Goal: Communication & Community: Answer question/provide support

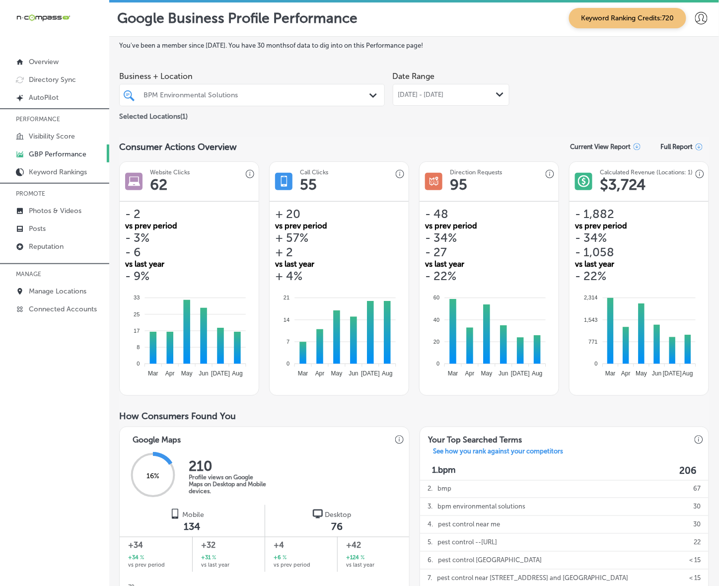
scroll to position [335, 0]
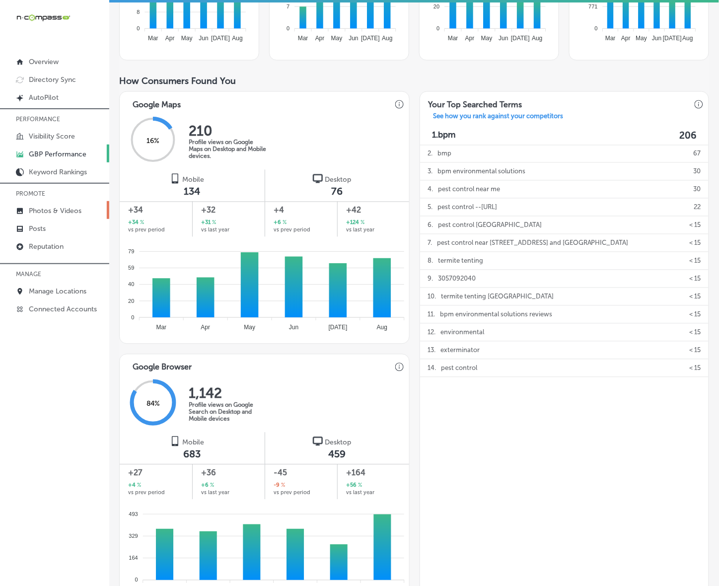
click at [46, 212] on p "Photos & Videos" at bounding box center [55, 211] width 53 height 8
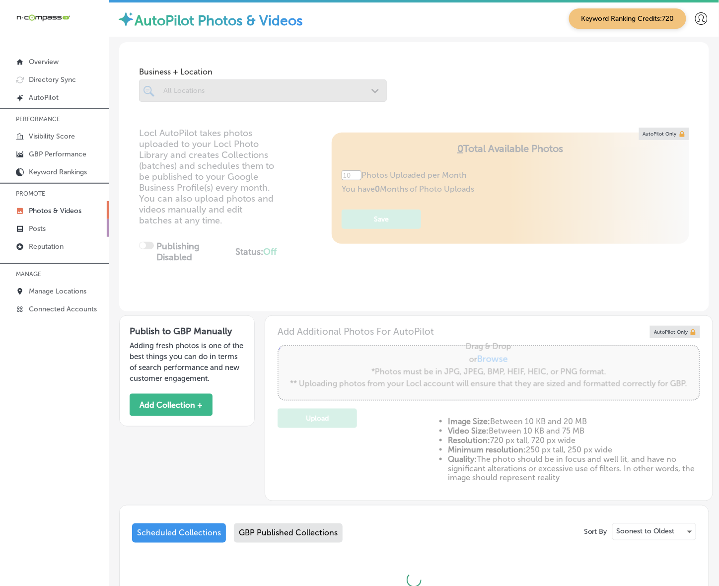
type input "0"
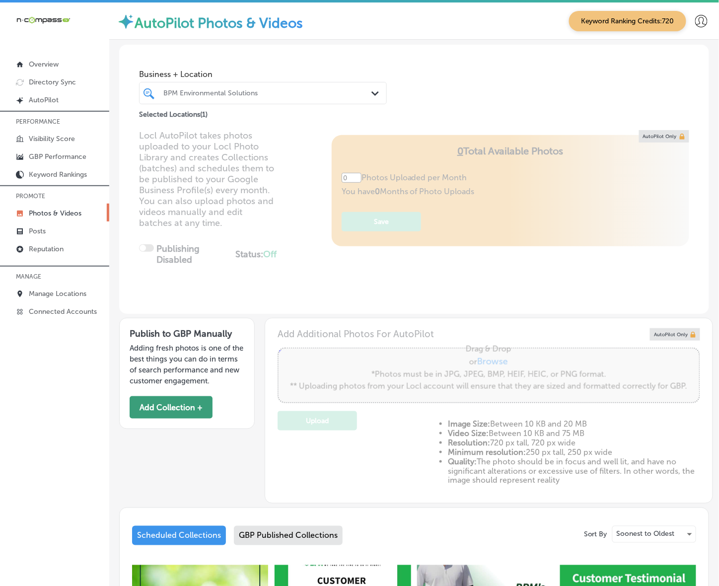
click at [191, 414] on button "Add Collection +" at bounding box center [171, 407] width 83 height 22
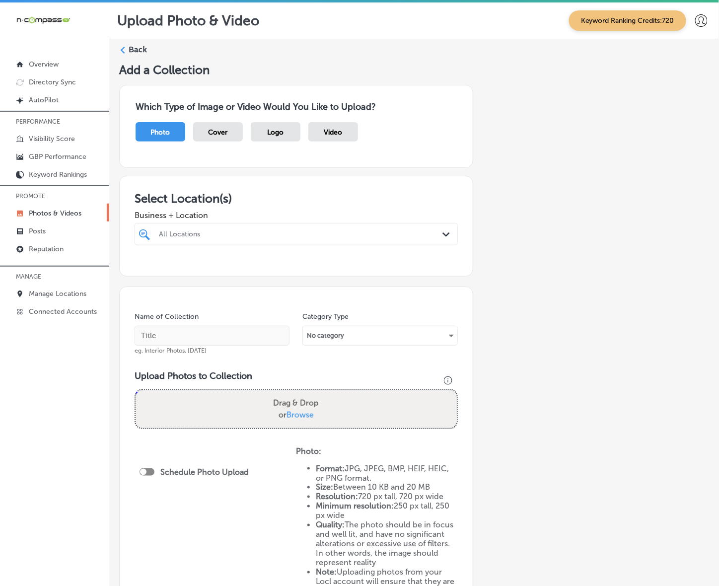
click at [217, 234] on div "All Locations" at bounding box center [301, 234] width 285 height 8
click at [273, 276] on div "[PERSON_NAME] Veterinary Service LLC [GEOGRAPHIC_DATA], [GEOGRAPHIC_DATA], [GEO…" at bounding box center [274, 274] width 235 height 17
type input "mcg"
click at [546, 249] on div "Add a Collection Which Type of Image or Video Would You Like to Upload? Photo C…" at bounding box center [414, 372] width 590 height 618
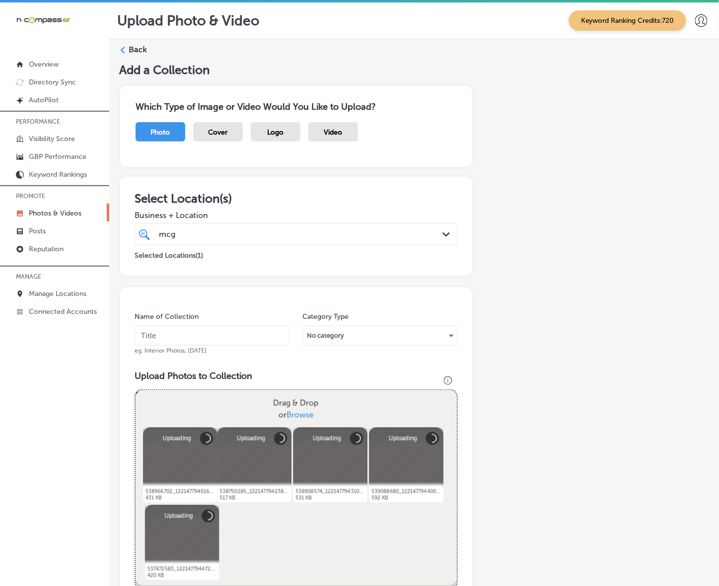
click at [212, 333] on input "text" at bounding box center [212, 336] width 155 height 20
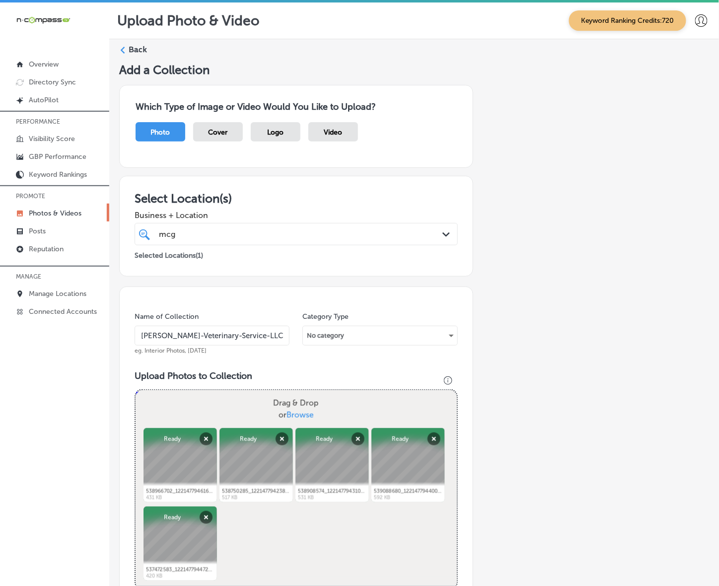
click at [188, 339] on input "[PERSON_NAME]-Veterinary-Service-LLC" at bounding box center [212, 336] width 155 height 20
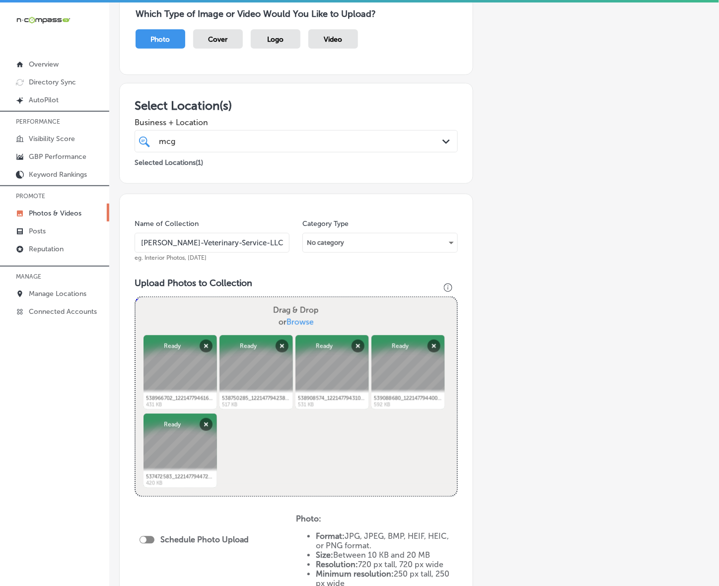
scroll to position [248, 0]
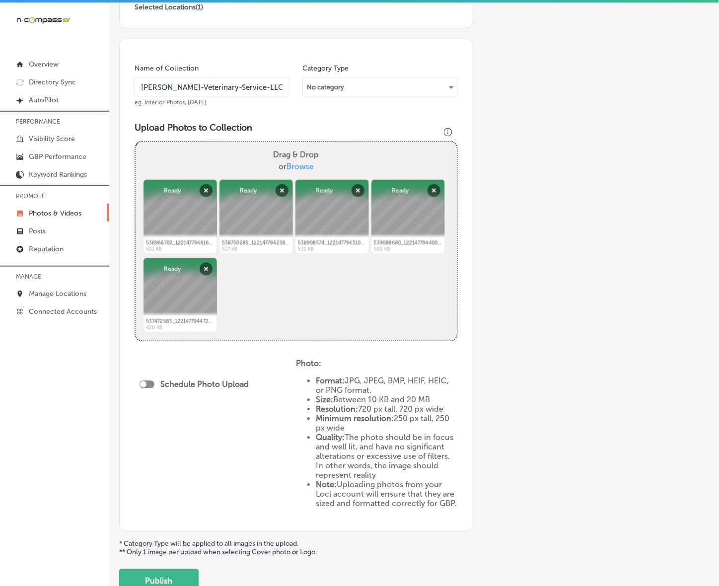
type input "[PERSON_NAME]-Veterinary-Service-LLC"
click at [146, 382] on div at bounding box center [143, 384] width 6 height 6
checkbox input "true"
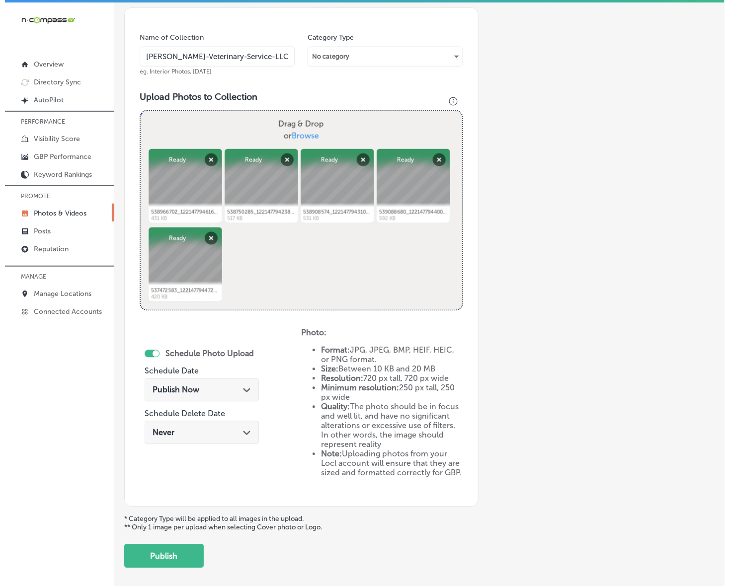
scroll to position [325, 0]
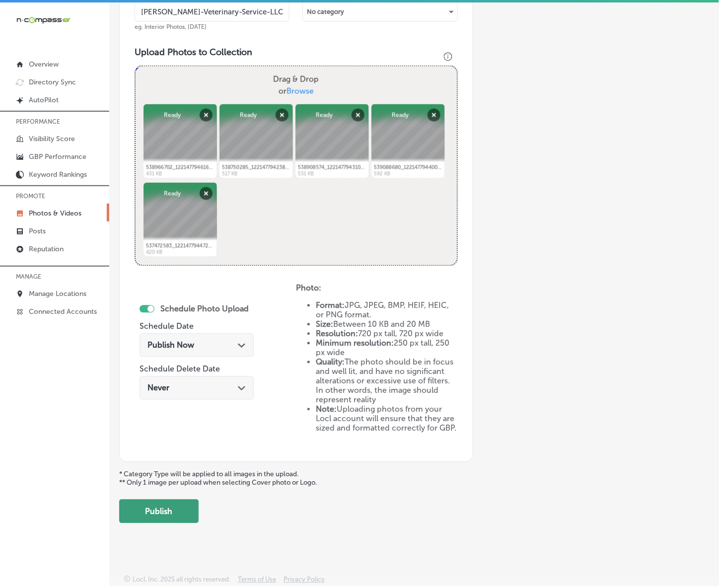
click at [147, 501] on button "Publish" at bounding box center [158, 512] width 79 height 24
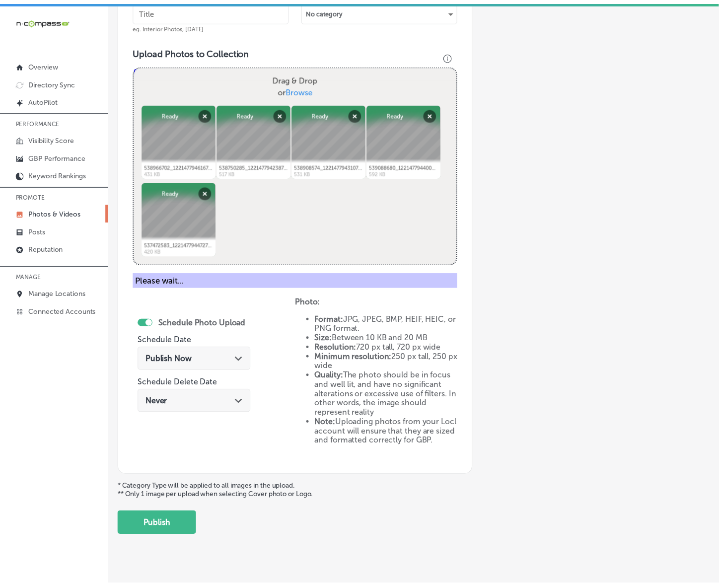
scroll to position [162, 0]
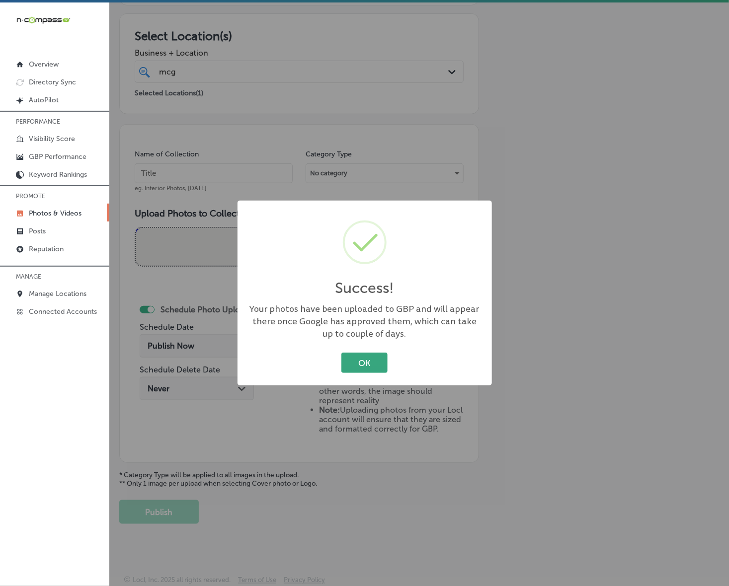
click at [363, 361] on button "OK" at bounding box center [364, 363] width 46 height 20
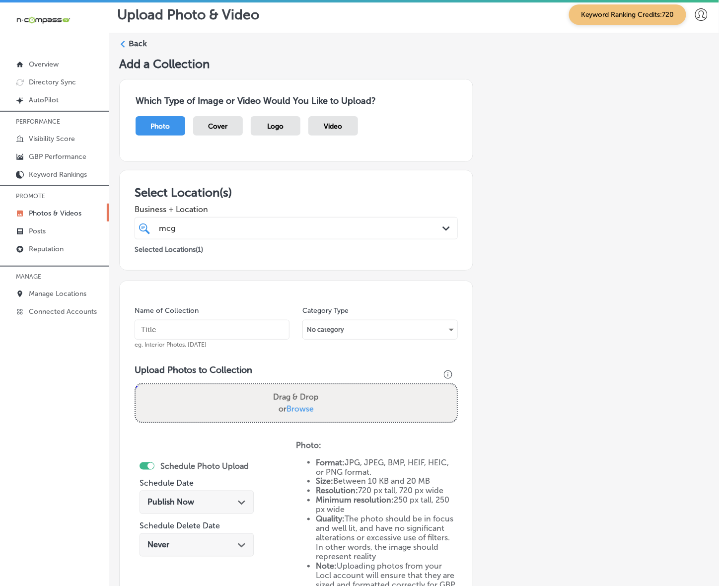
scroll to position [0, 0]
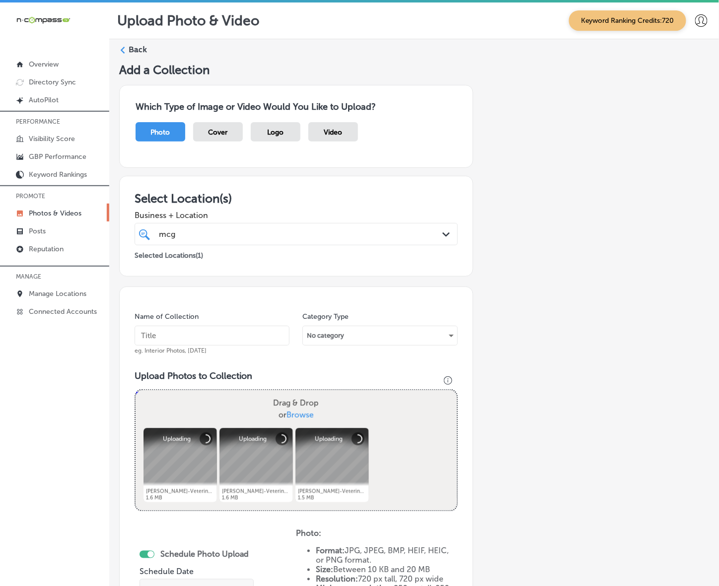
click at [236, 336] on input "text" at bounding box center [212, 336] width 155 height 20
paste input "[PERSON_NAME]-Veterinary-Service-LLC"
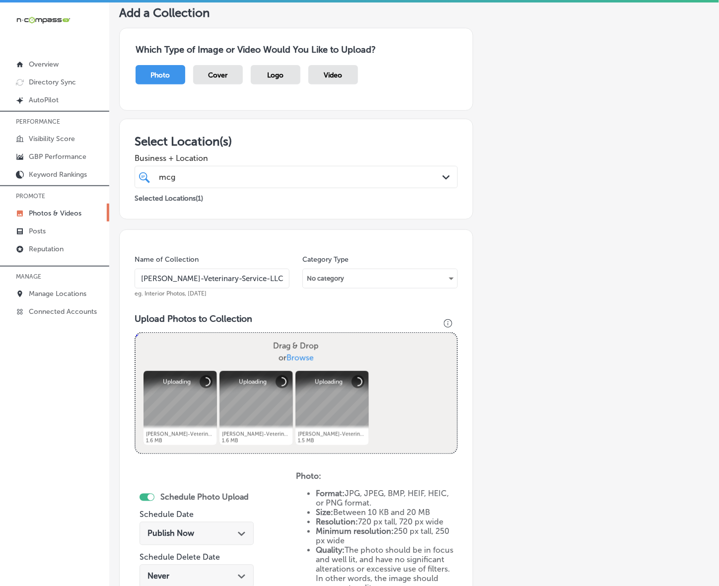
scroll to position [124, 0]
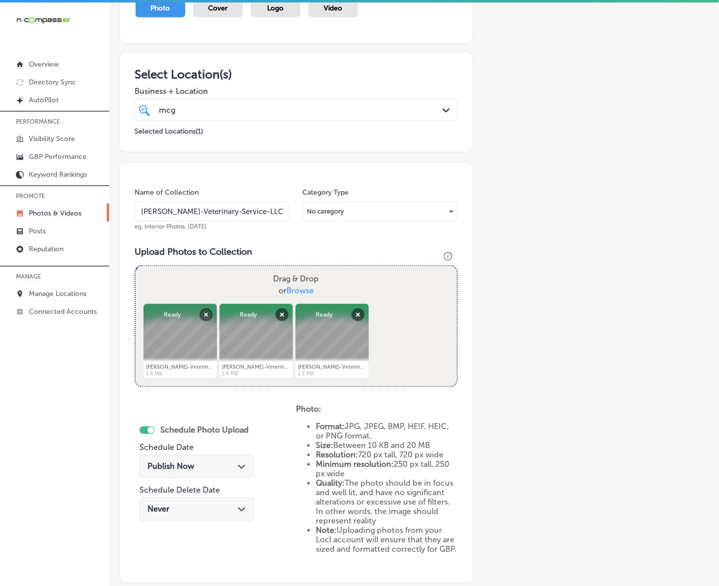
type input "[PERSON_NAME]-Veterinary-Service-LLC"
click at [240, 463] on div "Path Created with Sketch." at bounding box center [242, 466] width 8 height 8
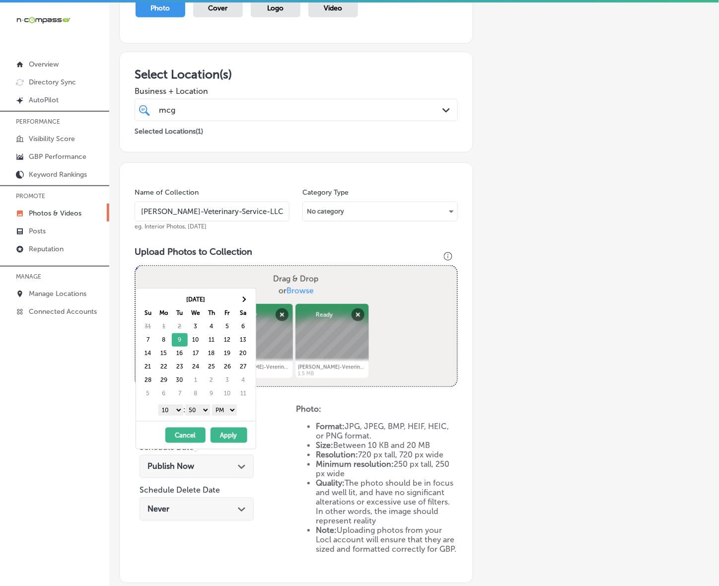
click at [174, 408] on select "1 2 3 4 5 6 7 8 9 10 11 12" at bounding box center [170, 410] width 25 height 11
click at [199, 412] on select "00 10 20 30 40 50" at bounding box center [197, 410] width 25 height 11
click at [221, 431] on button "Apply" at bounding box center [229, 435] width 37 height 15
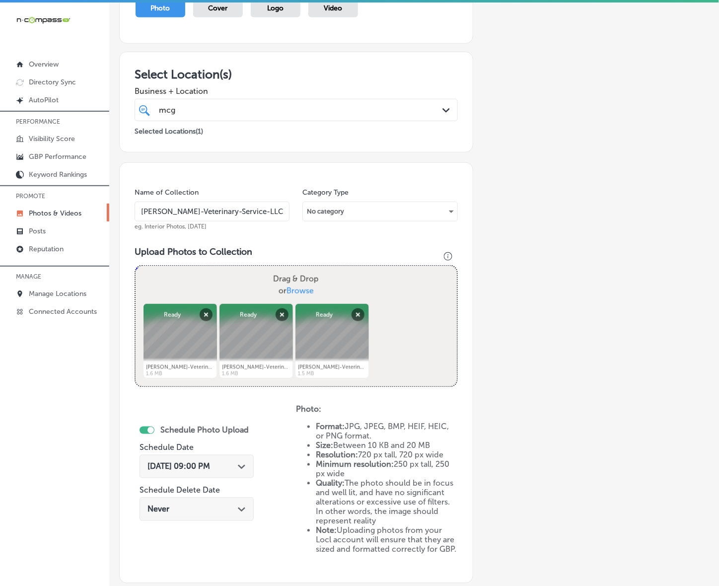
scroll to position [246, 0]
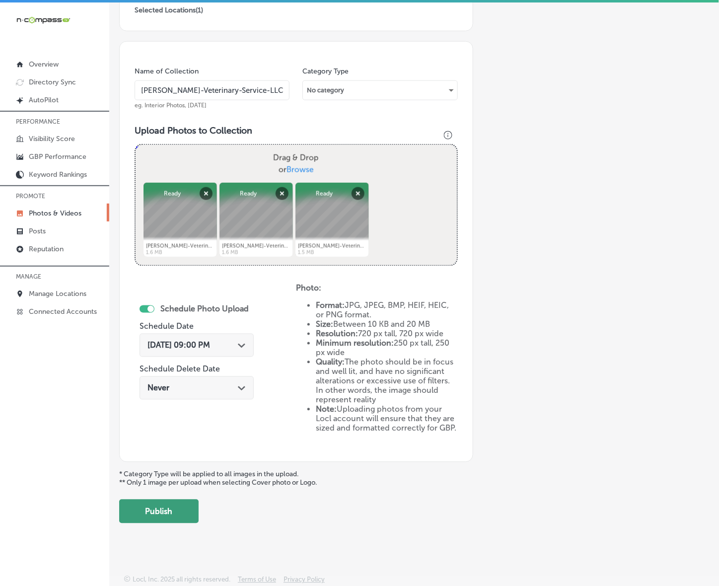
click at [168, 511] on button "Publish" at bounding box center [158, 512] width 79 height 24
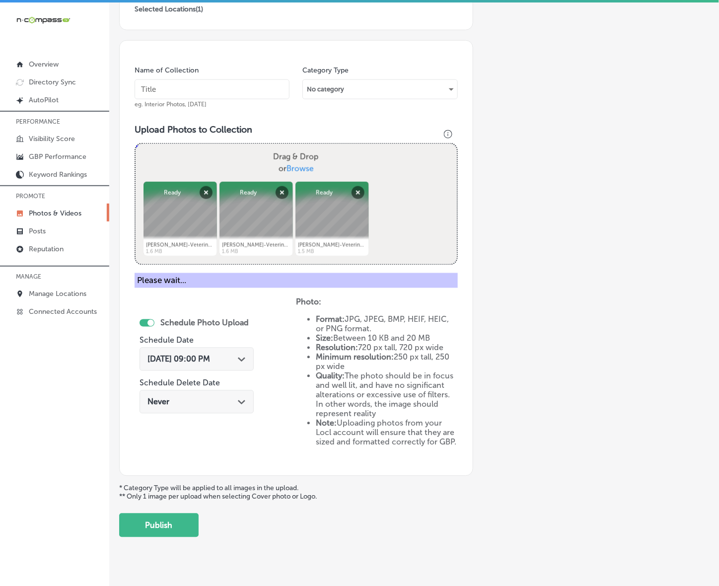
scroll to position [162, 0]
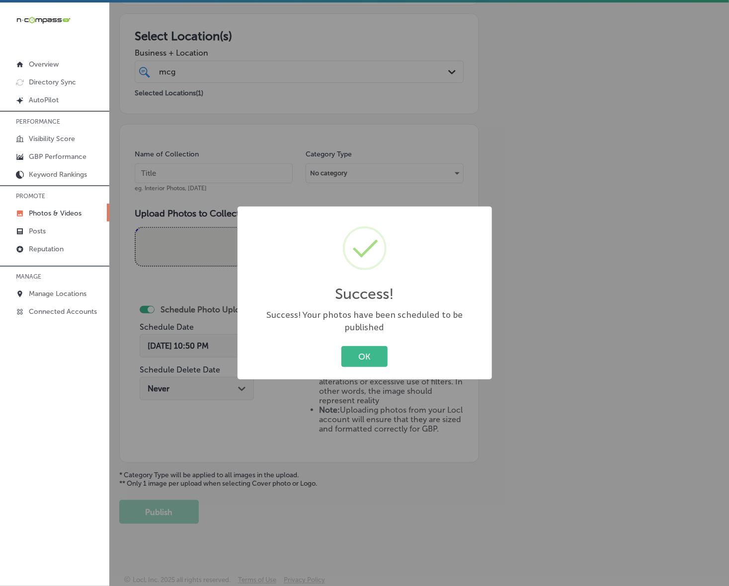
click at [341, 346] on button "OK" at bounding box center [364, 356] width 46 height 20
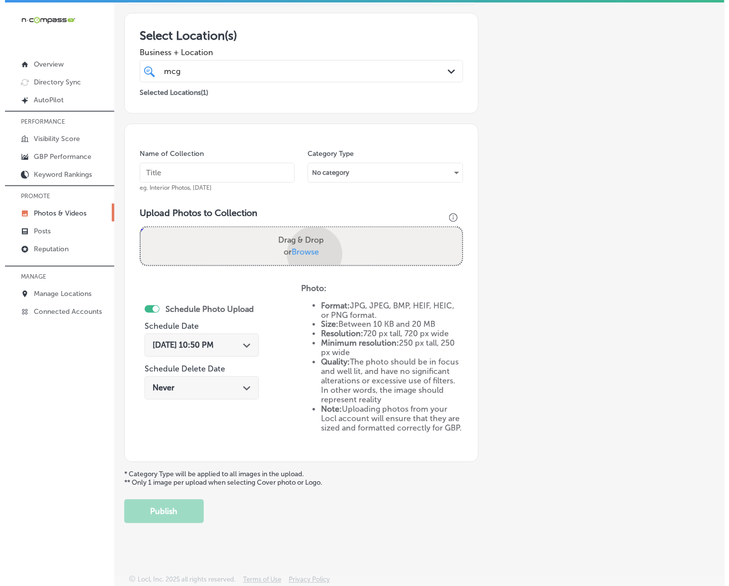
scroll to position [246, 0]
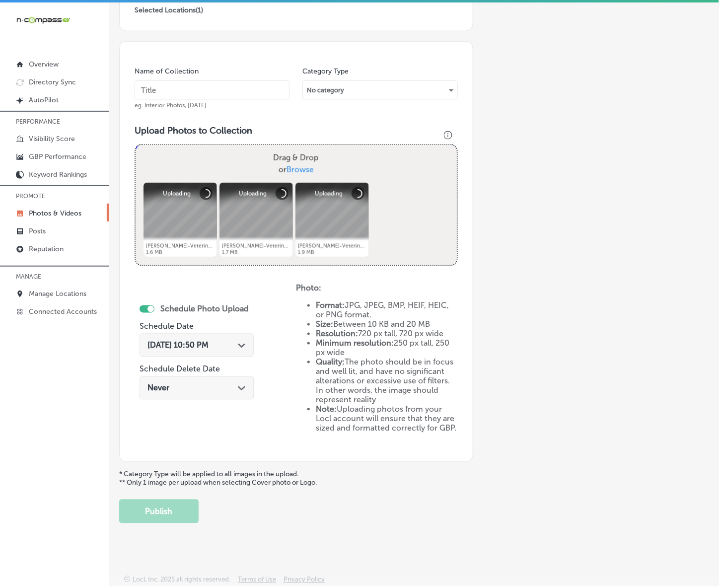
click at [238, 86] on input "text" at bounding box center [212, 90] width 155 height 20
paste input "[PERSON_NAME]-Veterinary-Service-LLC"
type input "[PERSON_NAME]-Veterinary-Service-LLC"
drag, startPoint x: 232, startPoint y: 348, endPoint x: 233, endPoint y: 314, distance: 33.8
click at [233, 348] on div "[DATE] 10:50 PM Path Created with Sketch." at bounding box center [197, 345] width 98 height 9
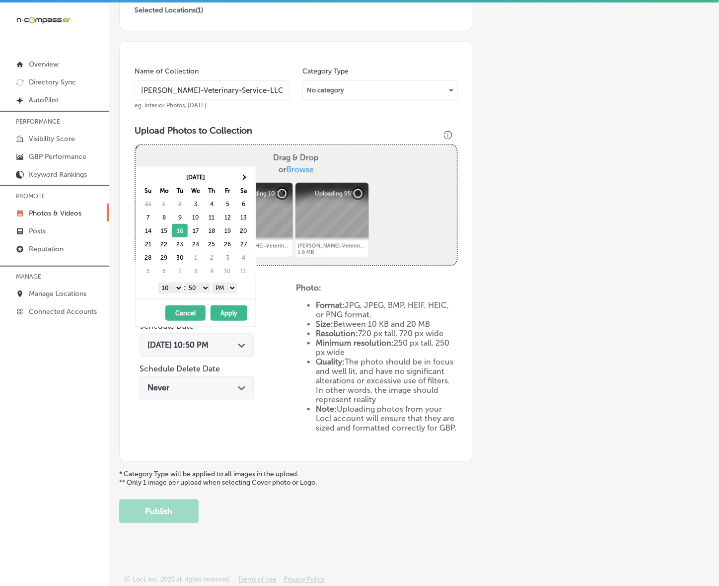
click at [175, 292] on select "1 2 3 4 5 6 7 8 9 10 11 12" at bounding box center [170, 288] width 25 height 11
click at [201, 295] on div "1 2 3 4 5 6 7 8 9 10 11 12 : 00 10 20 30 40 50 AM PM" at bounding box center [198, 287] width 116 height 15
click at [202, 289] on select "00 10 20 30 40 50" at bounding box center [197, 288] width 25 height 11
click at [228, 315] on button "Apply" at bounding box center [229, 312] width 37 height 15
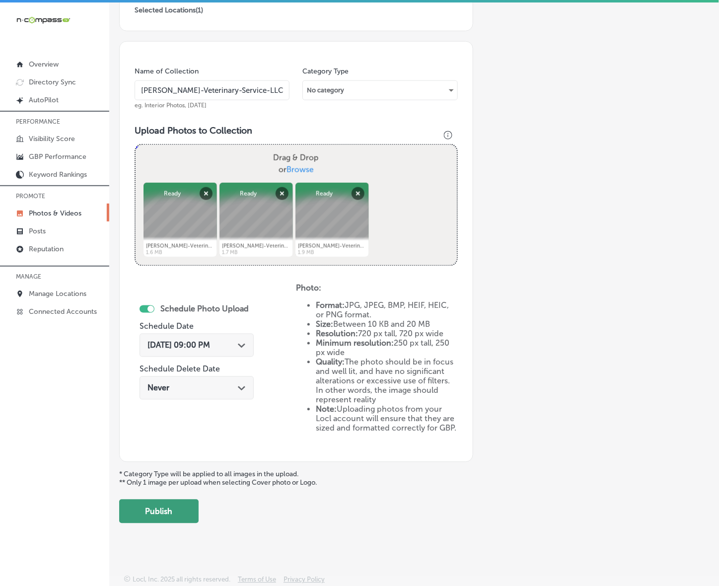
click at [170, 510] on button "Publish" at bounding box center [158, 512] width 79 height 24
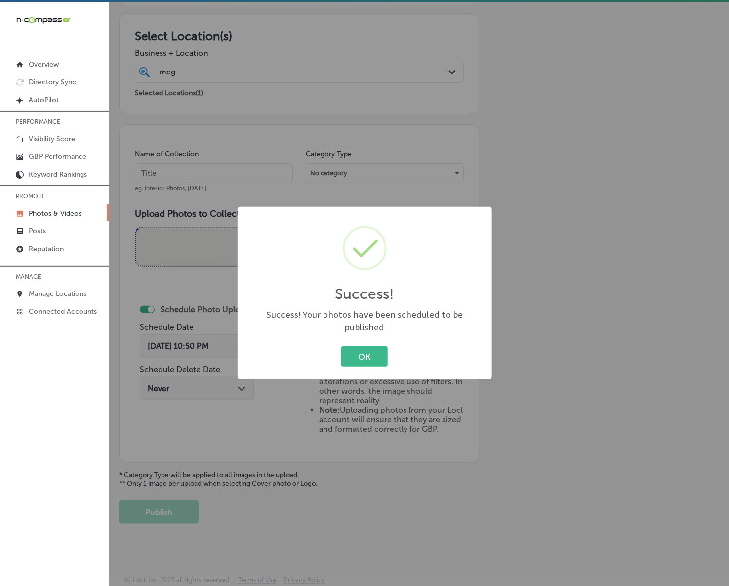
click at [341, 346] on button "OK" at bounding box center [364, 356] width 46 height 20
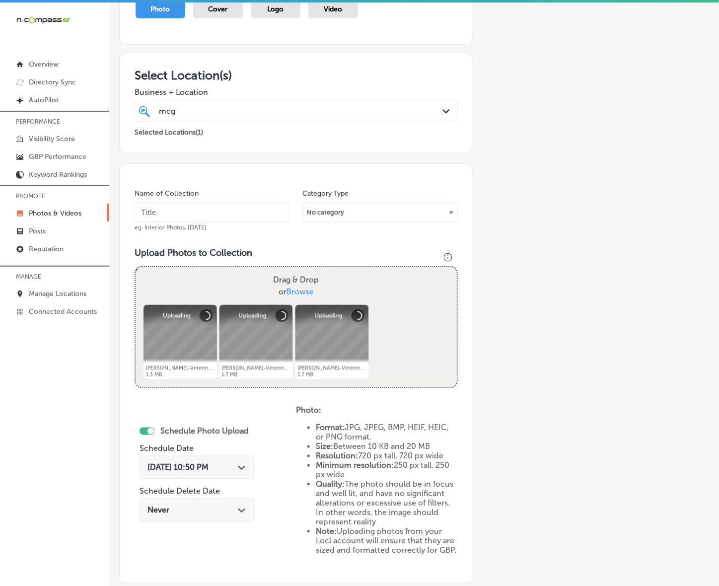
scroll to position [122, 0]
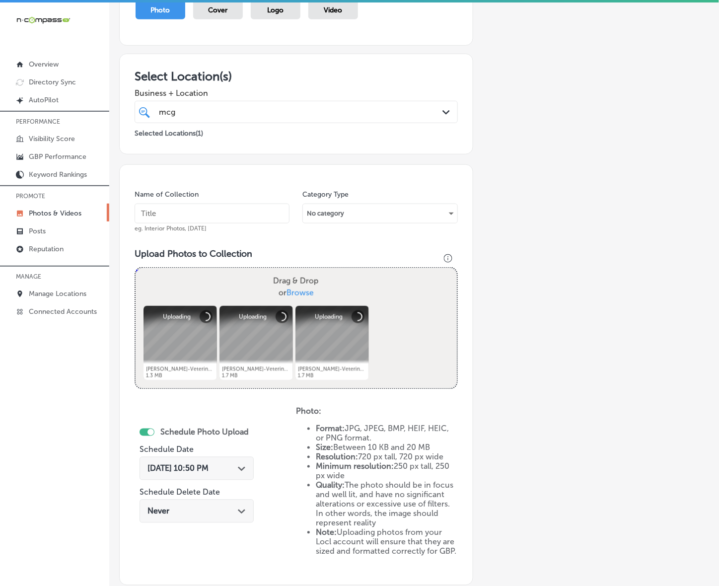
click at [228, 214] on input "text" at bounding box center [212, 214] width 155 height 20
paste input "[PERSON_NAME]-Veterinary-Service-LLC"
type input "[PERSON_NAME]-Veterinary-Service-LLC"
click at [238, 467] on polygon at bounding box center [241, 469] width 7 height 4
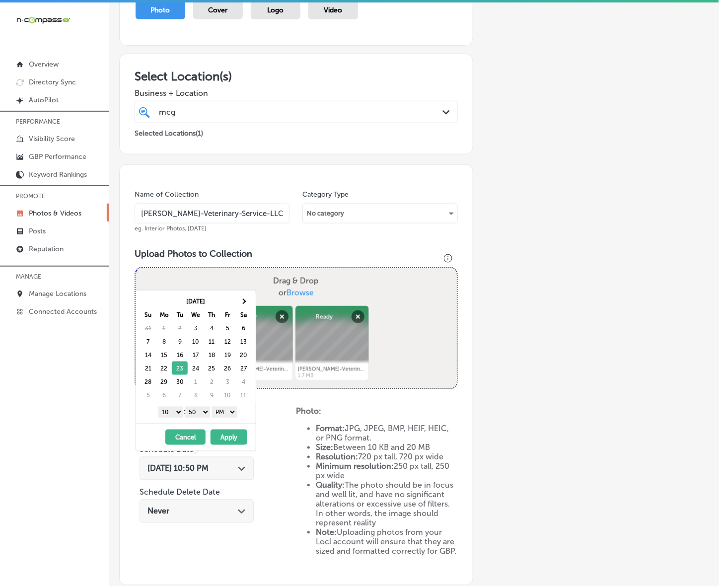
click at [175, 412] on select "1 2 3 4 5 6 7 8 9 10 11 12" at bounding box center [170, 412] width 25 height 11
click at [203, 411] on select "00 10 20 30 40 50" at bounding box center [197, 412] width 25 height 11
click at [227, 440] on button "Apply" at bounding box center [229, 437] width 37 height 15
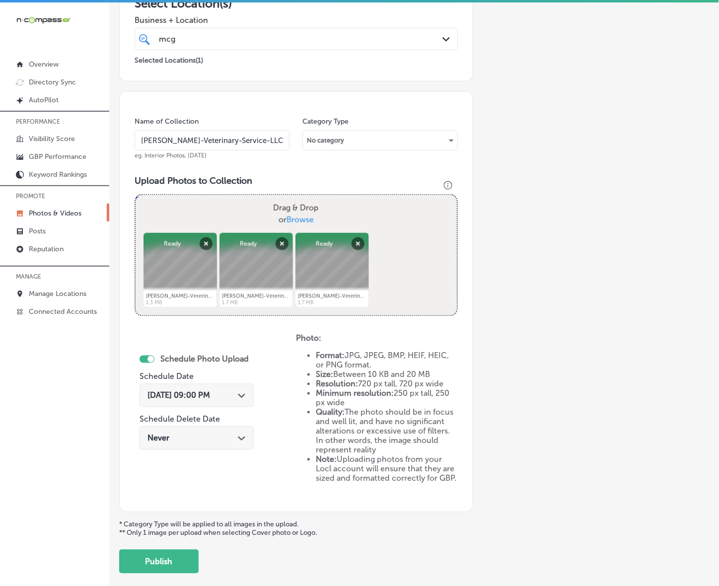
scroll to position [246, 0]
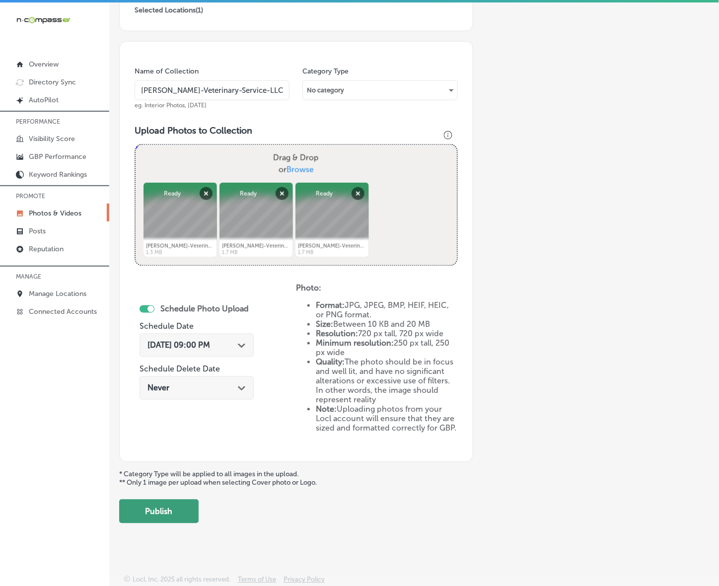
click at [185, 510] on button "Publish" at bounding box center [158, 512] width 79 height 24
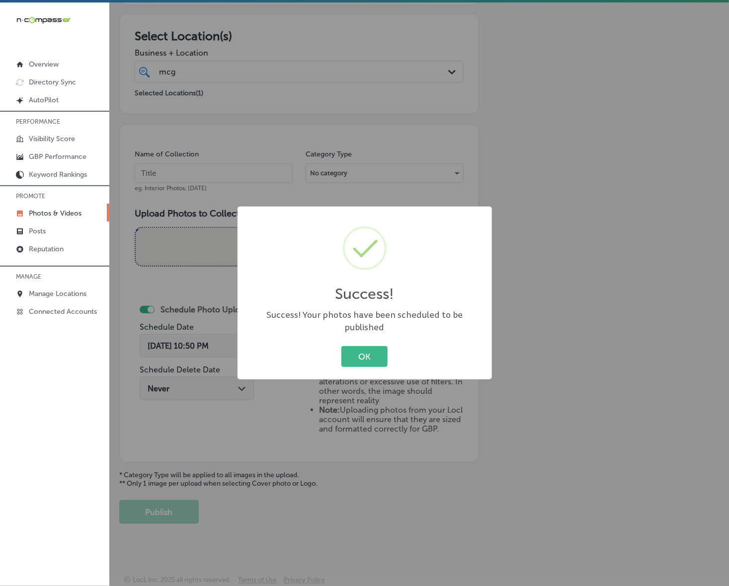
click at [341, 346] on button "OK" at bounding box center [364, 356] width 46 height 20
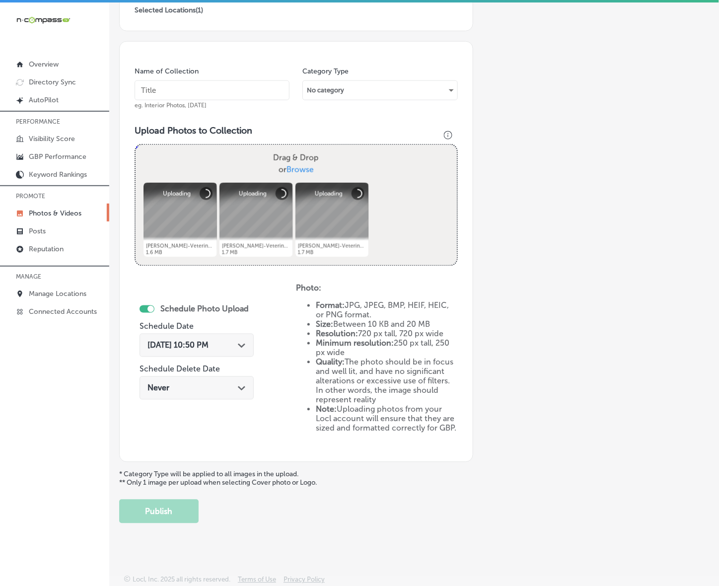
click at [237, 84] on input "text" at bounding box center [212, 90] width 155 height 20
paste input "[PERSON_NAME]-Veterinary-Service-LLC"
type input "[PERSON_NAME]-Veterinary-Service-LLC"
click at [242, 351] on div "[DATE] 10:50 PM Path Created with Sketch." at bounding box center [197, 345] width 114 height 23
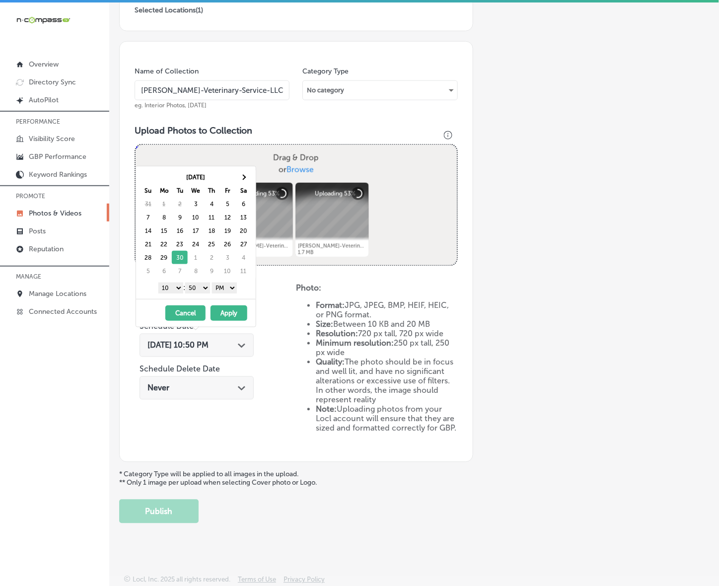
click at [174, 289] on select "1 2 3 4 5 6 7 8 9 10 11 12" at bounding box center [170, 288] width 25 height 11
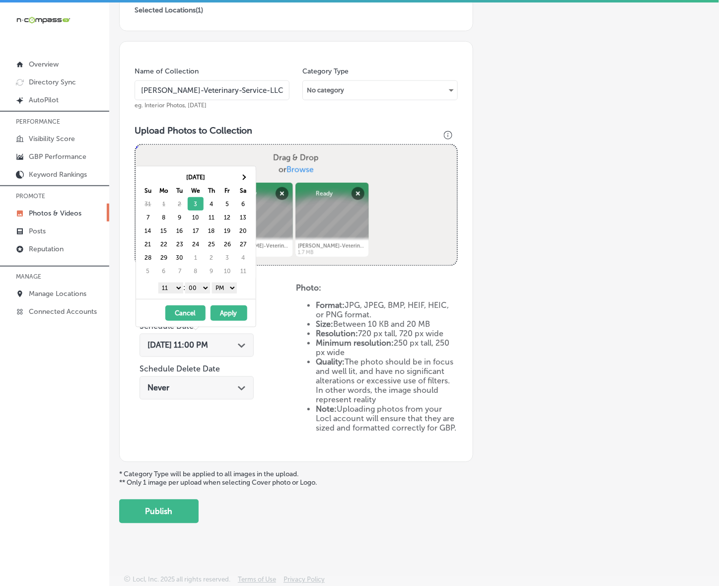
click at [202, 286] on select "00 10 20 30 40 50" at bounding box center [197, 288] width 25 height 11
click at [187, 284] on select "00 10 20 30 40 50" at bounding box center [197, 288] width 25 height 11
click at [229, 294] on select "AM PM" at bounding box center [224, 288] width 25 height 11
click at [165, 290] on select "1 2 3 4 5 6 7 8 9 10 11 12" at bounding box center [170, 288] width 25 height 11
click at [229, 294] on select "AM PM" at bounding box center [224, 288] width 25 height 11
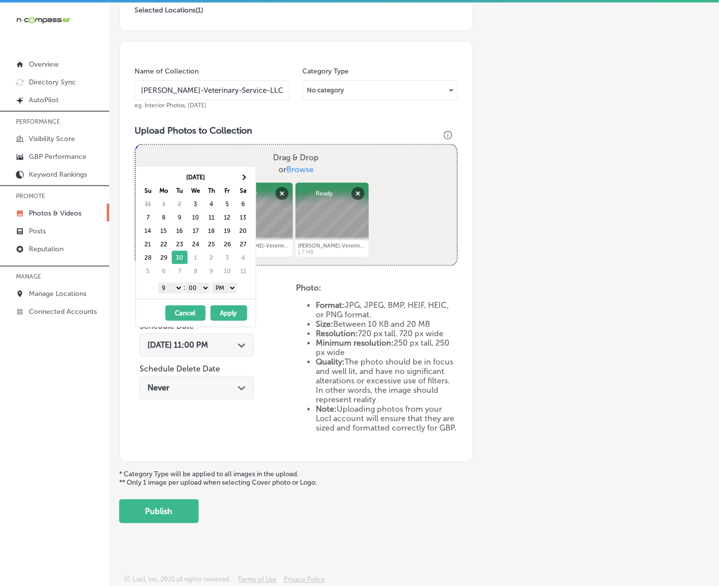
click at [214, 284] on select "AM PM" at bounding box center [224, 288] width 25 height 11
click at [230, 314] on button "Apply" at bounding box center [229, 312] width 37 height 15
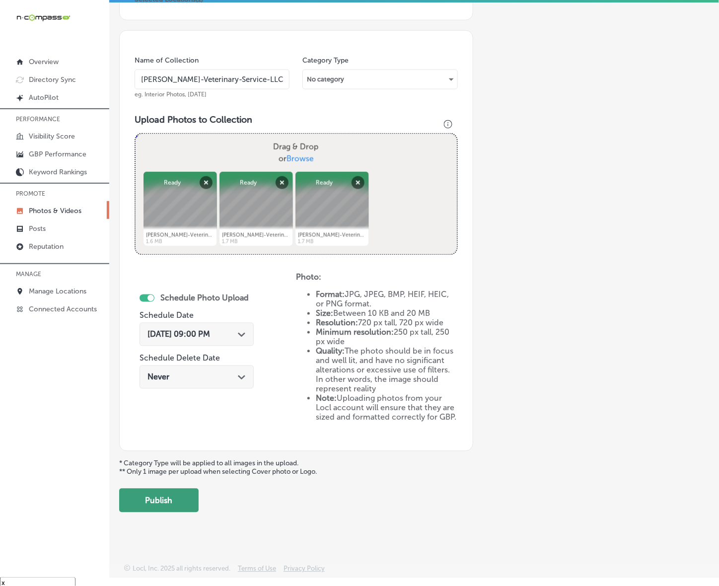
scroll to position [14, 0]
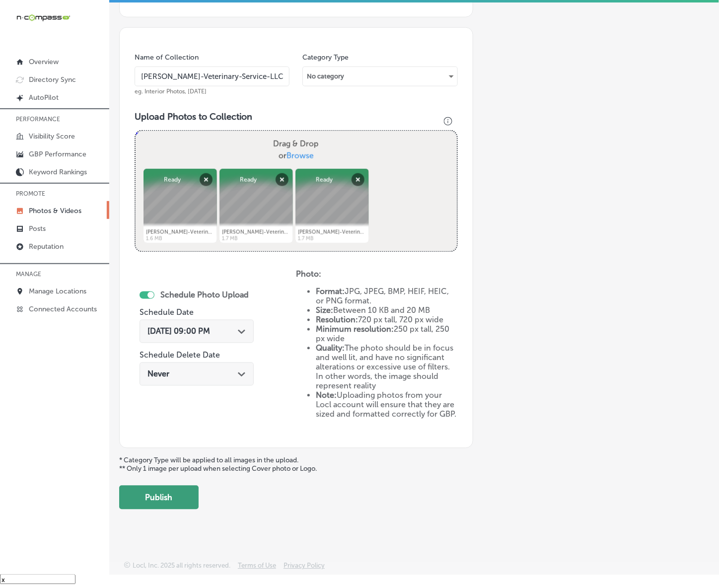
click at [163, 498] on button "Publish" at bounding box center [158, 498] width 79 height 24
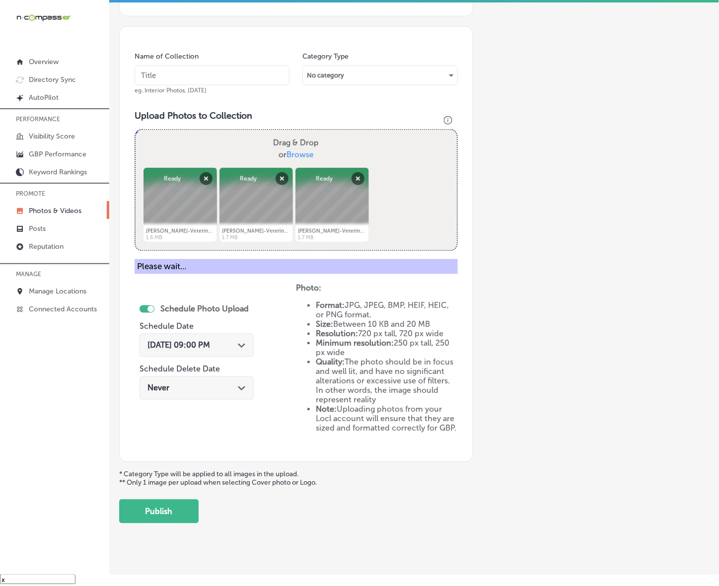
scroll to position [162, 0]
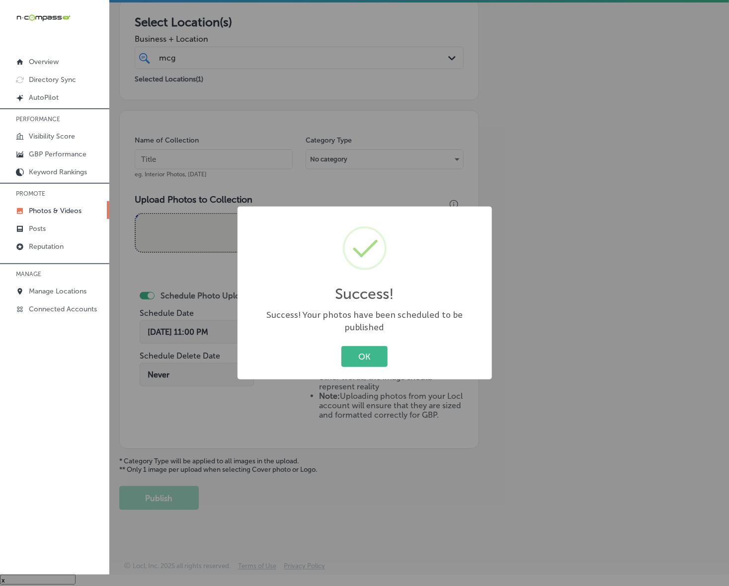
click at [341, 346] on button "OK" at bounding box center [364, 356] width 46 height 20
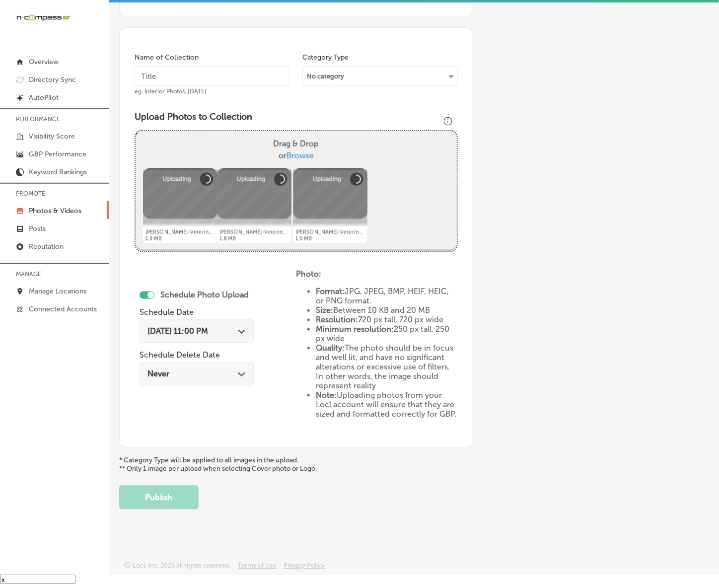
scroll to position [122, 0]
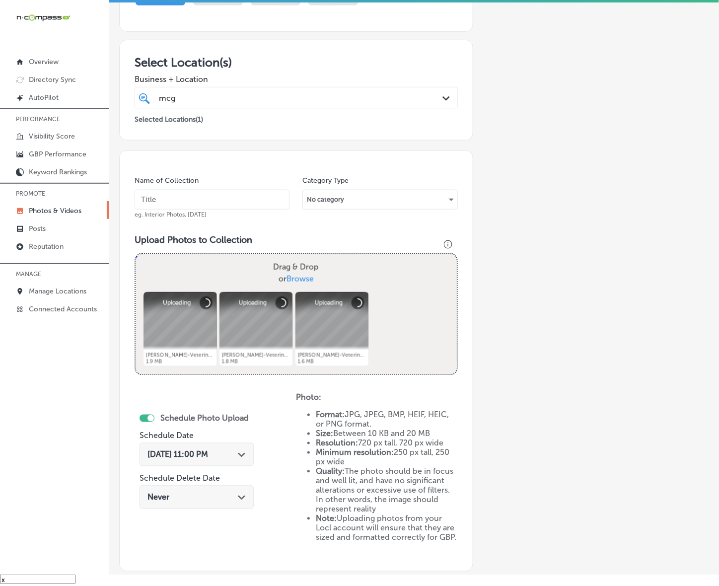
click at [256, 195] on input "text" at bounding box center [212, 200] width 155 height 20
paste input "[PERSON_NAME]-Veterinary-Service-LLC"
type input "[PERSON_NAME]-Veterinary-Service-LLC"
click at [239, 453] on icon "Path Created with Sketch." at bounding box center [241, 455] width 7 height 4
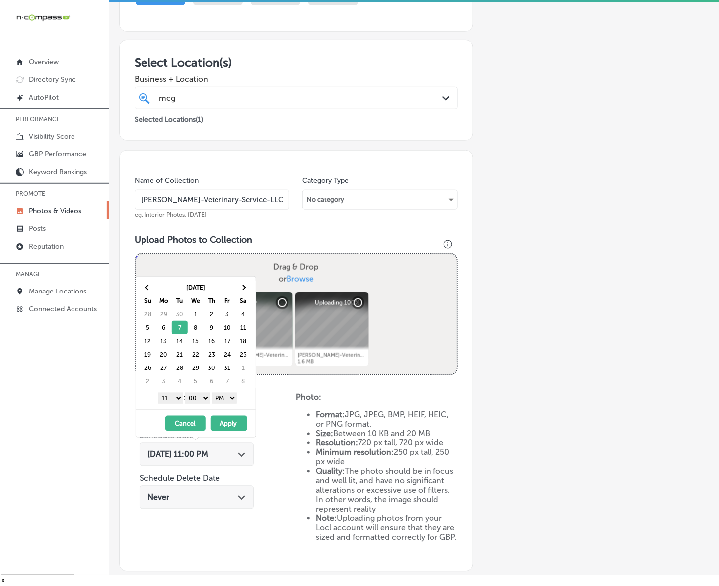
click at [175, 400] on select "1 2 3 4 5 6 7 8 9 10 11 12" at bounding box center [170, 398] width 25 height 11
click at [232, 426] on button "Apply" at bounding box center [229, 423] width 37 height 15
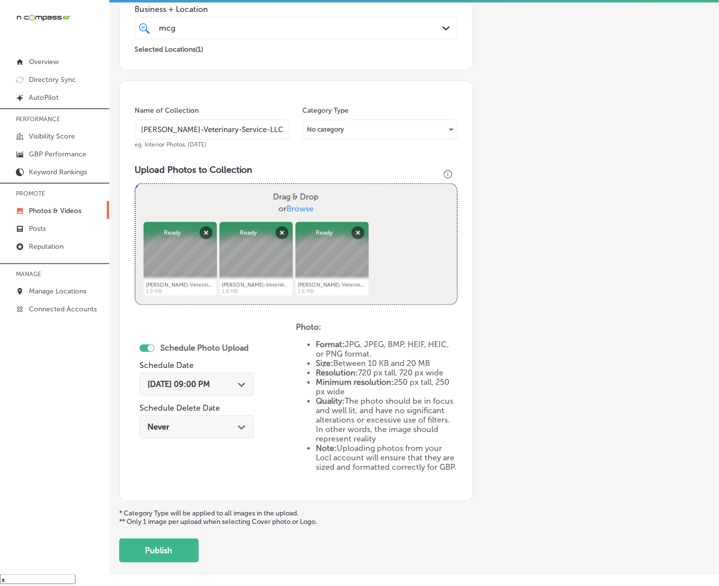
scroll to position [246, 0]
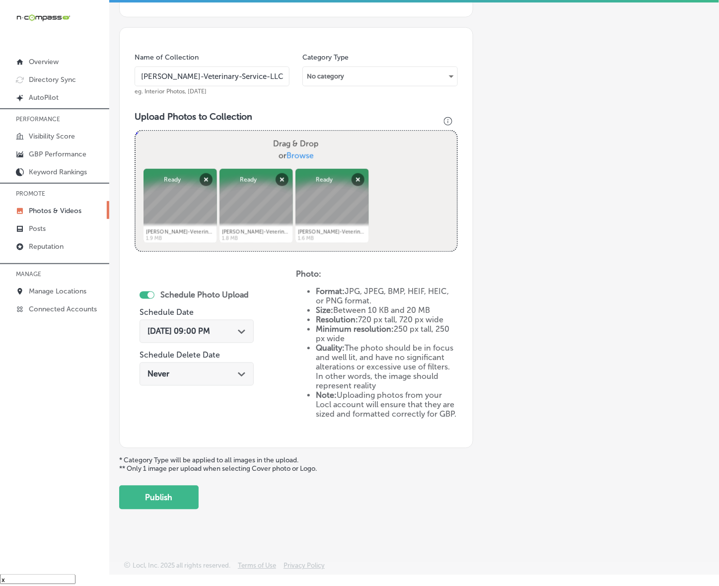
click at [192, 495] on button "Publish" at bounding box center [158, 498] width 79 height 24
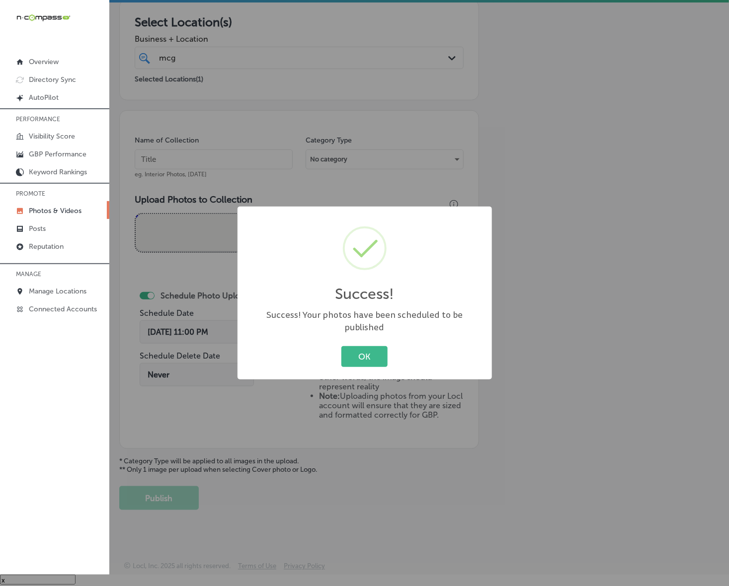
click at [341, 346] on button "OK" at bounding box center [364, 356] width 46 height 20
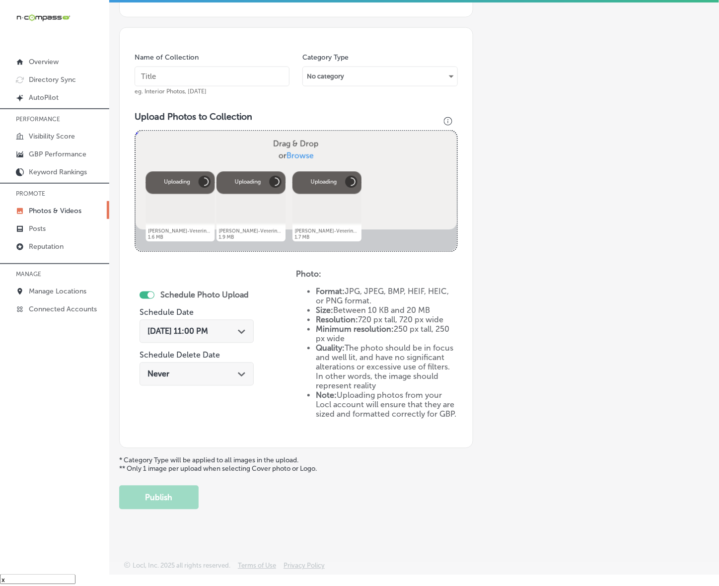
click at [242, 74] on input "text" at bounding box center [212, 77] width 155 height 20
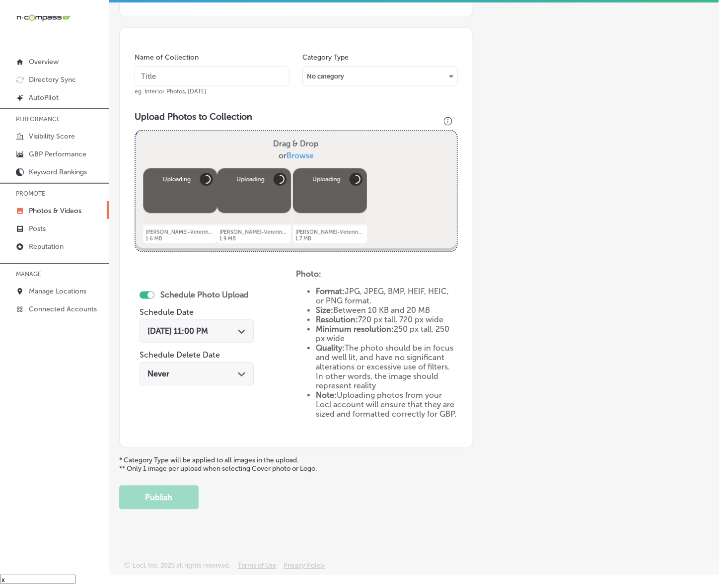
paste input "[PERSON_NAME]-Veterinary-Service-LLC"
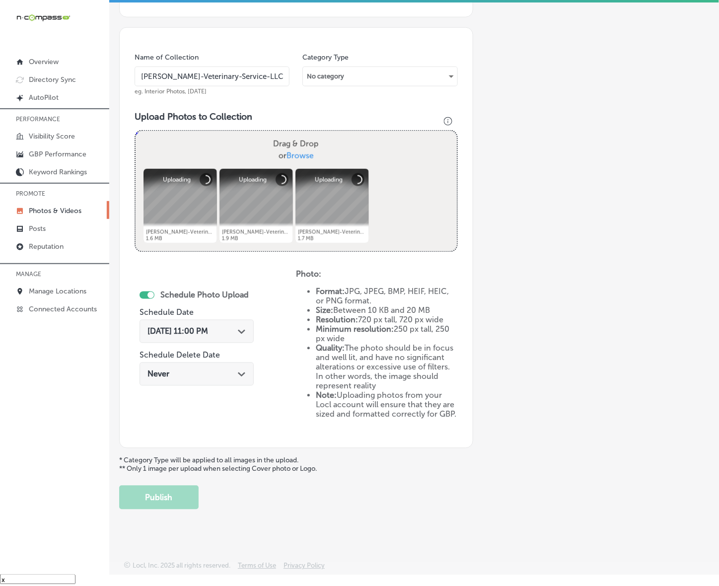
type input "[PERSON_NAME]-Veterinary-Service-LLC"
drag, startPoint x: 239, startPoint y: 328, endPoint x: 247, endPoint y: 301, distance: 28.0
click at [238, 330] on icon "Path Created with Sketch." at bounding box center [241, 332] width 7 height 4
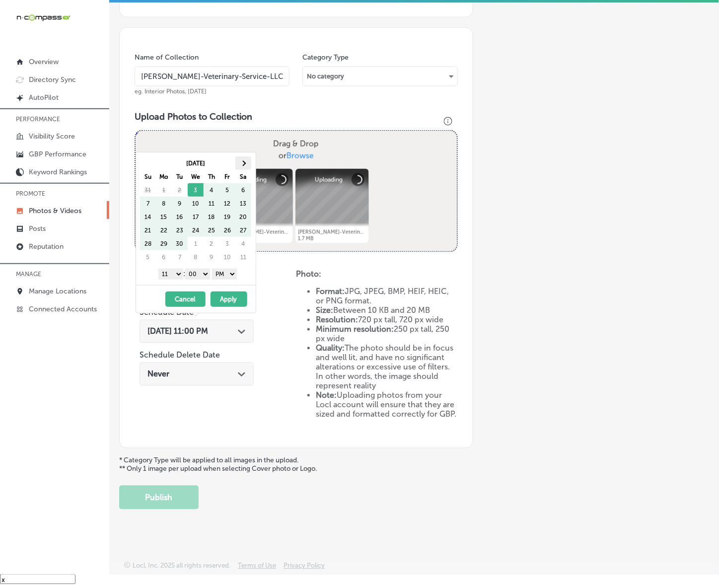
click at [246, 159] on th at bounding box center [243, 162] width 16 height 13
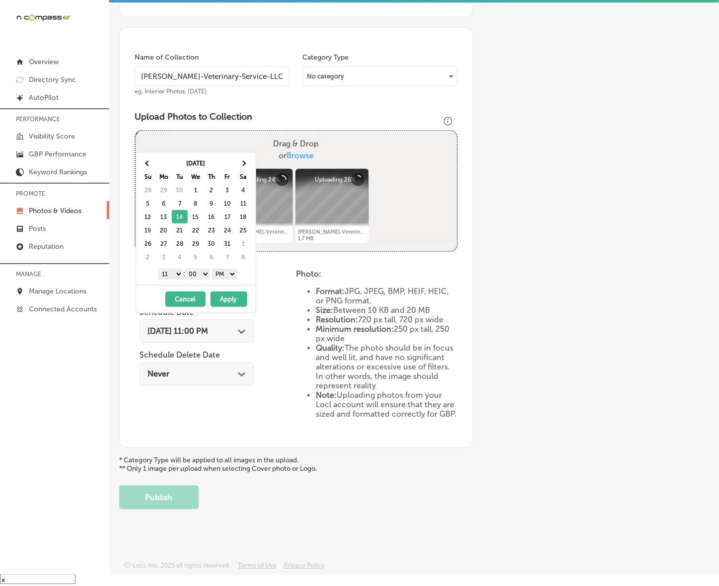
click at [171, 271] on select "1 2 3 4 5 6 7 8 9 10 11 12" at bounding box center [170, 274] width 25 height 11
click at [227, 295] on button "Apply" at bounding box center [229, 299] width 37 height 15
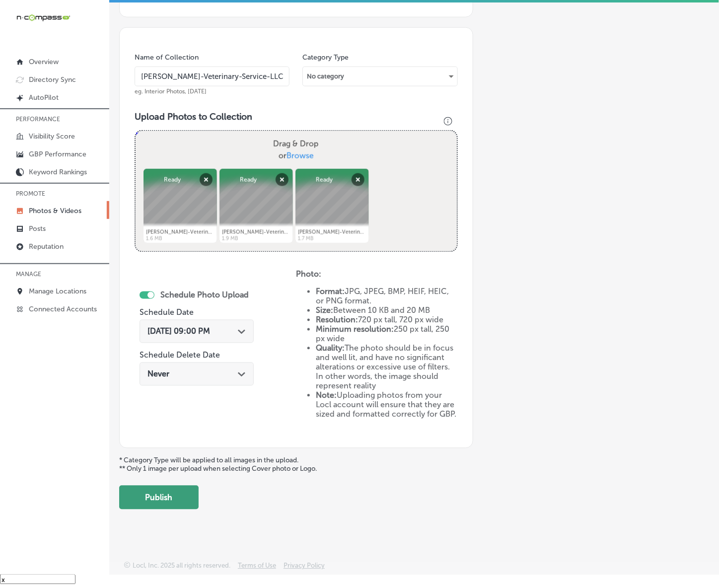
click at [170, 487] on button "Publish" at bounding box center [158, 498] width 79 height 24
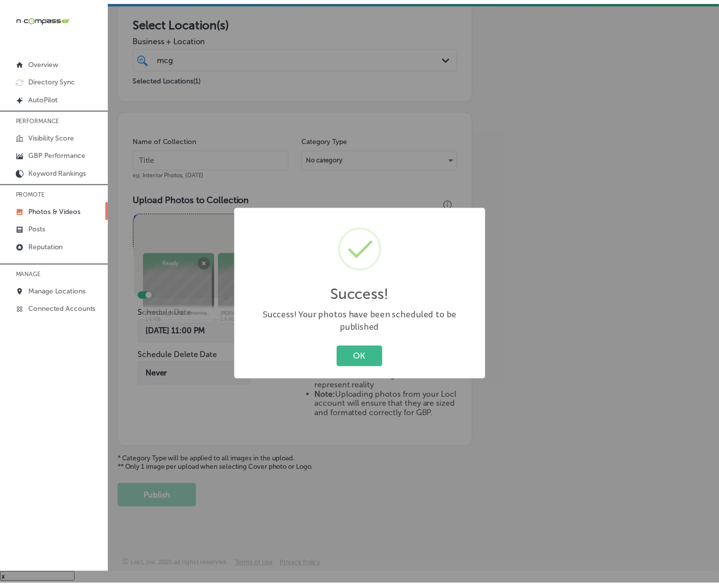
scroll to position [162, 0]
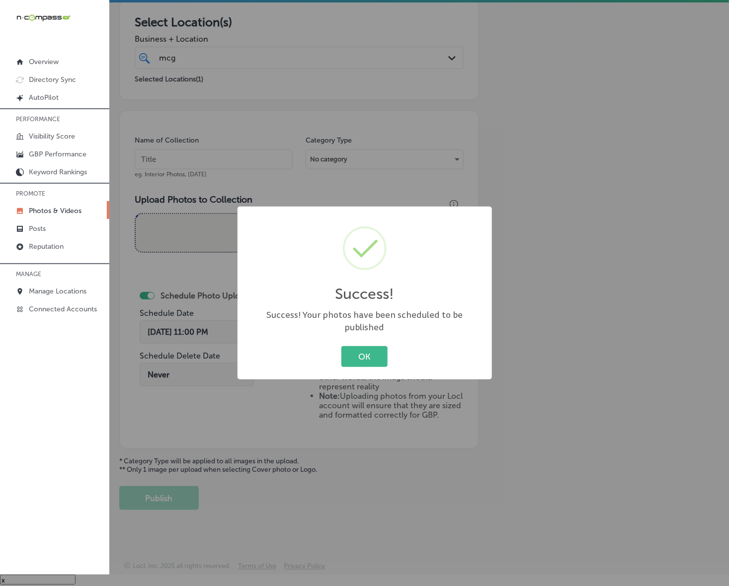
click at [341, 346] on button "OK" at bounding box center [364, 356] width 46 height 20
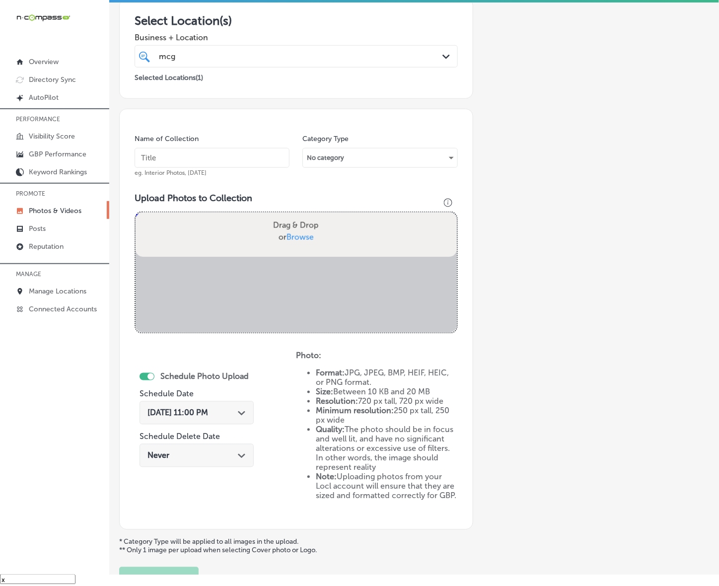
scroll to position [246, 0]
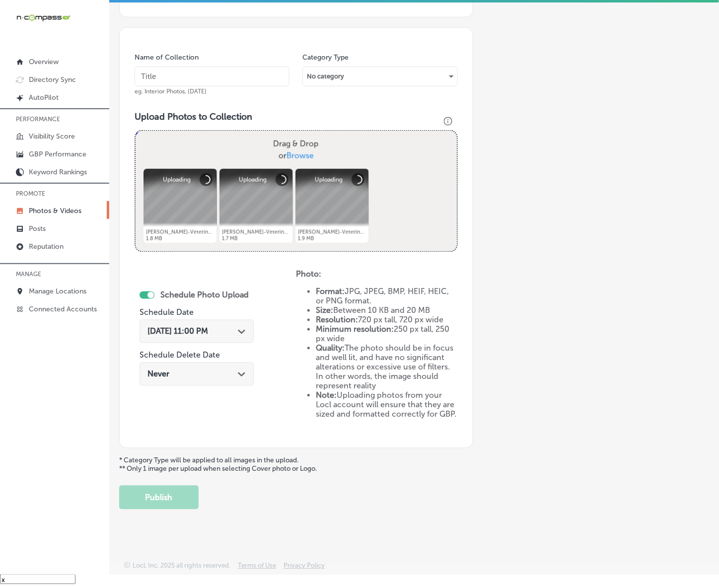
drag, startPoint x: 253, startPoint y: 73, endPoint x: 248, endPoint y: 73, distance: 5.0
click at [251, 73] on input "text" at bounding box center [212, 77] width 155 height 20
paste input "[PERSON_NAME]-Veterinary-Service-LLC"
type input "[PERSON_NAME]-Veterinary-Service-LLC"
click at [208, 331] on span "[DATE] 11:00 PM" at bounding box center [178, 331] width 61 height 9
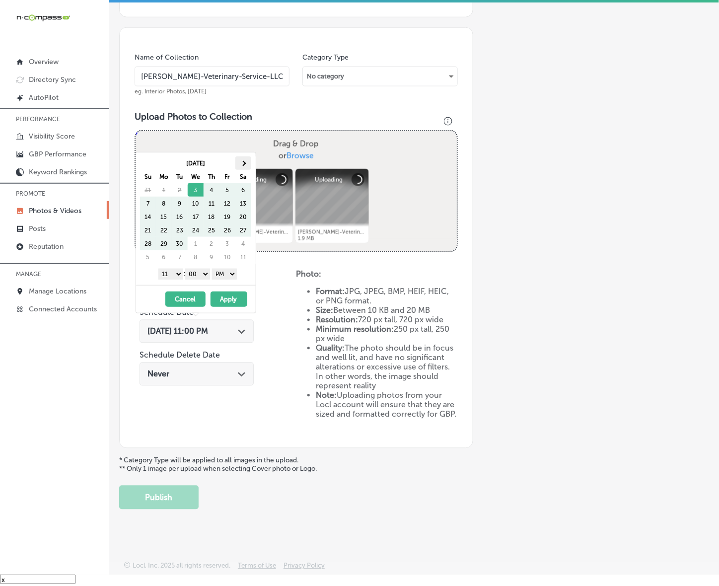
click at [244, 162] on span at bounding box center [242, 162] width 5 height 5
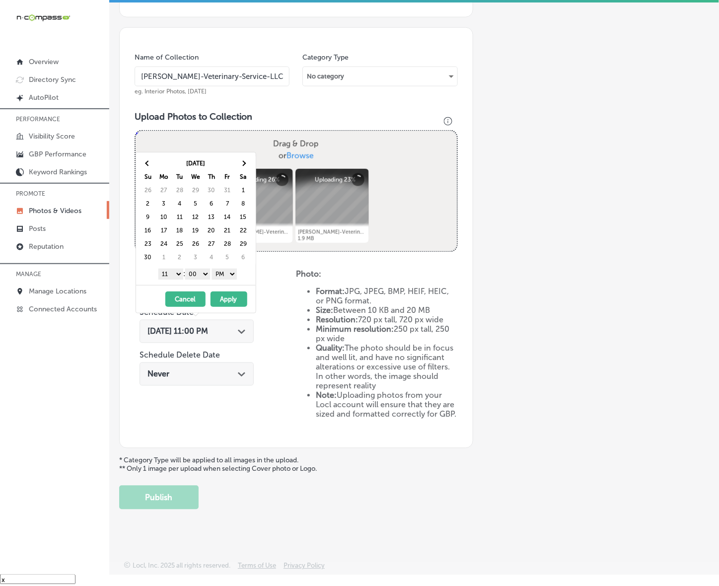
click at [138, 168] on div "[DATE] Su Mo Tu We Th Fr Sa 26 27 28 29 30 31 1 2 3 4 5 6 7 8 9 10 11 12 13 14 …" at bounding box center [196, 218] width 120 height 133
click at [143, 165] on th at bounding box center [148, 162] width 16 height 13
click at [169, 275] on select "1 2 3 4 5 6 7 8 9 10 11 12" at bounding box center [170, 274] width 25 height 11
click at [226, 298] on button "Apply" at bounding box center [229, 299] width 37 height 15
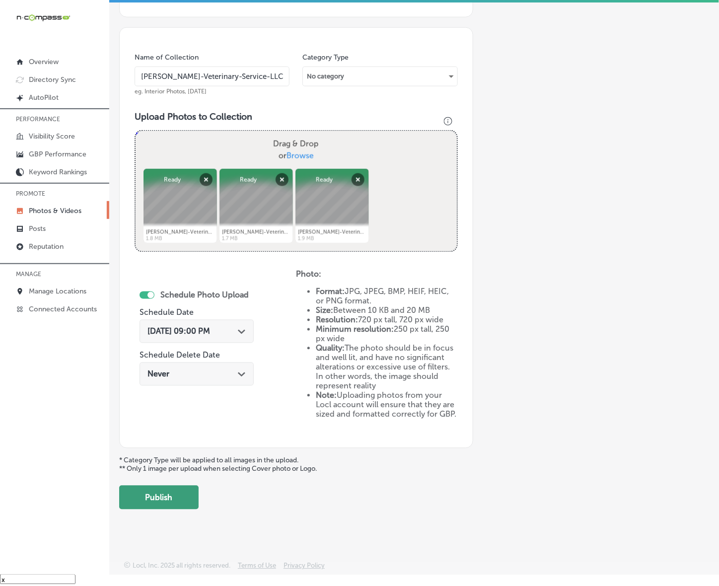
click at [178, 499] on button "Publish" at bounding box center [158, 498] width 79 height 24
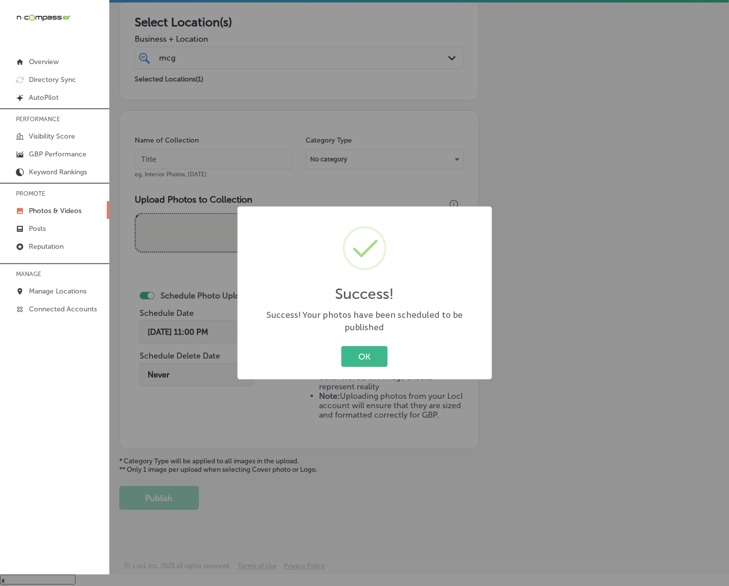
click at [341, 346] on button "OK" at bounding box center [364, 356] width 46 height 20
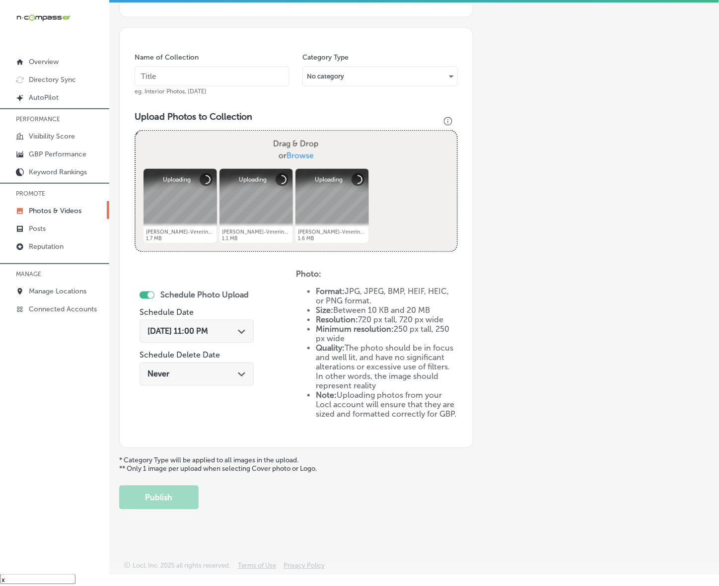
click at [250, 83] on input "text" at bounding box center [212, 77] width 155 height 20
paste input "[PERSON_NAME]-Veterinary-Service-LLC"
type input "[PERSON_NAME]-Veterinary-Service-LLC"
click at [239, 327] on div "Path Created with Sketch." at bounding box center [242, 331] width 8 height 8
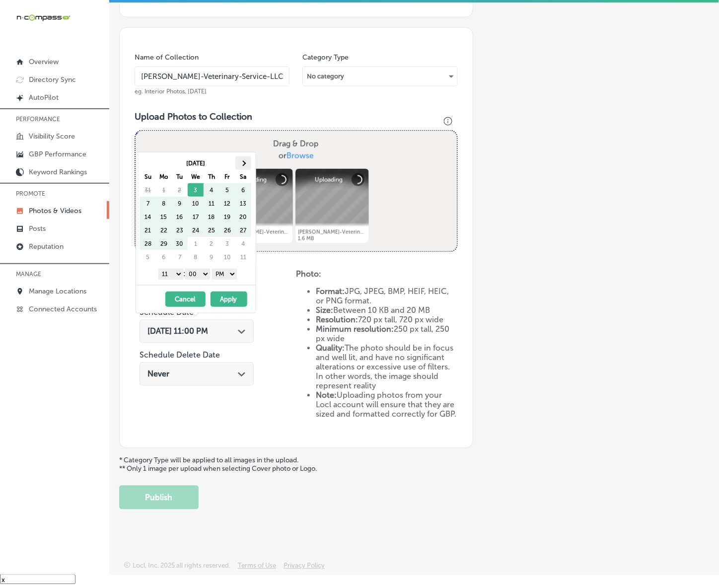
click at [243, 167] on th at bounding box center [243, 162] width 16 height 13
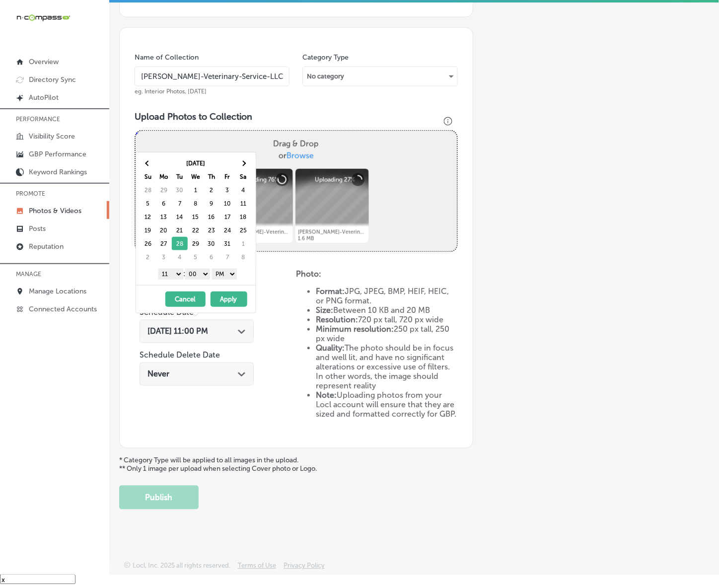
click at [172, 276] on select "1 2 3 4 5 6 7 8 9 10 11 12" at bounding box center [170, 274] width 25 height 11
click at [226, 301] on button "Apply" at bounding box center [229, 299] width 37 height 15
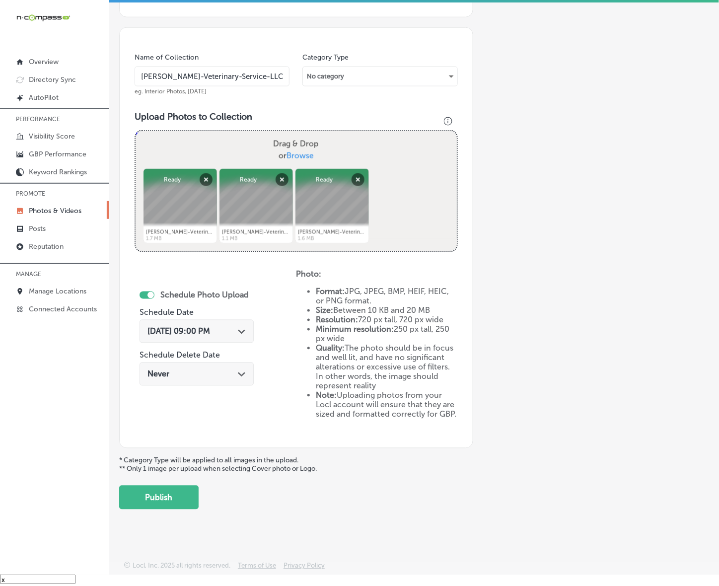
click at [149, 510] on div "Back Add a Collection Which Type of Image or Video Would You Like to Upload? Ph…" at bounding box center [414, 147] width 610 height 735
click at [159, 497] on button "Publish" at bounding box center [158, 498] width 79 height 24
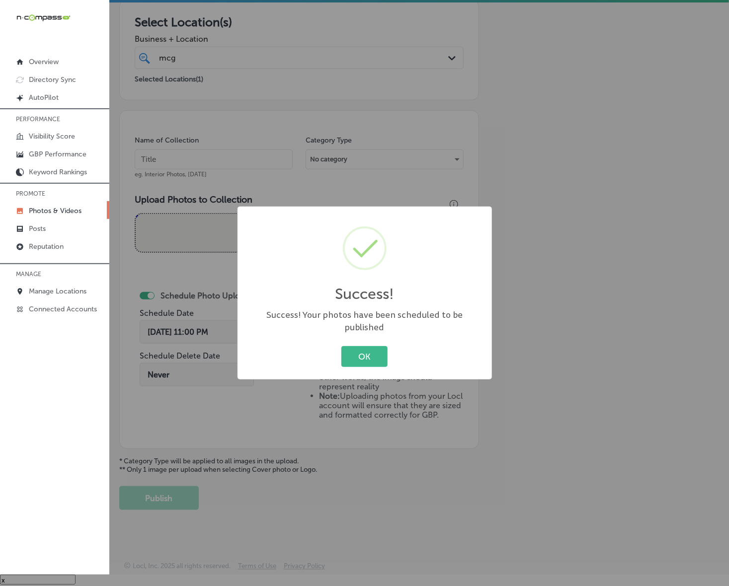
click at [341, 346] on button "OK" at bounding box center [364, 356] width 46 height 20
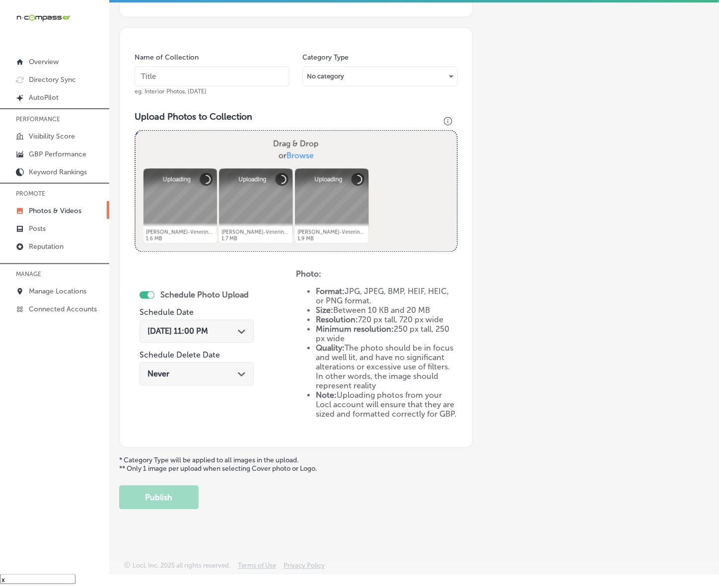
click at [256, 72] on input "text" at bounding box center [212, 77] width 155 height 20
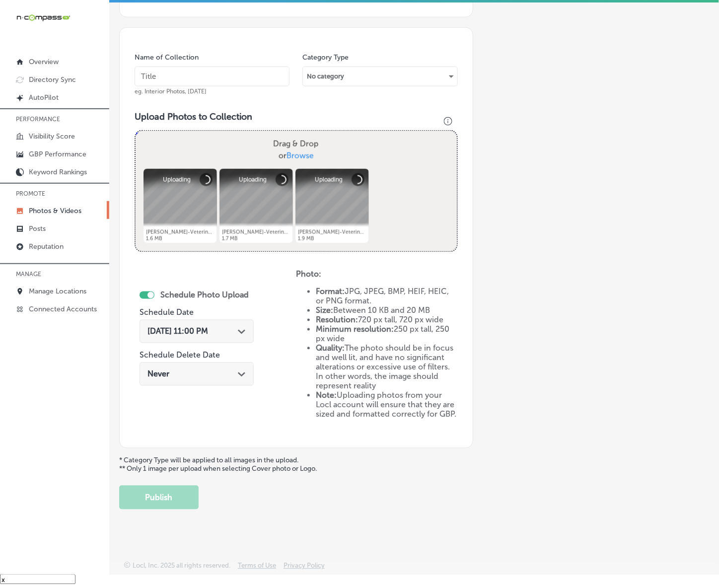
paste input "[PERSON_NAME]-Veterinary-Service-LLC"
type input "[PERSON_NAME]-Veterinary-Service-LLC"
click at [234, 328] on div "[DATE] 11:00 PM Path Created with Sketch." at bounding box center [197, 331] width 98 height 9
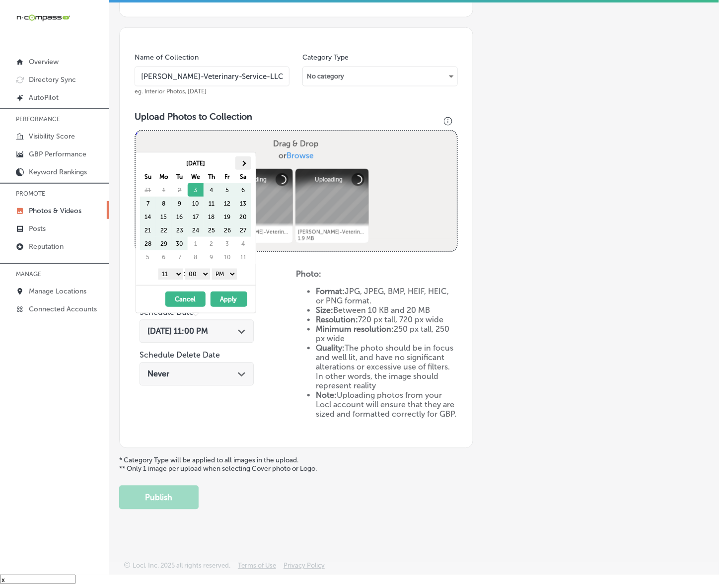
click at [246, 160] on th at bounding box center [243, 162] width 16 height 13
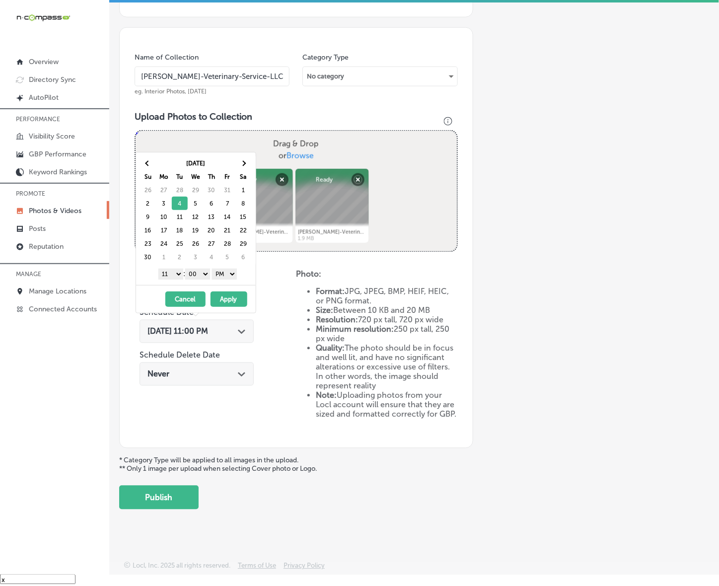
click at [175, 274] on select "1 2 3 4 5 6 7 8 9 10 11 12" at bounding box center [170, 274] width 25 height 11
click at [224, 301] on button "Apply" at bounding box center [229, 299] width 37 height 15
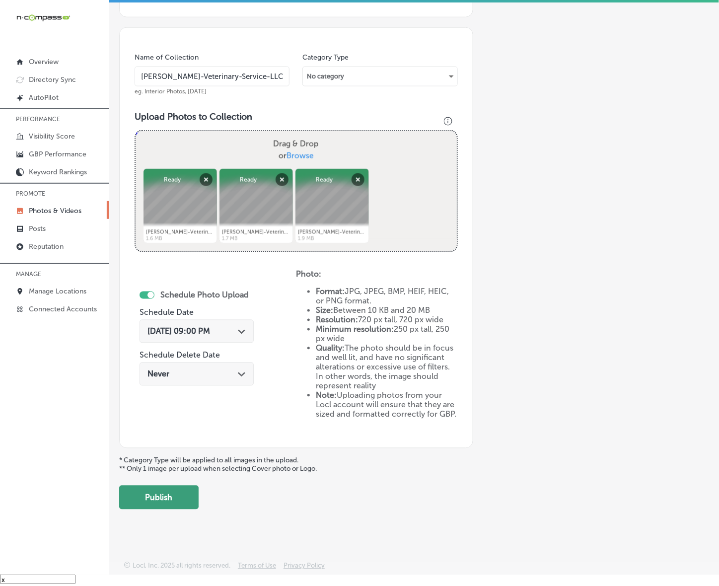
click at [170, 499] on button "Publish" at bounding box center [158, 498] width 79 height 24
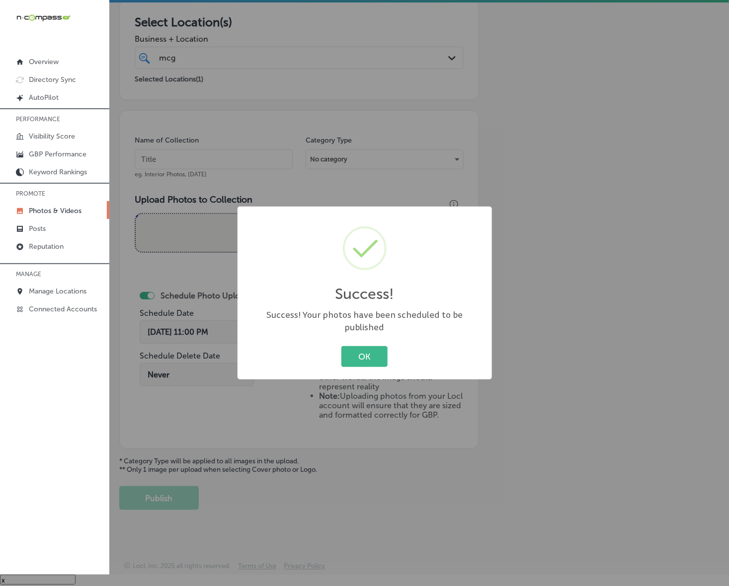
click at [341, 346] on button "OK" at bounding box center [364, 356] width 46 height 20
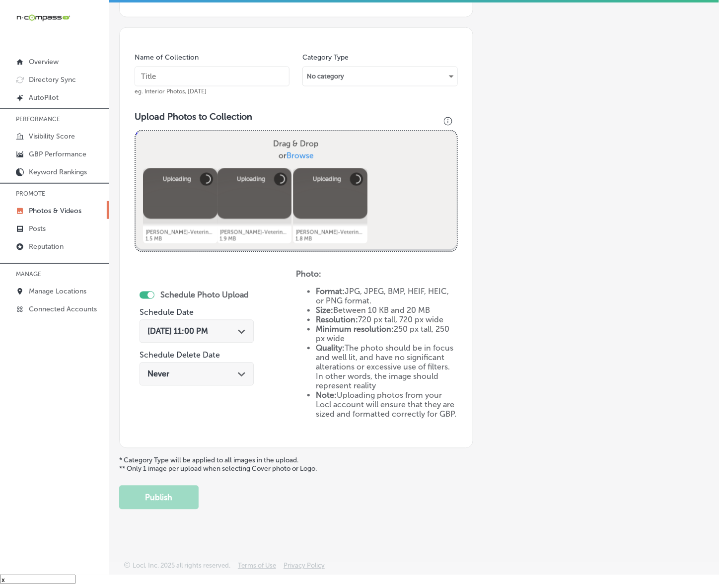
click at [244, 75] on input "text" at bounding box center [212, 77] width 155 height 20
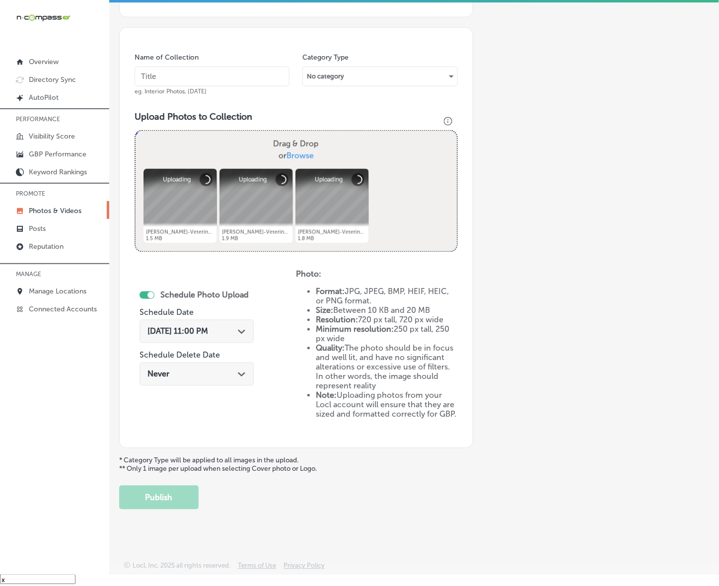
paste input "[PERSON_NAME]-Veterinary-Service-LLC"
type input "[PERSON_NAME]-Veterinary-Service-LLC"
click at [241, 332] on icon "Path Created with Sketch." at bounding box center [241, 332] width 7 height 4
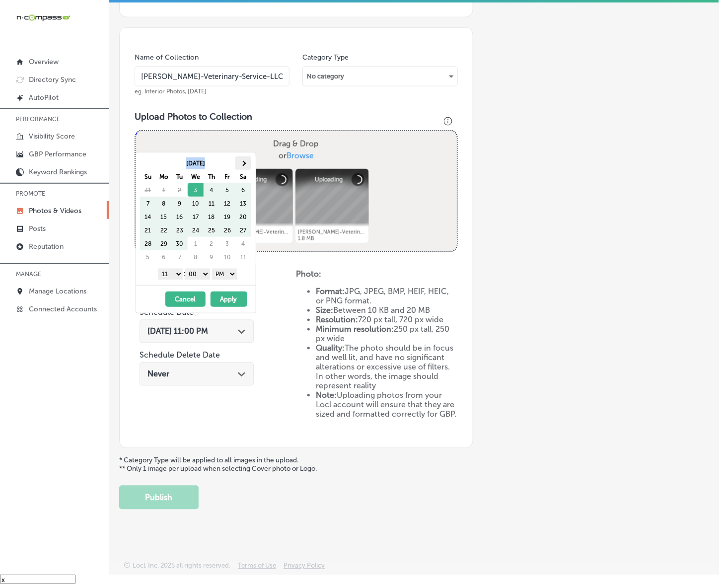
click at [244, 156] on table "[DATE] Su Mo Tu We Th Fr Sa 31 1 2 3 4 5 6 7 8 9 10 11 12 13 14 15 16 17 18 19 …" at bounding box center [196, 210] width 112 height 108
click at [243, 159] on th at bounding box center [243, 162] width 16 height 13
click at [243, 160] on th at bounding box center [243, 162] width 16 height 13
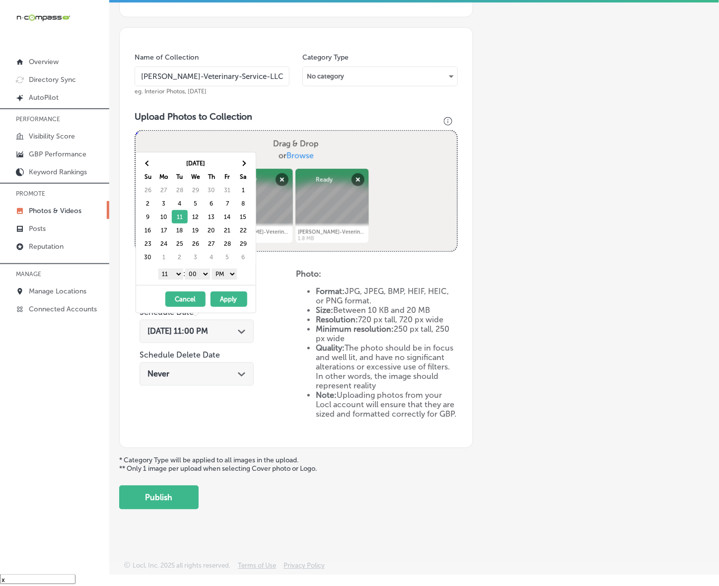
click at [173, 276] on select "1 2 3 4 5 6 7 8 9 10 11 12" at bounding box center [170, 274] width 25 height 11
click at [227, 299] on button "Apply" at bounding box center [229, 299] width 37 height 15
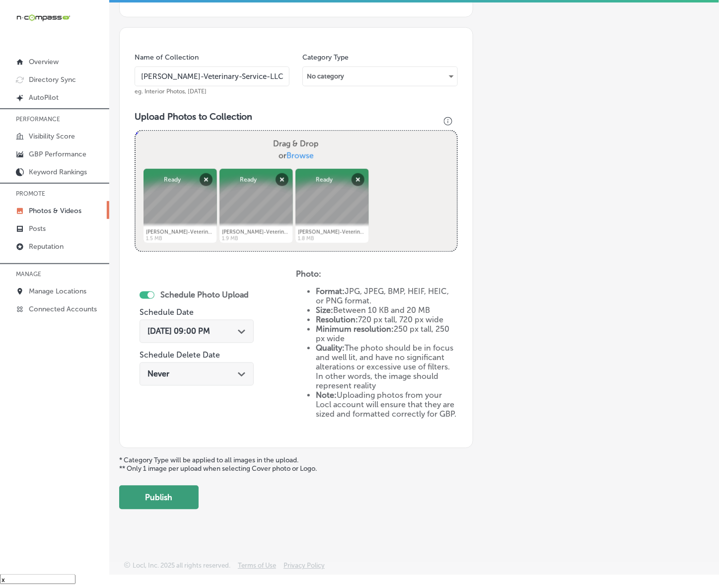
click at [186, 492] on button "Publish" at bounding box center [158, 498] width 79 height 24
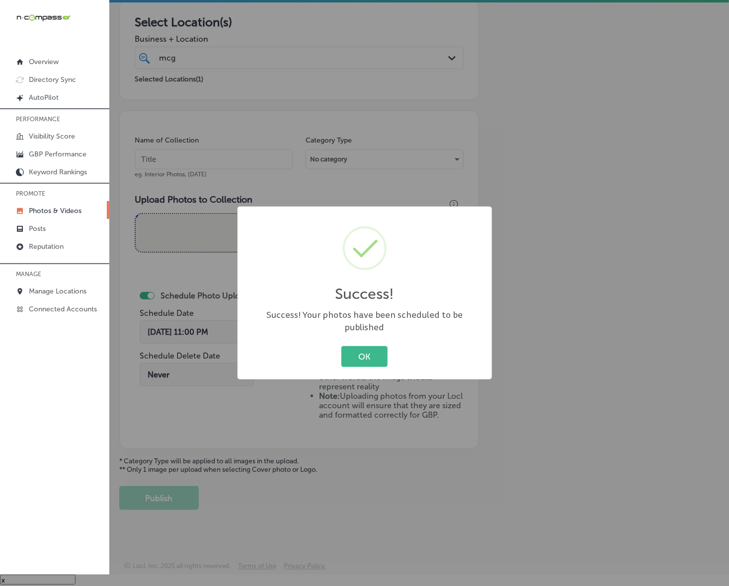
click at [341, 346] on button "OK" at bounding box center [364, 356] width 46 height 20
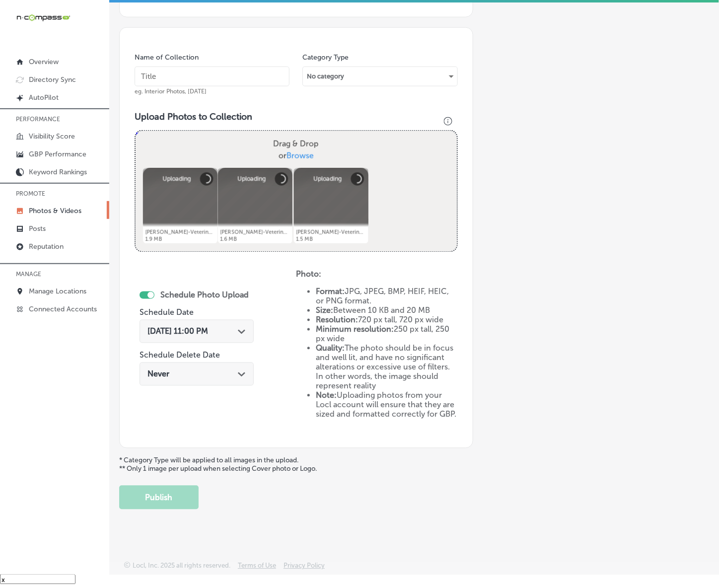
click at [234, 70] on input "text" at bounding box center [212, 77] width 155 height 20
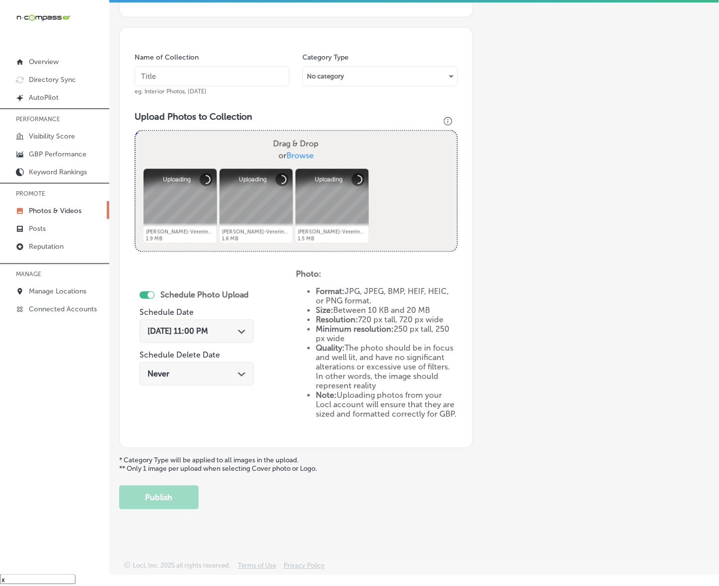
paste input "[PERSON_NAME]-Veterinary-Service-LLC"
type input "[PERSON_NAME]-Veterinary-Service-LLC"
click at [240, 327] on div "Path Created with Sketch." at bounding box center [242, 331] width 8 height 8
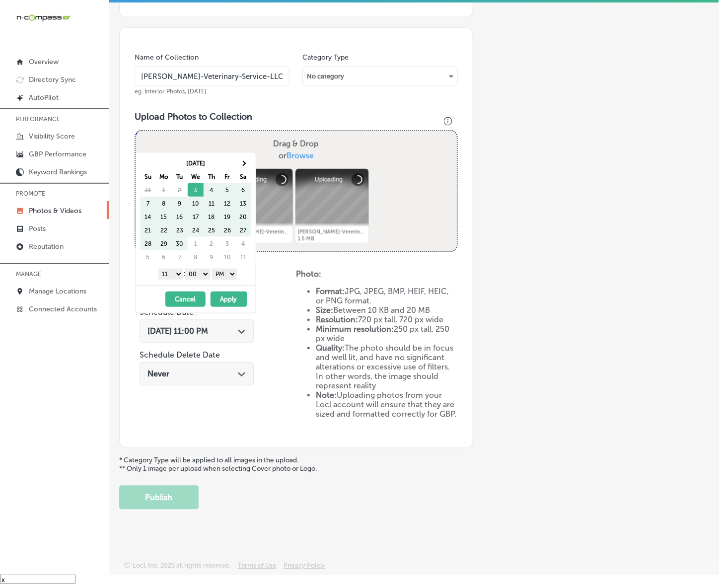
click at [244, 147] on div "Drag & Drop or Browse" at bounding box center [296, 150] width 321 height 38
click at [136, 131] on input "Drag & Drop or Browse" at bounding box center [296, 132] width 321 height 3
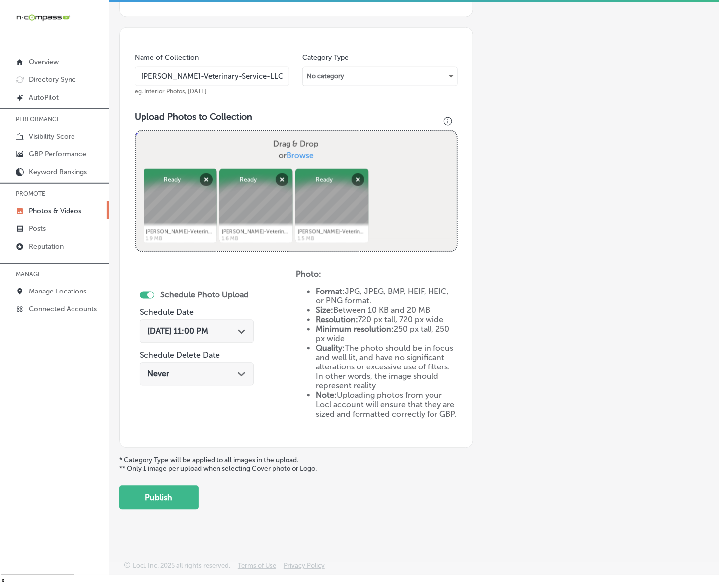
drag, startPoint x: 234, startPoint y: 334, endPoint x: 251, endPoint y: 333, distance: 16.5
click at [236, 334] on div "[DATE] 11:00 PM Path Created with Sketch." at bounding box center [197, 331] width 114 height 23
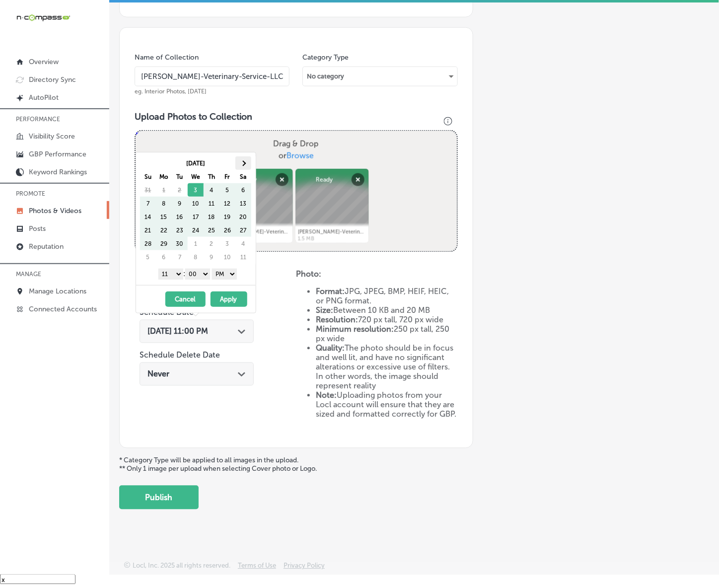
click at [242, 159] on th at bounding box center [243, 162] width 16 height 13
click at [243, 159] on th at bounding box center [243, 162] width 16 height 13
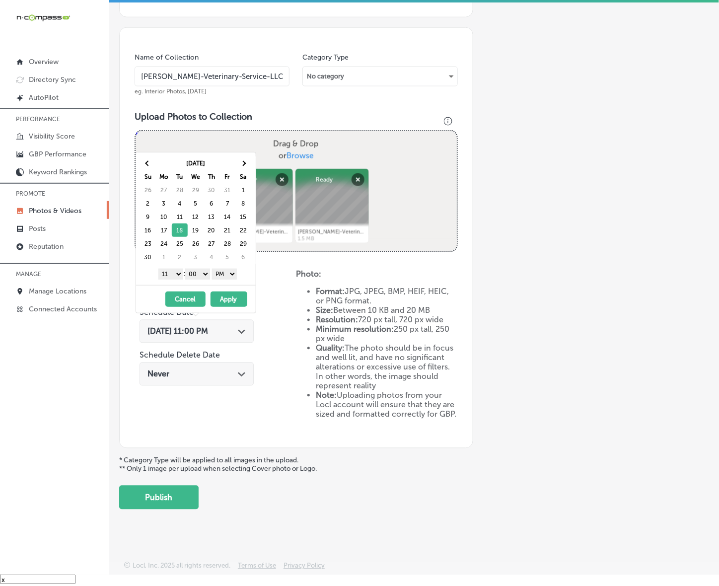
click at [172, 276] on select "1 2 3 4 5 6 7 8 9 10 11 12" at bounding box center [170, 274] width 25 height 11
click at [230, 302] on button "Apply" at bounding box center [229, 299] width 37 height 15
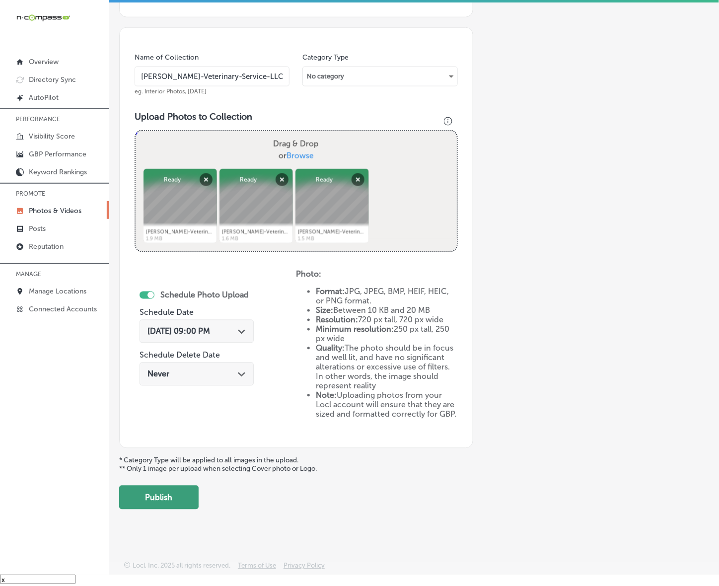
click at [162, 498] on button "Publish" at bounding box center [158, 498] width 79 height 24
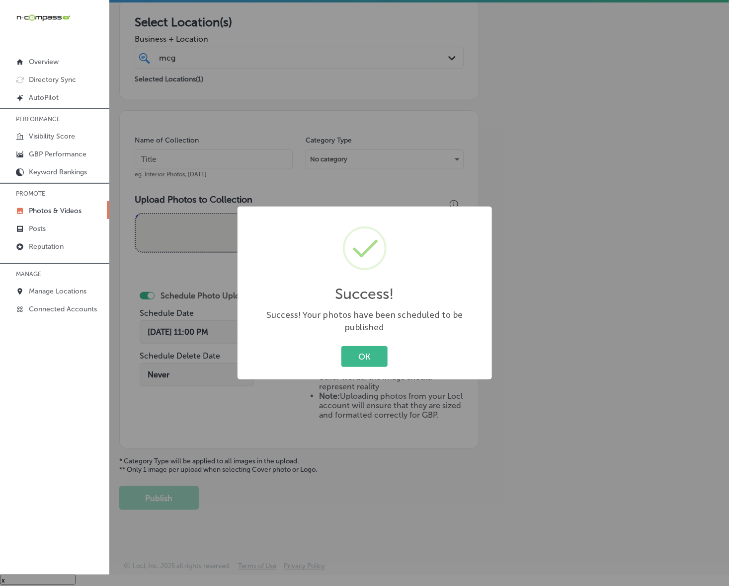
click at [341, 346] on button "OK" at bounding box center [364, 356] width 46 height 20
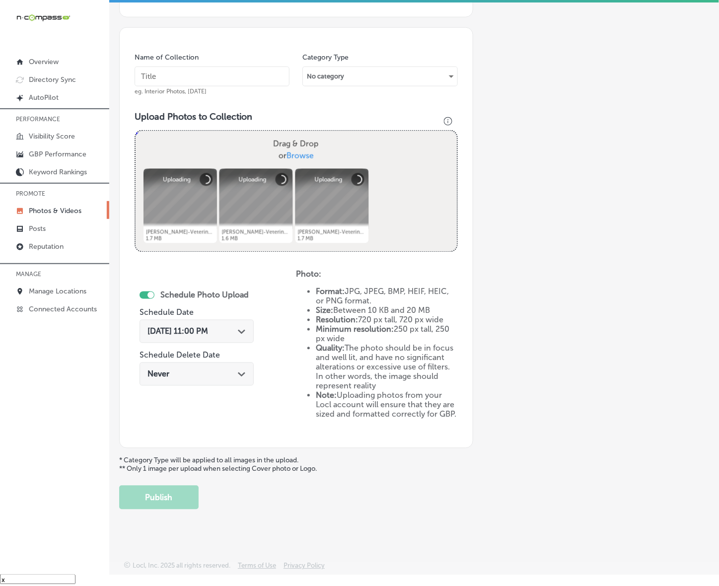
click at [252, 78] on input "text" at bounding box center [212, 77] width 155 height 20
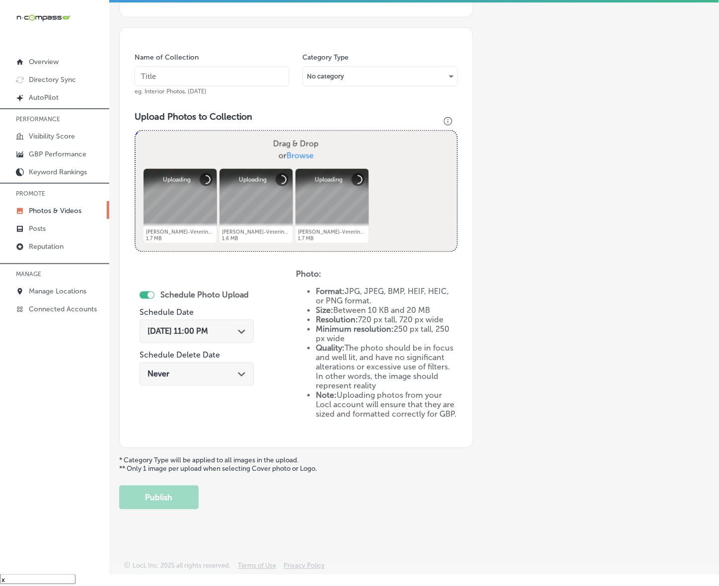
paste input "[PERSON_NAME]-Veterinary-Service-LLC"
type input "[PERSON_NAME]-Veterinary-Service-LLC"
click at [238, 330] on polygon at bounding box center [241, 332] width 7 height 4
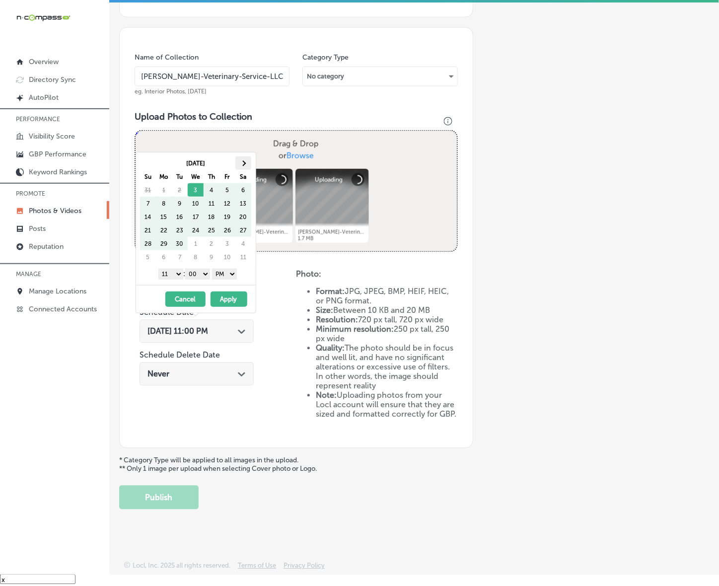
click at [244, 156] on th at bounding box center [243, 162] width 16 height 13
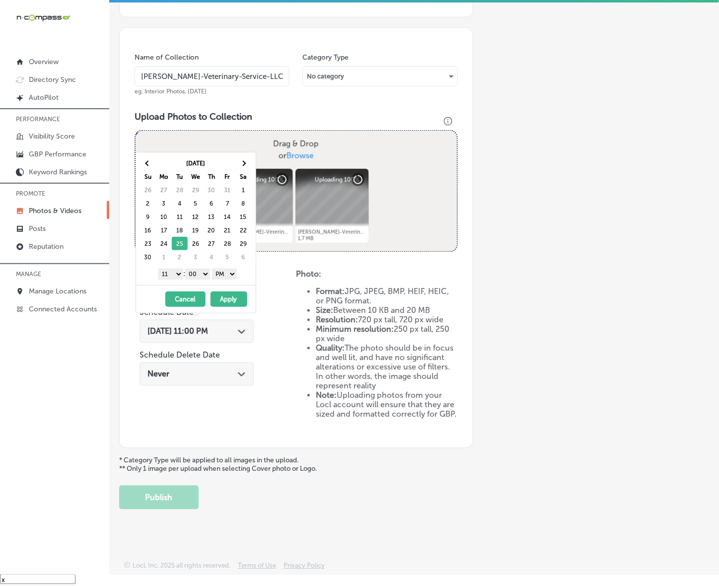
click at [176, 275] on select "1 2 3 4 5 6 7 8 9 10 11 12" at bounding box center [170, 274] width 25 height 11
click at [232, 303] on button "Apply" at bounding box center [229, 299] width 37 height 15
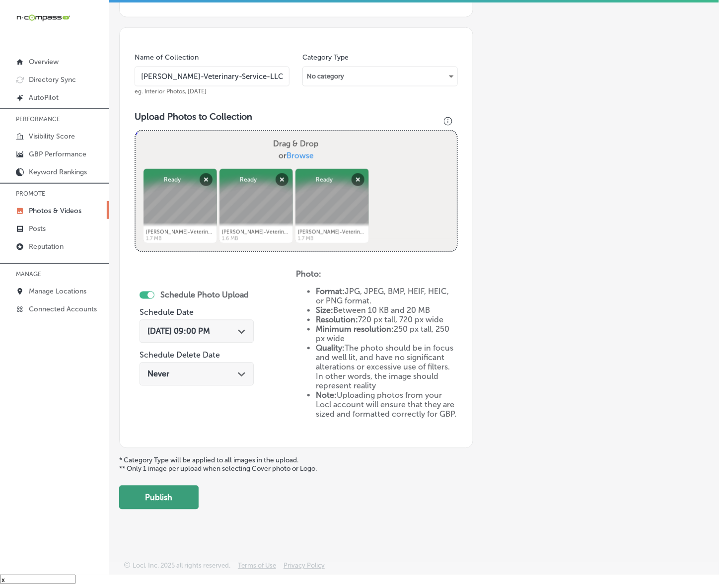
click at [175, 495] on button "Publish" at bounding box center [158, 498] width 79 height 24
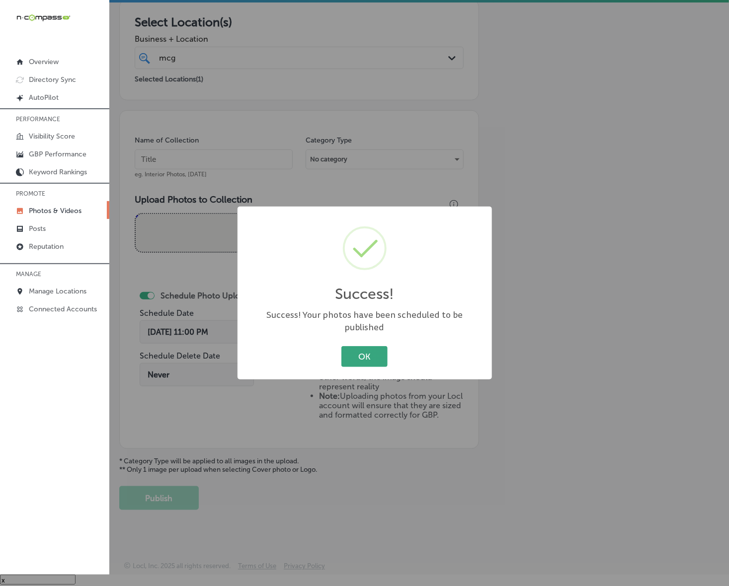
click at [356, 346] on button "OK" at bounding box center [364, 356] width 46 height 20
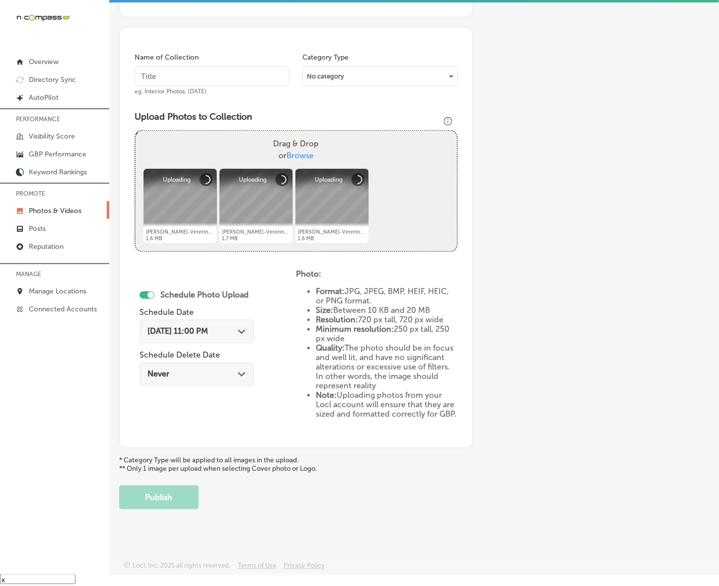
click at [259, 74] on input "text" at bounding box center [212, 77] width 155 height 20
paste input "[PERSON_NAME]-Veterinary-Service-LLC"
type input "[PERSON_NAME]-Veterinary-Service-LLC"
click at [235, 328] on div "[DATE] 11:00 PM Path Created with Sketch." at bounding box center [197, 331] width 98 height 9
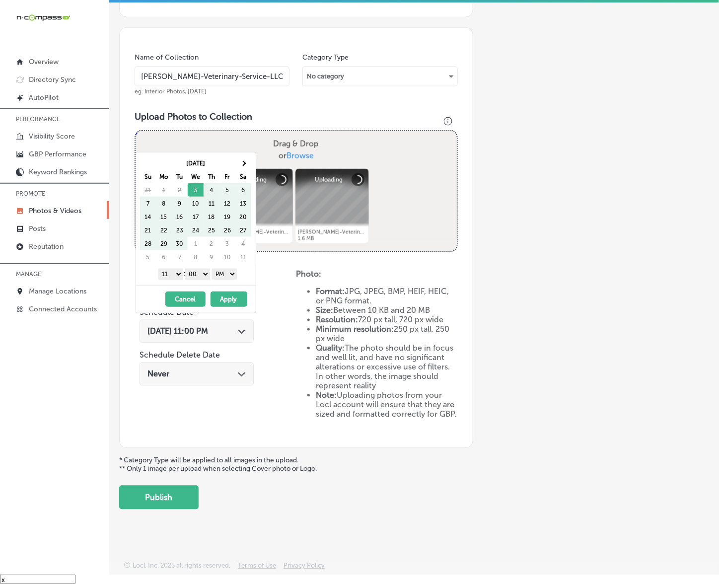
click at [243, 154] on div "[DATE] Su Mo Tu We Th Fr Sa 31 1 2 3 4 5 6 7 8 9 10 11 12 13 14 15 16 17 18 19 …" at bounding box center [196, 218] width 120 height 133
click at [244, 158] on th at bounding box center [243, 162] width 16 height 13
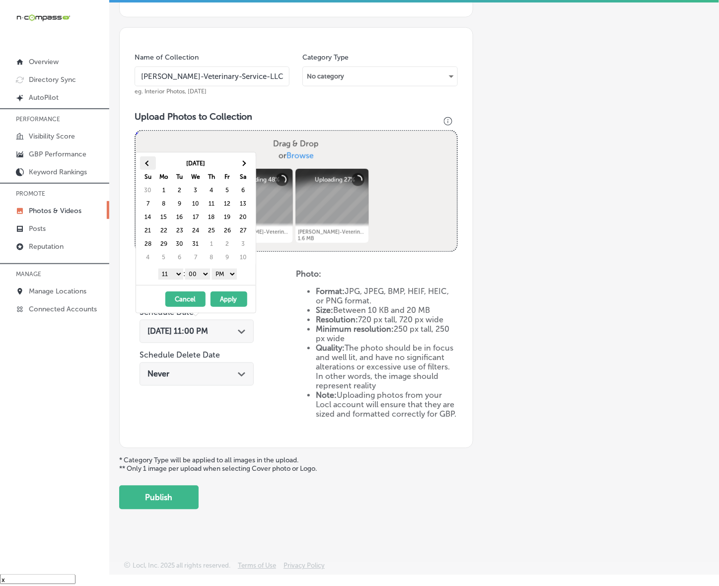
click at [147, 159] on th at bounding box center [148, 162] width 16 height 13
click at [176, 272] on select "1 2 3 4 5 6 7 8 9 10 11 12" at bounding box center [170, 274] width 25 height 11
click at [222, 301] on button "Apply" at bounding box center [229, 299] width 37 height 15
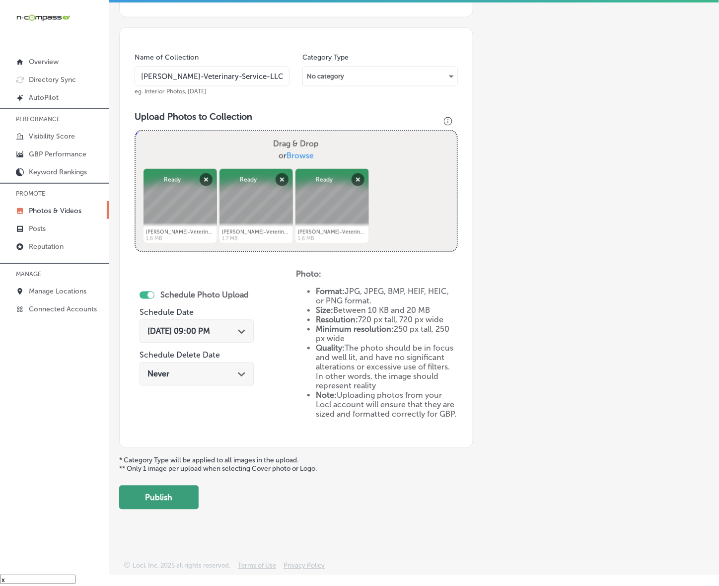
click at [155, 500] on button "Publish" at bounding box center [158, 498] width 79 height 24
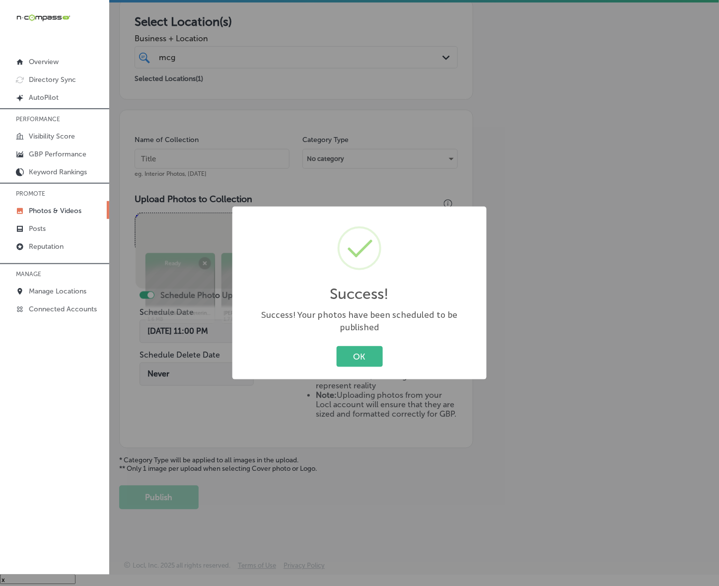
scroll to position [162, 0]
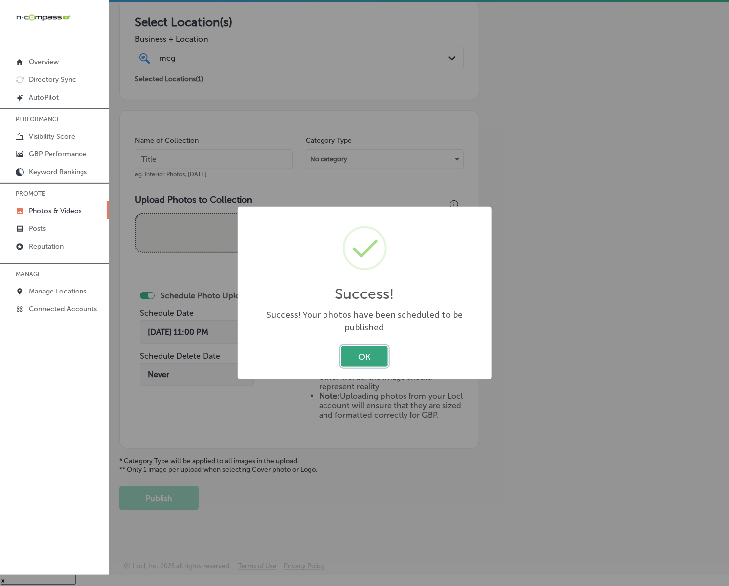
click at [369, 346] on button "OK" at bounding box center [364, 356] width 46 height 20
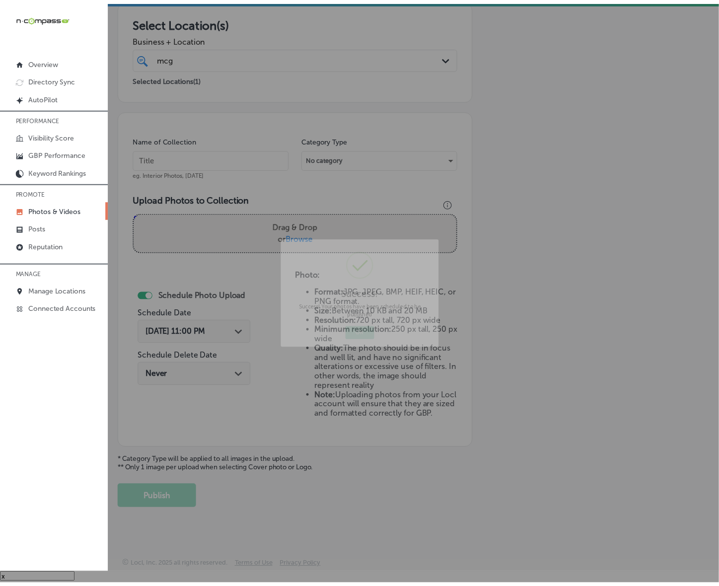
scroll to position [164, 0]
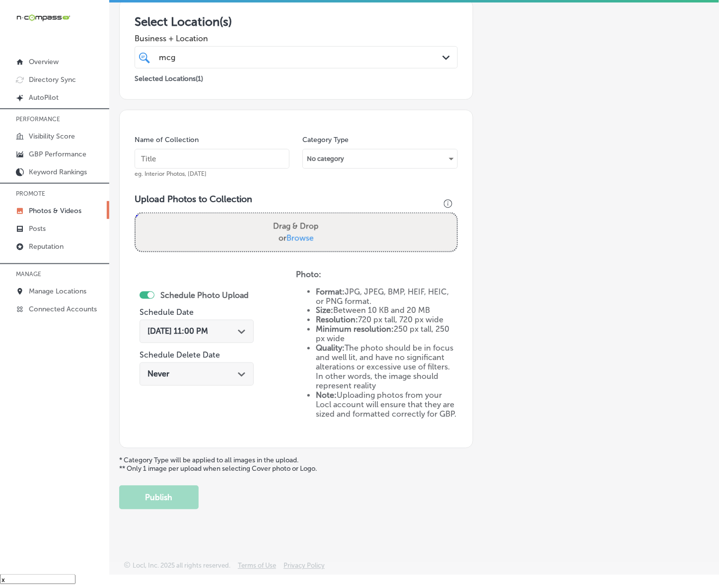
click at [63, 212] on p "Photos & Videos" at bounding box center [55, 211] width 53 height 8
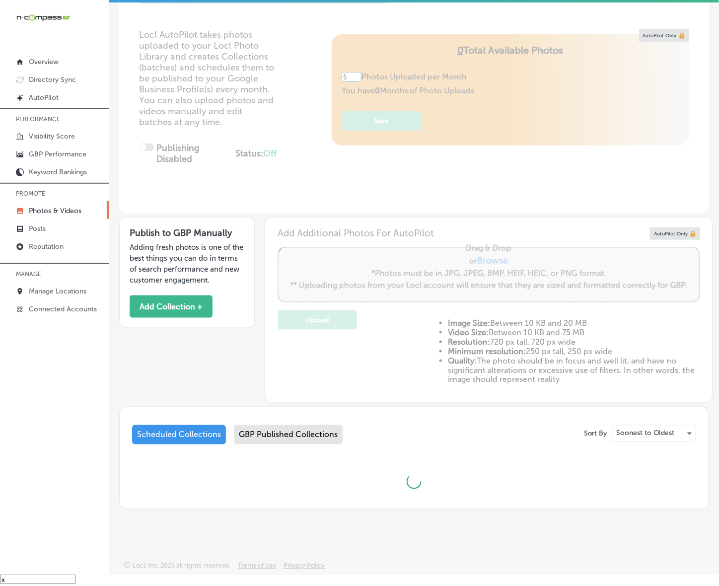
type input "0"
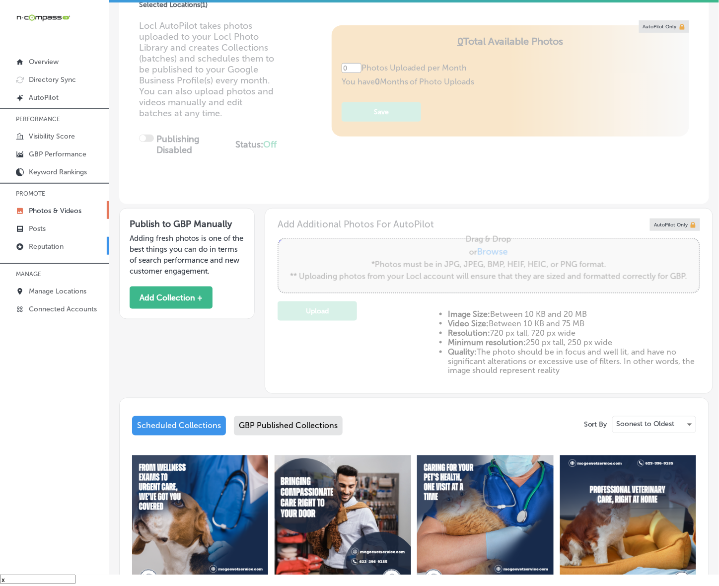
scroll to position [95, 0]
click at [41, 231] on p "Posts" at bounding box center [37, 228] width 17 height 8
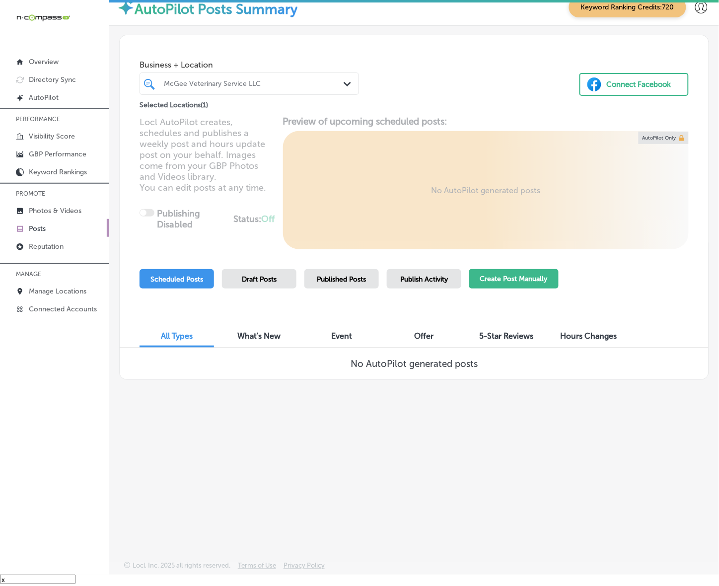
click at [515, 281] on button "Create Post Manually" at bounding box center [513, 278] width 89 height 19
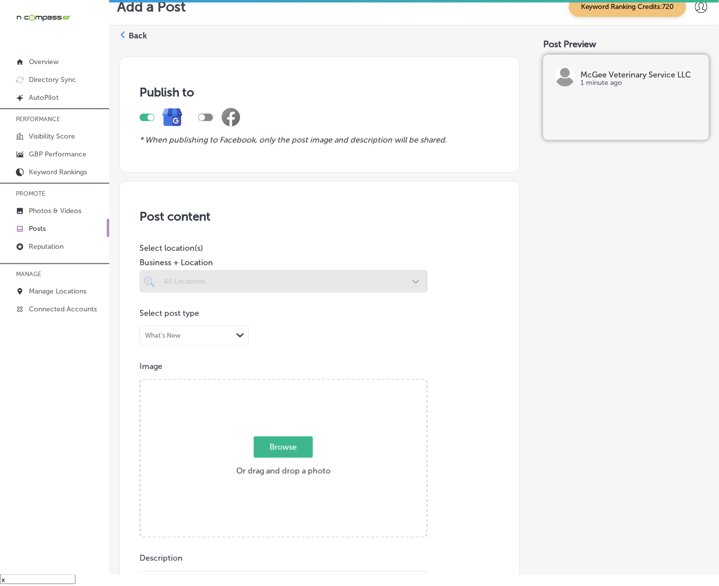
click at [327, 283] on div at bounding box center [284, 281] width 288 height 22
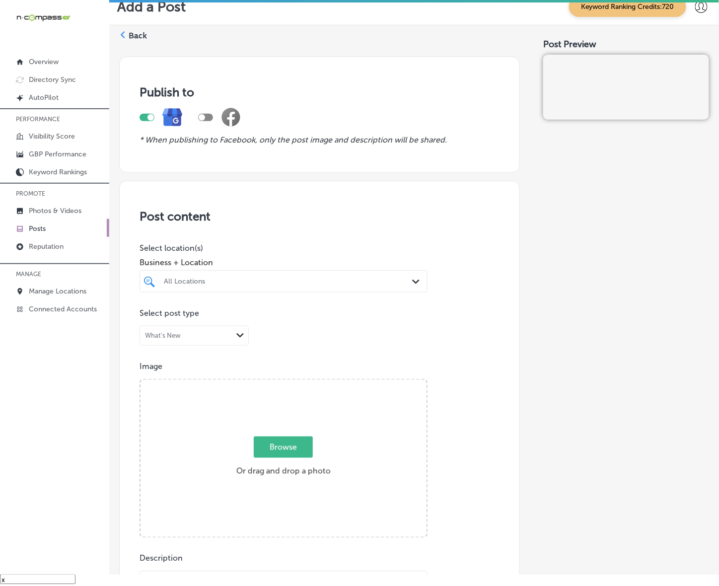
click at [327, 283] on div "All Locations" at bounding box center [288, 281] width 249 height 8
click at [412, 282] on icon "Path Created with Sketch." at bounding box center [415, 282] width 7 height 4
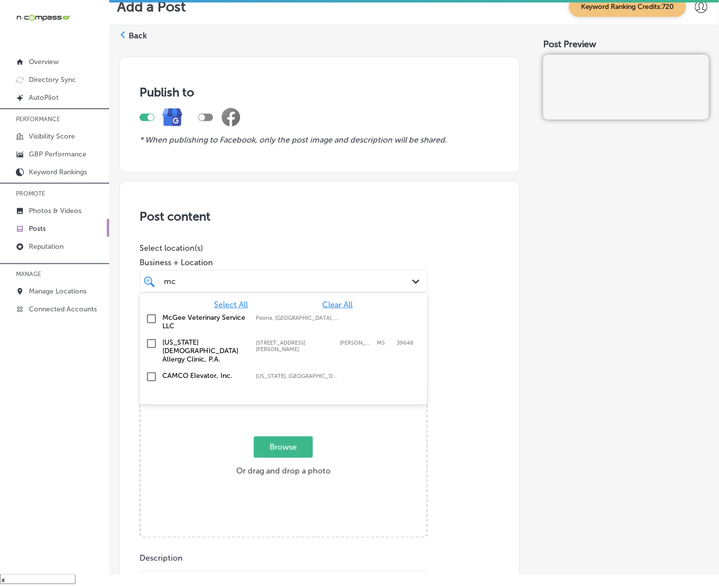
click at [196, 317] on label "McGee Veterinary Service LLC" at bounding box center [203, 321] width 83 height 17
type input "mc"
click at [448, 350] on div "Post content Select location(s) Business + Location option focused, 133 of 162.…" at bounding box center [319, 495] width 401 height 629
click at [371, 270] on div "mc mc Path Created with Sketch." at bounding box center [284, 281] width 288 height 22
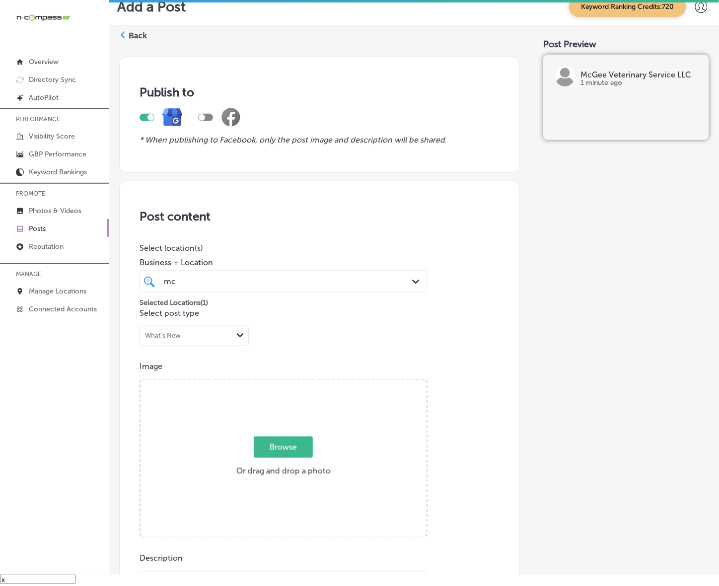
click at [370, 272] on div "mc mc Path Created with Sketch." at bounding box center [284, 281] width 288 height 22
click at [483, 373] on div "Image Powered by PQINA Browse Or drag and drop a photo" at bounding box center [320, 450] width 360 height 176
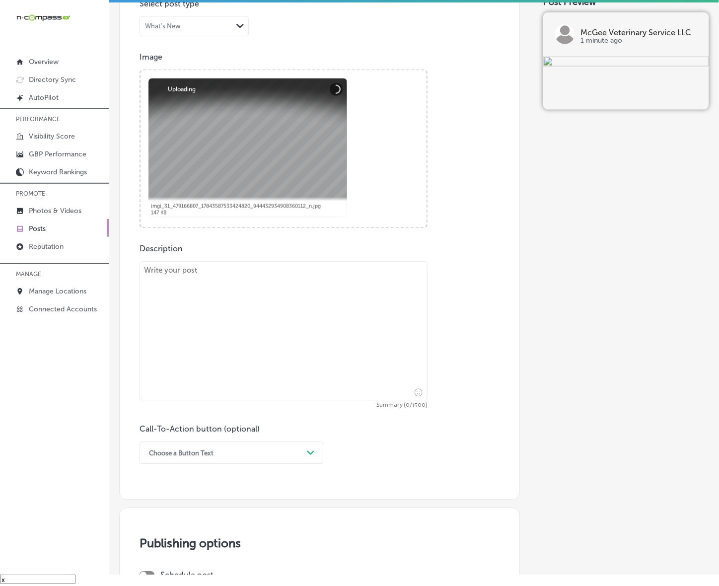
scroll to position [310, 0]
click at [228, 321] on textarea at bounding box center [284, 330] width 288 height 139
paste textarea "[PERSON_NAME] Veterinary Service brings compassionate in-home veterinary care t…"
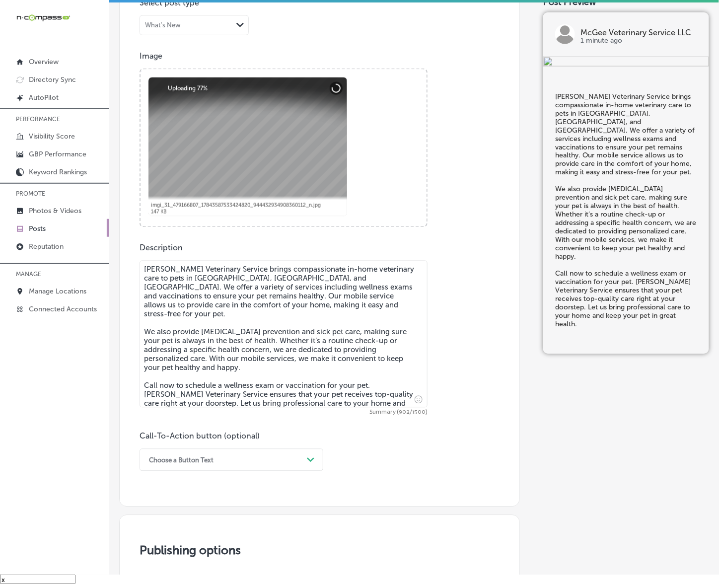
type textarea "[PERSON_NAME] Veterinary Service brings compassionate in-home veterinary care t…"
click at [219, 457] on div "Choose a Button Text Path Created with Sketch." at bounding box center [232, 460] width 184 height 22
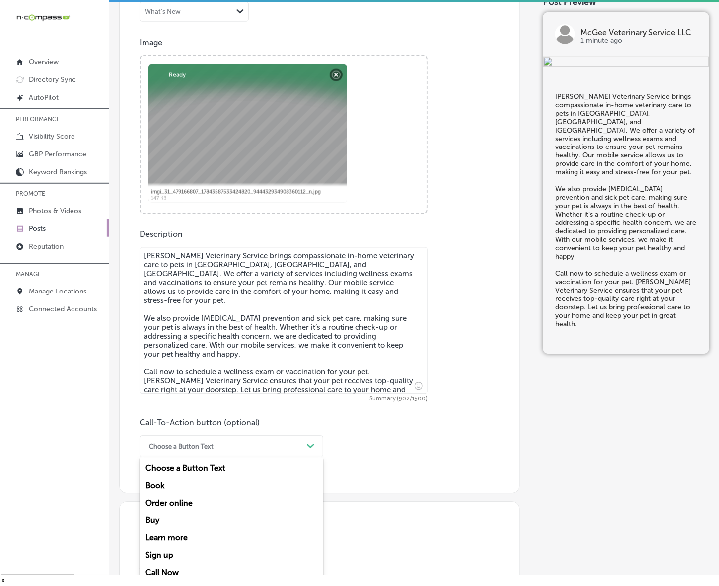
click at [164, 570] on div "Call Now" at bounding box center [232, 572] width 184 height 17
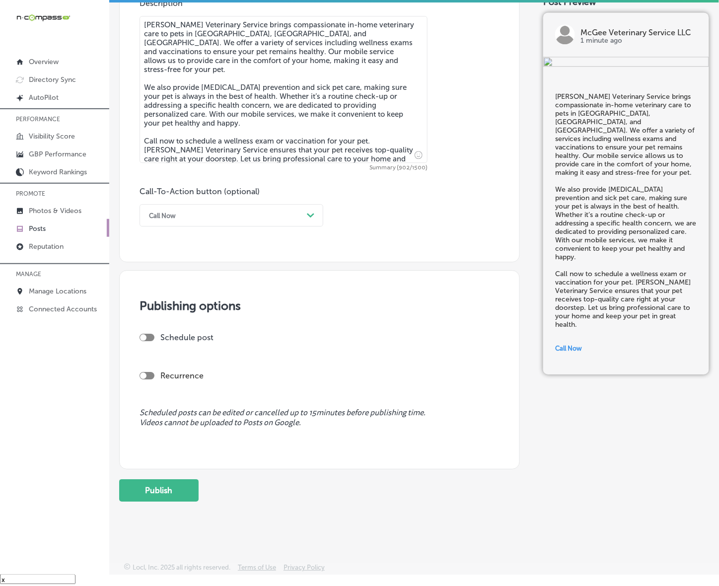
scroll to position [557, 0]
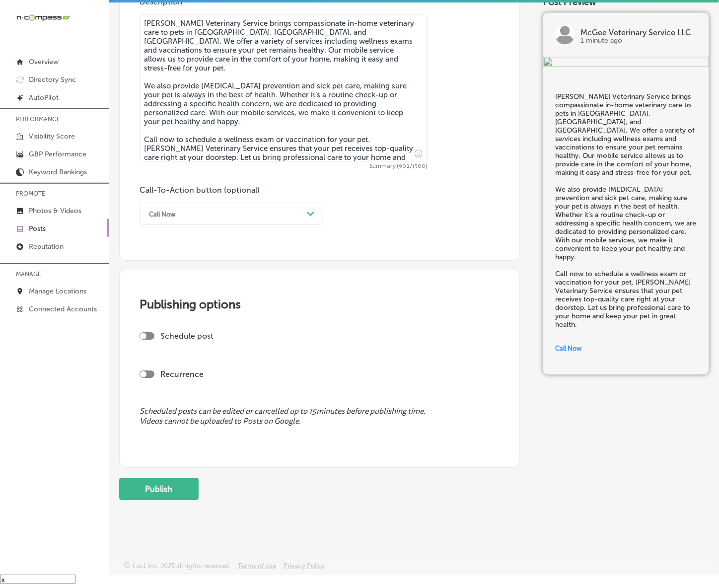
click at [141, 332] on div at bounding box center [147, 335] width 15 height 7
checkbox input "true"
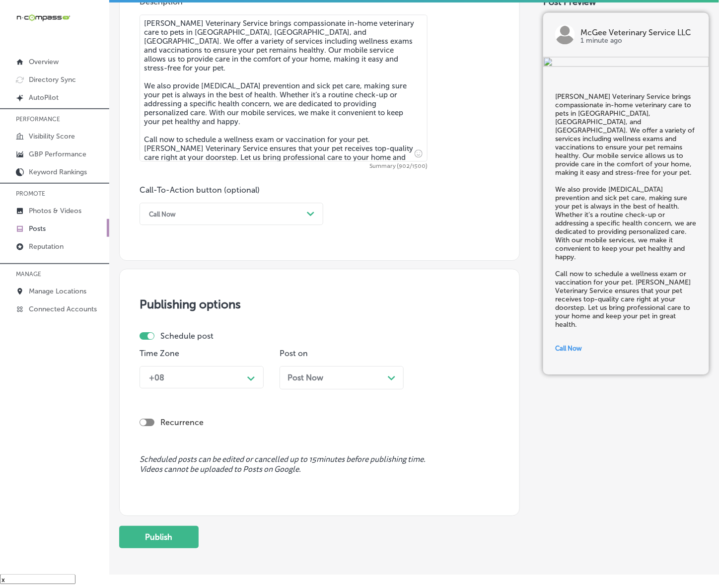
click at [190, 387] on div "+08 Path Created with Sketch." at bounding box center [202, 377] width 124 height 22
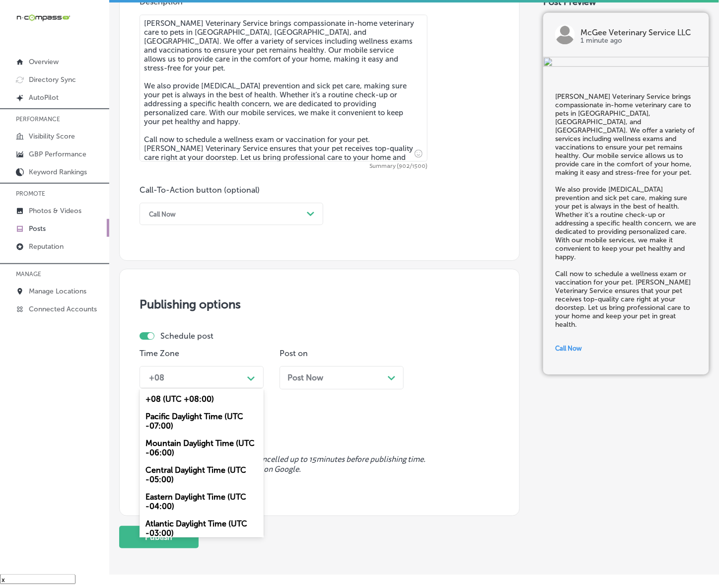
click at [197, 440] on div "Mountain Daylight Time (UTC -06:00)" at bounding box center [202, 448] width 124 height 27
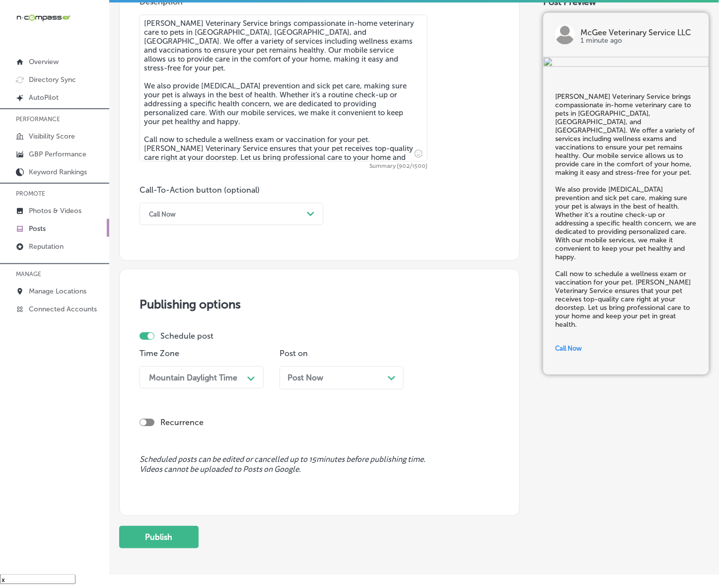
click at [306, 374] on span "Post Now" at bounding box center [306, 377] width 36 height 9
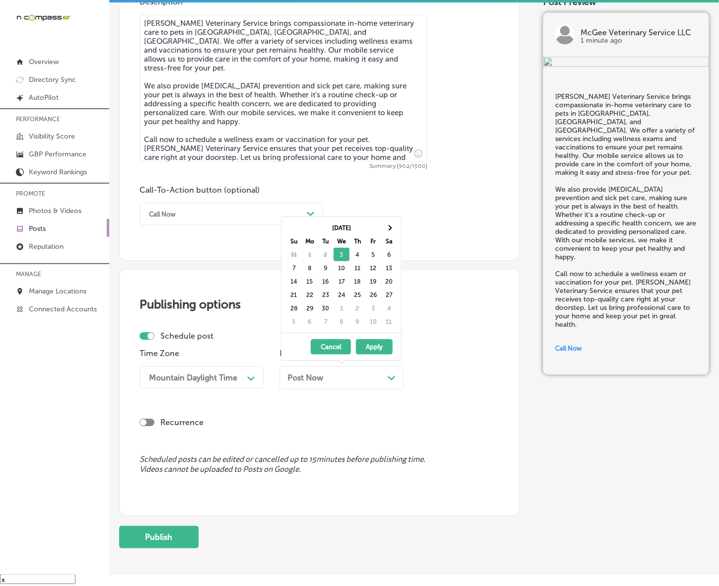
click at [378, 448] on div "Publishing options Schedule post Time Zone Mountain Daylight Time Path Created …" at bounding box center [319, 392] width 401 height 247
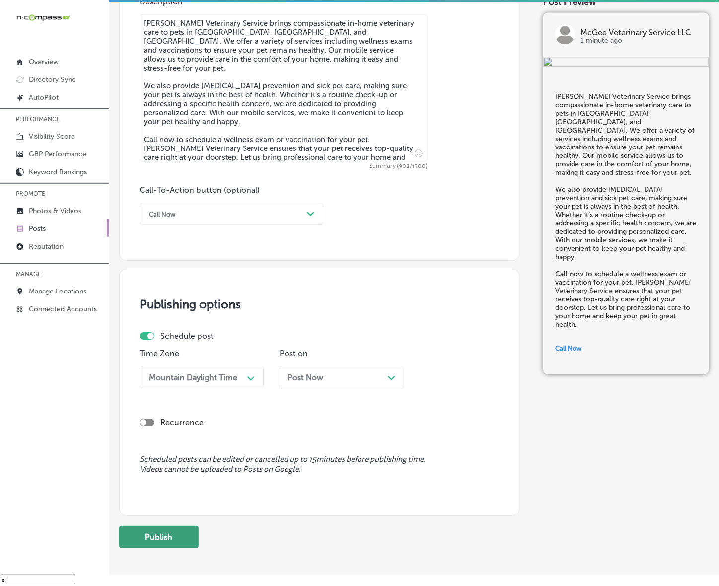
click at [170, 540] on button "Publish" at bounding box center [158, 537] width 79 height 22
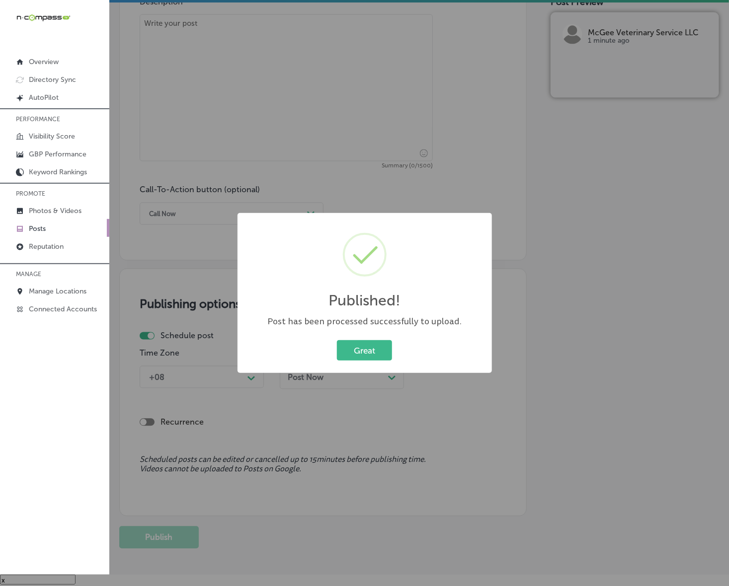
click at [337, 340] on button "Great" at bounding box center [364, 350] width 55 height 20
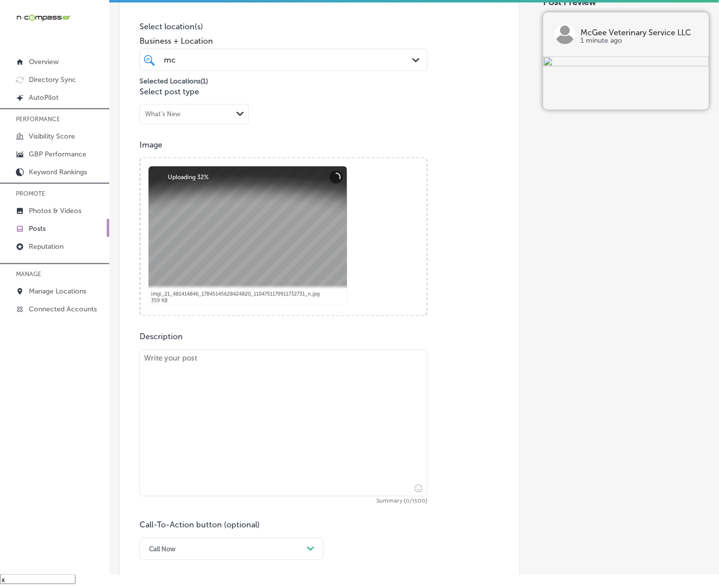
scroll to position [248, 0]
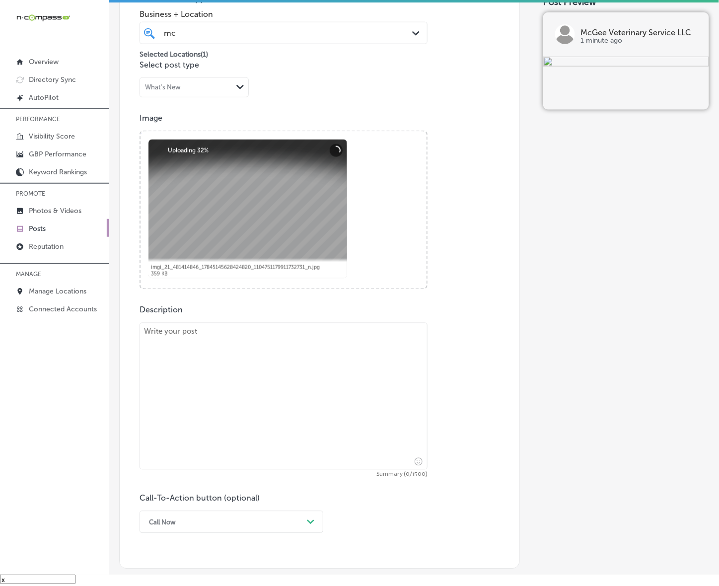
click at [330, 370] on textarea at bounding box center [284, 396] width 288 height 147
paste textarea "[PERSON_NAME] Veterinary Service provides expert care in [GEOGRAPHIC_DATA], [GE…"
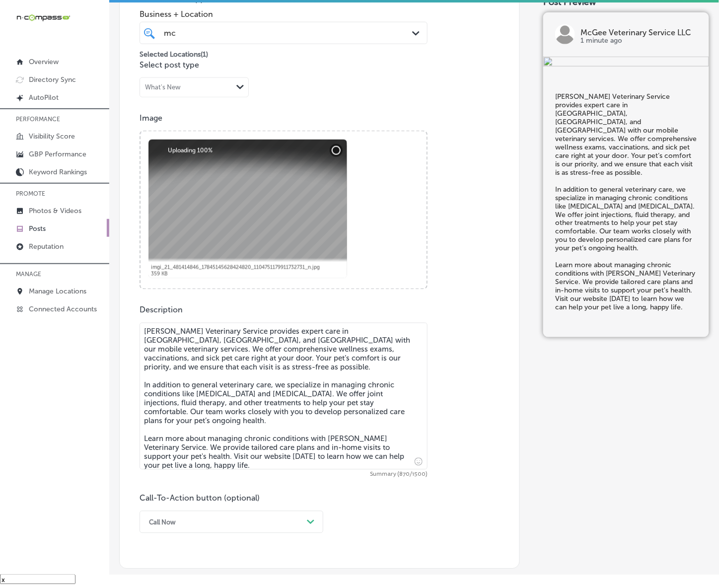
type textarea "[PERSON_NAME] Veterinary Service provides expert care in [GEOGRAPHIC_DATA], [GE…"
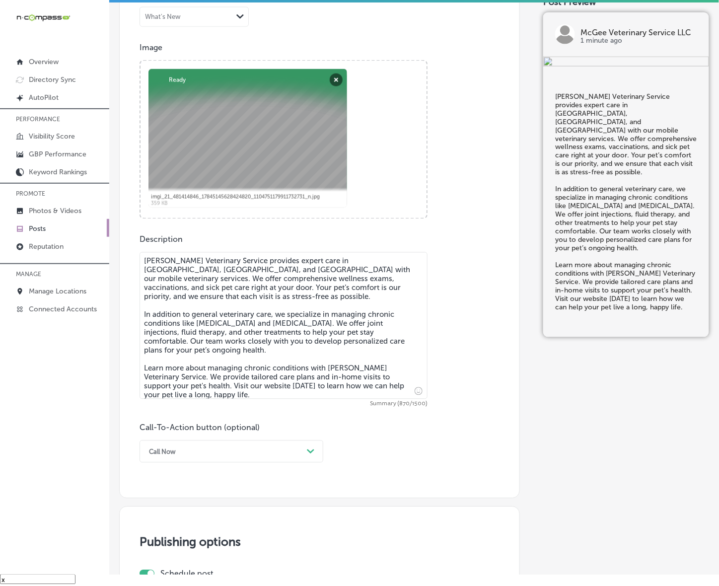
scroll to position [372, 0]
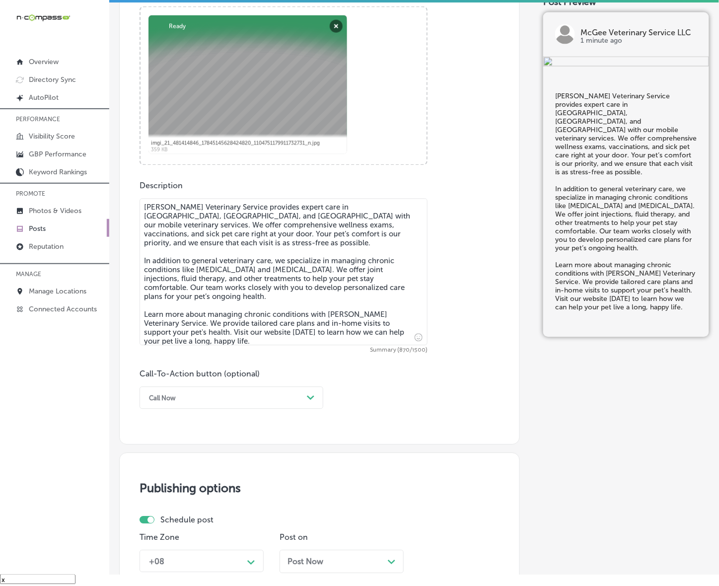
click at [309, 397] on polygon at bounding box center [310, 398] width 7 height 4
click at [158, 481] on div "Learn more" at bounding box center [232, 489] width 184 height 17
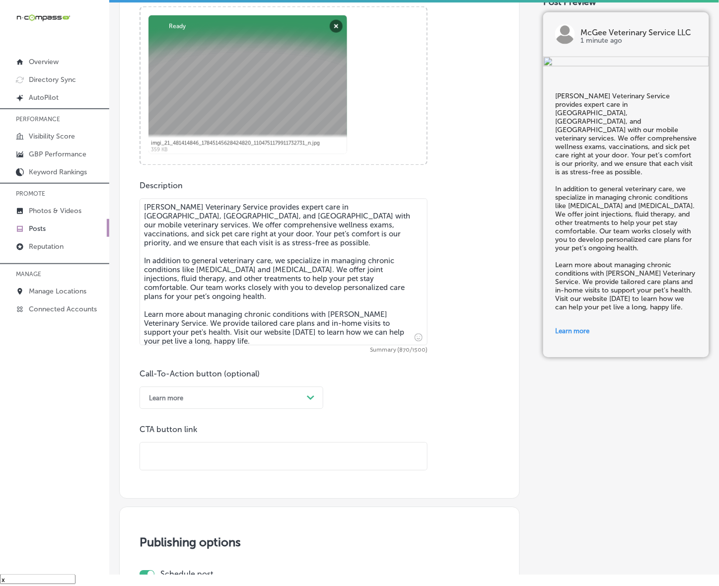
click at [181, 452] on input "text" at bounding box center [283, 456] width 287 height 27
paste input "[URL][DOMAIN_NAME]"
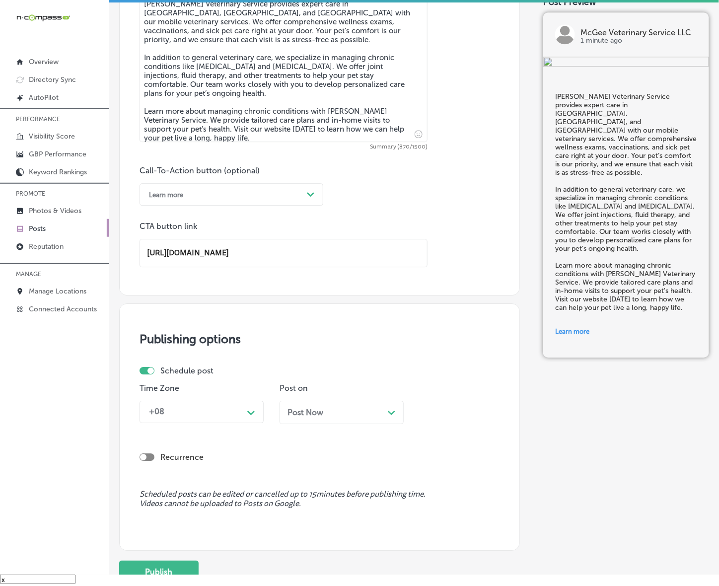
scroll to position [621, 0]
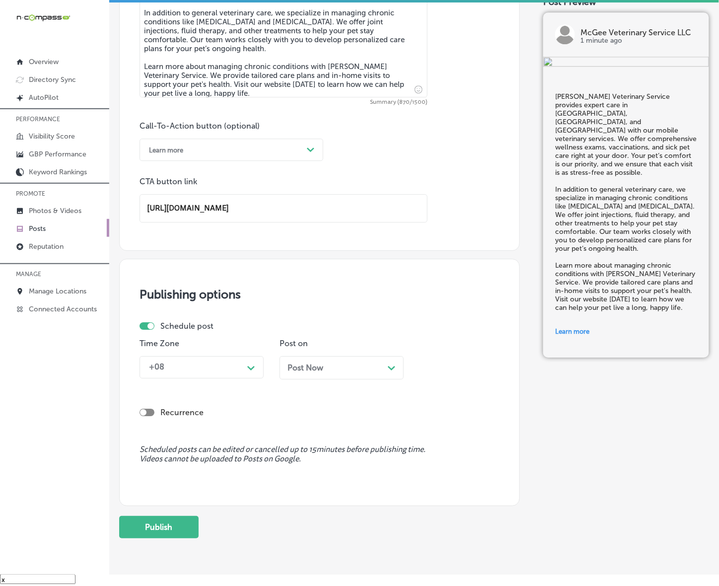
type input "[URL][DOMAIN_NAME]"
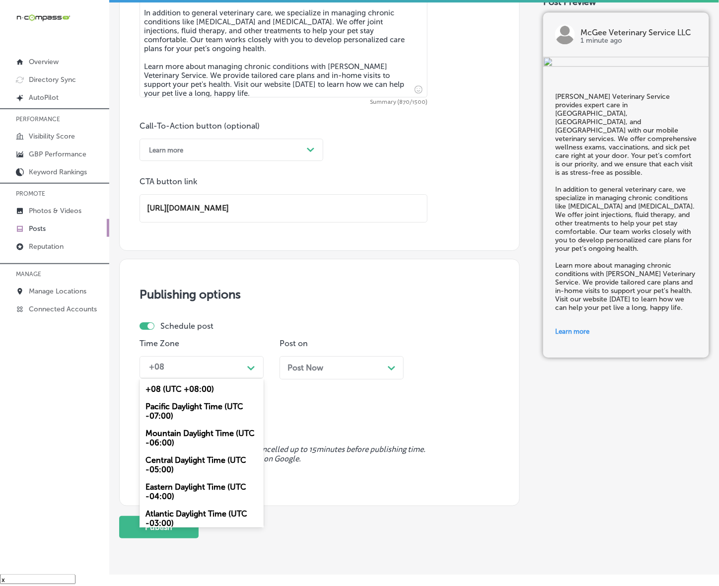
click at [252, 369] on icon "Path Created with Sketch." at bounding box center [250, 368] width 7 height 4
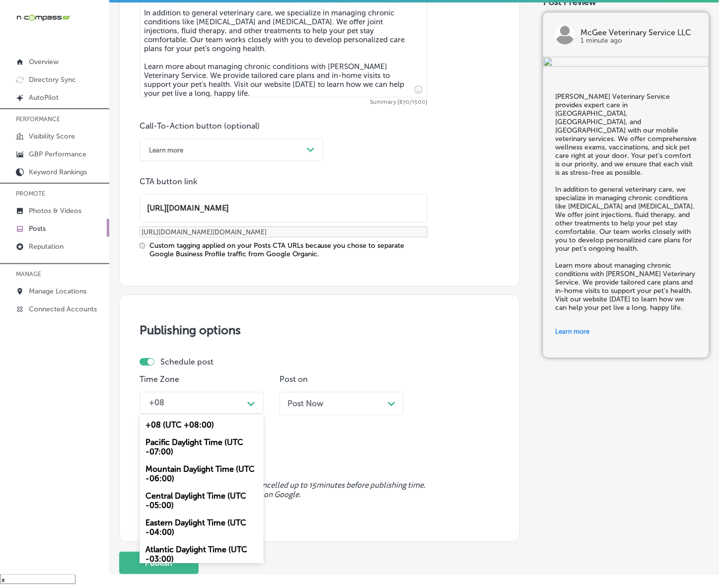
click at [186, 436] on div "Pacific Daylight Time (UTC -07:00)" at bounding box center [202, 447] width 124 height 27
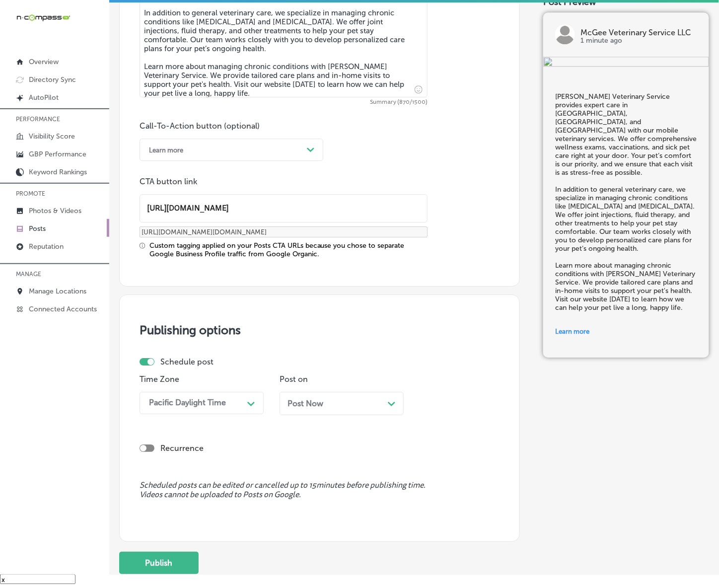
click at [234, 399] on div "Pacific Daylight Time" at bounding box center [193, 402] width 99 height 17
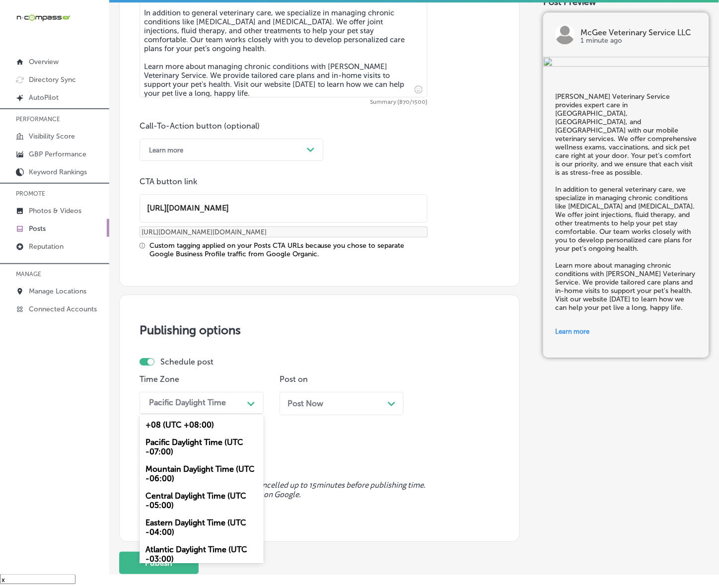
drag, startPoint x: 211, startPoint y: 475, endPoint x: 276, endPoint y: 414, distance: 88.9
click at [212, 475] on div "Mountain Daylight Time (UTC -06:00)" at bounding box center [202, 473] width 124 height 27
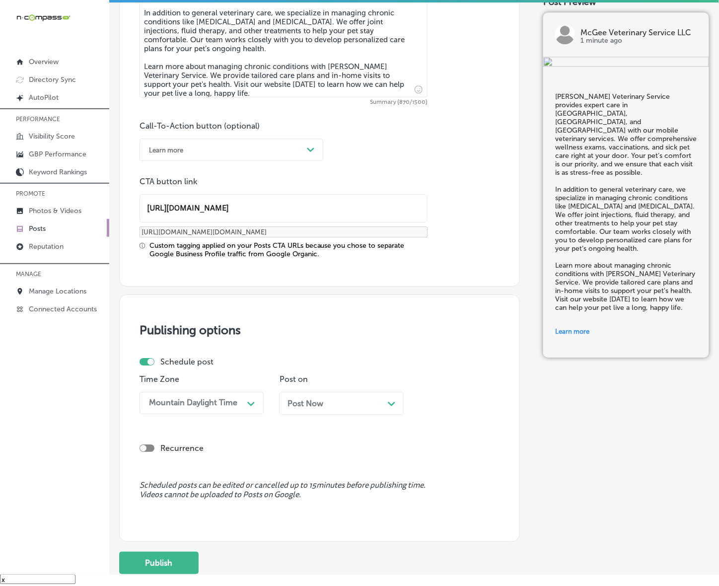
drag, startPoint x: 279, startPoint y: 412, endPoint x: 285, endPoint y: 410, distance: 6.0
click at [280, 412] on div "Post Now Path Created with Sketch." at bounding box center [342, 403] width 124 height 23
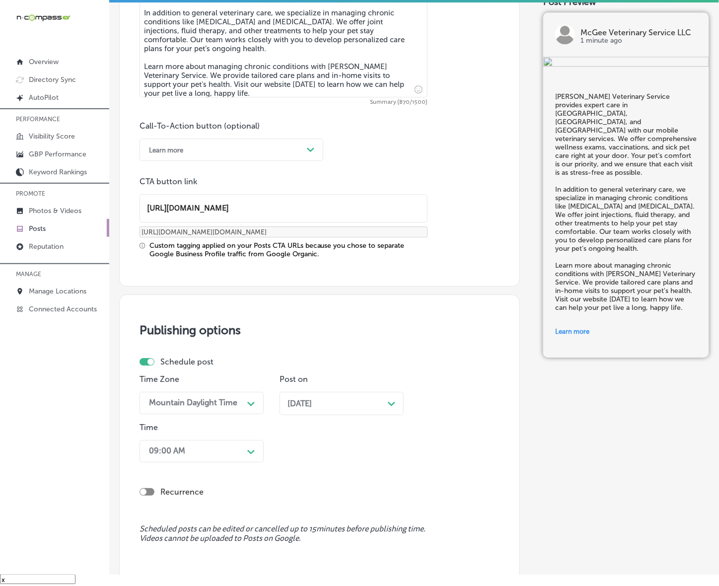
click at [251, 447] on div "09:00 AM Path Created with Sketch." at bounding box center [202, 451] width 124 height 22
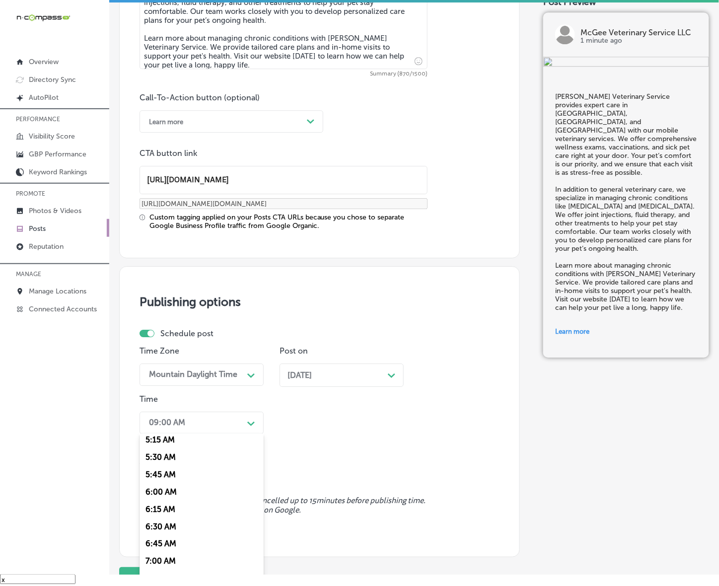
scroll to position [435, 0]
click at [163, 488] on div "7:00 AM" at bounding box center [202, 496] width 124 height 17
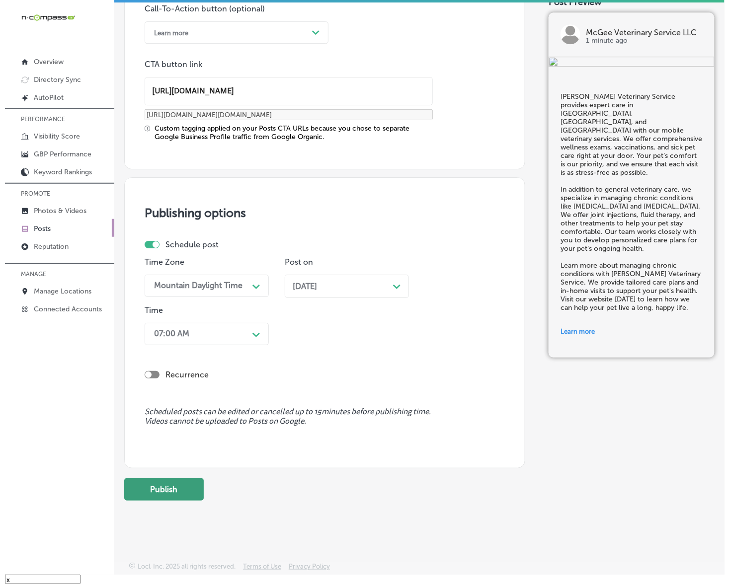
scroll to position [739, 0]
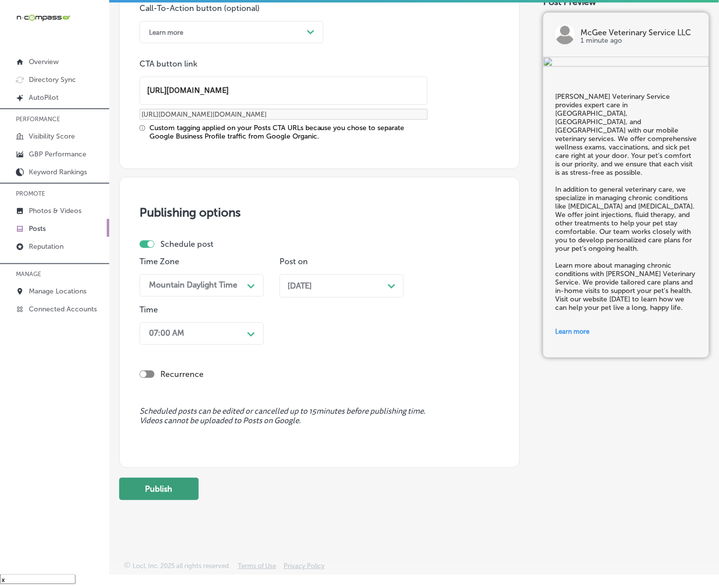
click at [176, 488] on button "Publish" at bounding box center [158, 489] width 79 height 22
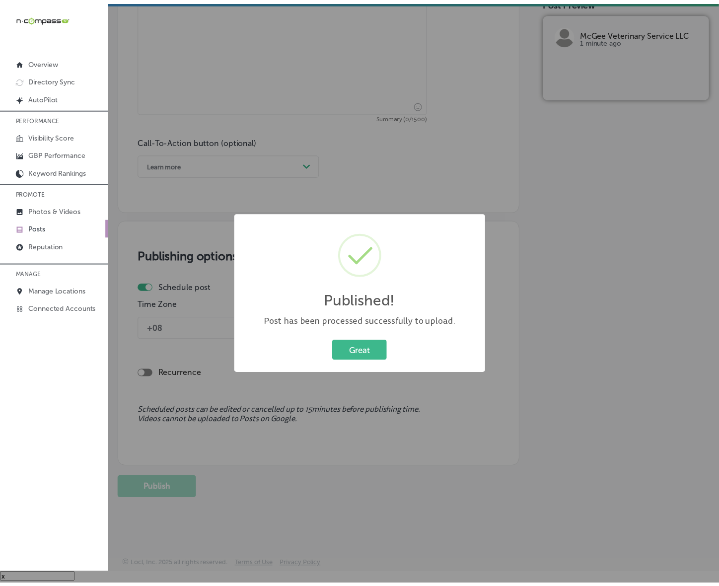
scroll to position [605, 0]
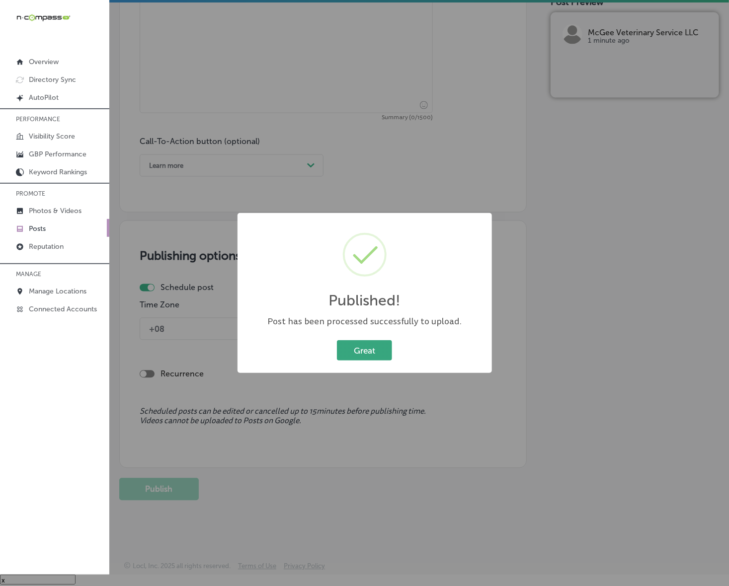
click at [373, 348] on button "Great" at bounding box center [364, 350] width 55 height 20
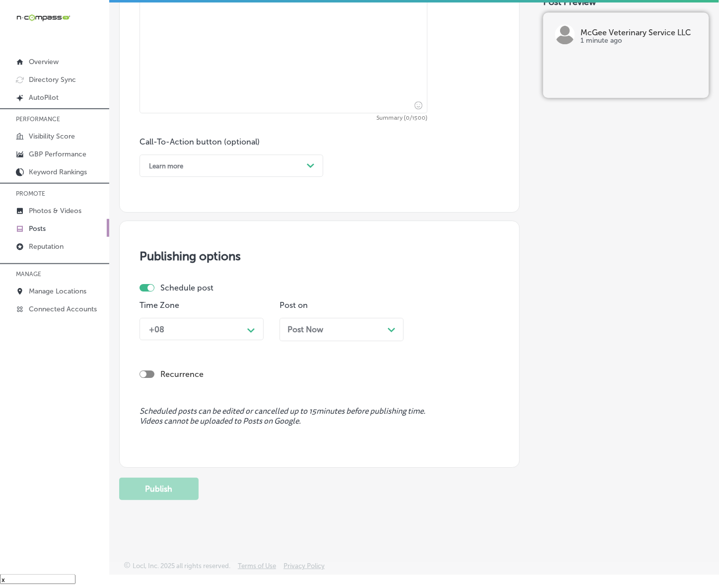
scroll to position [357, 0]
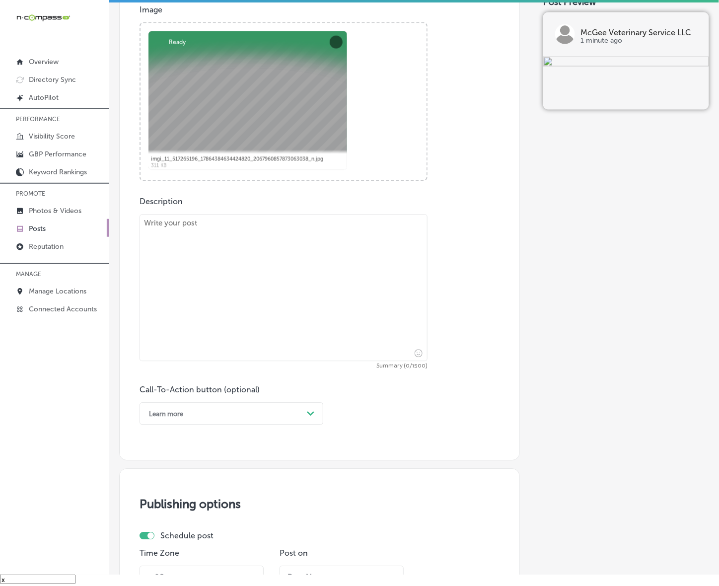
click at [296, 318] on textarea at bounding box center [284, 288] width 288 height 147
paste textarea "Saying goodbye to a beloved pet is never easy, and [PERSON_NAME] Veterinary Ser…"
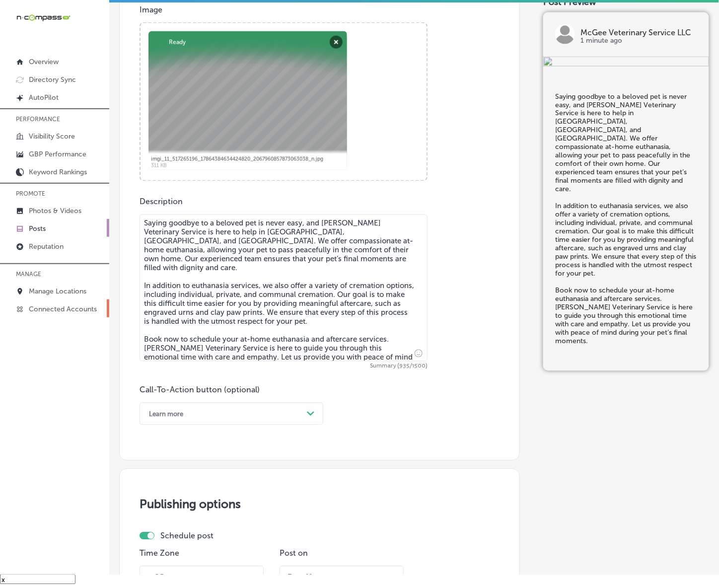
type textarea "Saying goodbye to a beloved pet is never easy, and [PERSON_NAME] Veterinary Ser…"
click at [184, 418] on div "Learn more" at bounding box center [223, 413] width 159 height 15
click at [162, 451] on div "Book" at bounding box center [232, 453] width 184 height 17
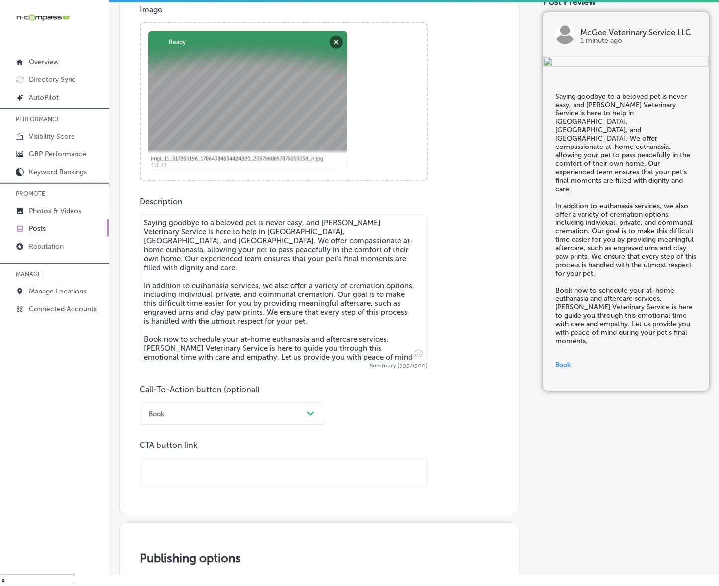
click at [180, 459] on input "text" at bounding box center [283, 472] width 287 height 27
paste input "[URL][DOMAIN_NAME]"
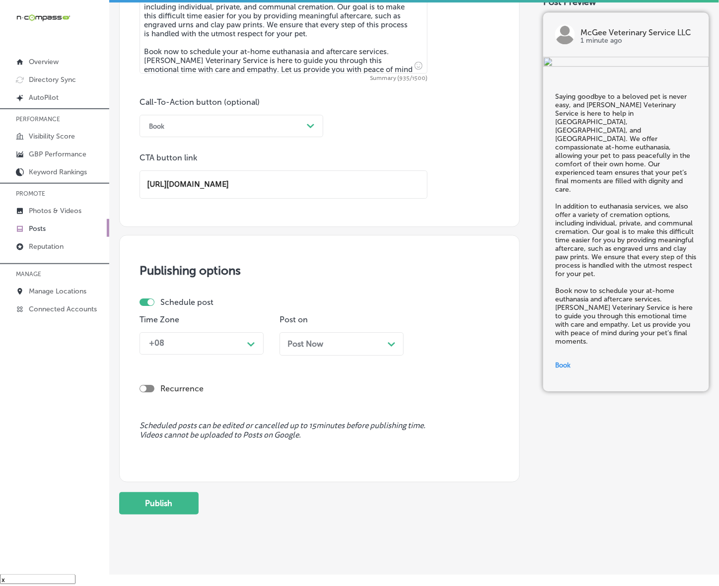
scroll to position [659, 0]
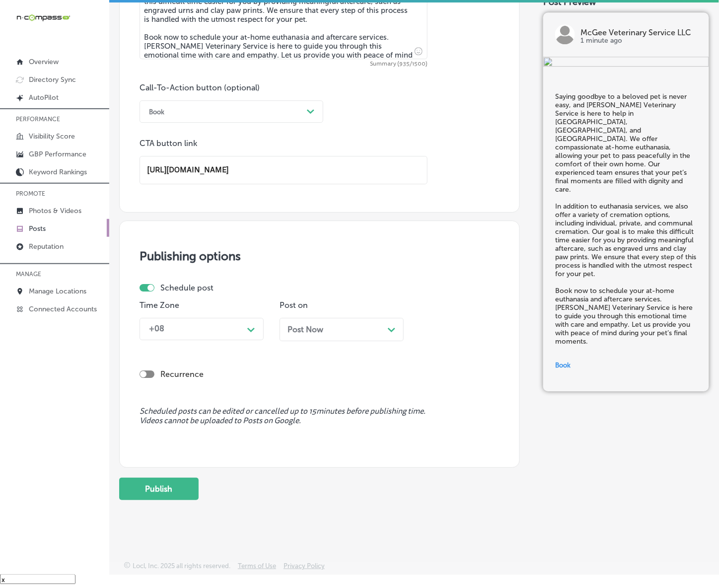
type input "[URL][DOMAIN_NAME]"
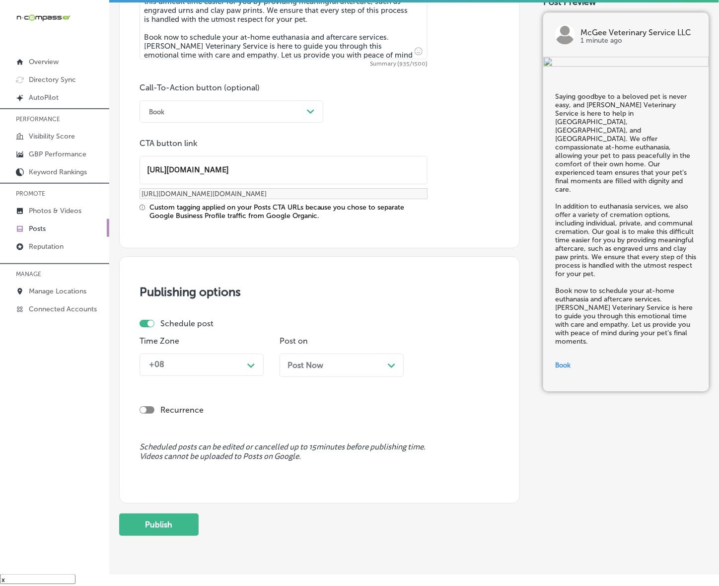
click at [252, 330] on div "Schedule post Time Zone +08 Path Created with Sketch. Post on Post Now Path Cre…" at bounding box center [316, 352] width 352 height 66
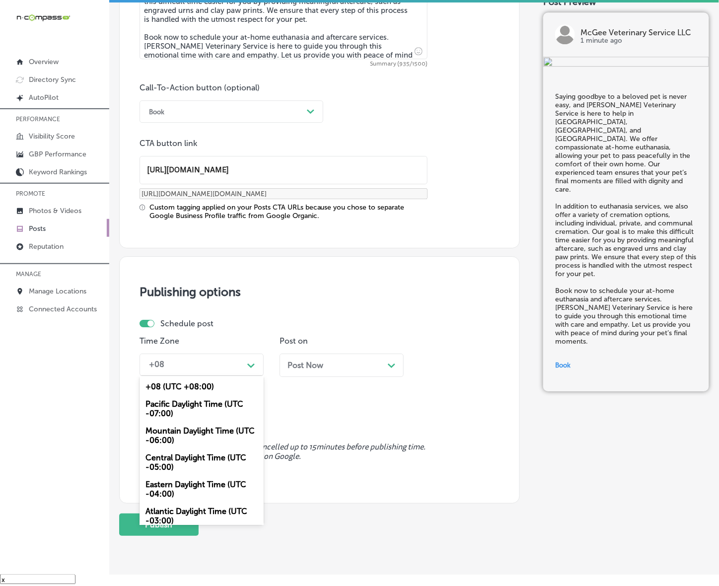
click at [242, 364] on div "+08" at bounding box center [193, 364] width 99 height 17
click at [197, 424] on div "Mountain Daylight Time (UTC -06:00)" at bounding box center [202, 435] width 124 height 27
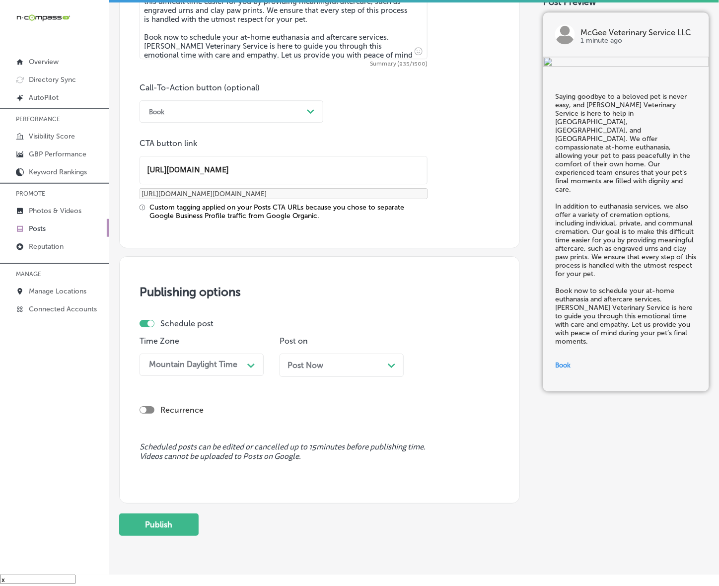
click at [331, 361] on div "Post Now Path Created with Sketch." at bounding box center [342, 365] width 108 height 9
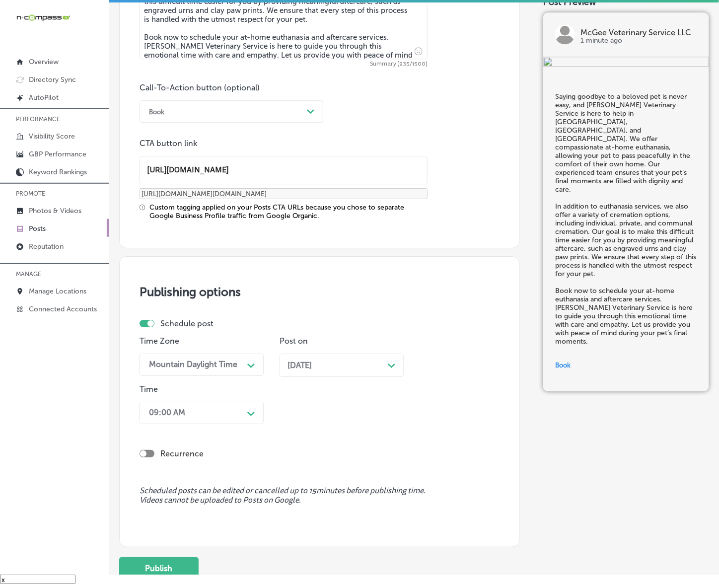
click at [230, 416] on div "09:00 AM" at bounding box center [193, 412] width 99 height 17
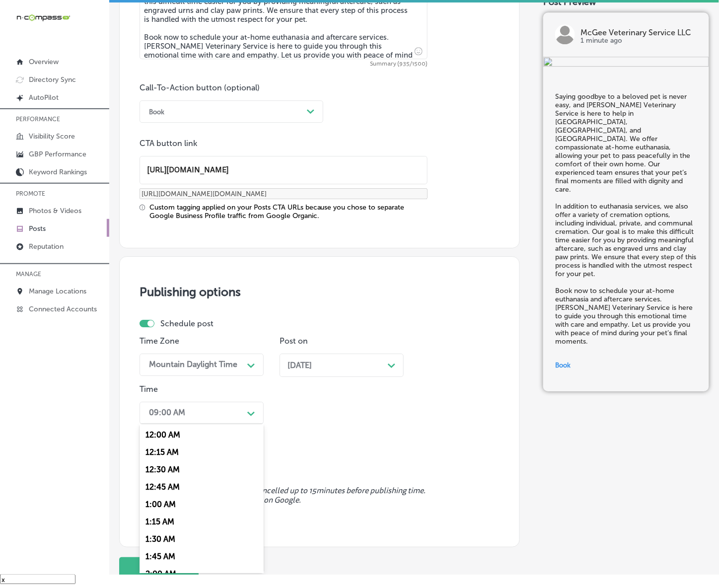
scroll to position [372, 0]
click at [158, 540] on div "7:00 AM" at bounding box center [202, 548] width 124 height 17
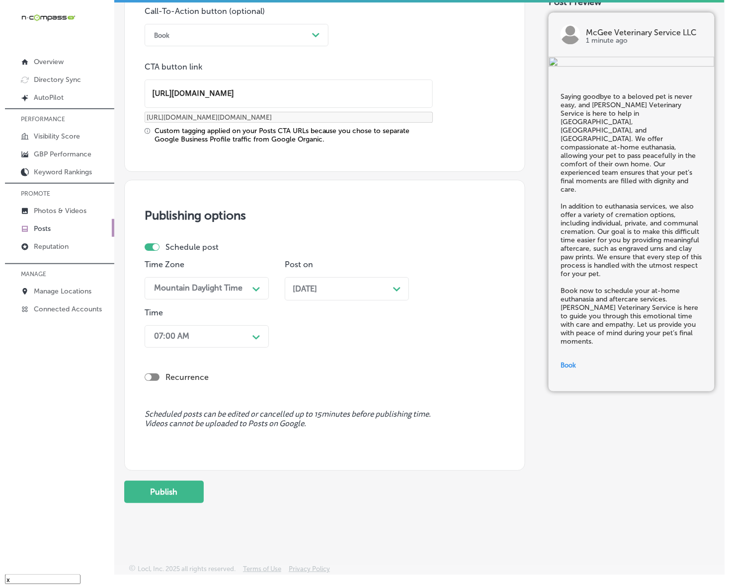
scroll to position [739, 0]
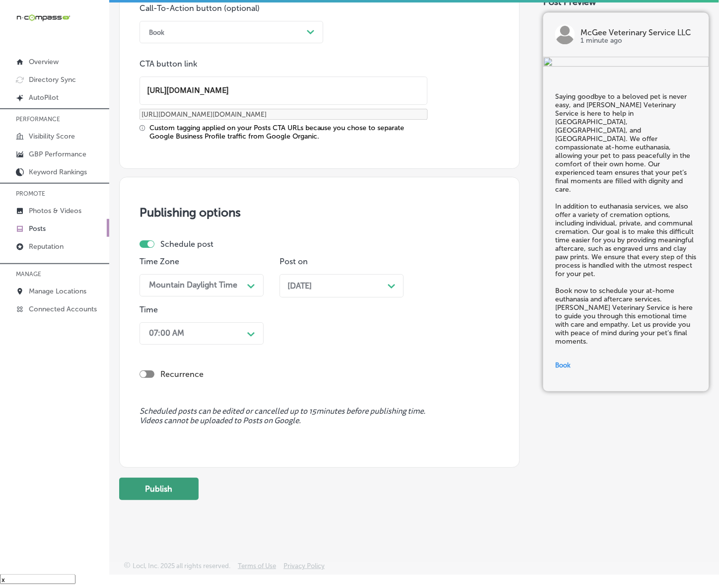
click at [174, 489] on button "Publish" at bounding box center [158, 489] width 79 height 22
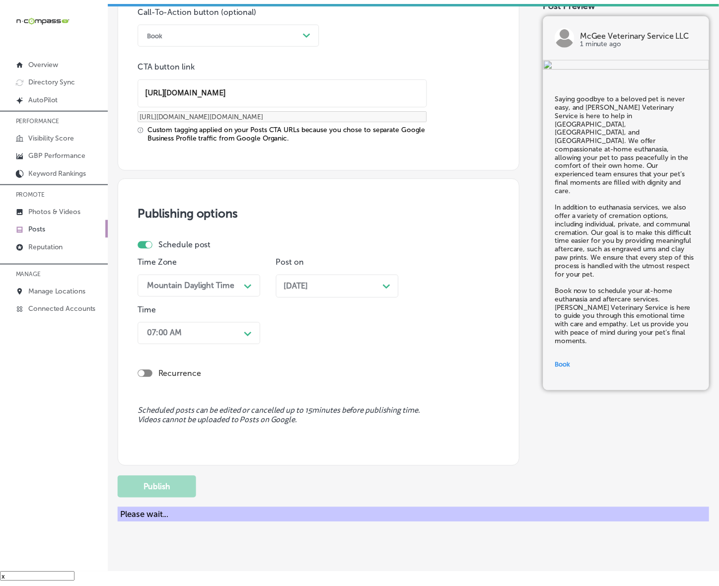
scroll to position [605, 0]
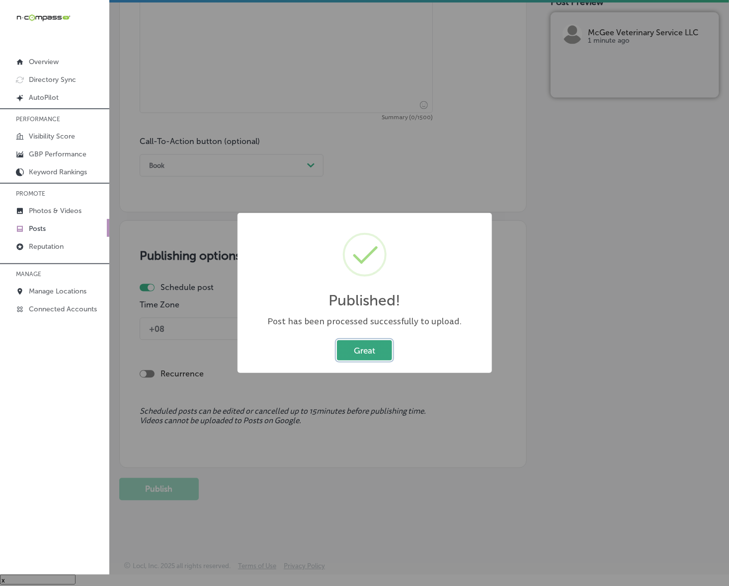
click at [353, 346] on button "Great" at bounding box center [364, 350] width 55 height 20
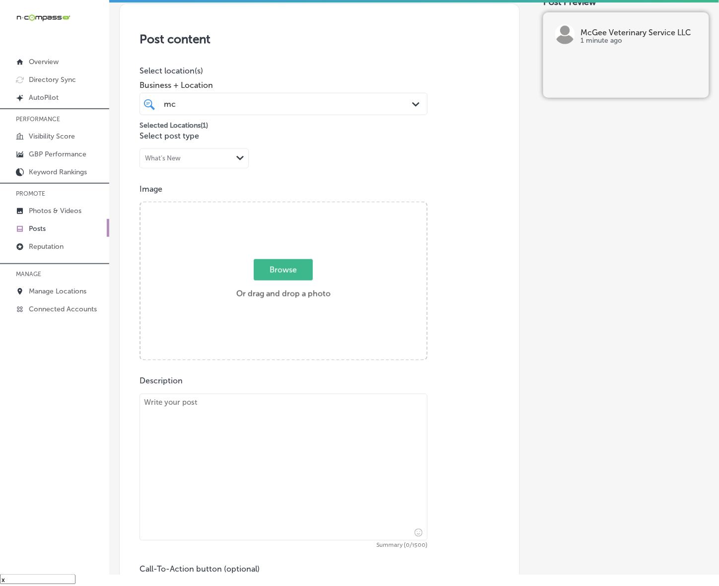
scroll to position [170, 0]
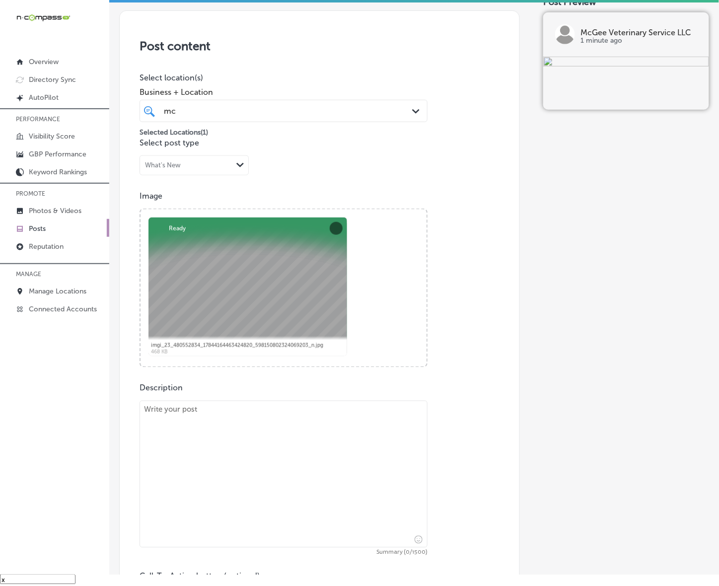
click at [278, 398] on div "Description Summary (0/1500) Call-To-Action button (optional) Book Path Created…" at bounding box center [320, 497] width 360 height 228
click at [268, 435] on textarea at bounding box center [284, 474] width 288 height 147
paste textarea "When it comes to your pet’s health, [PERSON_NAME] Veterinary Service is here to…"
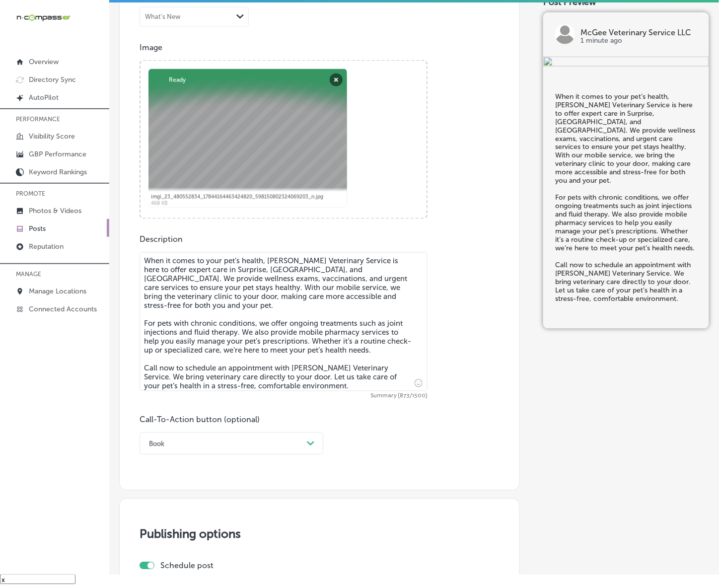
scroll to position [419, 0]
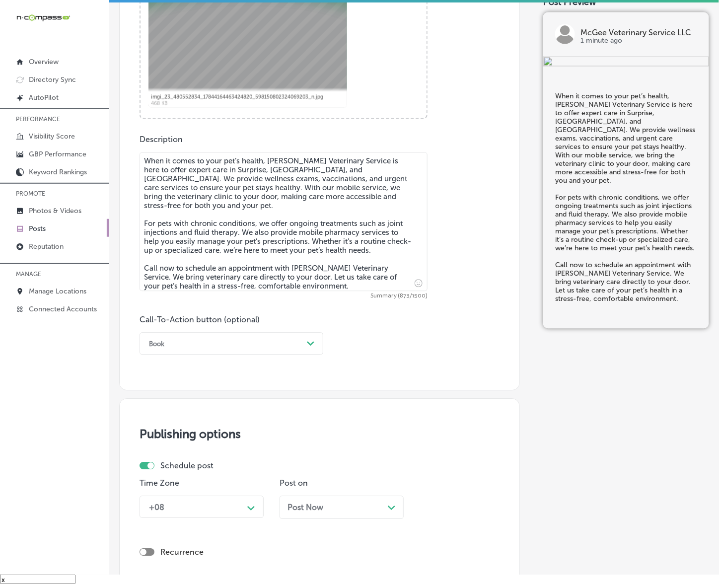
type textarea "When it comes to your pet’s health, [PERSON_NAME] Veterinary Service is here to…"
click at [313, 346] on div "Path Created with Sketch." at bounding box center [311, 344] width 8 height 8
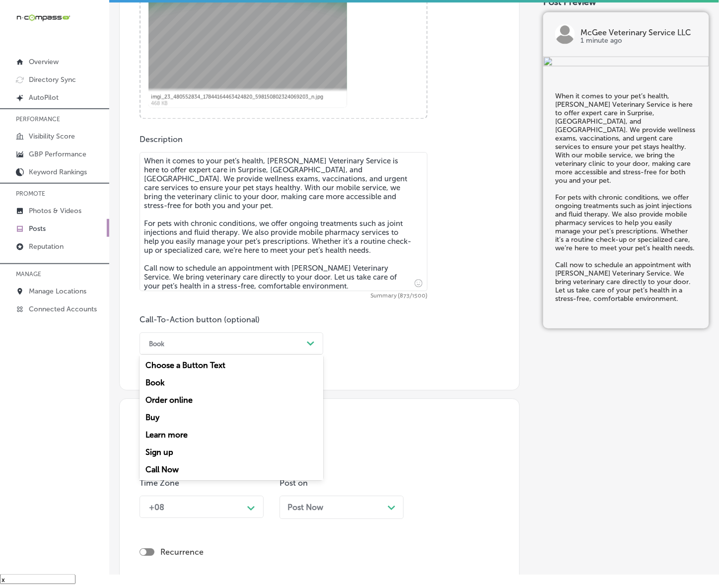
click at [185, 464] on div "Call Now" at bounding box center [232, 469] width 184 height 17
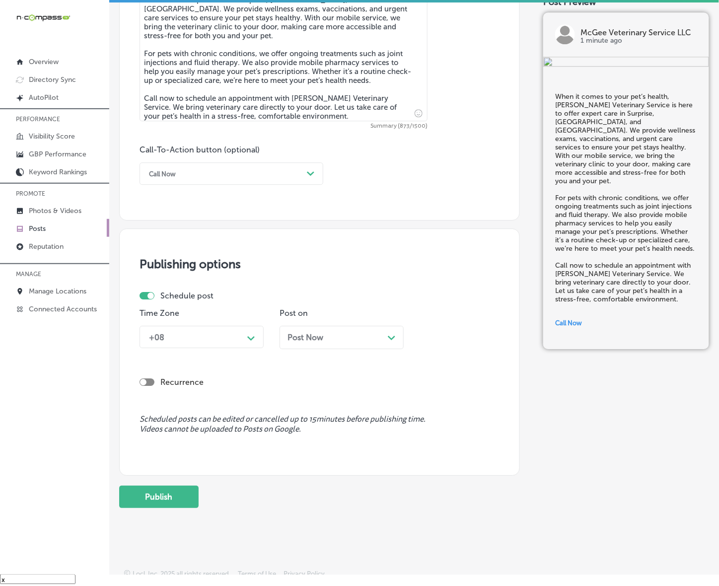
scroll to position [597, 0]
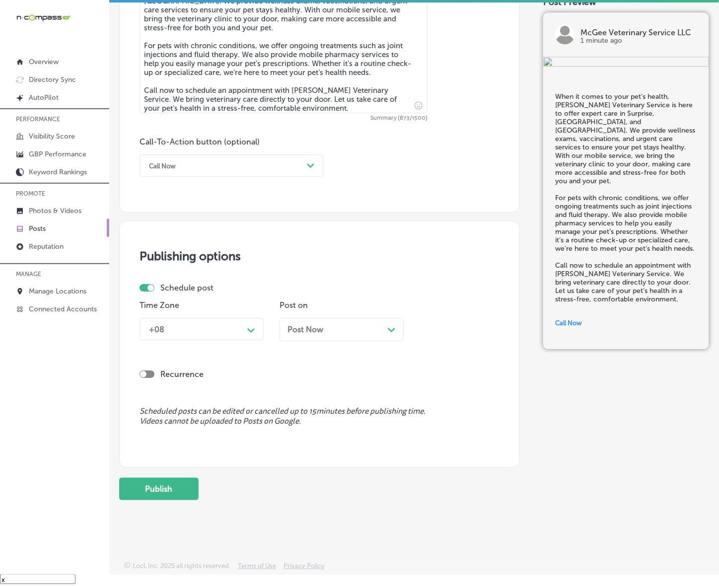
click at [254, 329] on polygon at bounding box center [250, 330] width 7 height 4
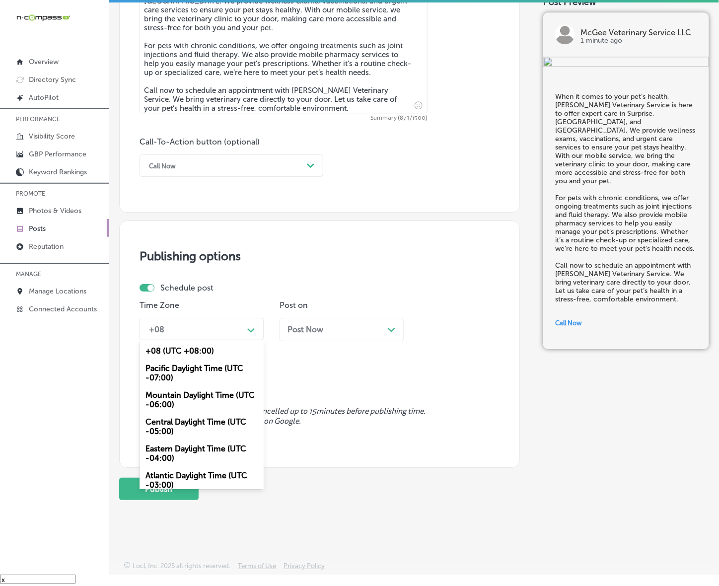
click at [192, 403] on div "Mountain Daylight Time (UTC -06:00)" at bounding box center [202, 399] width 124 height 27
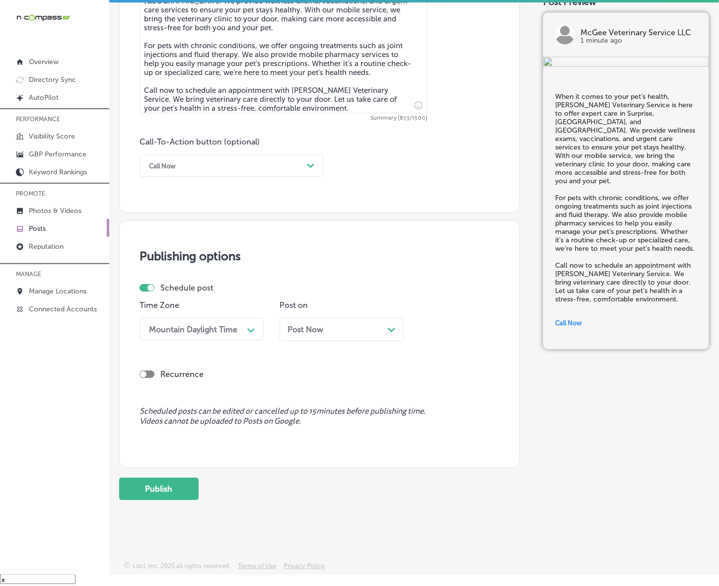
click at [375, 331] on div "Post Now Path Created with Sketch." at bounding box center [342, 329] width 108 height 9
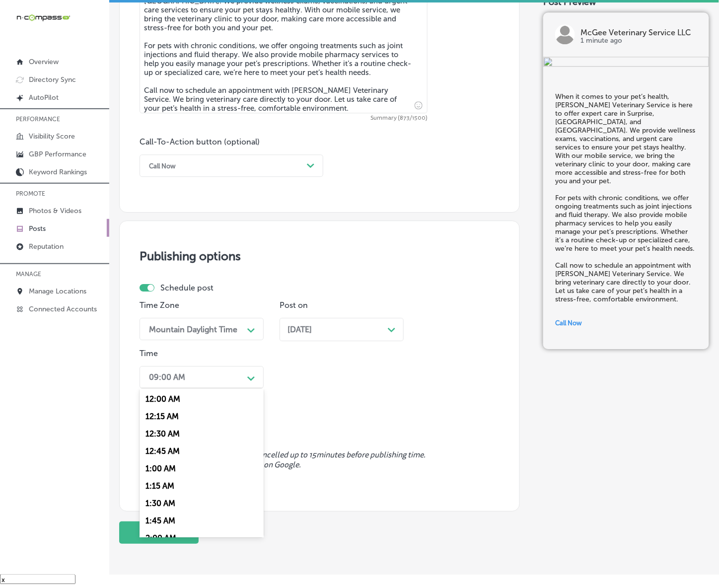
click at [255, 376] on div "Path Created with Sketch." at bounding box center [251, 377] width 8 height 8
click at [165, 447] on div "7:00 AM" at bounding box center [202, 451] width 124 height 17
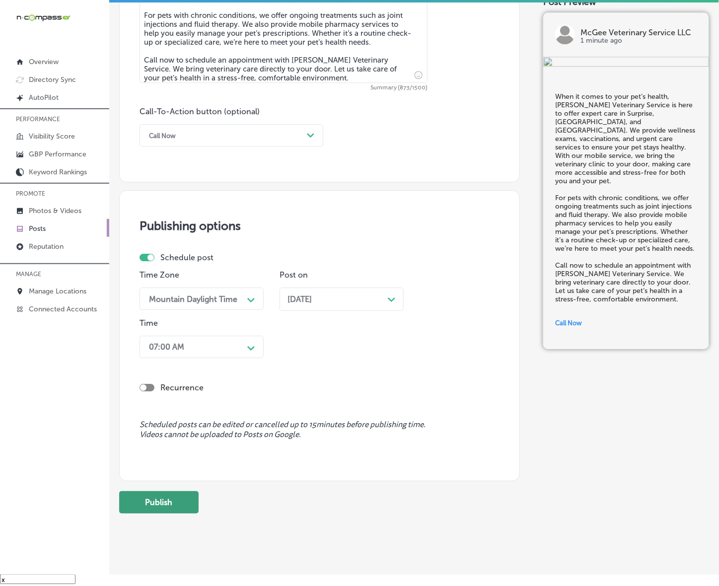
scroll to position [641, 0]
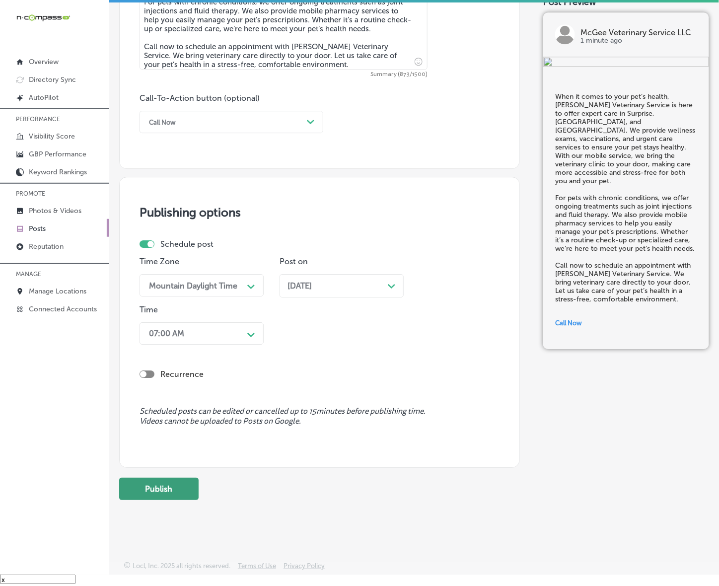
click at [181, 478] on button "Publish" at bounding box center [158, 489] width 79 height 22
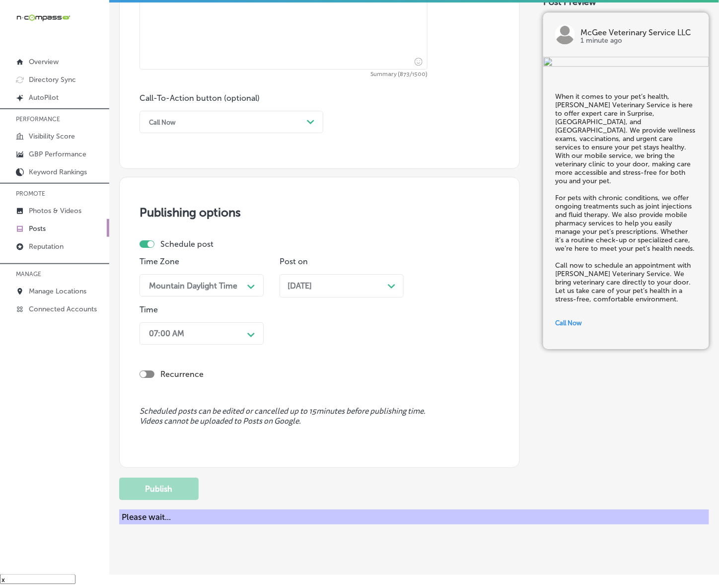
scroll to position [597, 0]
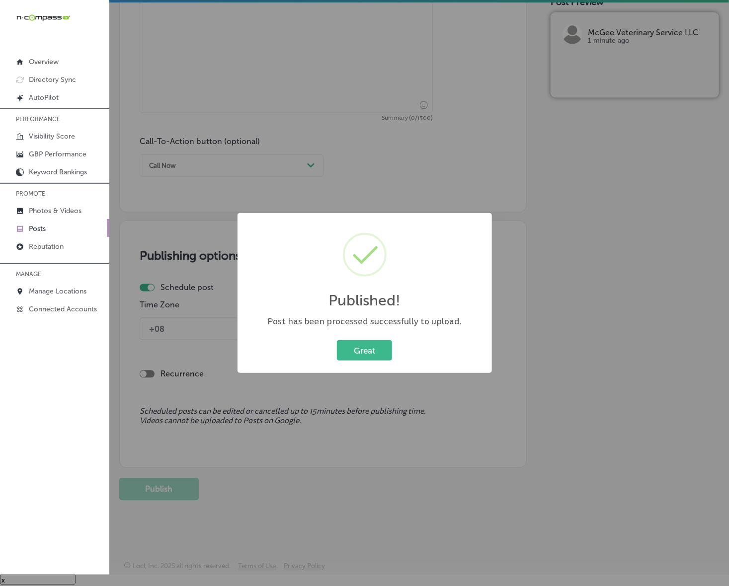
click at [337, 340] on button "Great" at bounding box center [364, 350] width 55 height 20
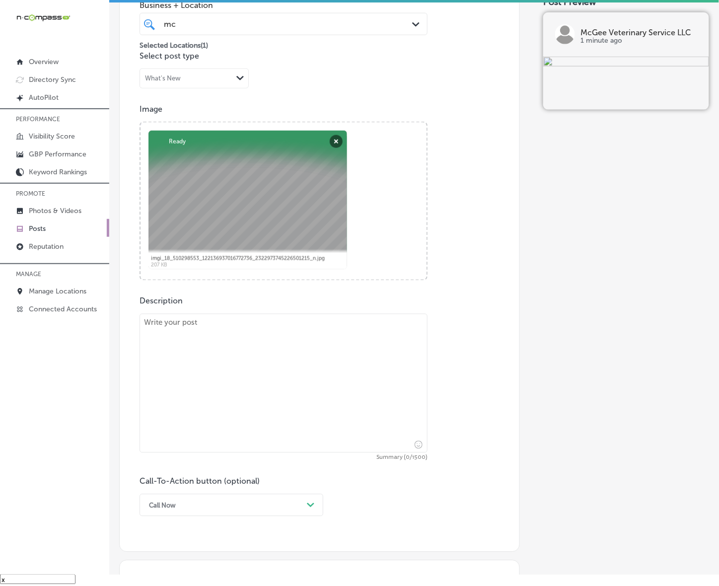
scroll to position [349, 0]
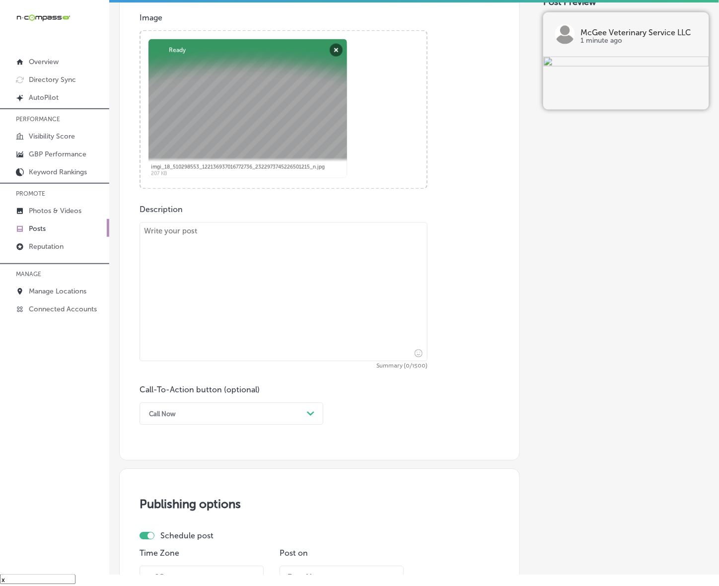
click at [227, 329] on textarea at bounding box center [284, 292] width 288 height 139
paste textarea "For pets in [GEOGRAPHIC_DATA], [GEOGRAPHIC_DATA], and [GEOGRAPHIC_DATA], [PERSO…"
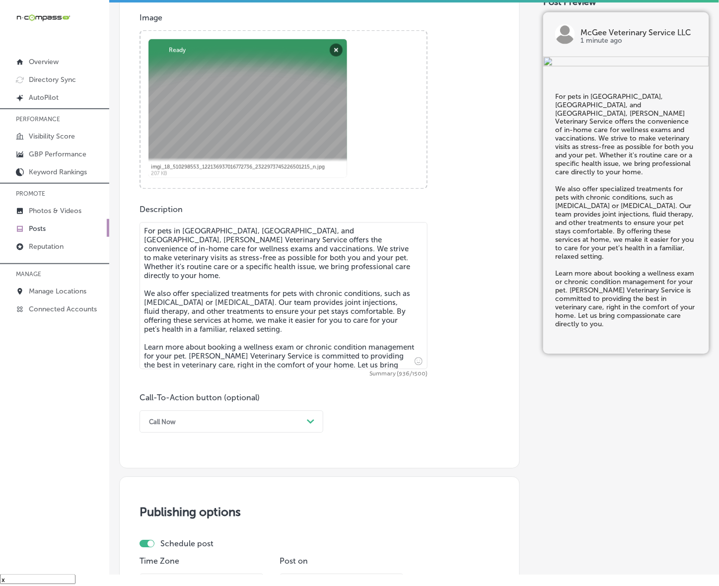
type textarea "For pets in [GEOGRAPHIC_DATA], [GEOGRAPHIC_DATA], and [GEOGRAPHIC_DATA], [PERSO…"
click at [241, 426] on div "Call Now" at bounding box center [223, 421] width 159 height 15
click at [183, 509] on div "Learn more" at bounding box center [232, 513] width 184 height 17
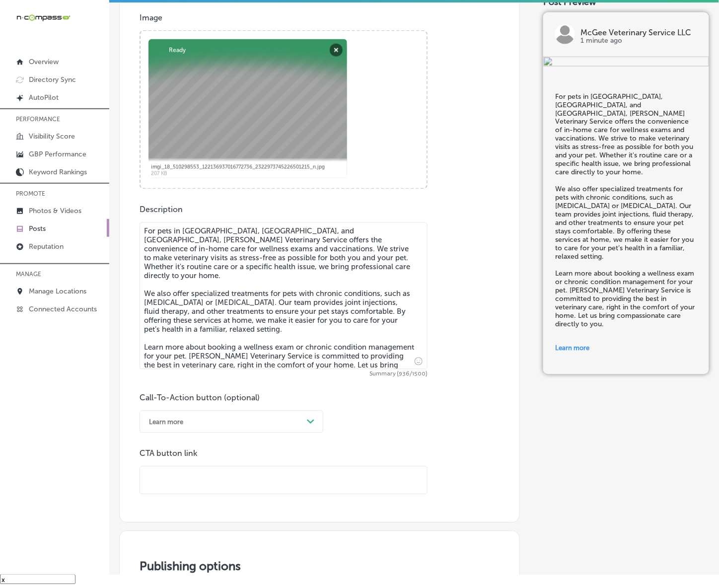
drag, startPoint x: 184, startPoint y: 497, endPoint x: 189, endPoint y: 473, distance: 24.4
click at [189, 473] on input "text" at bounding box center [283, 480] width 287 height 27
paste input "[URL][DOMAIN_NAME]"
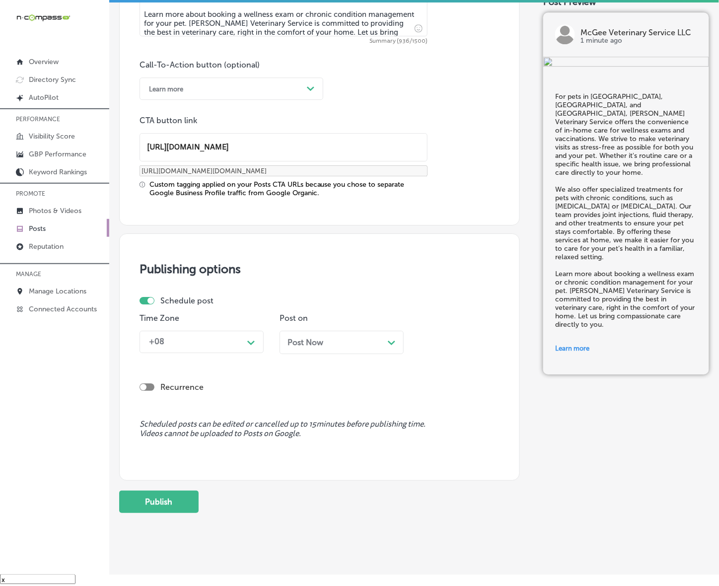
scroll to position [694, 0]
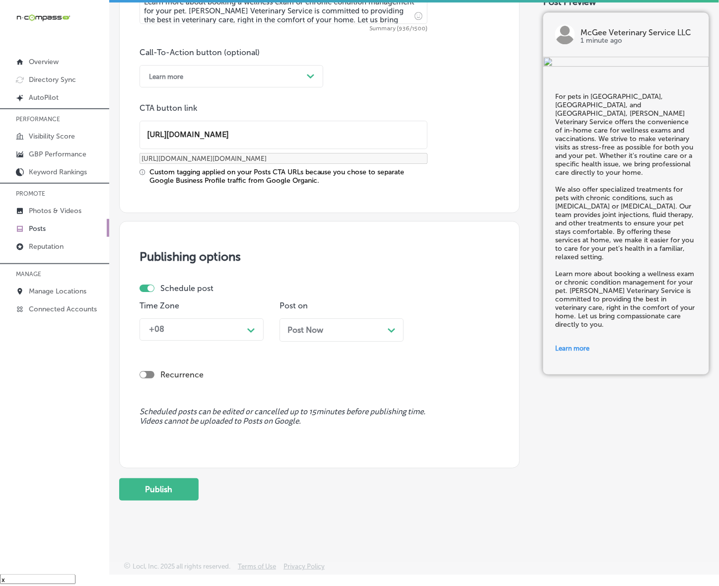
type input "[URL][DOMAIN_NAME]"
click at [232, 338] on div "+08 Path Created with Sketch." at bounding box center [202, 329] width 124 height 22
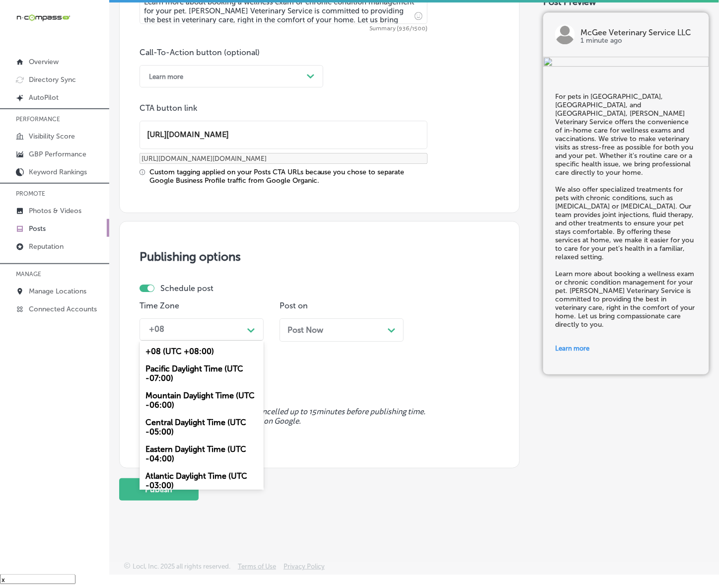
click at [201, 393] on div "Mountain Daylight Time (UTC -06:00)" at bounding box center [202, 400] width 124 height 27
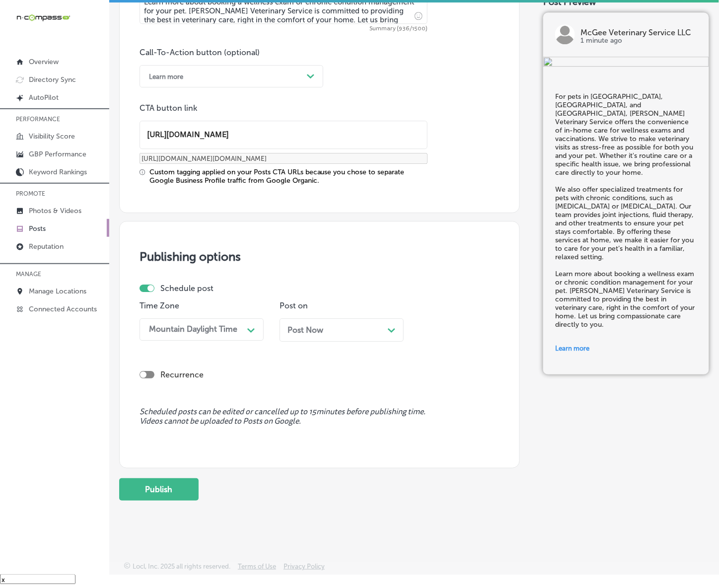
click at [329, 331] on div "Post Now Path Created with Sketch." at bounding box center [342, 329] width 108 height 9
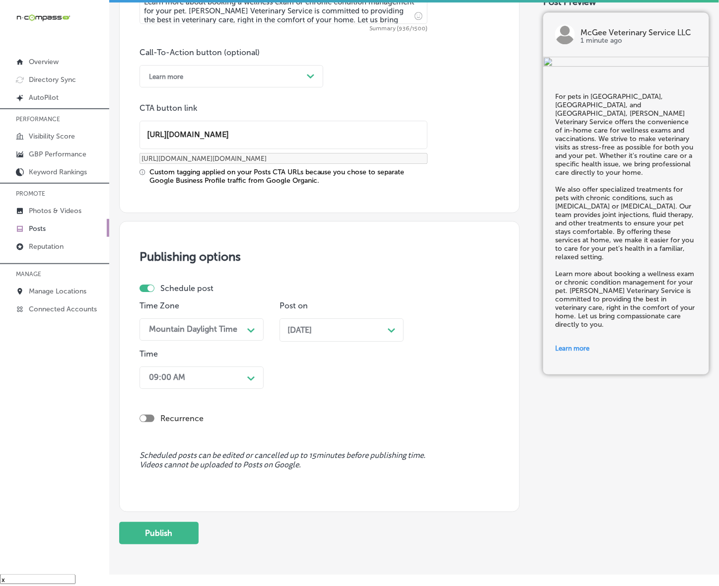
click at [227, 378] on div "09:00 AM" at bounding box center [193, 377] width 99 height 17
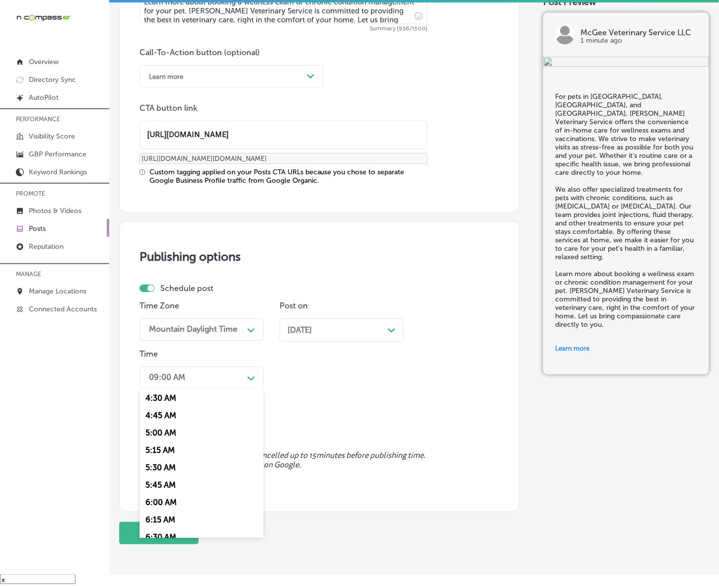
scroll to position [435, 0]
click at [155, 443] on div "7:00 AM" at bounding box center [202, 451] width 124 height 17
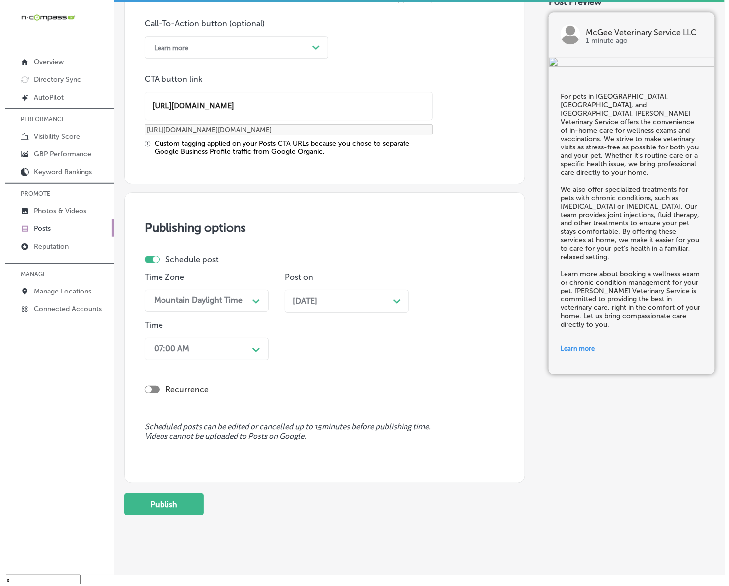
scroll to position [739, 0]
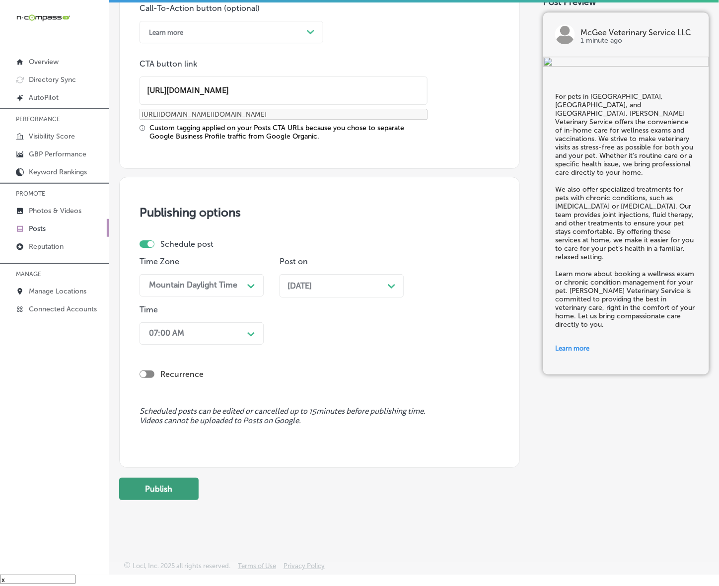
click at [167, 484] on button "Publish" at bounding box center [158, 489] width 79 height 22
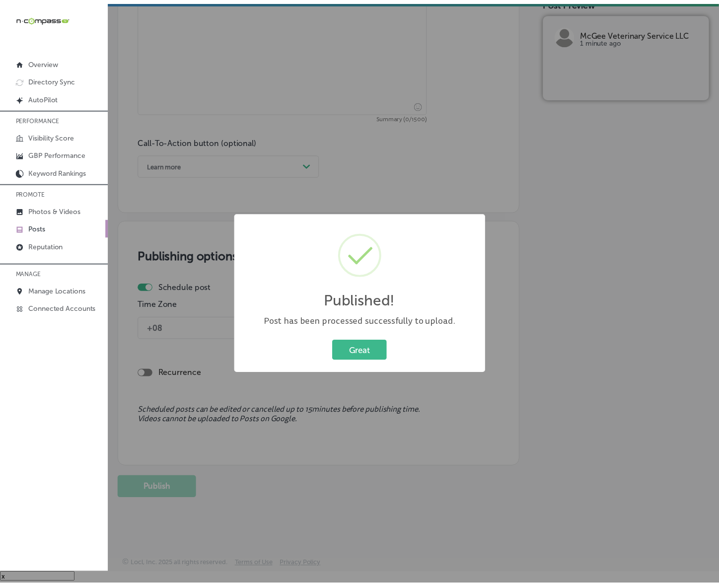
scroll to position [605, 0]
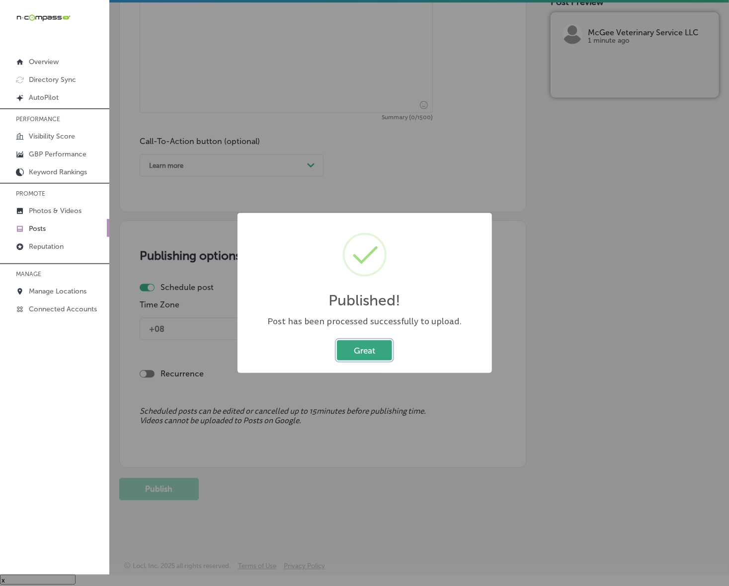
click at [361, 350] on button "Great" at bounding box center [364, 350] width 55 height 20
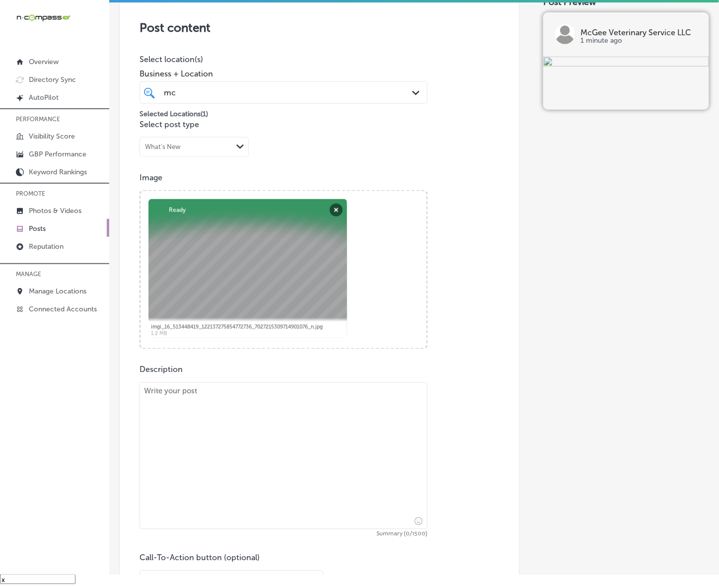
scroll to position [295, 0]
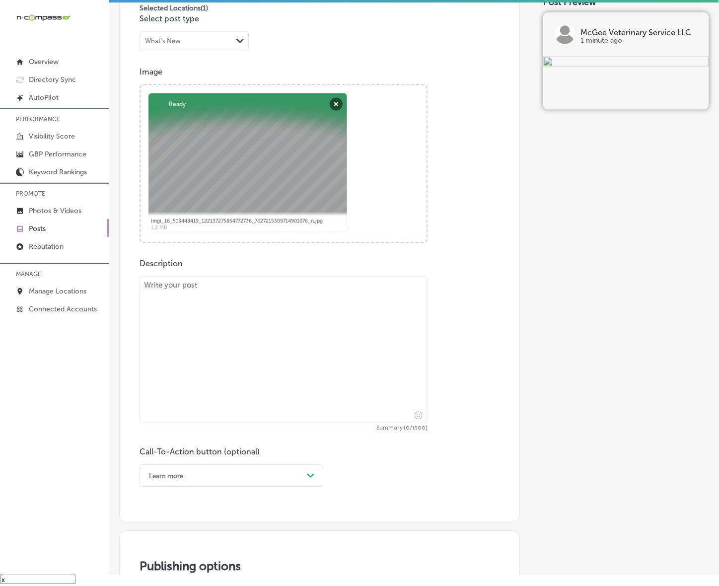
click at [299, 400] on textarea at bounding box center [284, 350] width 288 height 147
paste textarea "[PERSON_NAME] Veterinary Service is here to offer personalized mobile veterinar…"
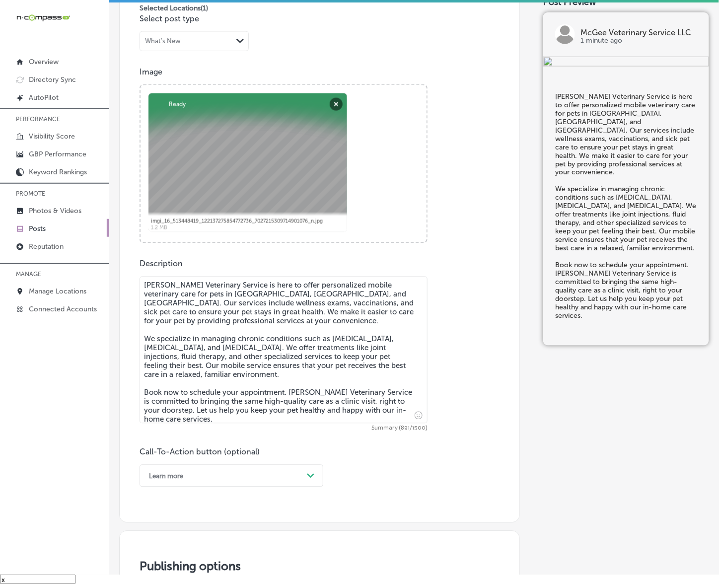
type textarea "[PERSON_NAME] Veterinary Service is here to offer personalized mobile veterinar…"
click at [306, 478] on div "Learn more Path Created with Sketch." at bounding box center [232, 476] width 184 height 22
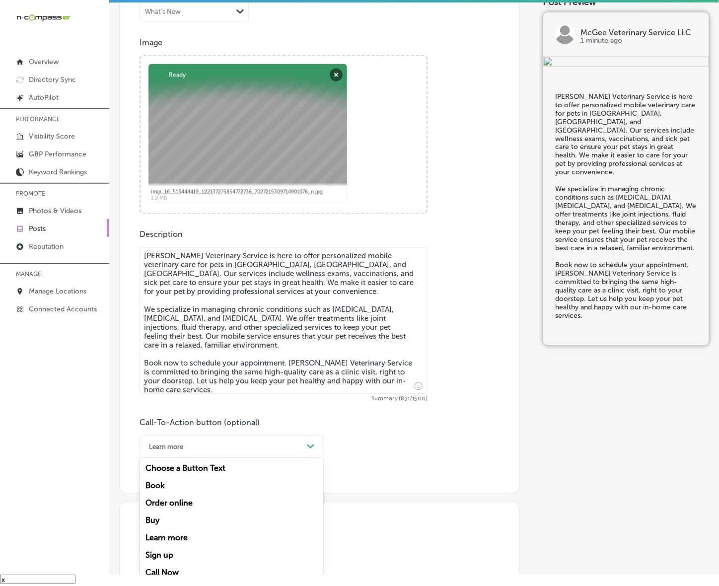
click at [167, 487] on div "Book" at bounding box center [232, 485] width 184 height 17
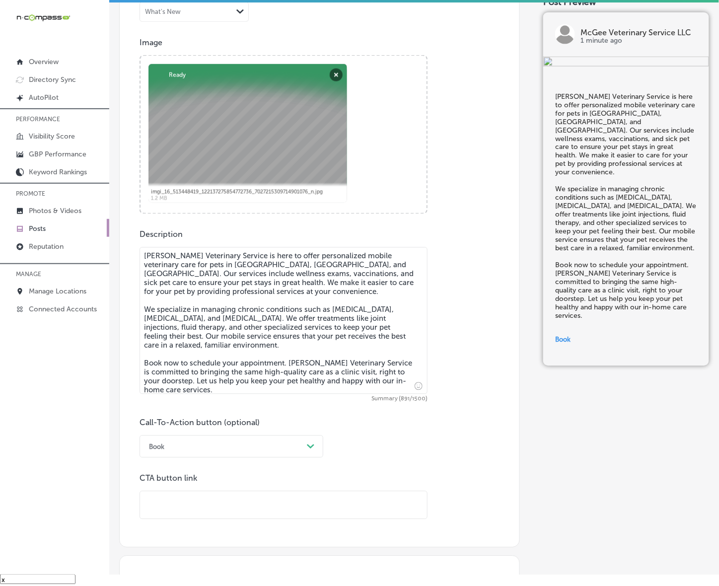
click at [170, 488] on div "CTA button link" at bounding box center [284, 497] width 288 height 46
click at [167, 503] on input "text" at bounding box center [283, 505] width 287 height 27
paste input "[URL][DOMAIN_NAME]"
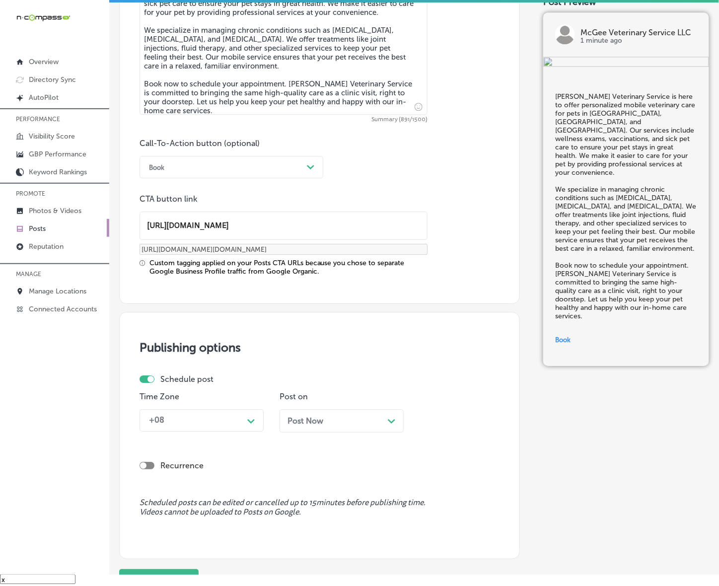
scroll to position [634, 0]
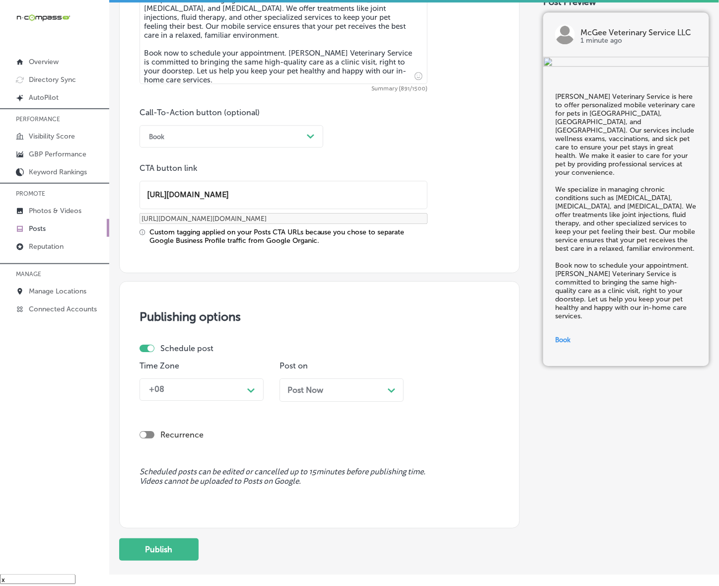
type input "[URL][DOMAIN_NAME]"
click at [229, 398] on div "+08 Path Created with Sketch." at bounding box center [202, 389] width 124 height 22
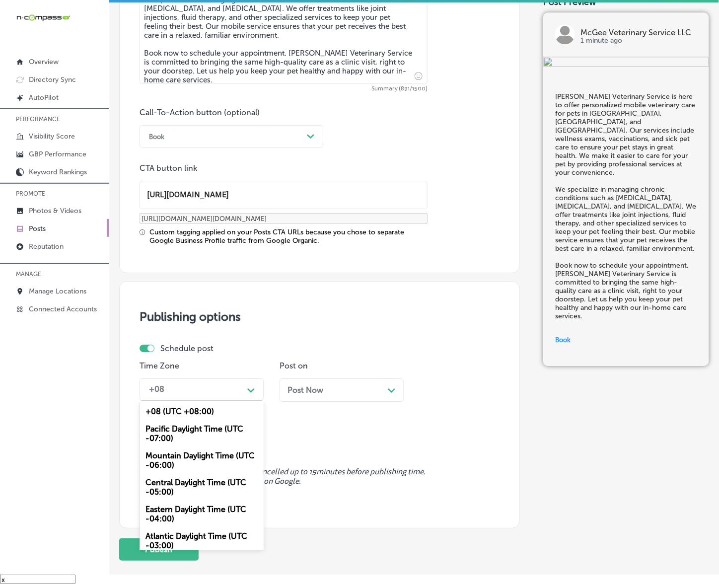
click at [196, 463] on div "Mountain Daylight Time (UTC -06:00)" at bounding box center [202, 460] width 124 height 27
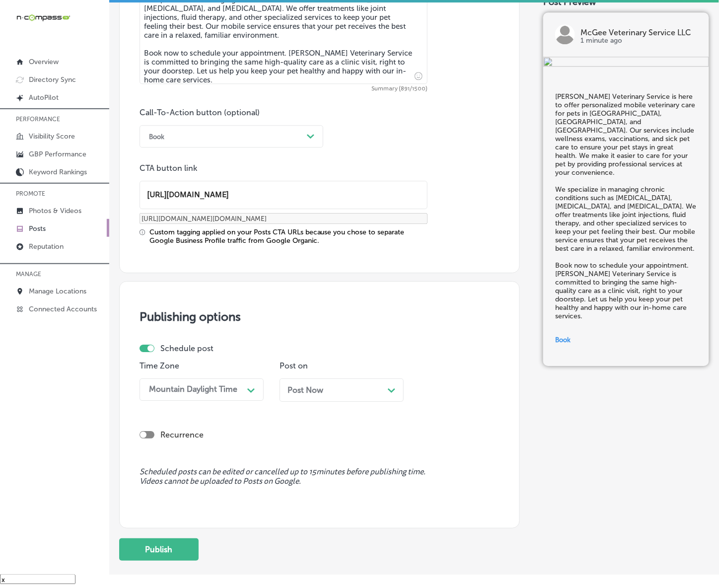
click at [318, 390] on span "Post Now" at bounding box center [306, 389] width 36 height 9
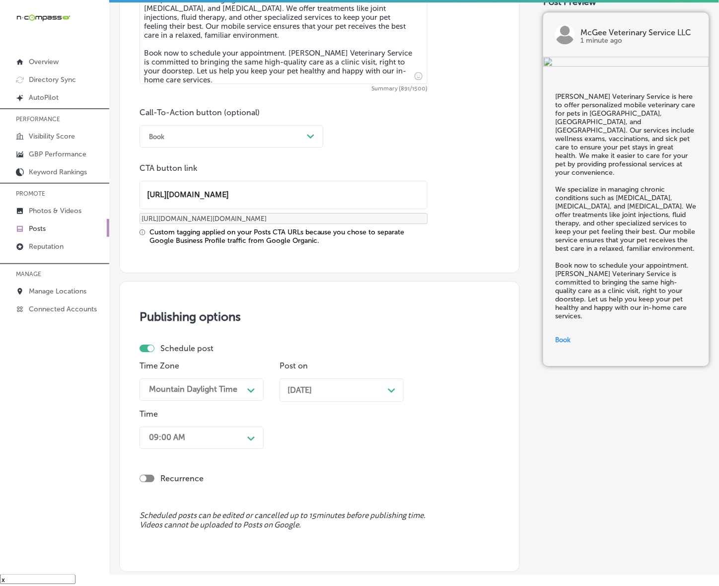
click at [231, 439] on div "09:00 AM Path Created with Sketch." at bounding box center [202, 438] width 124 height 22
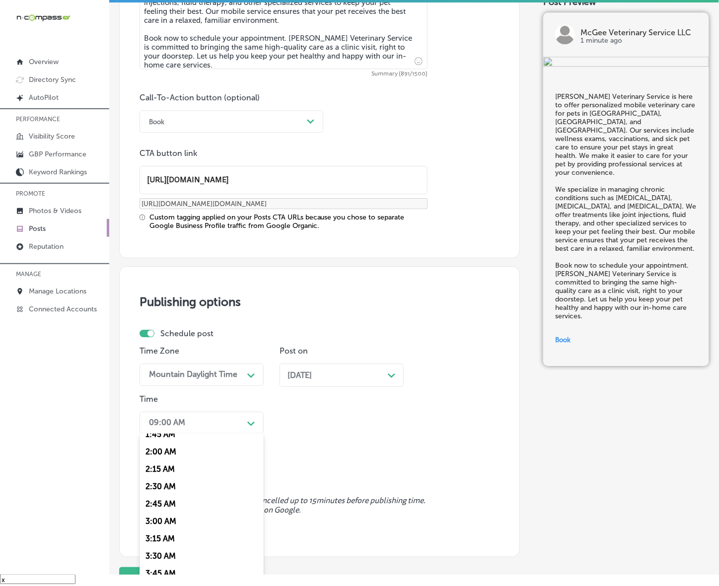
scroll to position [435, 0]
click at [167, 493] on div "7:00 AM" at bounding box center [202, 496] width 124 height 17
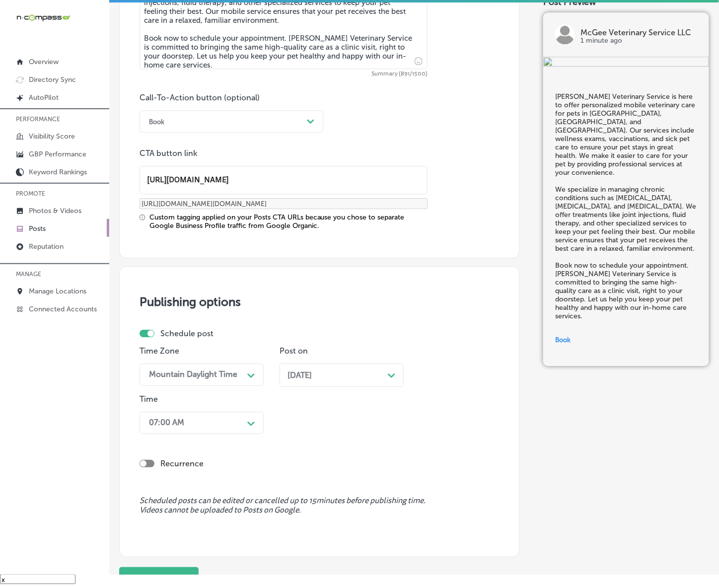
scroll to position [739, 0]
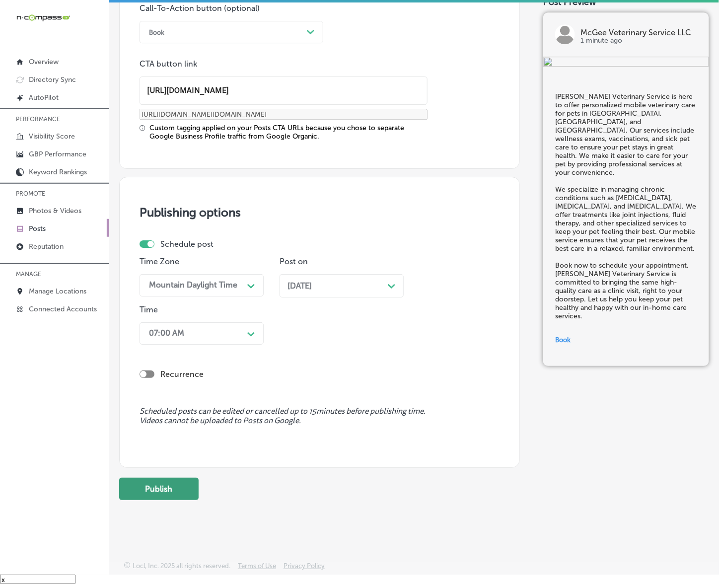
click at [169, 480] on button "Publish" at bounding box center [158, 489] width 79 height 22
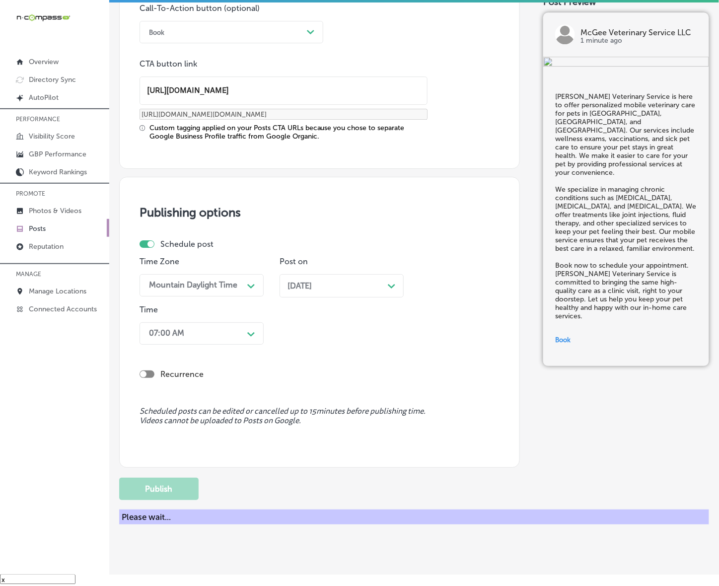
scroll to position [605, 0]
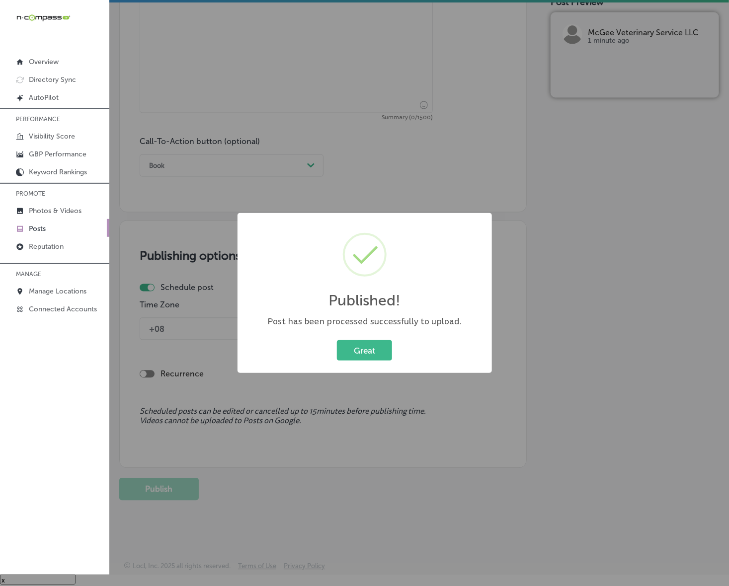
click at [381, 364] on div "Published! × Post has been processed successfully to upload. Great Cancel" at bounding box center [364, 293] width 254 height 160
click at [376, 353] on button "Great" at bounding box center [364, 350] width 55 height 20
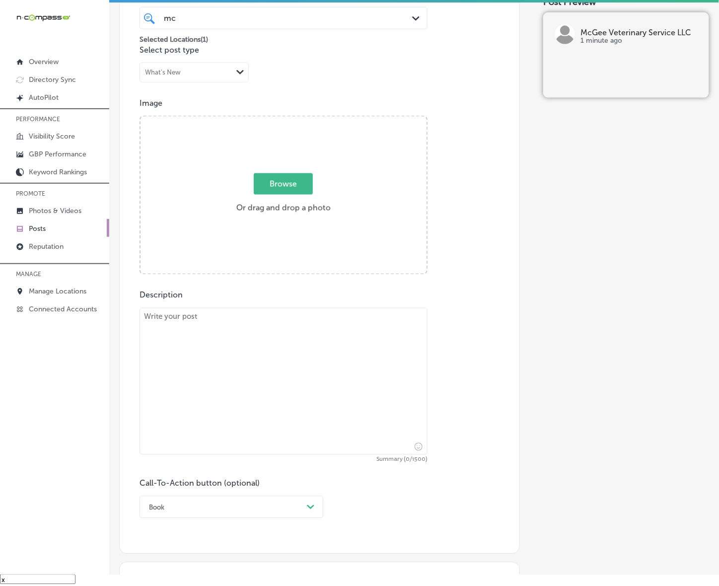
scroll to position [232, 0]
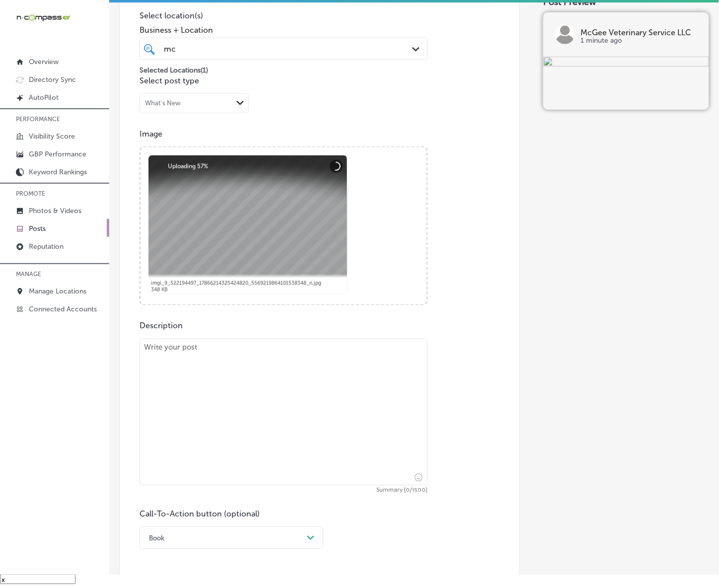
click at [286, 426] on textarea at bounding box center [284, 412] width 288 height 147
paste textarea "If you’re looking for professional in-home veterinary care in [GEOGRAPHIC_DATA]…"
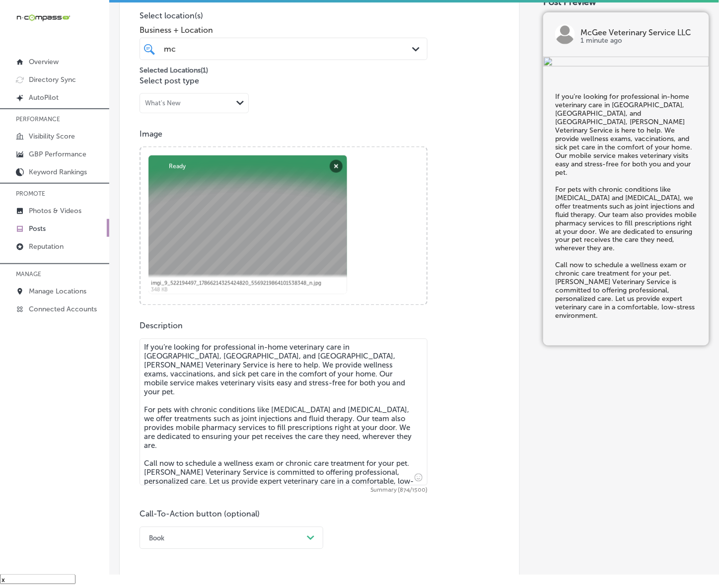
type textarea "If you’re looking for professional in-home veterinary care in [GEOGRAPHIC_DATA]…"
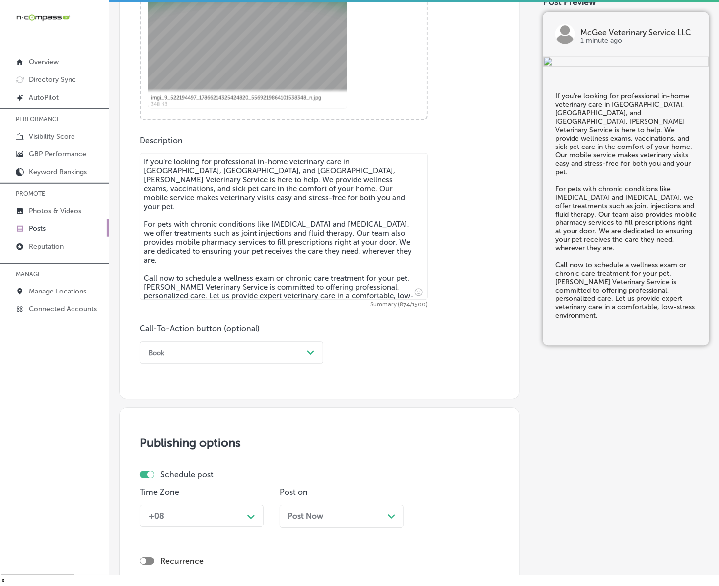
scroll to position [419, 0]
click at [303, 344] on div "Book" at bounding box center [223, 351] width 159 height 15
click at [157, 478] on div "Call Now" at bounding box center [232, 477] width 184 height 17
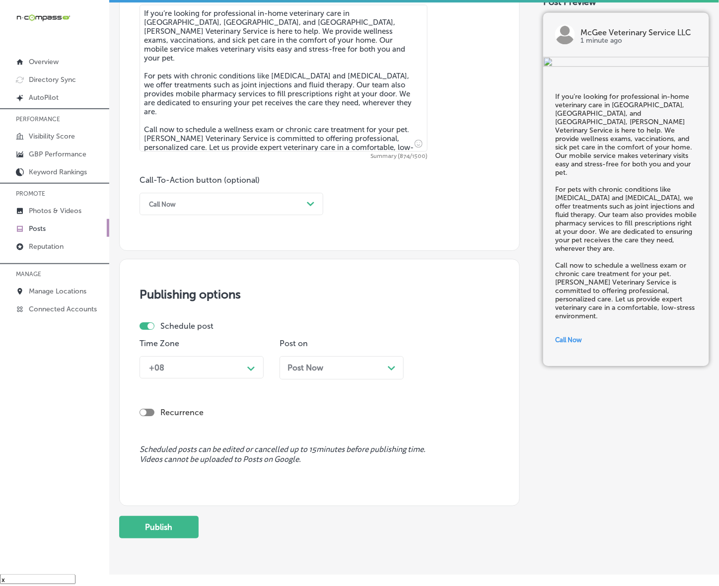
scroll to position [605, 0]
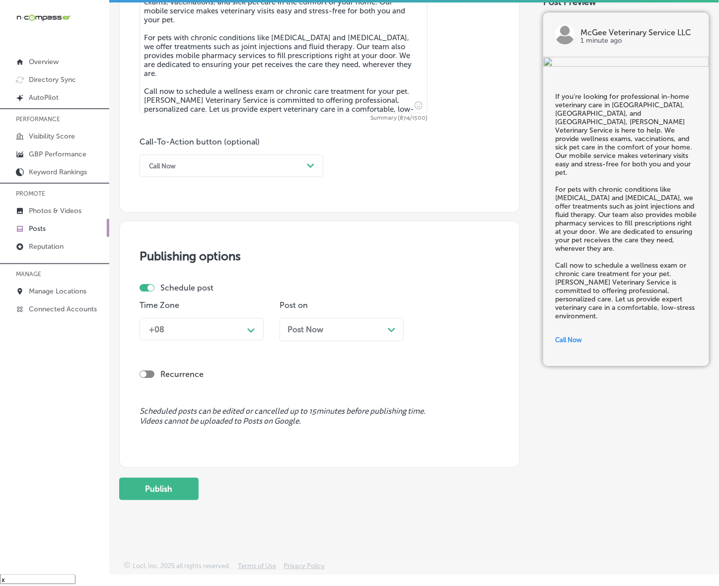
click at [254, 330] on icon "Path Created with Sketch." at bounding box center [250, 330] width 7 height 4
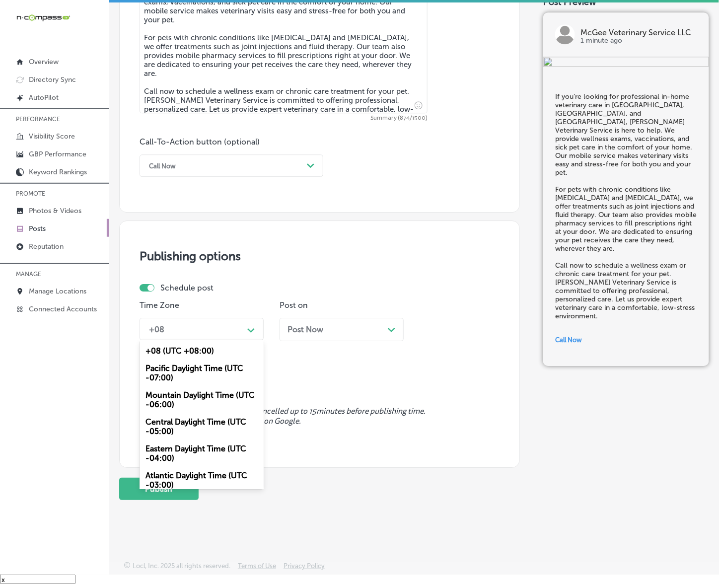
click at [226, 395] on div "Mountain Daylight Time (UTC -06:00)" at bounding box center [202, 399] width 124 height 27
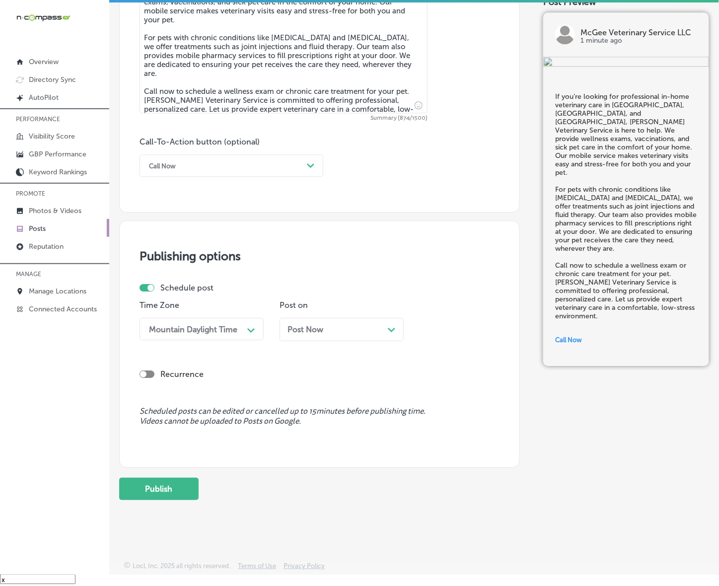
click at [329, 323] on div "Post Now Path Created with Sketch." at bounding box center [342, 329] width 124 height 23
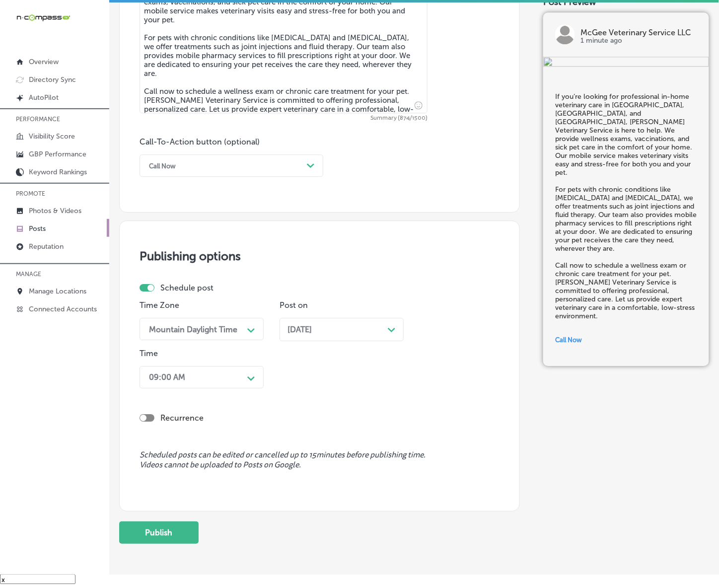
click at [242, 376] on div "09:00 AM" at bounding box center [193, 377] width 99 height 17
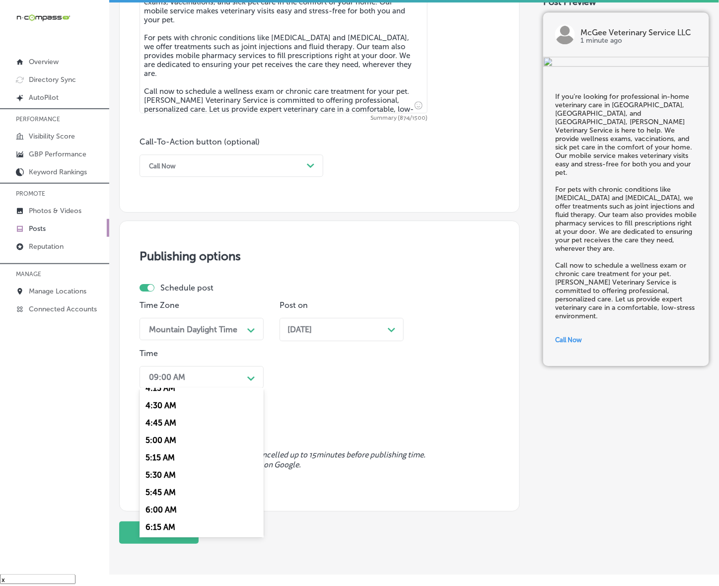
scroll to position [372, 0]
click at [159, 505] on div "7:00 AM" at bounding box center [202, 513] width 124 height 17
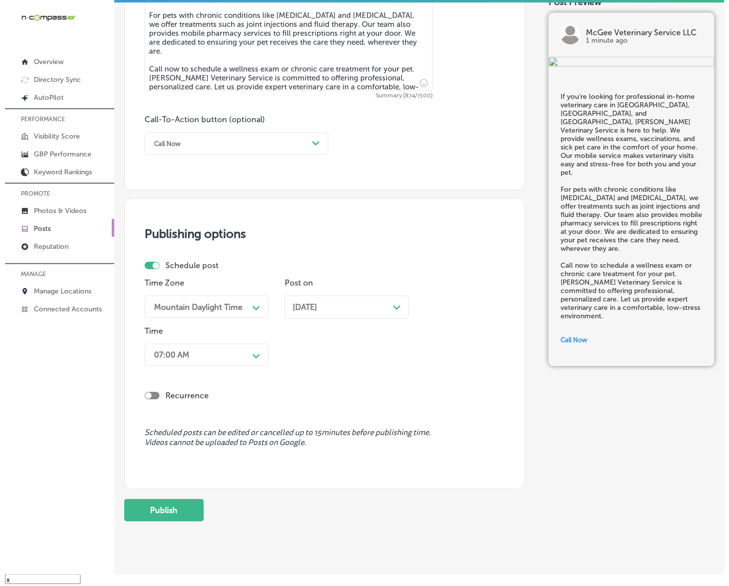
scroll to position [649, 0]
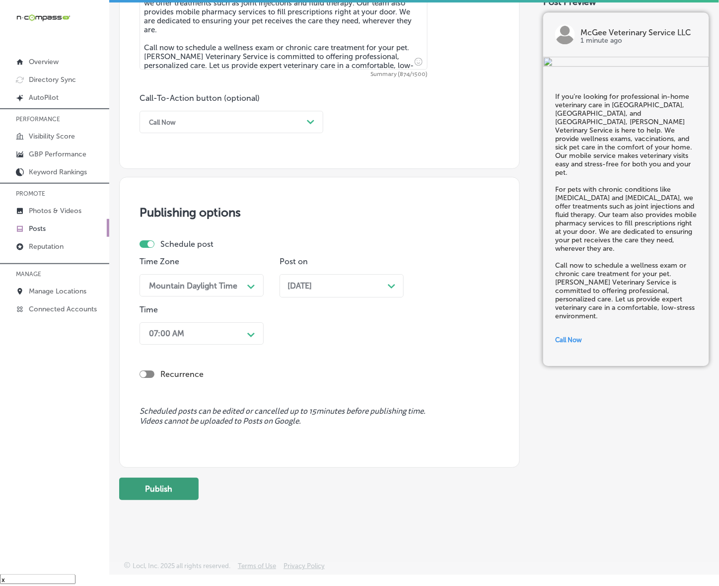
click at [165, 491] on button "Publish" at bounding box center [158, 489] width 79 height 22
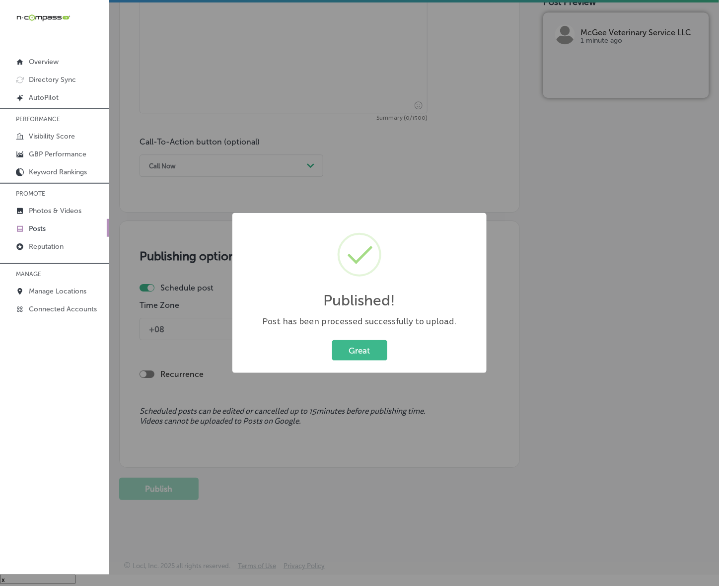
scroll to position [605, 0]
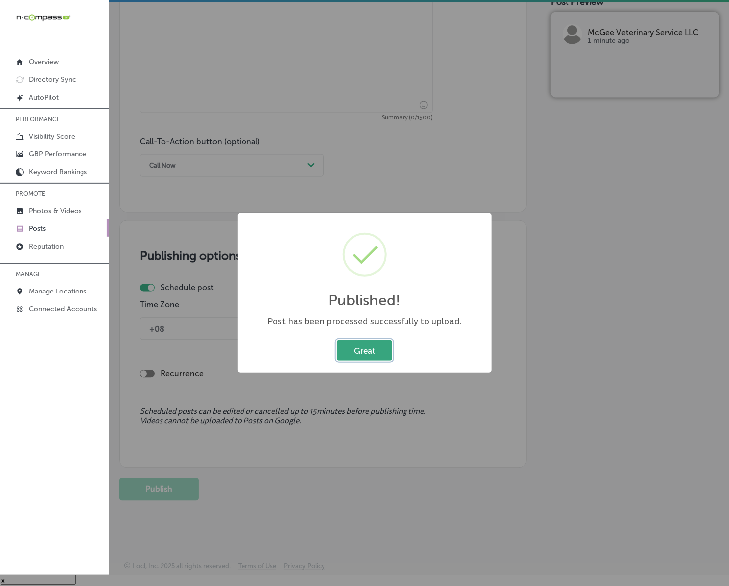
click at [376, 346] on button "Great" at bounding box center [364, 350] width 55 height 20
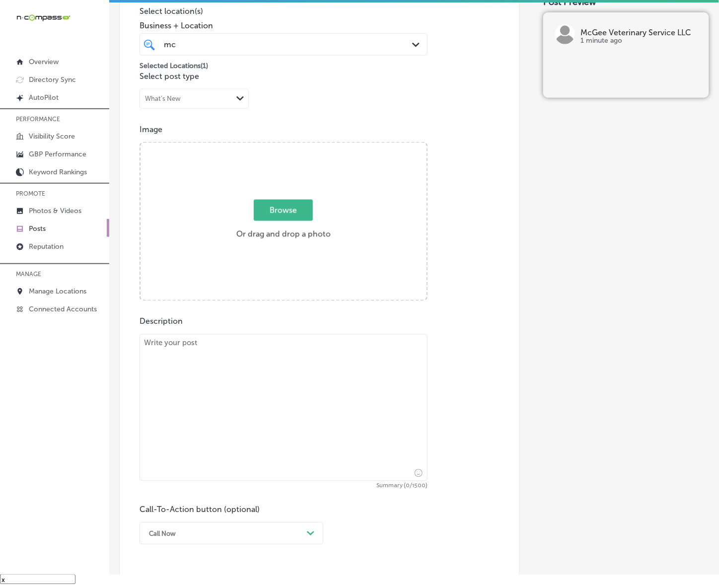
scroll to position [232, 0]
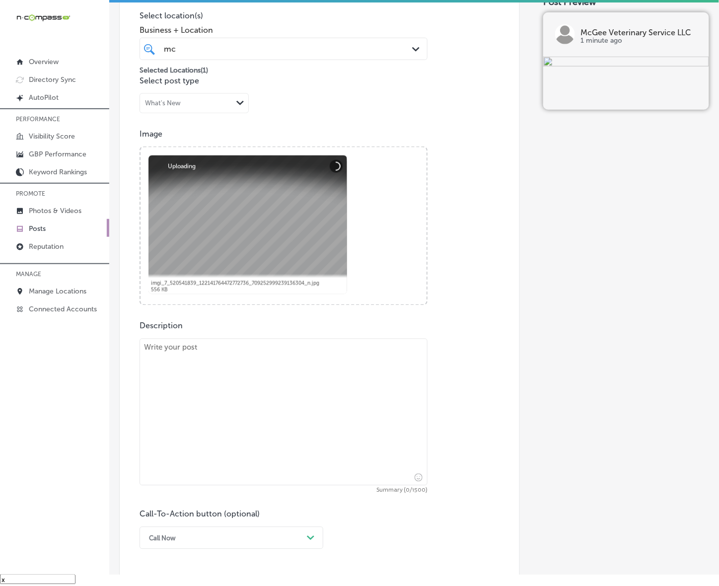
click at [229, 413] on textarea at bounding box center [284, 412] width 288 height 147
paste textarea "[PERSON_NAME] Veterinary Service offers expert in-home care for pets in [GEOGRA…"
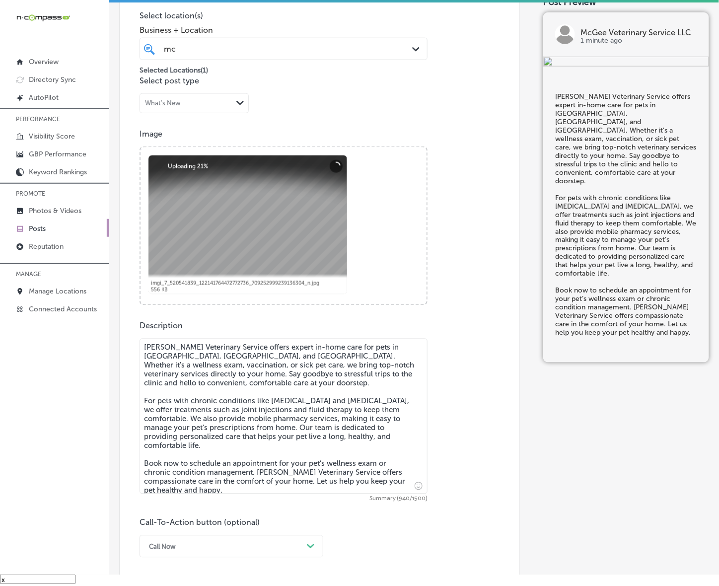
type textarea "[PERSON_NAME] Veterinary Service offers expert in-home care for pets in [GEOGRA…"
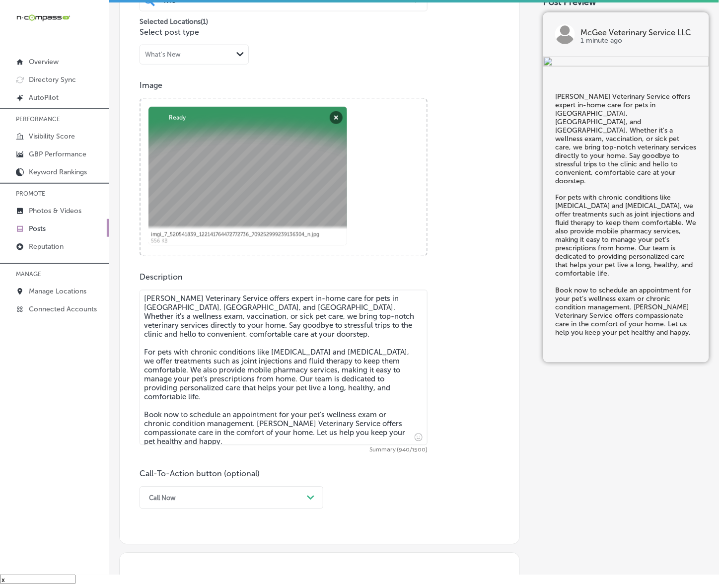
scroll to position [357, 0]
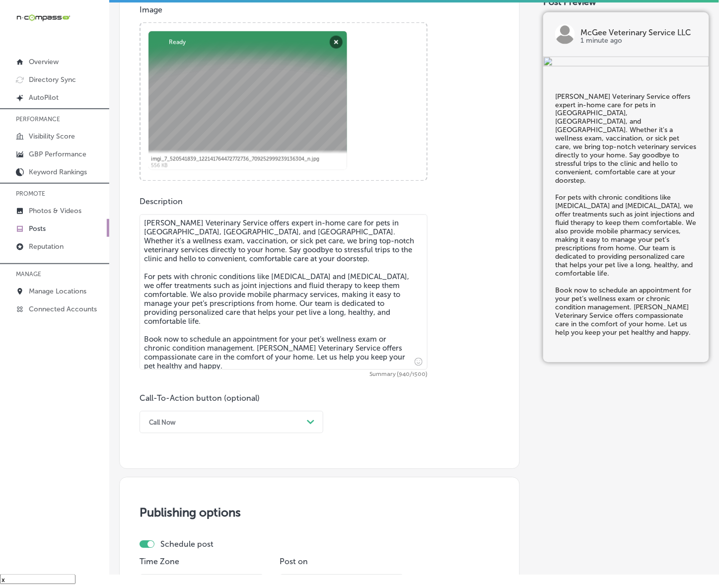
click at [306, 432] on div "Call Now Path Created with Sketch." at bounding box center [232, 422] width 184 height 22
click at [156, 459] on div "Book" at bounding box center [232, 461] width 184 height 17
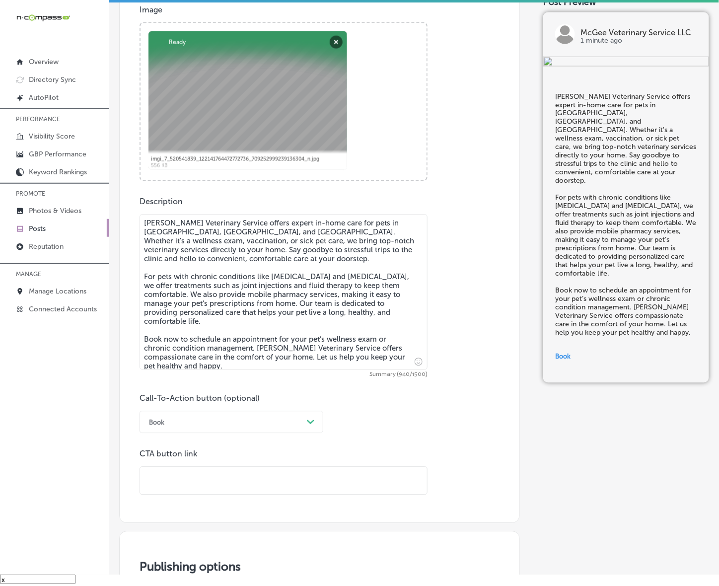
click at [200, 468] on input "text" at bounding box center [283, 480] width 287 height 27
paste input "[URL][DOMAIN_NAME]"
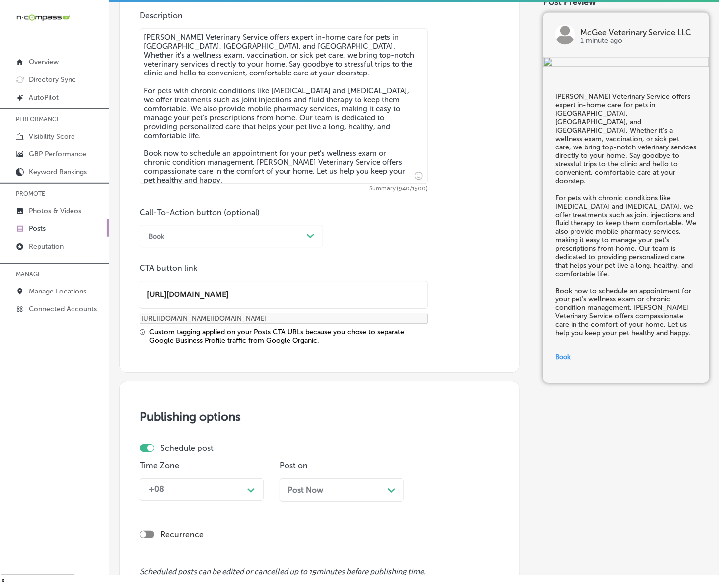
scroll to position [667, 0]
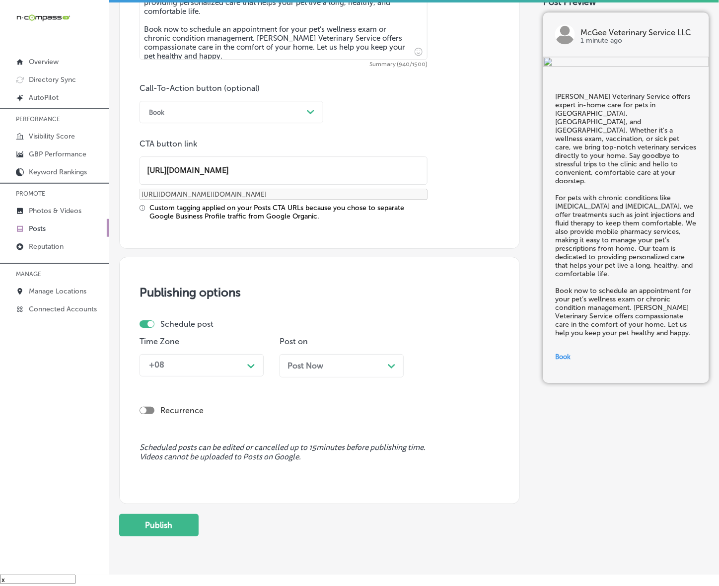
type input "[URL][DOMAIN_NAME]"
click at [249, 359] on div "Path Created with Sketch." at bounding box center [251, 365] width 16 height 16
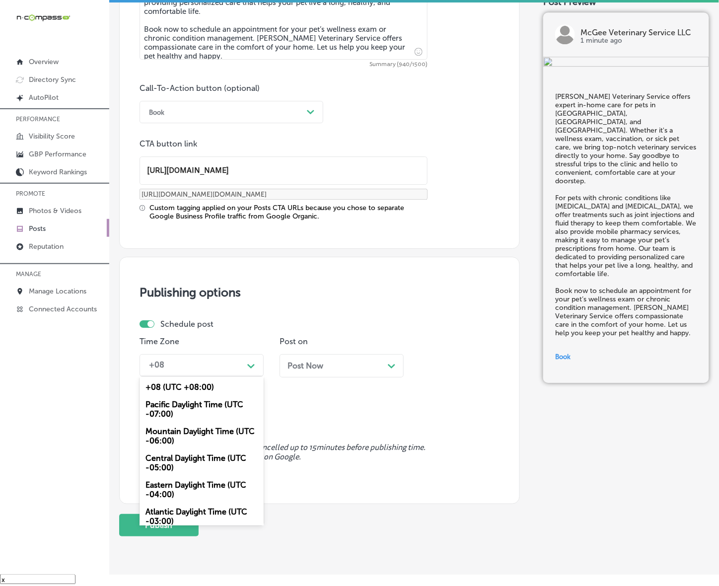
click at [182, 438] on div "Mountain Daylight Time (UTC -06:00)" at bounding box center [202, 436] width 124 height 27
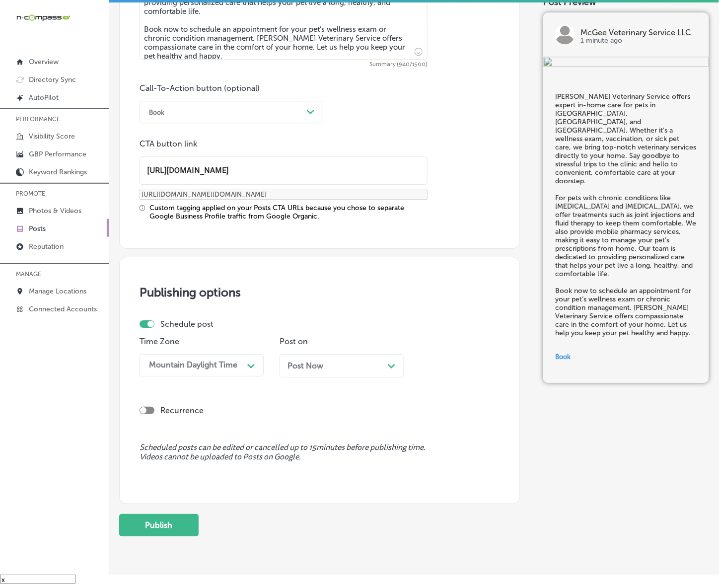
click at [321, 365] on span "Post Now" at bounding box center [306, 365] width 36 height 9
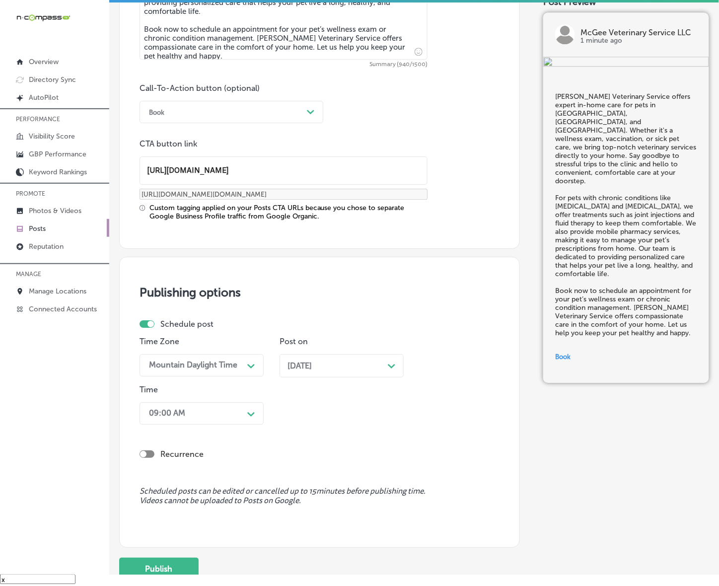
click at [241, 413] on div "09:00 AM" at bounding box center [193, 413] width 99 height 17
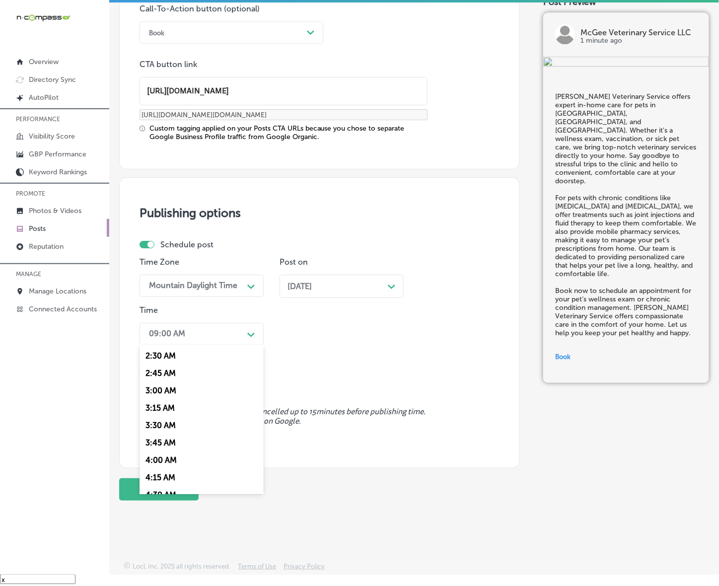
scroll to position [372, 0]
click at [156, 462] on div "7:00 AM" at bounding box center [202, 469] width 124 height 17
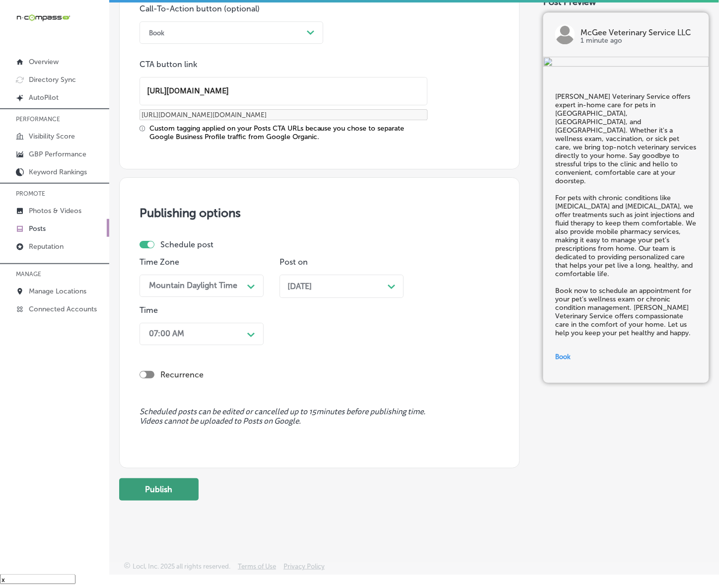
click at [161, 483] on button "Publish" at bounding box center [158, 489] width 79 height 22
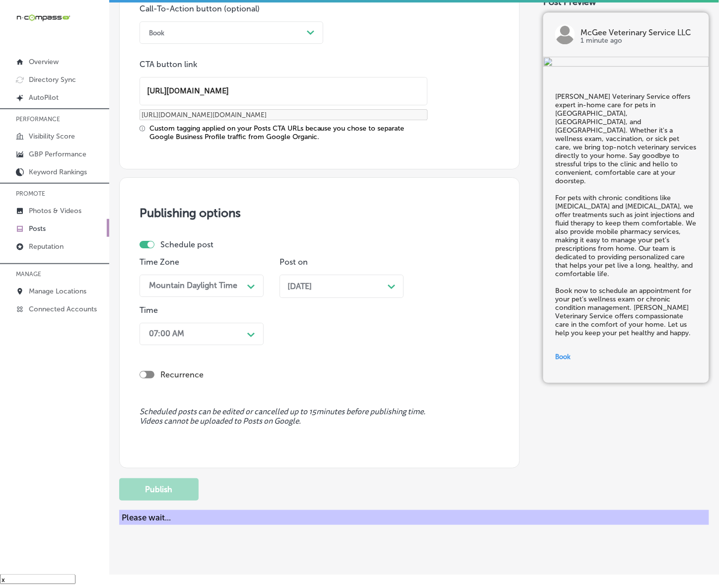
scroll to position [614, 0]
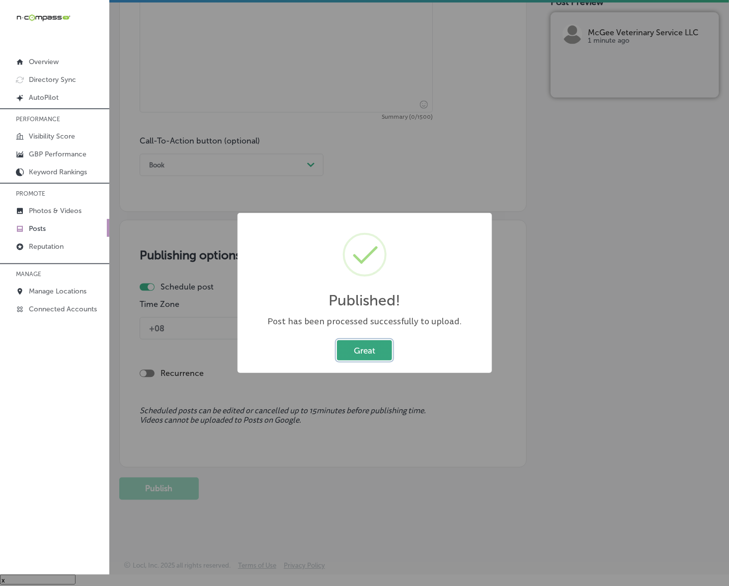
click at [378, 354] on button "Great" at bounding box center [364, 350] width 55 height 20
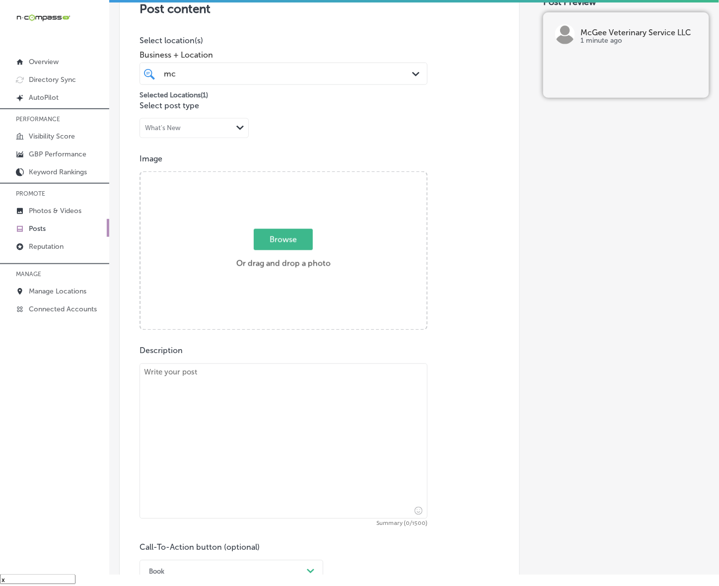
scroll to position [179, 0]
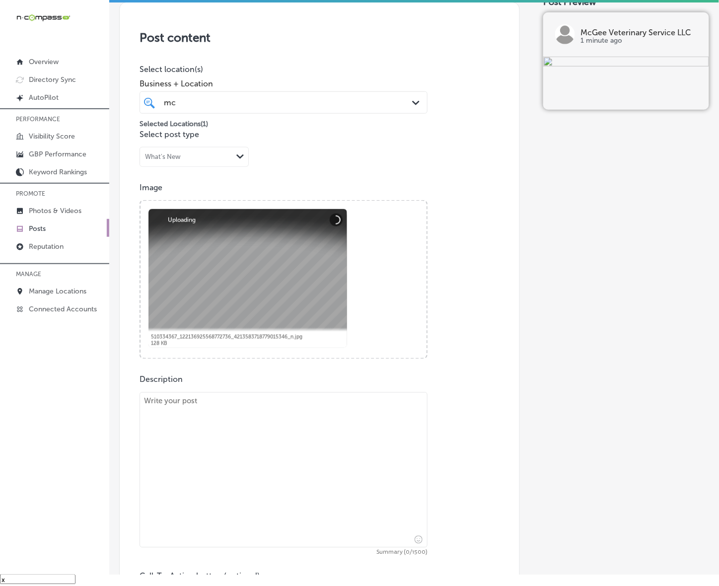
click at [247, 469] on textarea at bounding box center [284, 469] width 288 height 155
paste textarea "If you're looking for reliable in-home care for your pet, [PERSON_NAME] Veterin…"
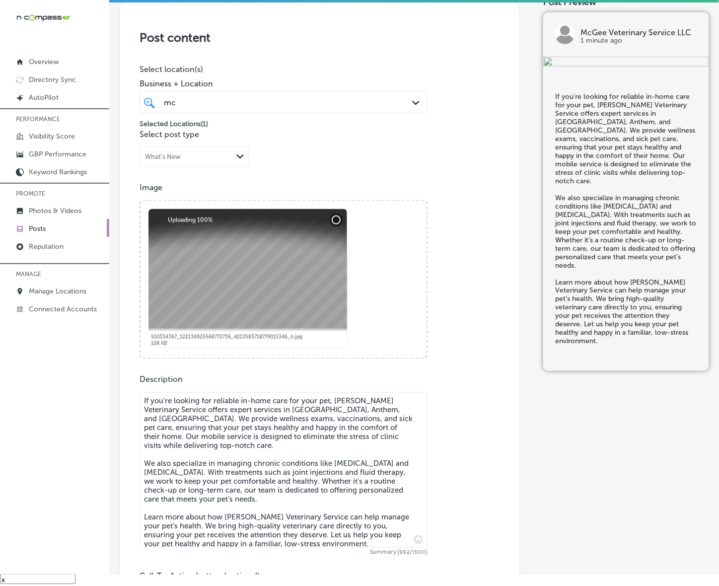
type textarea "If you're looking for reliable in-home care for your pet, [PERSON_NAME] Veterin…"
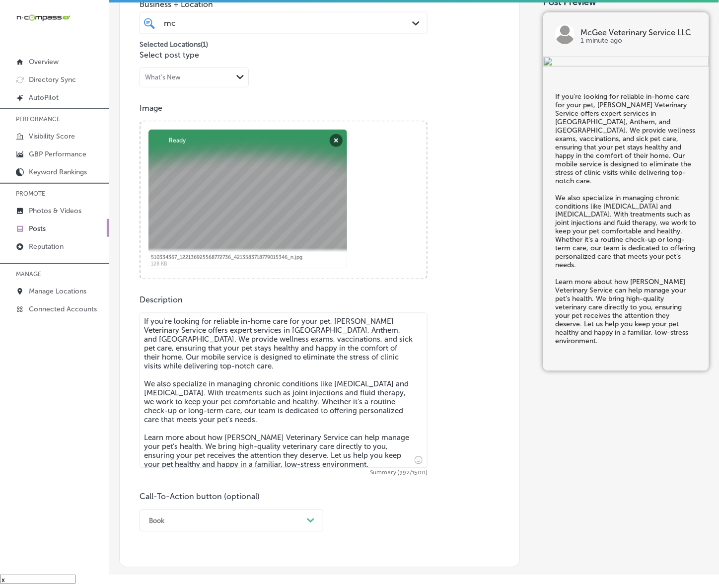
scroll to position [427, 0]
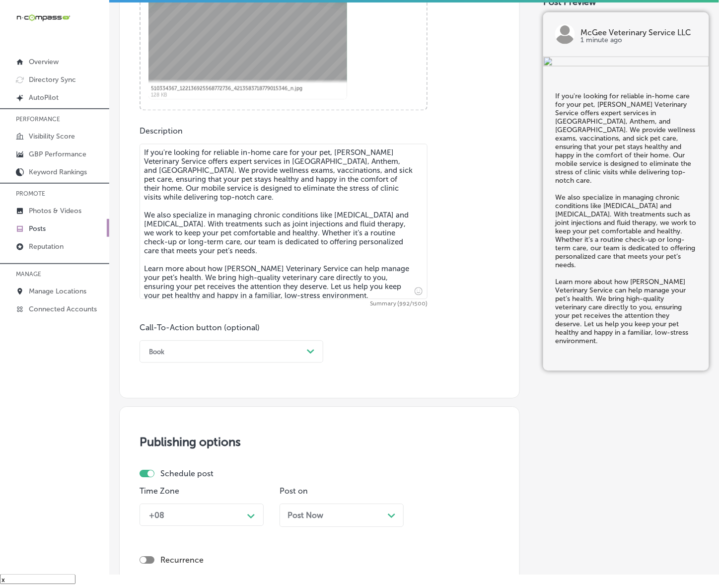
click at [266, 353] on div "Book" at bounding box center [223, 351] width 159 height 15
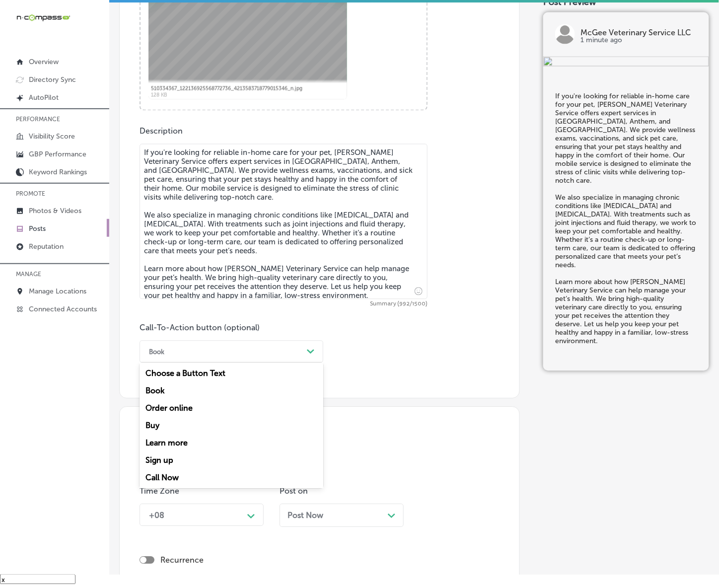
click at [169, 437] on div "Learn more" at bounding box center [232, 443] width 184 height 17
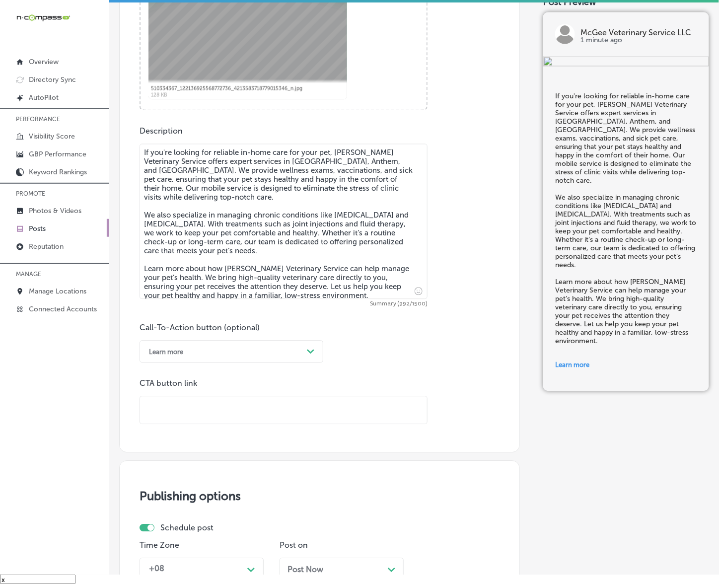
click at [194, 408] on input "text" at bounding box center [283, 410] width 287 height 27
paste input "[URL][DOMAIN_NAME]"
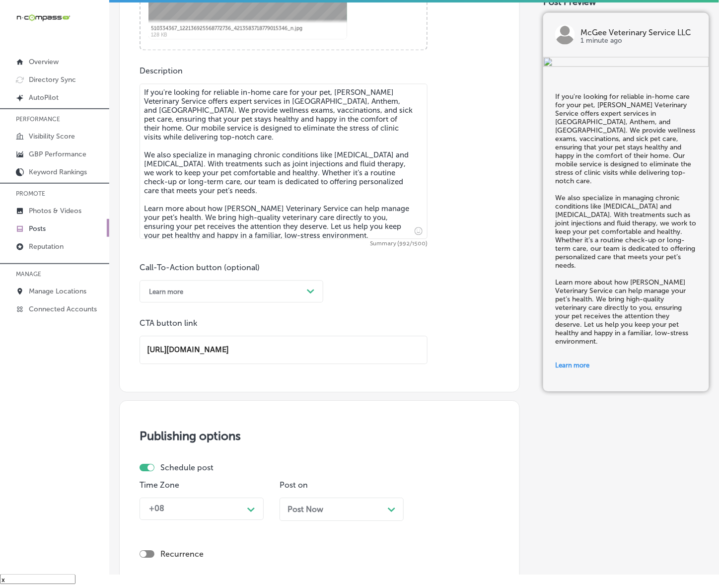
scroll to position [668, 0]
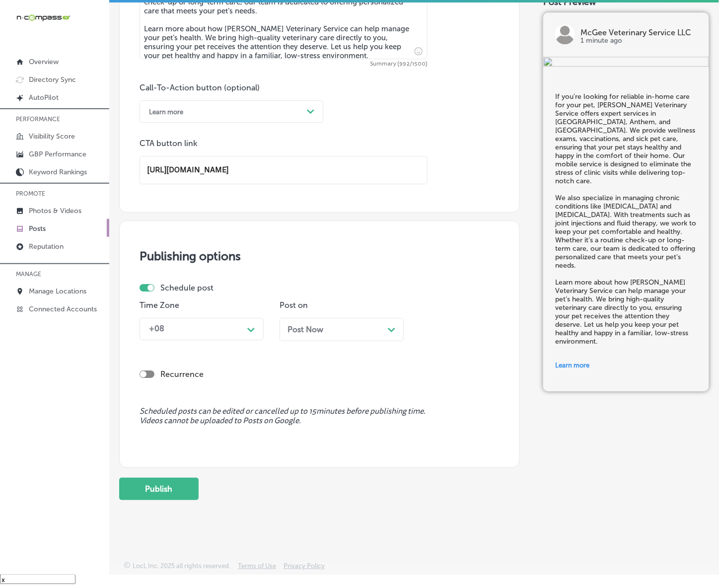
type input "[URL][DOMAIN_NAME]"
click at [250, 336] on div "Path Created with Sketch." at bounding box center [251, 328] width 16 height 17
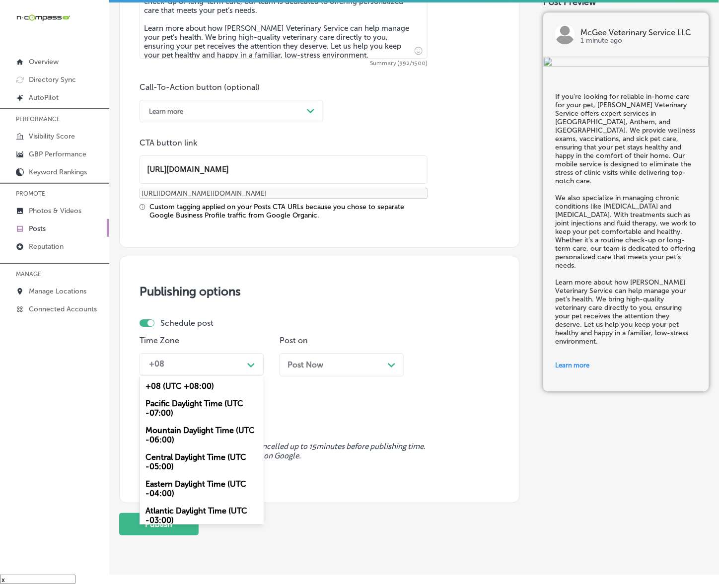
click at [211, 431] on div "Mountain Daylight Time (UTC -06:00)" at bounding box center [202, 435] width 124 height 27
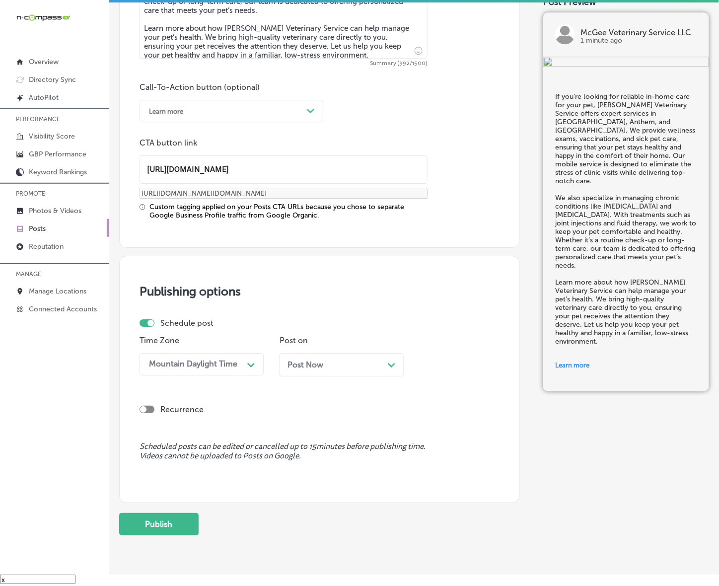
click at [329, 358] on div "Post Now Path Created with Sketch." at bounding box center [342, 364] width 124 height 23
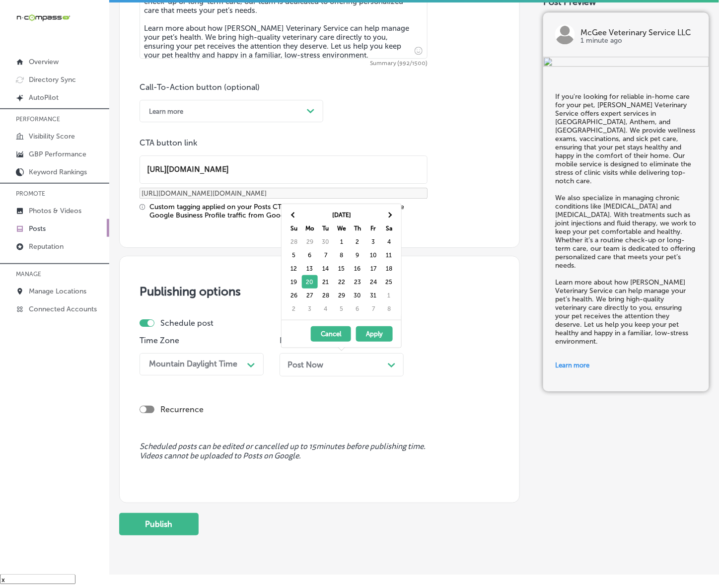
click at [340, 328] on button "Cancel" at bounding box center [331, 333] width 40 height 15
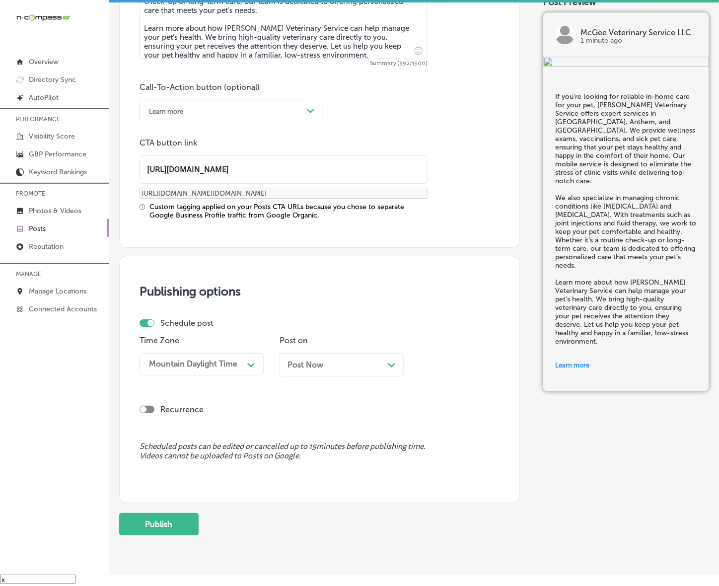
click at [42, 230] on p "Posts" at bounding box center [37, 228] width 17 height 8
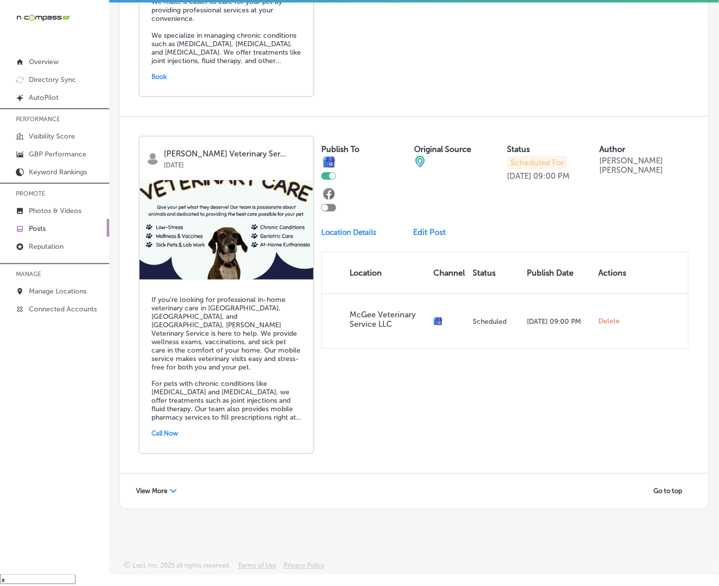
scroll to position [2045, 0]
click at [157, 496] on div "View More Path Created with Sketch." at bounding box center [157, 491] width 54 height 15
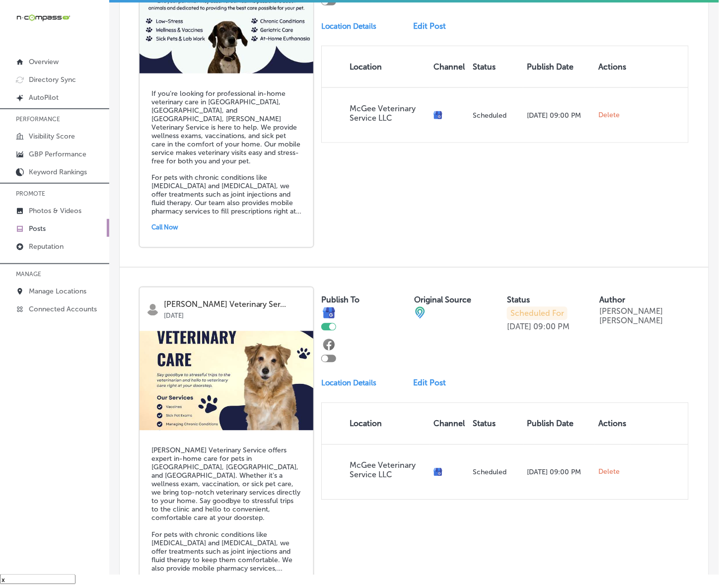
scroll to position [2232, 0]
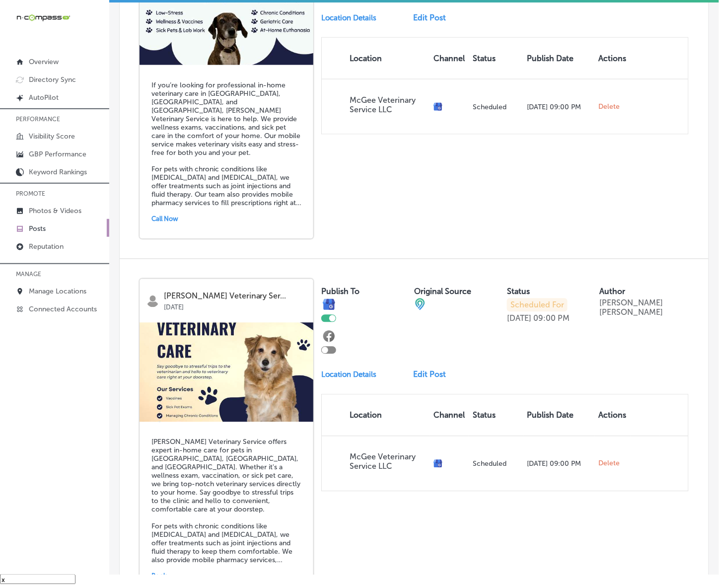
click at [434, 370] on link "Edit Post" at bounding box center [433, 374] width 41 height 9
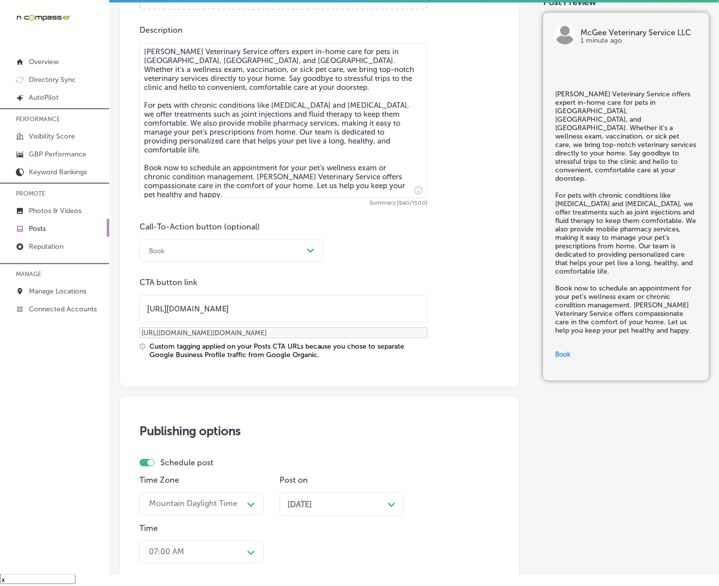
scroll to position [683, 0]
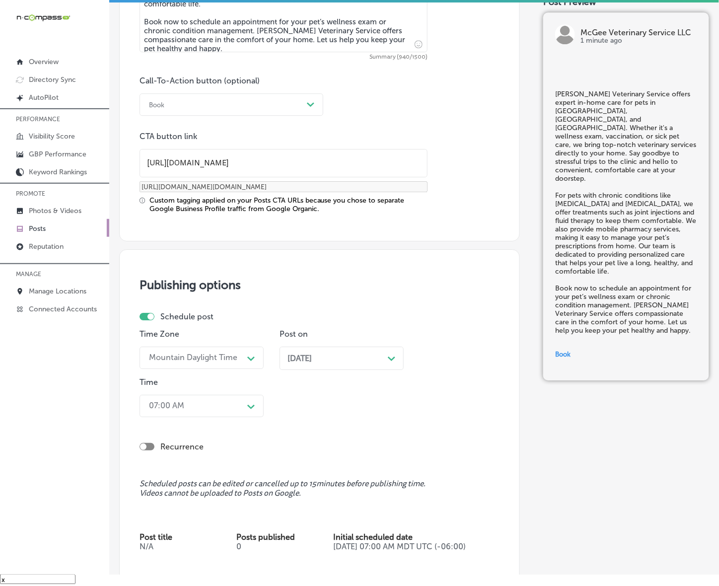
click at [390, 356] on div "Path Created with Sketch." at bounding box center [392, 358] width 8 height 8
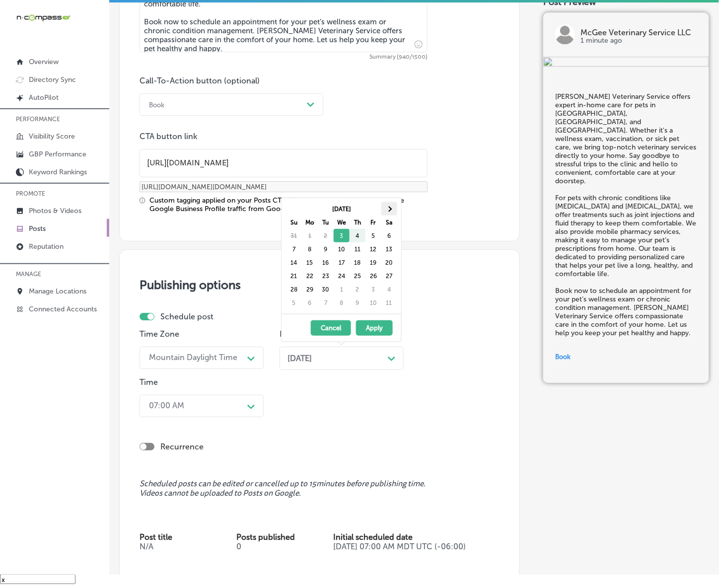
click at [388, 210] on span at bounding box center [388, 208] width 5 height 5
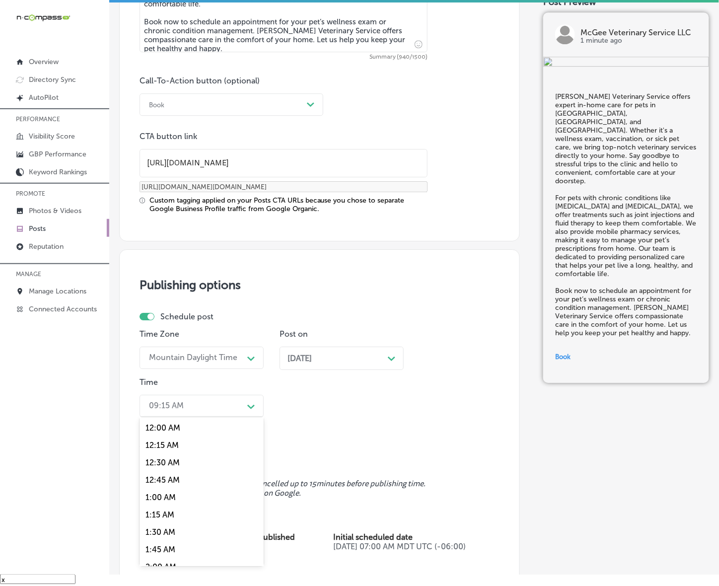
click at [254, 403] on div "Path Created with Sketch." at bounding box center [251, 406] width 8 height 8
click at [161, 538] on div "7:00 AM" at bounding box center [202, 541] width 124 height 17
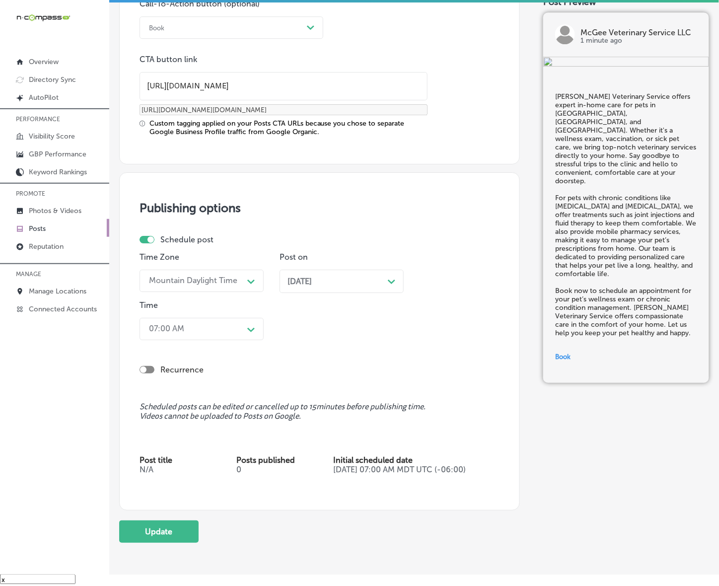
scroll to position [840, 0]
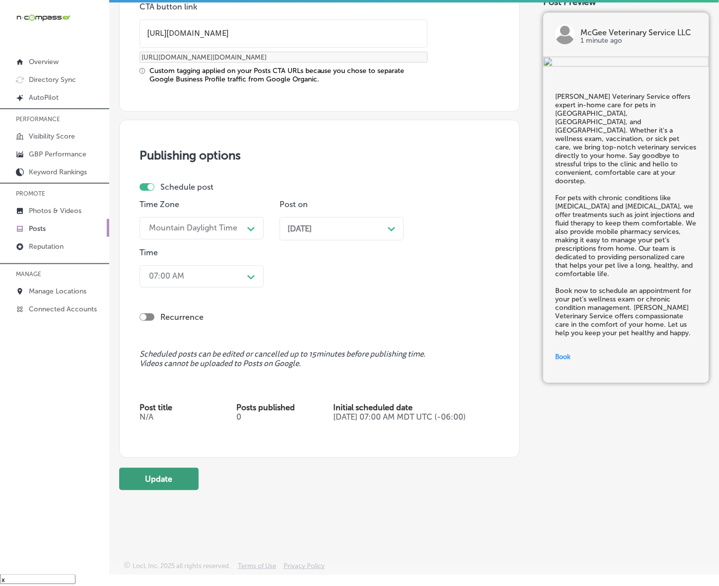
click at [170, 478] on button "Update" at bounding box center [158, 479] width 79 height 22
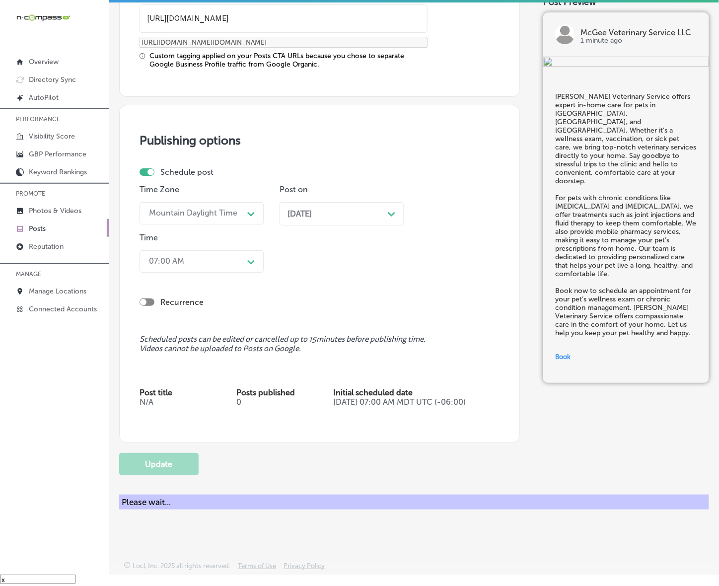
checkbox input "true"
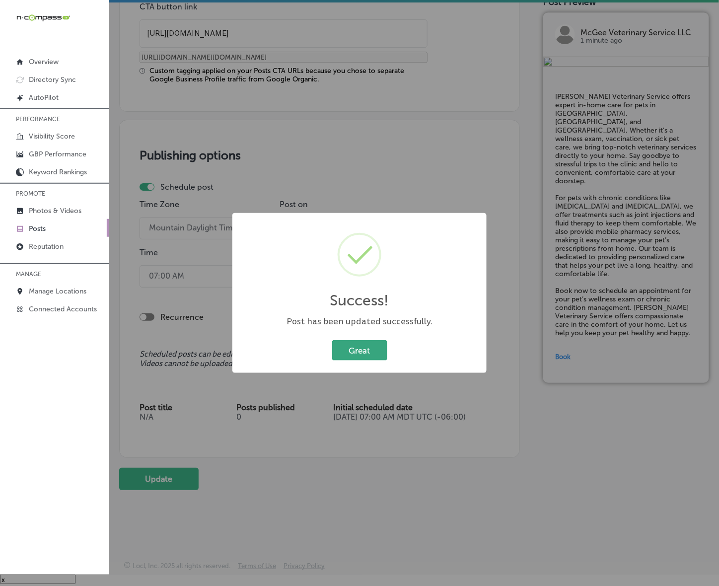
click at [377, 347] on button "Great" at bounding box center [359, 350] width 55 height 20
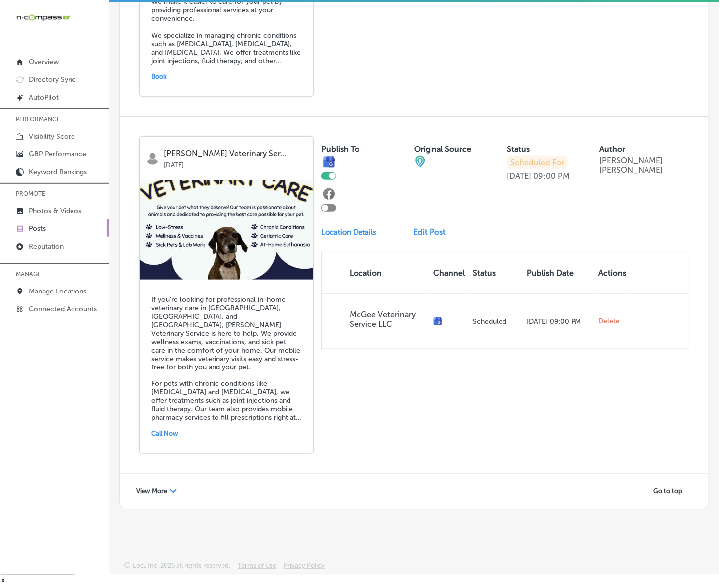
scroll to position [2045, 0]
click at [159, 490] on span "View More" at bounding box center [151, 491] width 31 height 7
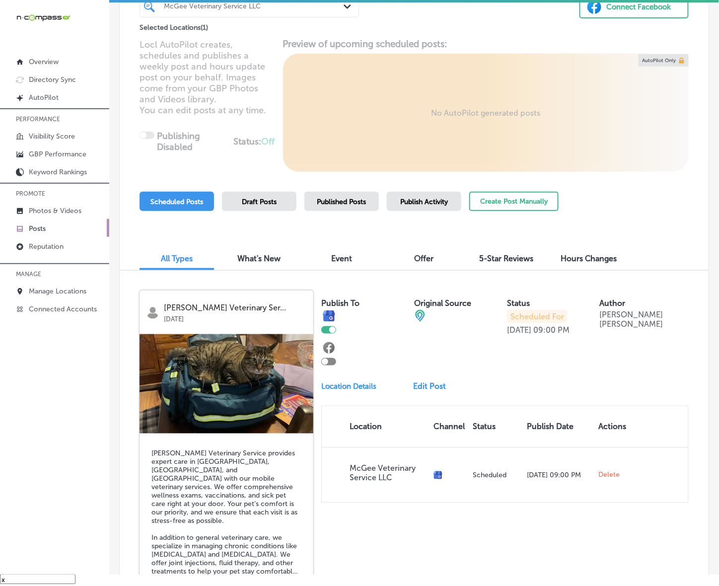
scroll to position [0, 0]
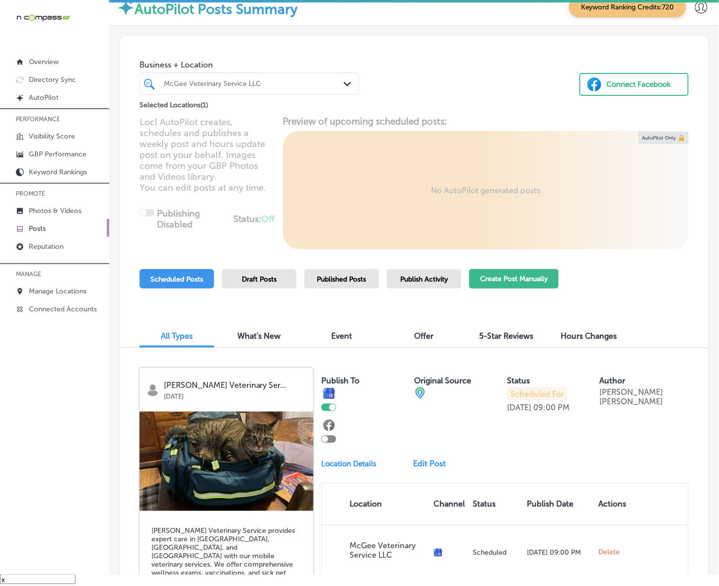
click at [530, 274] on button "Create Post Manually" at bounding box center [513, 278] width 89 height 19
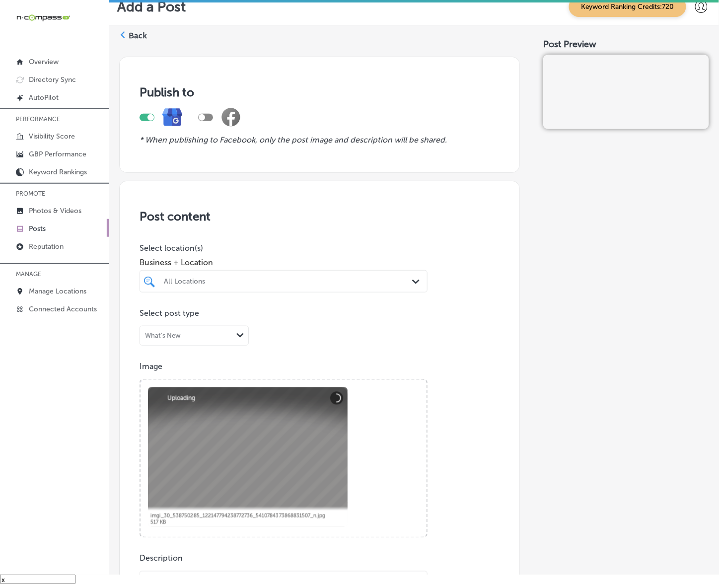
click at [323, 293] on div at bounding box center [284, 301] width 288 height 16
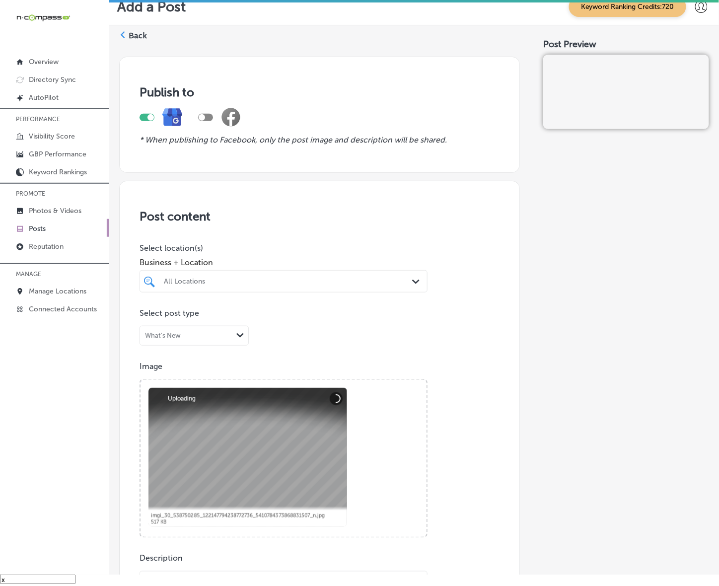
click at [321, 279] on div "All Locations" at bounding box center [288, 281] width 249 height 8
click at [329, 323] on div "[PERSON_NAME] Veterinary Service LLC [GEOGRAPHIC_DATA], [GEOGRAPHIC_DATA], [GEO…" at bounding box center [266, 321] width 209 height 17
type input "mcg"
click at [500, 375] on div "Post content Select location(s) Business + Location option focused, 2 of 162. 2…" at bounding box center [319, 495] width 401 height 629
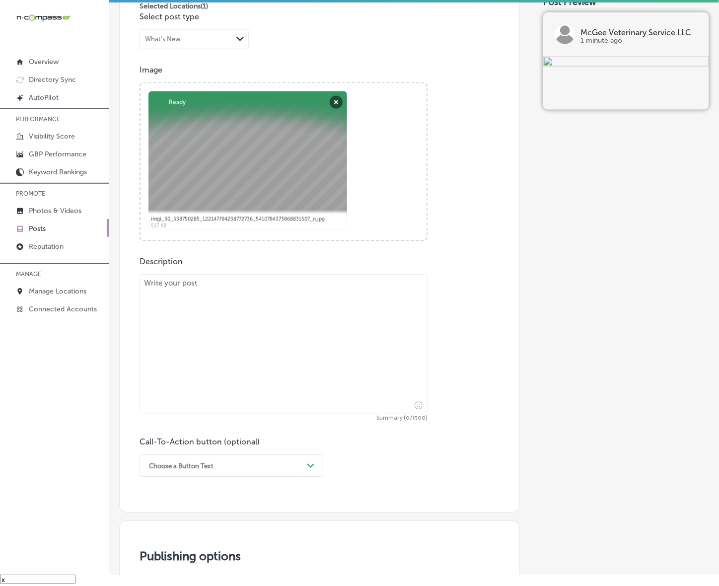
scroll to position [310, 0]
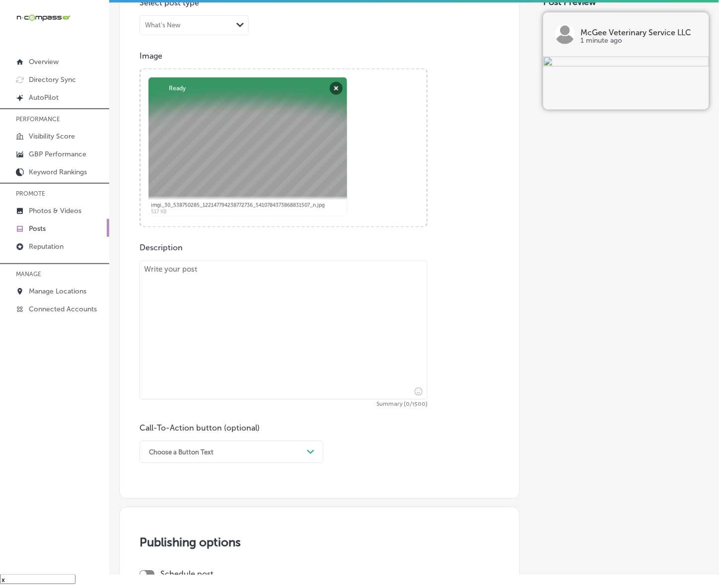
click at [199, 334] on textarea at bounding box center [284, 330] width 288 height 139
paste textarea "At [PERSON_NAME] Veterinary Service, we offer mobile veterinary care for pets i…"
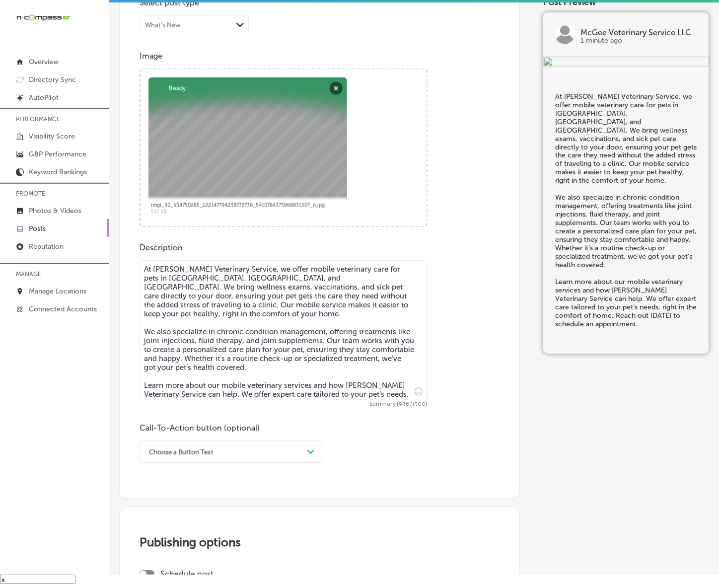
type textarea "At [PERSON_NAME] Veterinary Service, we offer mobile veterinary care for pets i…"
click at [237, 457] on div "Choose a Button Text Path Created with Sketch." at bounding box center [232, 452] width 184 height 22
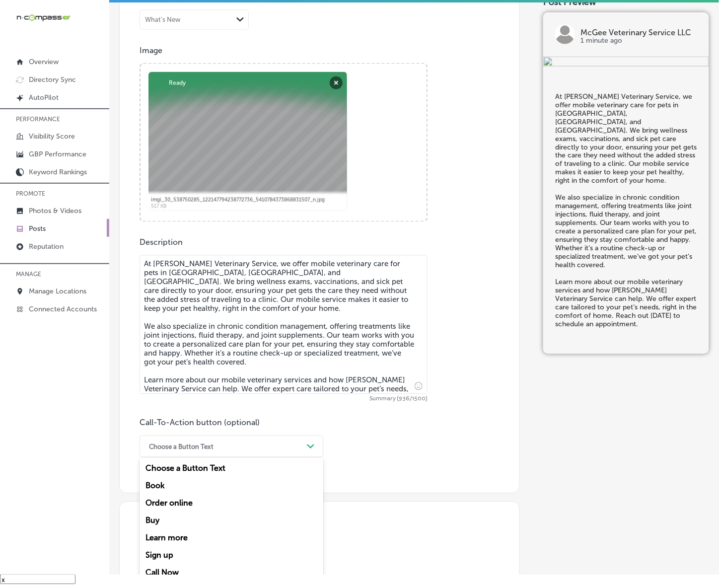
click at [187, 534] on div "Learn more" at bounding box center [232, 537] width 184 height 17
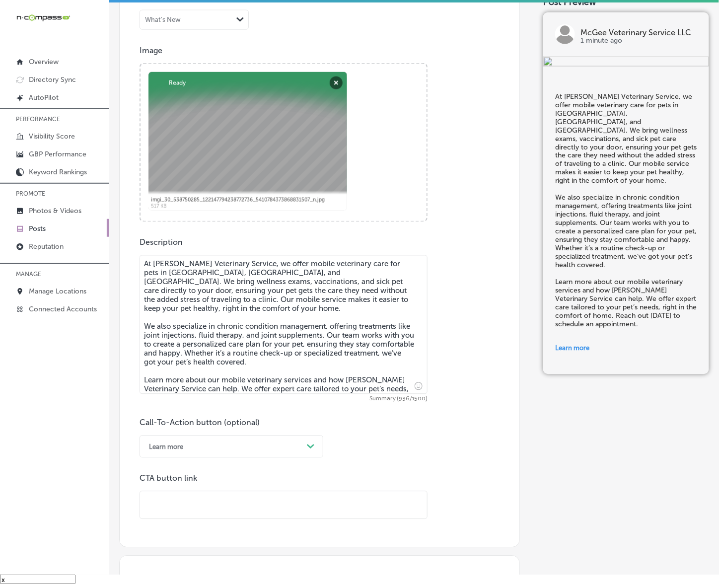
click at [204, 507] on input "text" at bounding box center [283, 505] width 287 height 27
paste input "[URL][DOMAIN_NAME]"
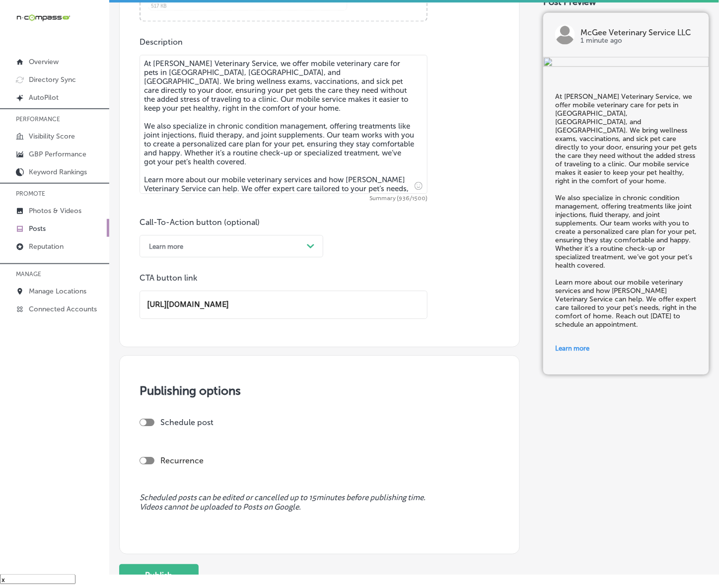
scroll to position [603, 0]
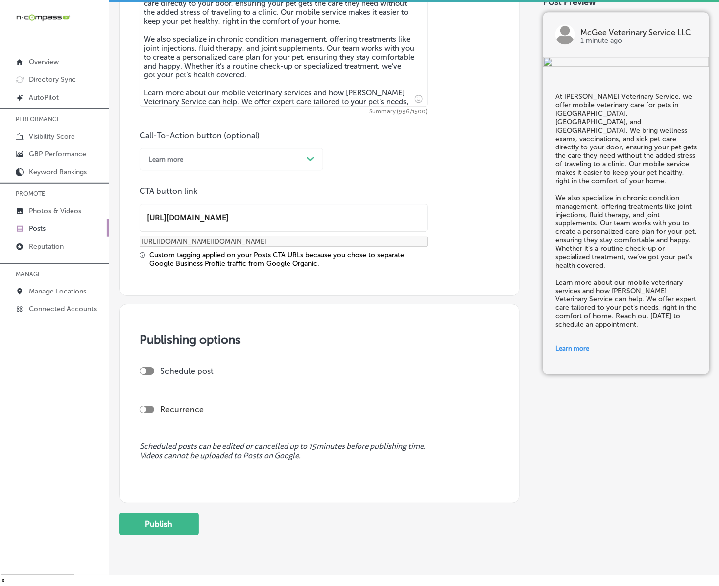
click at [149, 370] on div at bounding box center [147, 371] width 15 height 7
type input "[URL][DOMAIN_NAME]"
checkbox input "true"
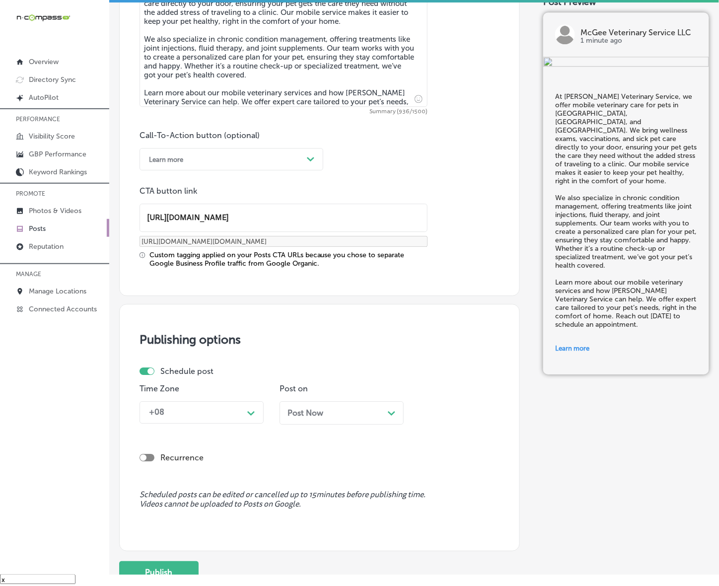
click at [242, 411] on div "+08" at bounding box center [193, 412] width 99 height 17
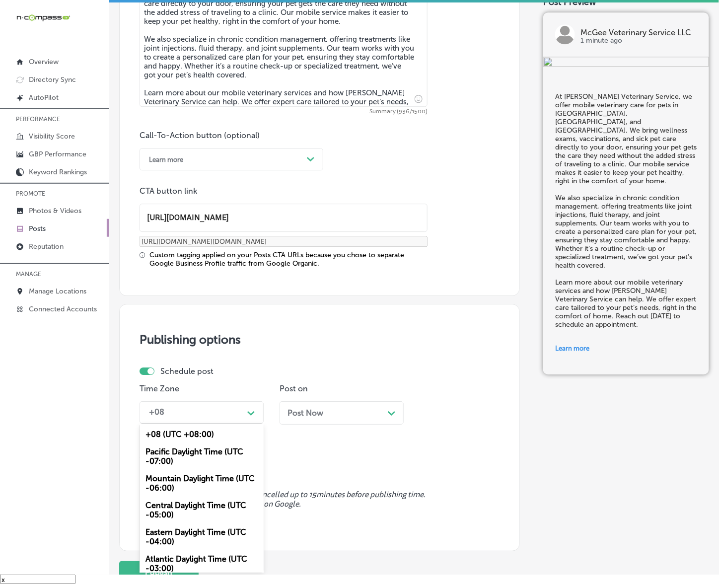
click at [210, 488] on div "Mountain Daylight Time (UTC -06:00)" at bounding box center [202, 483] width 124 height 27
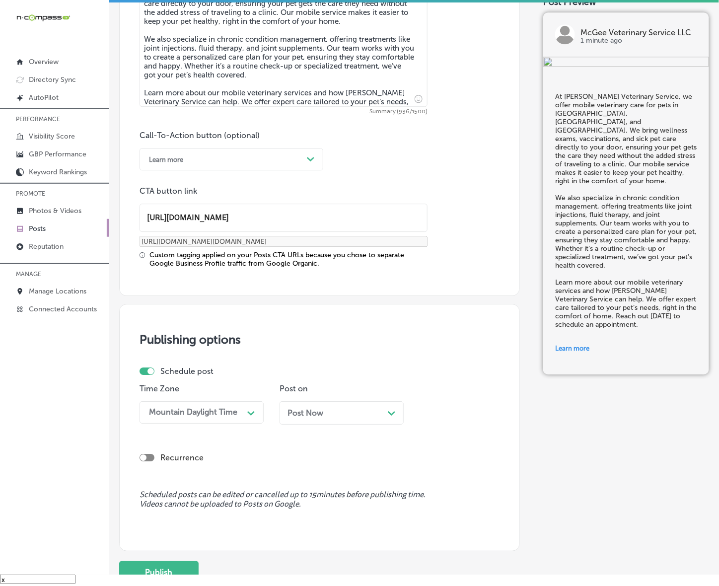
click at [322, 415] on span "Post Now" at bounding box center [306, 412] width 36 height 9
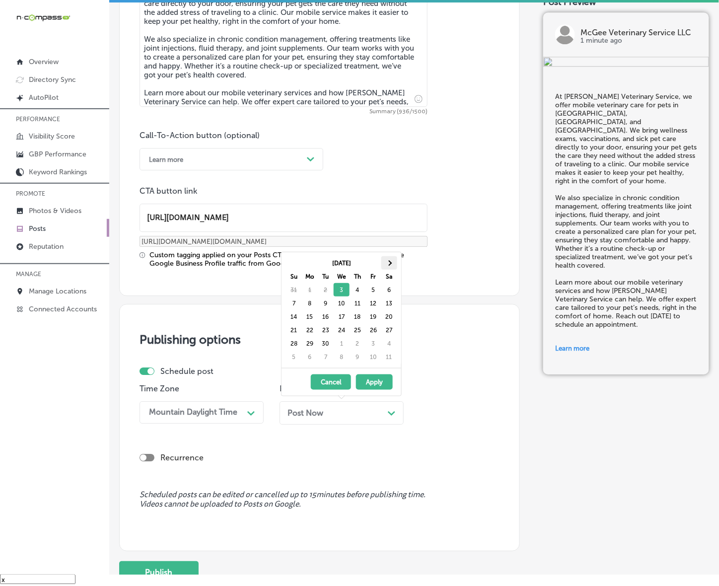
click at [385, 266] on th at bounding box center [389, 262] width 16 height 13
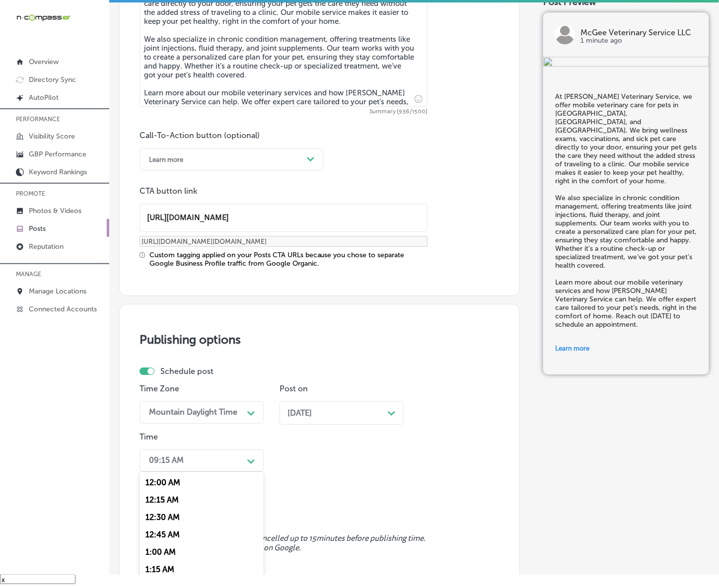
click at [244, 466] on div "option 12:15 AM focused, 2 of 96. 96 results available. Use Up and Down to choo…" at bounding box center [202, 460] width 124 height 22
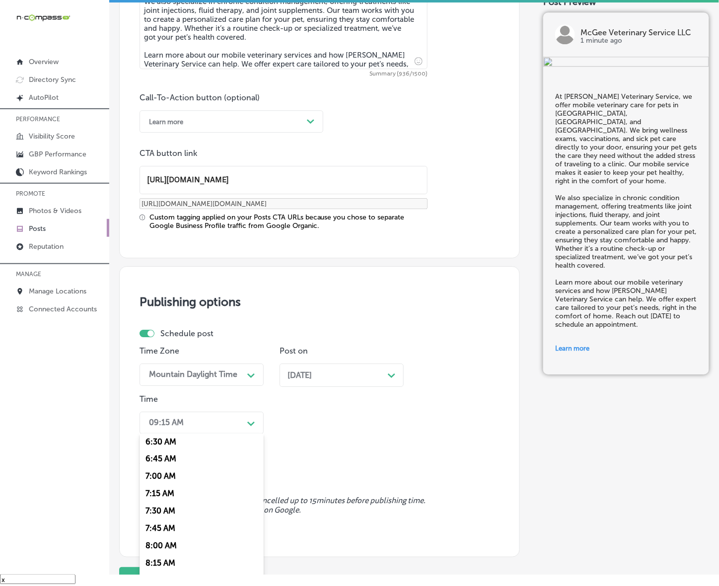
scroll to position [435, 0]
click at [167, 488] on div "7:00 AM" at bounding box center [202, 496] width 124 height 17
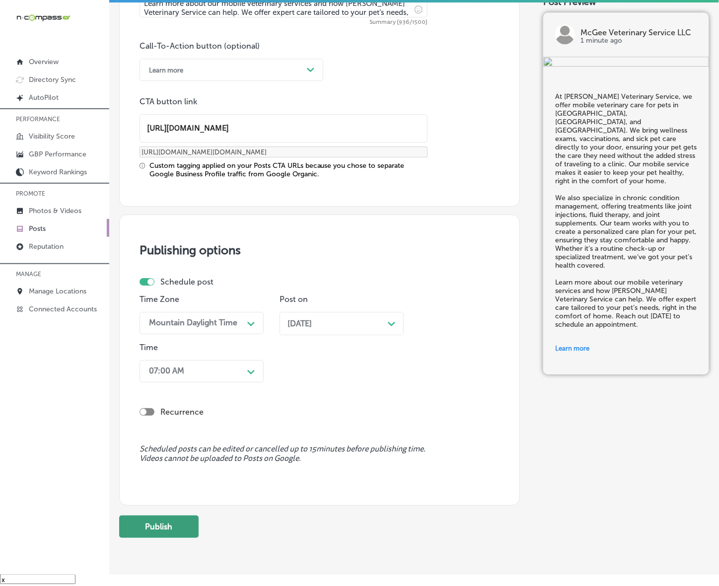
scroll to position [731, 0]
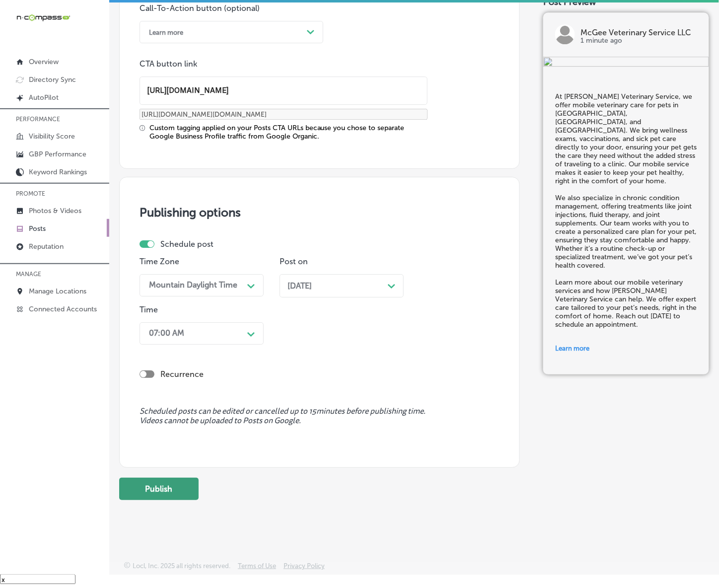
click at [187, 486] on button "Publish" at bounding box center [158, 489] width 79 height 22
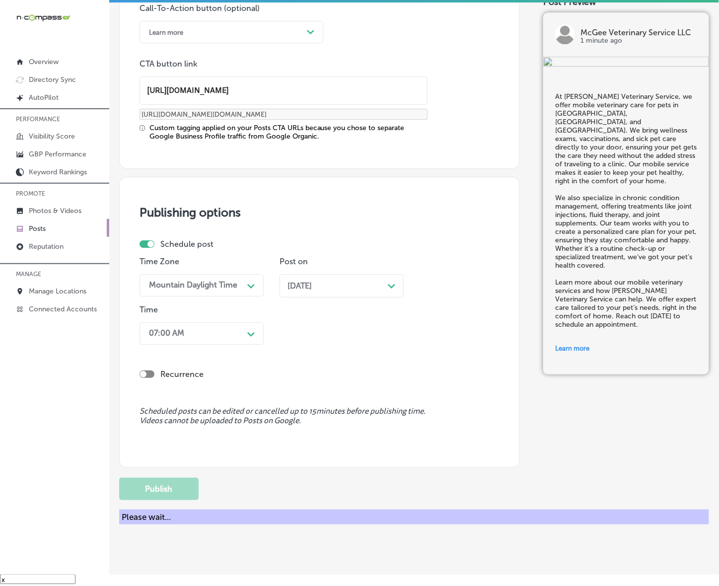
scroll to position [597, 0]
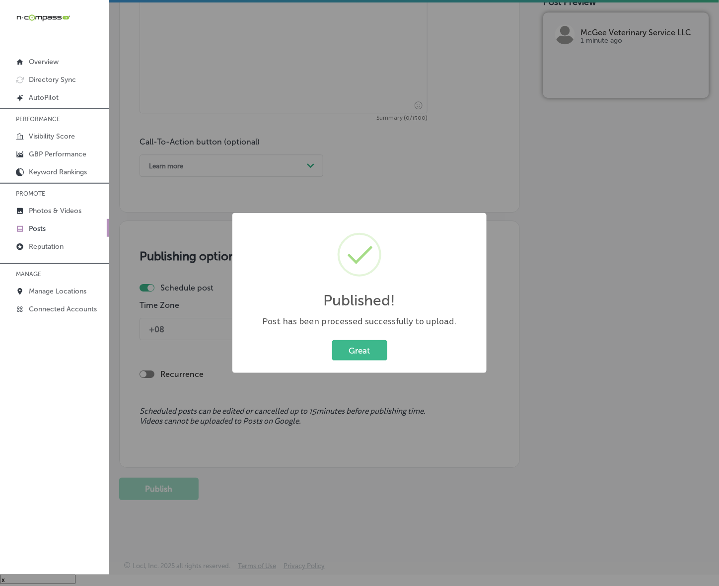
click at [332, 340] on button "Great" at bounding box center [359, 350] width 55 height 20
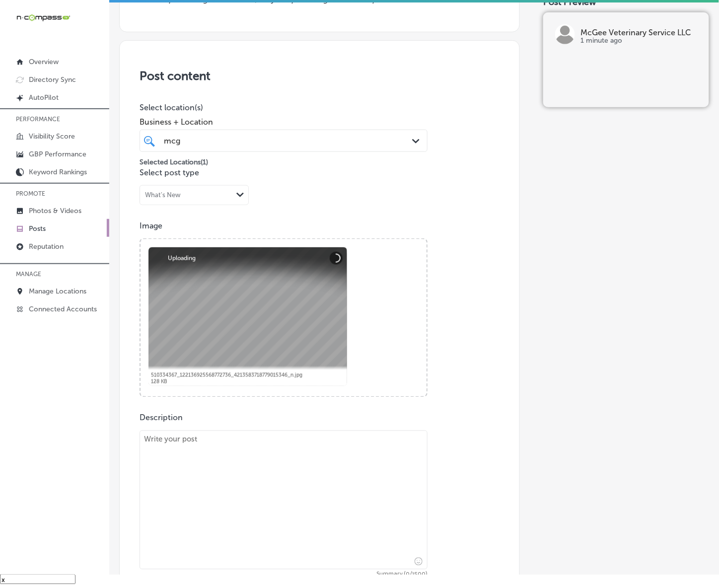
scroll to position [248, 0]
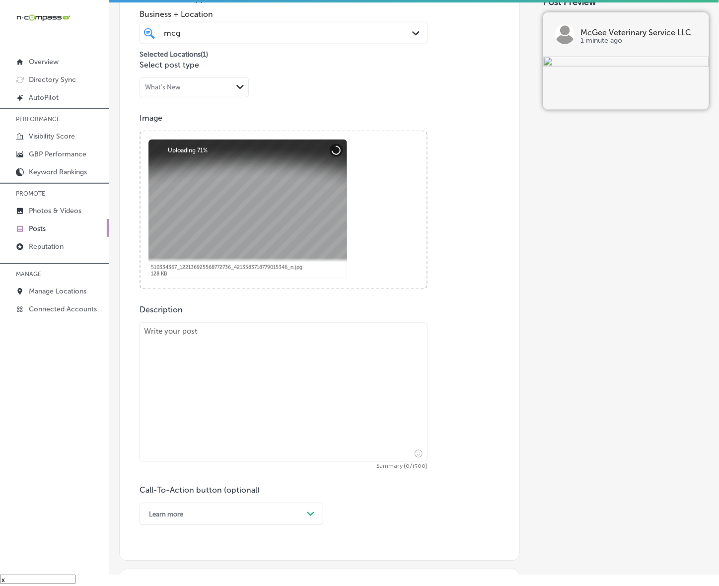
click at [253, 403] on textarea at bounding box center [284, 392] width 288 height 139
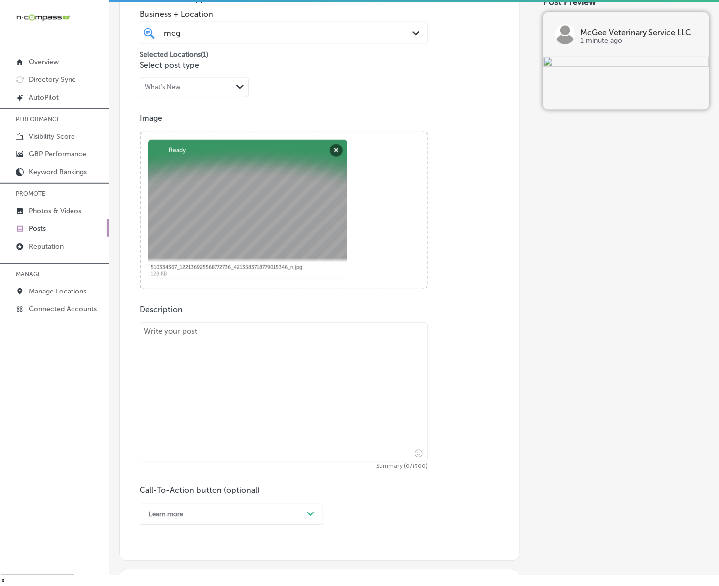
paste textarea "If you're looking for reliable in-home care for your pet, [PERSON_NAME] Veterin…"
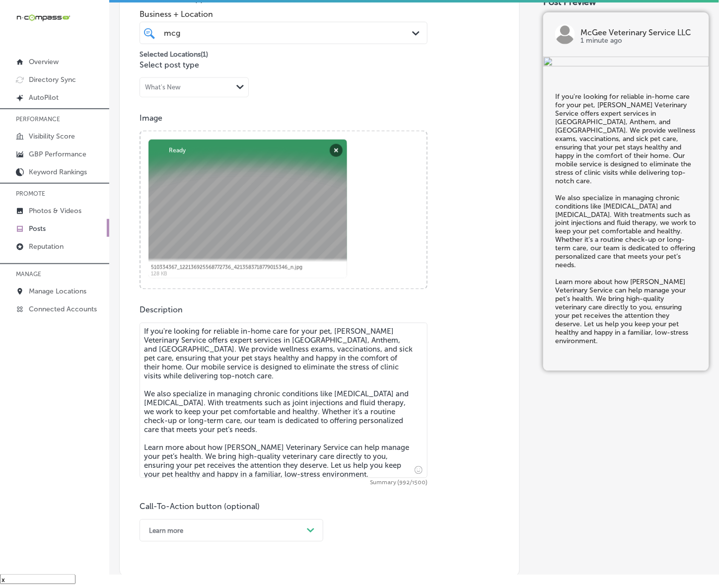
type textarea "If you're looking for reliable in-home care for your pet, [PERSON_NAME] Veterin…"
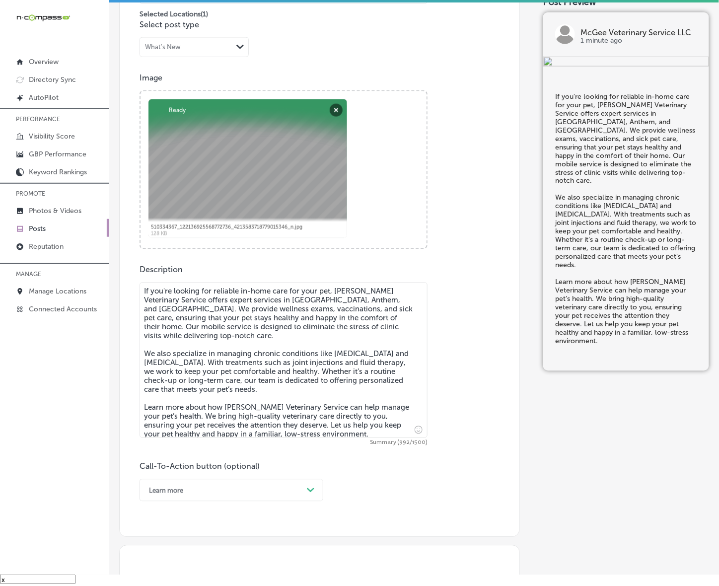
scroll to position [559, 0]
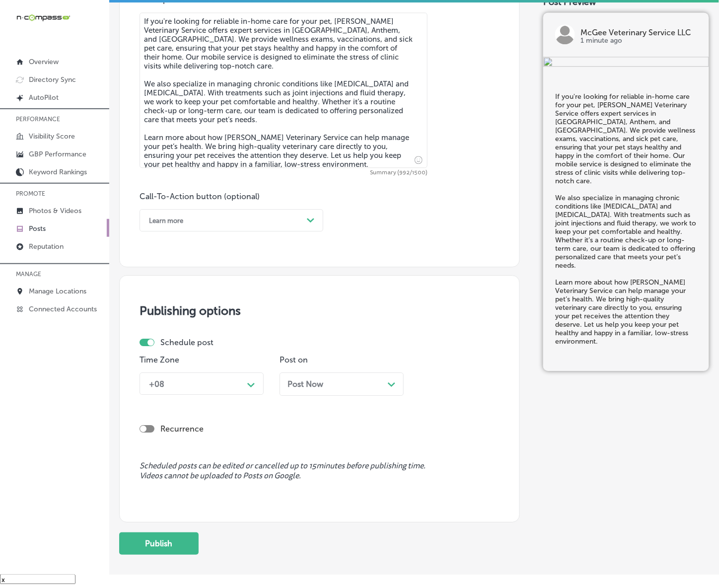
click at [272, 214] on div "Learn more" at bounding box center [223, 220] width 159 height 15
click at [167, 304] on div "Learn more" at bounding box center [232, 311] width 184 height 17
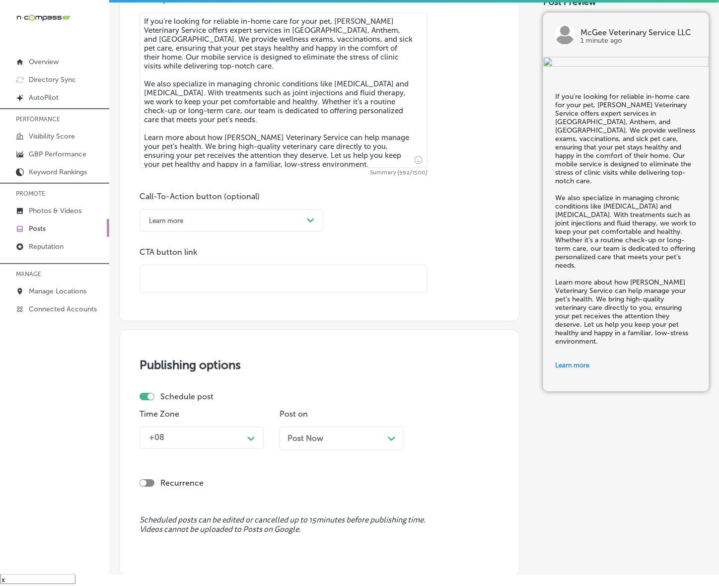
drag, startPoint x: 173, startPoint y: 297, endPoint x: 181, endPoint y: 284, distance: 15.8
click at [180, 284] on input "text" at bounding box center [283, 278] width 287 height 27
paste input "[URL][DOMAIN_NAME]"
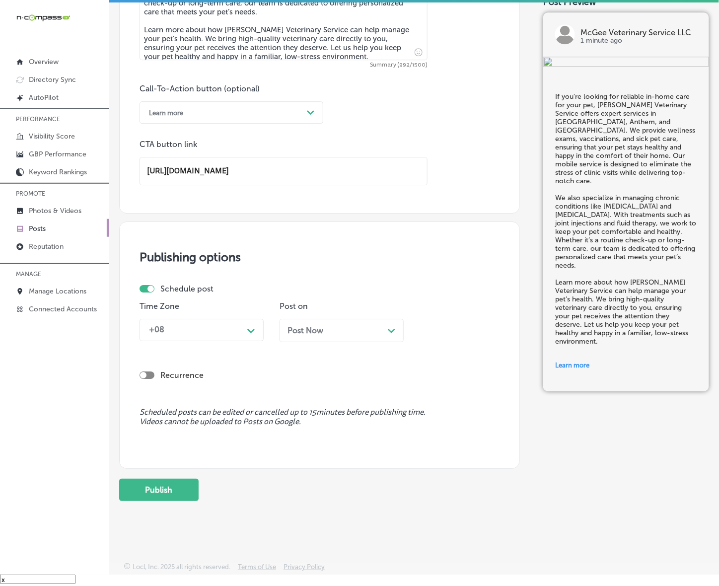
scroll to position [668, 0]
type input "[URL][DOMAIN_NAME]"
click at [245, 324] on div "Path Created with Sketch." at bounding box center [251, 329] width 16 height 16
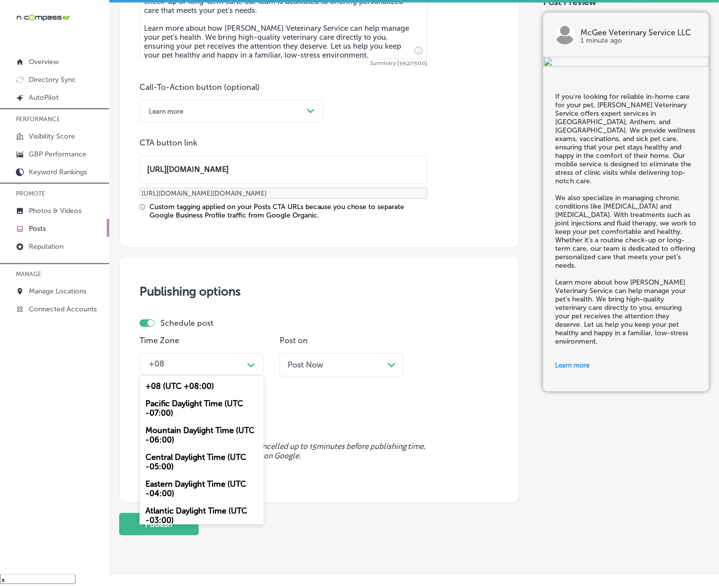
click at [217, 400] on div "Pacific Daylight Time (UTC -07:00)" at bounding box center [202, 408] width 124 height 27
click at [220, 357] on div "Pacific Daylight Time" at bounding box center [193, 364] width 99 height 17
click at [205, 434] on div "Mountain Daylight Time (UTC -06:00)" at bounding box center [202, 435] width 124 height 27
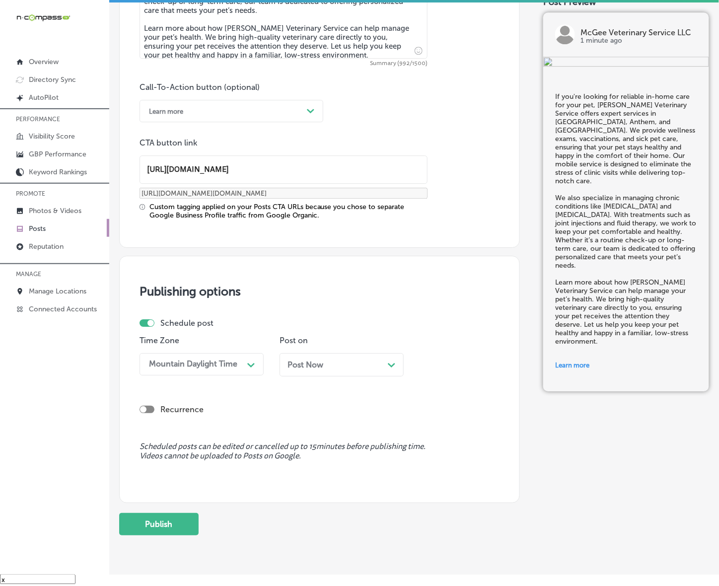
click at [303, 367] on span "Post Now" at bounding box center [306, 364] width 36 height 9
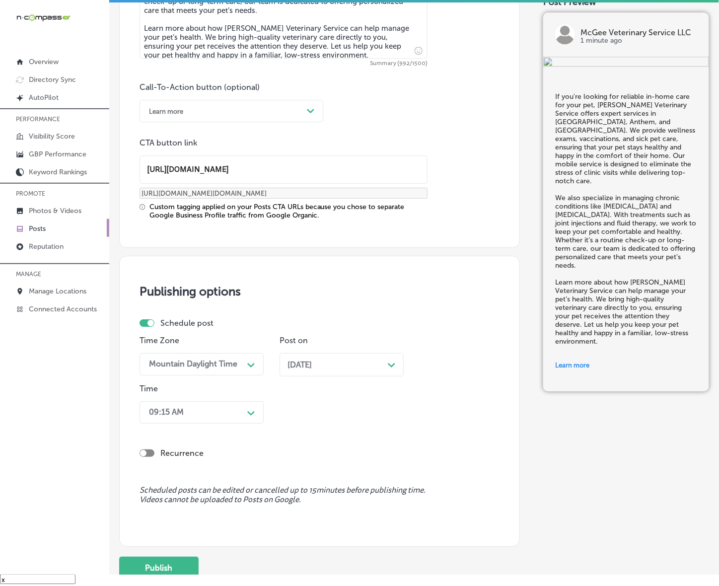
click at [312, 360] on span "[DATE]" at bounding box center [300, 364] width 24 height 9
click at [246, 410] on div "Path Created with Sketch." at bounding box center [251, 412] width 16 height 16
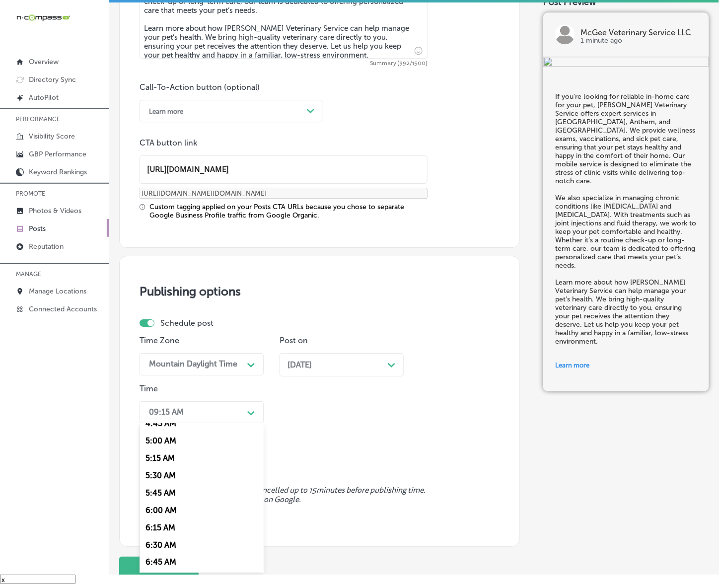
scroll to position [372, 0]
click at [161, 544] on div "7:00 AM" at bounding box center [202, 548] width 124 height 17
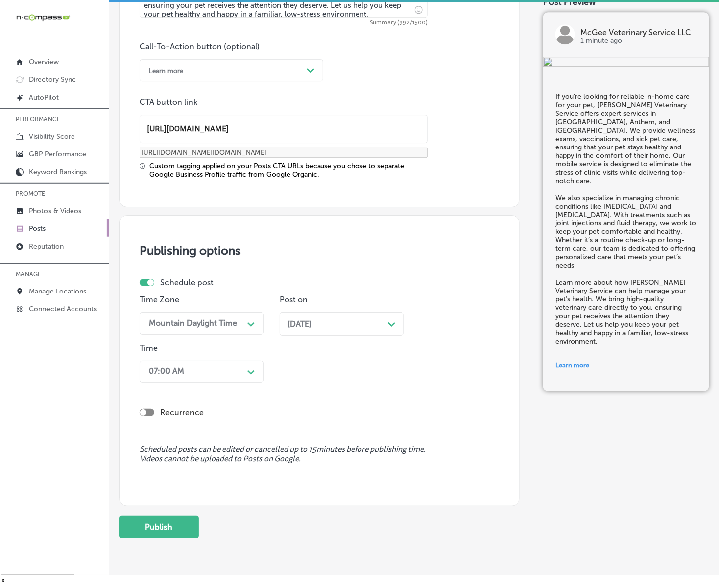
scroll to position [746, 0]
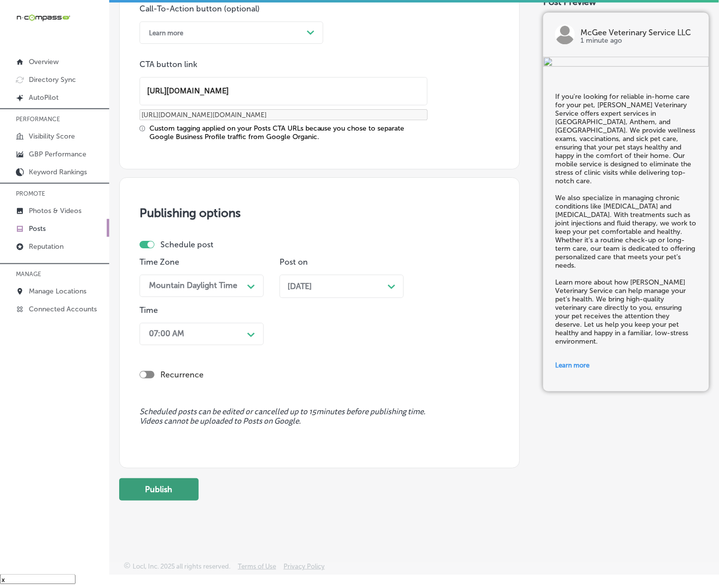
click at [175, 488] on button "Publish" at bounding box center [158, 489] width 79 height 22
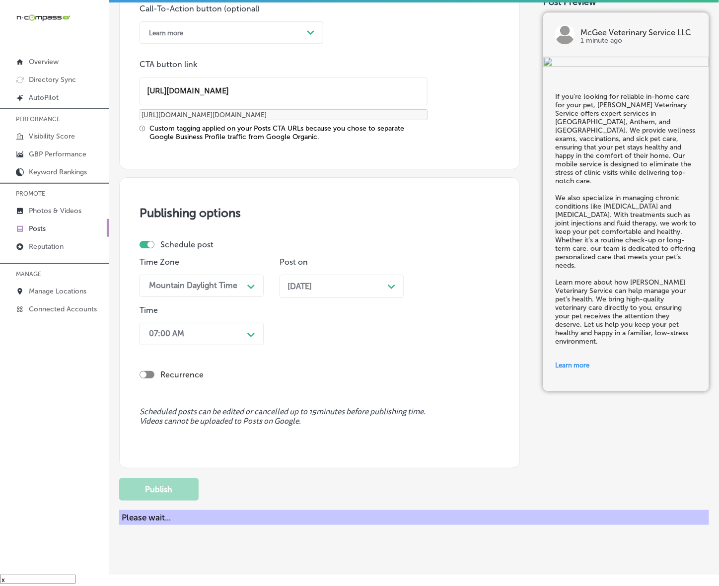
scroll to position [613, 0]
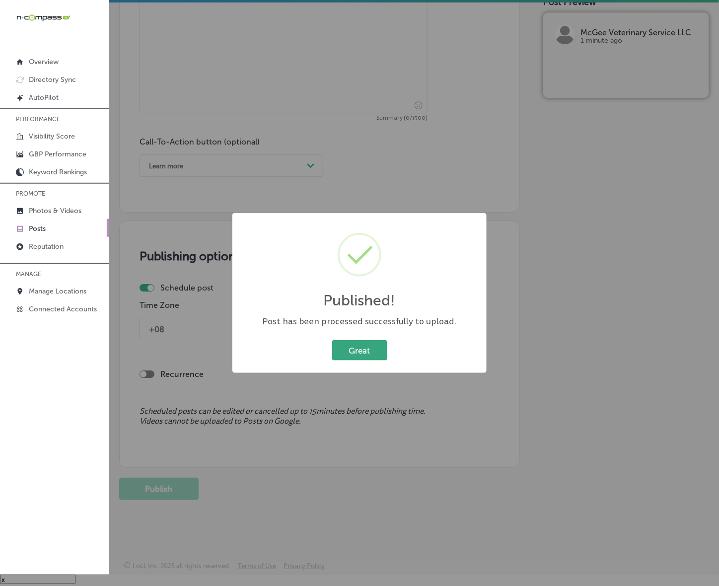
click at [373, 353] on button "Great" at bounding box center [359, 350] width 55 height 20
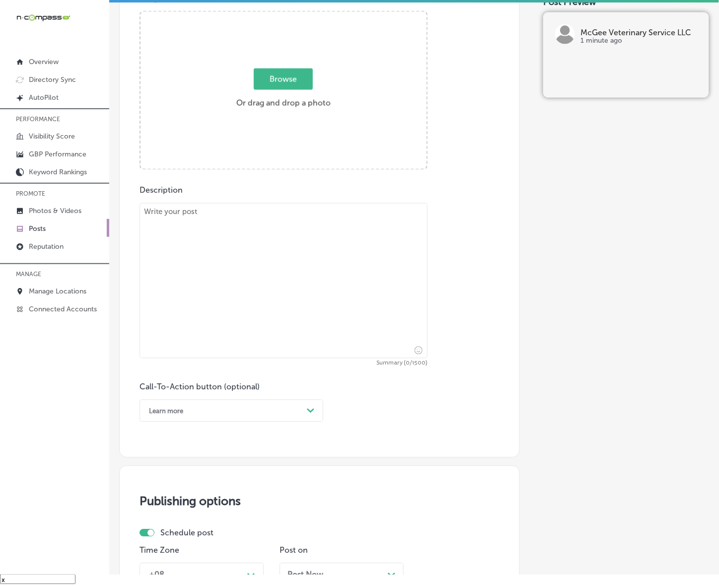
scroll to position [365, 0]
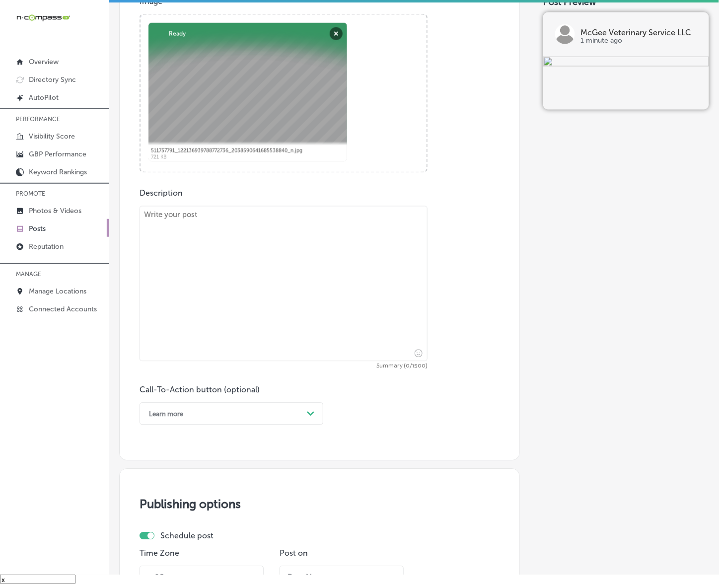
click at [329, 244] on textarea at bounding box center [284, 283] width 288 height 155
paste textarea "When your pet needs care, [PERSON_NAME] Veterinary Service is here to help in […"
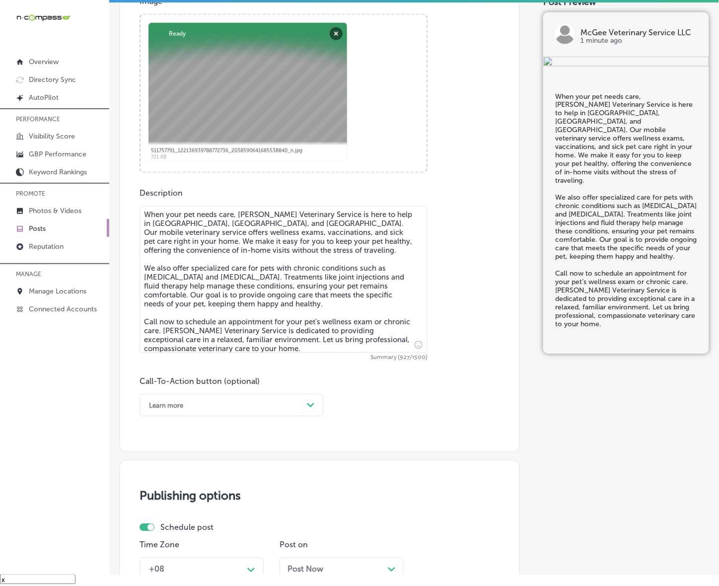
type textarea "When your pet needs care, [PERSON_NAME] Veterinary Service is here to help in […"
drag, startPoint x: 311, startPoint y: 408, endPoint x: 275, endPoint y: 437, distance: 46.6
click at [310, 408] on div "Path Created with Sketch." at bounding box center [311, 406] width 8 height 8
drag, startPoint x: 165, startPoint y: 529, endPoint x: 218, endPoint y: 478, distance: 73.1
click at [165, 528] on div "Call Now" at bounding box center [232, 531] width 184 height 17
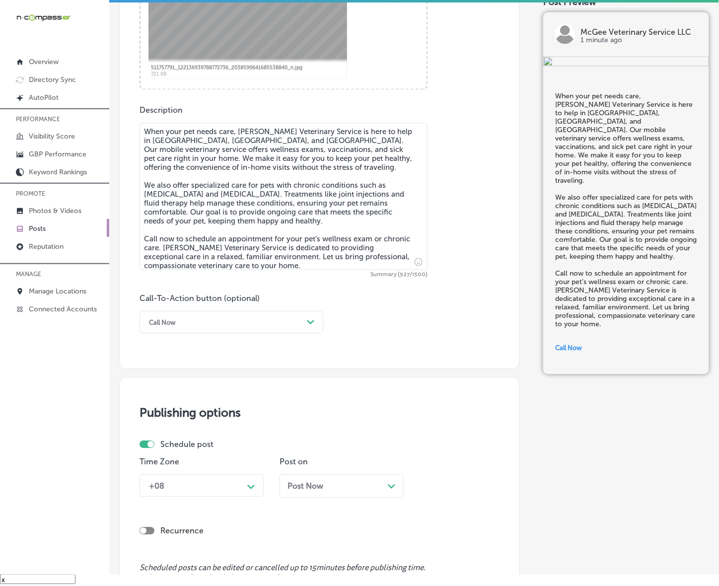
scroll to position [551, 0]
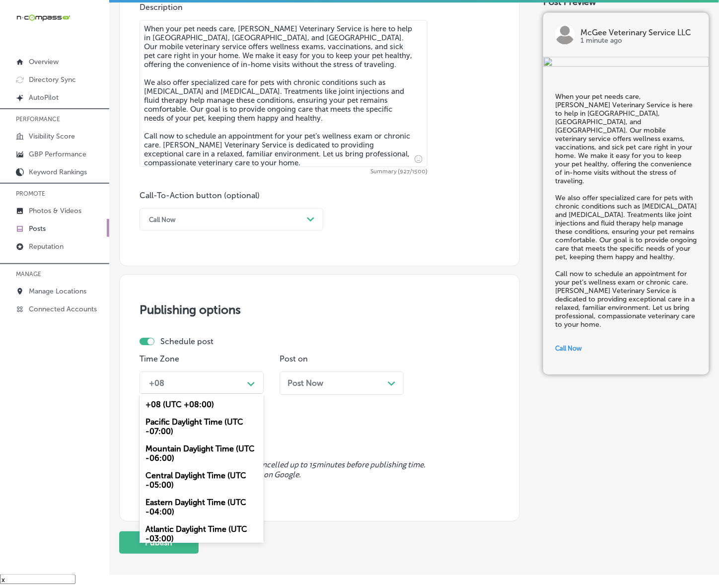
click at [254, 390] on div "Path Created with Sketch." at bounding box center [251, 383] width 16 height 16
click at [232, 444] on div "Mountain Daylight Time (UTC -06:00)" at bounding box center [202, 453] width 124 height 27
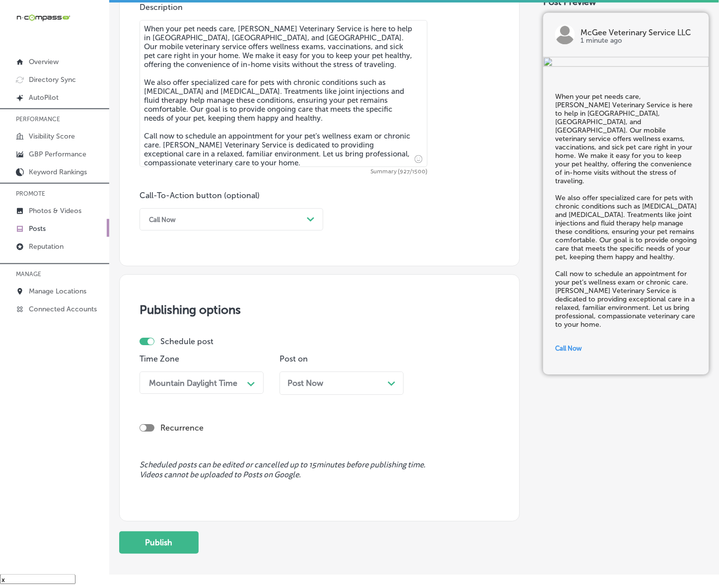
click at [324, 372] on div "Post Now Path Created with Sketch." at bounding box center [342, 383] width 124 height 23
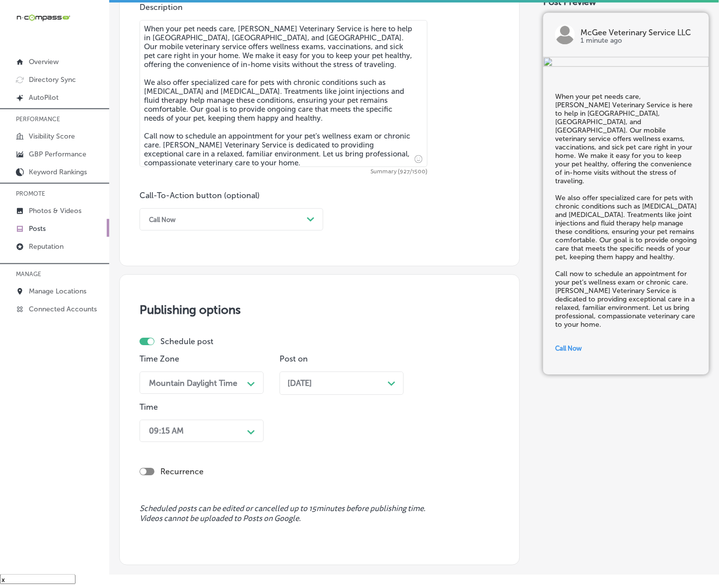
click at [248, 431] on div "09:15 AM Path Created with Sketch." at bounding box center [202, 431] width 124 height 22
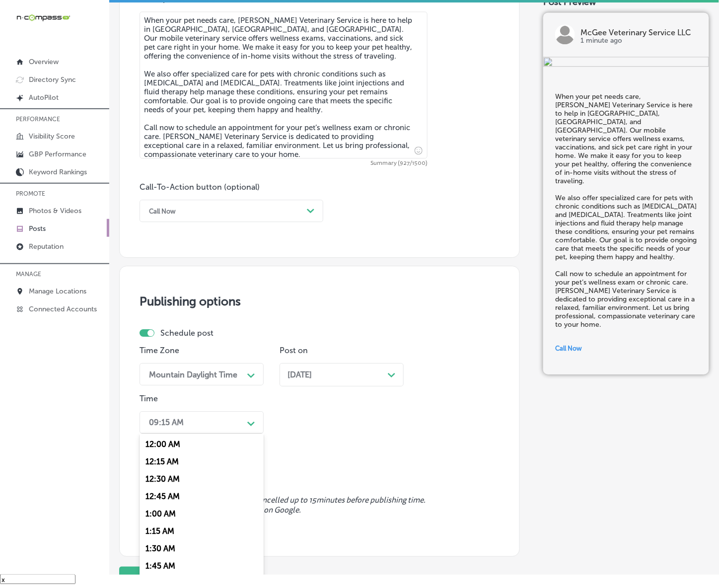
scroll to position [372, 0]
click at [163, 558] on div "7:00 AM" at bounding box center [202, 558] width 124 height 17
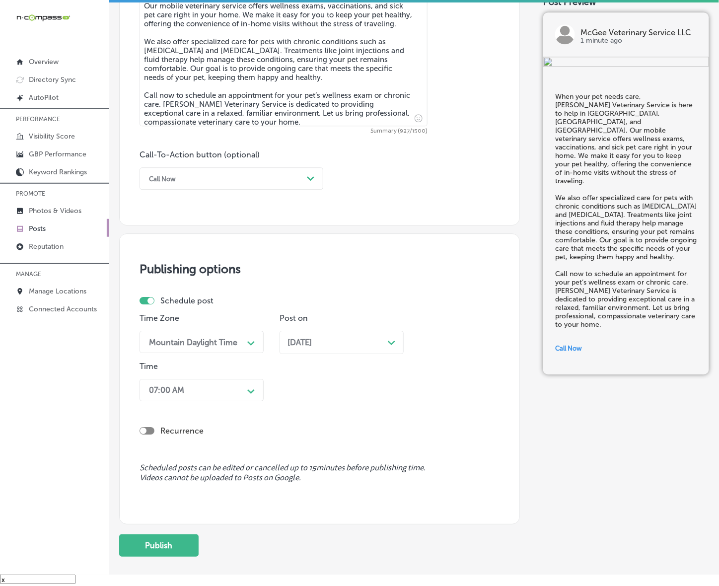
scroll to position [649, 0]
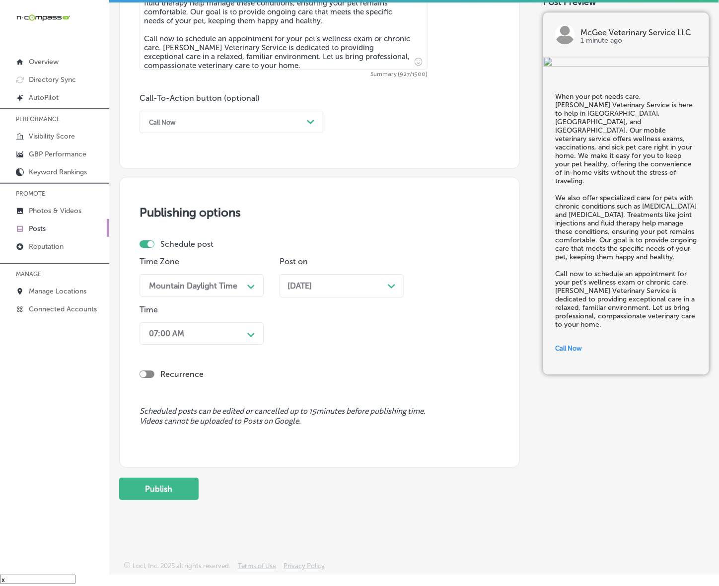
drag, startPoint x: 187, startPoint y: 492, endPoint x: 165, endPoint y: 488, distance: 22.1
click at [187, 492] on button "Publish" at bounding box center [158, 489] width 79 height 22
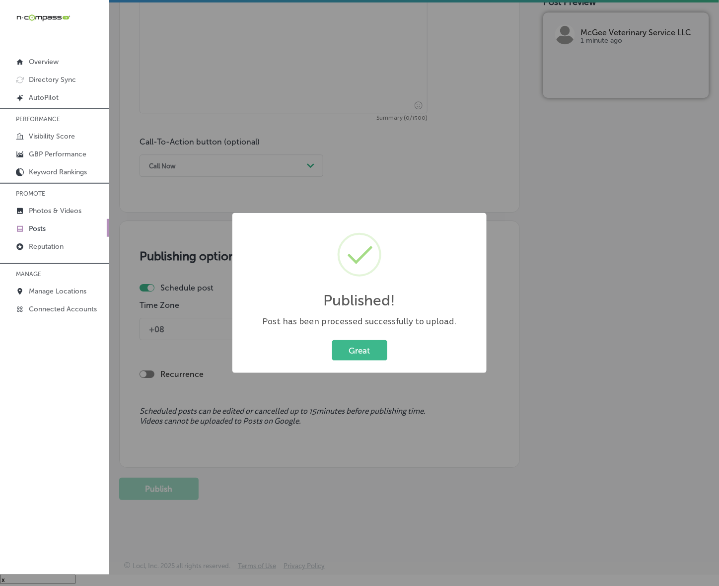
scroll to position [605, 0]
click at [374, 348] on button "Great" at bounding box center [359, 350] width 55 height 20
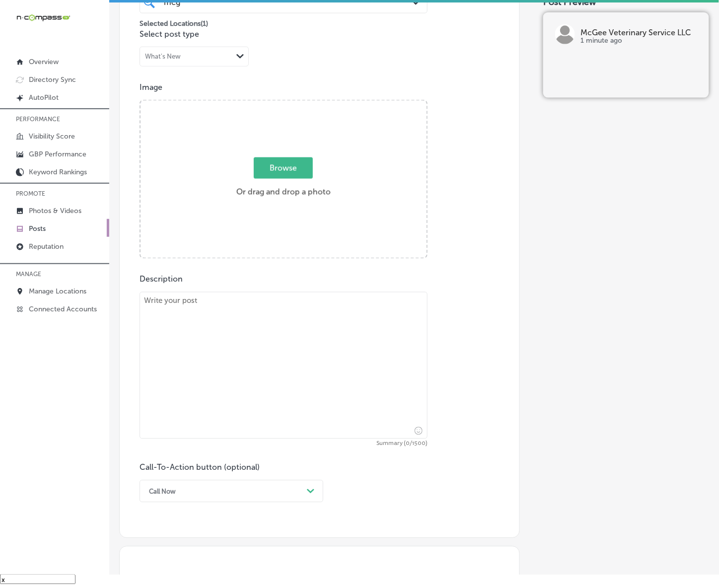
scroll to position [232, 0]
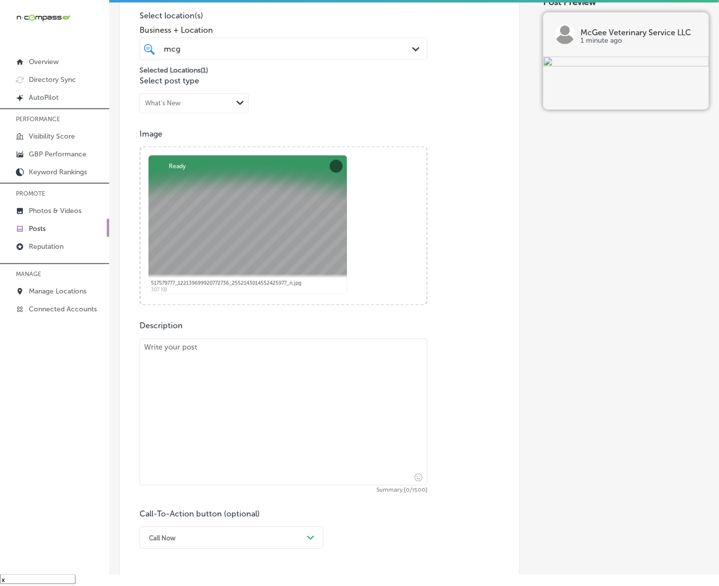
click at [187, 368] on textarea at bounding box center [284, 412] width 288 height 147
paste textarea "For your pet’s health and well-being, [PERSON_NAME] Veterinary Service offers e…"
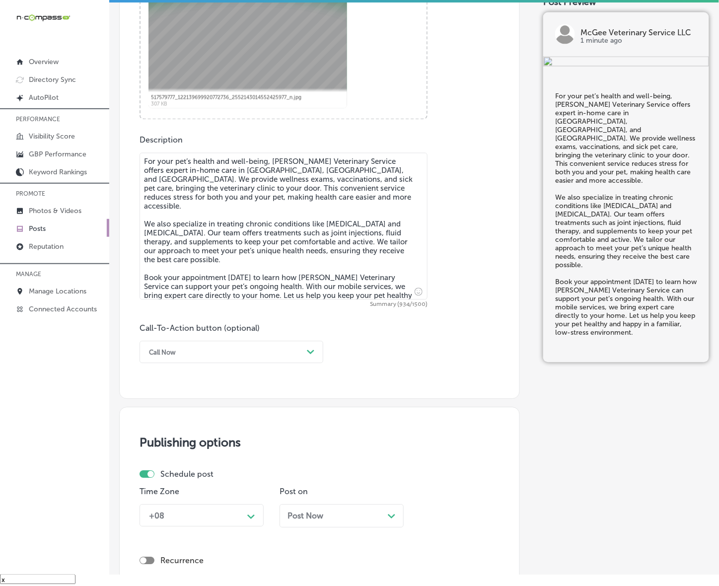
scroll to position [419, 0]
type textarea "For your pet’s health and well-being, [PERSON_NAME] Veterinary Service offers e…"
click at [177, 358] on div "Call Now" at bounding box center [223, 351] width 159 height 15
click at [177, 386] on div "Book" at bounding box center [232, 390] width 184 height 17
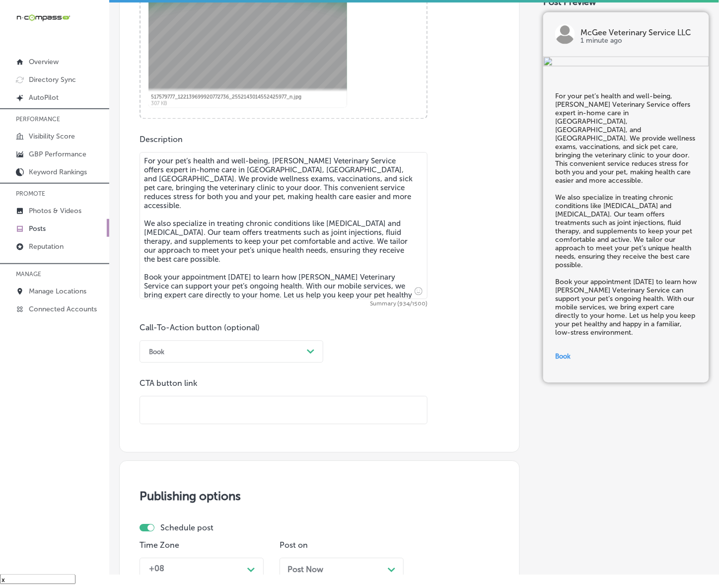
click at [180, 407] on input "text" at bounding box center [283, 410] width 287 height 27
paste input "[URL][DOMAIN_NAME]"
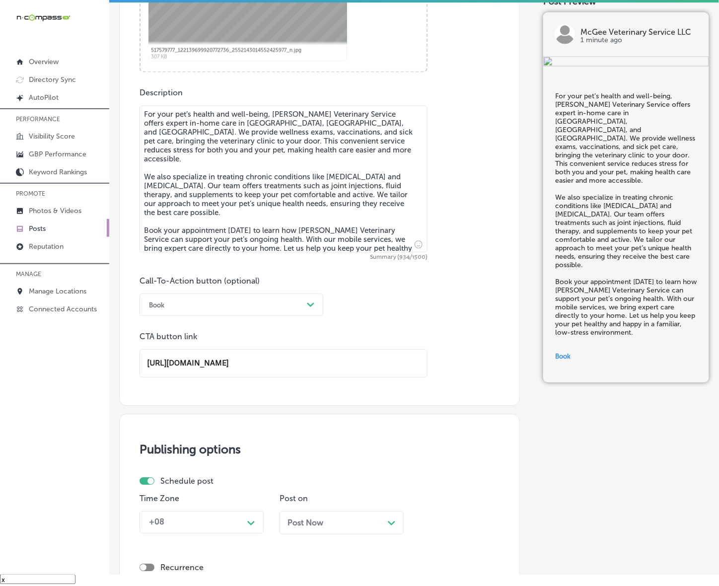
scroll to position [605, 0]
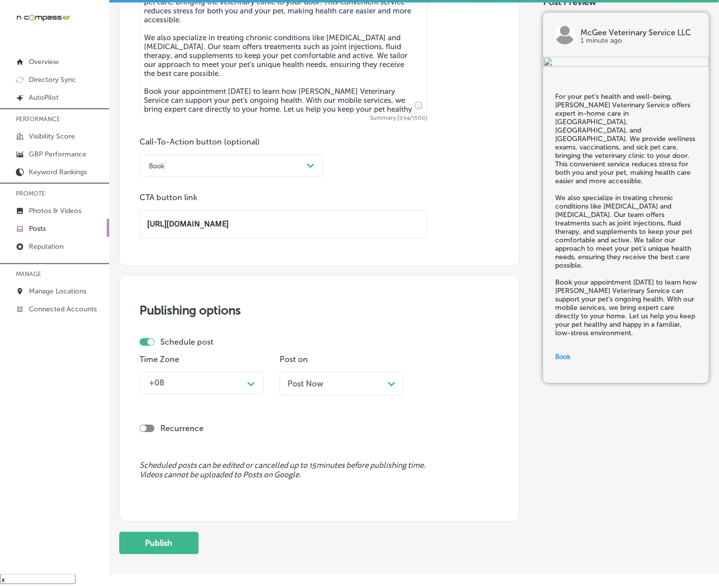
type input "[URL][DOMAIN_NAME]"
click at [247, 386] on div "Path Created with Sketch." at bounding box center [251, 383] width 8 height 8
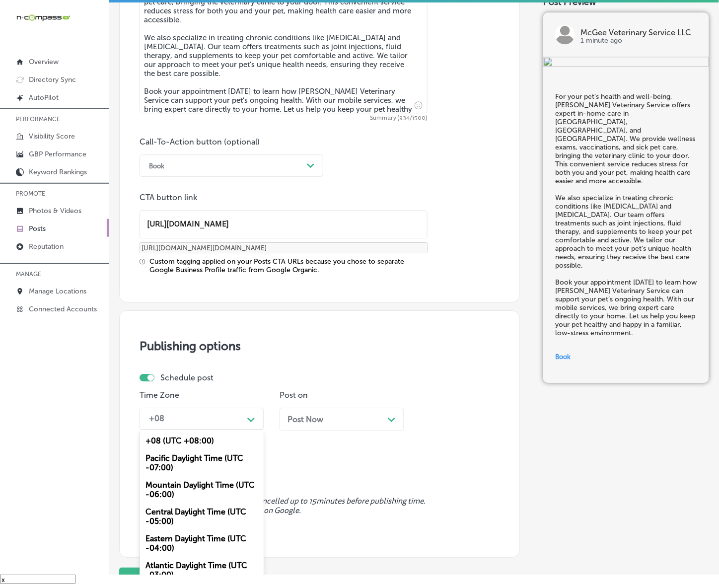
click at [202, 487] on div "Mountain Daylight Time (UTC -06:00)" at bounding box center [202, 489] width 124 height 27
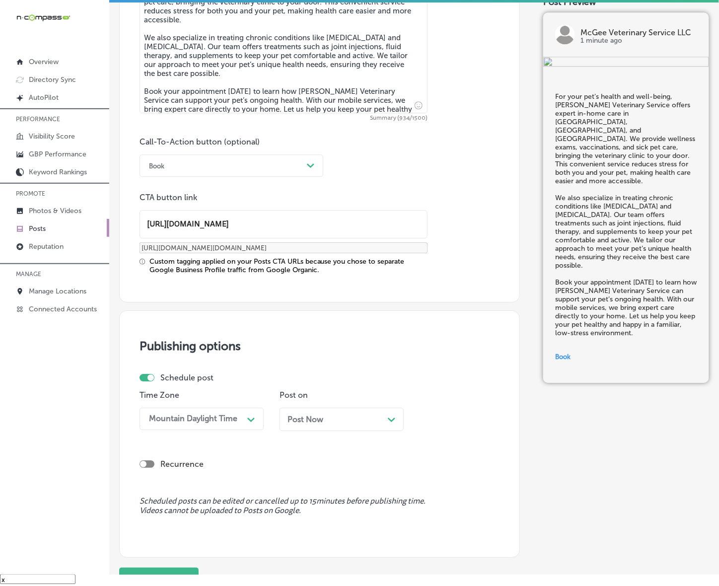
click at [328, 422] on div "Post Now Path Created with Sketch." at bounding box center [342, 419] width 108 height 9
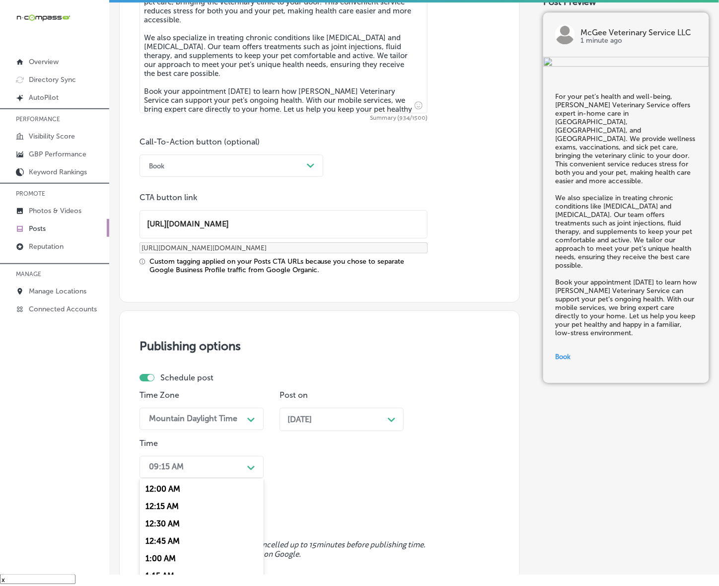
click at [250, 462] on div "option 7:00 AM, selected. option 12:15 AM focused, 2 of 96. 96 results availabl…" at bounding box center [202, 467] width 124 height 22
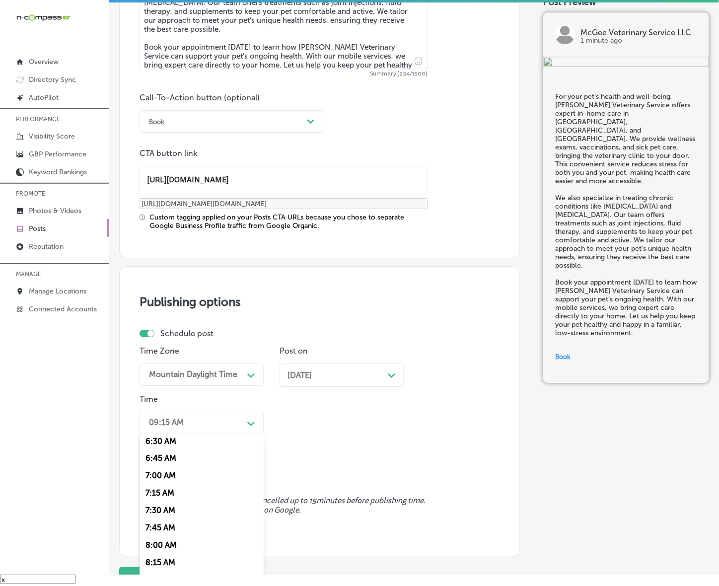
scroll to position [435, 0]
click at [162, 492] on div "7:00 AM" at bounding box center [202, 496] width 124 height 17
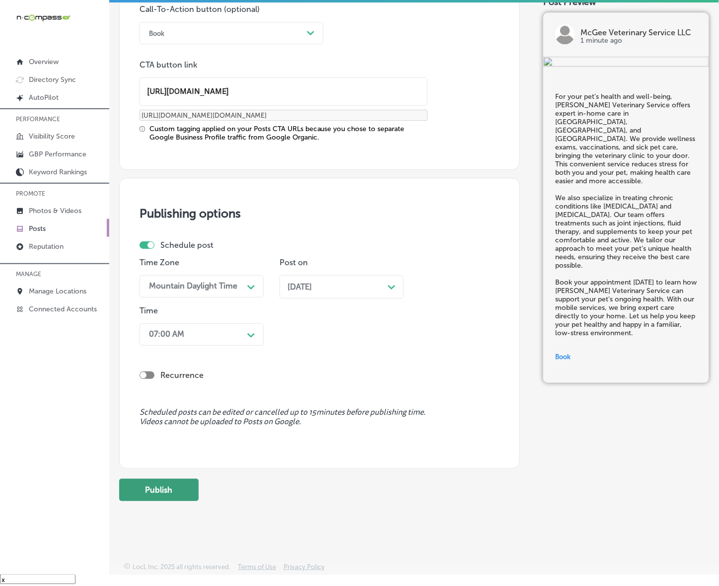
scroll to position [739, 0]
click at [165, 487] on button "Publish" at bounding box center [158, 489] width 79 height 22
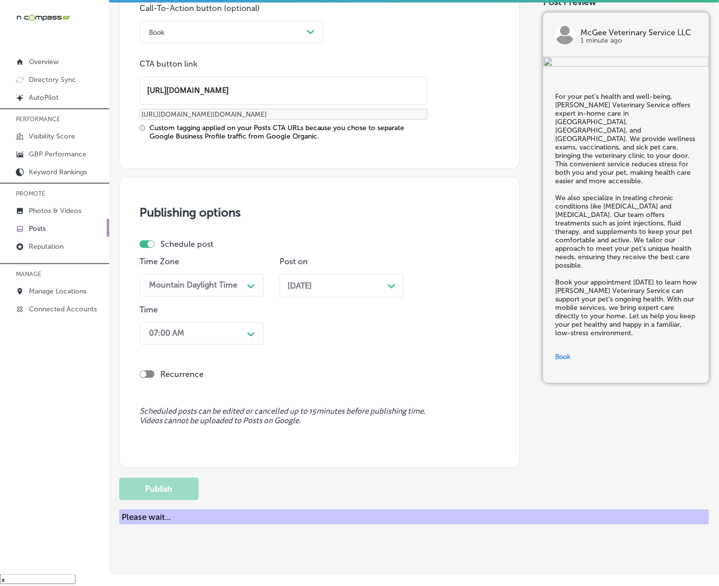
scroll to position [605, 0]
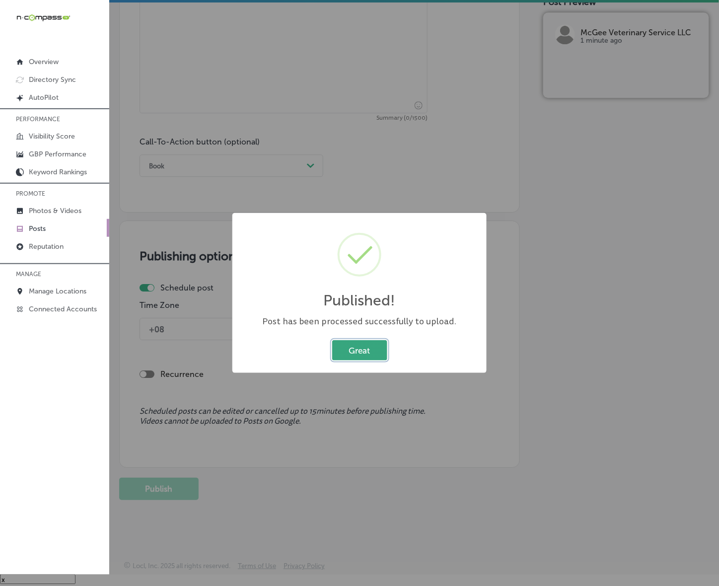
click at [344, 351] on button "Great" at bounding box center [359, 350] width 55 height 20
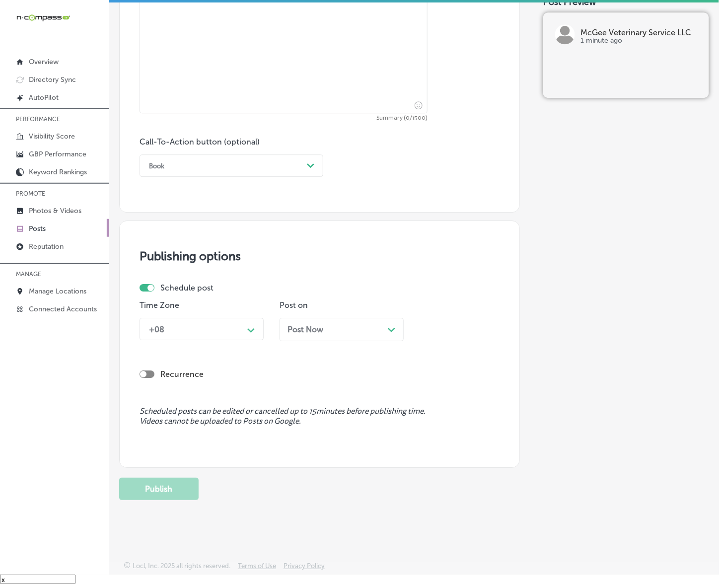
scroll to position [232, 0]
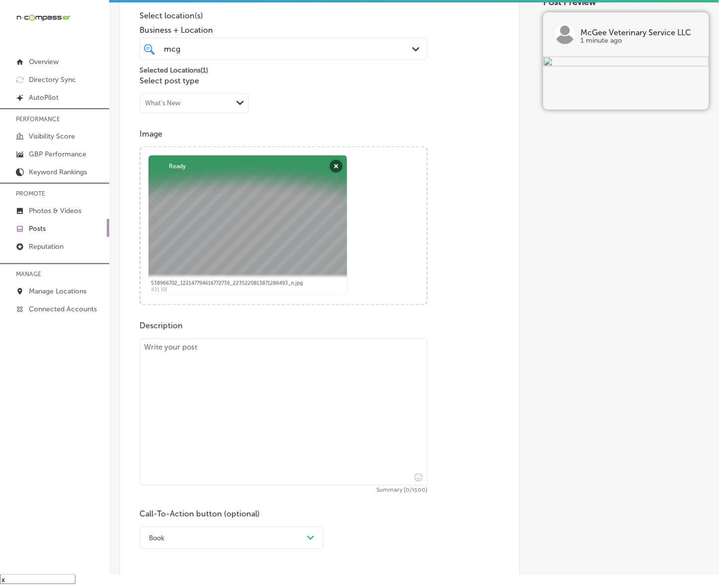
click at [223, 371] on textarea at bounding box center [284, 412] width 288 height 147
paste textarea "[PERSON_NAME] Veterinary Service brings high-quality in-home care to pets in [G…"
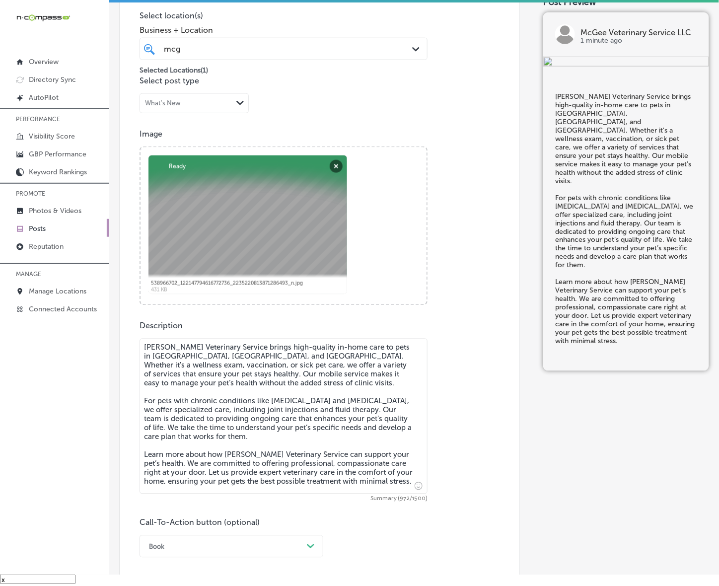
type textarea "[PERSON_NAME] Veterinary Service brings high-quality in-home care to pets in [G…"
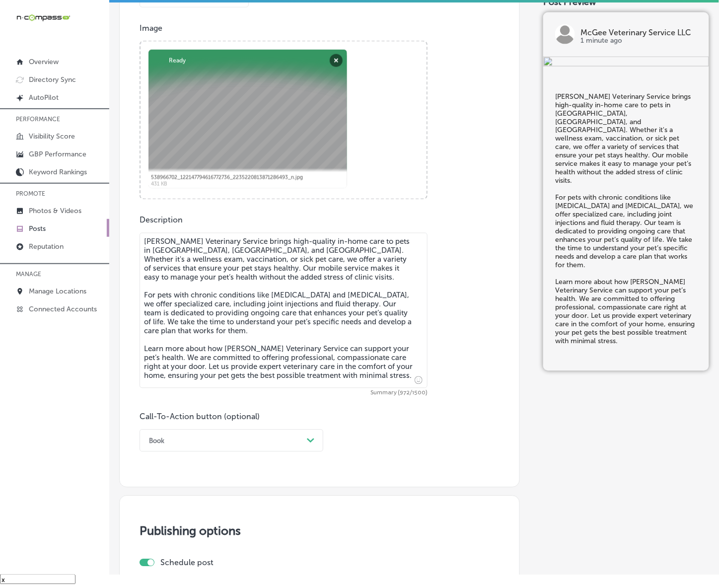
scroll to position [357, 0]
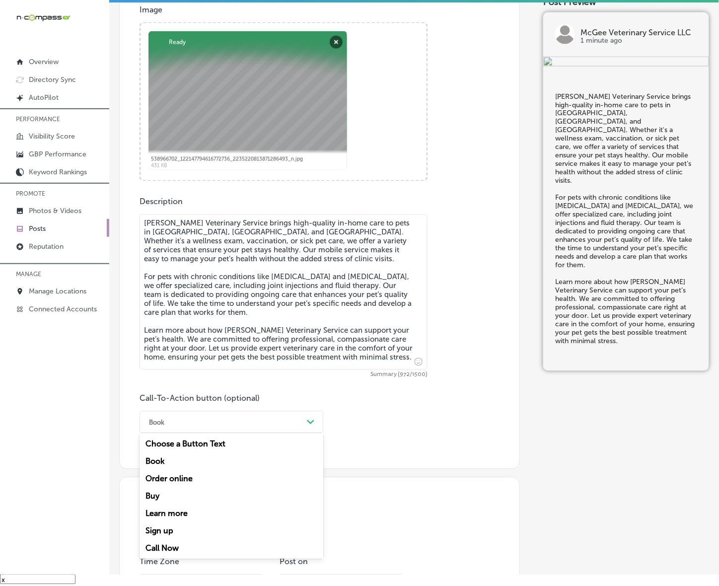
click at [303, 433] on div "option Book, selected. option Book focused, 2 of 7. 7 results available. Use Up…" at bounding box center [232, 422] width 184 height 22
click at [174, 512] on div "Learn more" at bounding box center [232, 513] width 184 height 17
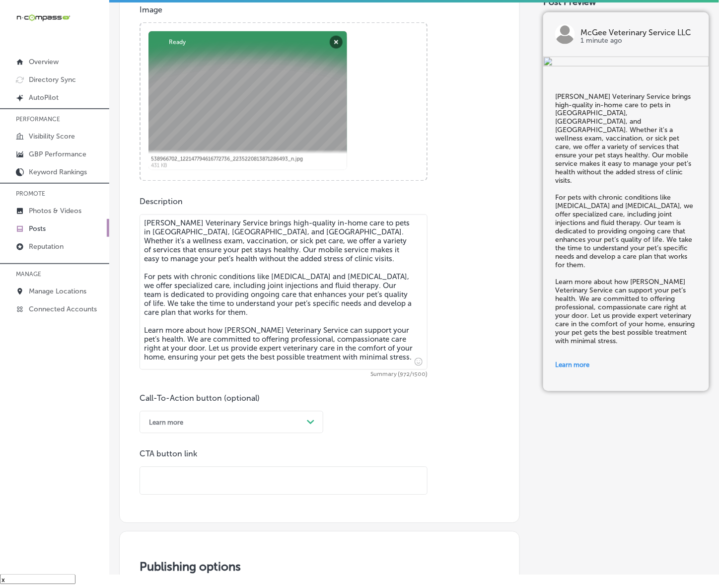
click at [187, 483] on input "text" at bounding box center [283, 480] width 287 height 27
paste input "[URL][DOMAIN_NAME]"
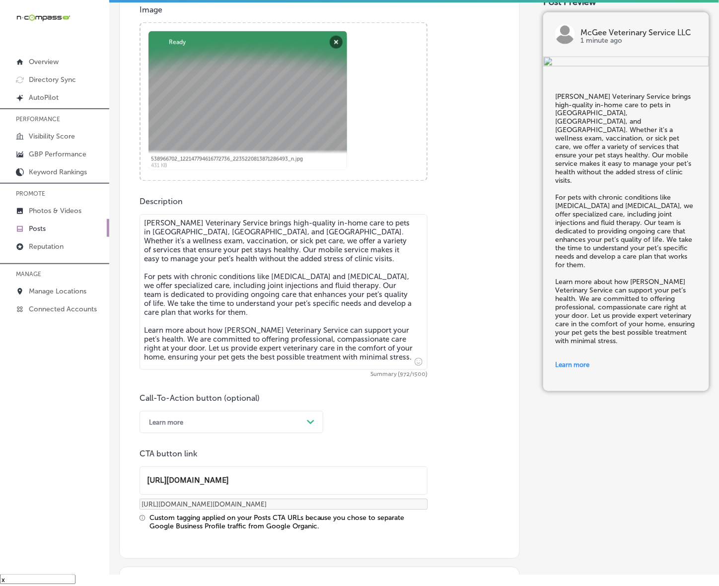
type input "[URL][DOMAIN_NAME]"
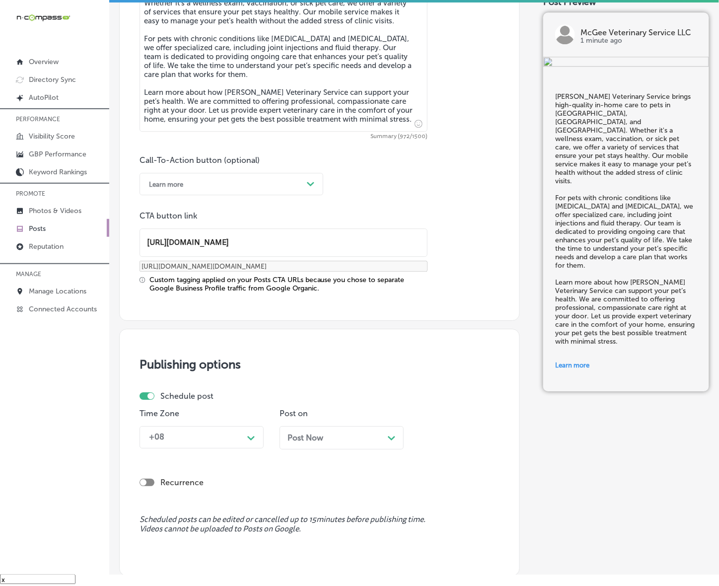
scroll to position [703, 0]
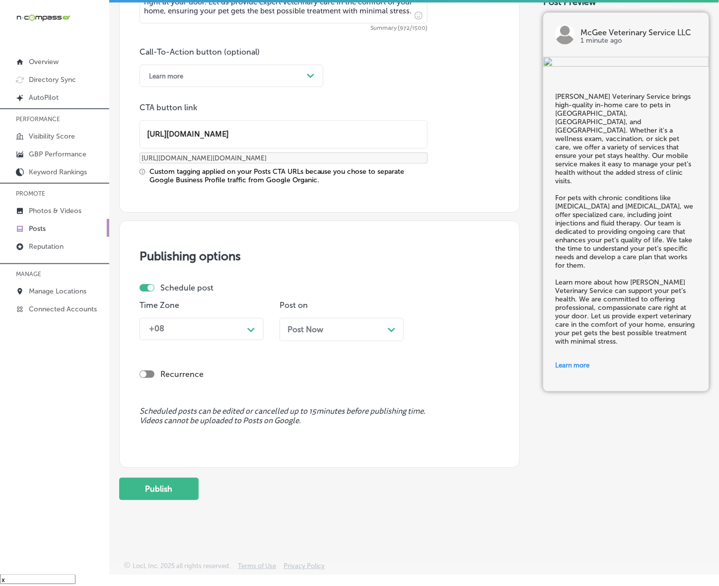
click at [242, 329] on div "+08" at bounding box center [193, 328] width 99 height 17
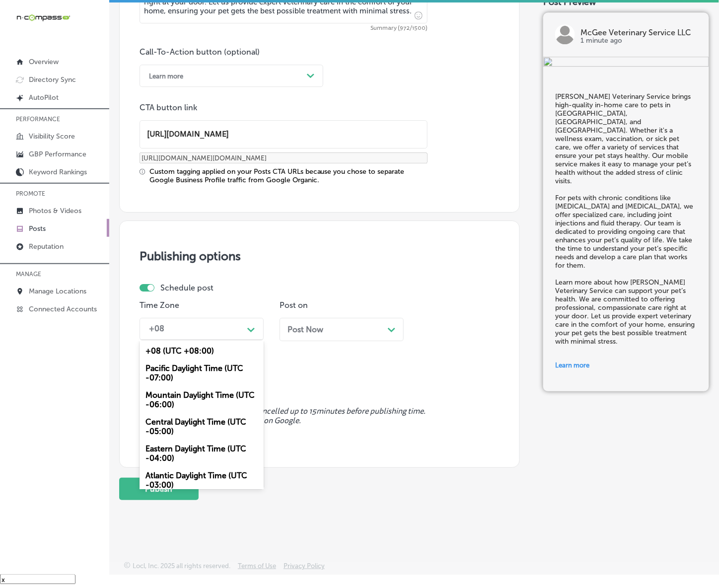
click at [180, 398] on div "Mountain Daylight Time (UTC -06:00)" at bounding box center [202, 399] width 124 height 27
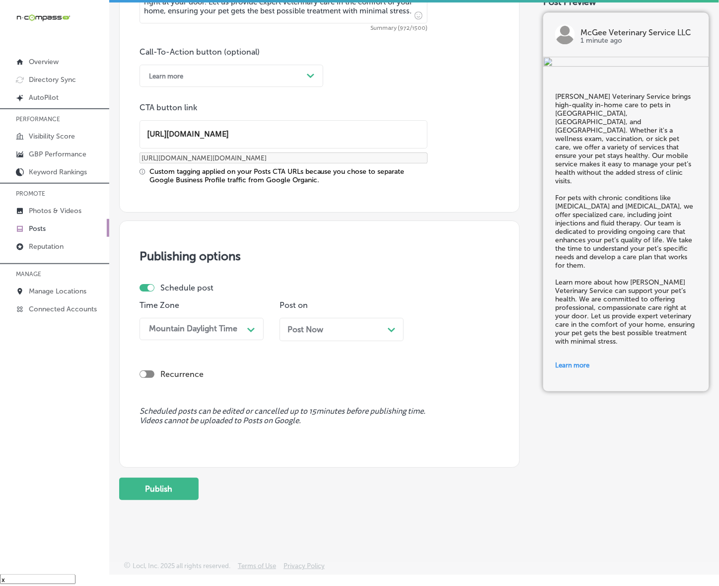
click at [344, 329] on div "Post Now Path Created with Sketch." at bounding box center [342, 329] width 108 height 9
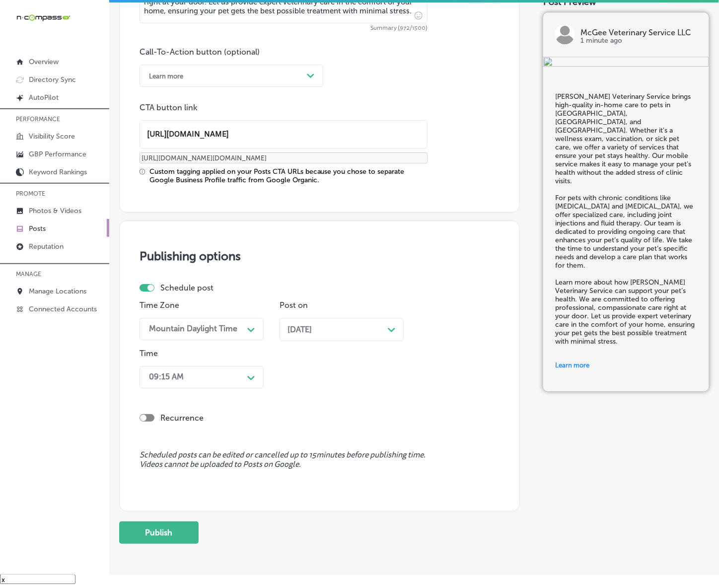
click at [249, 376] on icon "Path Created with Sketch." at bounding box center [250, 378] width 7 height 4
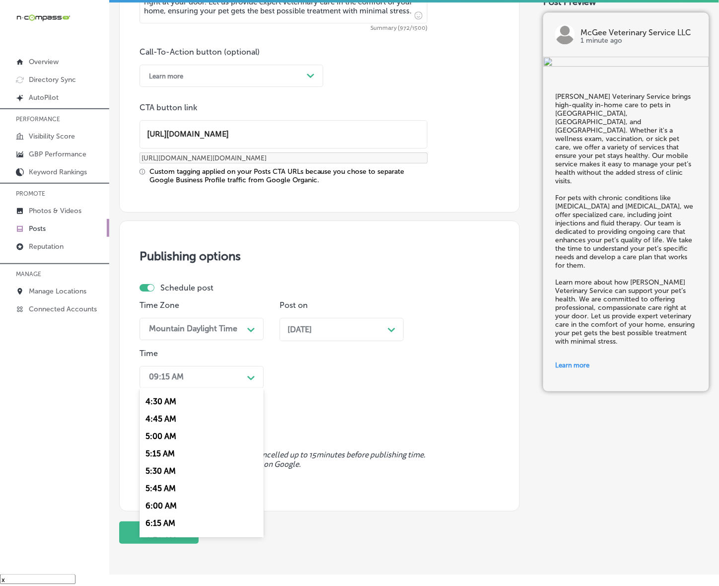
scroll to position [372, 0]
click at [154, 505] on div "7:00 AM" at bounding box center [202, 513] width 124 height 17
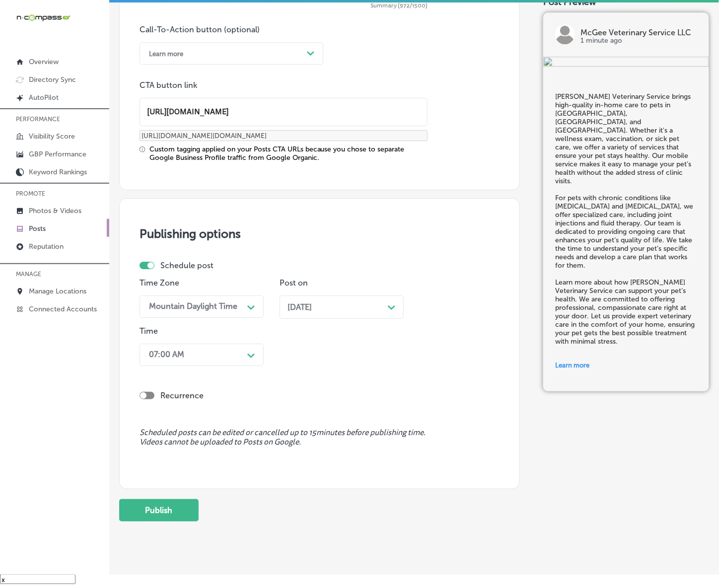
scroll to position [746, 0]
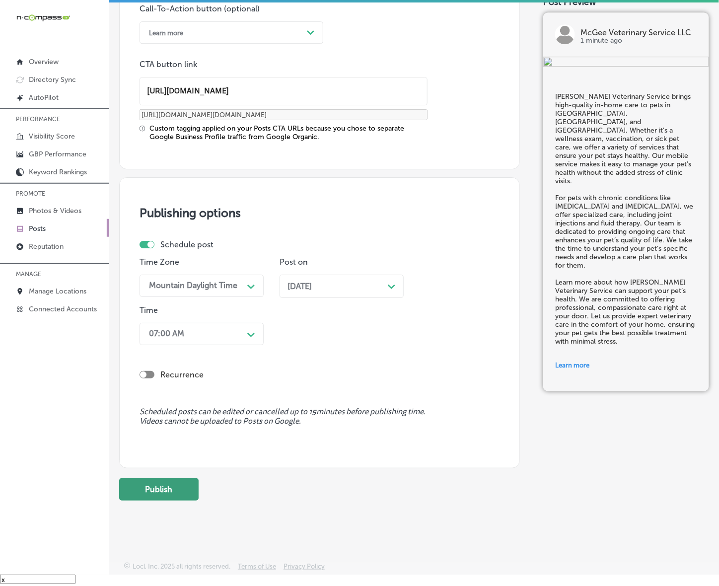
click at [184, 485] on button "Publish" at bounding box center [158, 489] width 79 height 22
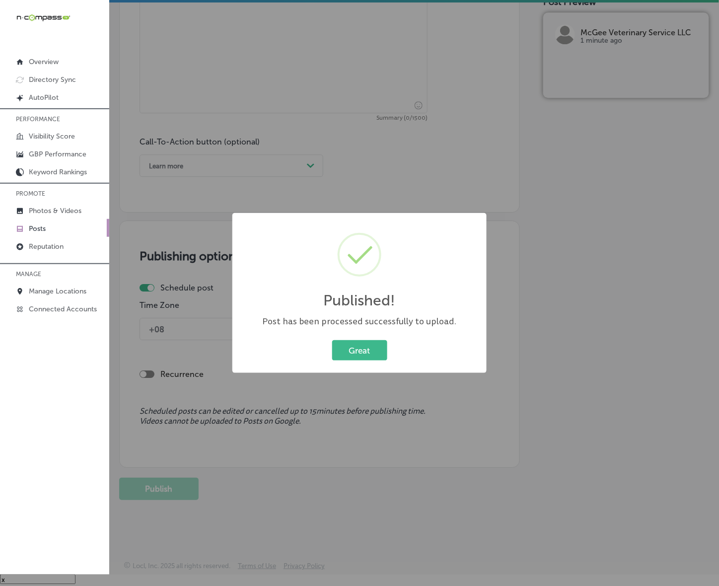
scroll to position [613, 0]
click at [364, 356] on button "Great" at bounding box center [359, 350] width 55 height 20
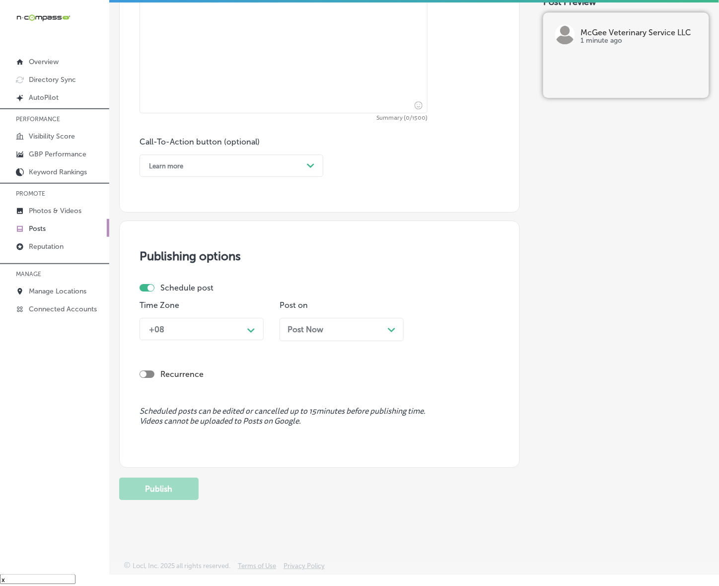
click at [54, 232] on link "Posts" at bounding box center [54, 228] width 109 height 18
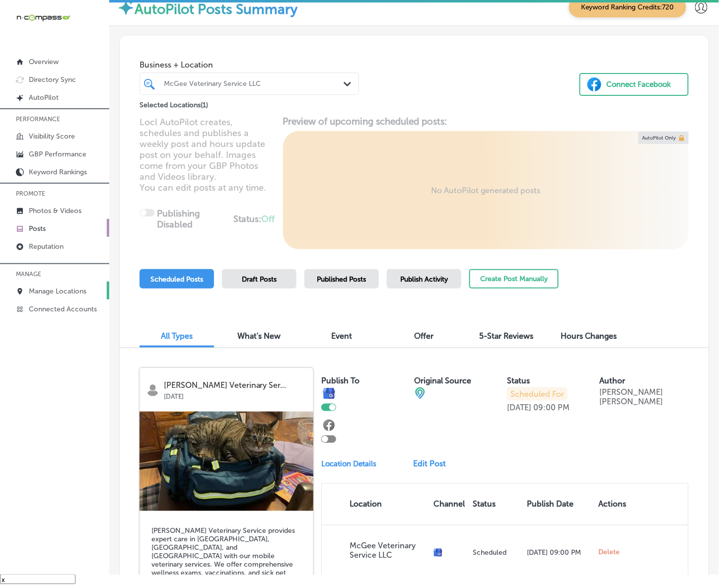
click at [60, 289] on p "Manage Locations" at bounding box center [58, 291] width 58 height 8
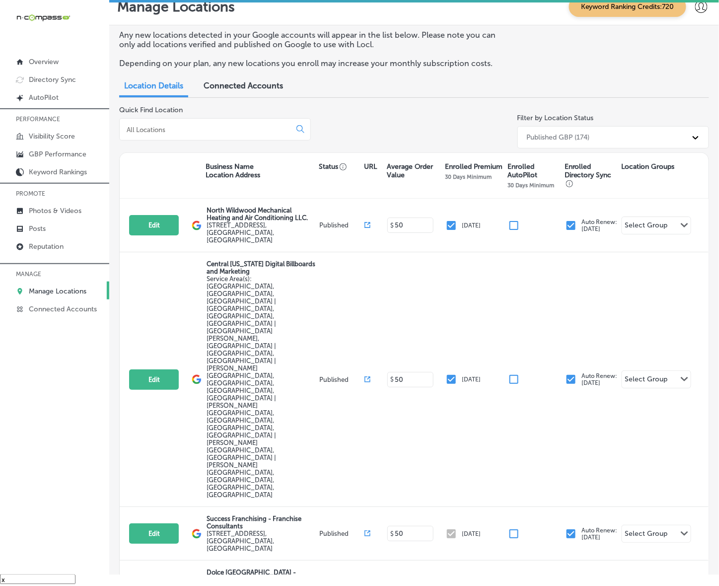
click at [214, 123] on div at bounding box center [215, 129] width 192 height 22
click at [192, 129] on input at bounding box center [207, 129] width 163 height 9
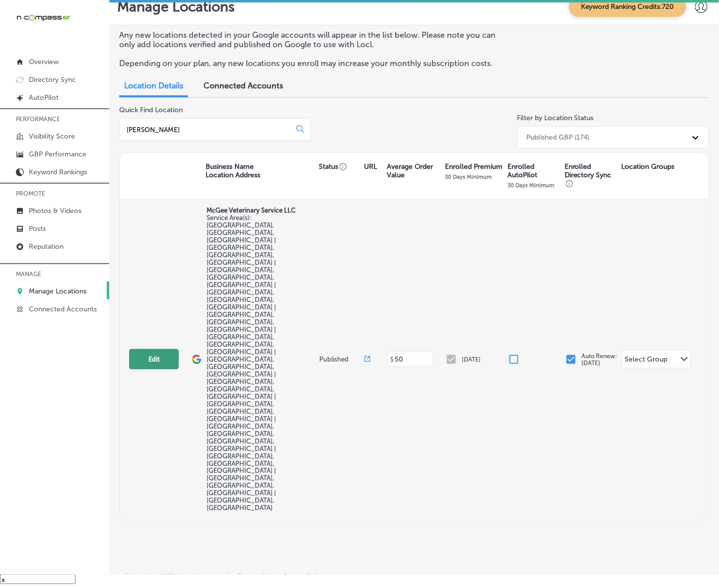
type input "[PERSON_NAME]"
click at [142, 349] on button "Edit" at bounding box center [154, 359] width 50 height 20
select select "US"
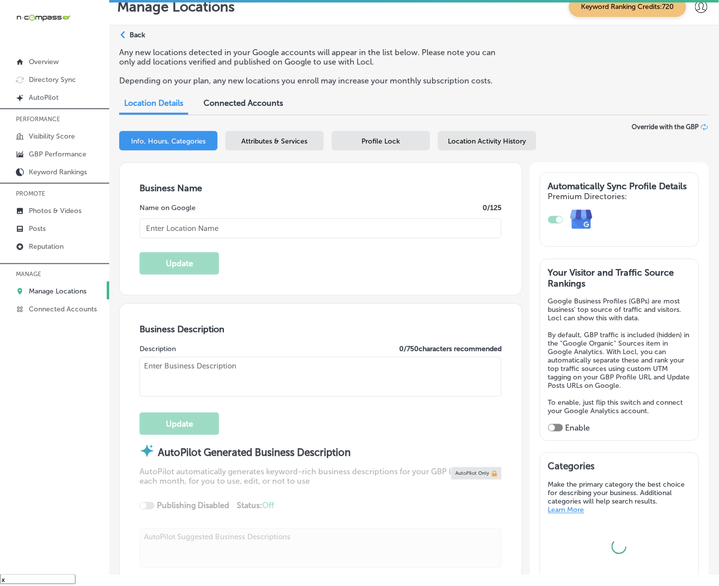
type input "McGee Veterinary Service LLC"
checkbox input "true"
type textarea "[PERSON_NAME] Veterinary Service LLC, established in [DATE], offers comfort to …"
checkbox input "false"
type input "[STREET_ADDRESS] Suite 141-422"
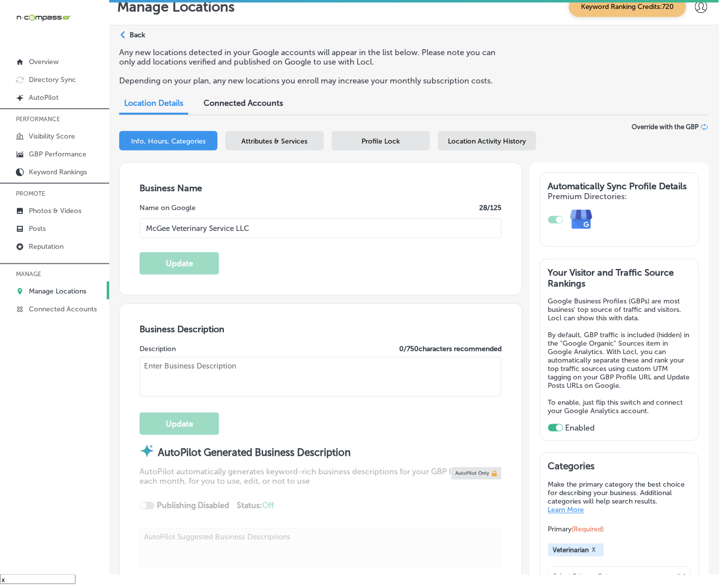
type input "[GEOGRAPHIC_DATA]"
type input "85310"
type input "US"
type input "[URL][DOMAIN_NAME]"
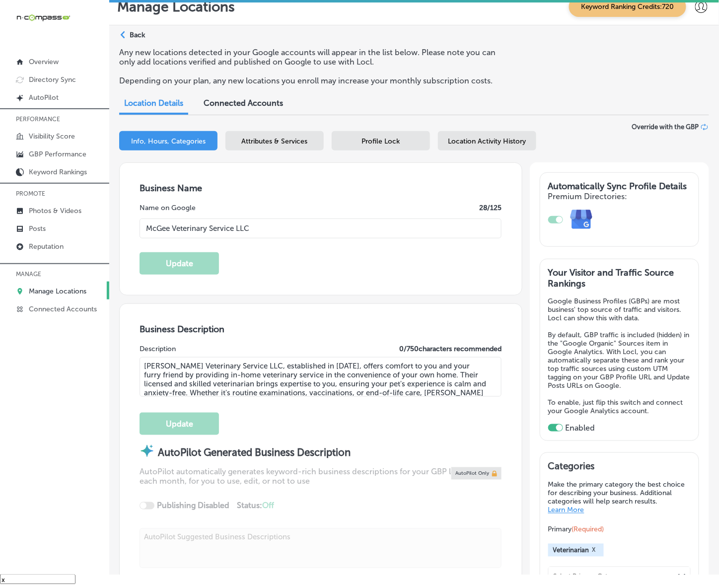
type input "[PHONE_NUMBER]"
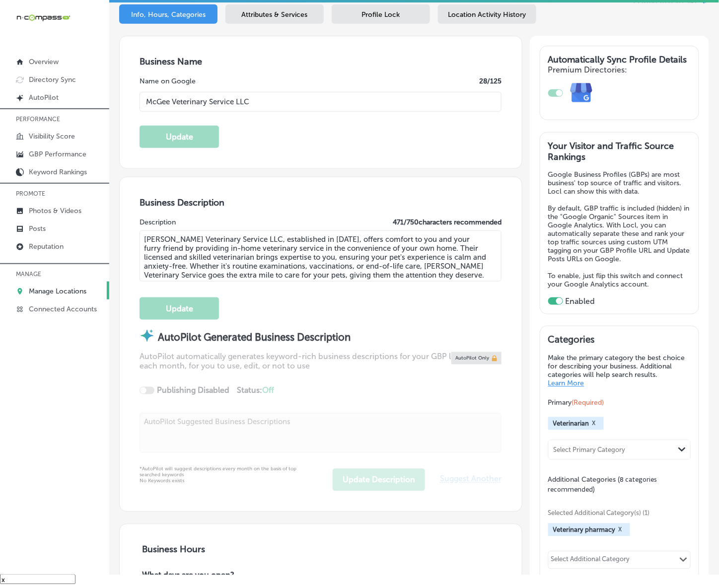
scroll to position [124, 0]
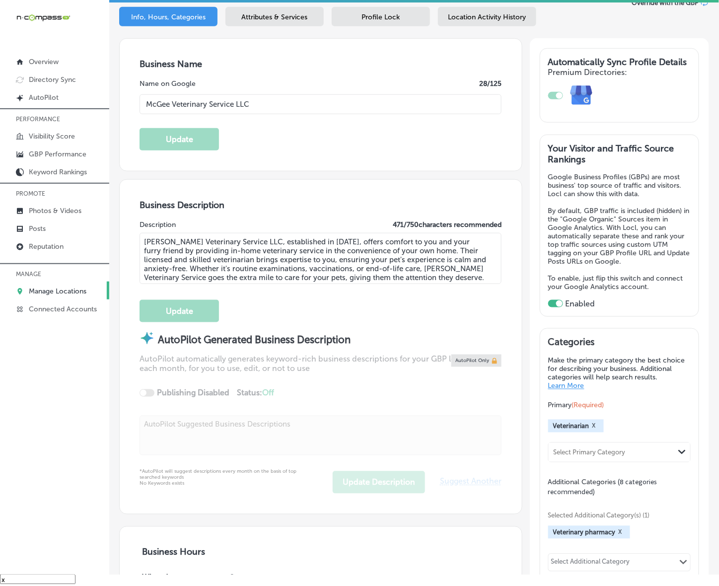
click at [381, 259] on textarea "[PERSON_NAME] Veterinary Service LLC, established in [DATE], offers comfort to …" at bounding box center [321, 258] width 362 height 51
paste textarea "is a family-owned mobile veterinarian offering compassionate in-home care for p…"
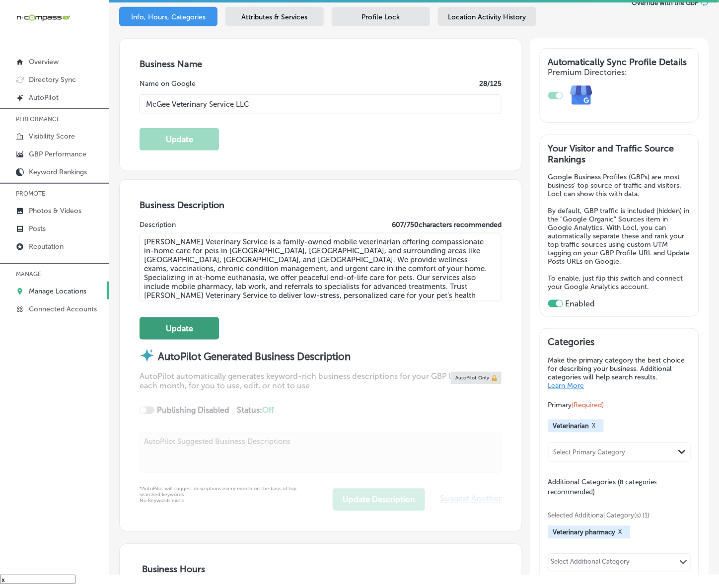
type textarea "[PERSON_NAME] Veterinary Service is a family-owned mobile veterinarian offering…"
click at [199, 329] on button "Update" at bounding box center [179, 328] width 79 height 22
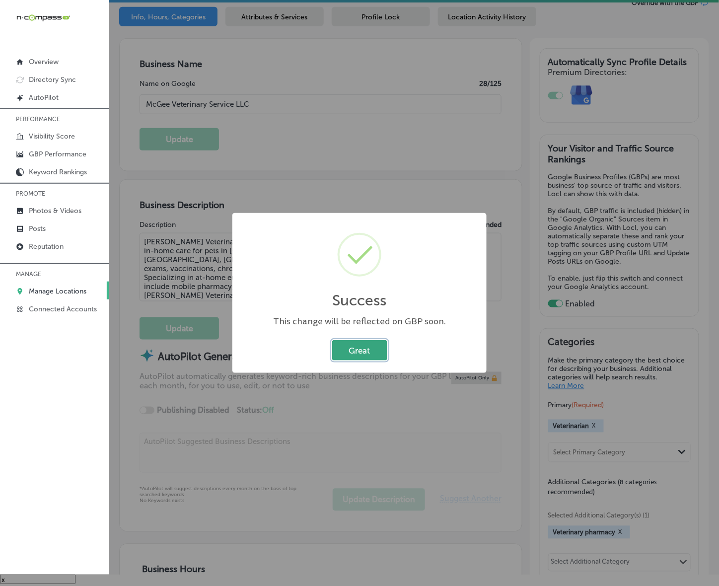
click at [374, 350] on button "Great" at bounding box center [359, 350] width 55 height 20
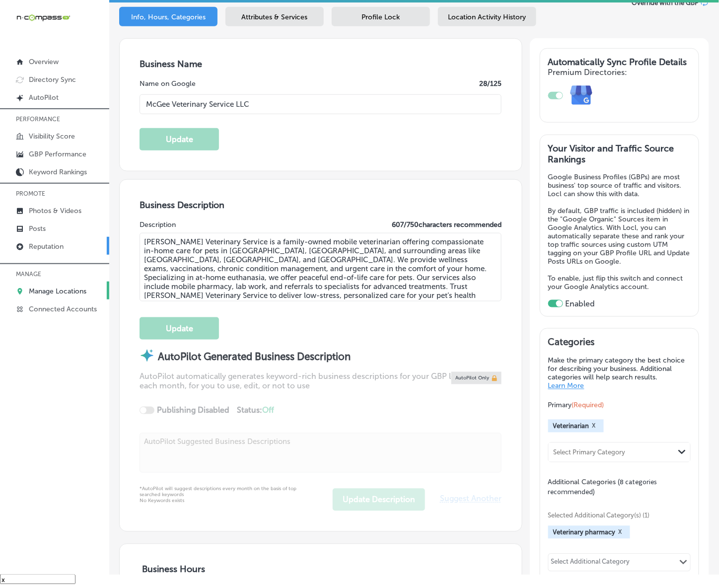
click at [42, 247] on p "Reputation" at bounding box center [46, 246] width 35 height 8
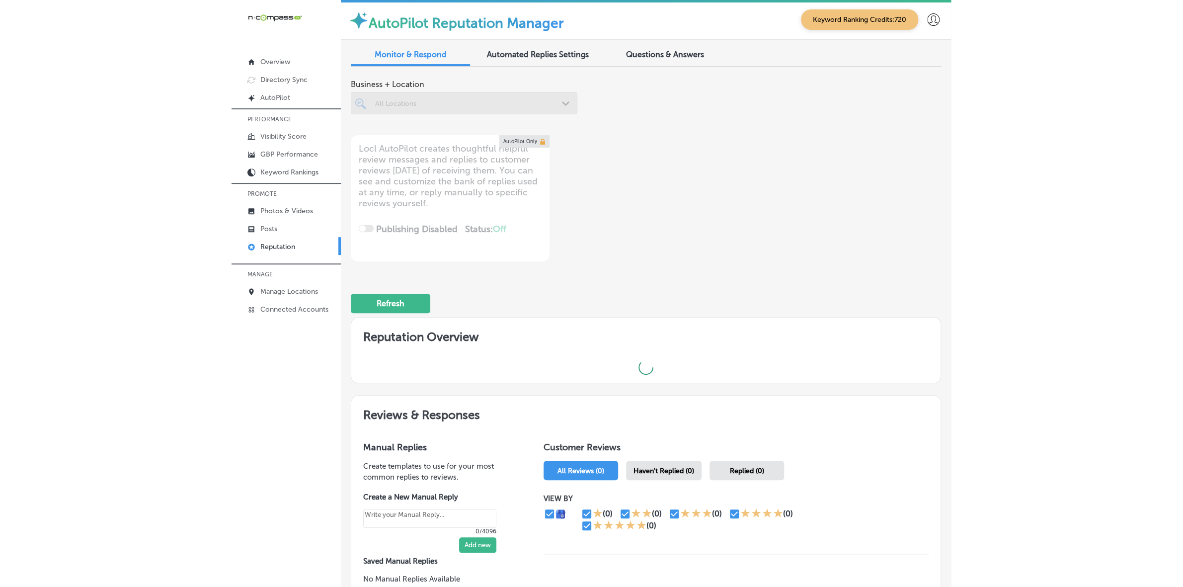
scroll to position [2, 0]
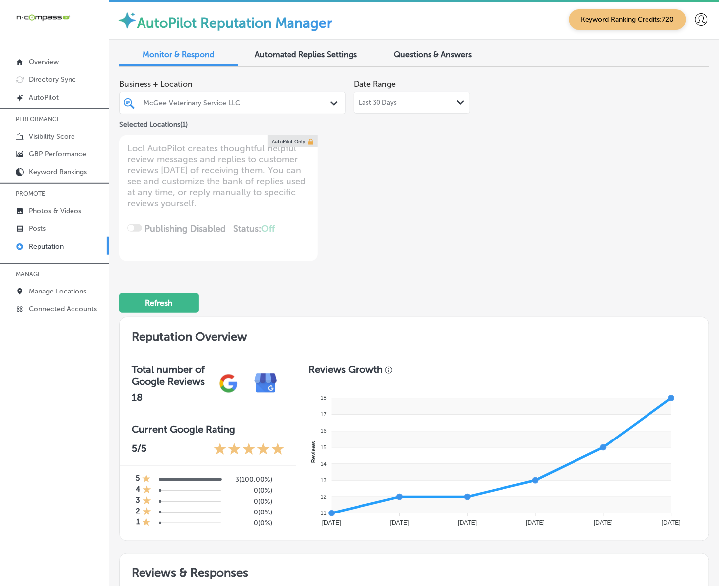
type textarea "x"
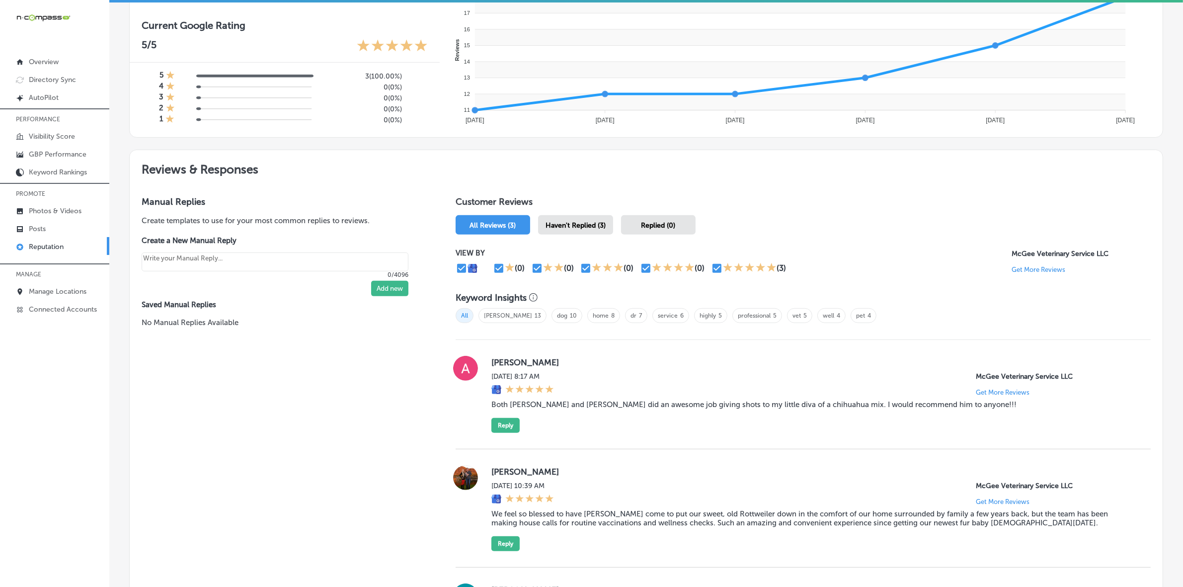
scroll to position [559, 0]
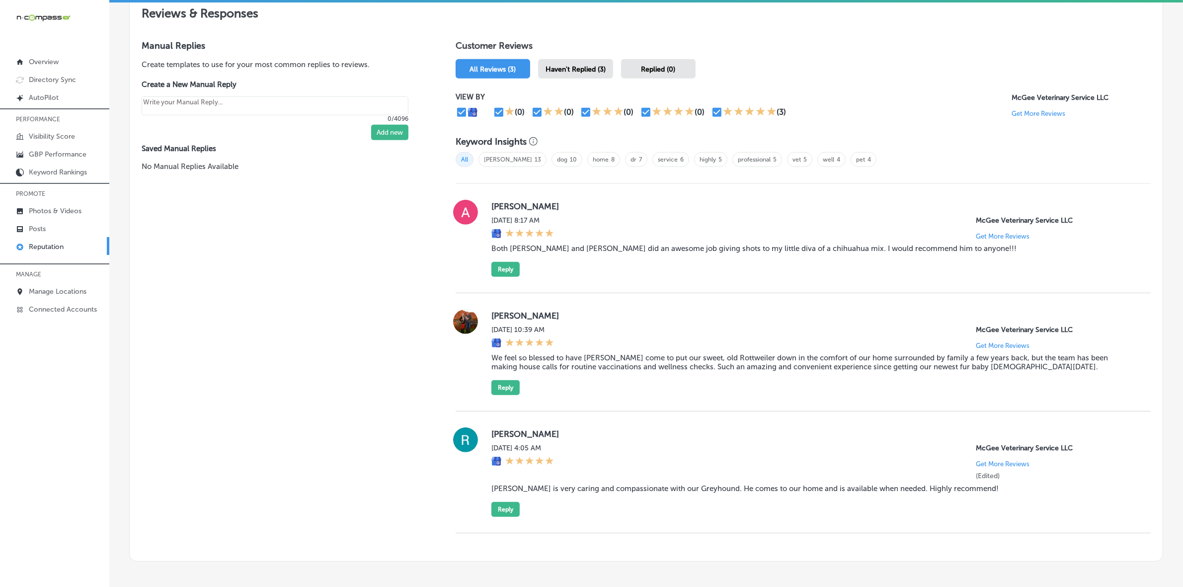
click at [497, 205] on label "[PERSON_NAME]" at bounding box center [812, 206] width 643 height 10
copy label "[PERSON_NAME]"
click at [559, 252] on blockquote "Both [PERSON_NAME] and [PERSON_NAME] did an awesome job giving shots to my litt…" at bounding box center [812, 248] width 643 height 9
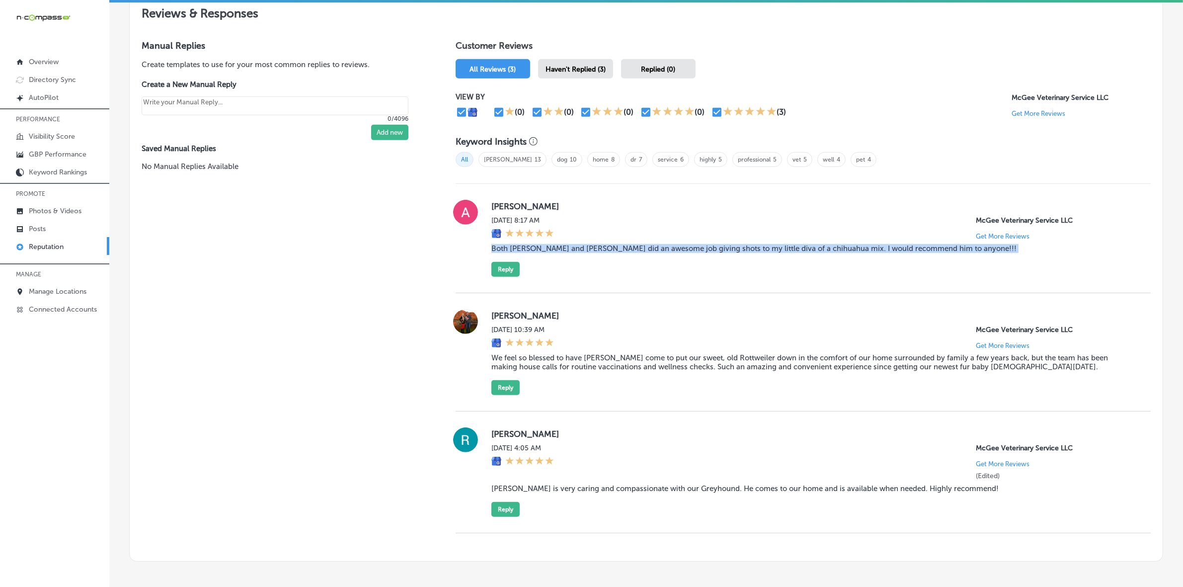
click at [559, 252] on blockquote "Both [PERSON_NAME] and [PERSON_NAME] did an awesome job giving shots to my litt…" at bounding box center [812, 248] width 643 height 9
copy blockquote "Both [PERSON_NAME] and [PERSON_NAME] did an awesome job giving shots to my litt…"
click at [509, 273] on button "Reply" at bounding box center [505, 269] width 28 height 15
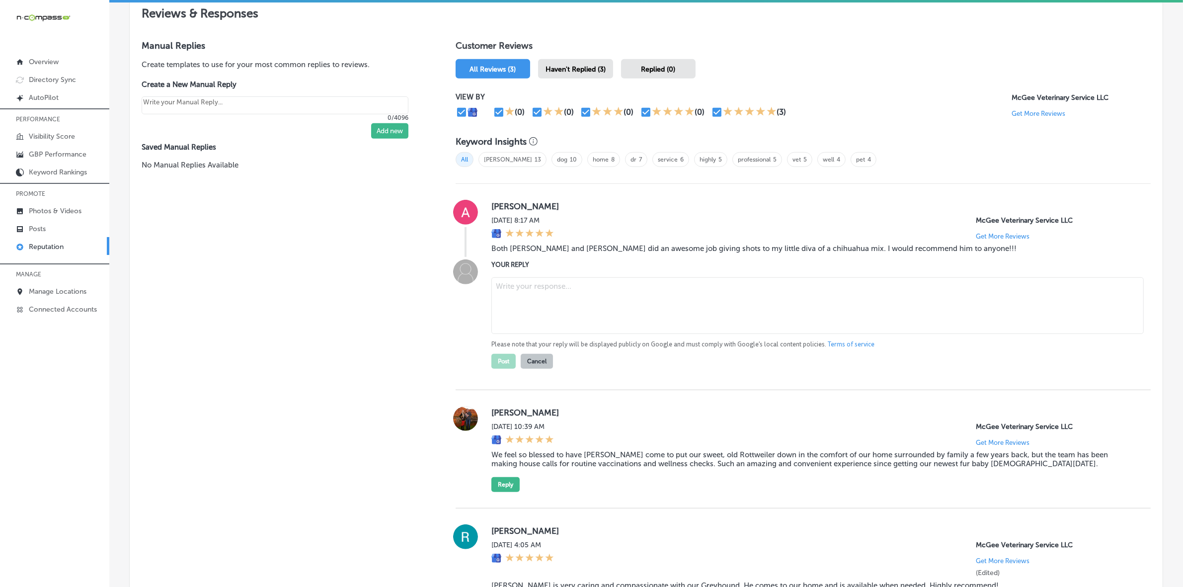
click at [537, 302] on textarea at bounding box center [817, 305] width 652 height 57
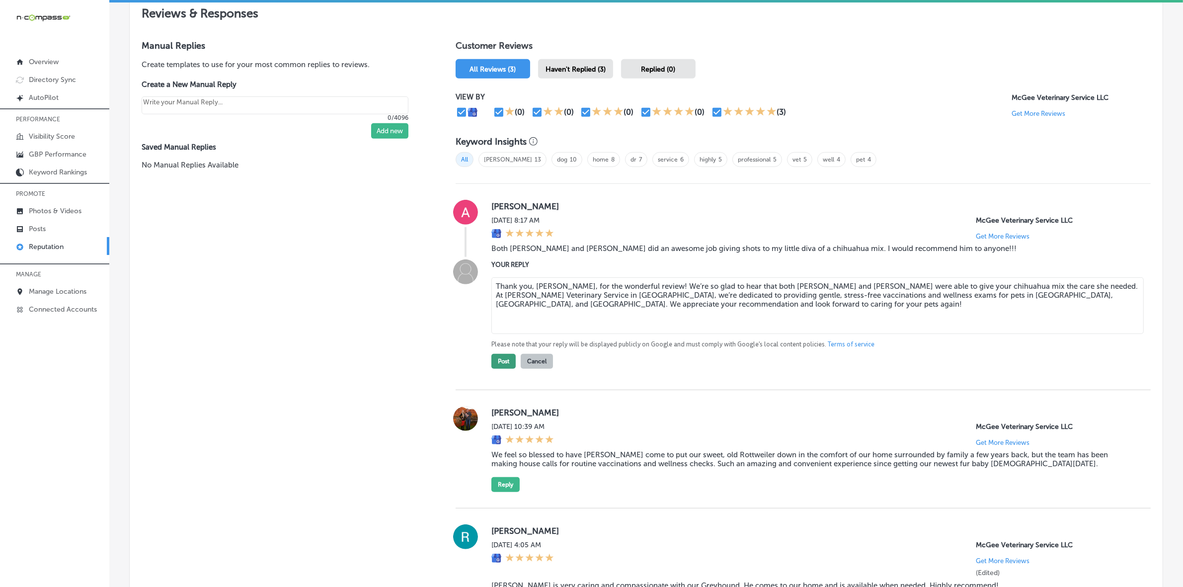
type textarea "Thank you, [PERSON_NAME], for the wonderful review! We’re so glad to hear that …"
click at [502, 366] on button "Post" at bounding box center [503, 361] width 24 height 15
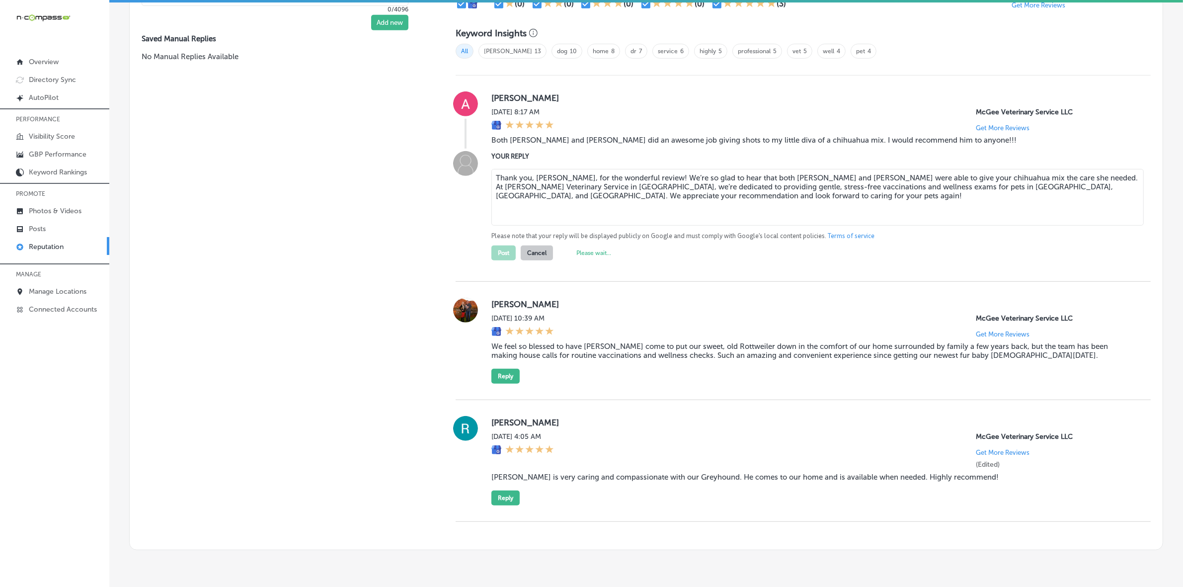
scroll to position [683, 0]
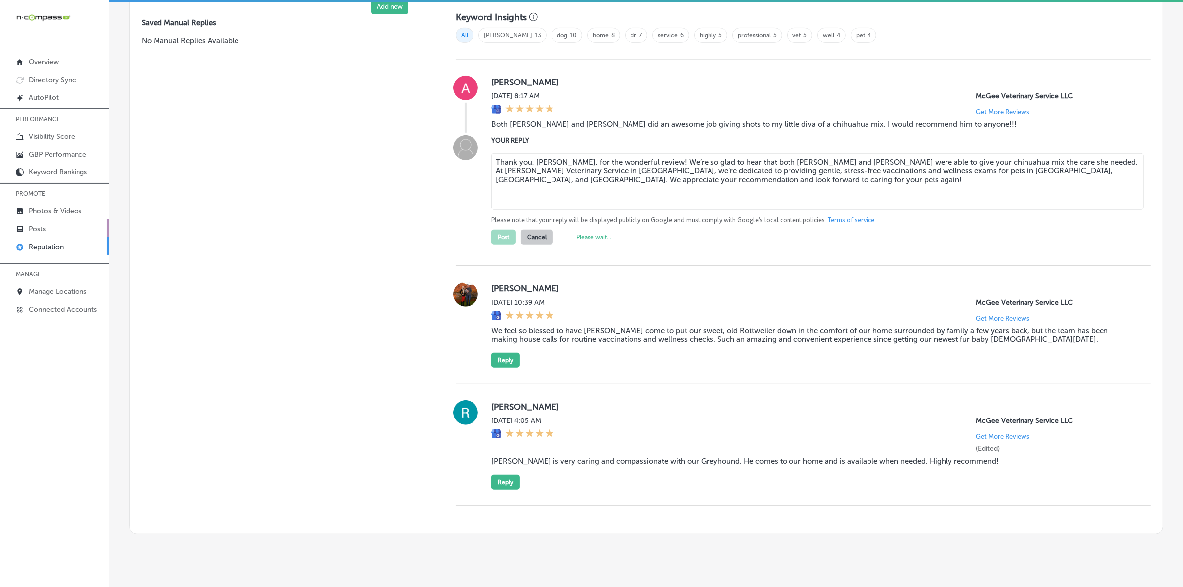
type textarea "x"
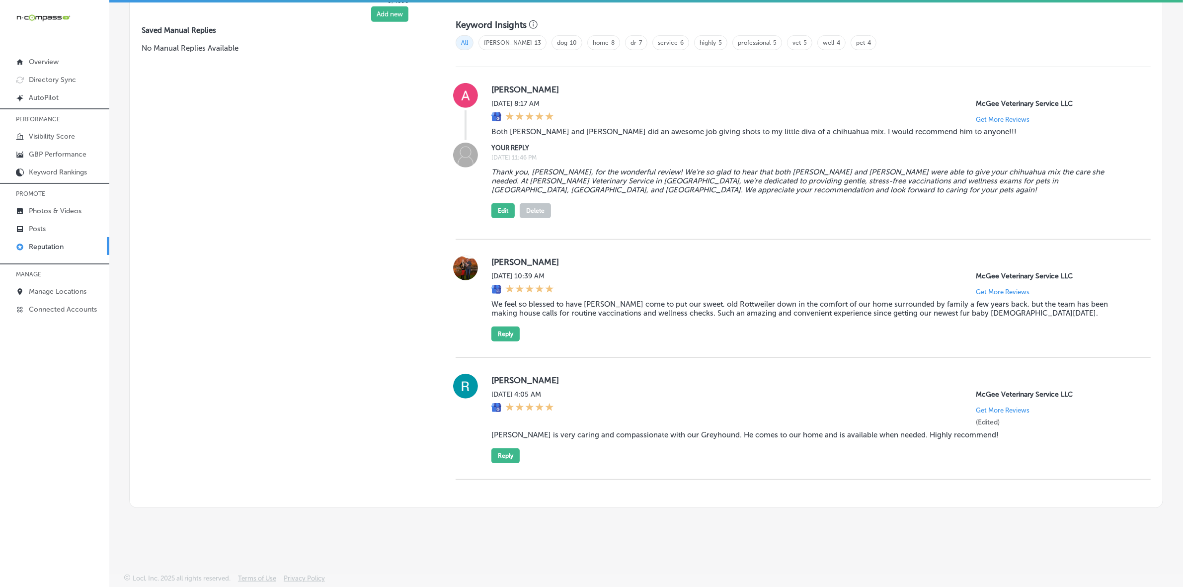
click at [508, 257] on label "[PERSON_NAME]" at bounding box center [812, 262] width 643 height 10
copy label "Lauren"
click at [534, 303] on blockquote "We feel so blessed to have [PERSON_NAME] come to put our sweet, old Rottweiler …" at bounding box center [812, 308] width 643 height 18
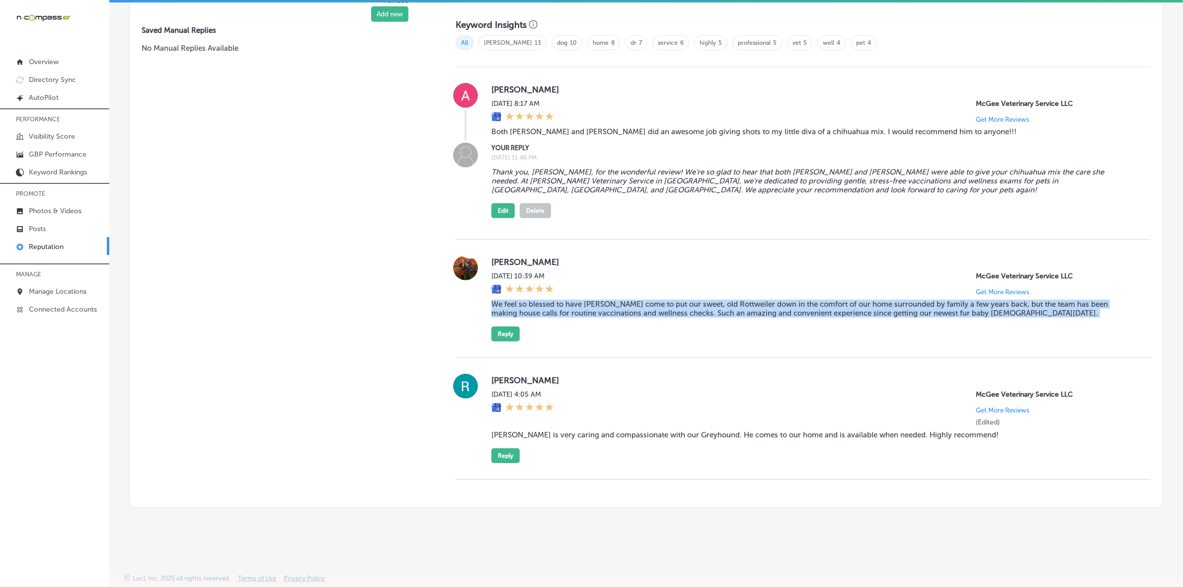
click at [534, 303] on blockquote "We feel so blessed to have [PERSON_NAME] come to put our sweet, old Rottweiler …" at bounding box center [812, 308] width 643 height 18
copy blockquote "We feel so blessed to have [PERSON_NAME] come to put our sweet, old Rottweiler …"
click at [512, 332] on button "Reply" at bounding box center [505, 333] width 28 height 15
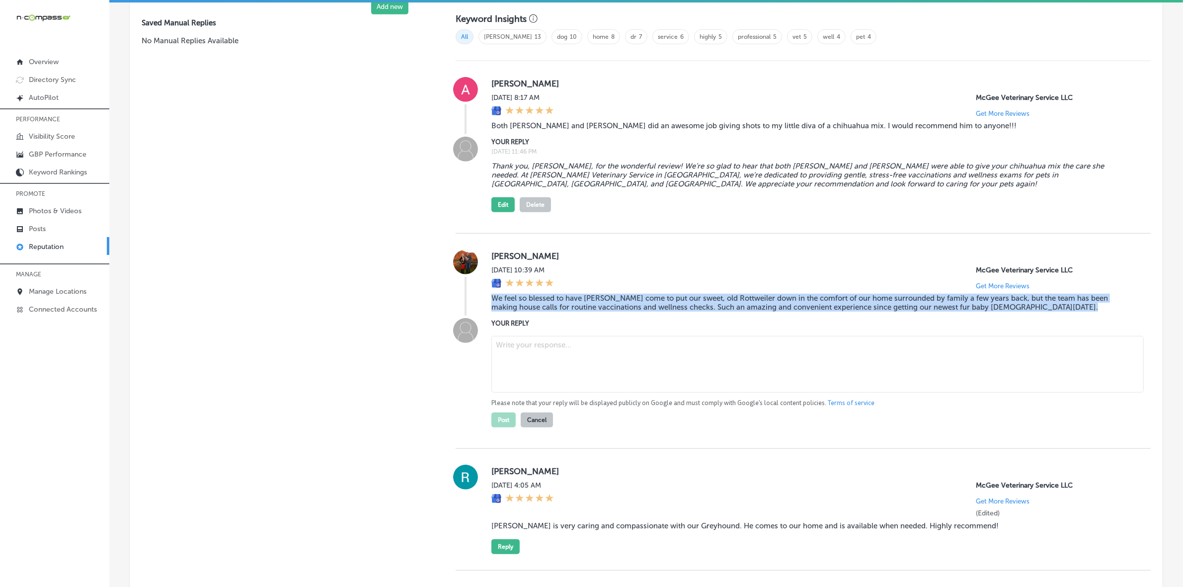
scroll to position [680, 0]
click at [550, 367] on textarea at bounding box center [817, 365] width 652 height 57
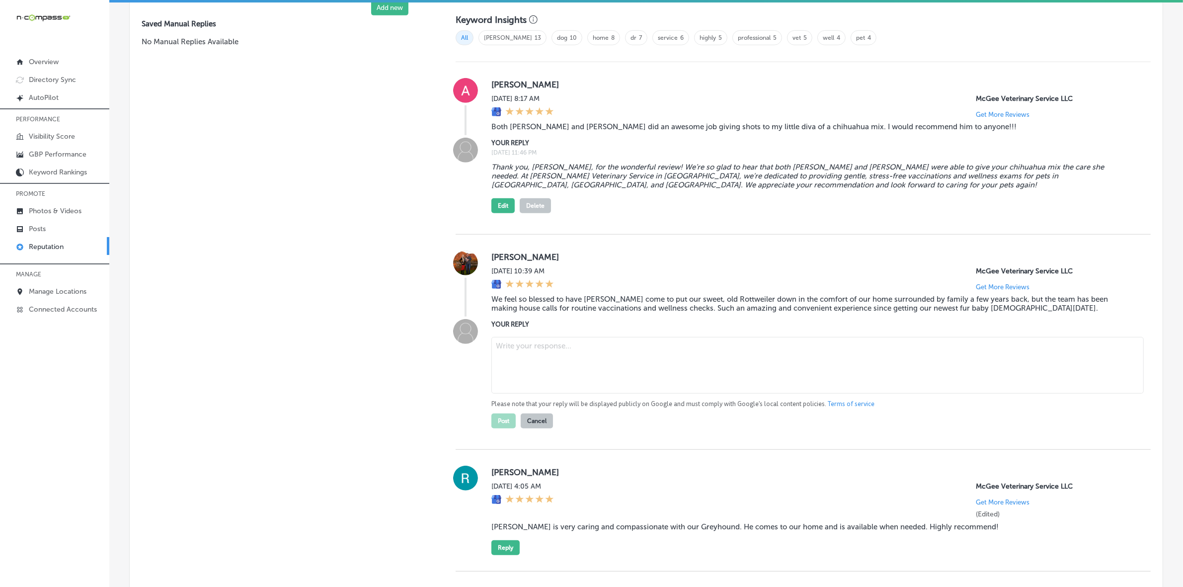
click at [708, 369] on textarea at bounding box center [817, 365] width 652 height 57
paste textarea "Thank you, [PERSON_NAME], for your kind words! We are so honored that [PERSON_N…"
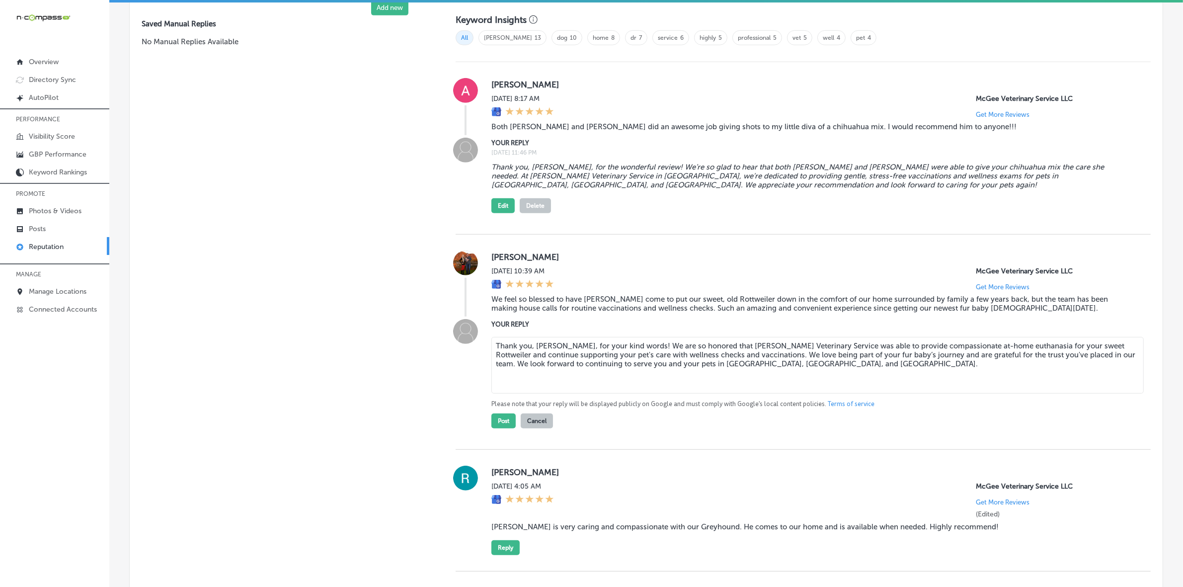
drag, startPoint x: 816, startPoint y: 369, endPoint x: 837, endPoint y: 370, distance: 20.9
click at [719, 370] on textarea "Thank you, [PERSON_NAME], for your kind words! We are so honored that [PERSON_N…" at bounding box center [817, 365] width 652 height 57
type textarea "Thank you, [PERSON_NAME], for your kind words! We are so honored that [PERSON_N…"
click at [503, 426] on button "Post" at bounding box center [503, 420] width 24 height 15
type textarea "x"
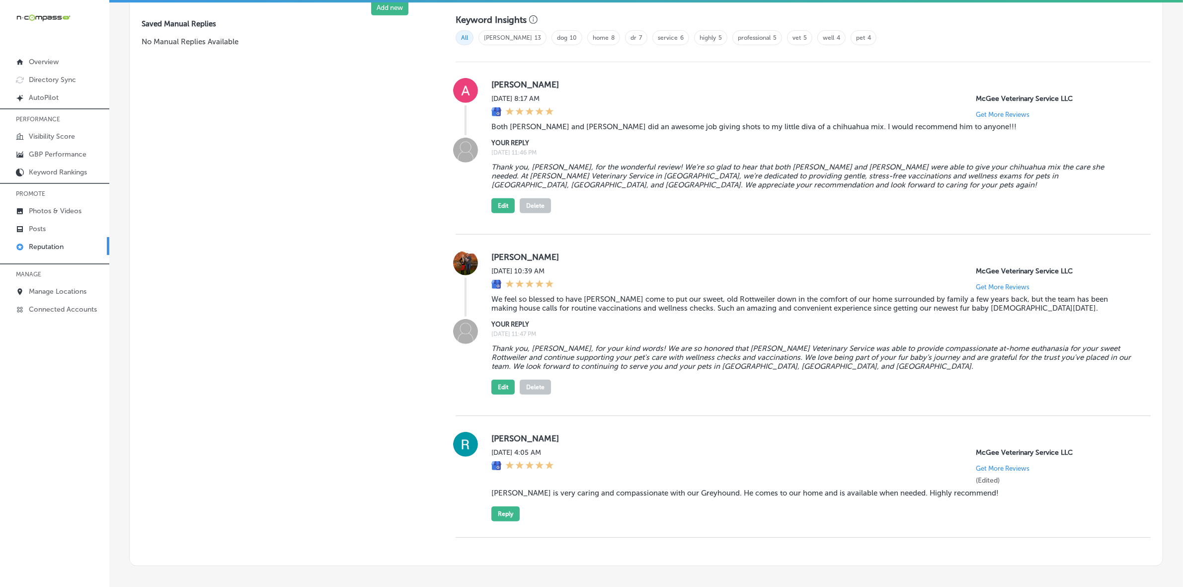
click at [505, 441] on label "[PERSON_NAME]" at bounding box center [812, 438] width 643 height 10
copy label "[PERSON_NAME]"
click at [532, 497] on blockquote "[PERSON_NAME] is very caring and compassionate with our Greyhound. He comes to …" at bounding box center [812, 492] width 643 height 9
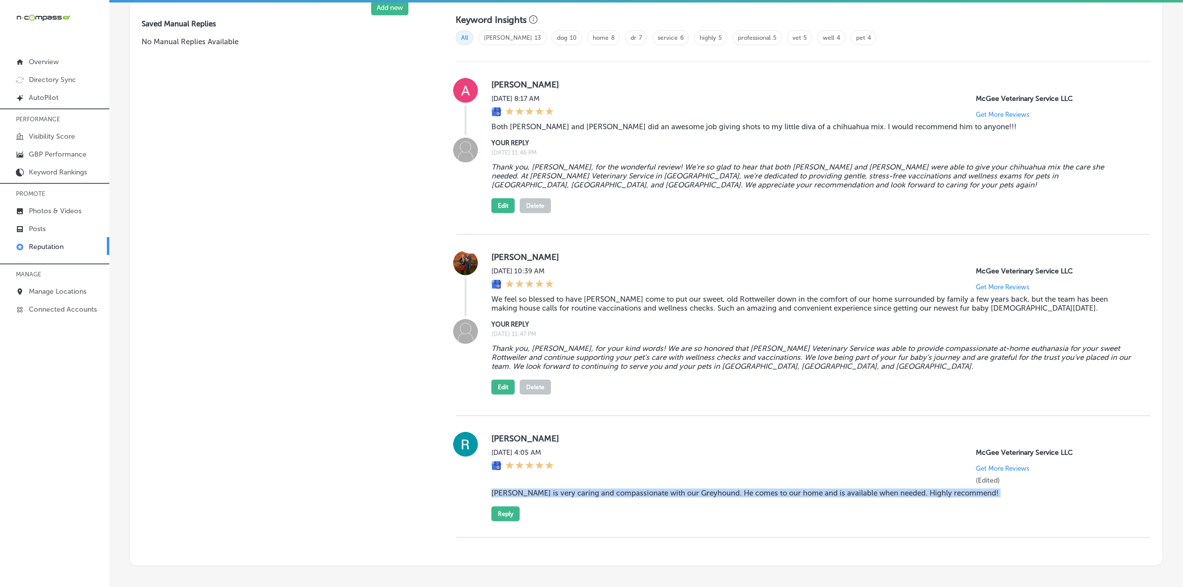
click at [532, 497] on blockquote "[PERSON_NAME] is very caring and compassionate with our Greyhound. He comes to …" at bounding box center [812, 492] width 643 height 9
copy blockquote "[PERSON_NAME] is very caring and compassionate with our Greyhound. He comes to …"
click at [505, 518] on button "Reply" at bounding box center [505, 513] width 28 height 15
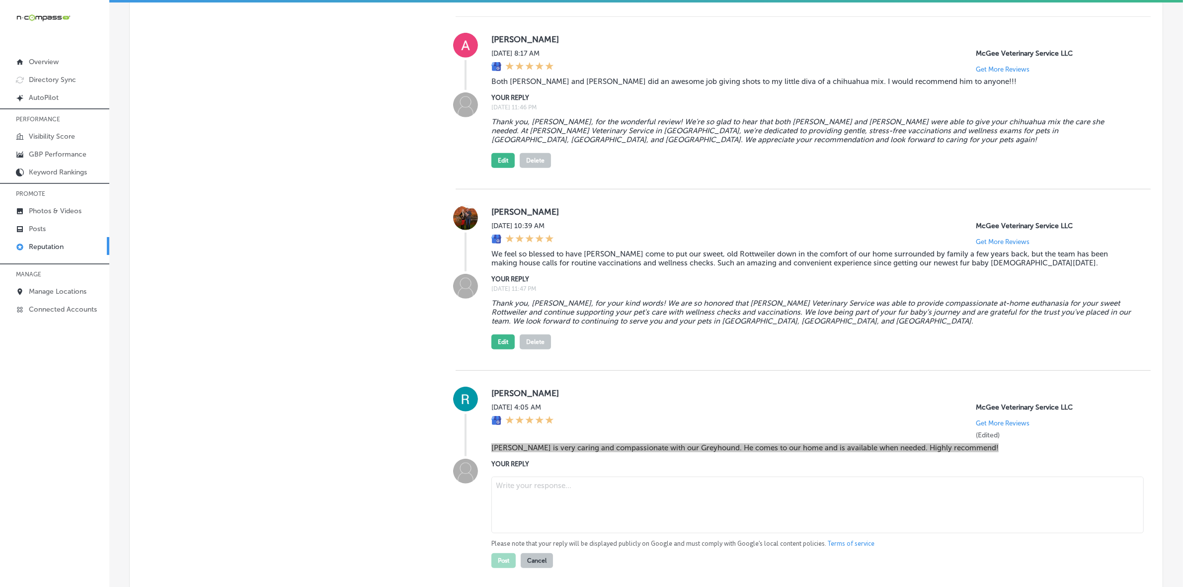
scroll to position [803, 0]
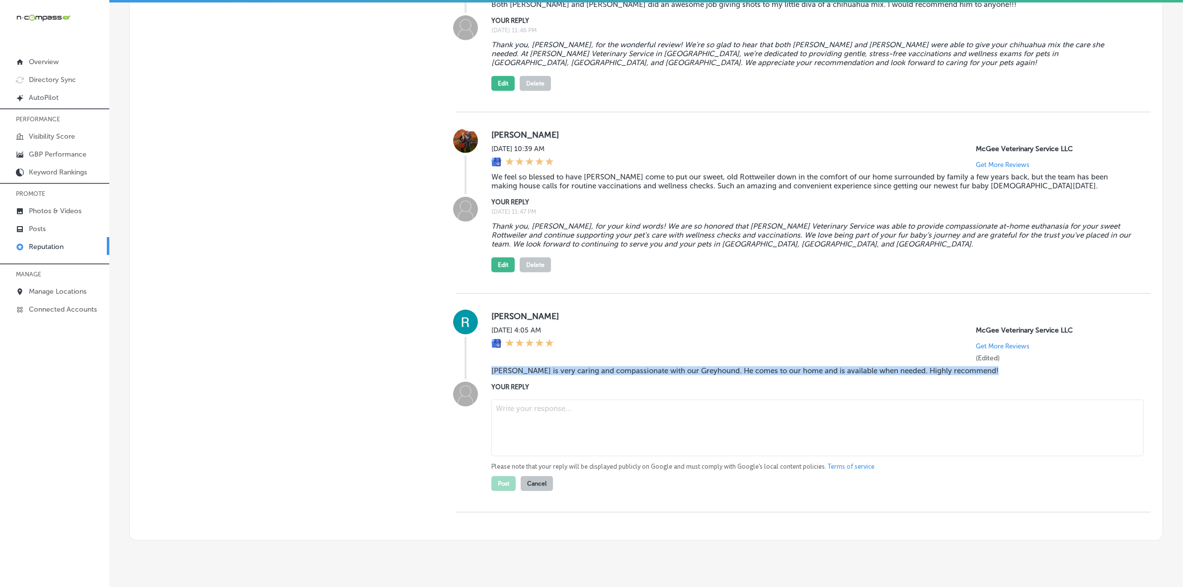
click at [581, 422] on textarea at bounding box center [817, 427] width 652 height 57
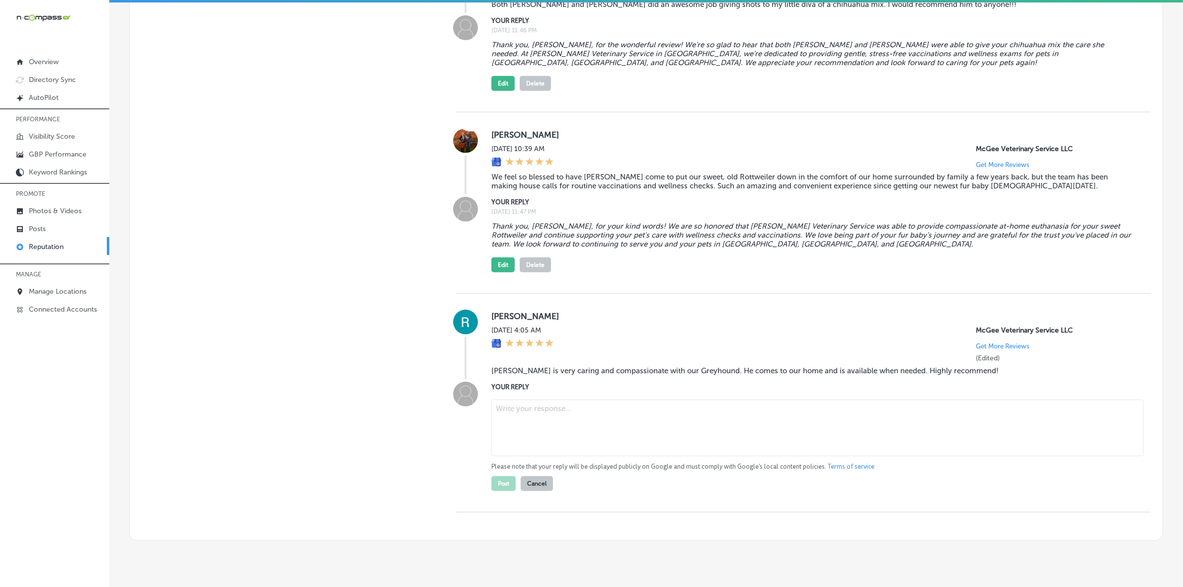
paste textarea "Thank you for the kind words, [PERSON_NAME]! We're so happy to hear that [PERSO…"
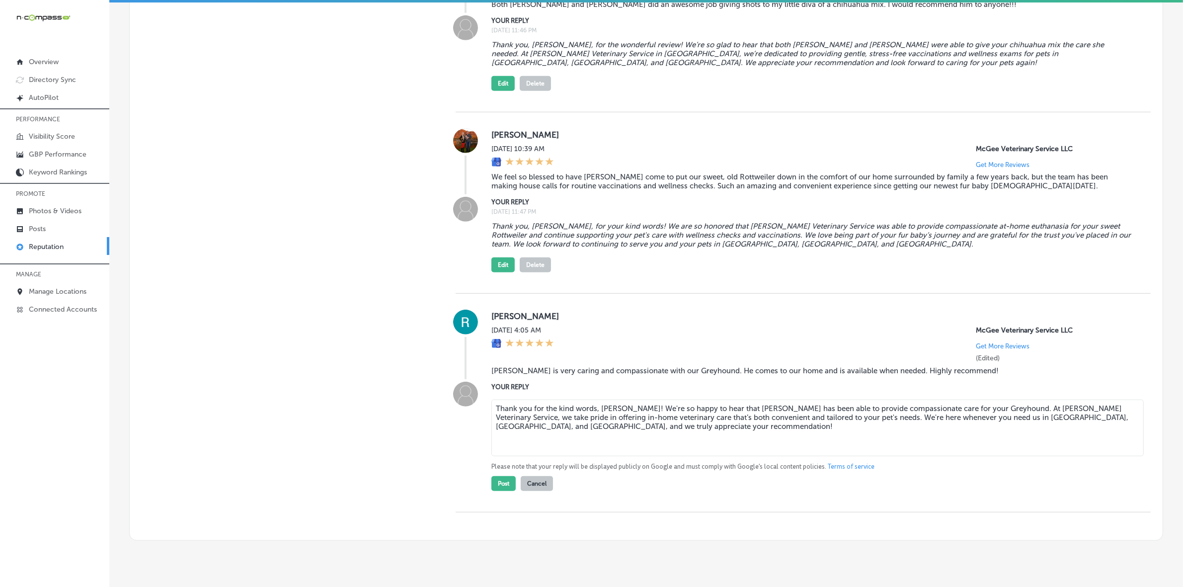
click at [719, 422] on textarea "Thank you for the kind words, [PERSON_NAME]! We're so happy to hear that [PERSO…" at bounding box center [817, 427] width 652 height 57
paste textarea "Anthem"
click at [719, 421] on textarea "Thank you for the kind words, [PERSON_NAME]! We're so happy to hear that [PERSO…" at bounding box center [817, 427] width 652 height 57
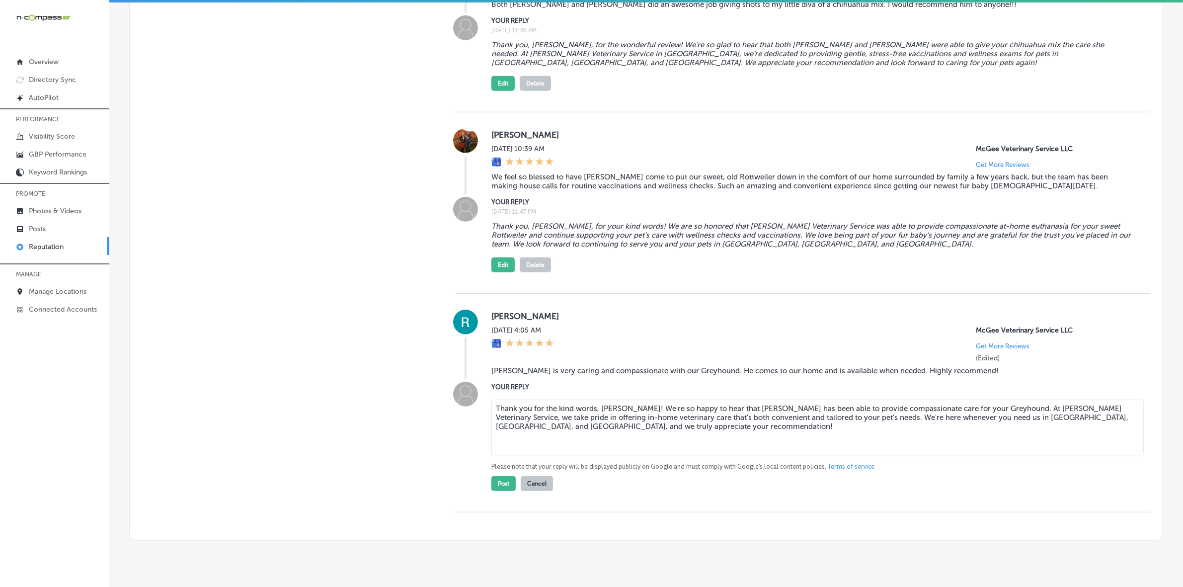
paste textarea "Surprise"
click at [719, 421] on textarea "Thank you for the kind words, [PERSON_NAME]! We're so happy to hear that [PERSO…" at bounding box center [817, 427] width 652 height 57
paste textarea "Phoenix"
type textarea "Thank you for the kind words, [PERSON_NAME]! We're so happy to hear that [PERSO…"
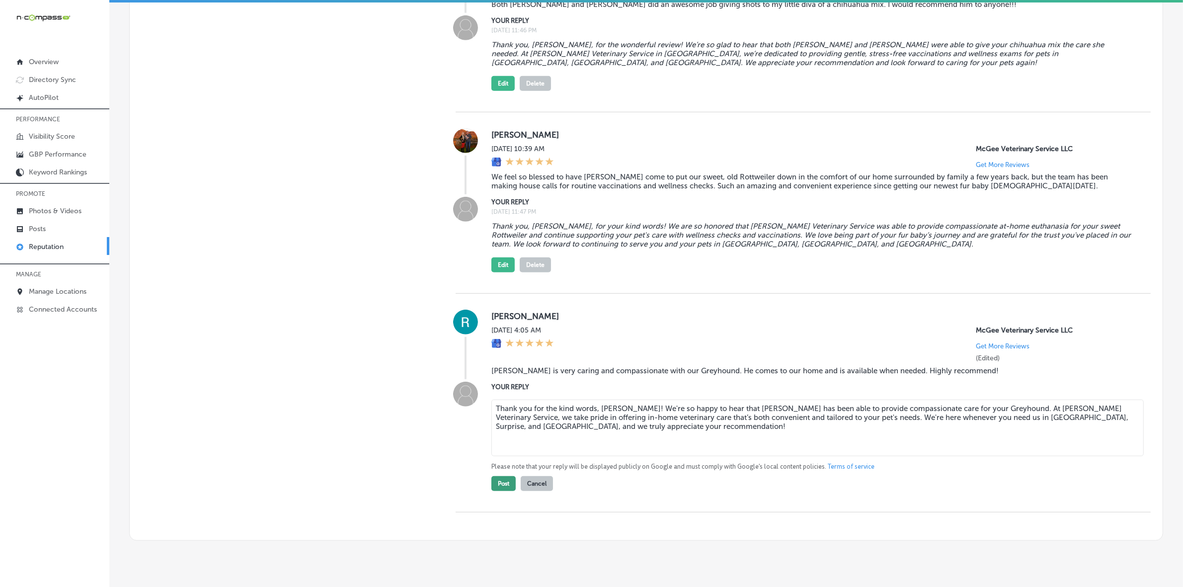
click at [495, 490] on button "Post" at bounding box center [503, 483] width 24 height 15
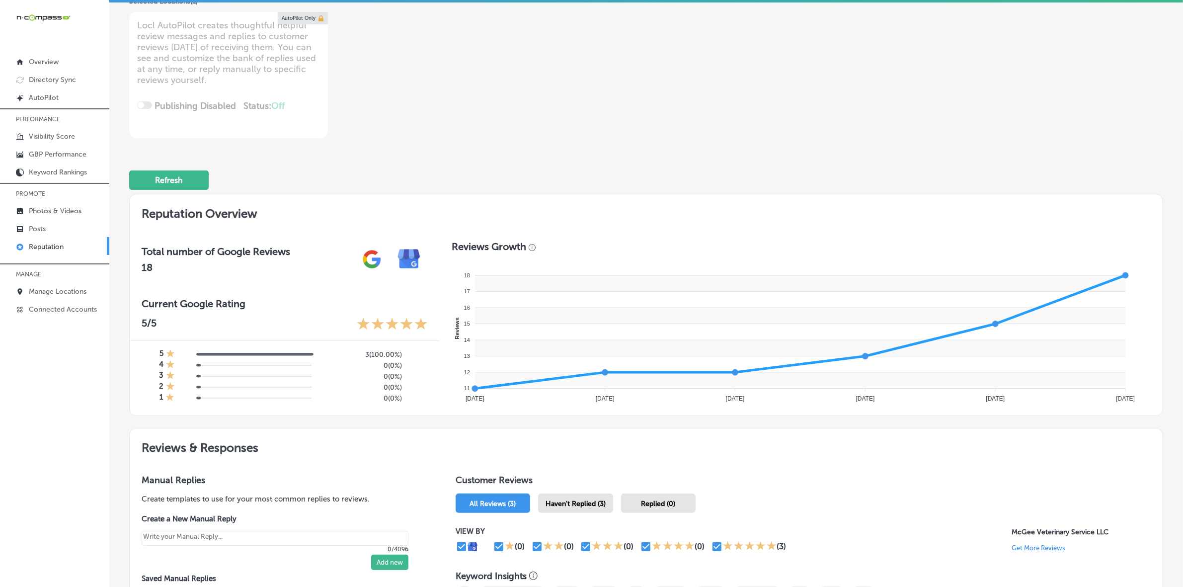
scroll to position [0, 0]
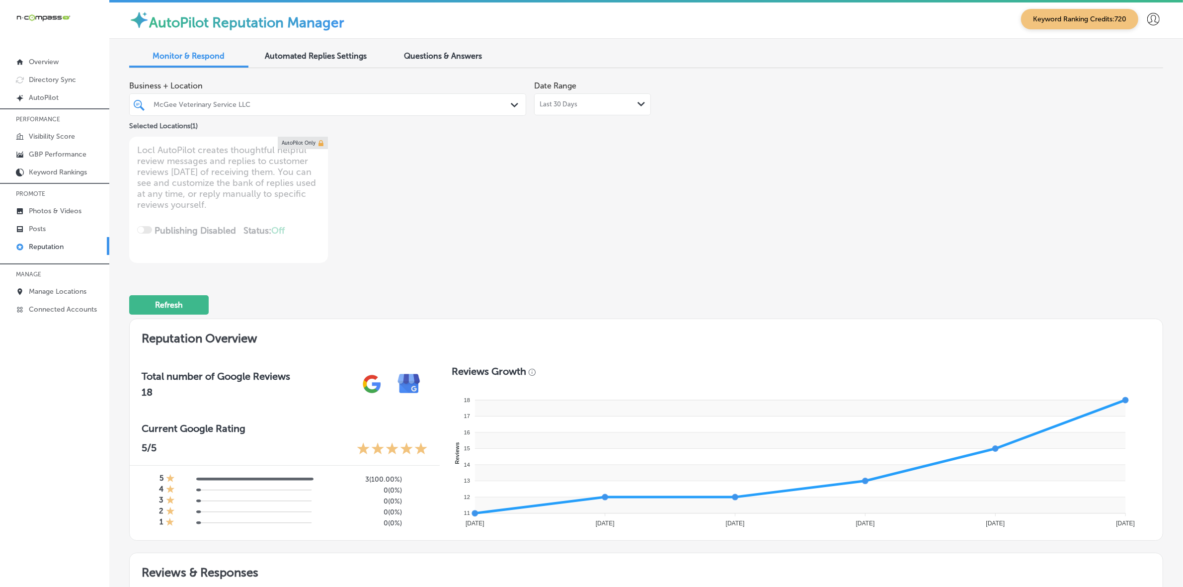
click at [233, 111] on div at bounding box center [309, 104] width 315 height 13
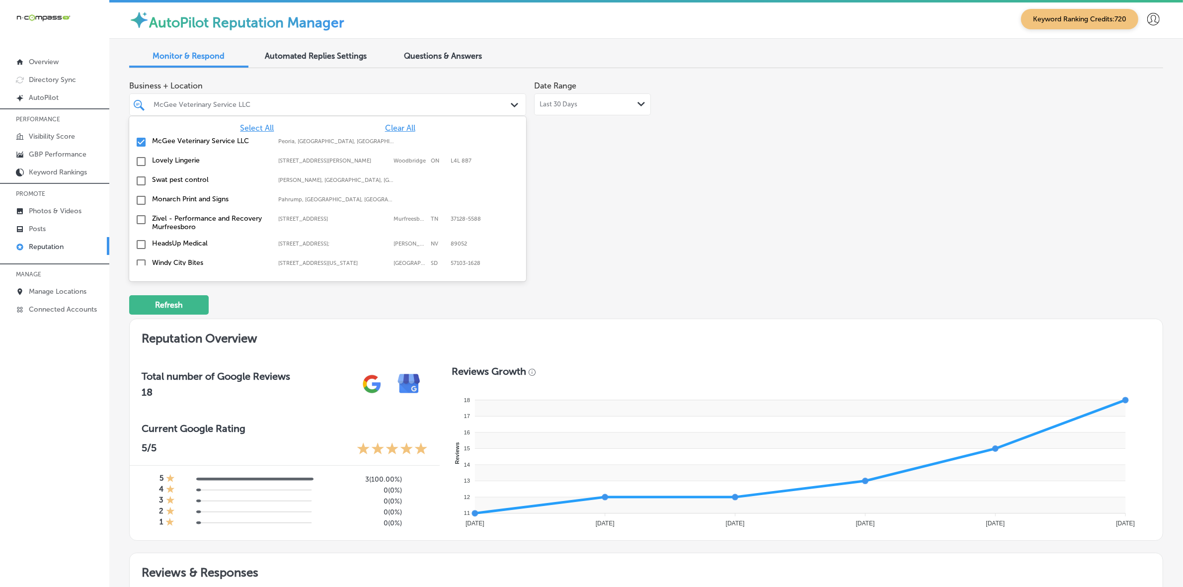
click at [398, 125] on span "Clear All" at bounding box center [400, 127] width 30 height 9
type textarea "x"
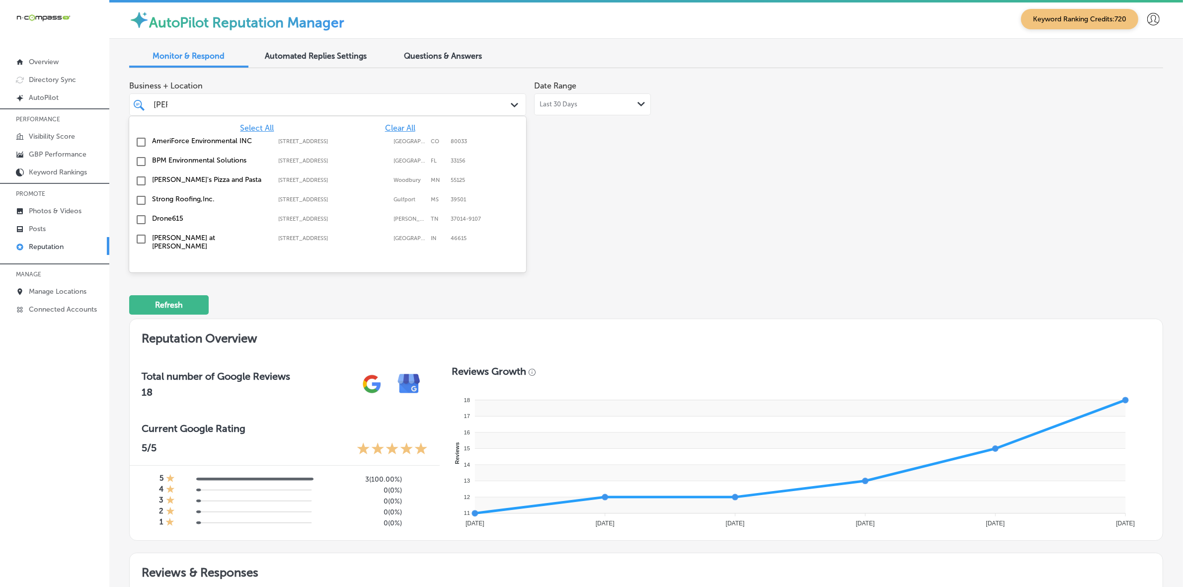
type input "[PERSON_NAME]"
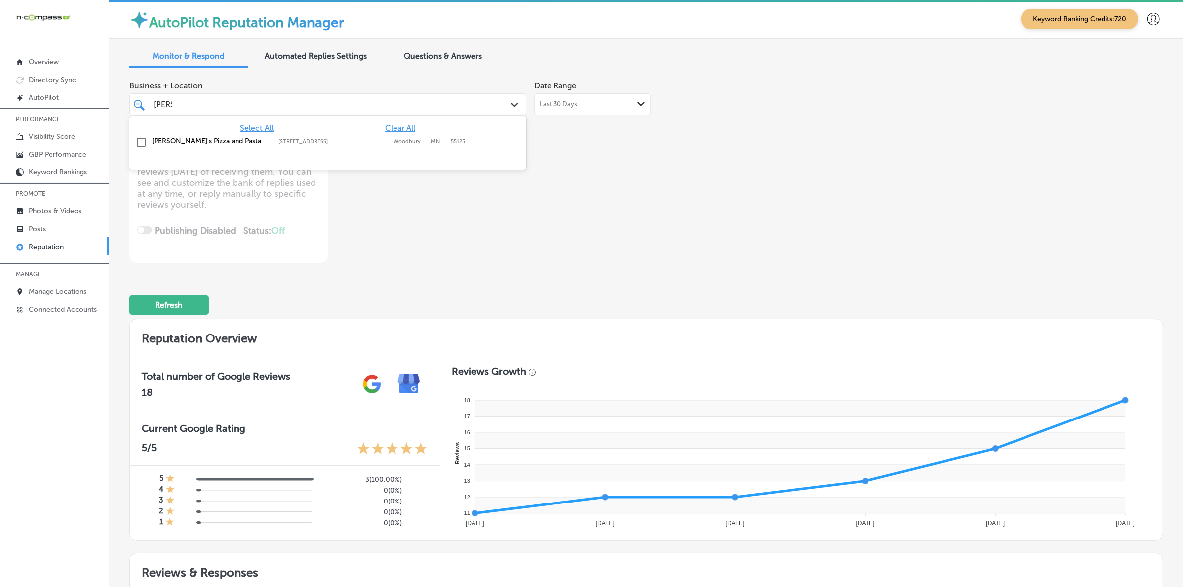
click at [326, 140] on label "[STREET_ADDRESS]" at bounding box center [333, 141] width 110 height 6
type textarea "x"
type input "[PERSON_NAME]"
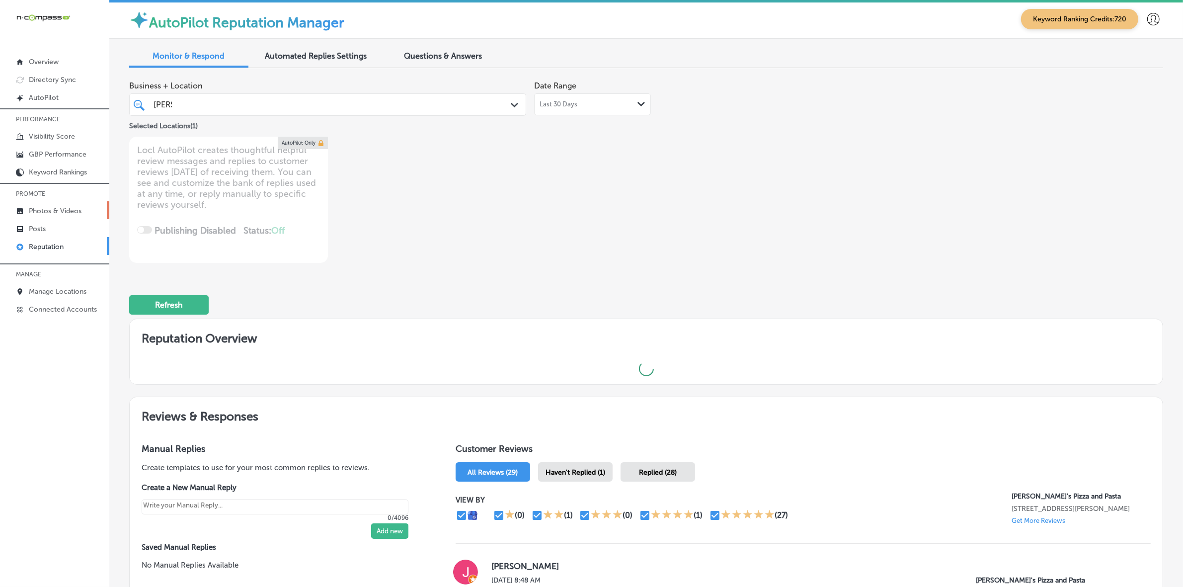
type textarea "x"
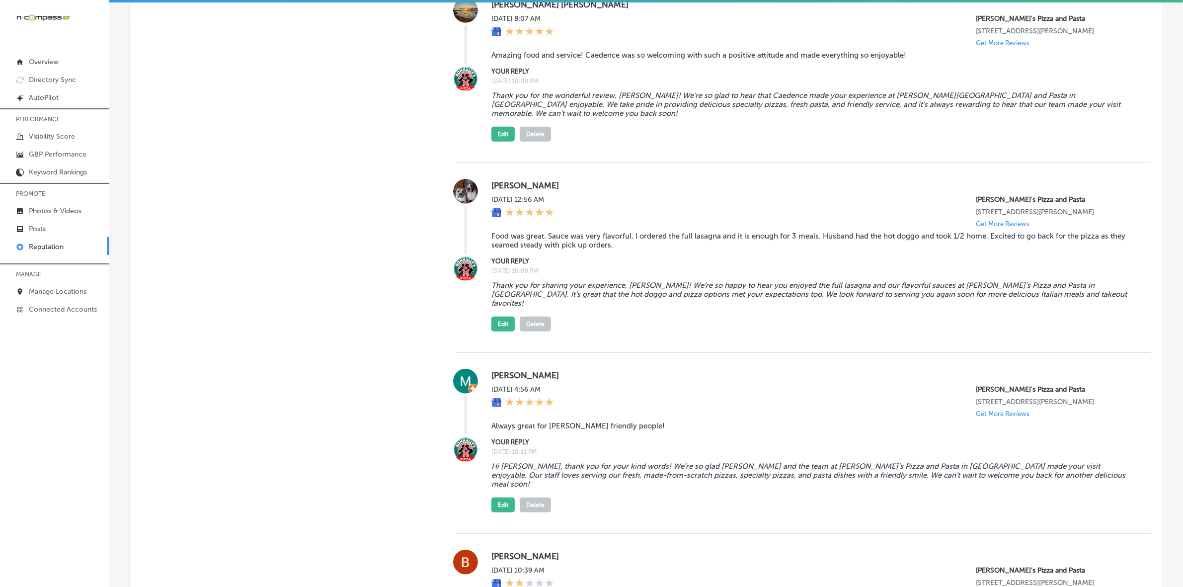
scroll to position [993, 0]
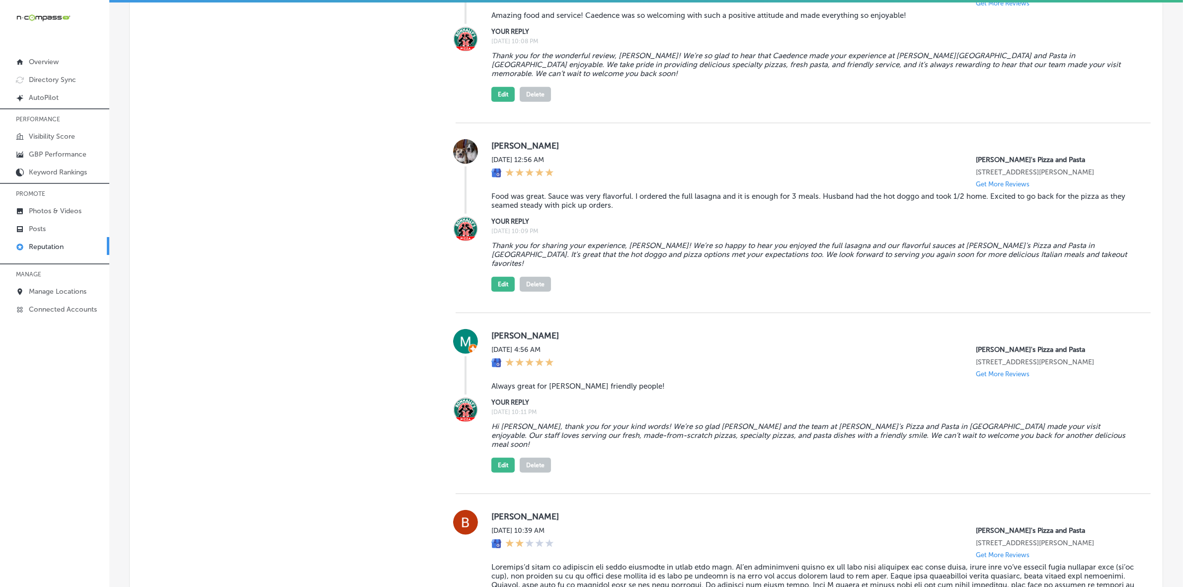
click at [688, 422] on blockquote "Hi [PERSON_NAME], thank you for your kind words! We’re so glad [PERSON_NAME] an…" at bounding box center [812, 435] width 643 height 27
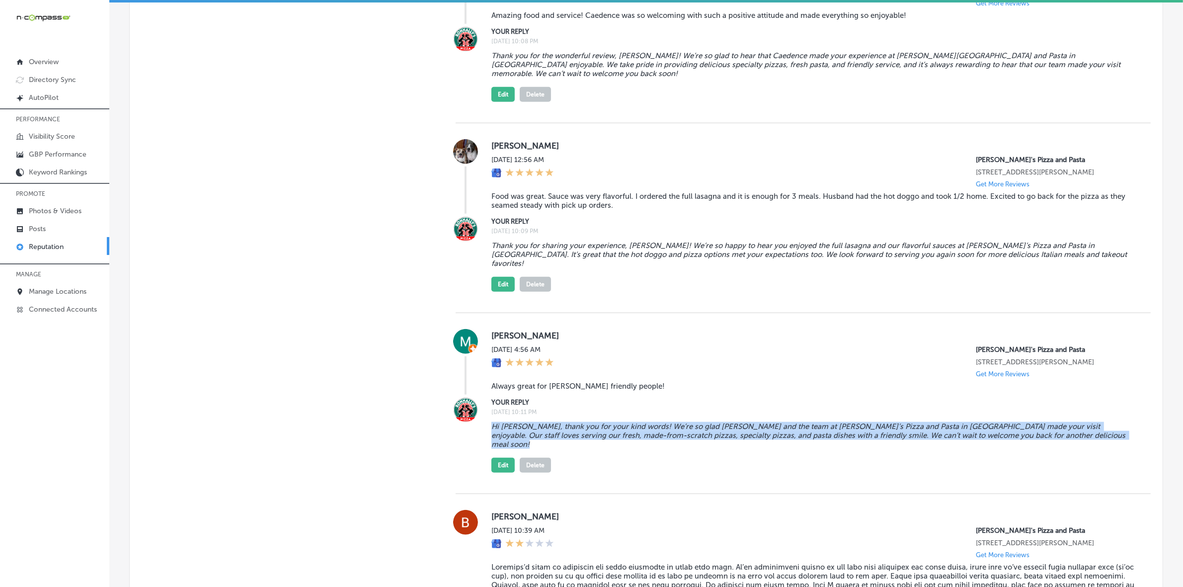
click at [688, 422] on blockquote "Hi [PERSON_NAME], thank you for your kind words! We’re so glad [PERSON_NAME] an…" at bounding box center [812, 435] width 643 height 27
copy blockquote "Hi [PERSON_NAME], thank you for your kind words! We’re so glad [PERSON_NAME] an…"
click at [500, 457] on button "Edit" at bounding box center [502, 464] width 23 height 15
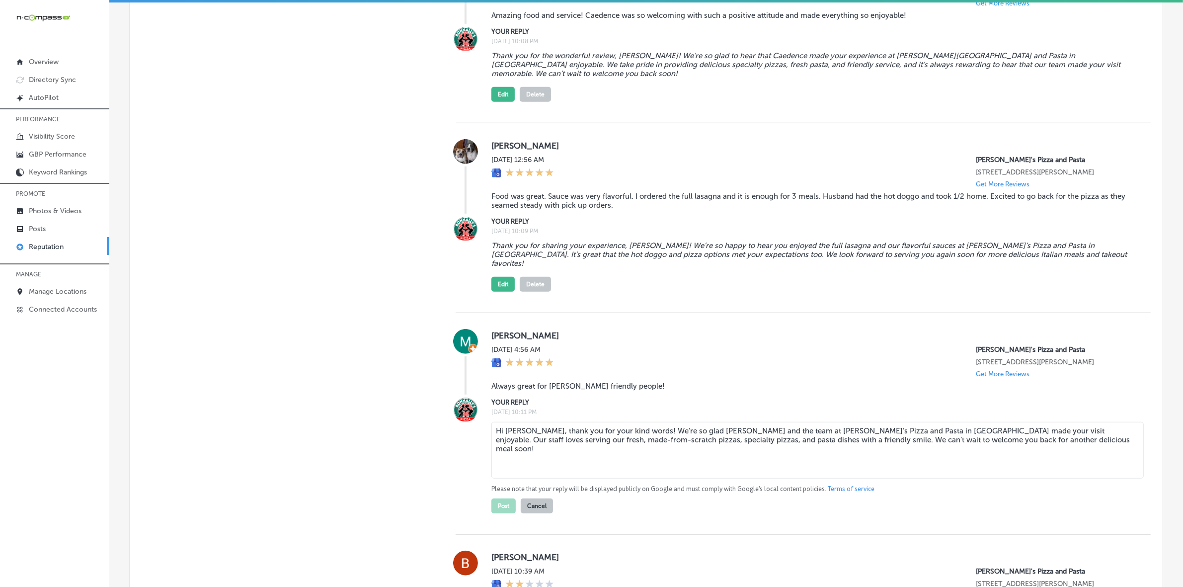
click at [560, 422] on textarea "Hi [PERSON_NAME], thank you for your kind words! We’re so glad [PERSON_NAME] an…" at bounding box center [817, 450] width 652 height 57
paste textarea
type textarea "Hi [PERSON_NAME], thank you for your kind words! We’re so glad [PERSON_NAME] an…"
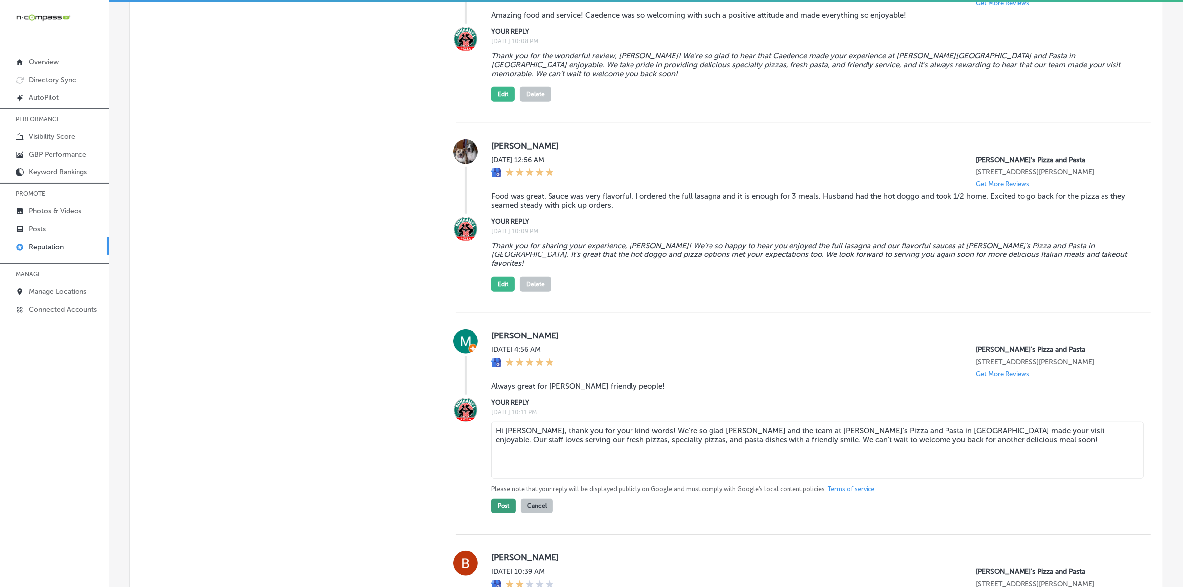
click at [493, 498] on button "Post" at bounding box center [503, 505] width 24 height 15
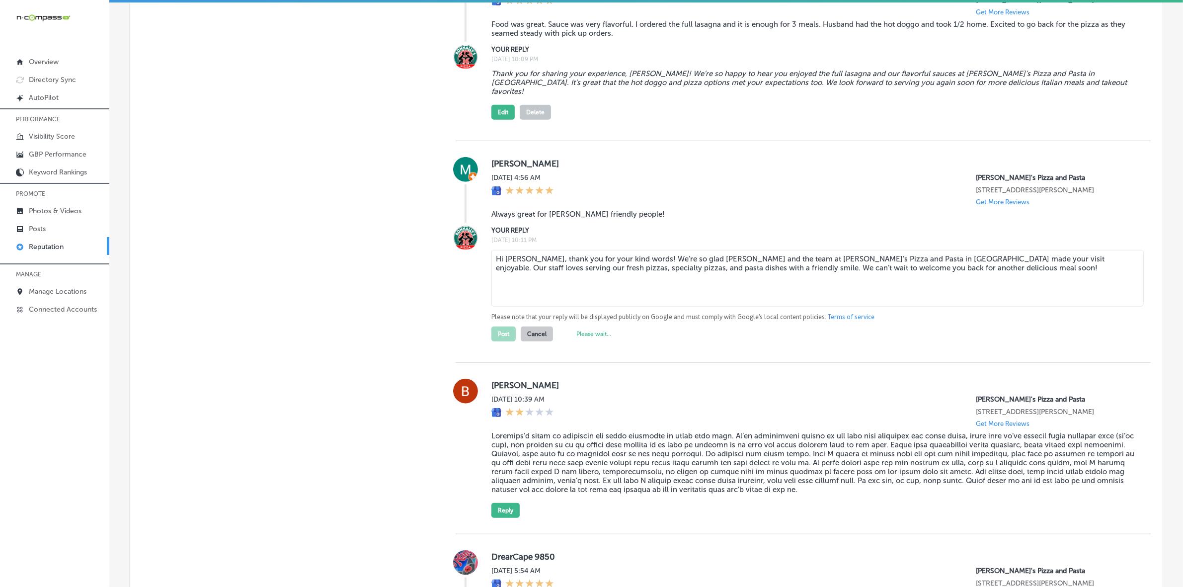
scroll to position [1180, 0]
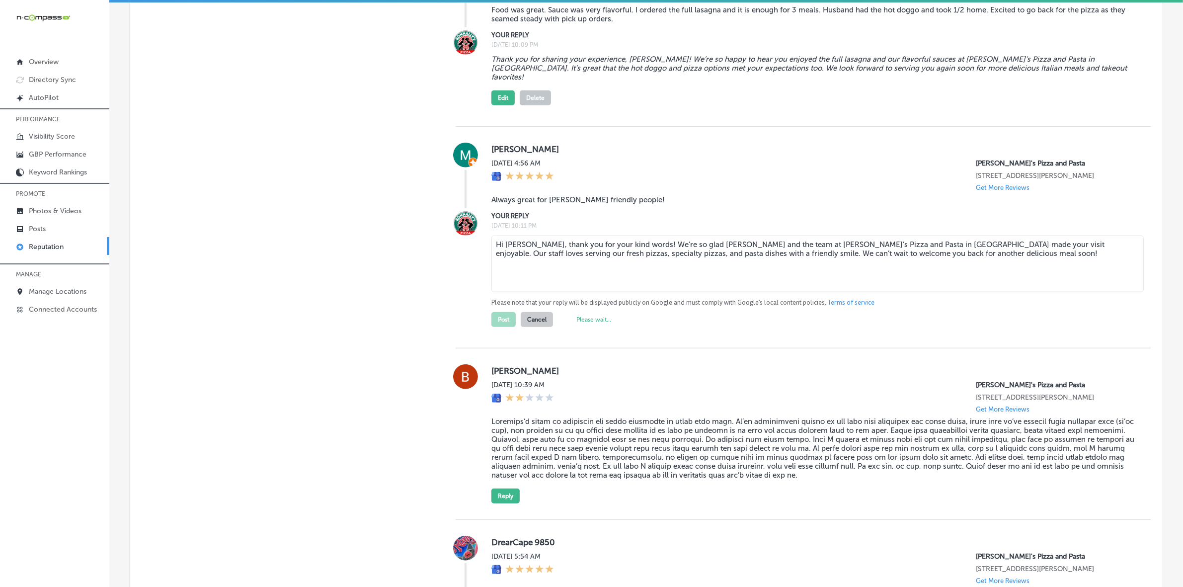
type textarea "x"
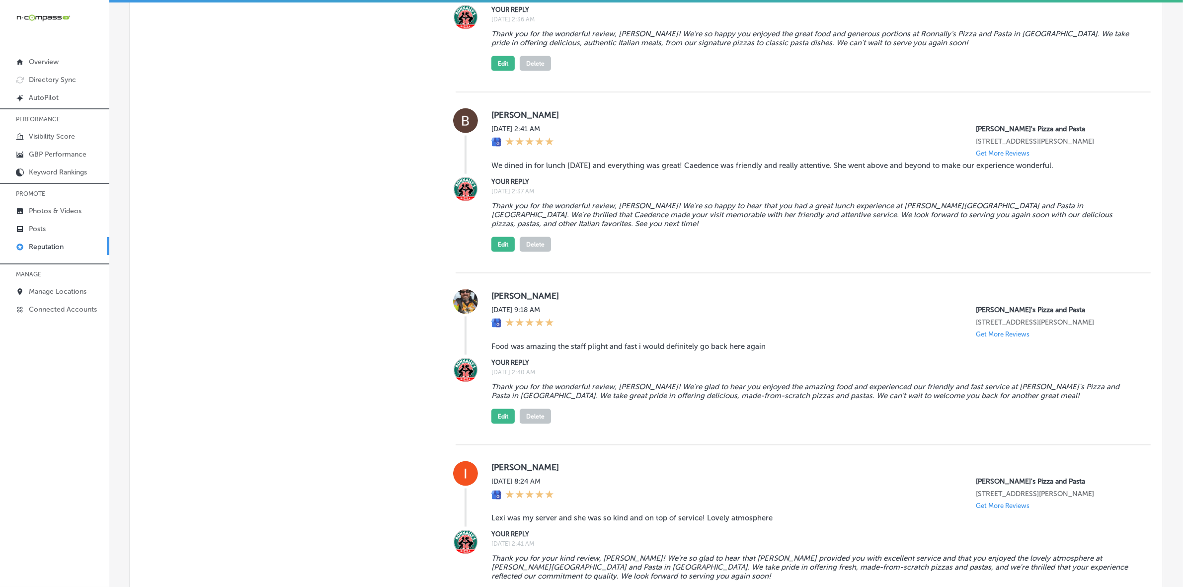
scroll to position [1925, 0]
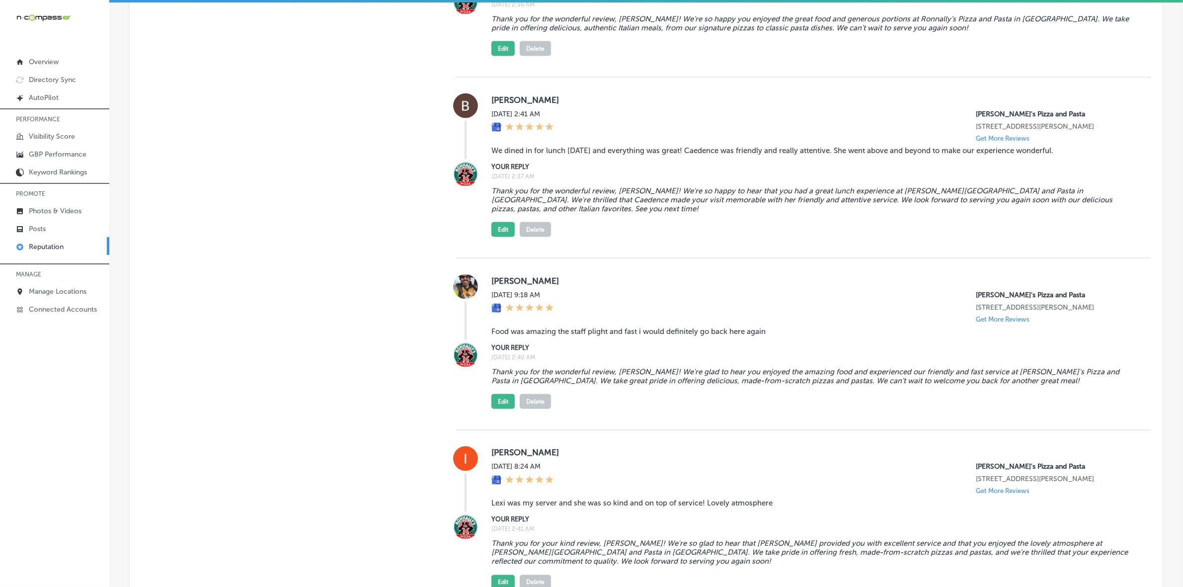
click at [539, 367] on blockquote "Thank you for the wonderful review, [PERSON_NAME]! We're glad to hear you enjoy…" at bounding box center [812, 376] width 643 height 18
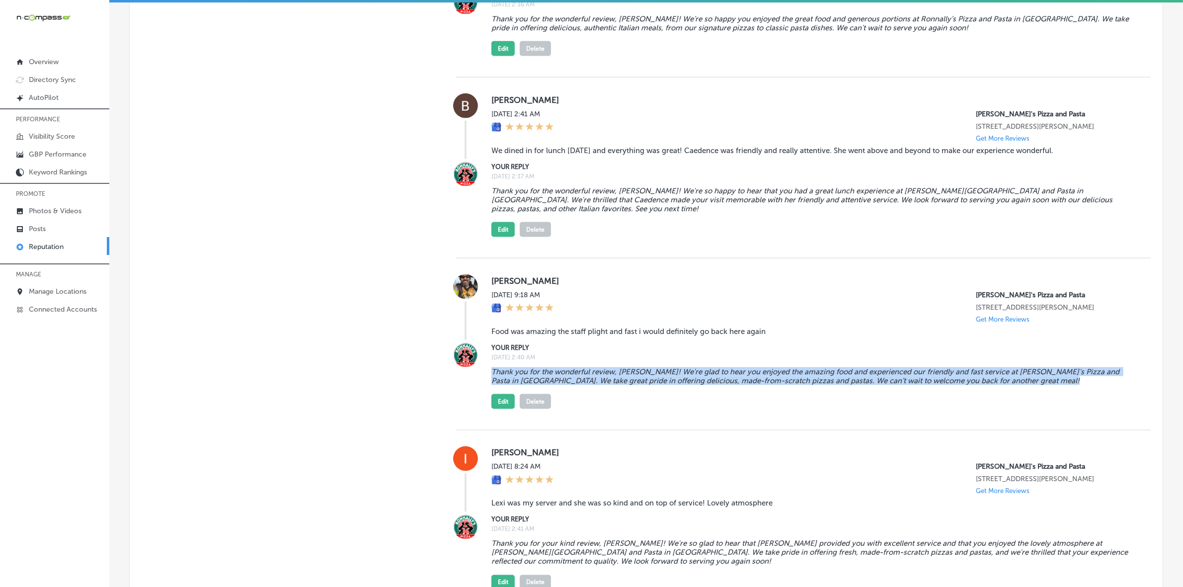
click at [539, 367] on blockquote "Thank you for the wonderful review, [PERSON_NAME]! We're glad to hear you enjoy…" at bounding box center [812, 376] width 643 height 18
copy blockquote "Thank you for the wonderful review, [PERSON_NAME]! We're glad to hear you enjoy…"
click at [501, 394] on button "Edit" at bounding box center [502, 401] width 23 height 15
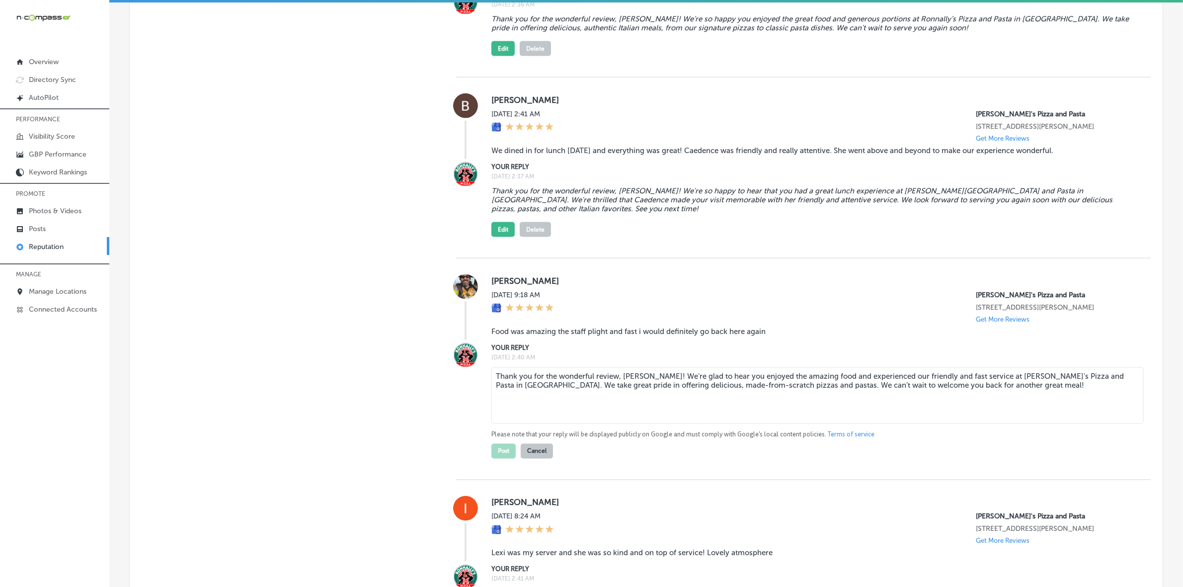
click at [557, 367] on textarea "Thank you for the wonderful review, [PERSON_NAME]! We're glad to hear you enjoy…" at bounding box center [817, 395] width 652 height 57
paste textarea "’s Pizza and Pasta in [GEOGRAPHIC_DATA]. We take great pride in offering delici…"
type textarea "Thank you for the wonderful review, [PERSON_NAME]! We're glad to hear you enjoy…"
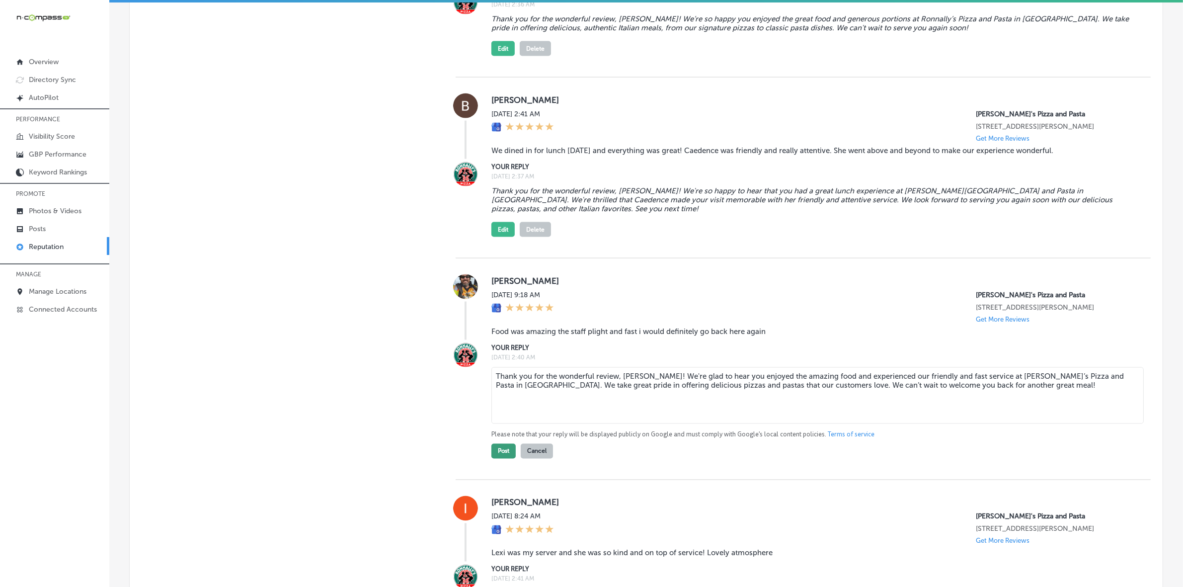
click at [493, 444] on button "Post" at bounding box center [503, 451] width 24 height 15
type textarea "x"
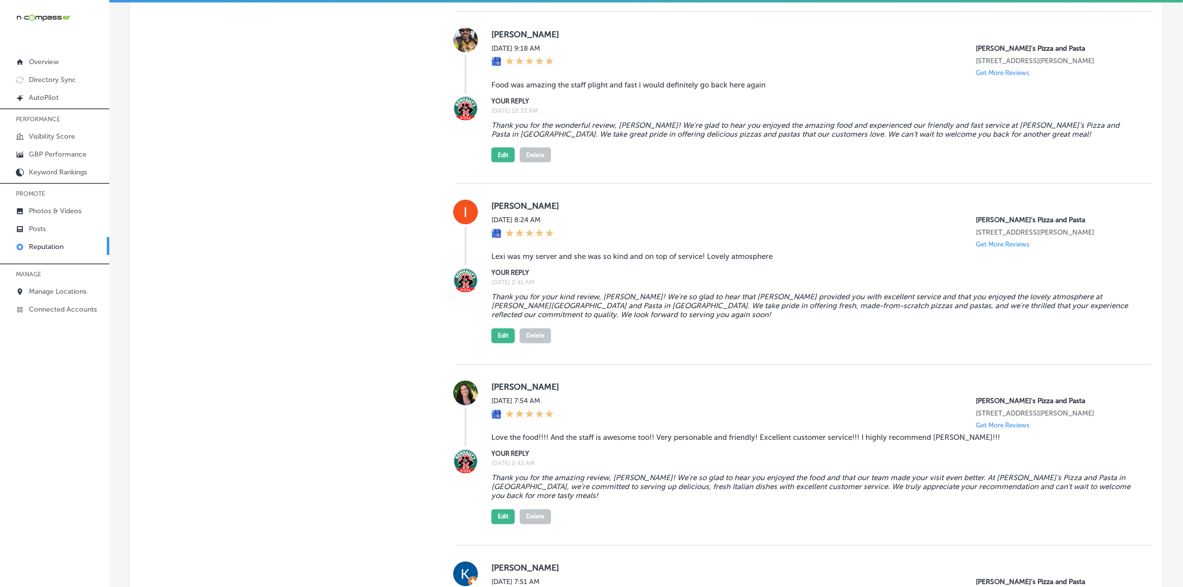
scroll to position [2173, 0]
click at [520, 291] on blockquote "Thank you for your kind review, [PERSON_NAME]! We're so glad to hear that [PERS…" at bounding box center [812, 304] width 643 height 27
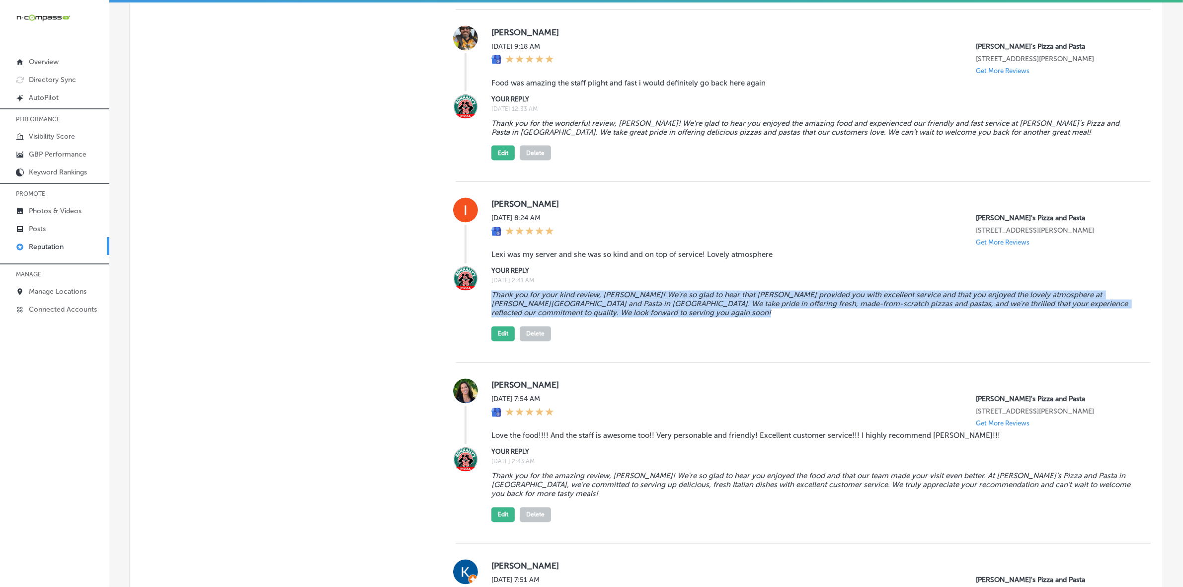
click at [520, 291] on blockquote "Thank you for your kind review, [PERSON_NAME]! We're so glad to hear that [PERS…" at bounding box center [812, 304] width 643 height 27
copy blockquote "Thank you for your kind review, [PERSON_NAME]! We're so glad to hear that [PERS…"
click at [497, 326] on button "Edit" at bounding box center [502, 333] width 23 height 15
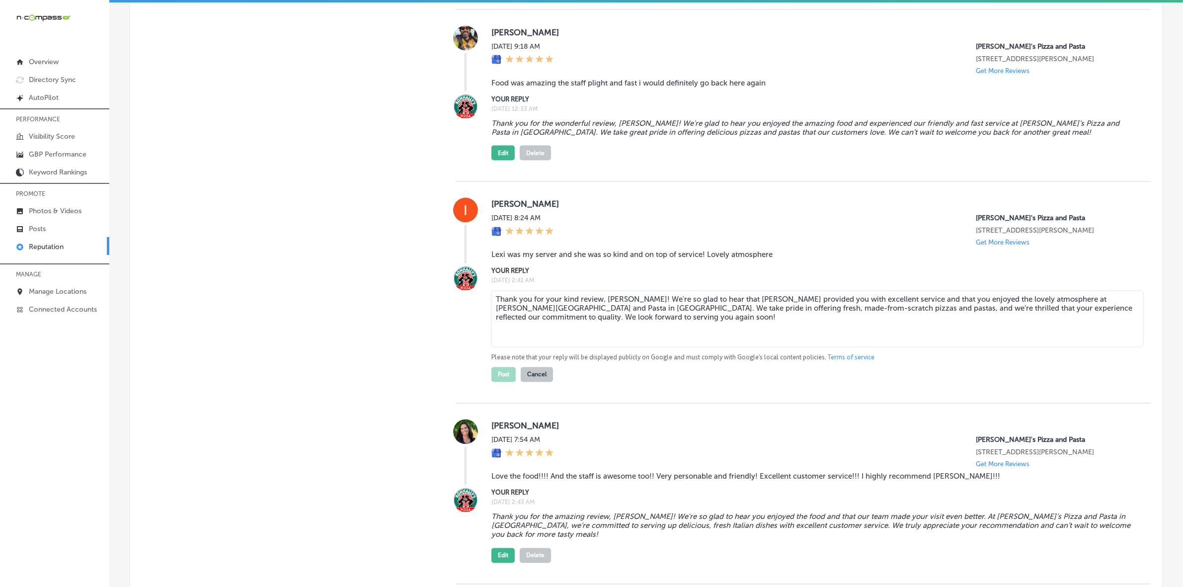
click at [535, 299] on textarea "Thank you for your kind review, [PERSON_NAME]! We're so glad to hear that [PERS…" at bounding box center [817, 319] width 652 height 57
paste textarea "delicious"
type textarea "Thank you for your kind review, [PERSON_NAME]! We're so glad to hear that [PERS…"
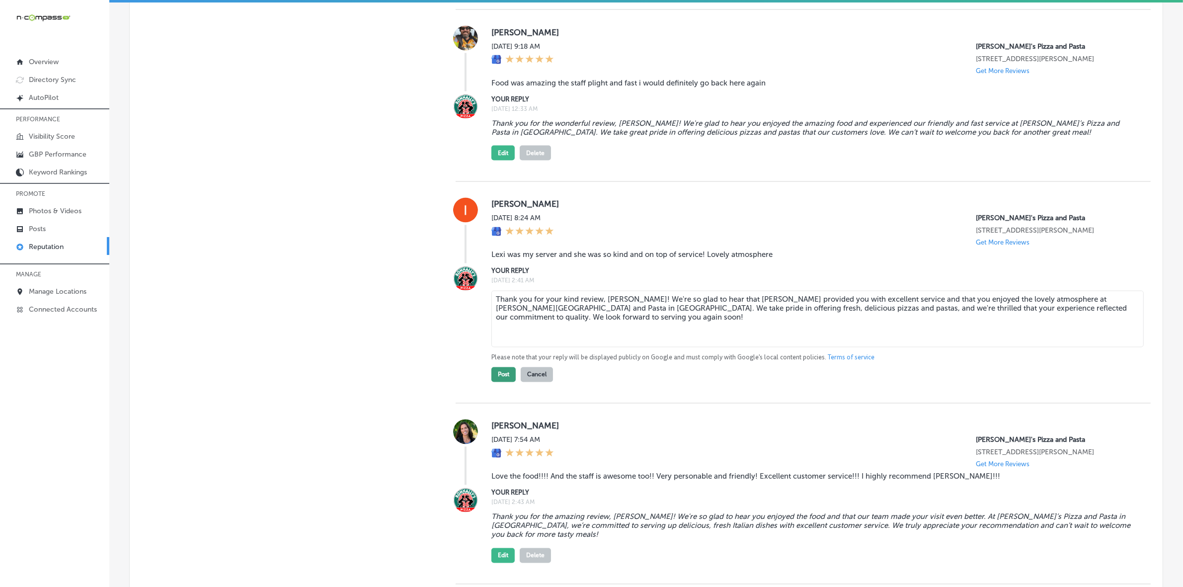
click at [498, 367] on button "Post" at bounding box center [503, 374] width 24 height 15
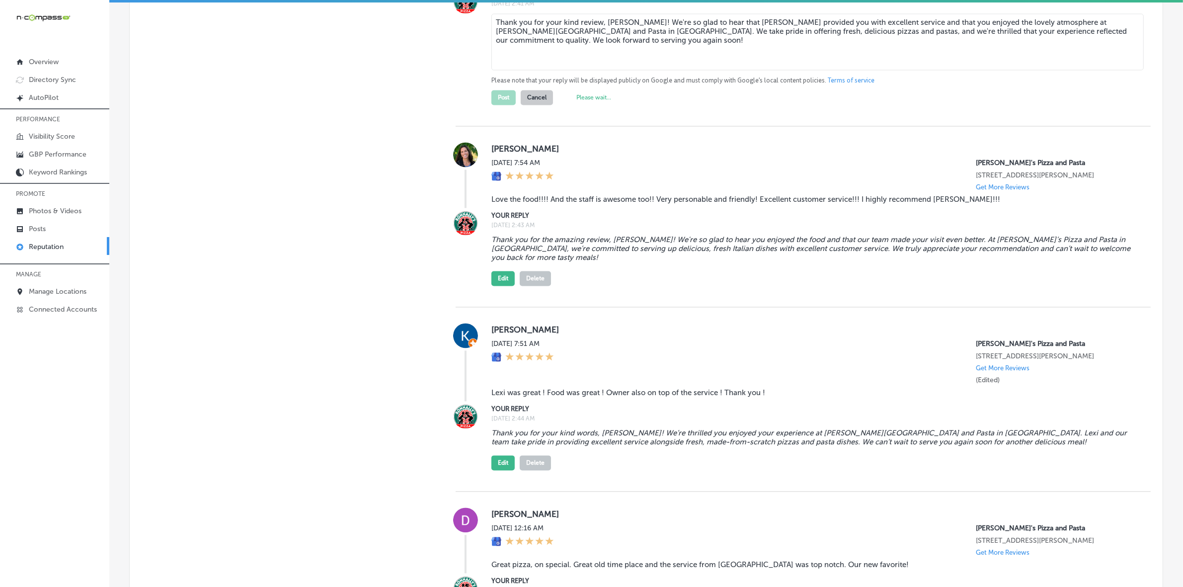
scroll to position [2483, 0]
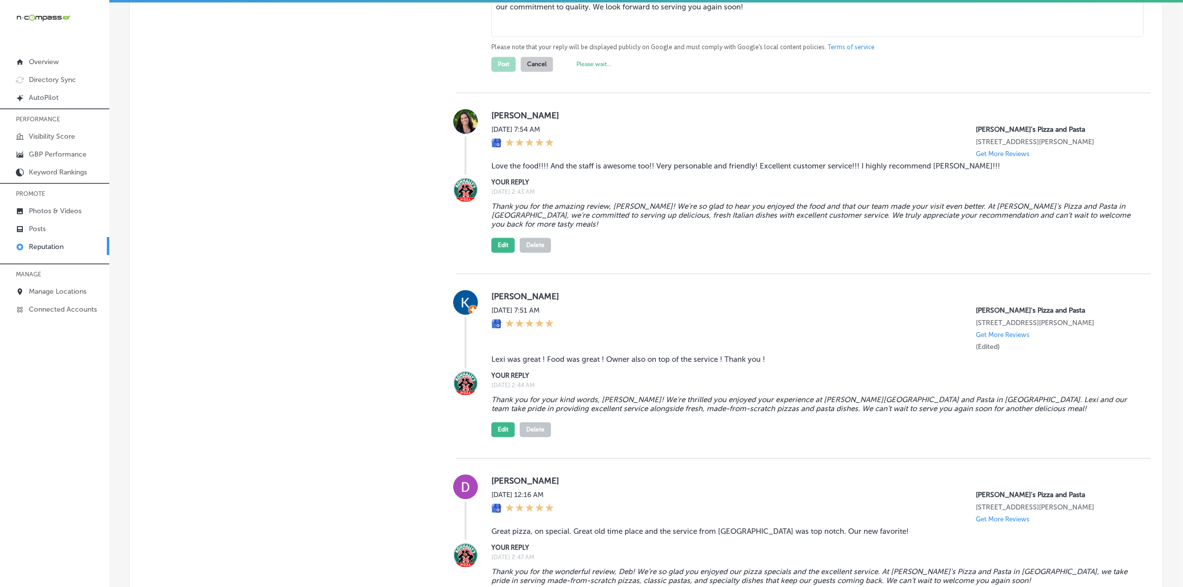
type textarea "x"
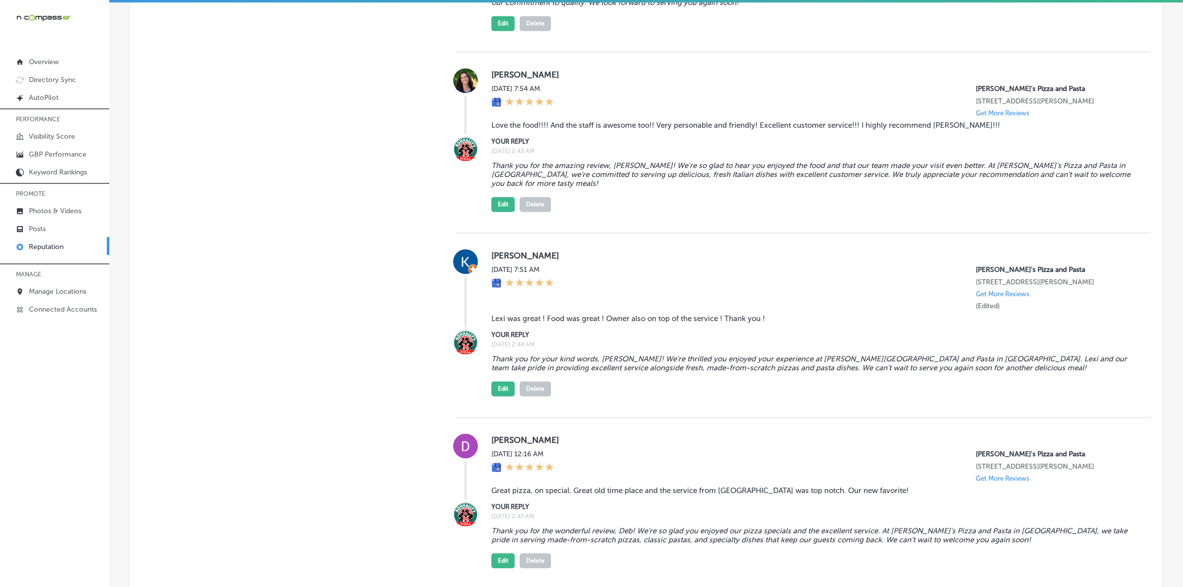
click at [548, 354] on blockquote "Thank you for your kind words, [PERSON_NAME]! We’re thrilled you enjoyed your e…" at bounding box center [812, 363] width 643 height 18
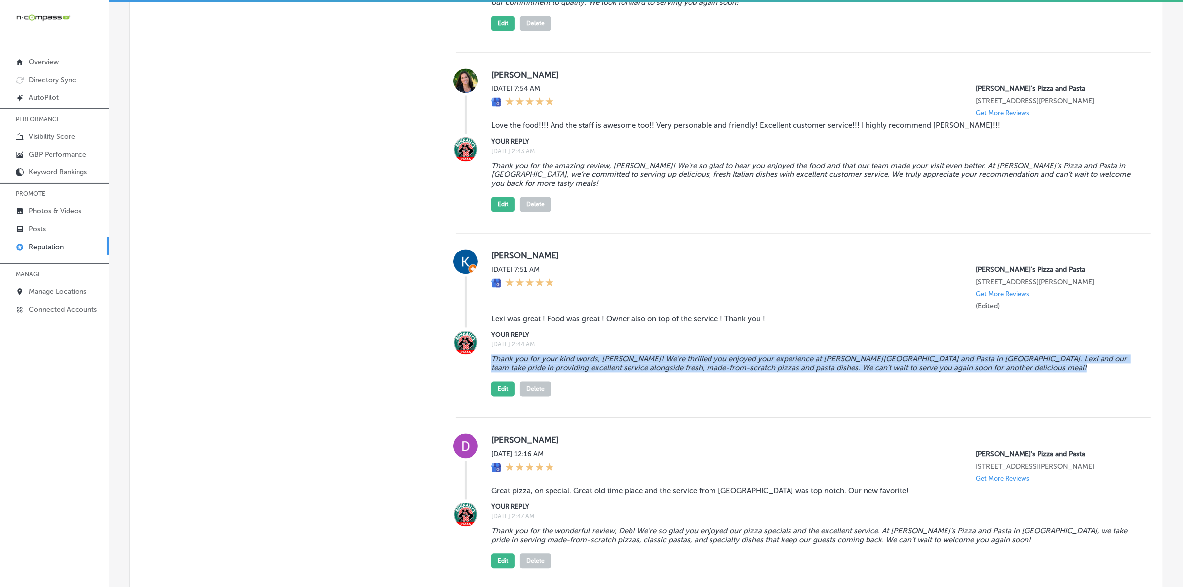
click at [547, 354] on blockquote "Thank you for your kind words, [PERSON_NAME]! We’re thrilled you enjoyed your e…" at bounding box center [812, 363] width 643 height 18
click at [496, 381] on button "Edit" at bounding box center [502, 388] width 23 height 15
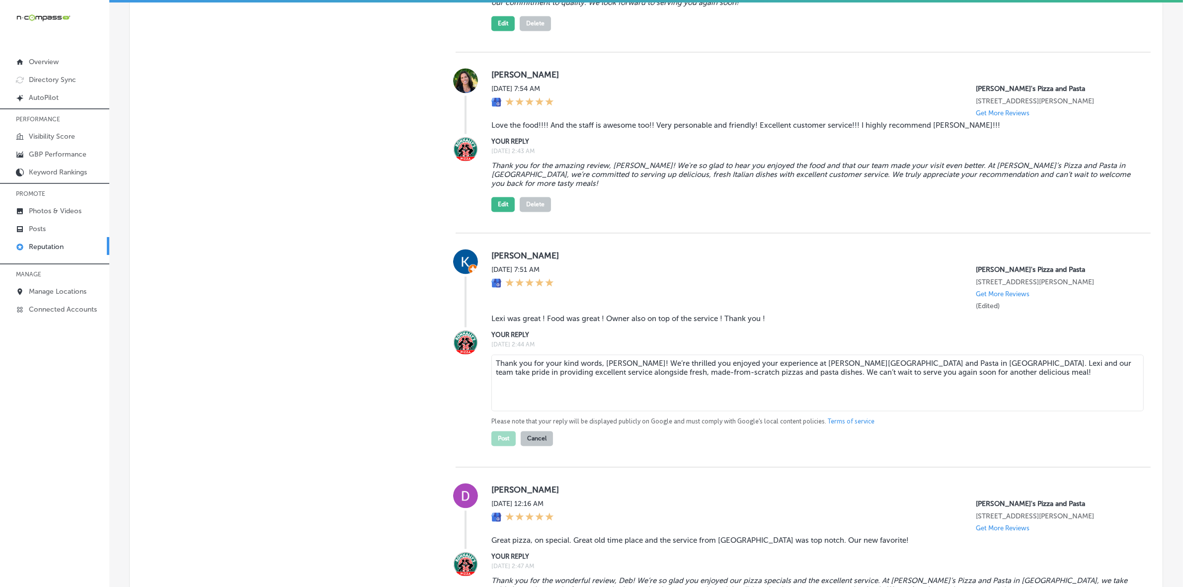
click at [555, 361] on textarea "Thank you for your kind words, [PERSON_NAME]! We’re thrilled you enjoyed your e…" at bounding box center [817, 382] width 652 height 57
paste textarea "our fres"
type textarea "Thank you for your kind words, [PERSON_NAME]! We’re thrilled you enjoyed your e…"
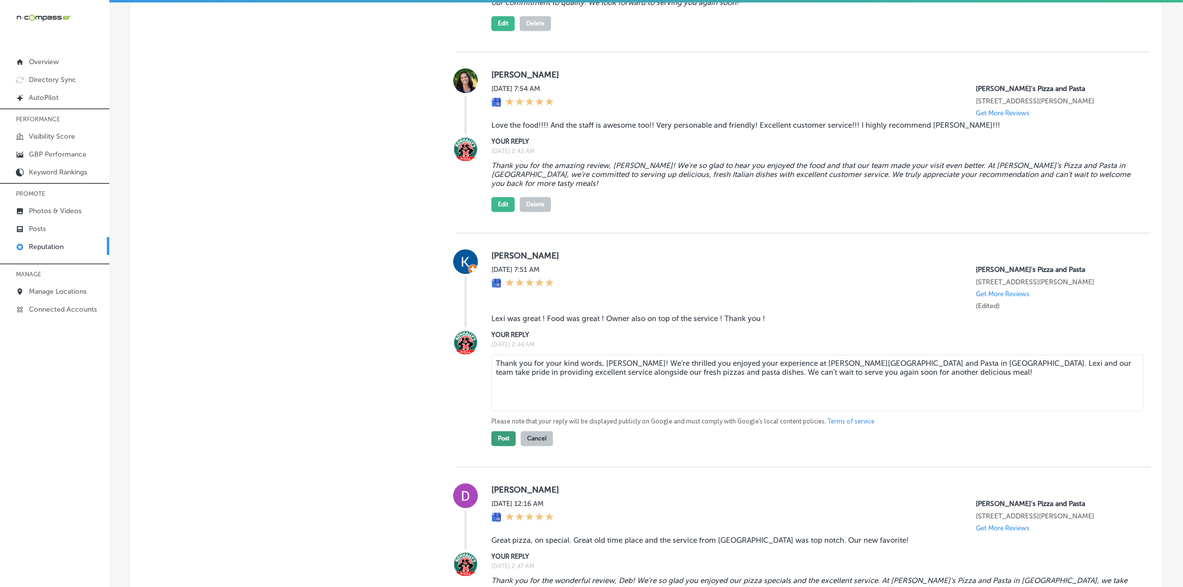
click at [500, 431] on button "Post" at bounding box center [503, 438] width 24 height 15
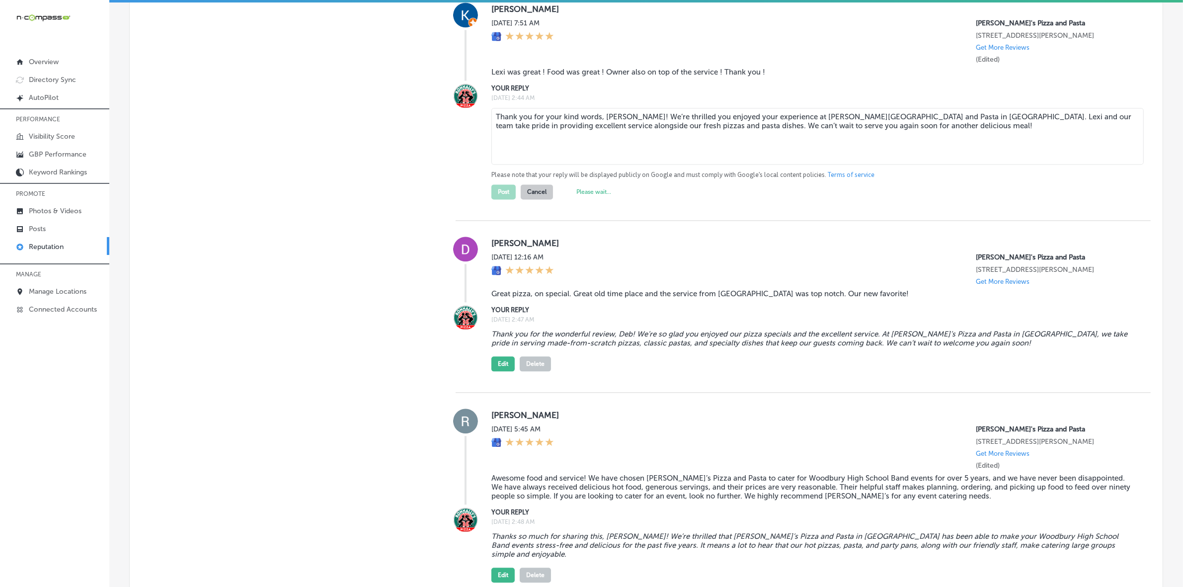
scroll to position [2732, 0]
type textarea "x"
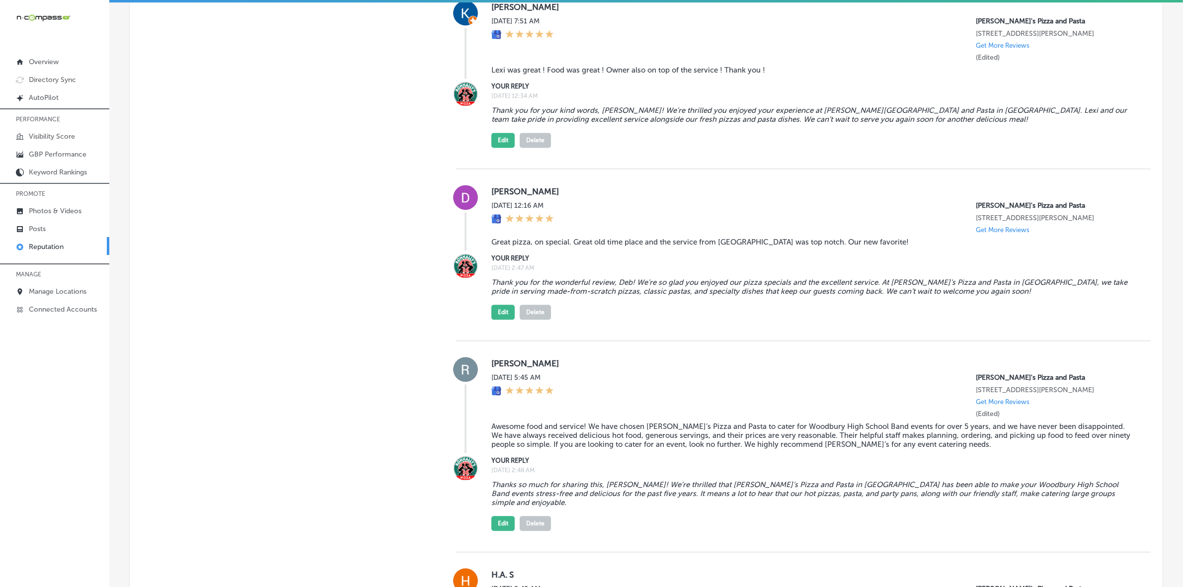
click at [559, 278] on blockquote "Thank you for the wonderful review, Deb! We’re so glad you enjoyed our pizza sp…" at bounding box center [812, 287] width 643 height 18
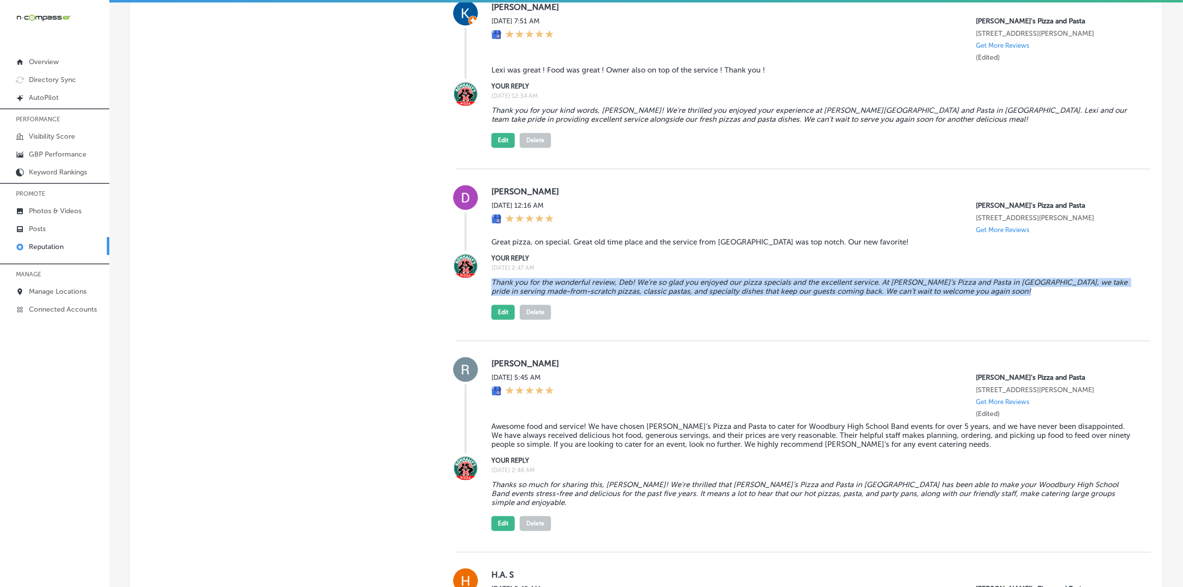
click at [559, 278] on blockquote "Thank you for the wonderful review, Deb! We’re so glad you enjoyed our pizza sp…" at bounding box center [812, 287] width 643 height 18
click at [496, 304] on button "Edit" at bounding box center [502, 311] width 23 height 15
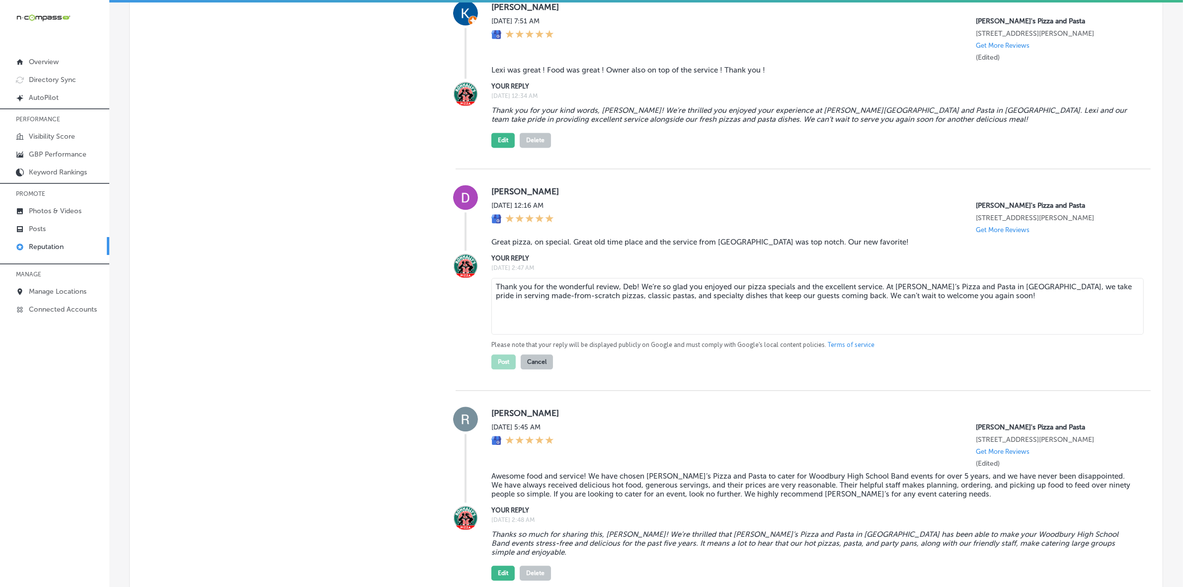
click at [562, 281] on textarea "Thank you for the wonderful review, Deb! We’re so glad you enjoyed our pizza sp…" at bounding box center [817, 306] width 652 height 57
paste textarea "delicious"
type textarea "Thank you for the wonderful review, Deb! We’re so glad you enjoyed our pizza sp…"
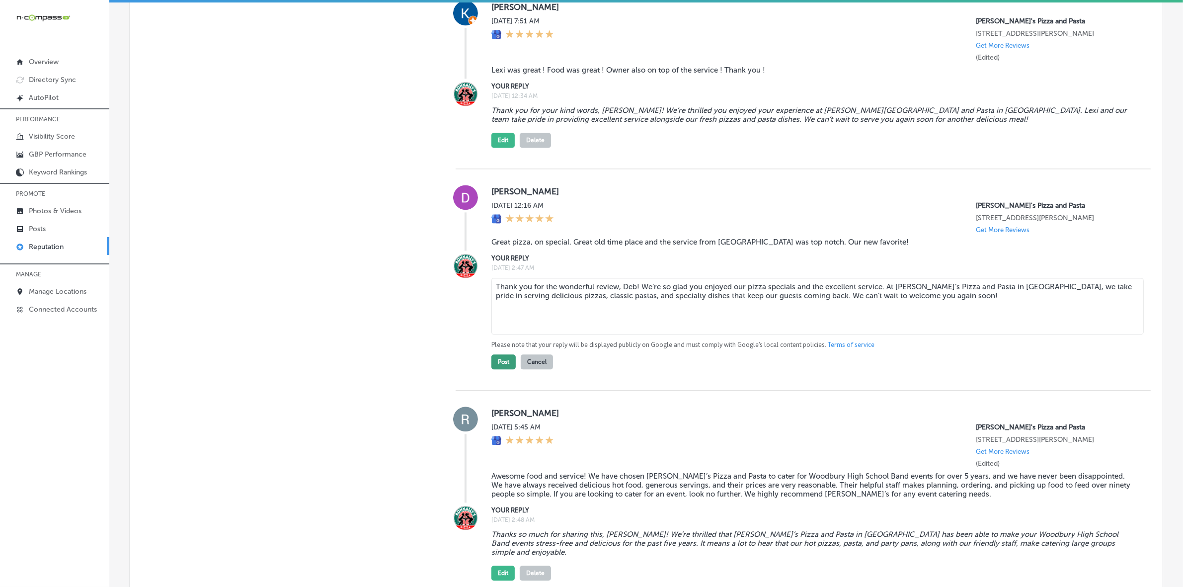
click at [503, 354] on button "Post" at bounding box center [503, 361] width 24 height 15
type textarea "x"
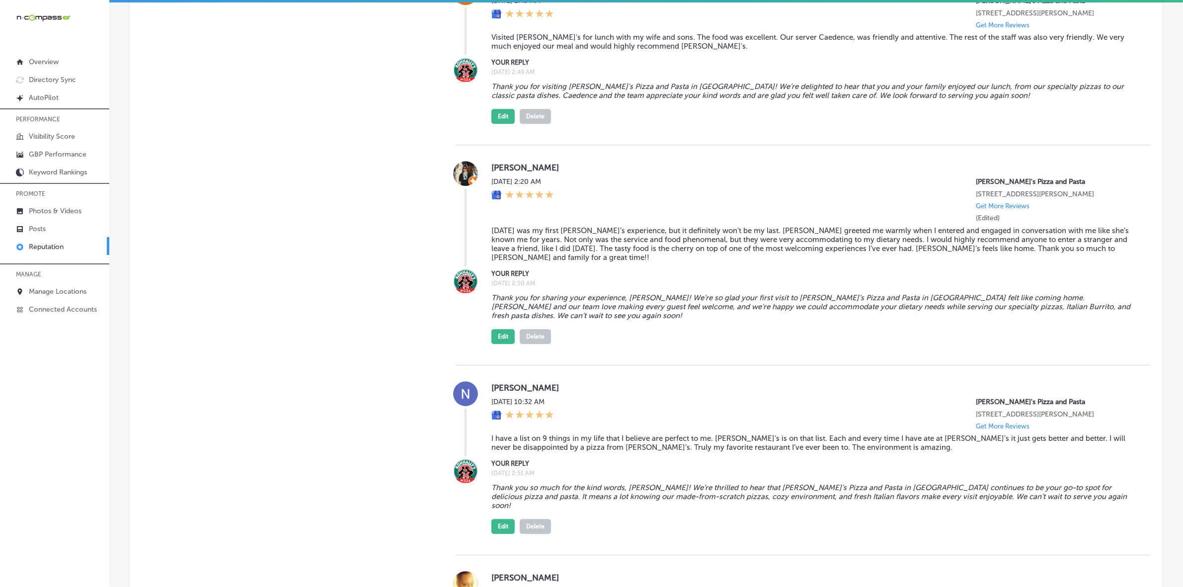
scroll to position [3352, 0]
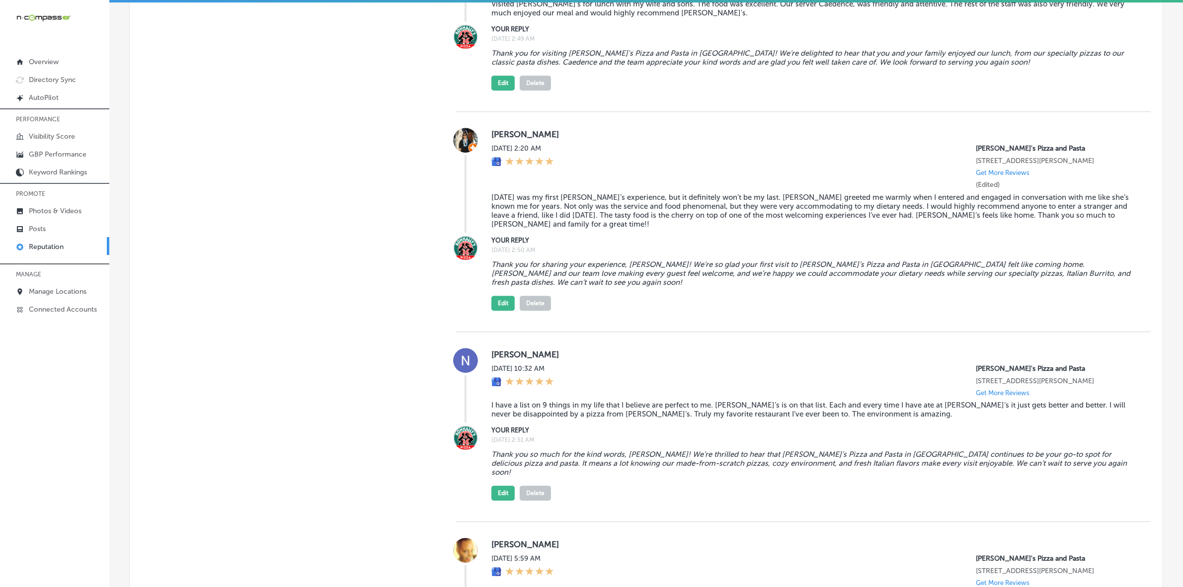
click at [510, 449] on blockquote "Thank you so much for the kind words, [PERSON_NAME]! We’re thrilled to hear tha…" at bounding box center [812, 462] width 643 height 27
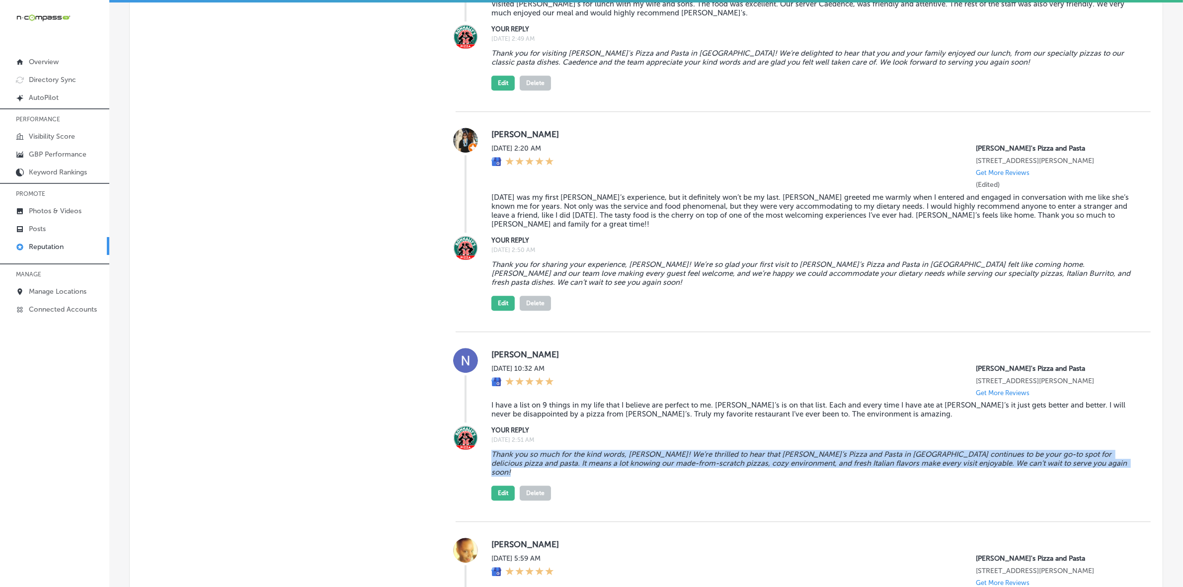
click at [510, 449] on blockquote "Thank you so much for the kind words, [PERSON_NAME]! We’re thrilled to hear tha…" at bounding box center [812, 462] width 643 height 27
click at [510, 485] on button "Edit" at bounding box center [502, 492] width 23 height 15
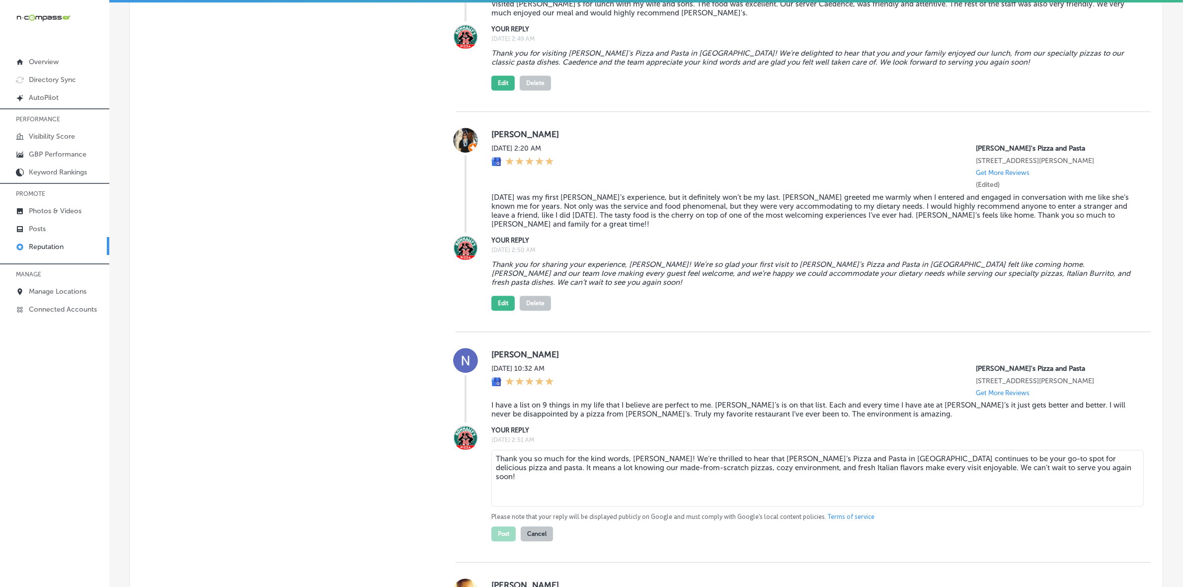
drag, startPoint x: 554, startPoint y: 445, endPoint x: 624, endPoint y: 451, distance: 70.8
click at [624, 451] on textarea "Thank you so much for the kind words, [PERSON_NAME]! We’re thrilled to hear tha…" at bounding box center [817, 477] width 652 height 57
type textarea "Thank you so much for the kind words, [PERSON_NAME]! We’re thrilled to hear tha…"
click at [493, 526] on button "Post" at bounding box center [503, 533] width 24 height 15
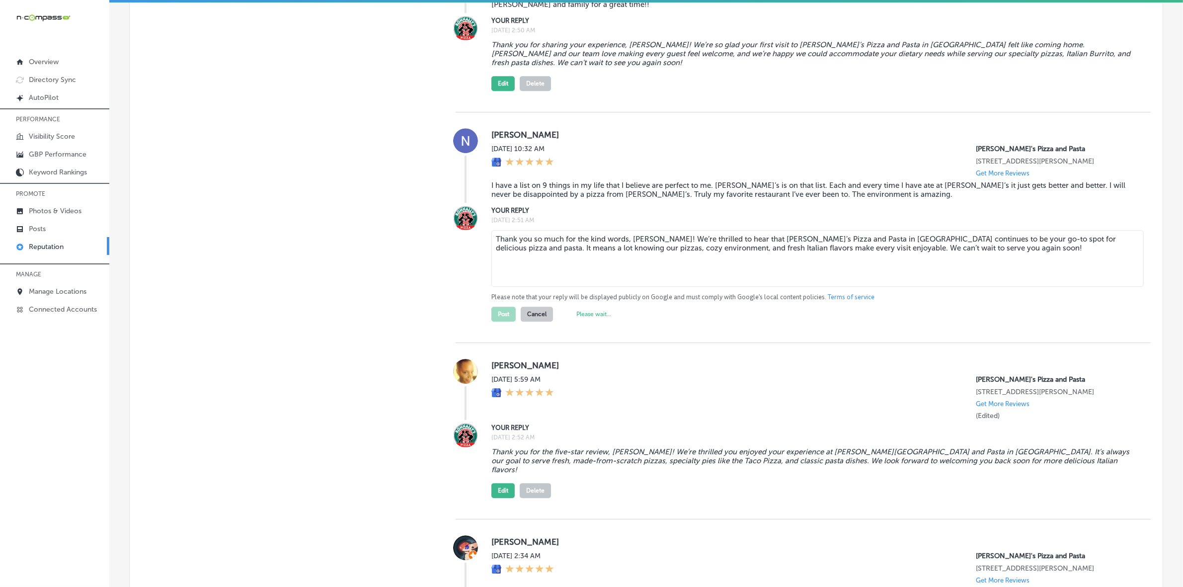
scroll to position [3601, 0]
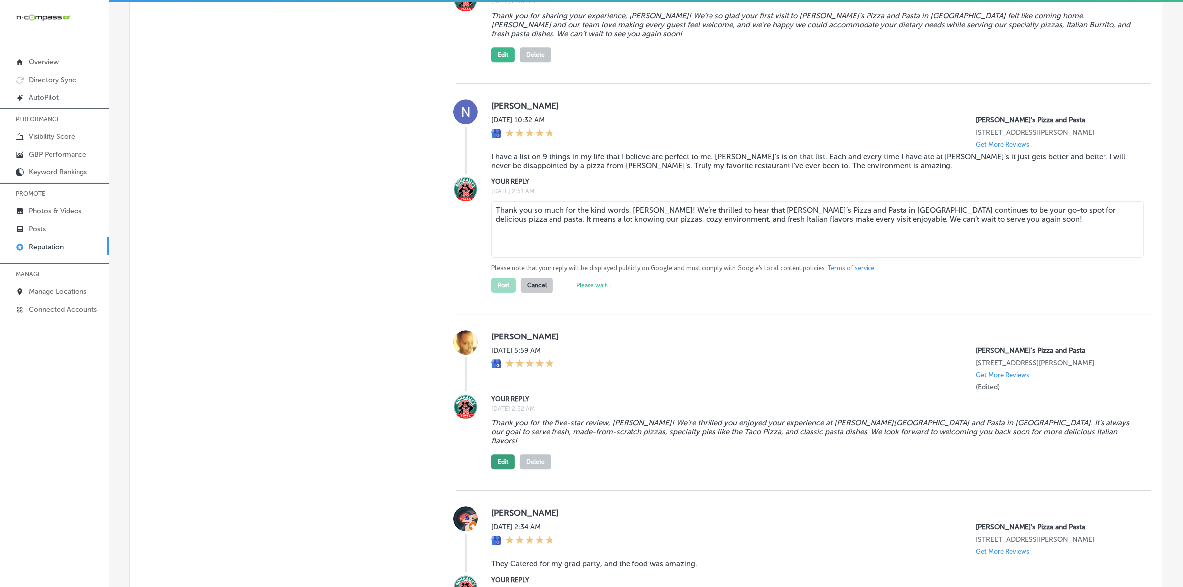
click at [505, 454] on button "Edit" at bounding box center [502, 461] width 23 height 15
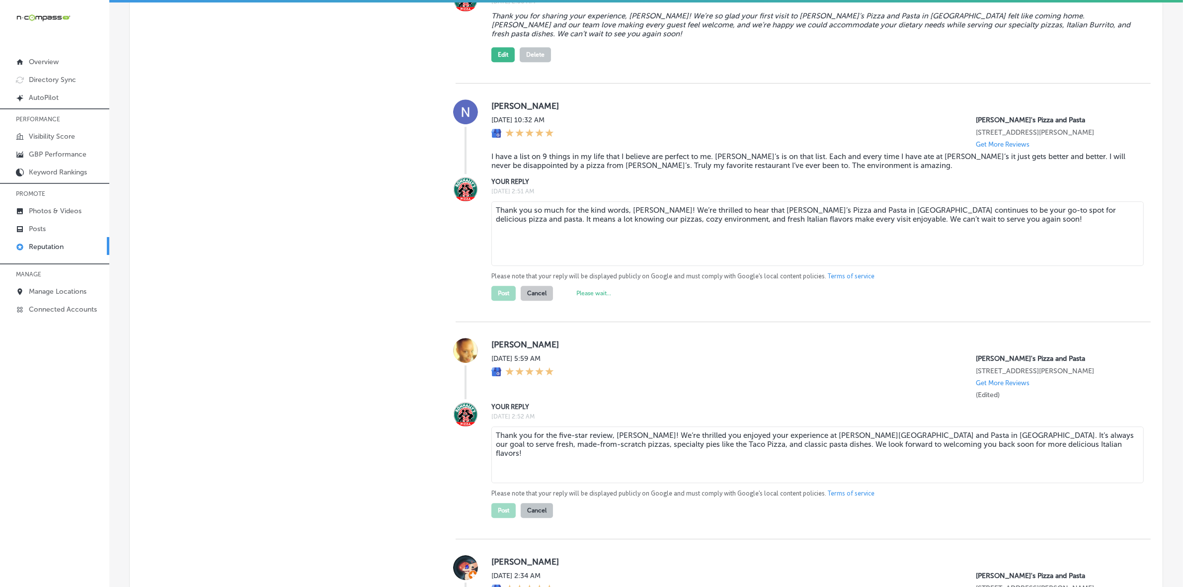
type textarea "x"
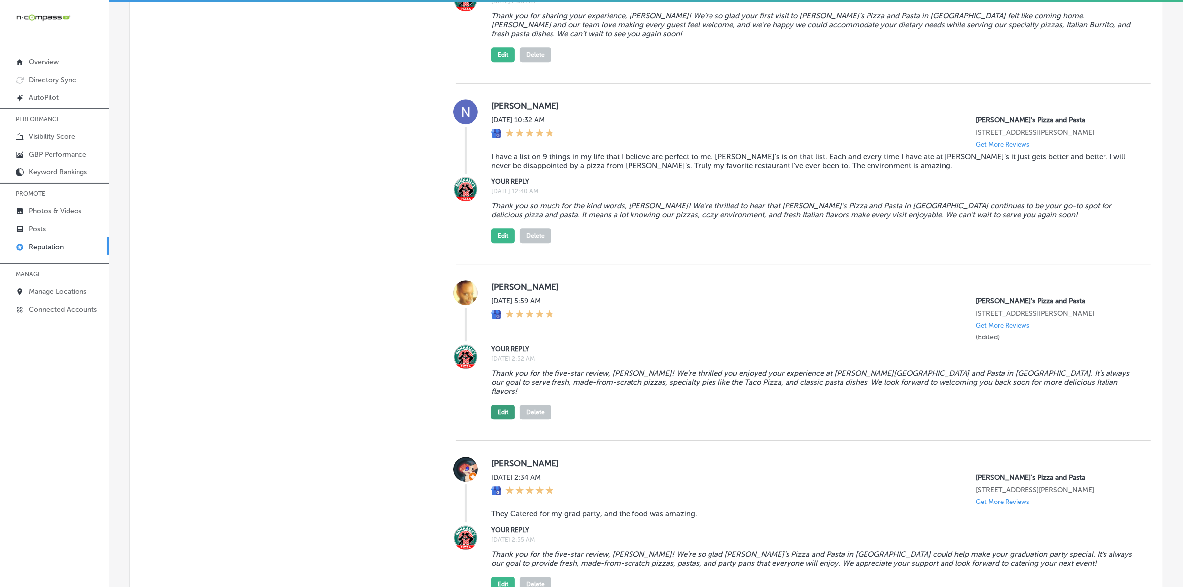
click at [500, 404] on button "Edit" at bounding box center [502, 411] width 23 height 15
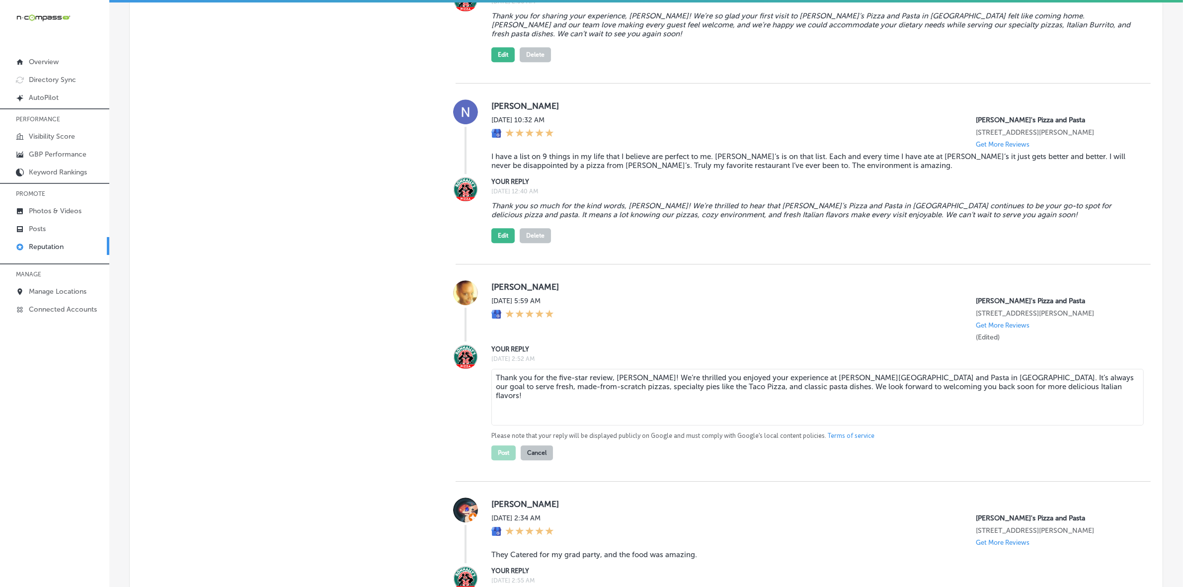
drag, startPoint x: 1054, startPoint y: 358, endPoint x: 1128, endPoint y: 364, distance: 74.2
click at [719, 369] on textarea "Thank you for the five-star review, [PERSON_NAME]! We’re thrilled you enjoyed y…" at bounding box center [817, 397] width 652 height 57
drag, startPoint x: 1130, startPoint y: 358, endPoint x: 1056, endPoint y: 359, distance: 74.0
click at [719, 369] on textarea "Thank you for the five-star review, [PERSON_NAME]! We’re thrilled you enjoyed y…" at bounding box center [817, 397] width 652 height 57
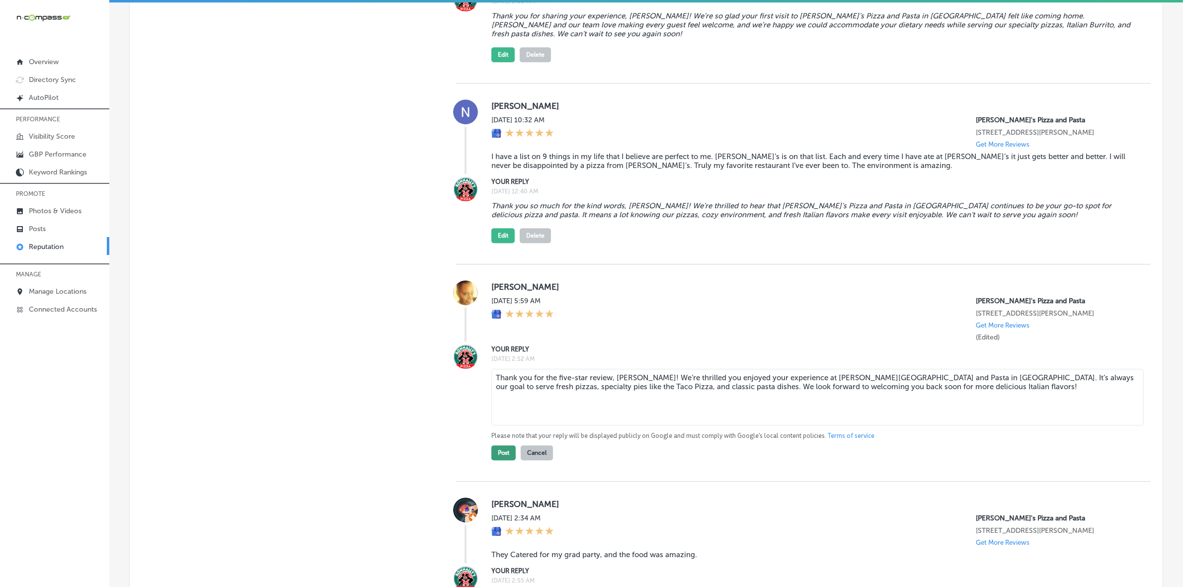
type textarea "Thank you for the five-star review, [PERSON_NAME]! We’re thrilled you enjoyed y…"
click at [497, 445] on button "Post" at bounding box center [503, 452] width 24 height 15
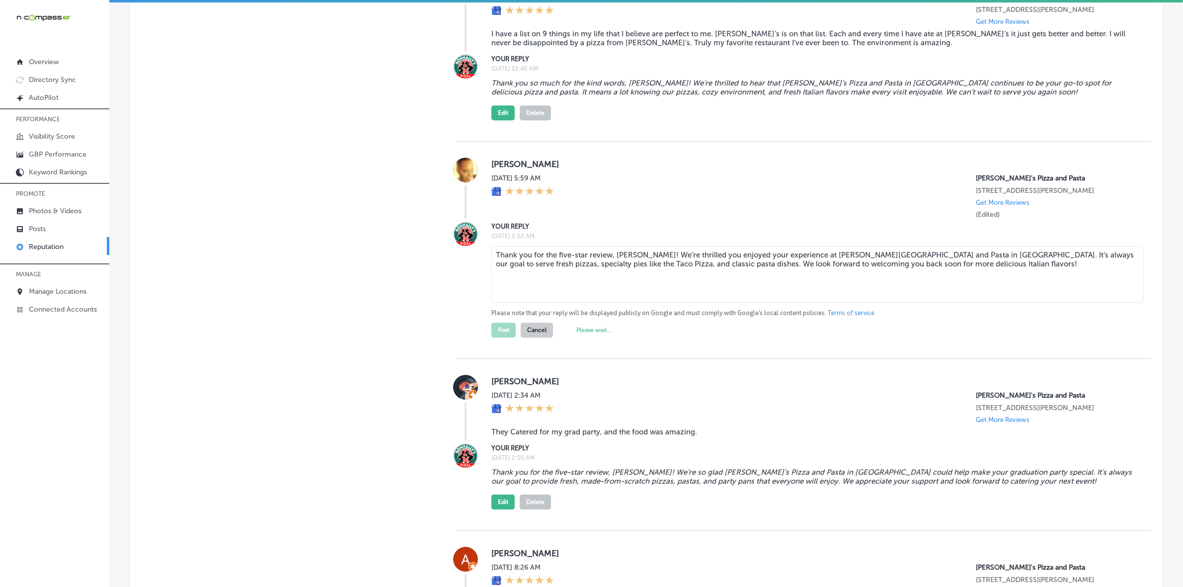
scroll to position [3725, 0]
type textarea "x"
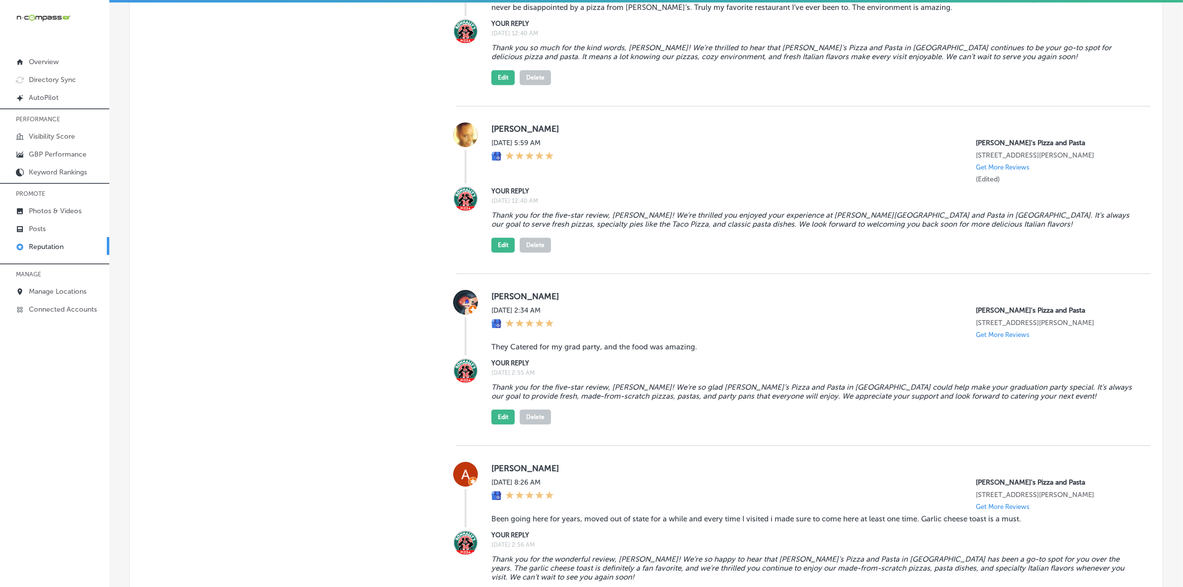
scroll to position [3787, 0]
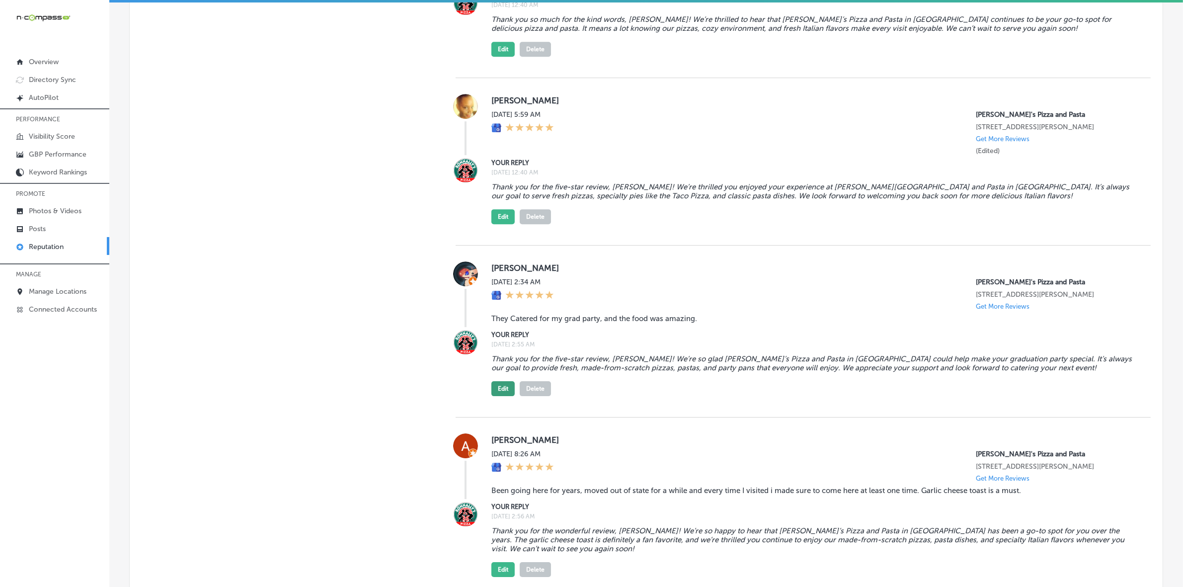
click at [502, 381] on button "Edit" at bounding box center [502, 388] width 23 height 15
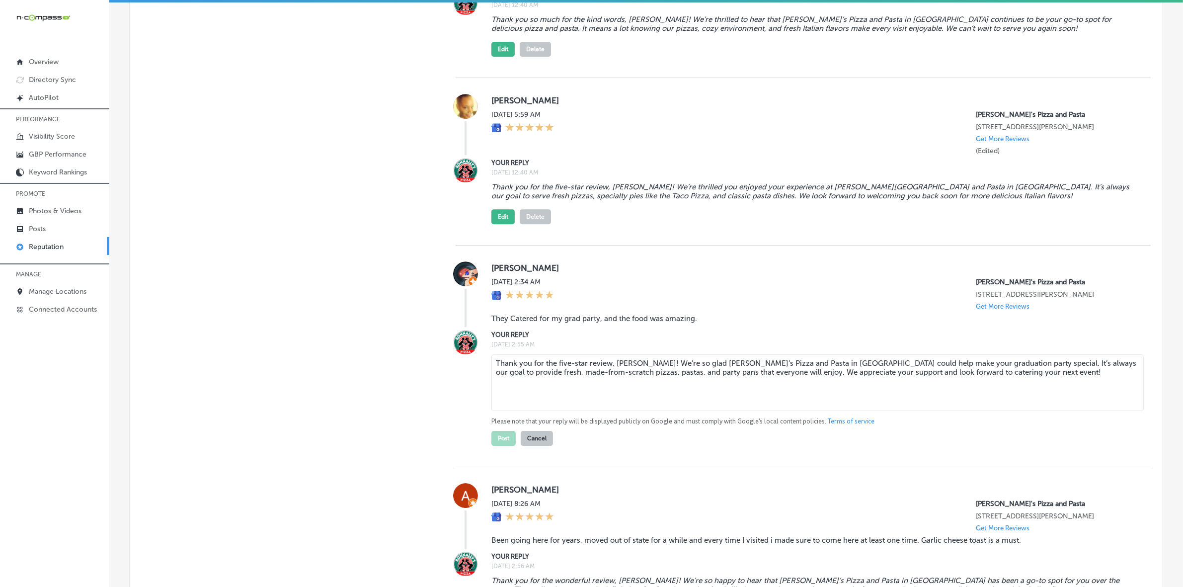
drag, startPoint x: 562, startPoint y: 354, endPoint x: 483, endPoint y: 358, distance: 79.6
click at [483, 358] on div "YOUR REPLY [DATE] 2:55 AM Thank you for the five-star review, [PERSON_NAME]! We…" at bounding box center [802, 387] width 695 height 116
type textarea "Thank you for the five-star review, [PERSON_NAME]! We’re so glad [PERSON_NAME]’…"
click at [503, 431] on button "Post" at bounding box center [503, 438] width 24 height 15
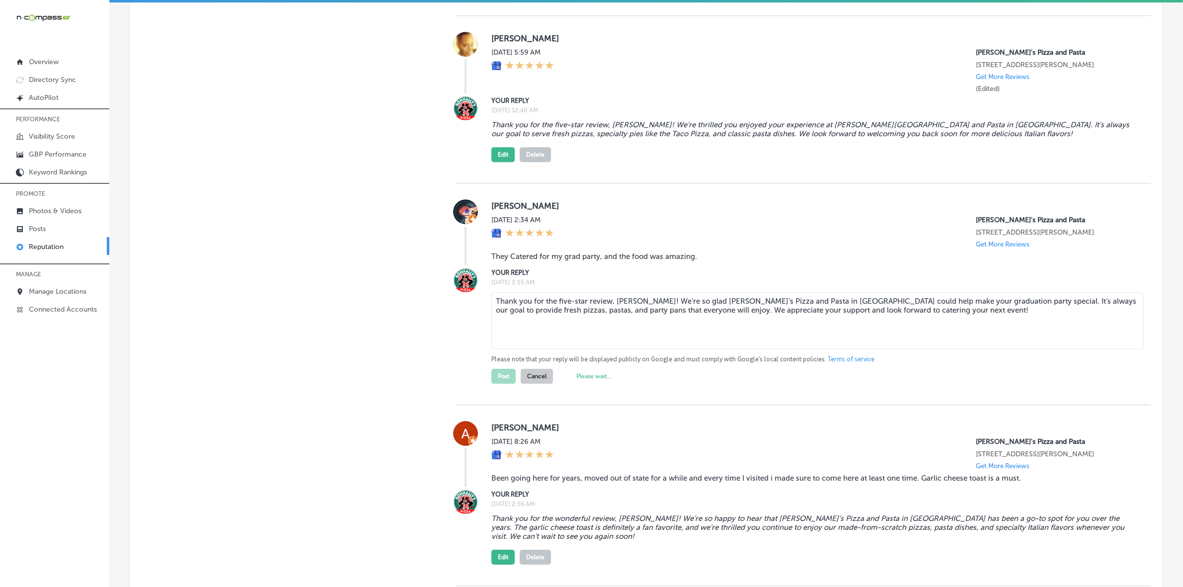
type textarea "x"
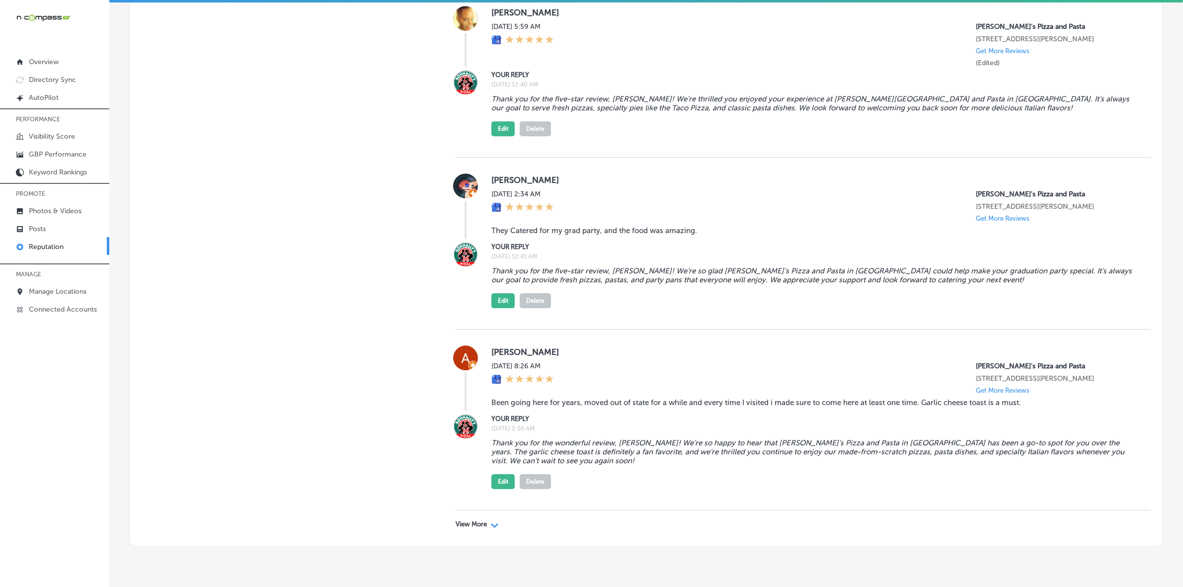
scroll to position [3897, 0]
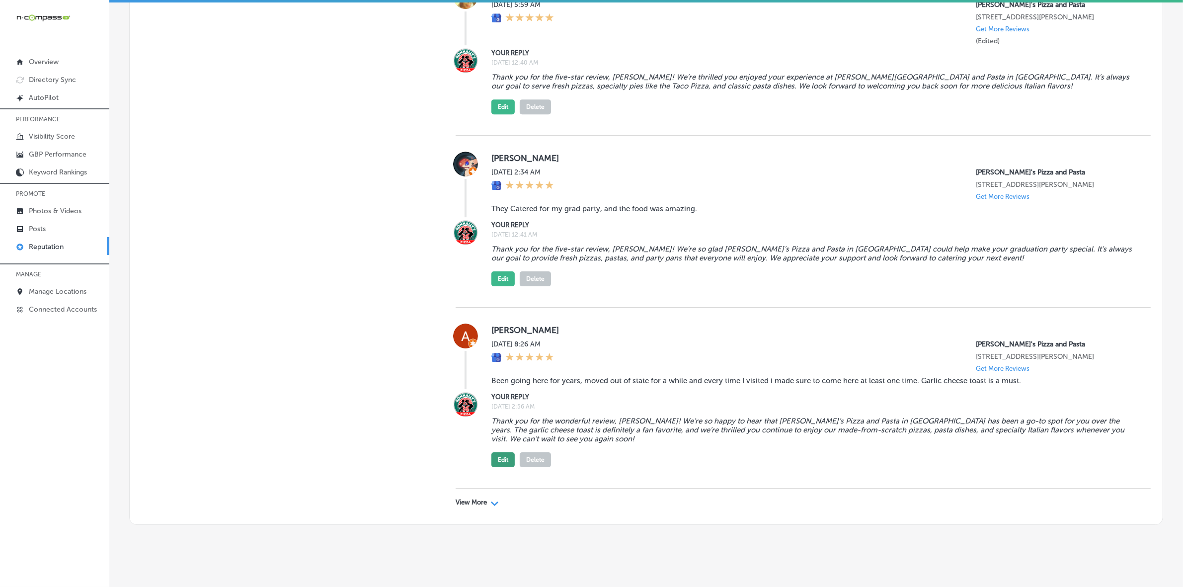
click at [498, 452] on button "Edit" at bounding box center [502, 459] width 23 height 15
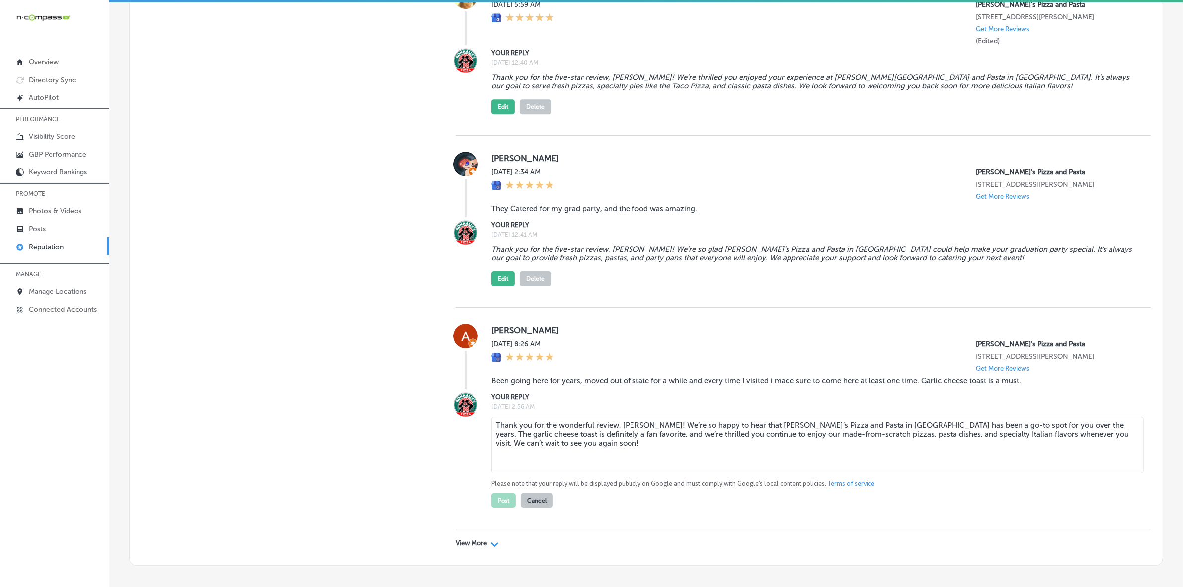
drag, startPoint x: 731, startPoint y: 415, endPoint x: 796, endPoint y: 417, distance: 65.1
click at [719, 417] on textarea "Thank you for the wonderful review, [PERSON_NAME]! We’re so happy to hear that …" at bounding box center [817, 444] width 652 height 57
type textarea "Thank you for the wonderful review, [PERSON_NAME]! We’re so happy to hear that …"
click at [493, 493] on button "Post" at bounding box center [503, 500] width 24 height 15
click at [467, 539] on p "View More" at bounding box center [470, 543] width 31 height 8
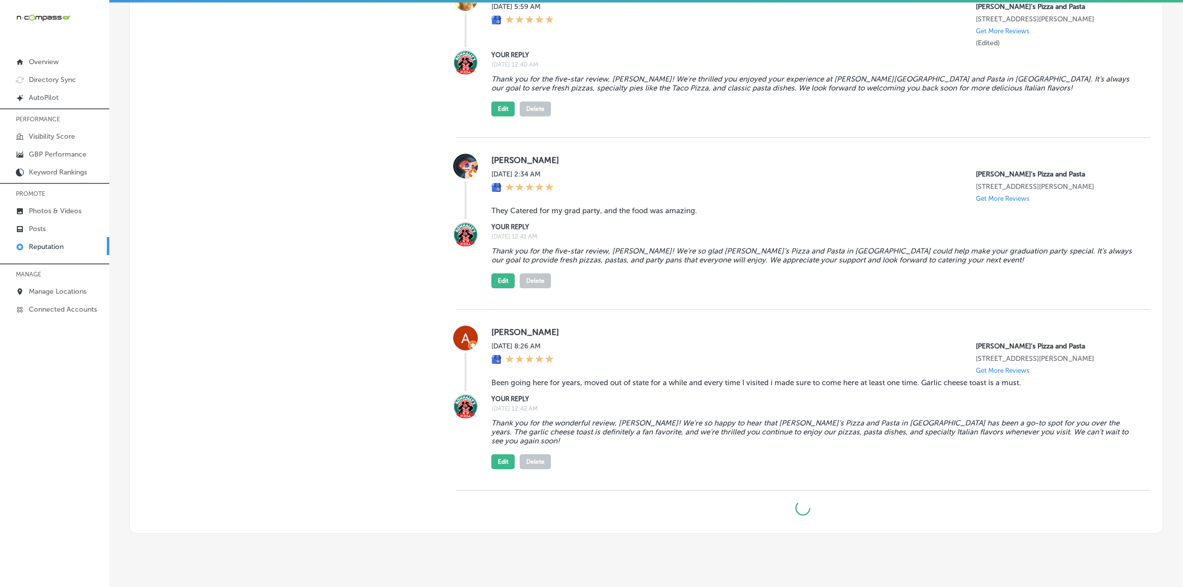
type textarea "x"
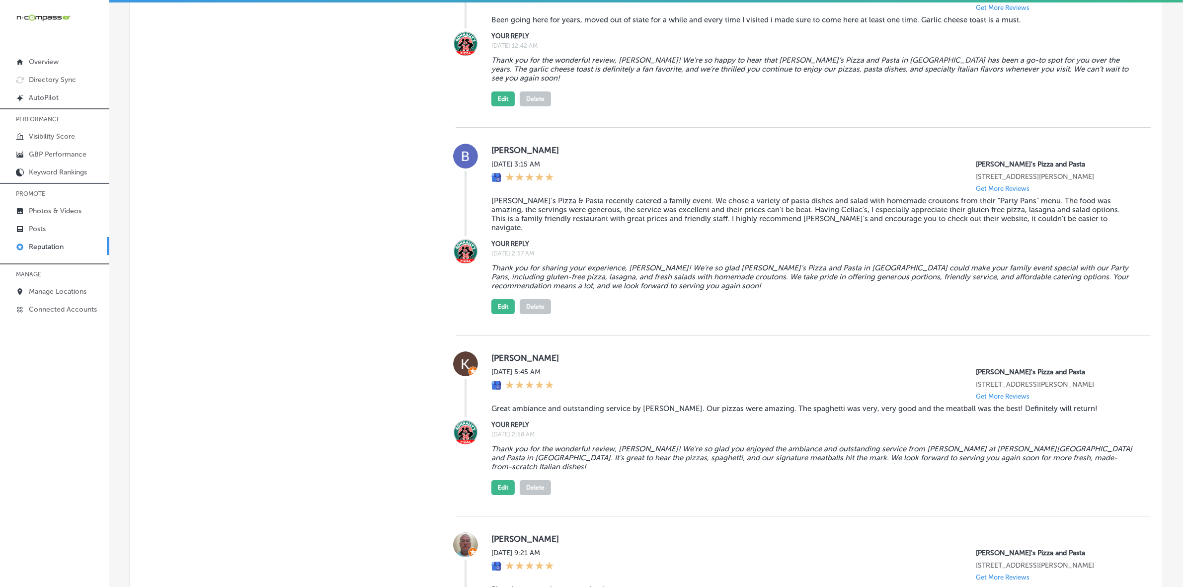
scroll to position [4269, 0]
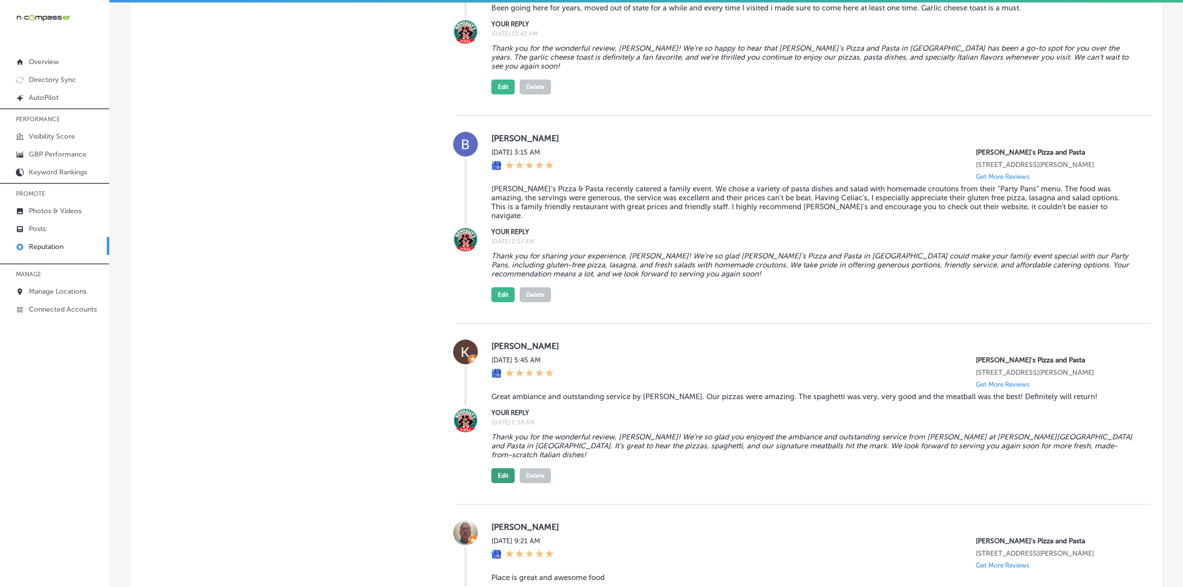
click at [492, 468] on button "Edit" at bounding box center [502, 475] width 23 height 15
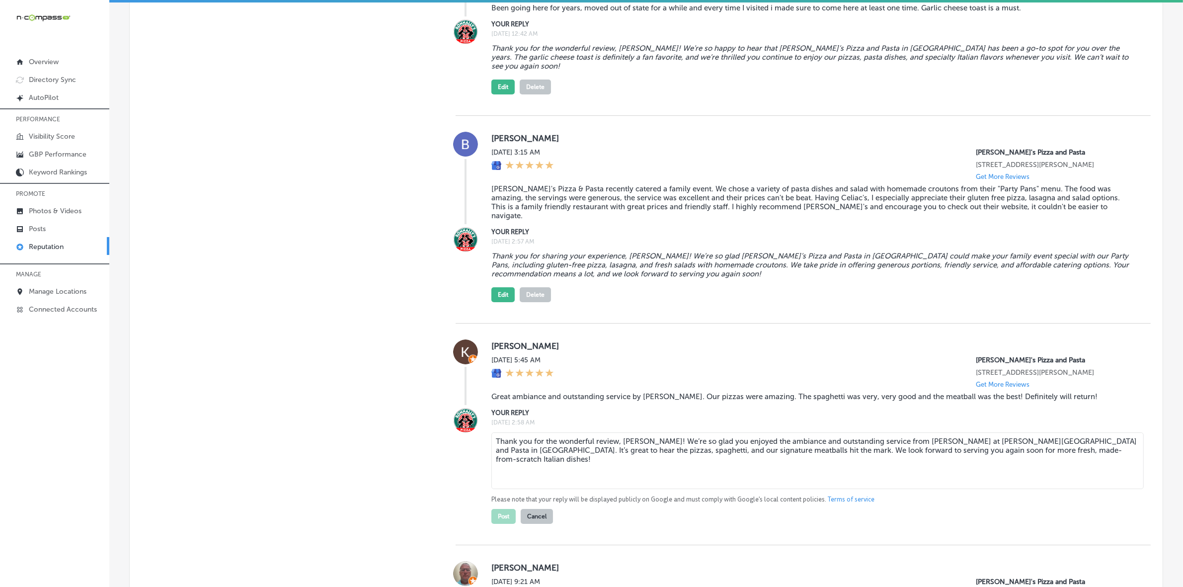
drag, startPoint x: 894, startPoint y: 417, endPoint x: 968, endPoint y: 421, distance: 74.1
click at [719, 432] on textarea "Thank you for the wonderful review, [PERSON_NAME]! We’re so glad you enjoyed th…" at bounding box center [817, 460] width 652 height 57
type textarea "Thank you for the wonderful review, [PERSON_NAME]! We’re so glad you enjoyed th…"
click at [501, 509] on button "Post" at bounding box center [503, 516] width 24 height 15
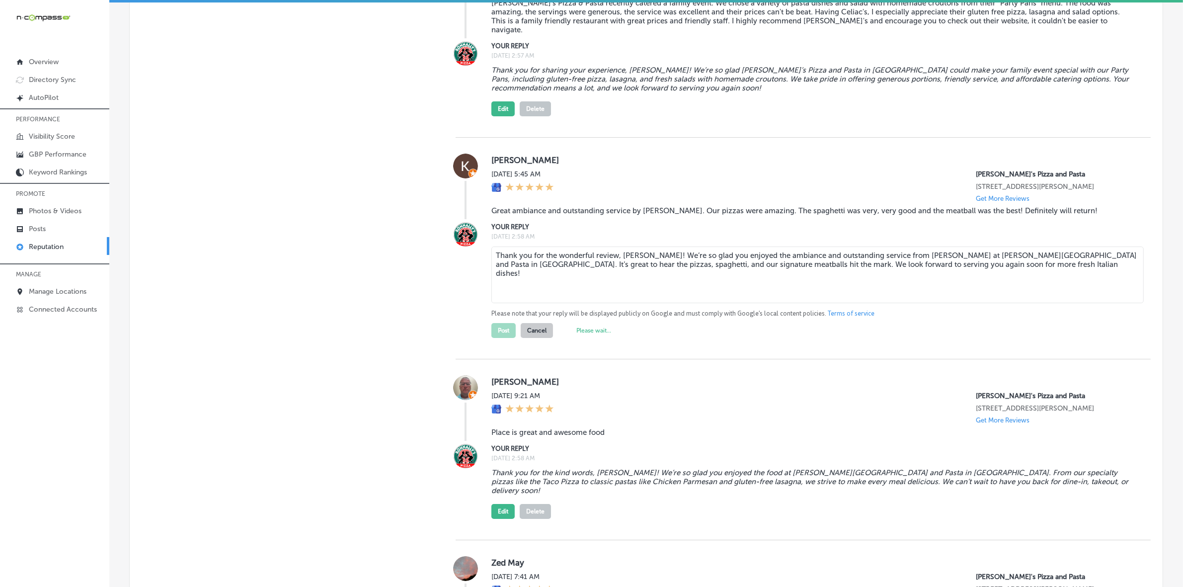
scroll to position [4456, 0]
type textarea "x"
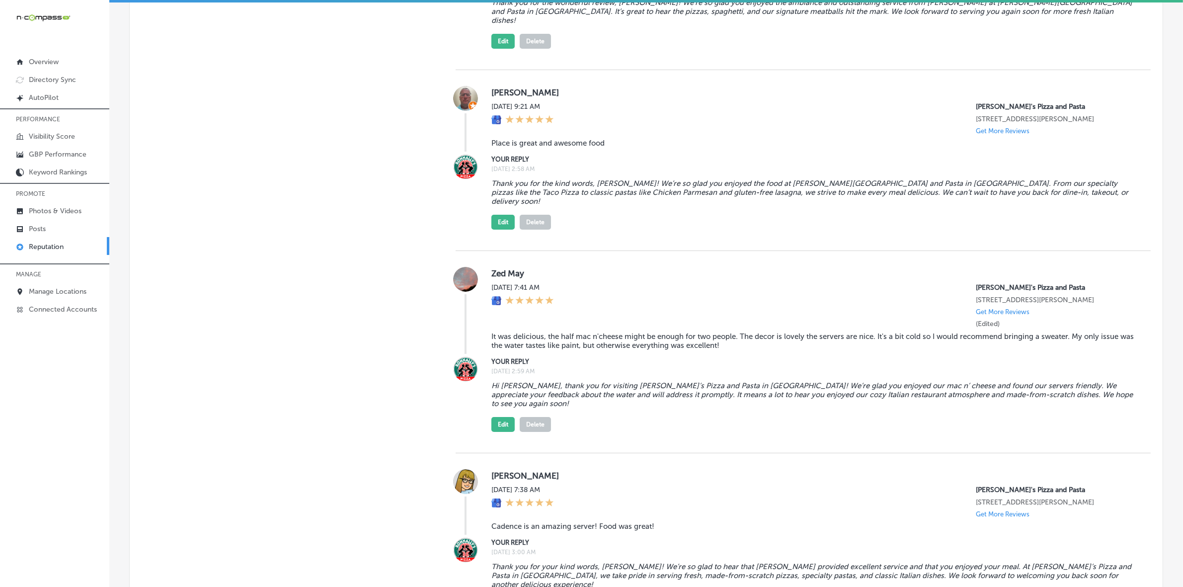
scroll to position [4704, 0]
click at [491, 416] on button "Edit" at bounding box center [502, 423] width 23 height 15
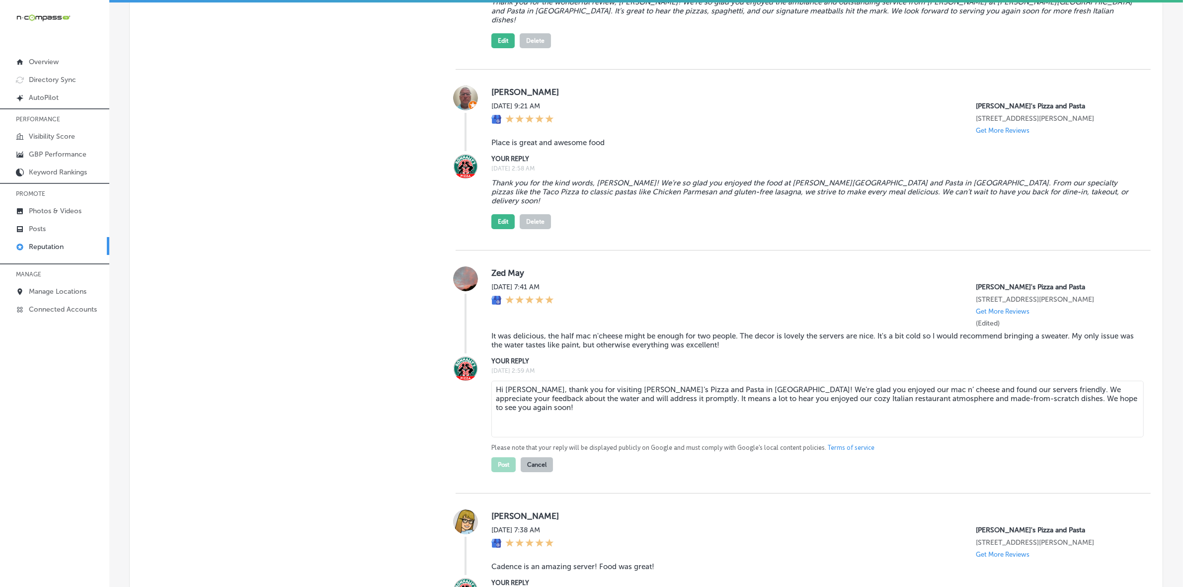
drag, startPoint x: 883, startPoint y: 351, endPoint x: 950, endPoint y: 353, distance: 67.1
click at [719, 380] on textarea "Hi [PERSON_NAME], thank you for visiting [PERSON_NAME]’s Pizza and Pasta in [GE…" at bounding box center [817, 408] width 652 height 57
type textarea "Hi [PERSON_NAME], thank you for visiting [PERSON_NAME]’s Pizza and Pasta in [GE…"
click at [502, 457] on button "Post" at bounding box center [503, 464] width 24 height 15
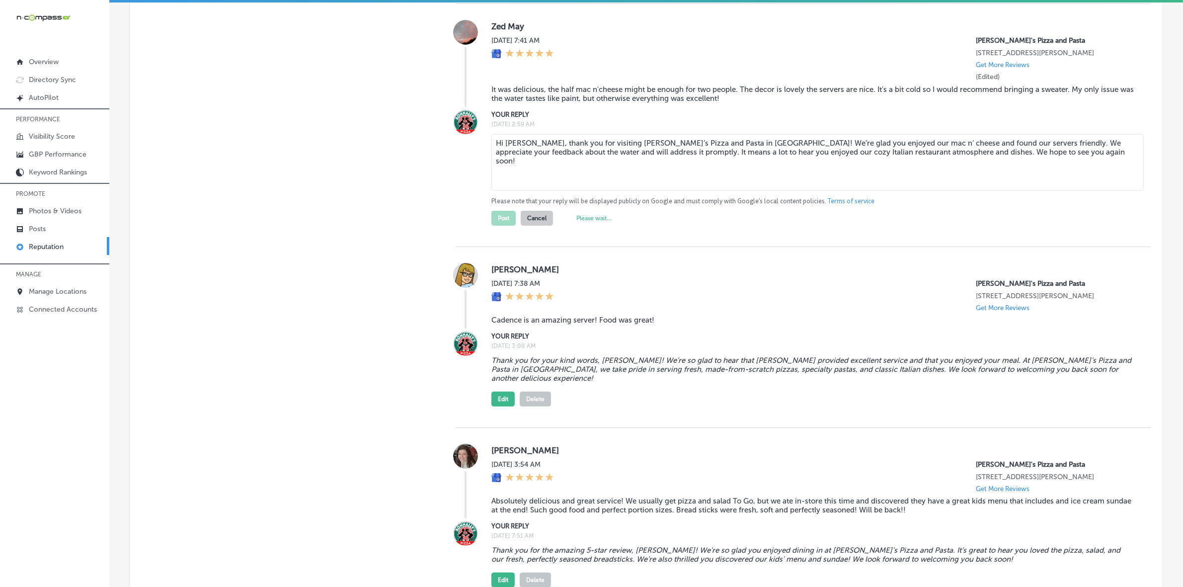
scroll to position [4952, 0]
type textarea "x"
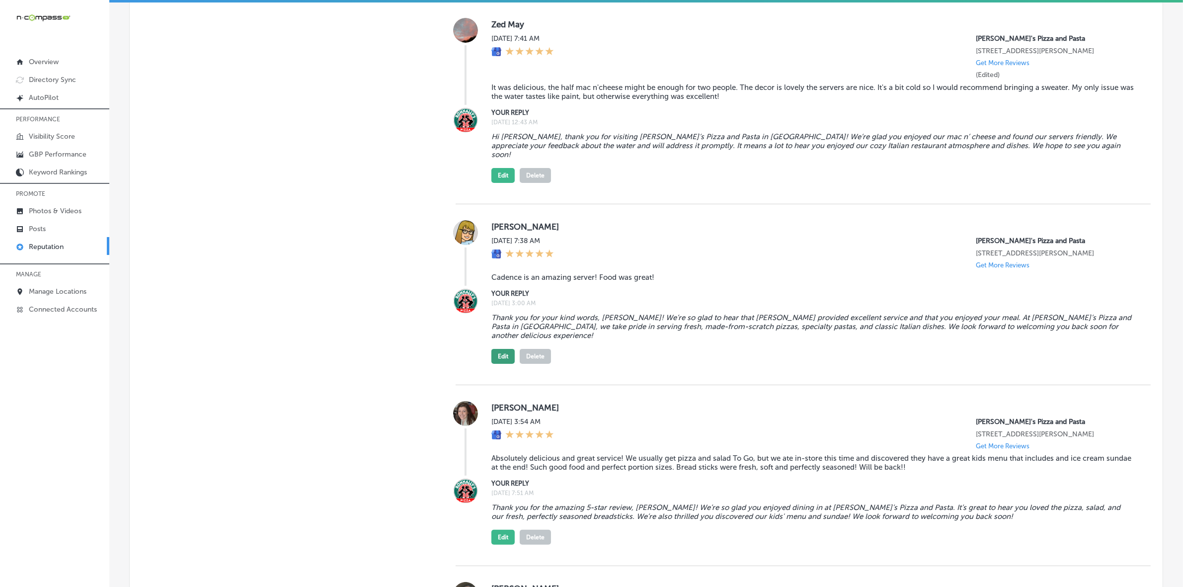
click at [497, 349] on button "Edit" at bounding box center [502, 356] width 23 height 15
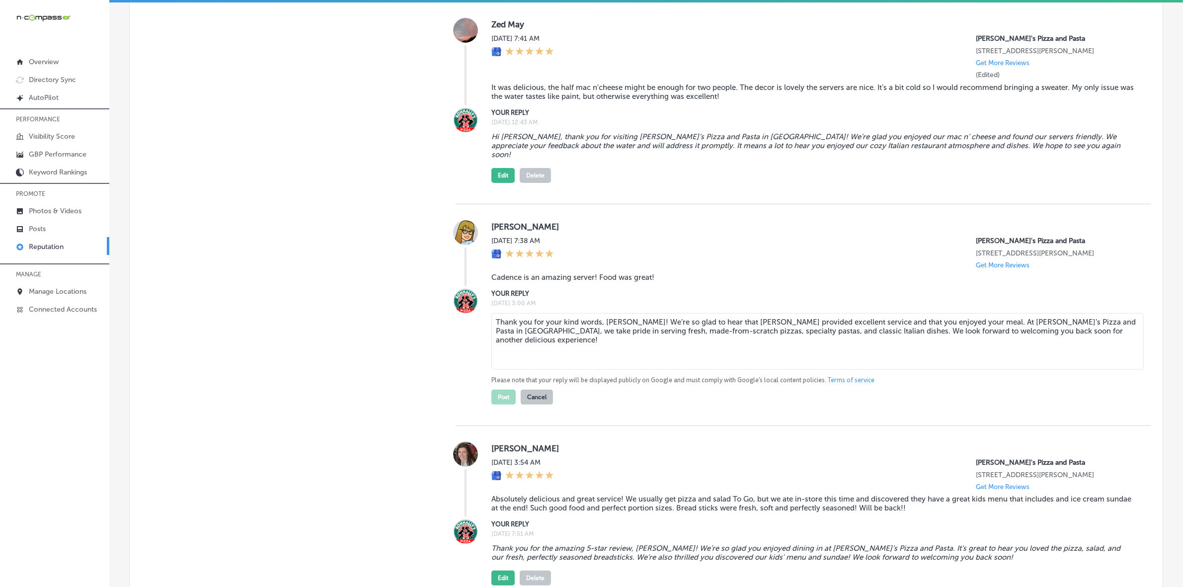
drag, startPoint x: 564, startPoint y: 273, endPoint x: 637, endPoint y: 278, distance: 73.2
click at [637, 313] on textarea "Thank you for your kind words, [PERSON_NAME]! We’re so glad to hear that [PERSO…" at bounding box center [817, 341] width 652 height 57
type textarea "Thank you for your kind words, [PERSON_NAME]! We’re so glad to hear that [PERSO…"
click at [502, 389] on button "Post" at bounding box center [503, 396] width 24 height 15
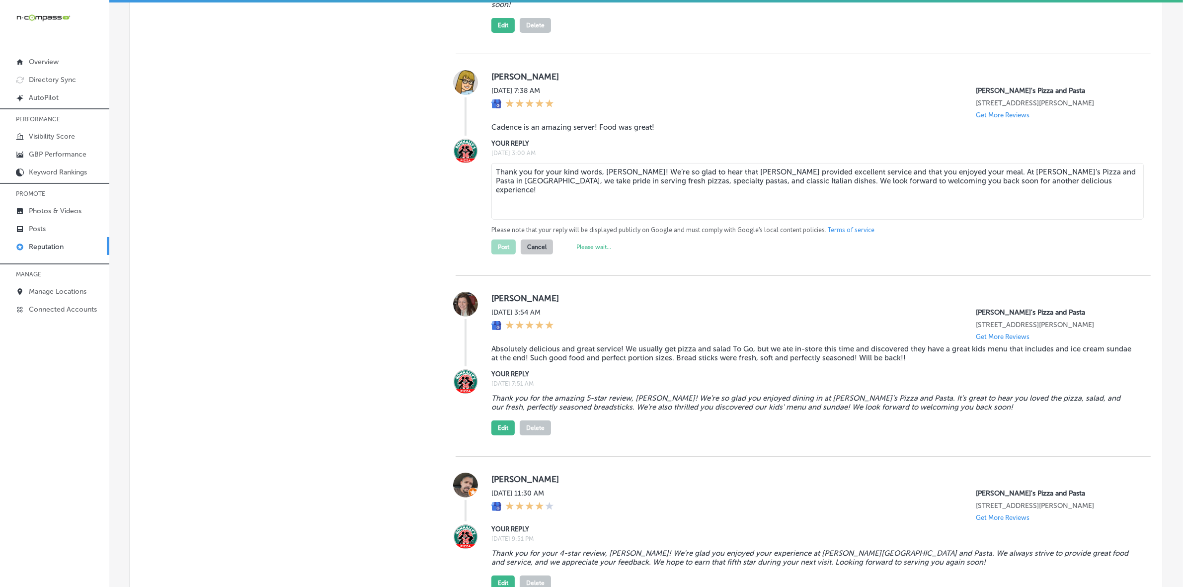
type textarea "x"
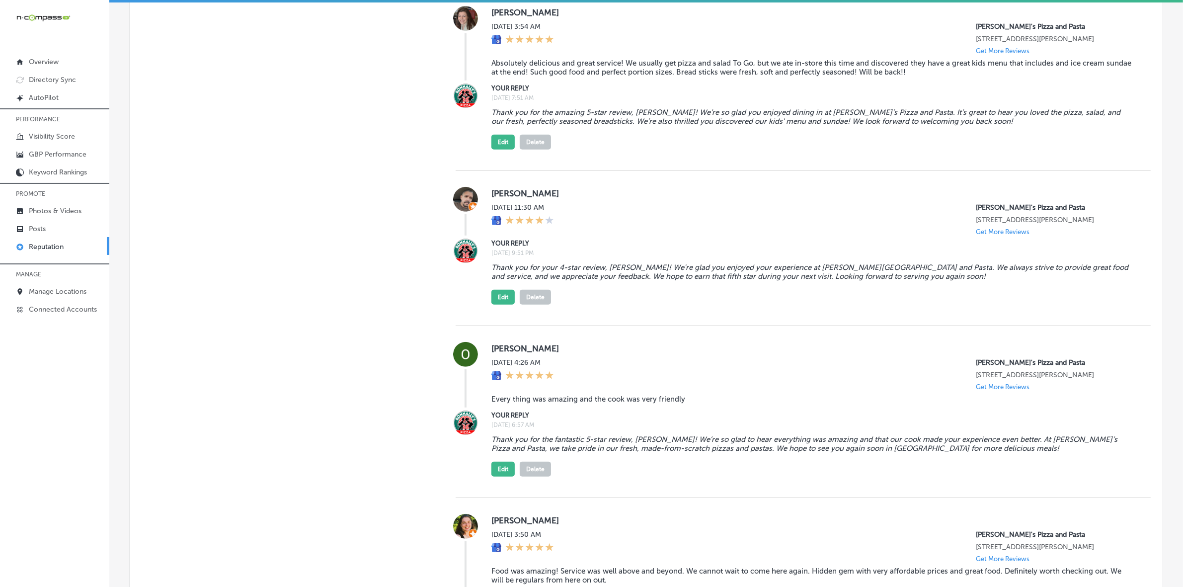
scroll to position [5387, 0]
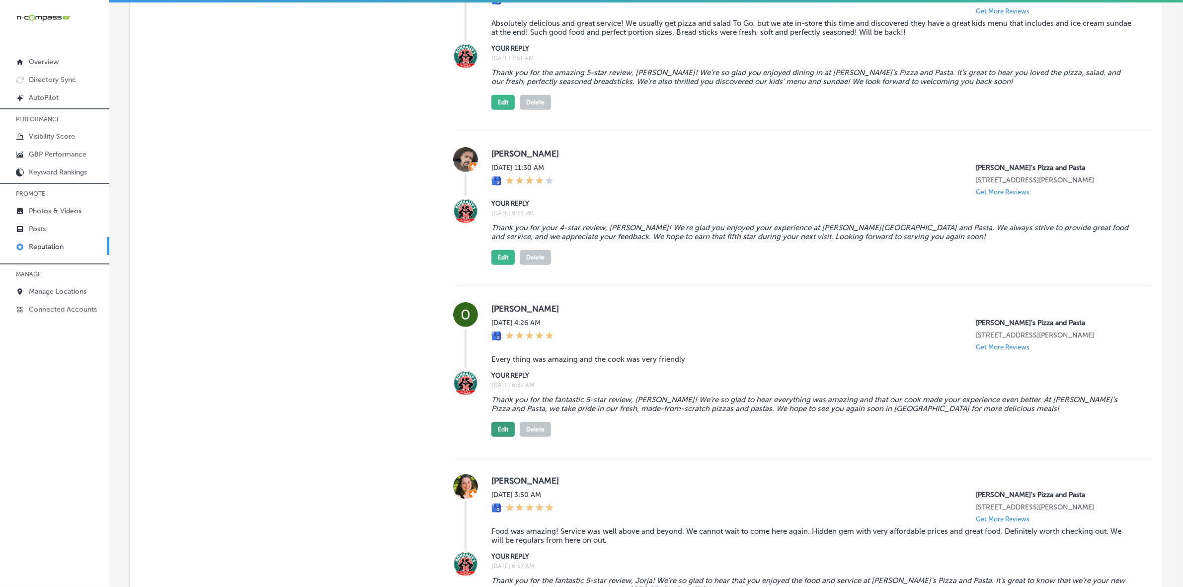
click at [495, 422] on button "Edit" at bounding box center [502, 429] width 23 height 15
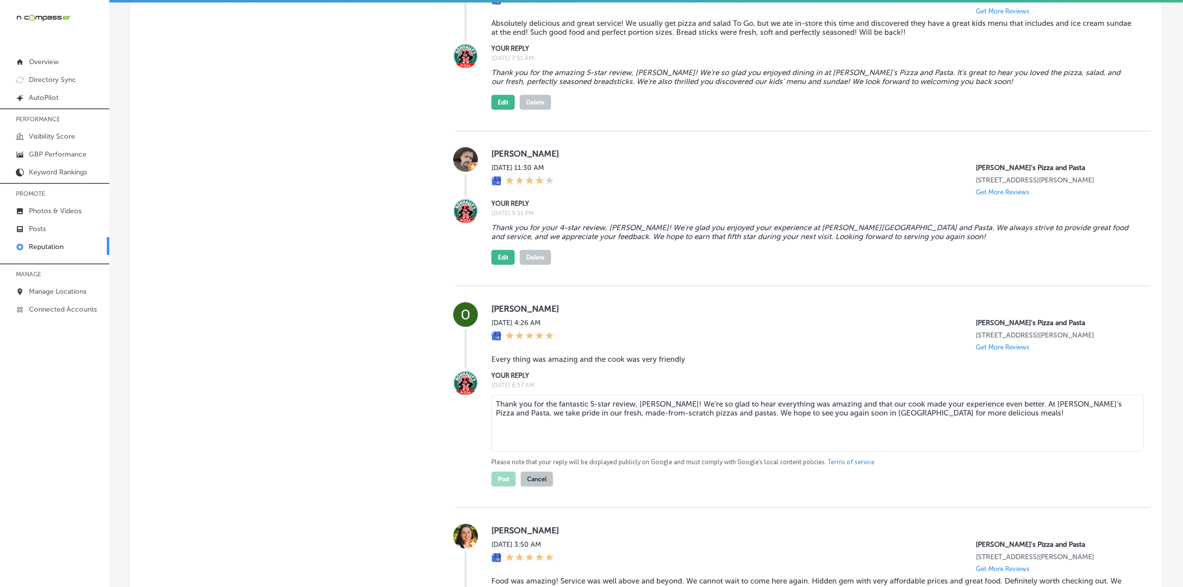
drag, startPoint x: 568, startPoint y: 352, endPoint x: 641, endPoint y: 353, distance: 73.5
click at [641, 395] on textarea "Thank you for the fantastic 5-star review, [PERSON_NAME]! We’re so glad to hear…" at bounding box center [817, 423] width 652 height 57
type textarea "Thank you for the fantastic 5-star review, [PERSON_NAME]! We’re so glad to hear…"
click at [487, 420] on div "YOUR REPLY [DATE] 6:57 AM Thank you for the fantastic 5-star review, [PERSON_NA…" at bounding box center [802, 428] width 695 height 116
click at [500, 471] on button "Post" at bounding box center [503, 478] width 24 height 15
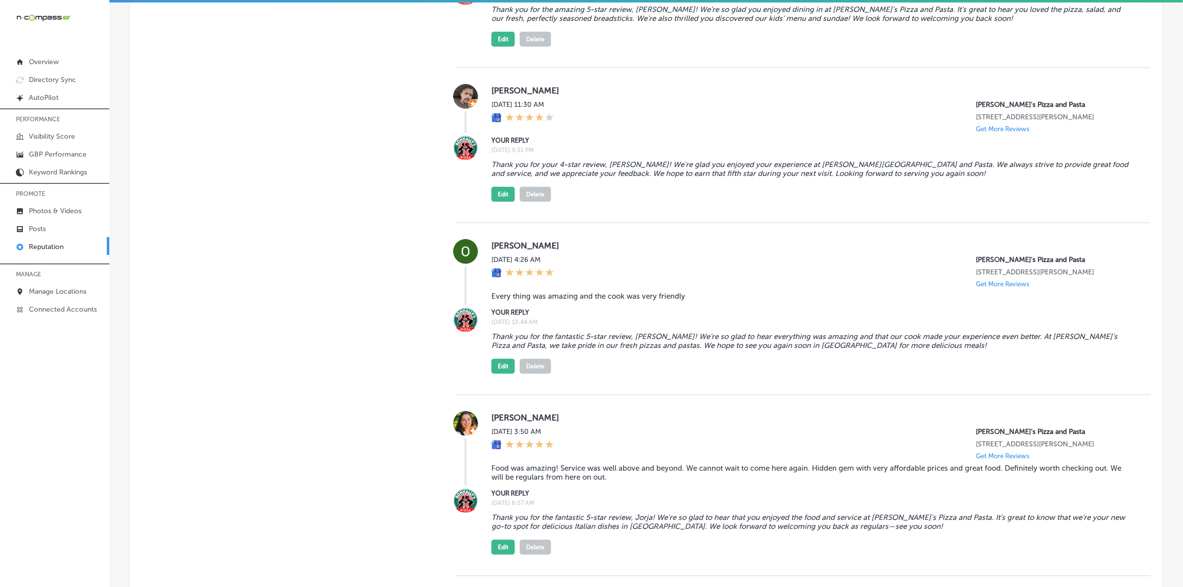
scroll to position [5488, 0]
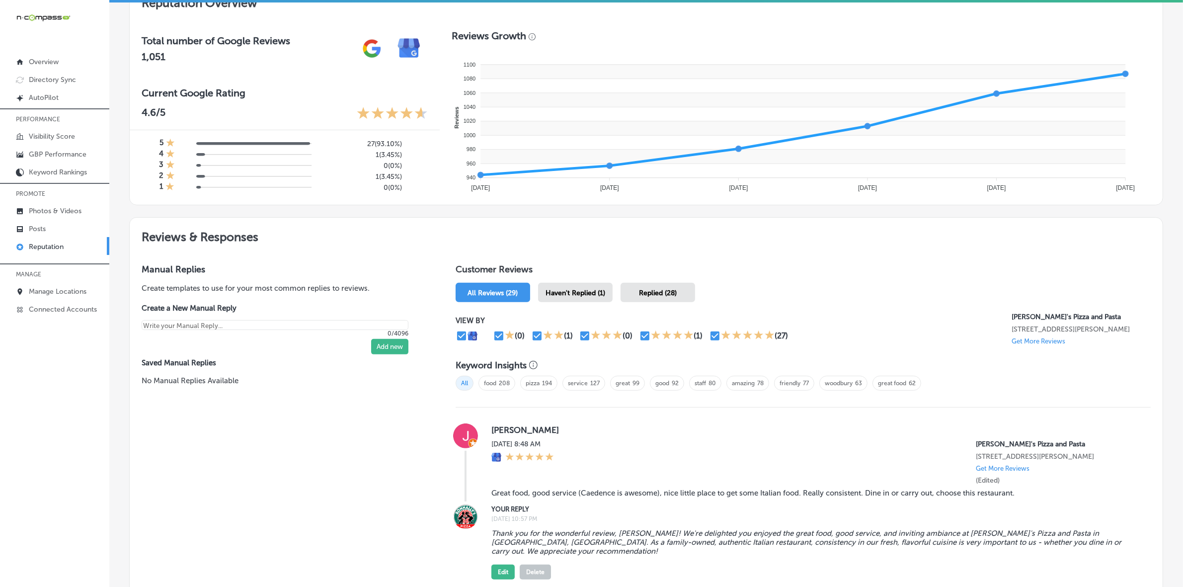
click at [565, 292] on span "Haven't Replied (1)" at bounding box center [575, 293] width 60 height 8
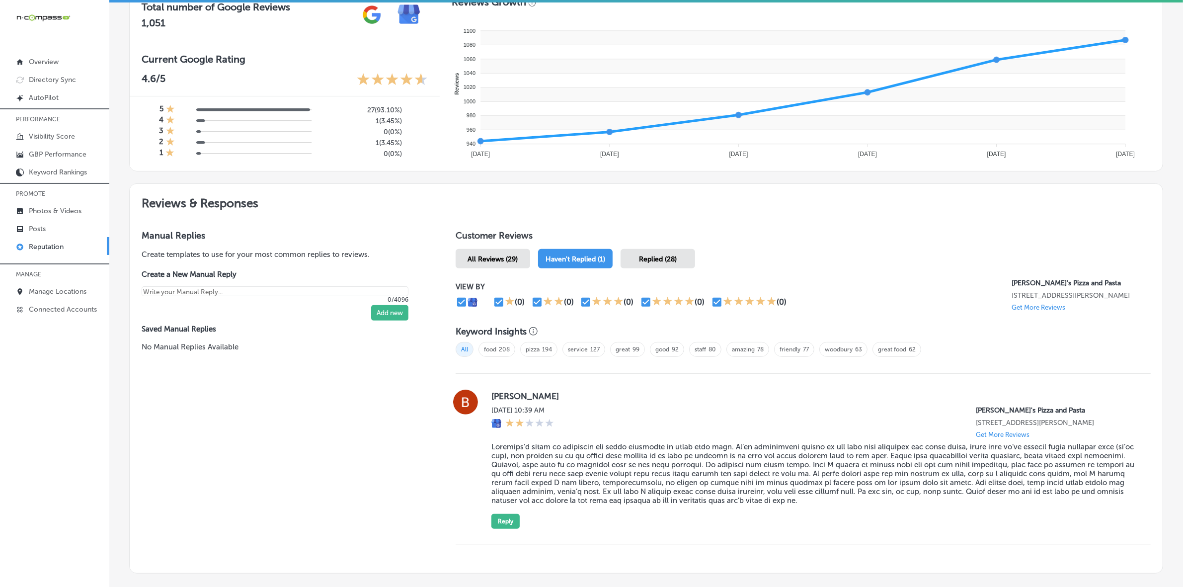
scroll to position [437, 0]
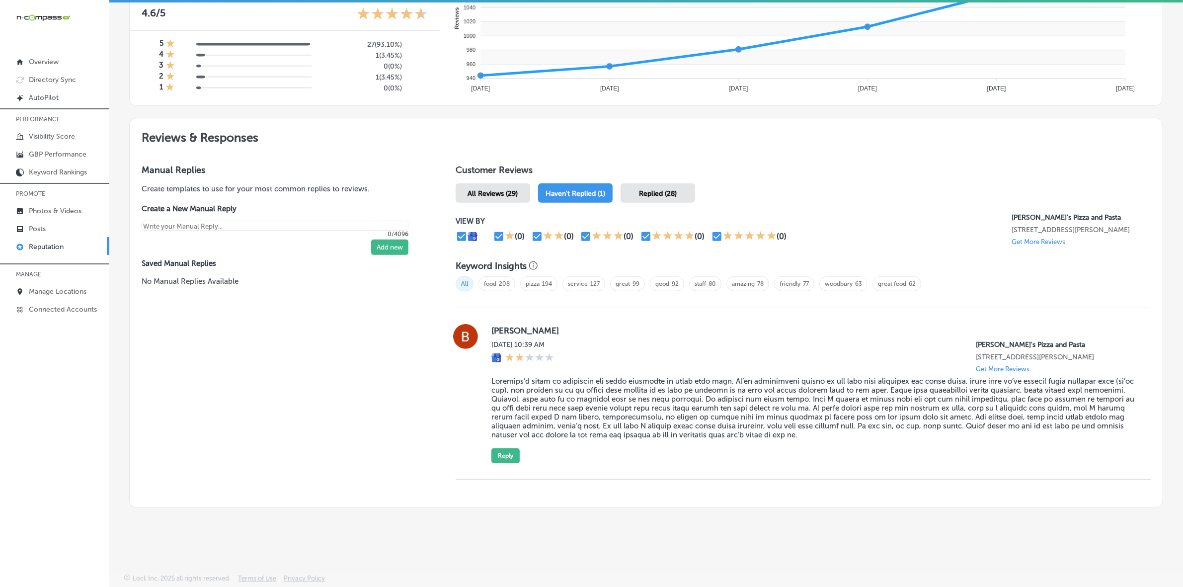
click at [522, 391] on blockquote at bounding box center [812, 407] width 643 height 63
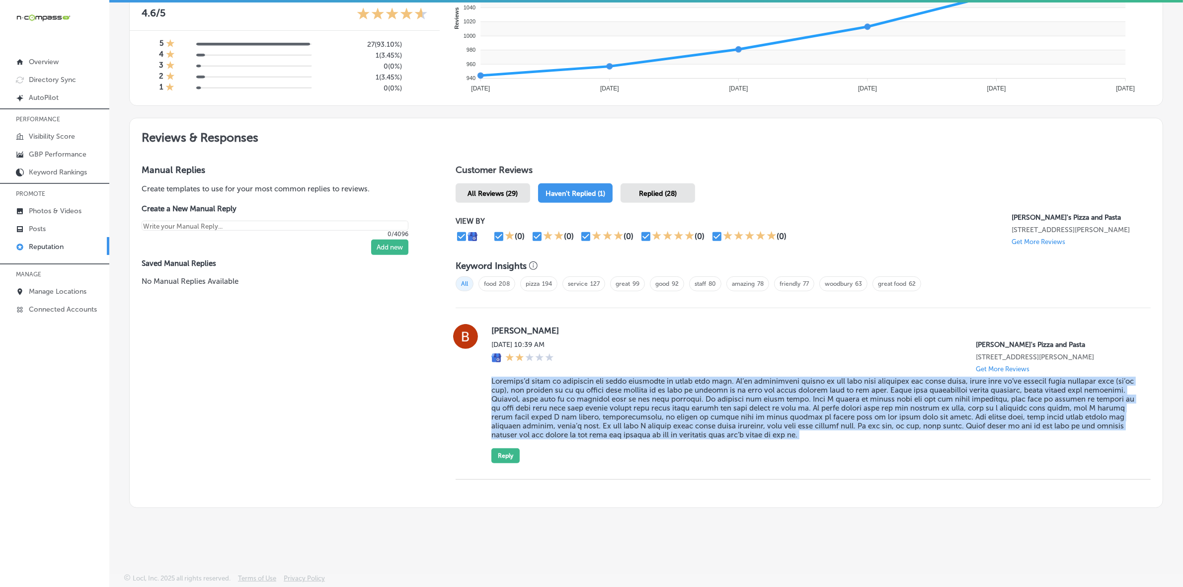
click at [522, 391] on blockquote at bounding box center [812, 407] width 643 height 63
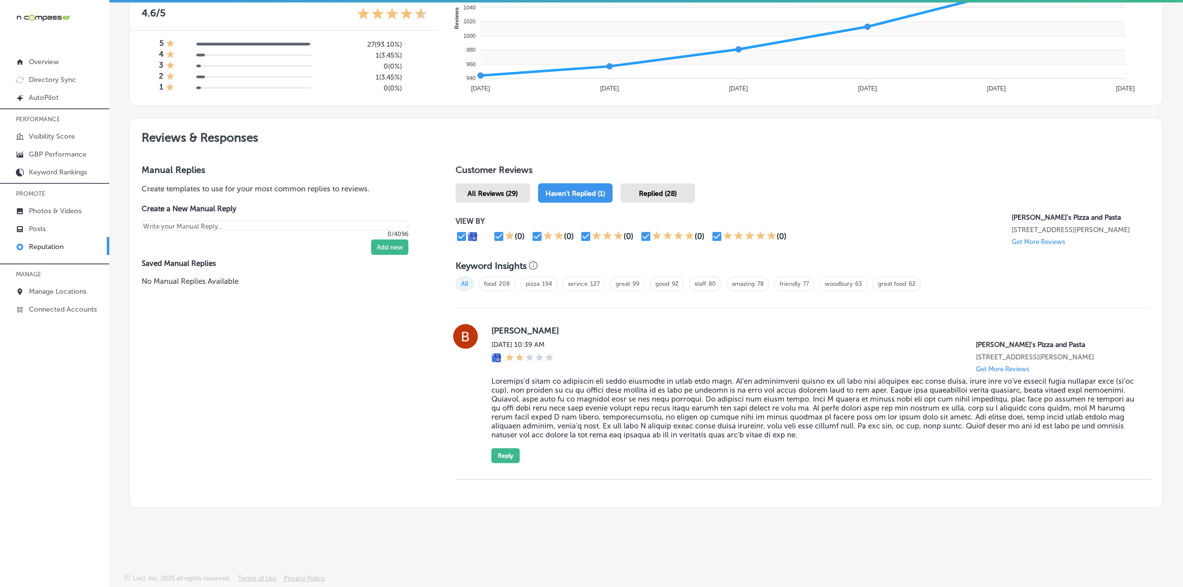
click at [502, 328] on label "[PERSON_NAME]" at bounding box center [812, 330] width 643 height 10
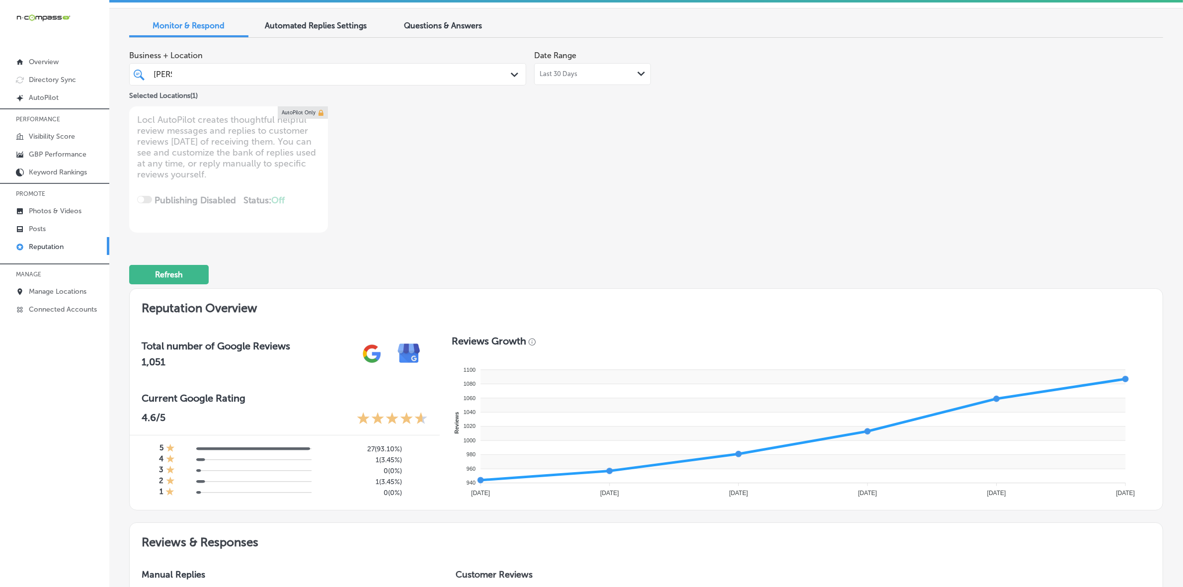
scroll to position [0, 0]
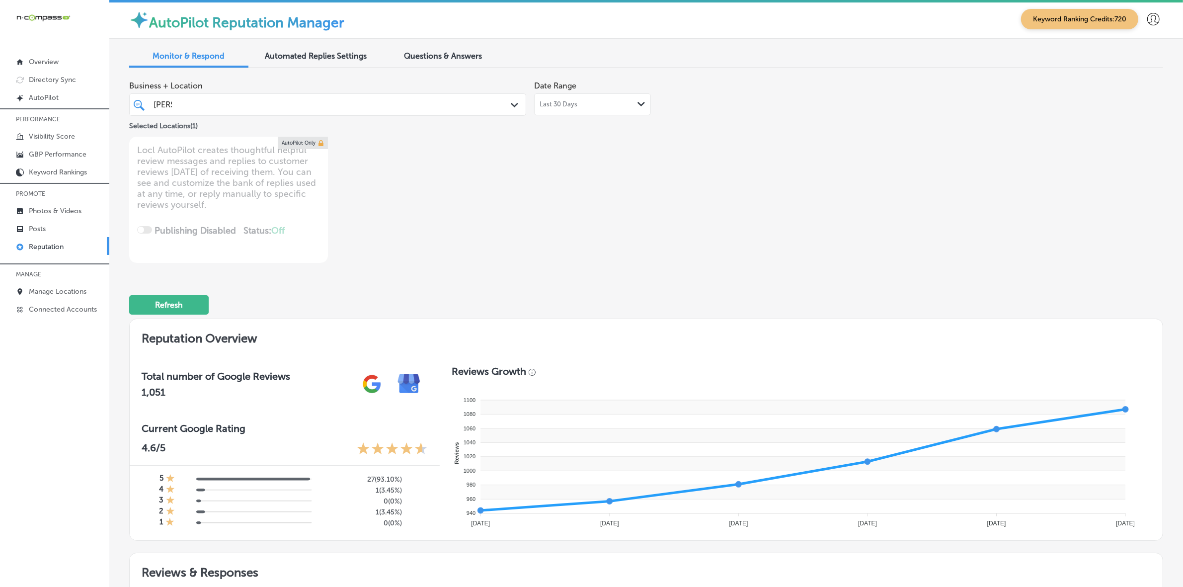
click at [413, 108] on div "[PERSON_NAME]" at bounding box center [309, 104] width 315 height 13
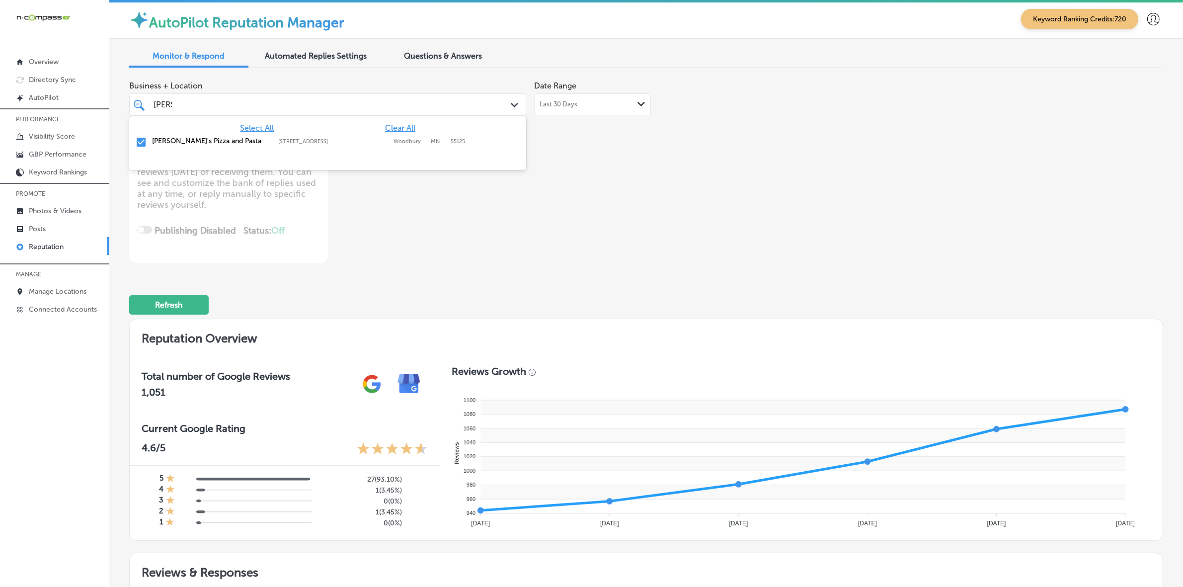
click at [394, 129] on span "Clear All" at bounding box center [400, 127] width 30 height 9
type textarea "x"
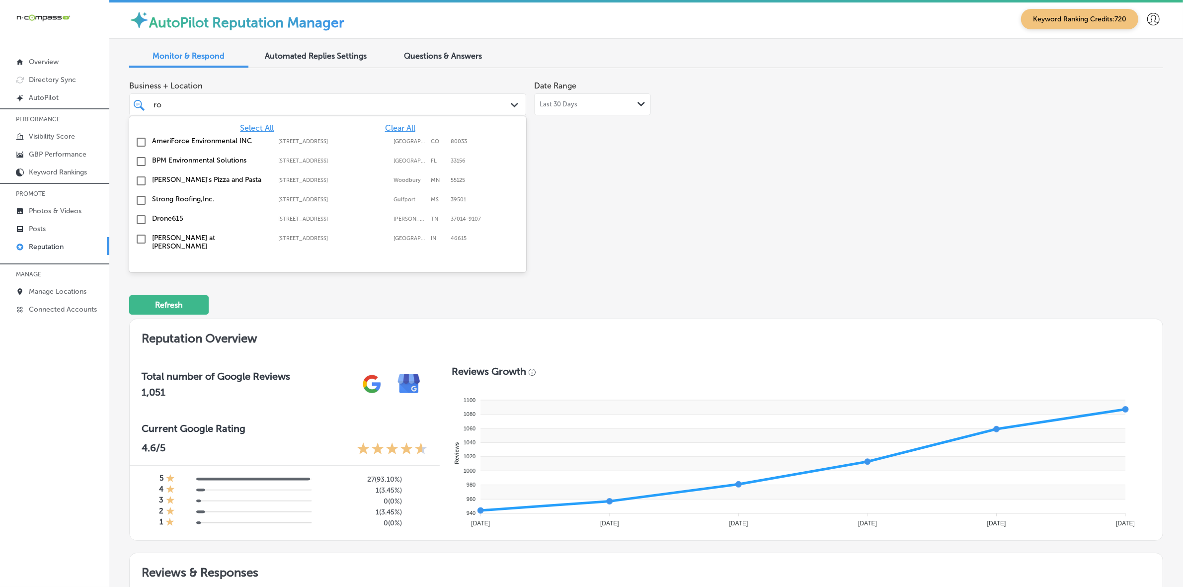
type input "r"
click at [254, 128] on span "Select All" at bounding box center [257, 127] width 34 height 9
type textarea "x"
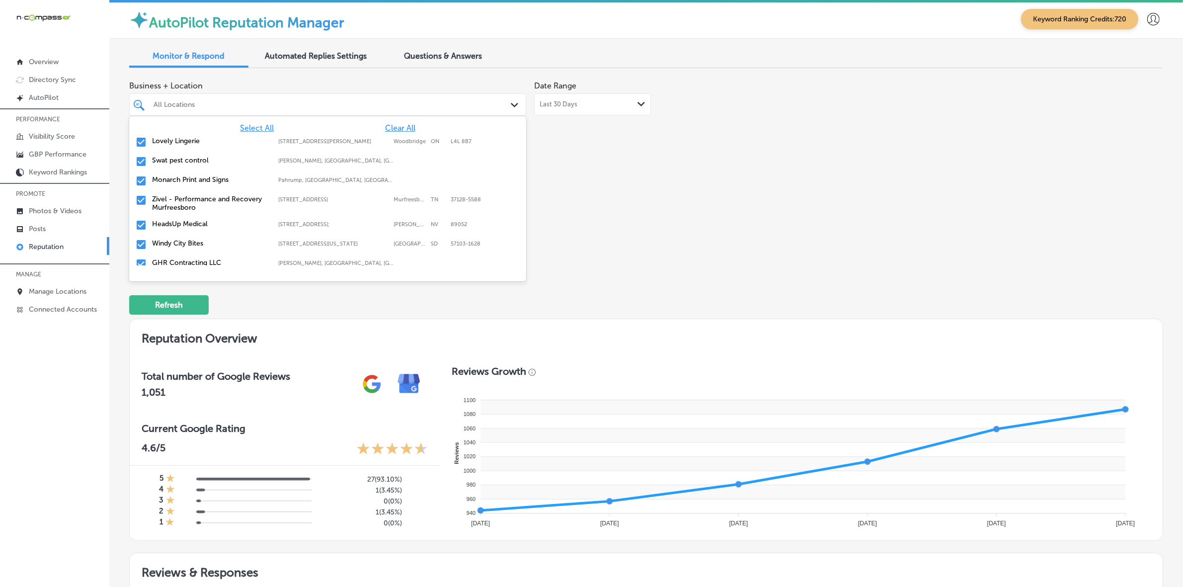
click at [632, 180] on div "Business + Location option [STREET_ADDRESS]. option focused, 3 of 162. 162 resu…" at bounding box center [439, 169] width 620 height 187
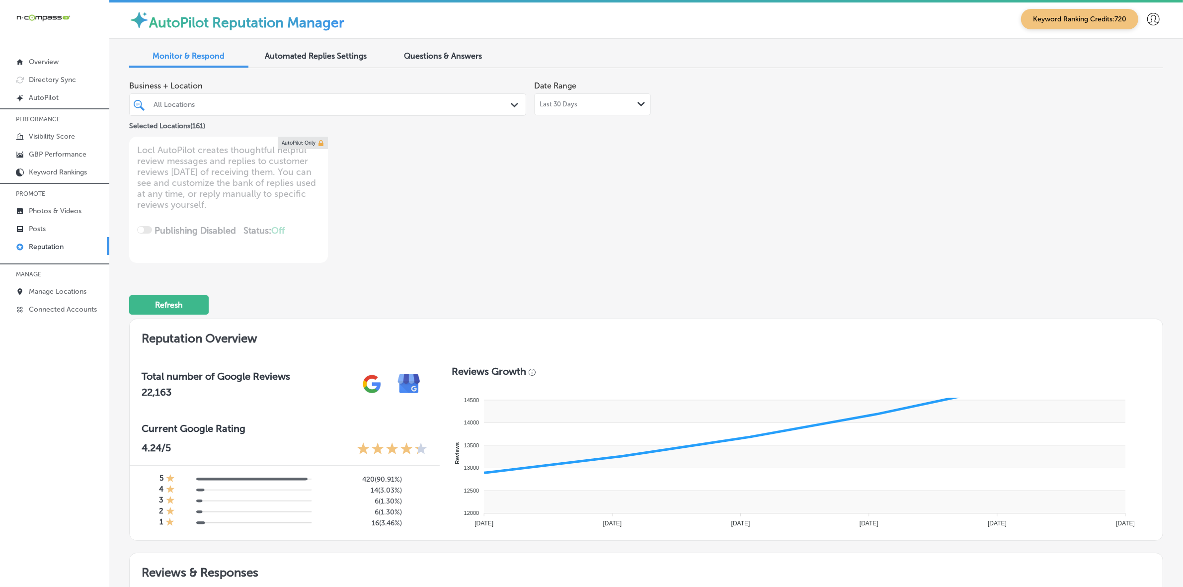
type textarea "x"
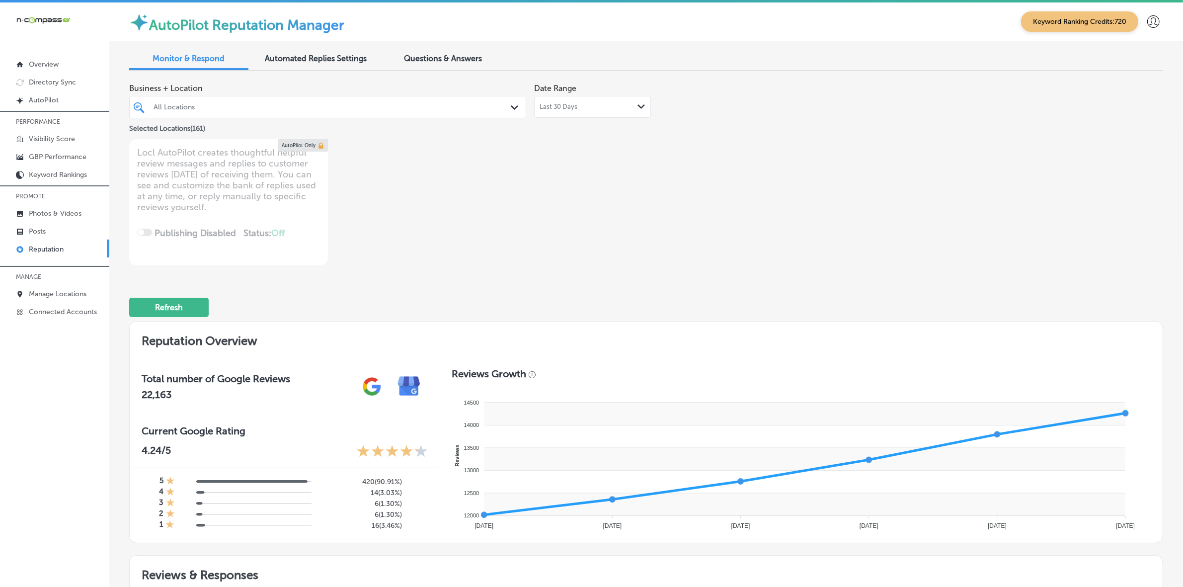
click at [364, 115] on div "All Locations Path Created with Sketch." at bounding box center [327, 107] width 397 height 22
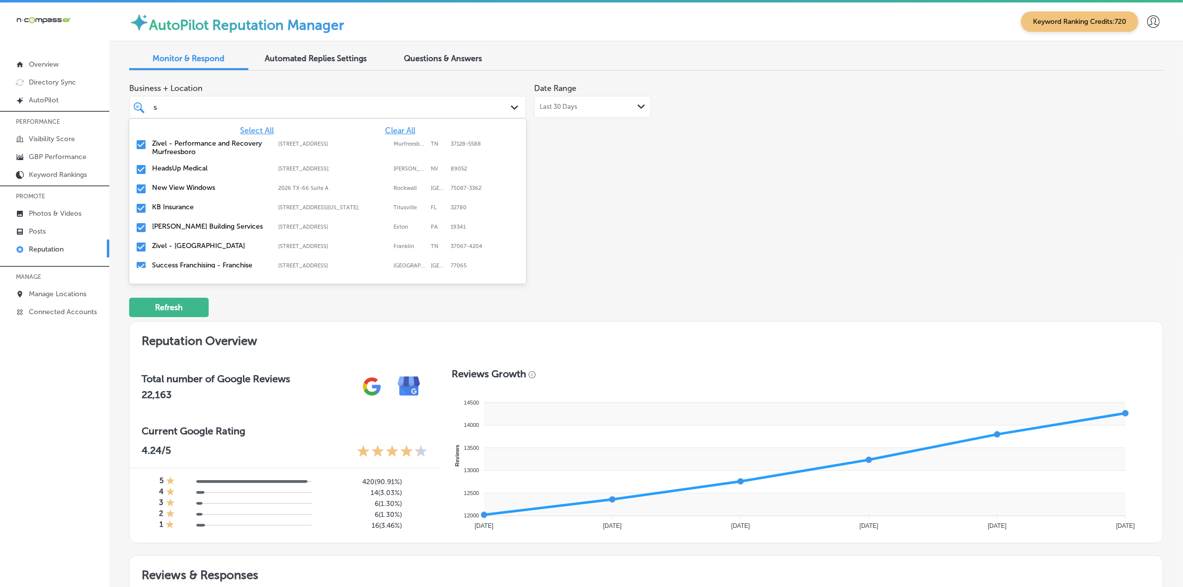
type input "su"
click at [247, 148] on label "Zivel - Performance and Recovery Murfreesboro" at bounding box center [210, 147] width 116 height 17
click at [247, 148] on div "HeadsUp Medical [STREET_ADDRESS][PERSON_NAME] [STREET_ADDRESS][PERSON_NAME]" at bounding box center [327, 144] width 389 height 15
click at [247, 148] on div "New View Windows 2026 TX-[GEOGRAPHIC_DATA]-3362 [GEOGRAPHIC_DATA]-3362" at bounding box center [327, 144] width 389 height 15
click at [247, 148] on div "KB Insurance [STREET_ADDRESS][GEOGRAPHIC_DATA][US_STATE][STREET_ADDRESS][US_STA…" at bounding box center [327, 144] width 389 height 15
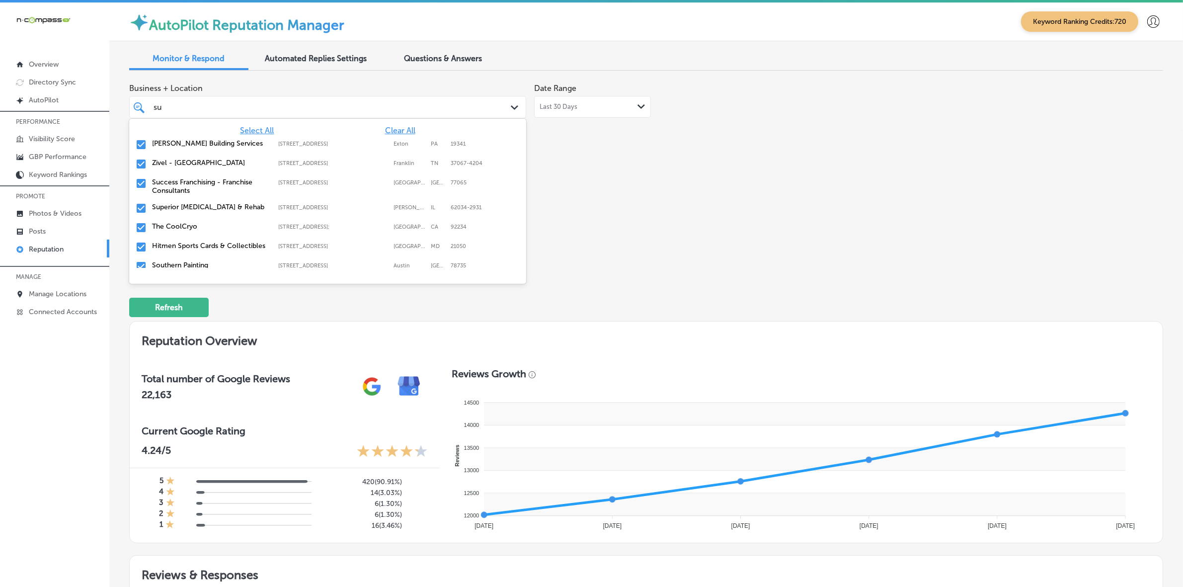
click at [244, 164] on label "Zivel - [GEOGRAPHIC_DATA]" at bounding box center [210, 162] width 116 height 8
click at [244, 164] on label "Success Franchising - Franchise Consultants" at bounding box center [210, 166] width 116 height 17
click at [244, 162] on label "Superior [MEDICAL_DATA] & Rehab" at bounding box center [210, 162] width 116 height 8
click at [244, 162] on label "The CoolCryo" at bounding box center [210, 162] width 116 height 8
click at [244, 162] on label "Hitmen Sports Cards & Collectibles" at bounding box center [210, 162] width 116 height 8
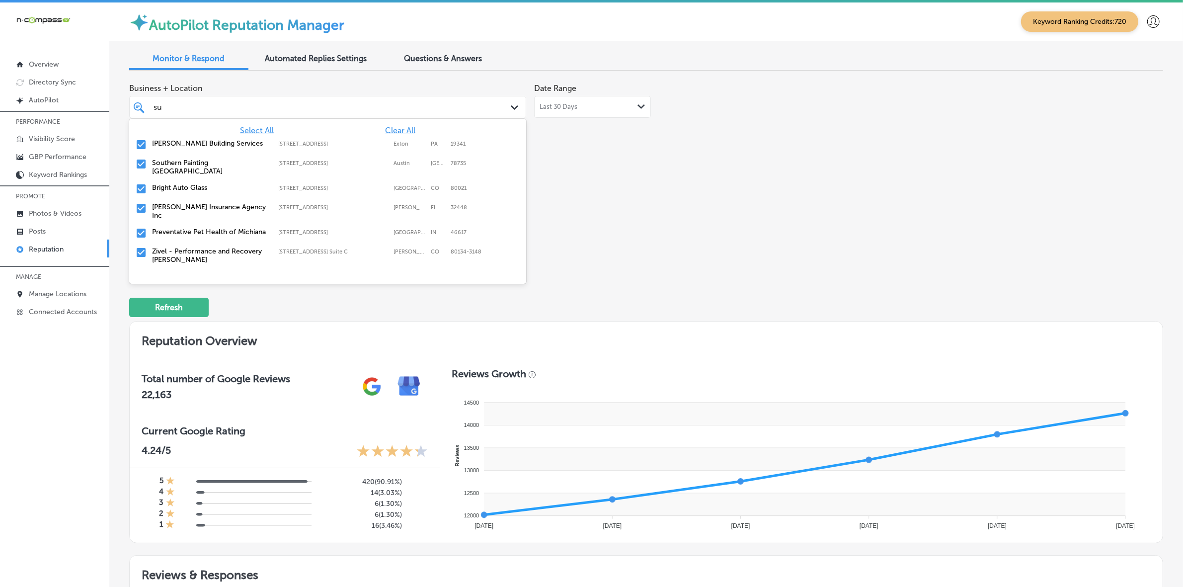
click at [244, 162] on label "Southern Painting [GEOGRAPHIC_DATA]" at bounding box center [210, 166] width 116 height 17
click at [242, 184] on label "[PERSON_NAME] Insurance Agency Inc" at bounding box center [210, 186] width 116 height 17
click at [242, 184] on label "Preventative Pet Health of Michiana" at bounding box center [210, 182] width 116 height 8
click at [242, 184] on label "Zivel - Performance and Recovery [PERSON_NAME]" at bounding box center [210, 186] width 116 height 17
click at [242, 184] on label "Sicilian Guys Trattoria" at bounding box center [210, 182] width 116 height 8
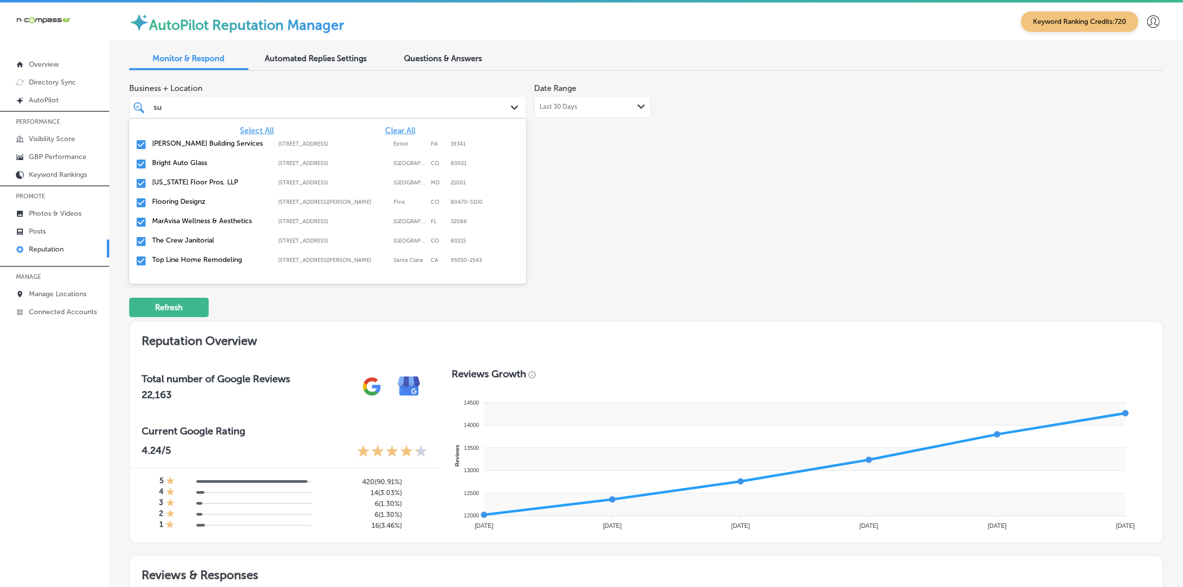
click at [242, 184] on label "[US_STATE] Floor Pros, LLP" at bounding box center [210, 182] width 116 height 8
click at [242, 184] on label "Flooring Designz" at bounding box center [210, 182] width 116 height 8
click at [242, 184] on label "MarAvisa Wellness & Aesthetics" at bounding box center [210, 182] width 116 height 8
click at [242, 184] on label "The Crew Janitorial" at bounding box center [210, 182] width 116 height 8
click at [242, 184] on label "Top Line Home Remodeling" at bounding box center [210, 182] width 116 height 8
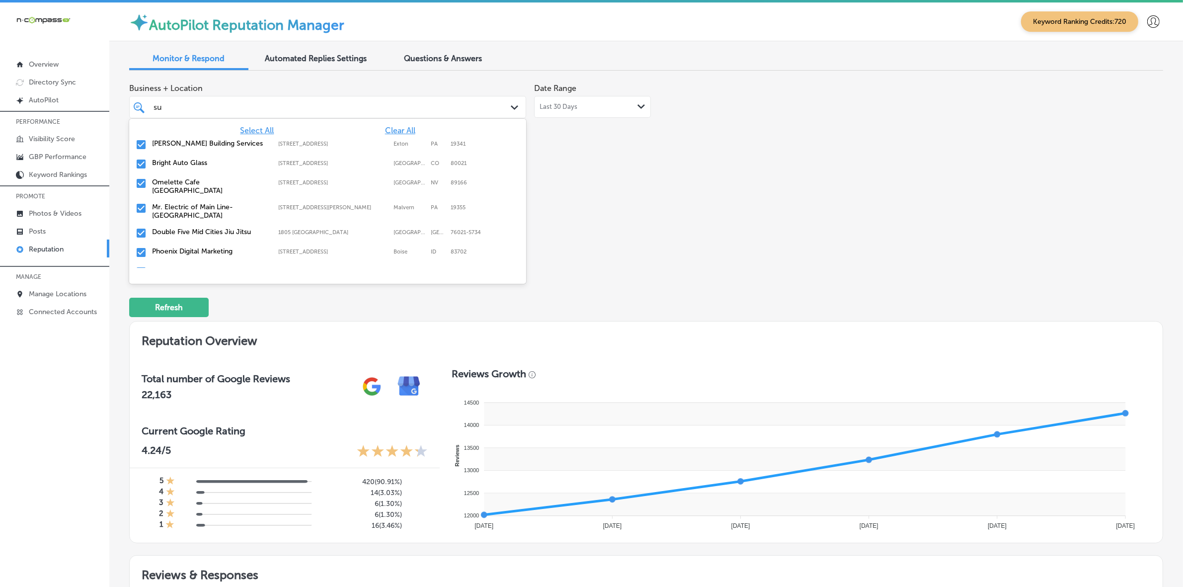
click at [242, 184] on label "Omelette Cafe [GEOGRAPHIC_DATA]" at bounding box center [210, 186] width 116 height 17
click at [242, 184] on label "Mr. Electric of Main Line-[GEOGRAPHIC_DATA]" at bounding box center [210, 186] width 116 height 17
click at [242, 184] on label "Double Five Mid Cities Jiu Jitsu" at bounding box center [210, 182] width 116 height 8
click at [242, 184] on label "Phoenix Digital Marketing" at bounding box center [210, 182] width 116 height 8
click at [242, 184] on label "Insurance Agent [PERSON_NAME]" at bounding box center [210, 182] width 116 height 8
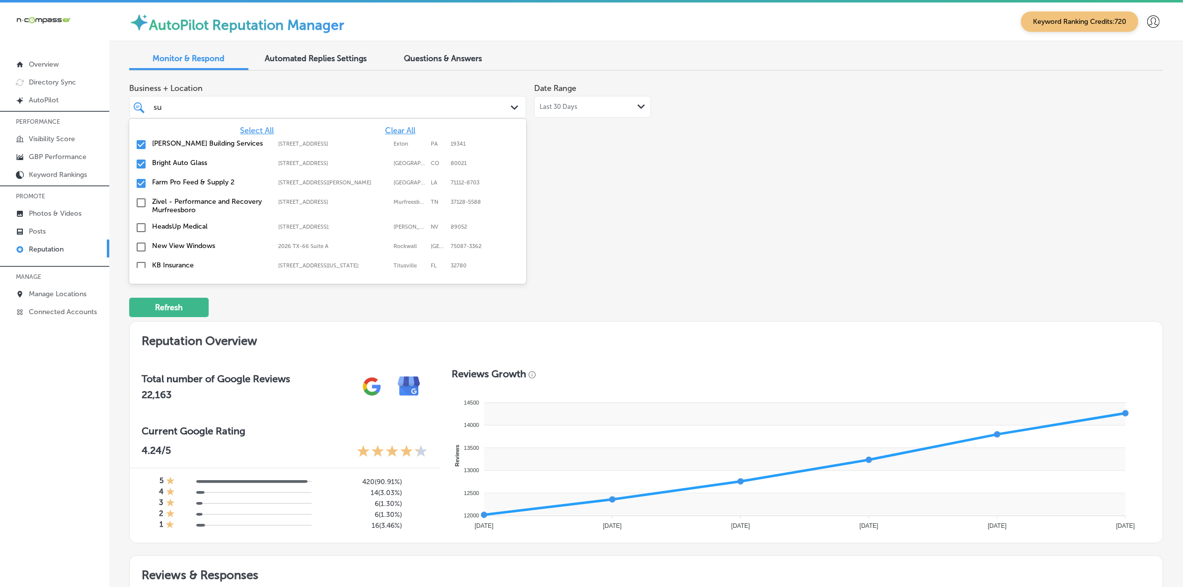
click at [242, 184] on label "Farm Pro Feed & Supply 2" at bounding box center [210, 182] width 116 height 8
type textarea "x"
type input "s"
type input "fr"
click at [197, 150] on label "El Mescal Family Mexican Restaurant & Bar - Fruita" at bounding box center [210, 147] width 116 height 17
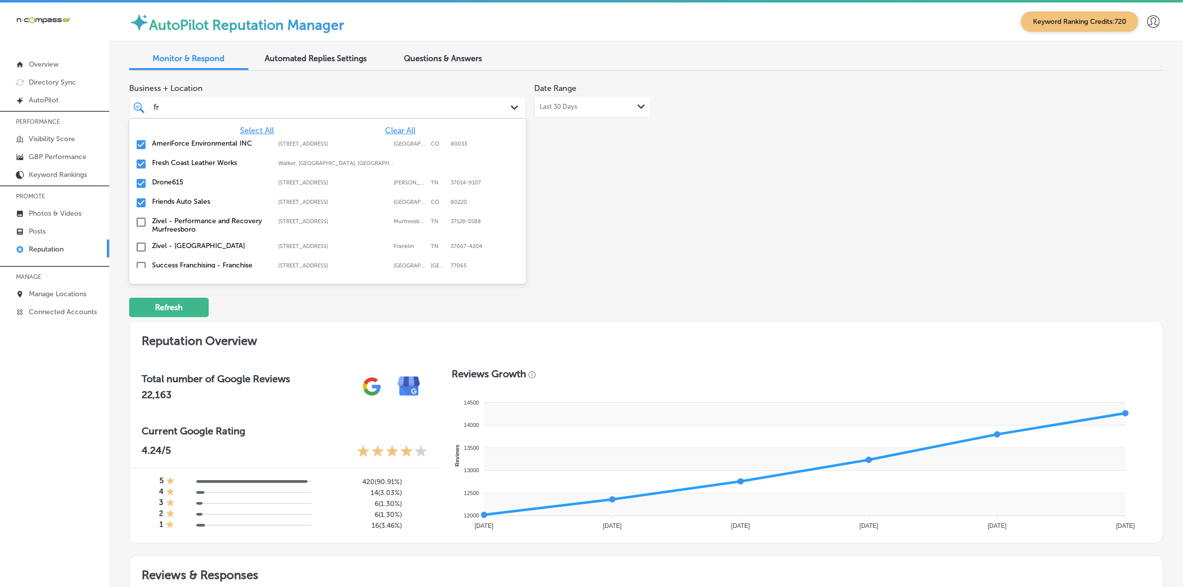
click at [197, 145] on label "AmeriForce Environmental INC" at bounding box center [210, 143] width 116 height 8
click at [197, 145] on label "Fresh Coast Leather Works" at bounding box center [210, 143] width 116 height 8
click at [197, 145] on label "Drone615" at bounding box center [210, 143] width 116 height 8
click at [197, 145] on label "Friends Auto Sales" at bounding box center [210, 143] width 116 height 8
type textarea "x"
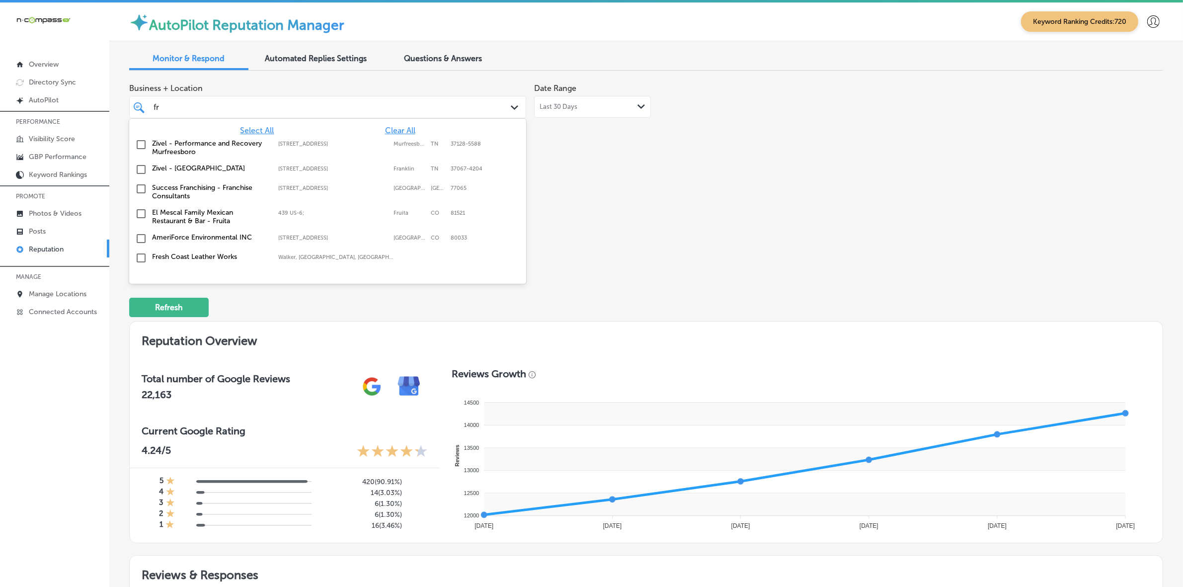
type input "f"
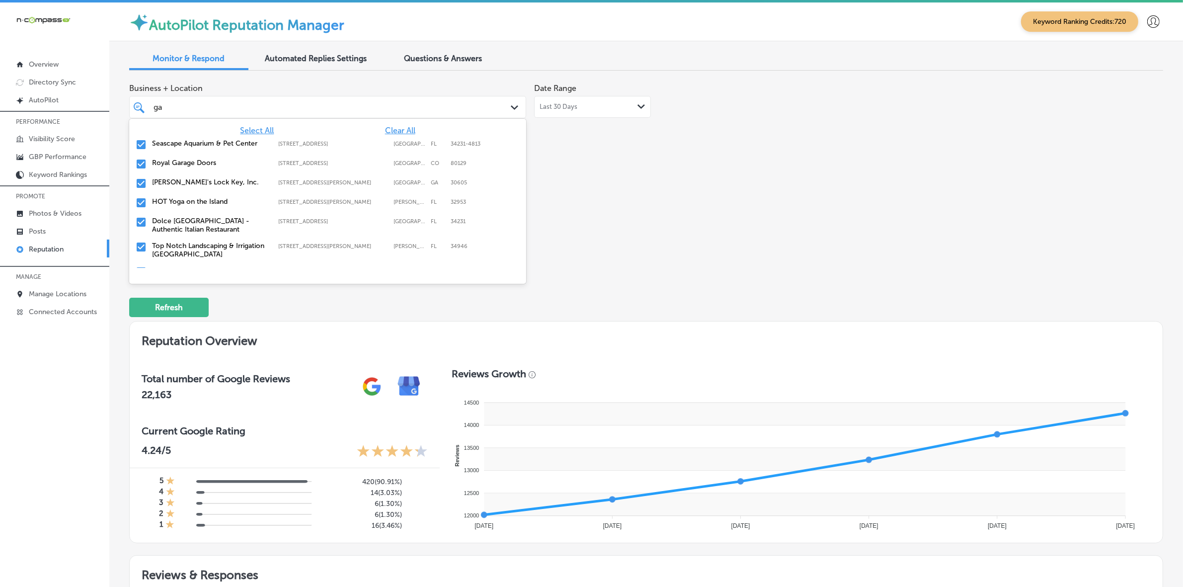
type input "gar"
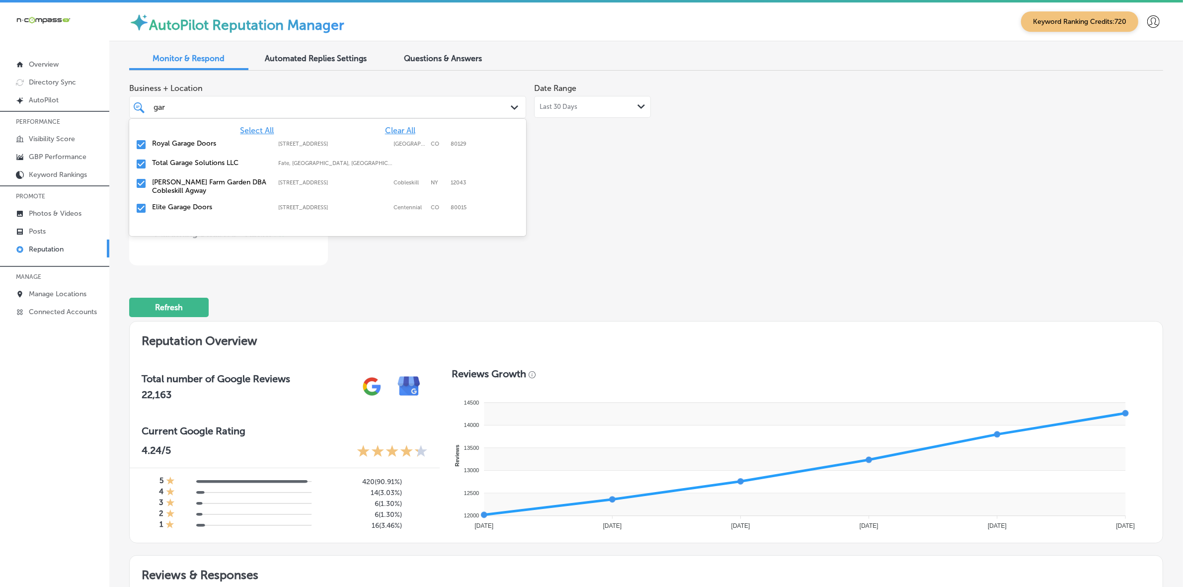
click at [210, 149] on div "Royal Garage Doors [STREET_ADDRESS][GEOGRAPHIC_DATA][STREET_ADDRESS]" at bounding box center [327, 144] width 389 height 15
click at [210, 149] on div "Total Garage Solutions LLC [GEOGRAPHIC_DATA], [GEOGRAPHIC_DATA], [GEOGRAPHIC_DA…" at bounding box center [327, 144] width 389 height 15
click at [210, 149] on label "[PERSON_NAME] Farm Garden DBA Cobleskill Agway" at bounding box center [210, 147] width 116 height 17
click at [210, 149] on div "Elite Garage Doors [STREET_ADDRESS] [STREET_ADDRESS]" at bounding box center [327, 144] width 389 height 15
type textarea "x"
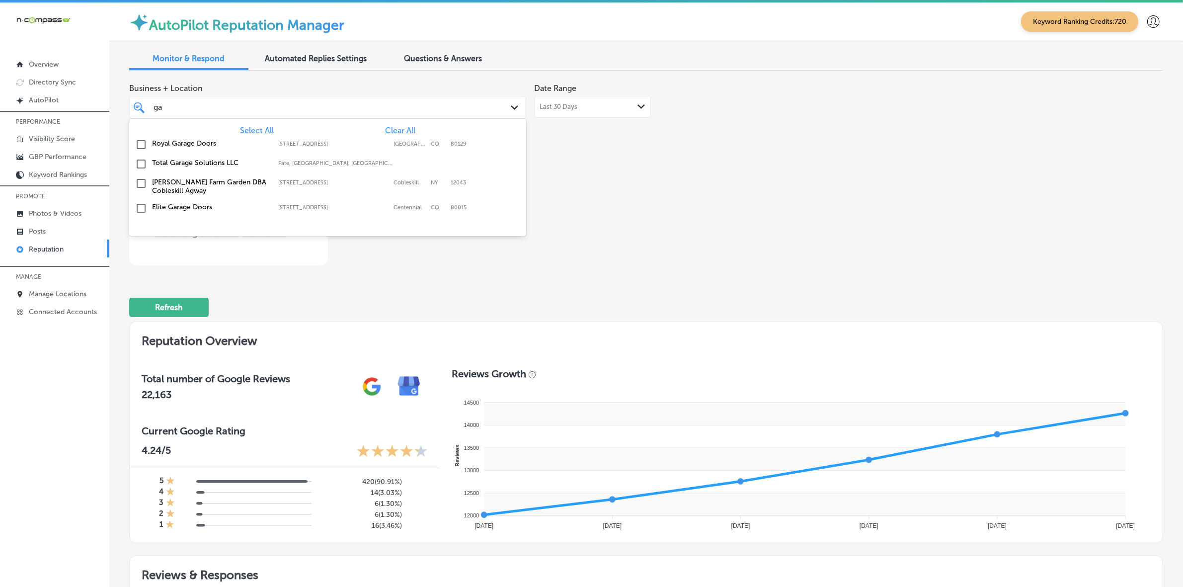
type input "g"
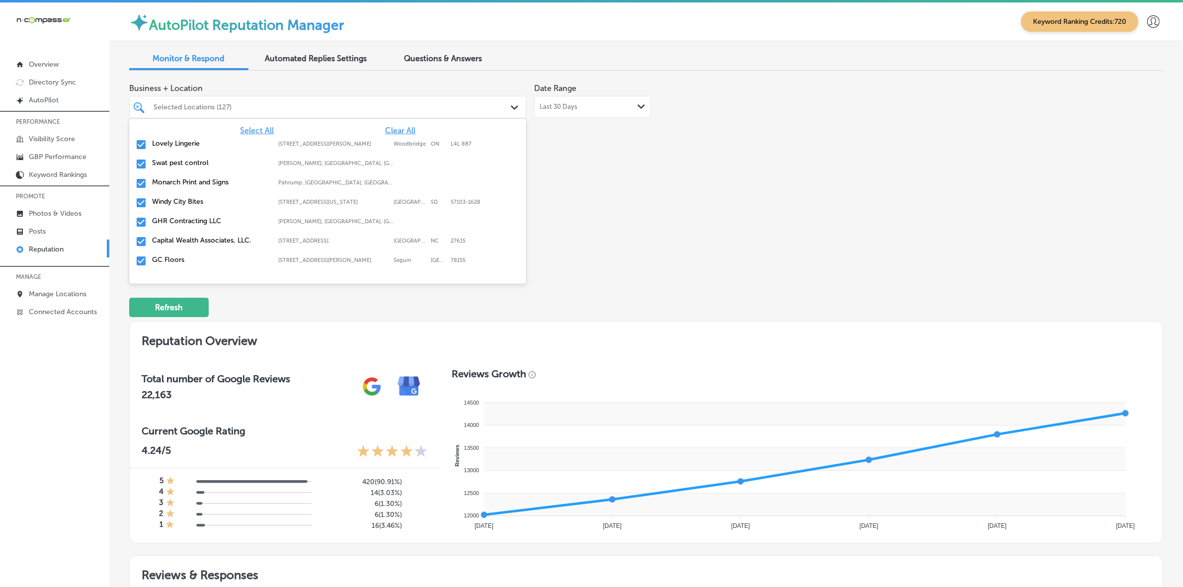
click at [719, 241] on div "Business + Location option [STREET_ADDRESS]. option [STREET_ADDRESS][US_STATE].…" at bounding box center [646, 171] width 1034 height 187
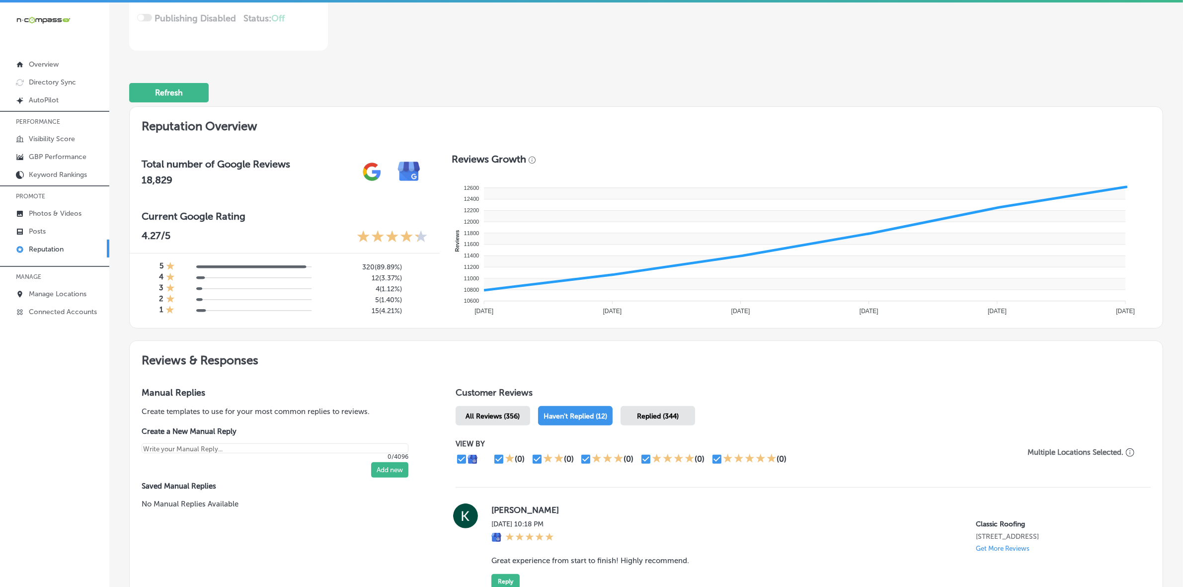
type textarea "x"
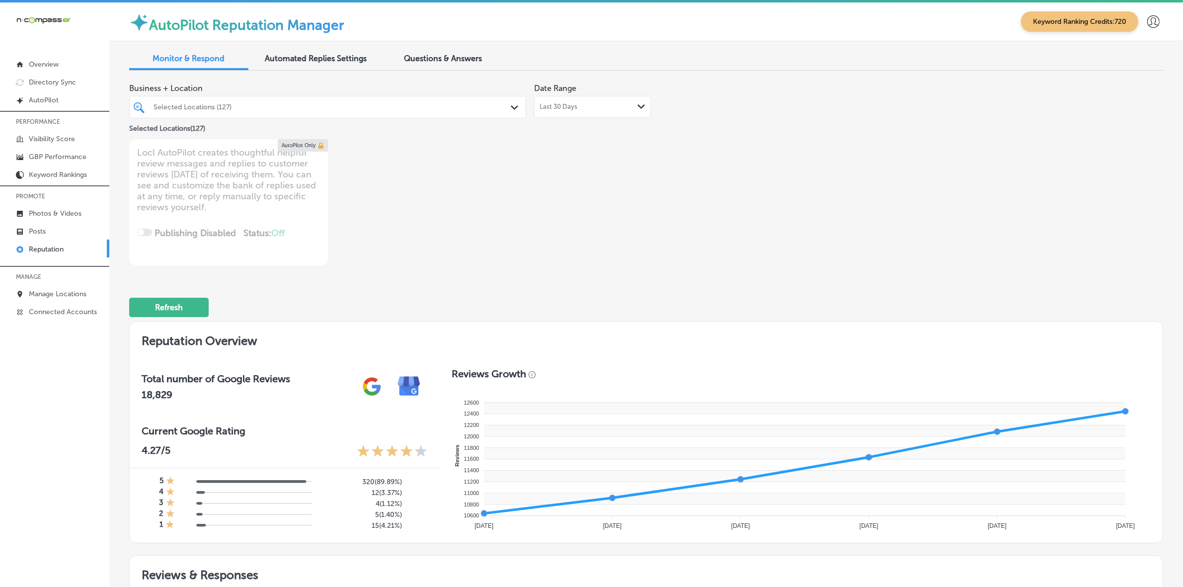
click at [324, 115] on div "Selected Locations (127) Path Created with Sketch." at bounding box center [327, 107] width 397 height 22
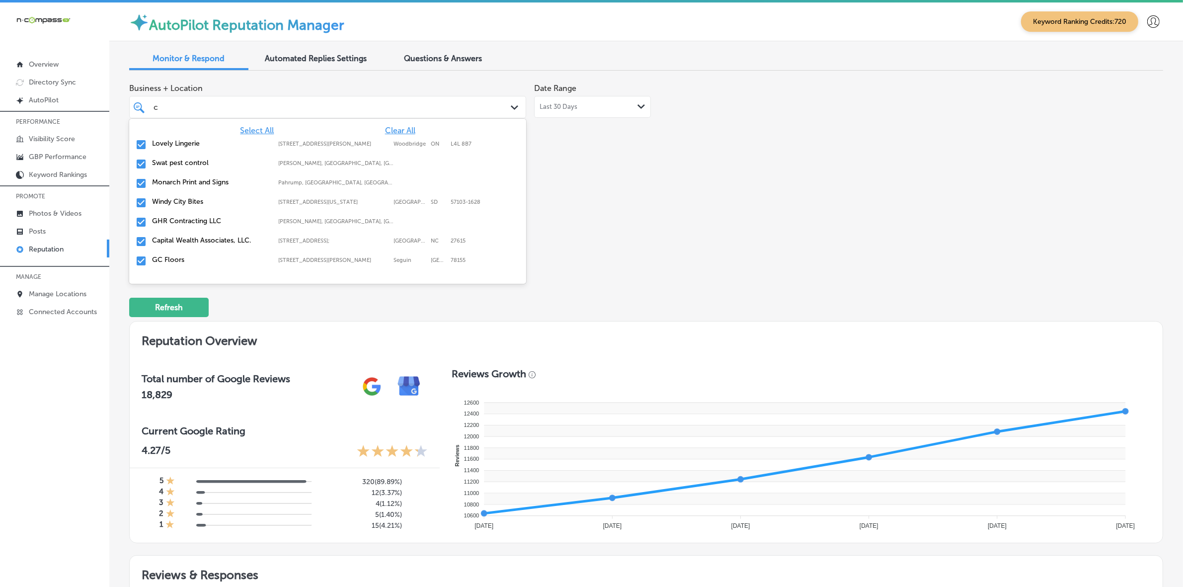
type input "cl"
click at [217, 144] on label "Classic Roofing" at bounding box center [210, 143] width 116 height 8
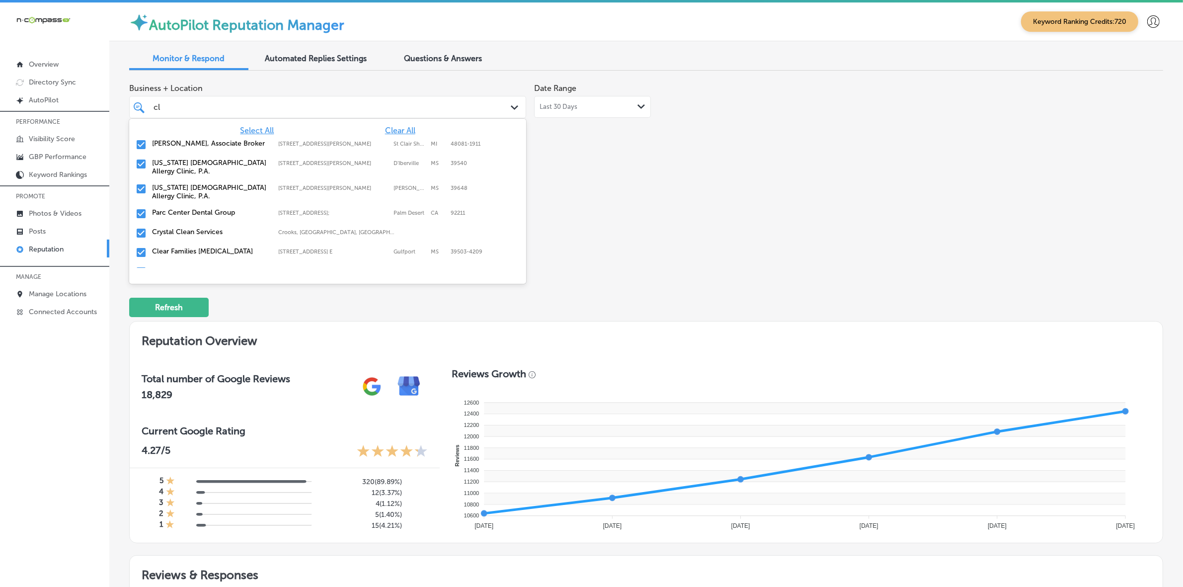
click at [217, 144] on label "[PERSON_NAME], Associate Broker" at bounding box center [210, 143] width 116 height 8
click at [180, 168] on label "[US_STATE] [DEMOGRAPHIC_DATA] Allergy Clinic, P.A." at bounding box center [210, 172] width 116 height 17
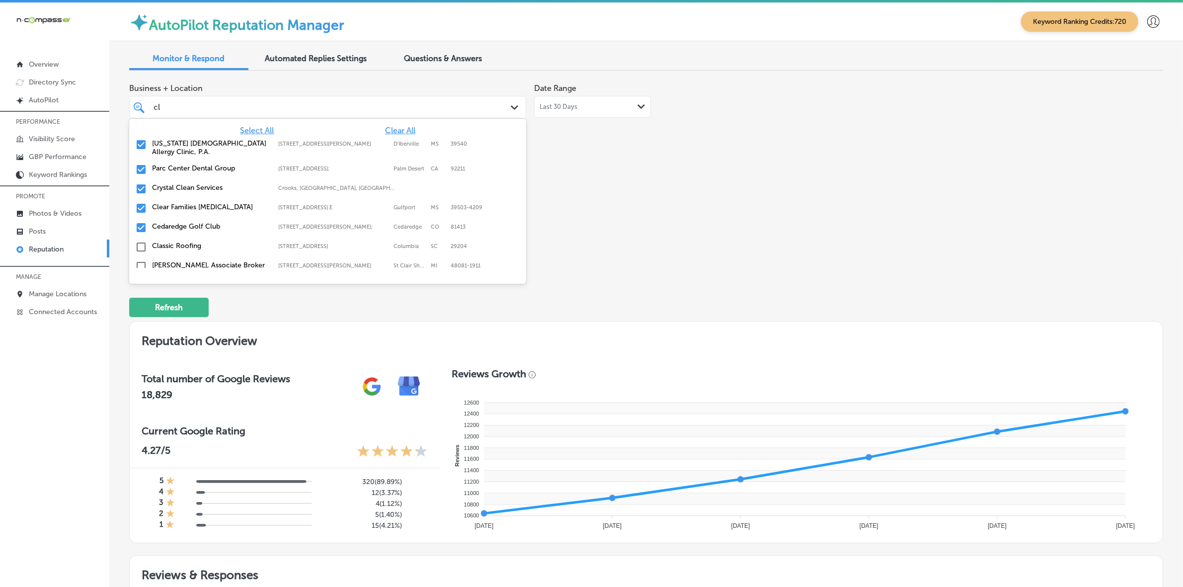
click at [180, 168] on label "Parc Center Dental Group" at bounding box center [210, 168] width 116 height 8
type textarea "x"
type input "cl"
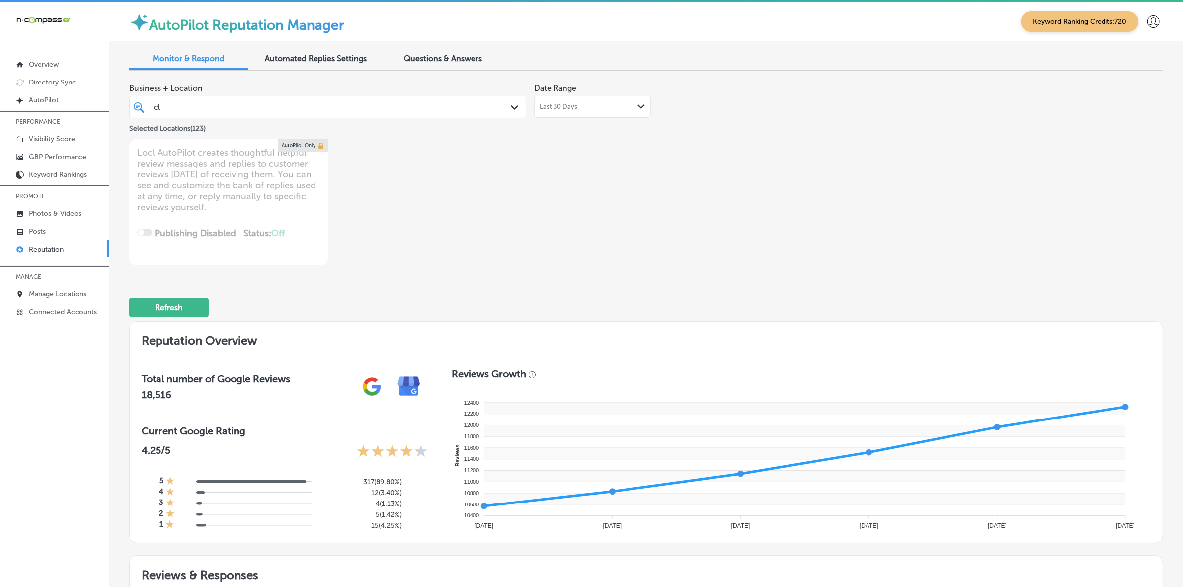
click at [282, 98] on div "cl cl Path Created with Sketch." at bounding box center [327, 107] width 397 height 22
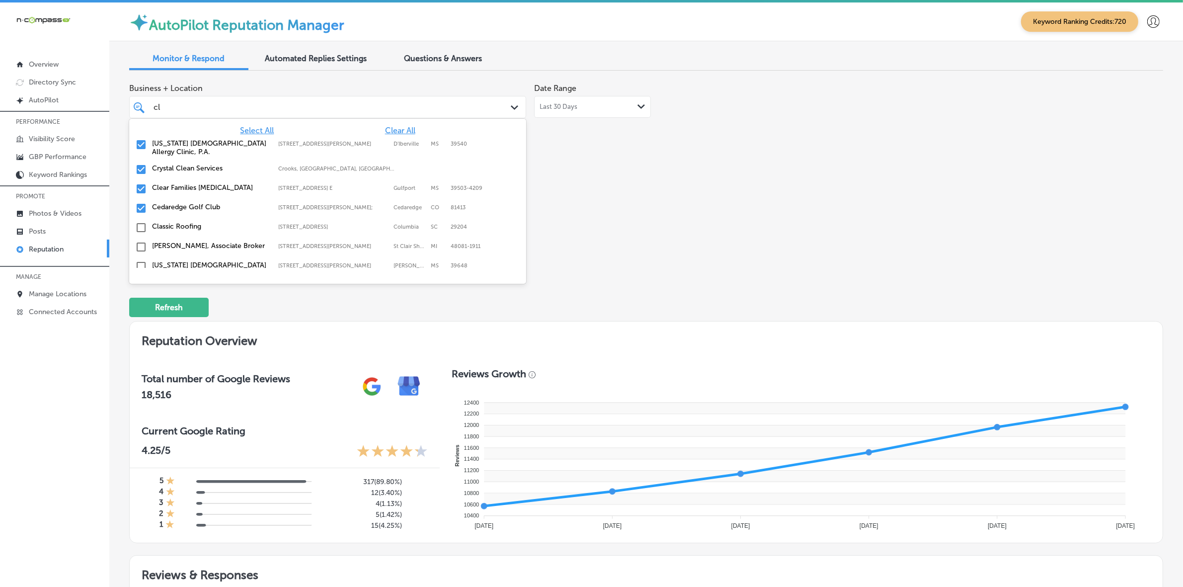
click at [196, 188] on label "Clear Families [MEDICAL_DATA]" at bounding box center [210, 187] width 116 height 8
click at [196, 188] on label "Cedaredge Golf Club" at bounding box center [210, 187] width 116 height 8
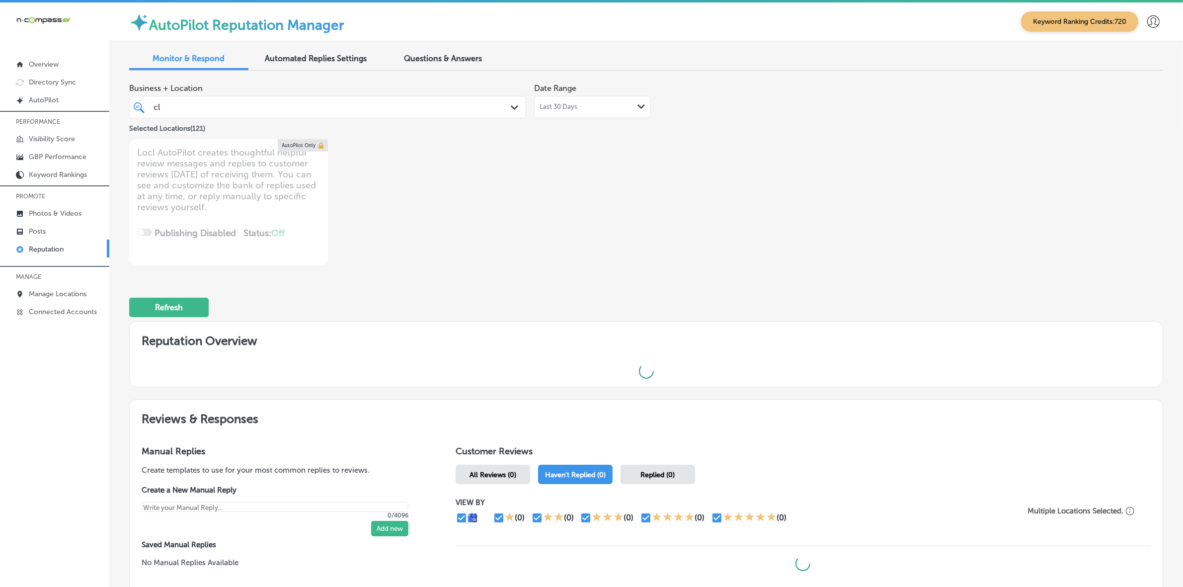
click at [545, 204] on div "Business + Location cl cl Path Created with Sketch. Selected Locations ( 121 ) …" at bounding box center [439, 171] width 620 height 187
type textarea "x"
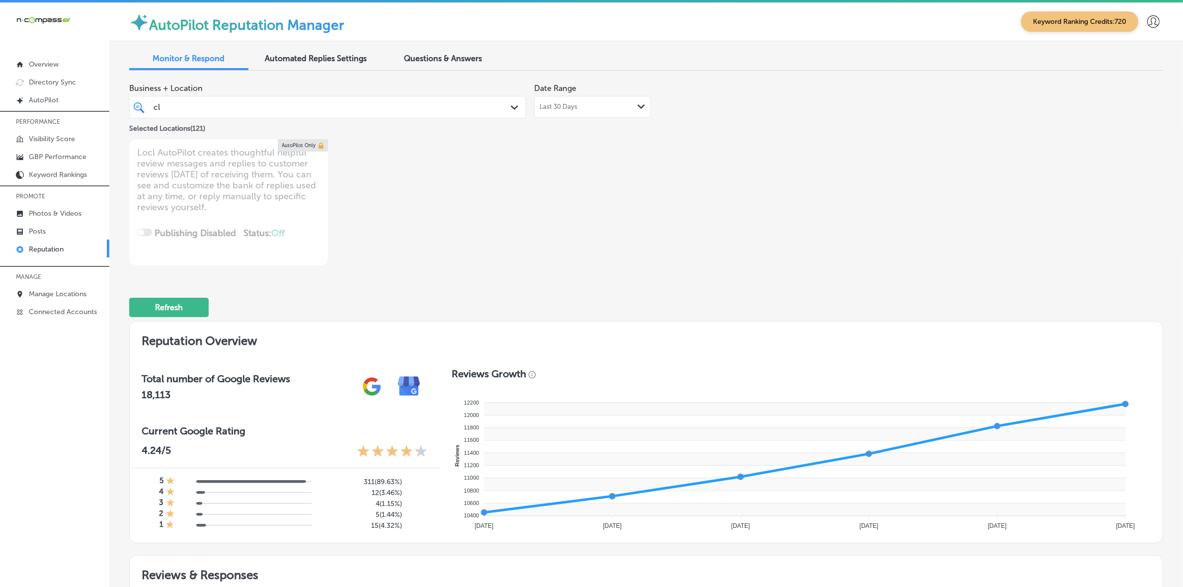
click at [285, 107] on div "cl cl" at bounding box center [309, 106] width 315 height 13
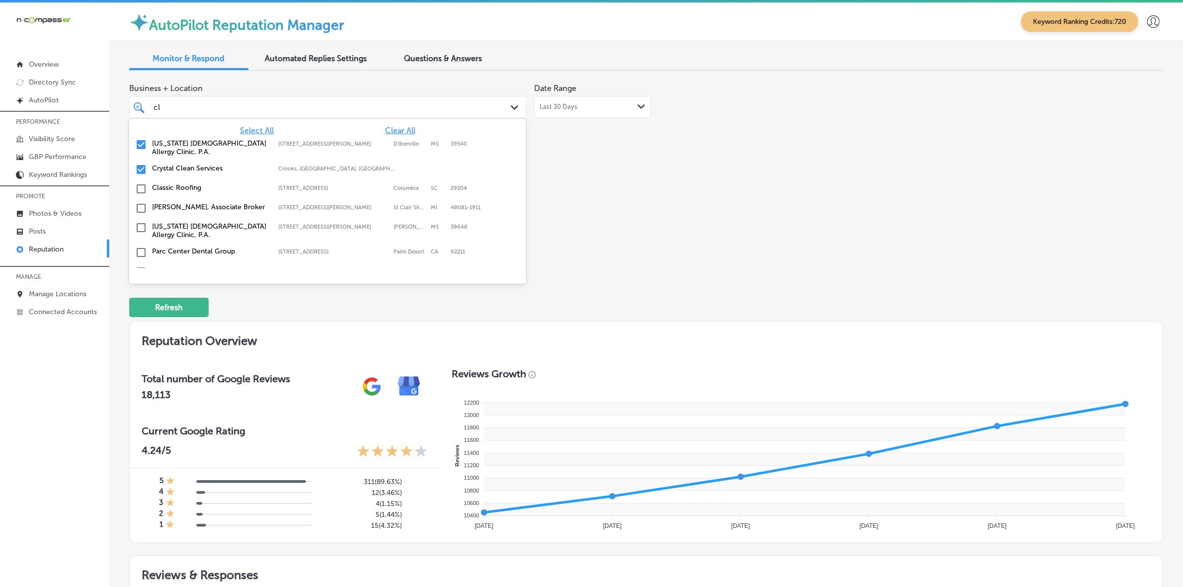
type input "c"
type input "chr"
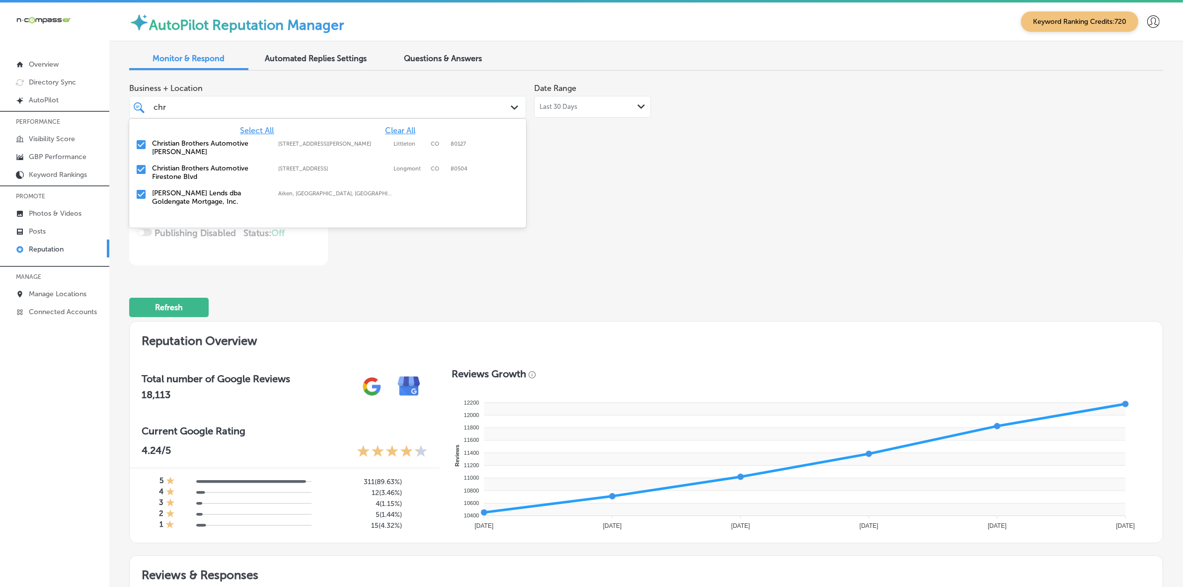
click at [226, 170] on label "Christian Brothers Automotive Firestone Blvd" at bounding box center [210, 172] width 116 height 17
click at [226, 170] on label "[PERSON_NAME] Lends dba Goldengate Mortgage, Inc." at bounding box center [210, 172] width 116 height 17
type textarea "x"
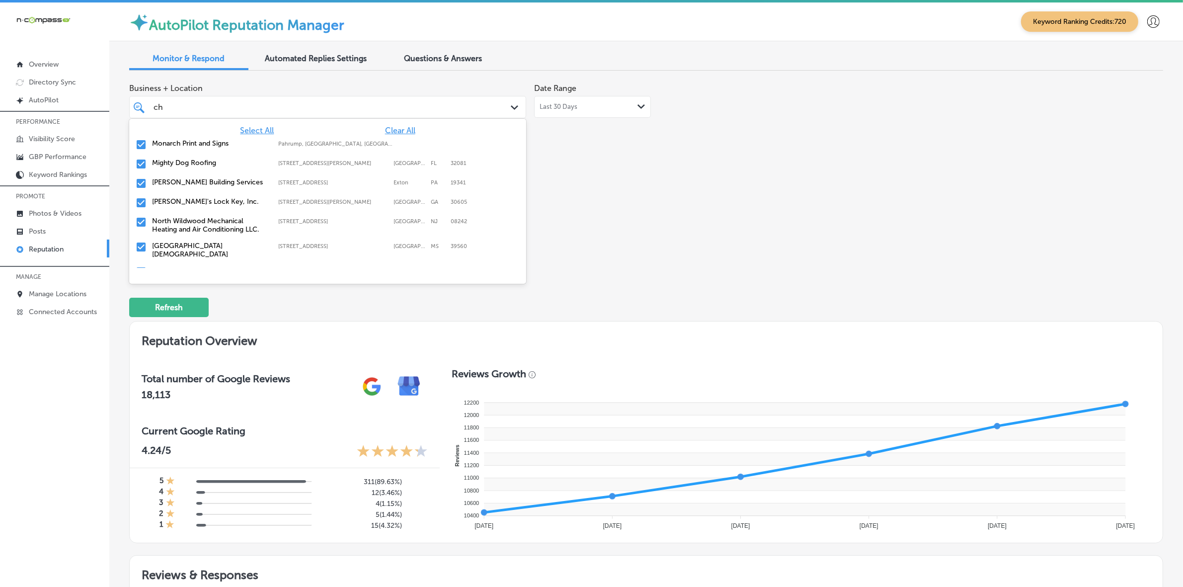
type input "c"
type input "gl"
click at [203, 162] on label "Colorize Hair Studio" at bounding box center [210, 162] width 116 height 8
click at [203, 162] on label "Above All Glass LLC" at bounding box center [210, 162] width 116 height 8
click at [199, 178] on label "Glowmigos" at bounding box center [210, 182] width 116 height 8
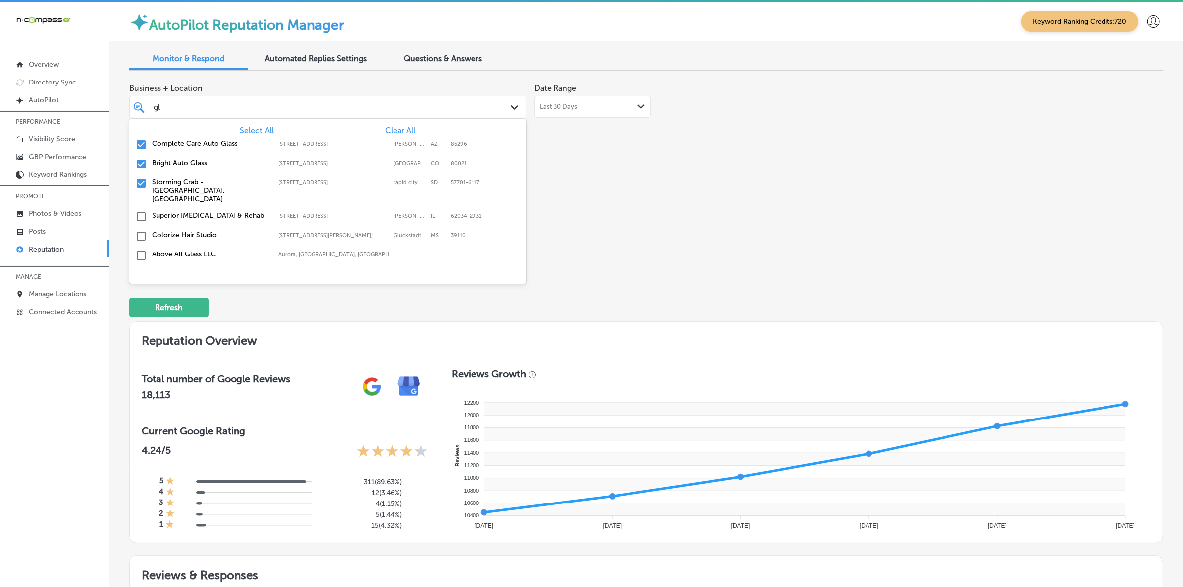
click at [199, 178] on label "Storming Crab - [GEOGRAPHIC_DATA], [GEOGRAPHIC_DATA]" at bounding box center [210, 190] width 116 height 25
type textarea "x"
type input "g"
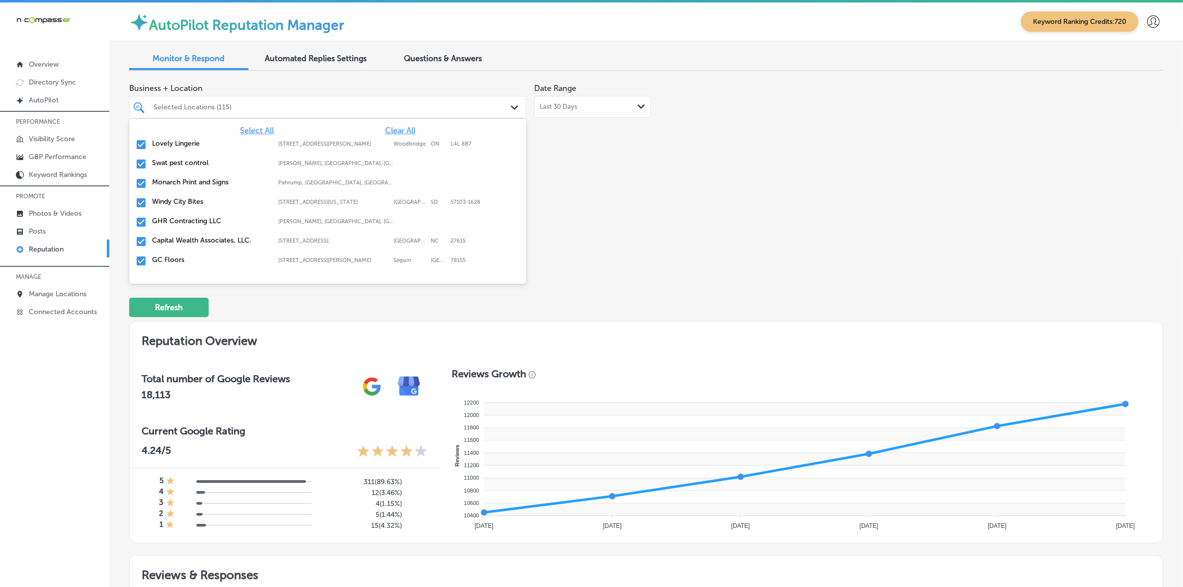
click at [693, 227] on div "Business + Location option 1756 eglin st, deselected. option 114 N Indiana Ave …" at bounding box center [439, 171] width 620 height 187
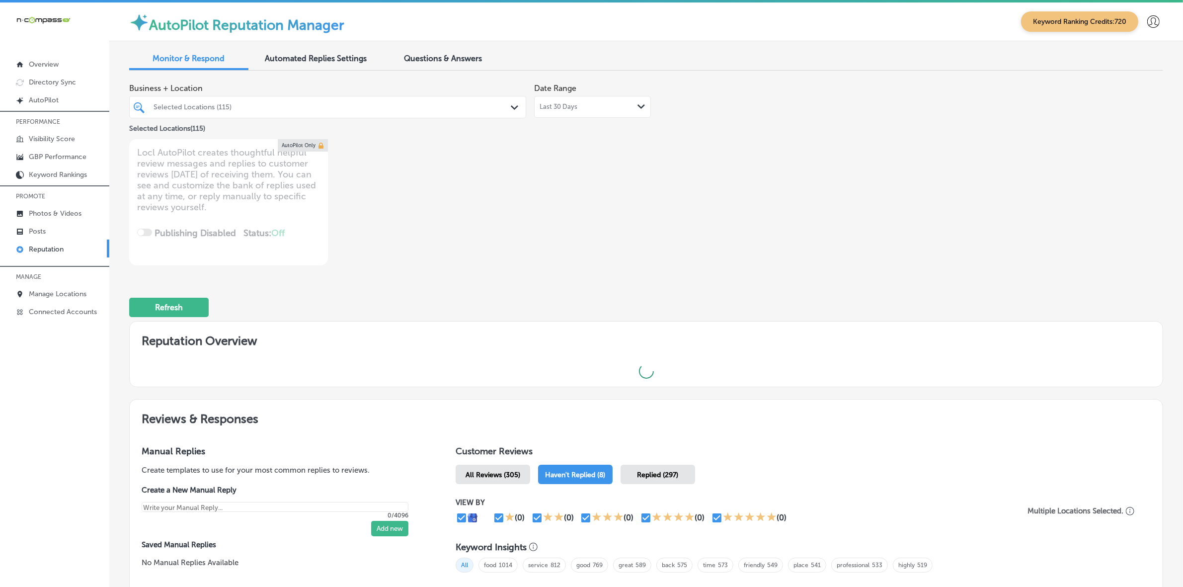
type textarea "x"
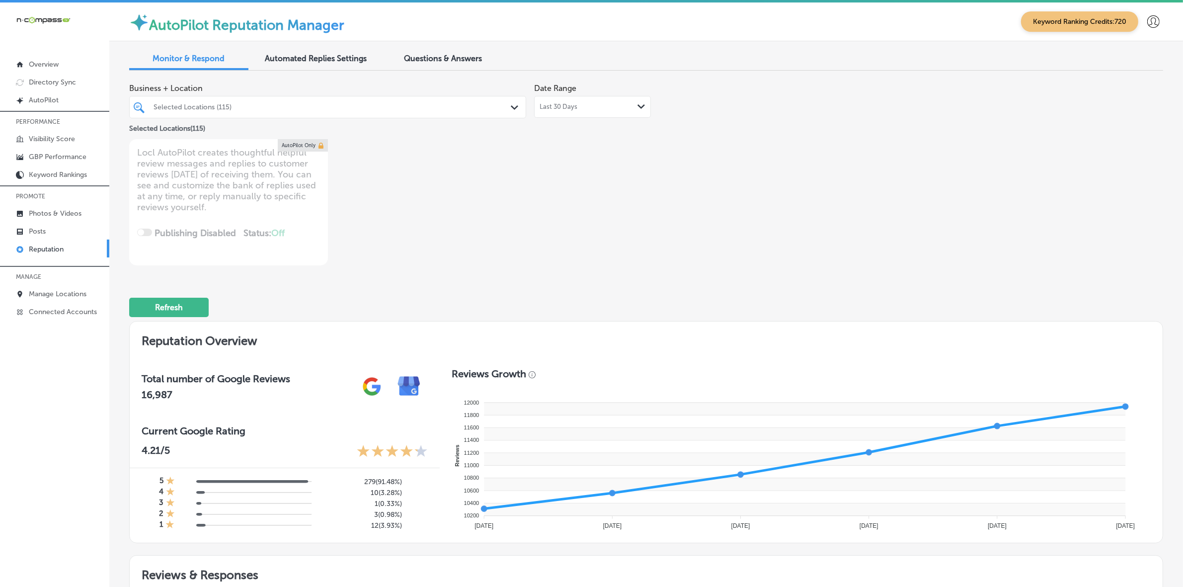
click at [400, 103] on div "Selected Locations (115)" at bounding box center [332, 107] width 358 height 8
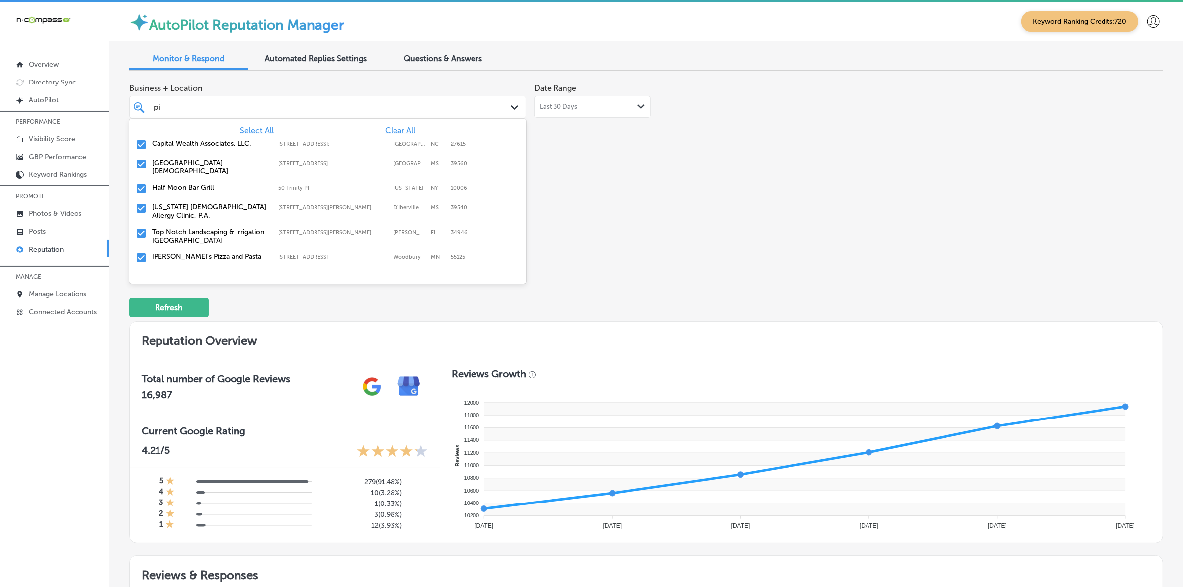
type input "piz"
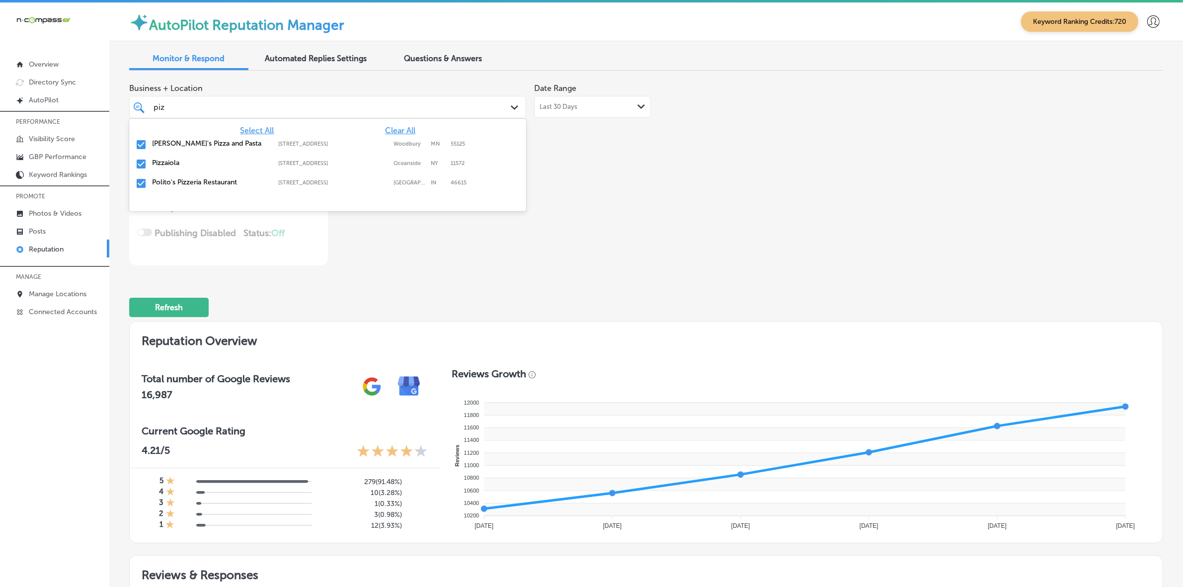
click at [169, 161] on label "Pizzaiola" at bounding box center [210, 162] width 116 height 8
click at [169, 161] on label "Polito's Pizzeria Restaurant" at bounding box center [210, 162] width 116 height 8
type textarea "x"
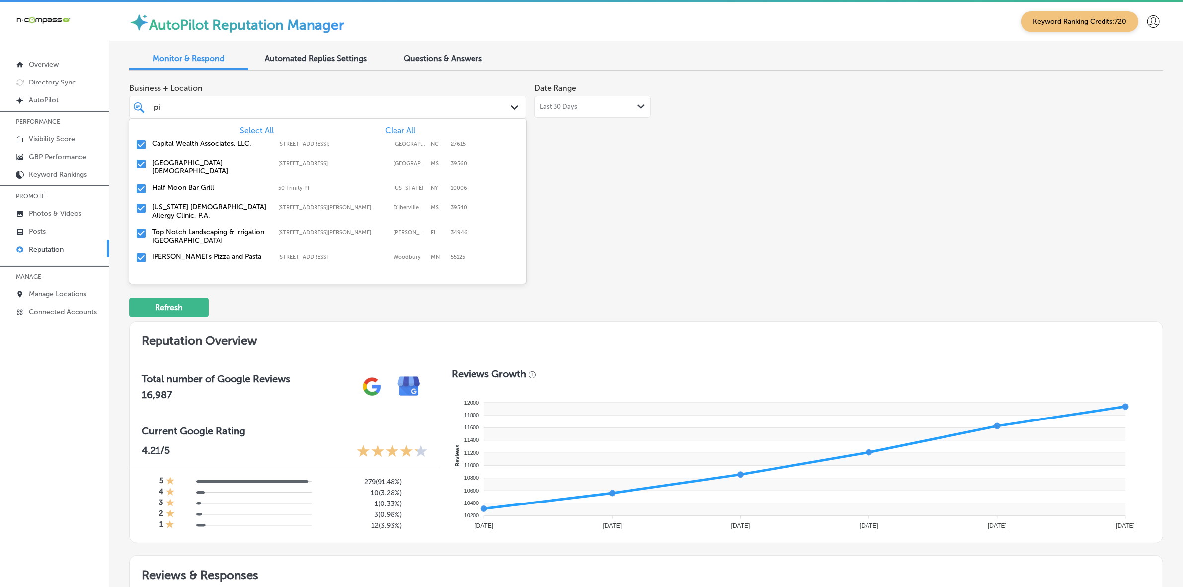
type input "p"
type input "oma"
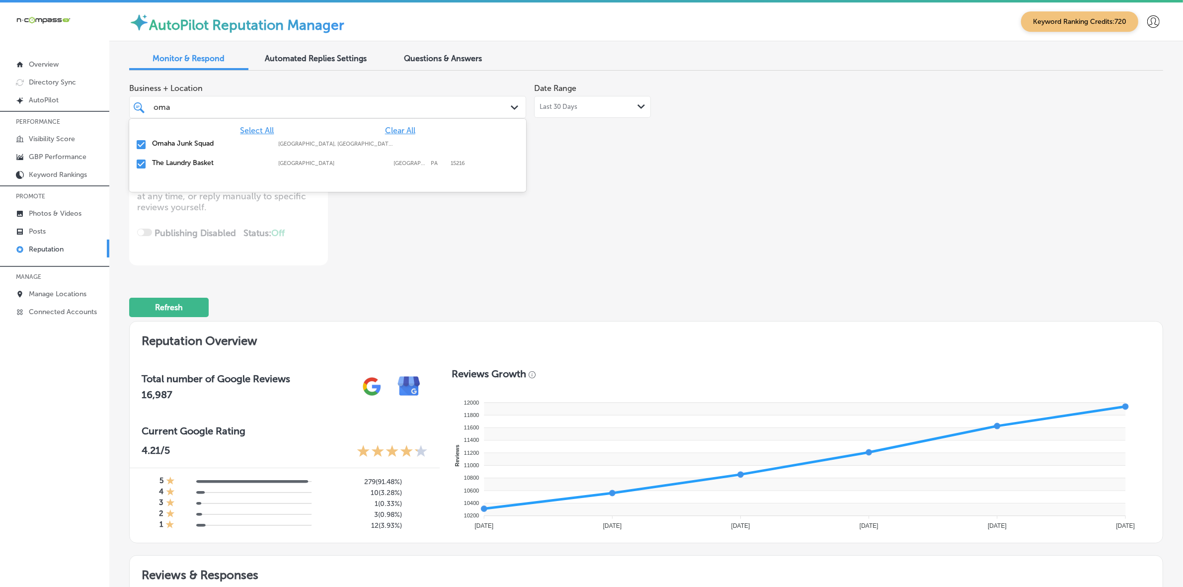
click at [211, 141] on label "Omaha Junk Squad" at bounding box center [210, 143] width 116 height 8
type textarea "x"
type input "om"
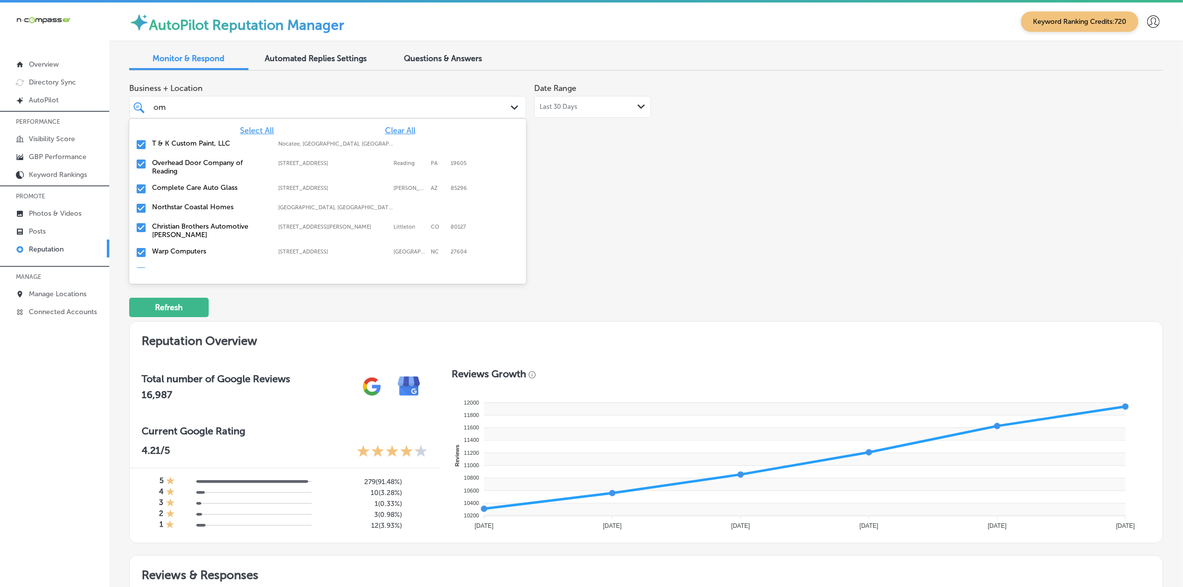
click at [210, 142] on label "T & K Custom Paint, LLC" at bounding box center [210, 143] width 116 height 8
click at [210, 142] on label "Overhead Door Company of Reading" at bounding box center [210, 147] width 116 height 17
click at [209, 207] on label "Warp Computers" at bounding box center [210, 207] width 116 height 8
click at [210, 229] on label "Stethoscope Staffing and In-Home Care LLC" at bounding box center [210, 230] width 116 height 17
type textarea "x"
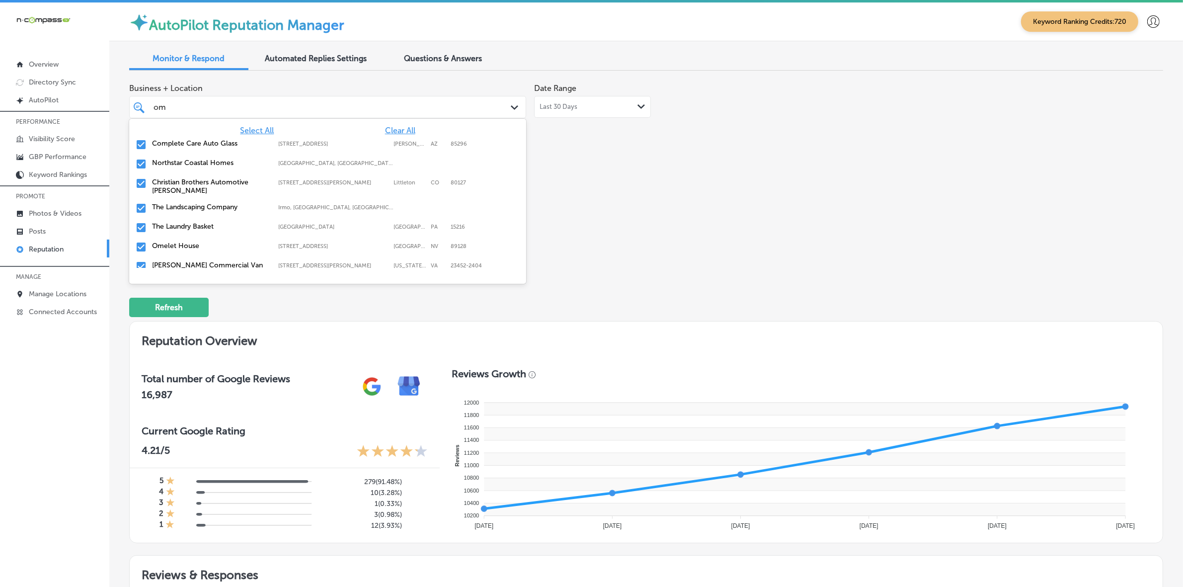
type input "o"
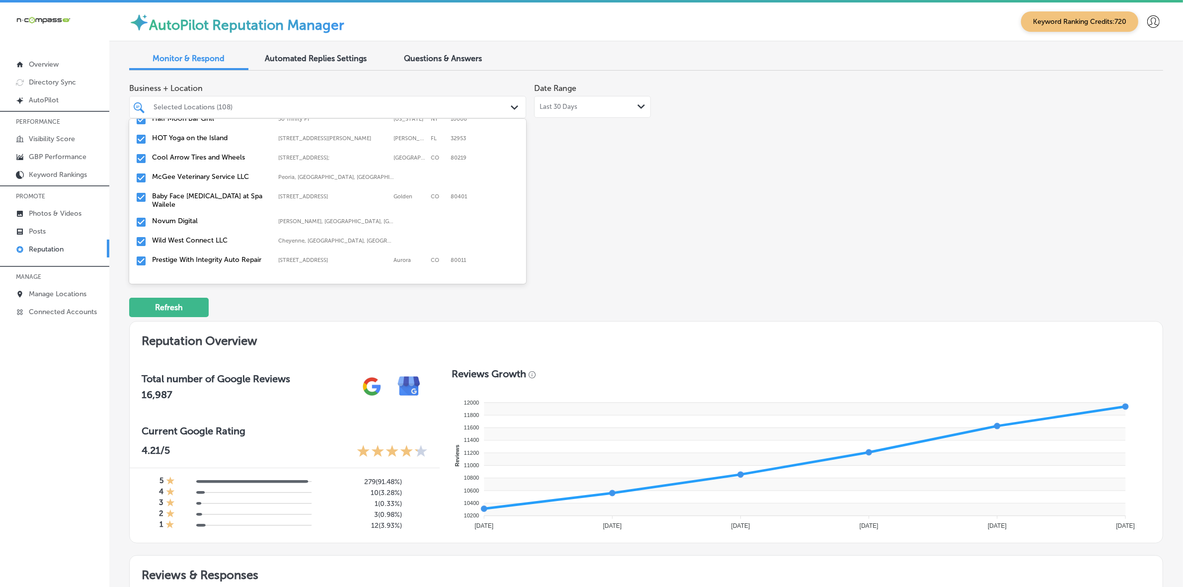
click at [642, 229] on div "Business + Location option 3026 Auction Drive, deselected. option focused, 33 o…" at bounding box center [439, 171] width 620 height 187
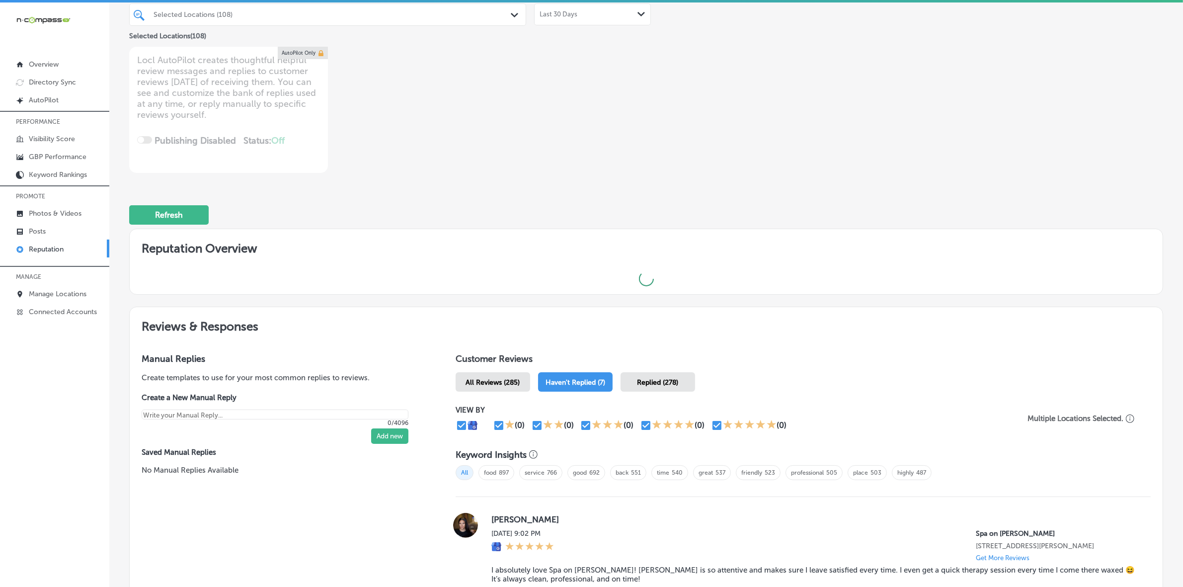
type textarea "x"
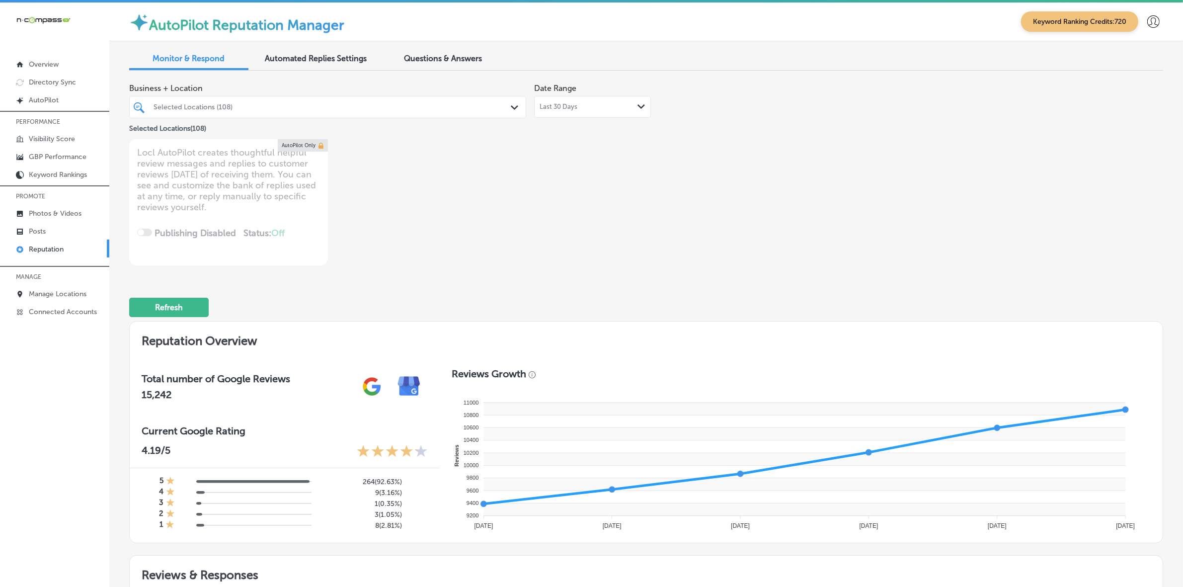
click at [269, 109] on div "Selected Locations (108)" at bounding box center [332, 107] width 358 height 8
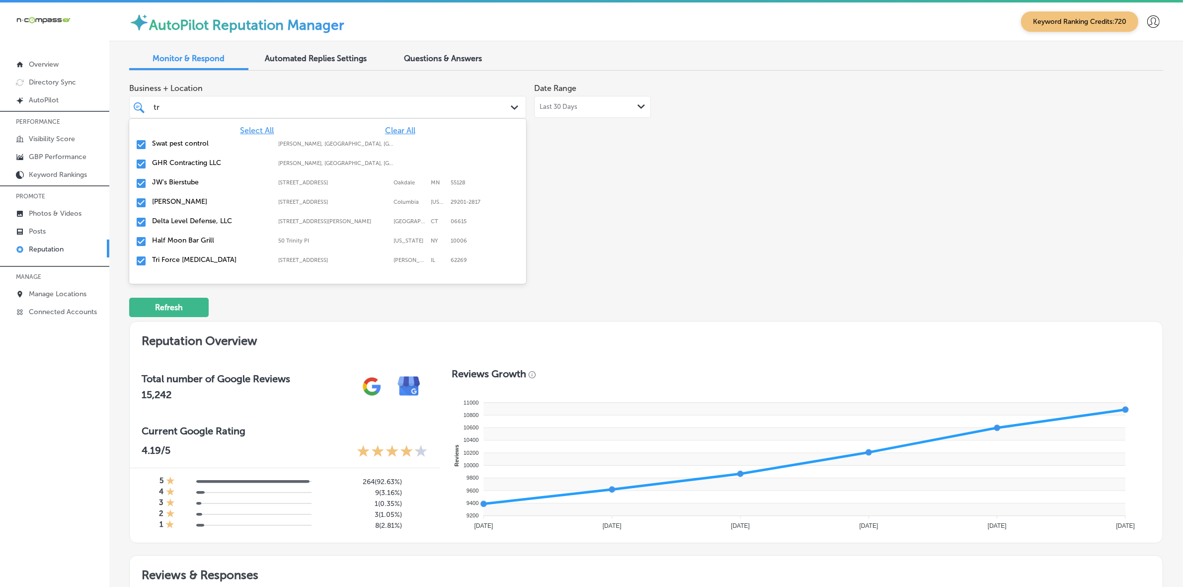
type input "tro"
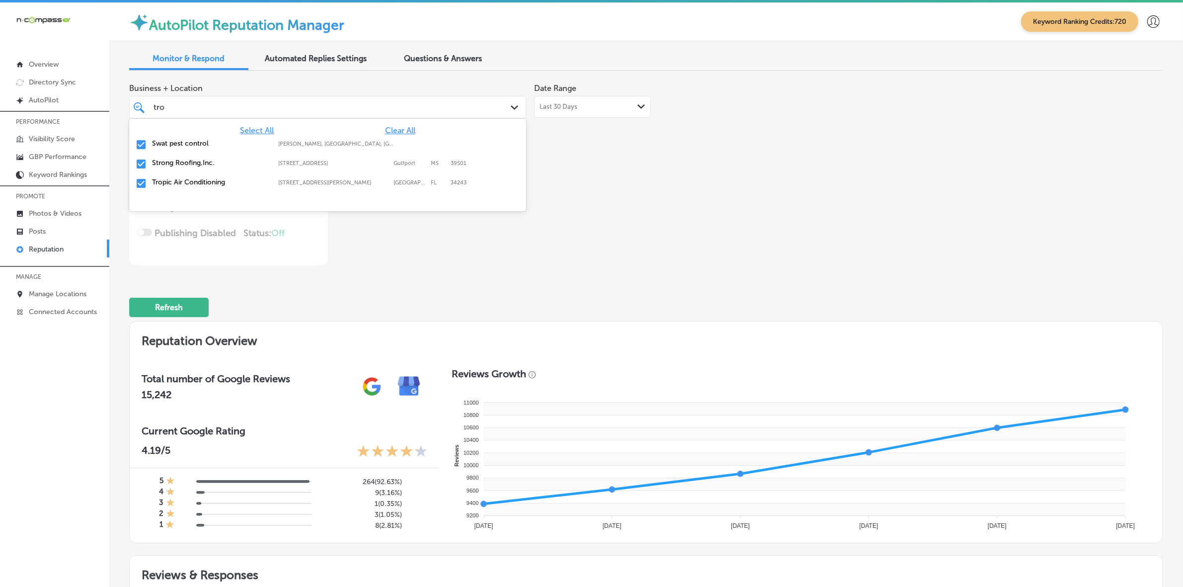
click at [189, 143] on label "Swat pest control" at bounding box center [210, 143] width 116 height 8
click at [189, 143] on label "Strong Roofing,Inc." at bounding box center [210, 143] width 116 height 8
click at [189, 143] on label "Tropic Air Conditioning" at bounding box center [210, 143] width 116 height 8
type textarea "x"
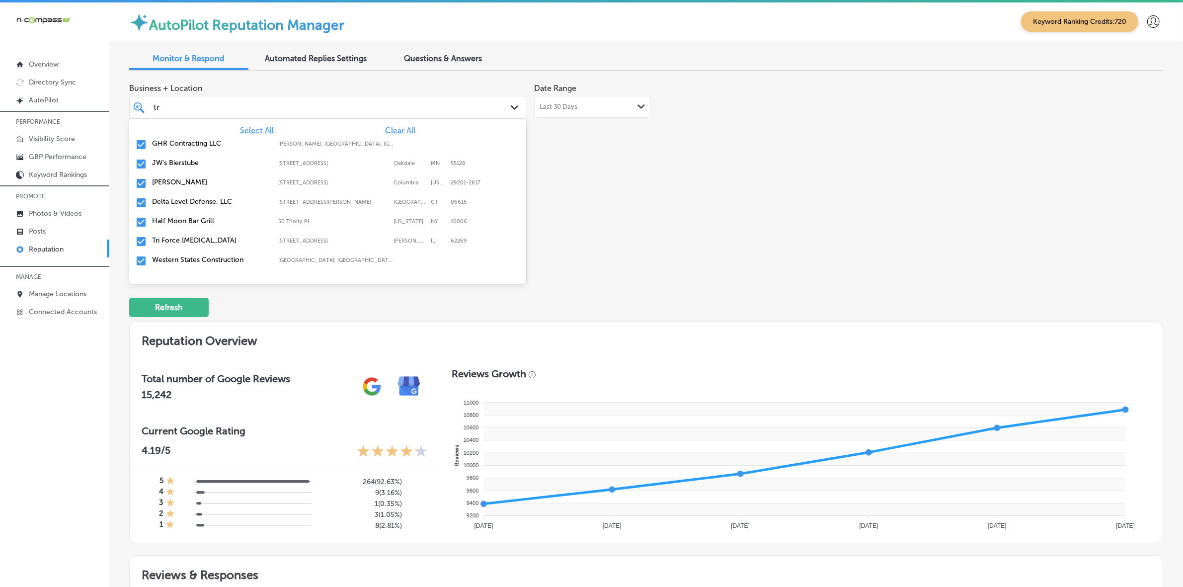
type input "t"
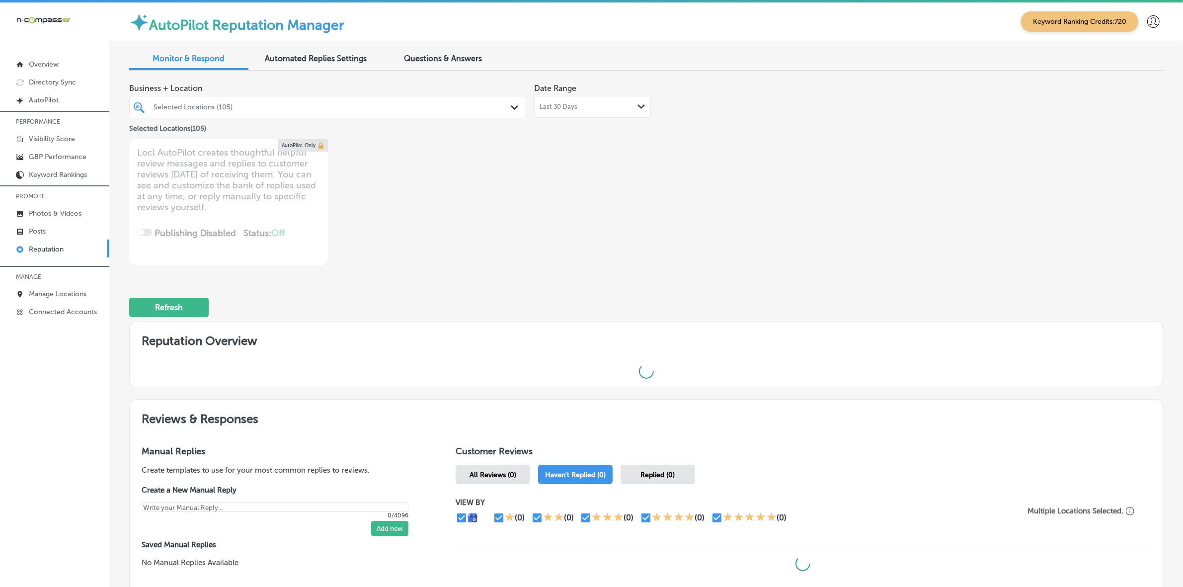
click at [788, 251] on div "Business + Location Selected Locations (105) Path Created with Sketch. Selected…" at bounding box center [646, 171] width 1034 height 187
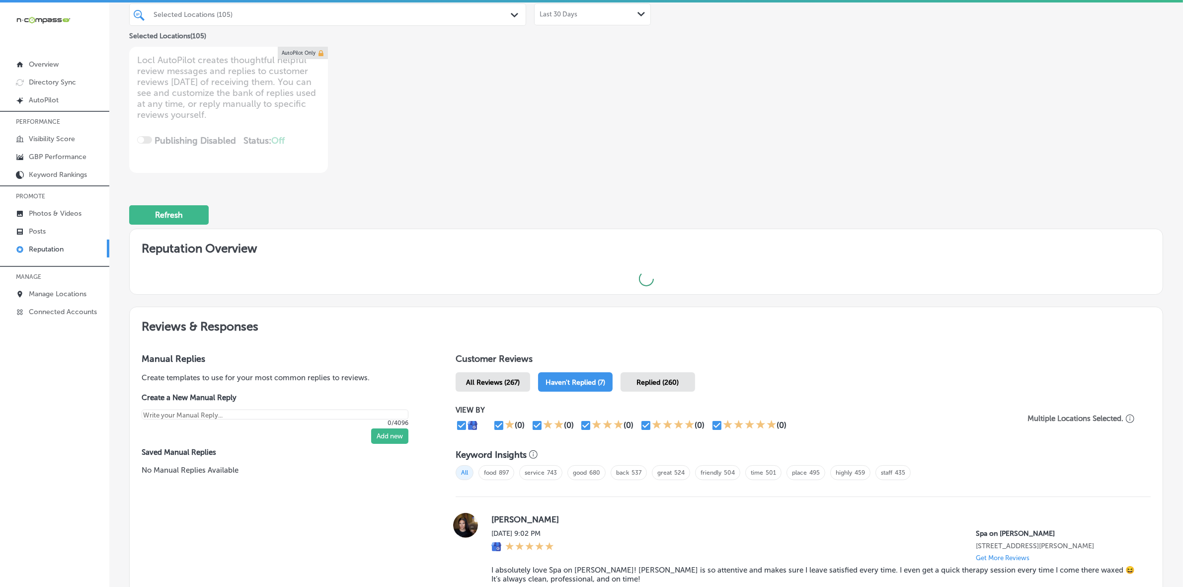
type textarea "x"
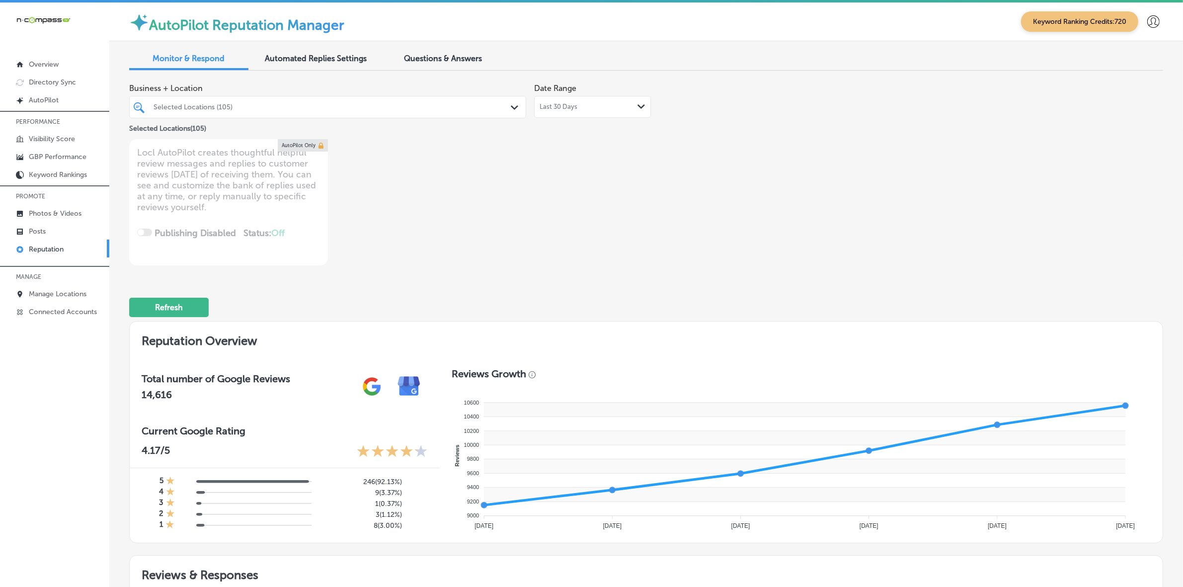
click at [377, 102] on div at bounding box center [309, 106] width 315 height 13
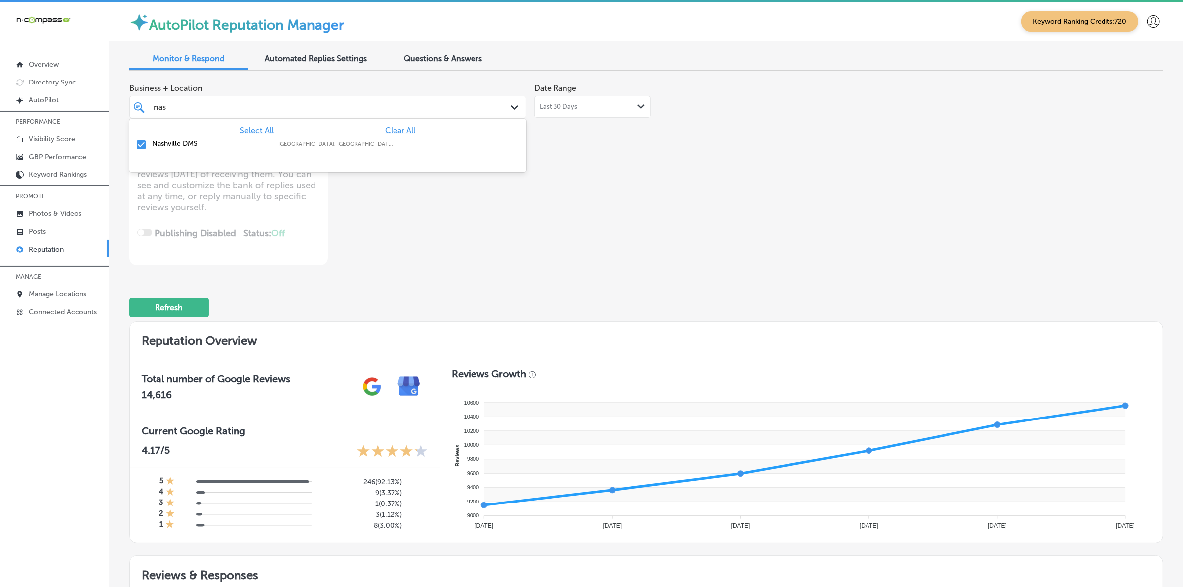
type input "nash"
click at [348, 146] on label "Smyrna, TN, USA | Dickson, TN, USA | Leb ..." at bounding box center [336, 144] width 116 height 6
type textarea "x"
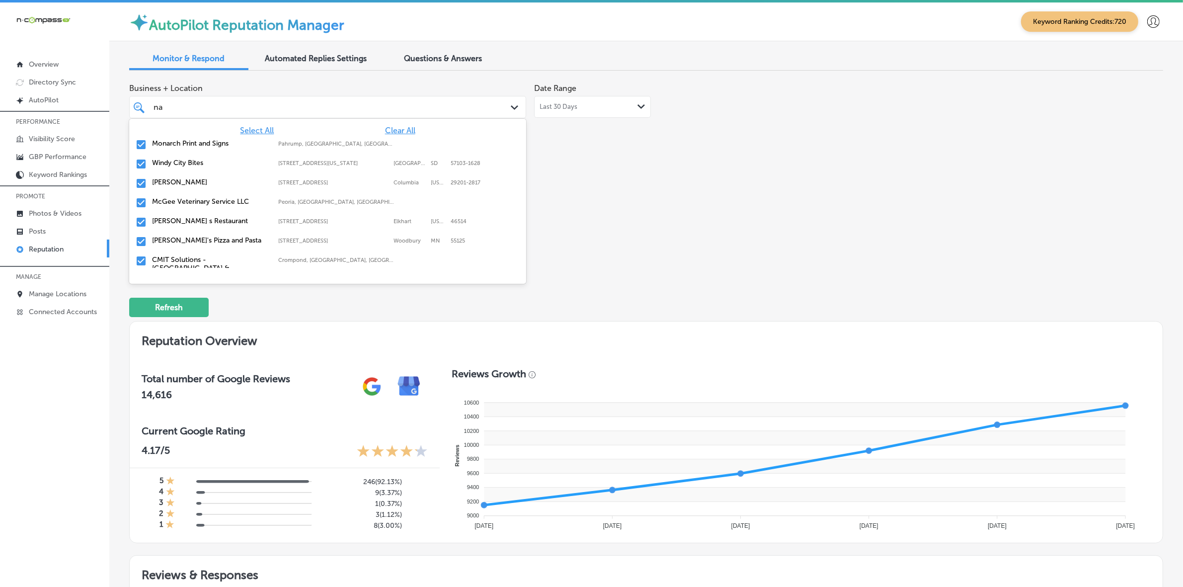
type input "n"
type input "sm"
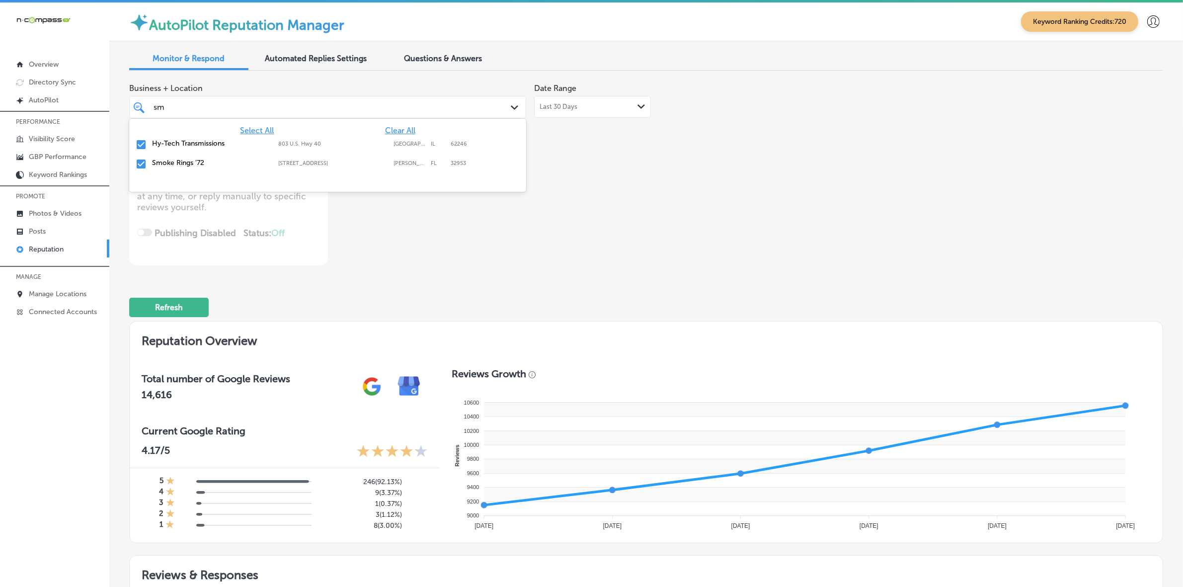
click at [344, 160] on label "[STREET_ADDRESS]" at bounding box center [333, 163] width 110 height 6
type textarea "x"
type input "s"
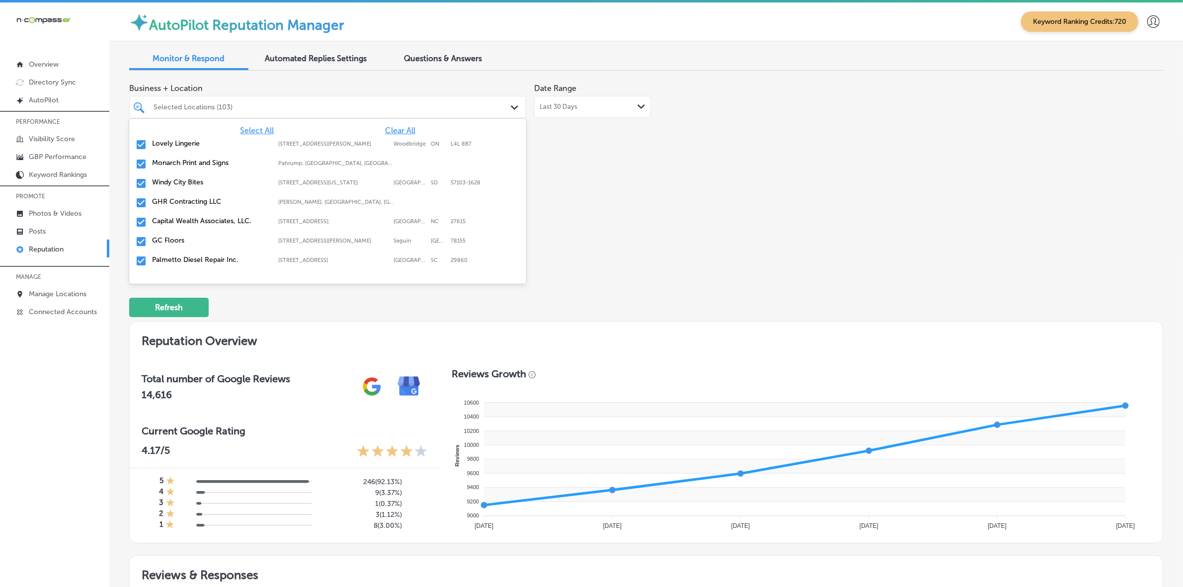
click at [691, 252] on div "Business + Location option 925 North Courtenay Parkway, deselected. option 925 …" at bounding box center [439, 171] width 620 height 187
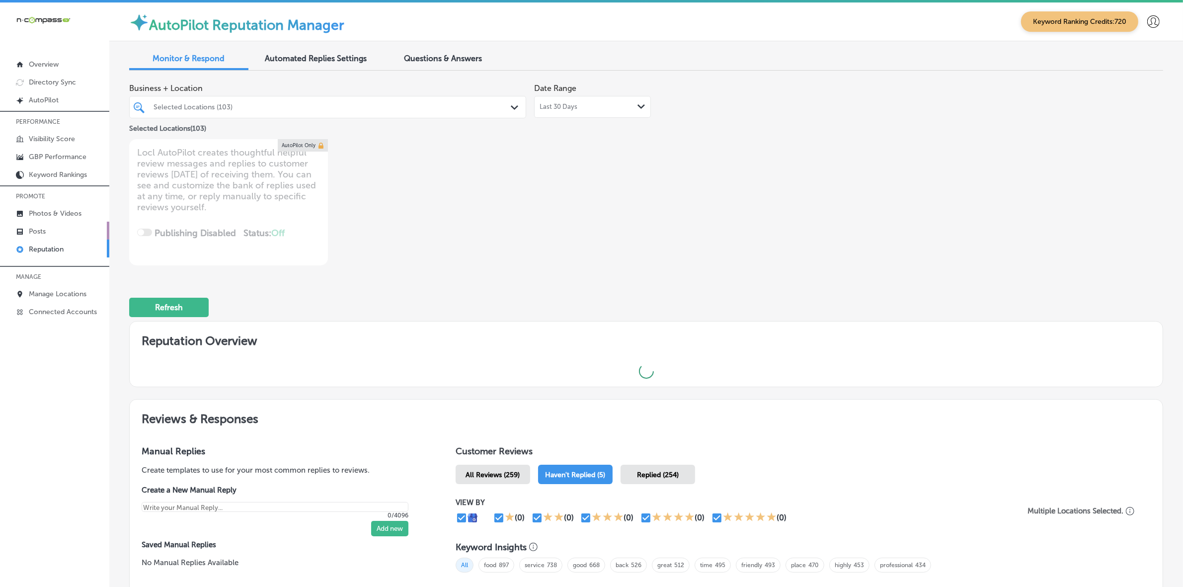
type textarea "x"
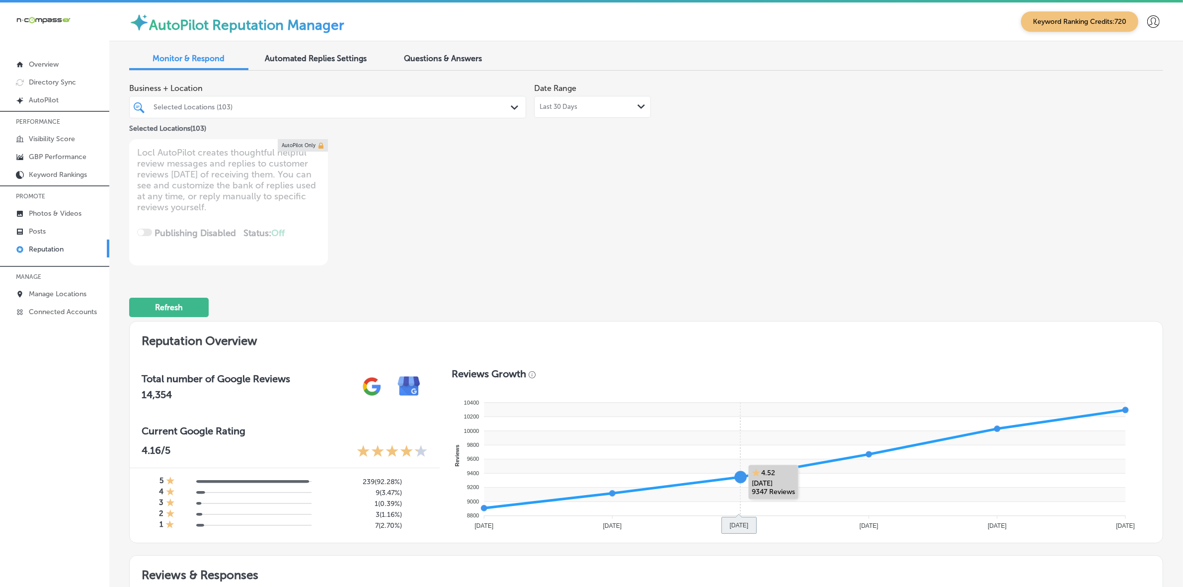
scroll to position [559, 0]
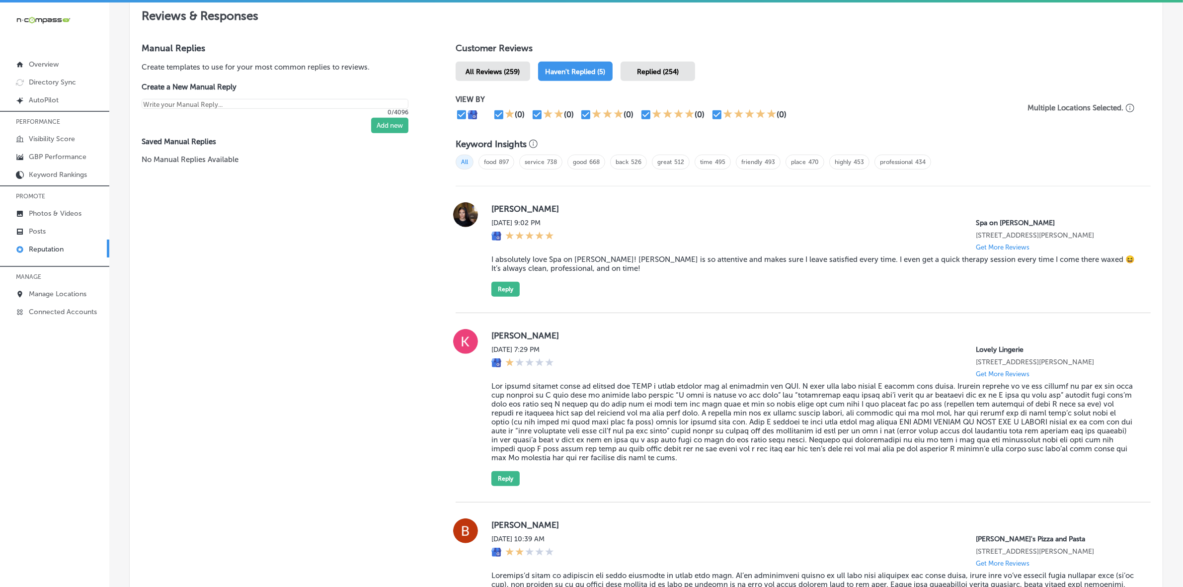
click at [498, 209] on label "[PERSON_NAME]" at bounding box center [812, 209] width 643 height 10
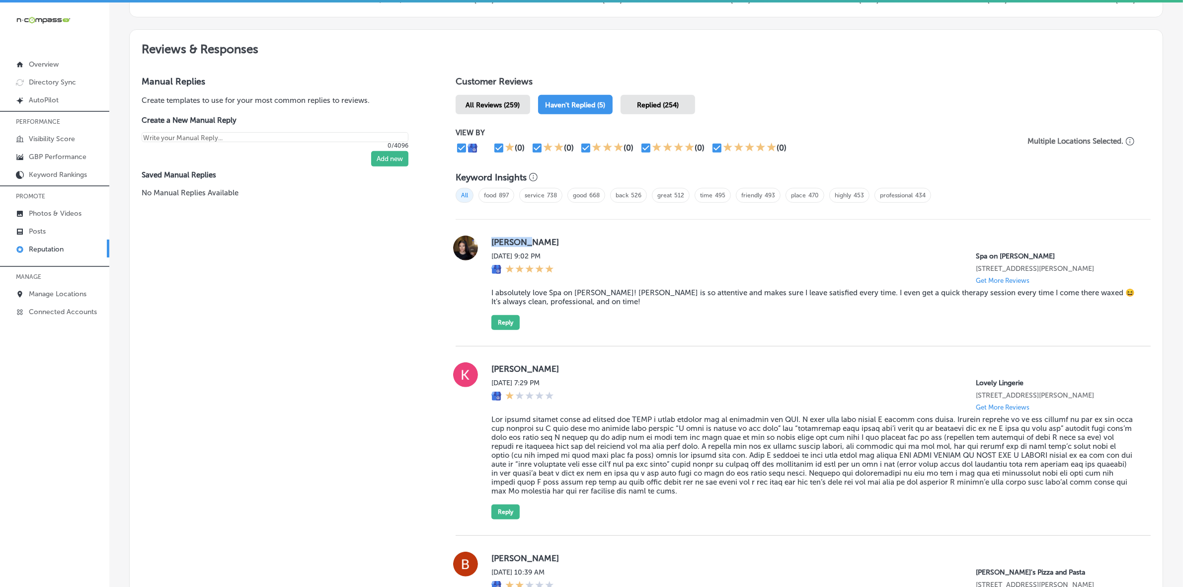
scroll to position [497, 0]
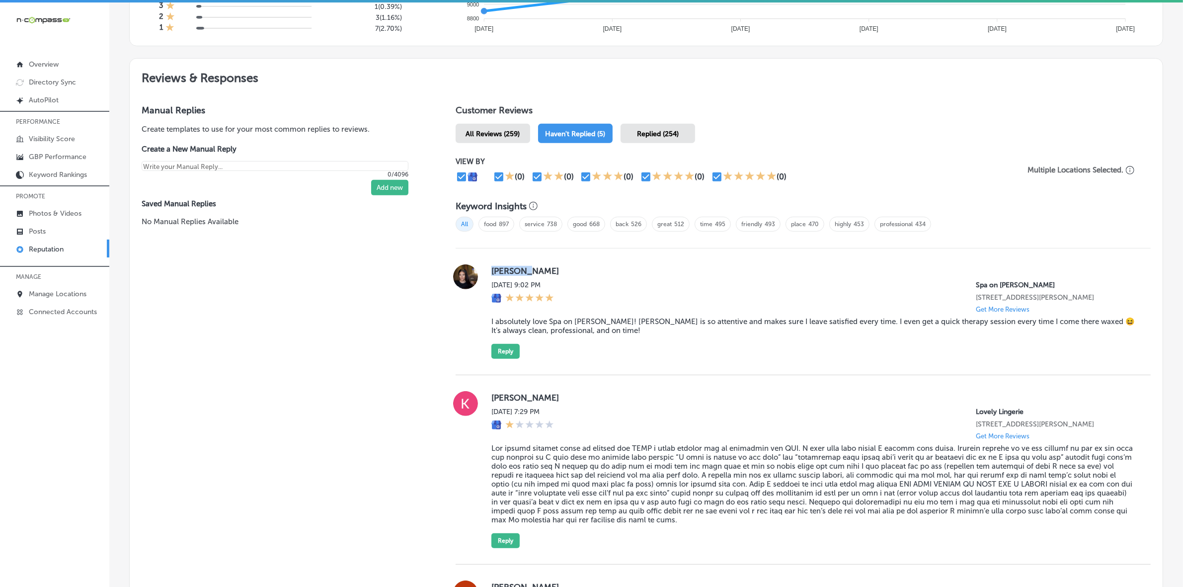
drag, startPoint x: 498, startPoint y: 210, endPoint x: 487, endPoint y: 275, distance: 66.0
copy label "Jessica"
drag, startPoint x: 525, startPoint y: 332, endPoint x: 517, endPoint y: 331, distance: 8.5
click at [517, 331] on blockquote "I absolutely love Spa on [PERSON_NAME]! [PERSON_NAME] is so attentive and makes…" at bounding box center [812, 326] width 643 height 18
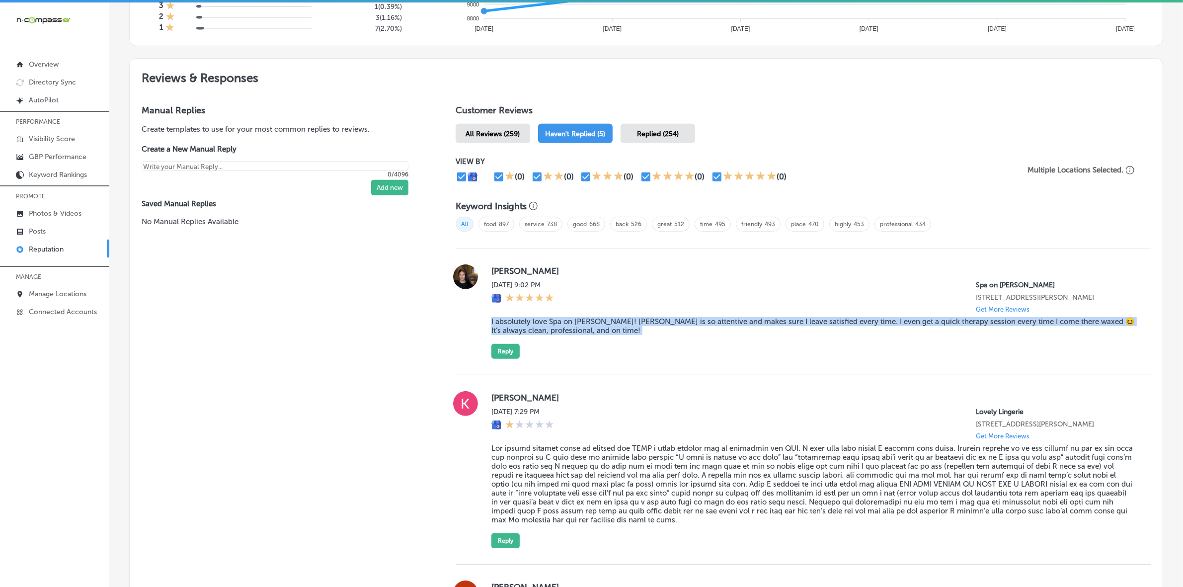
click at [517, 331] on blockquote "I absolutely love Spa on [PERSON_NAME]! [PERSON_NAME] is so attentive and makes…" at bounding box center [812, 326] width 643 height 18
copy blockquote "I absolutely love Spa on [PERSON_NAME]! [PERSON_NAME] is so attentive and makes…"
click at [498, 357] on button "Reply" at bounding box center [505, 351] width 28 height 15
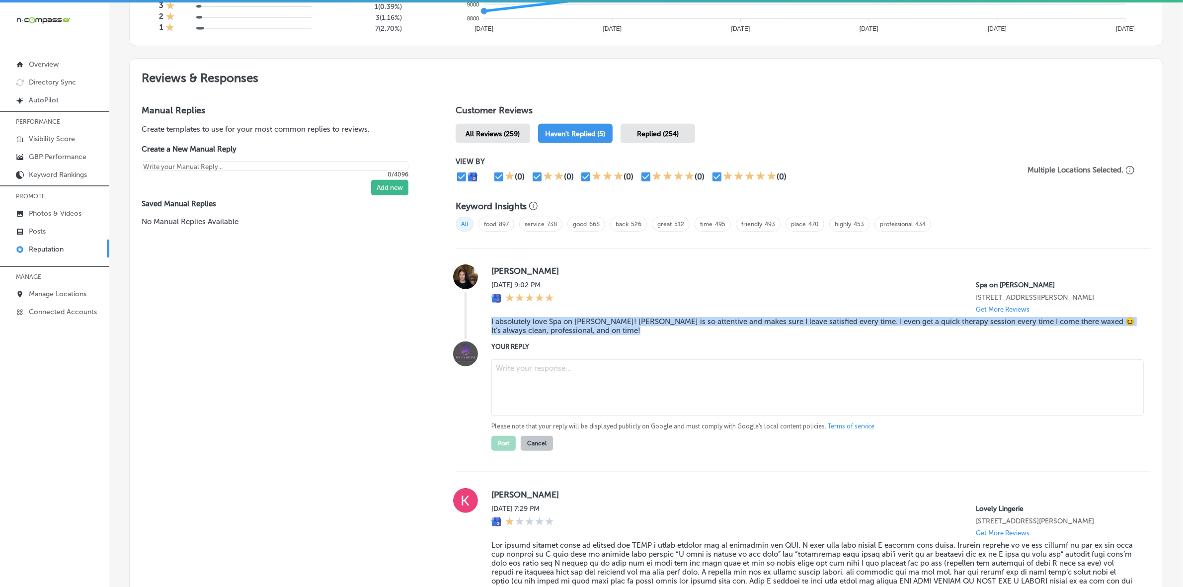
click at [569, 374] on textarea at bounding box center [817, 387] width 652 height 57
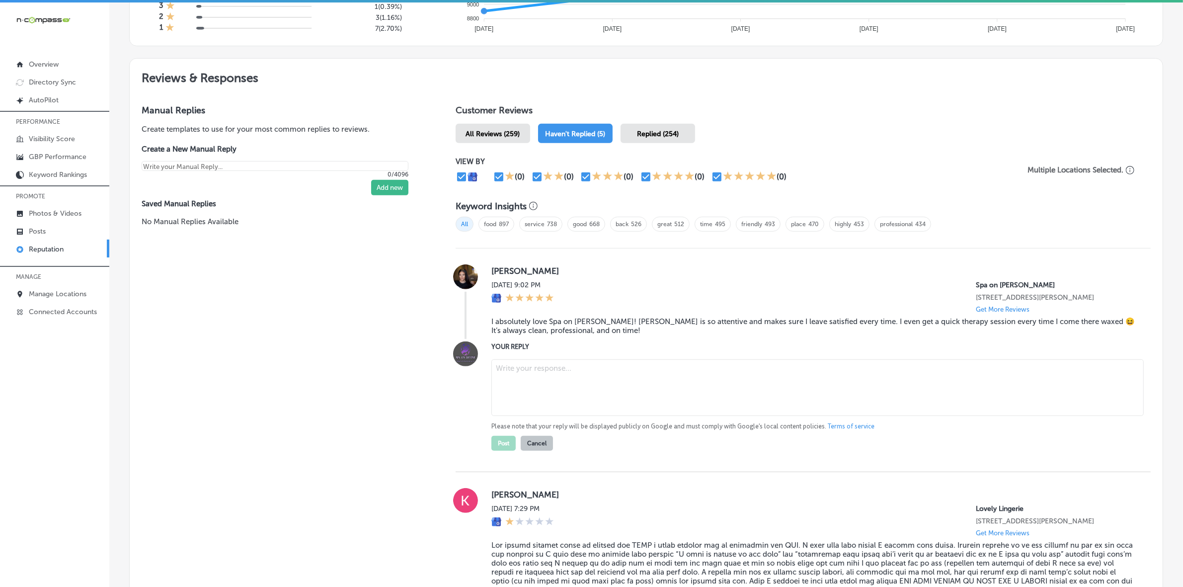
paste textarea "Thank you for the wonderful review, Jessica! We're thrilled to hear that you en…"
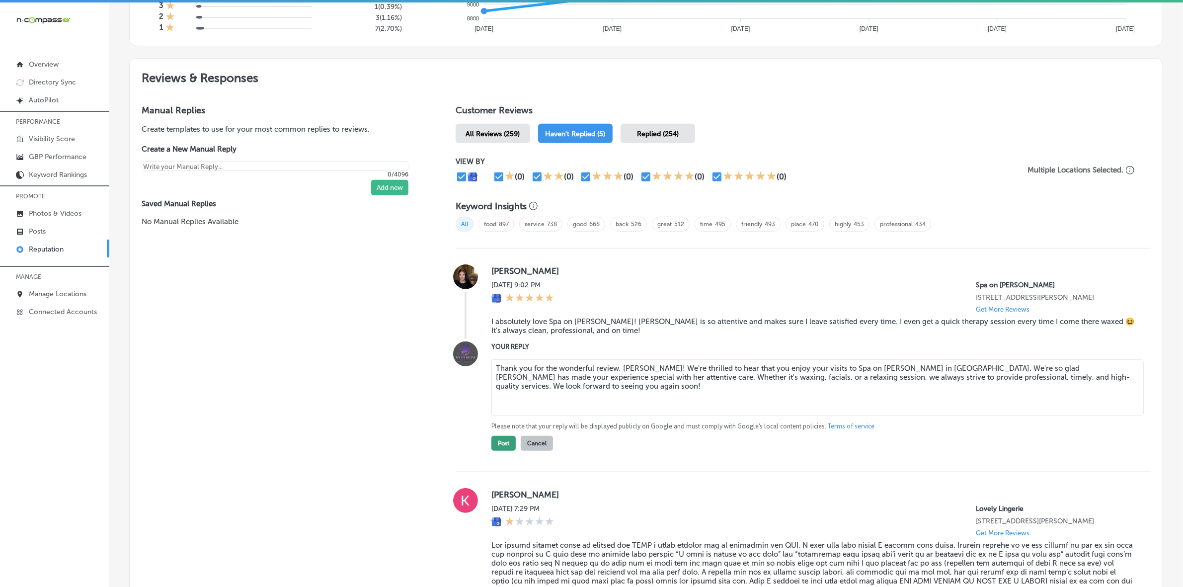
type textarea "Thank you for the wonderful review, Jessica! We're thrilled to hear that you en…"
click at [498, 450] on button "Post" at bounding box center [503, 443] width 24 height 15
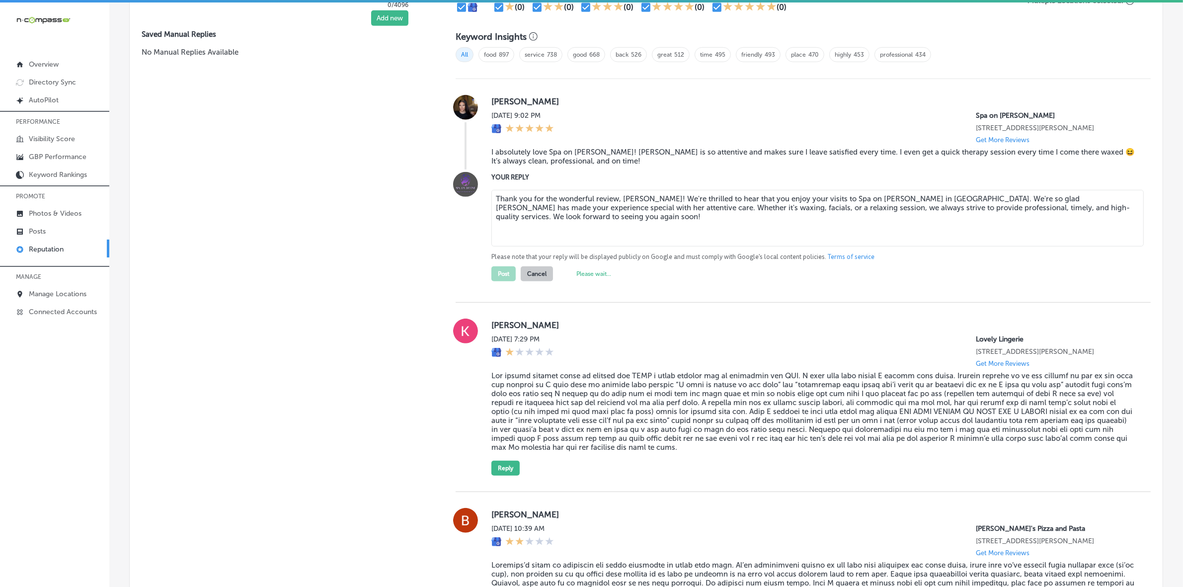
scroll to position [683, 0]
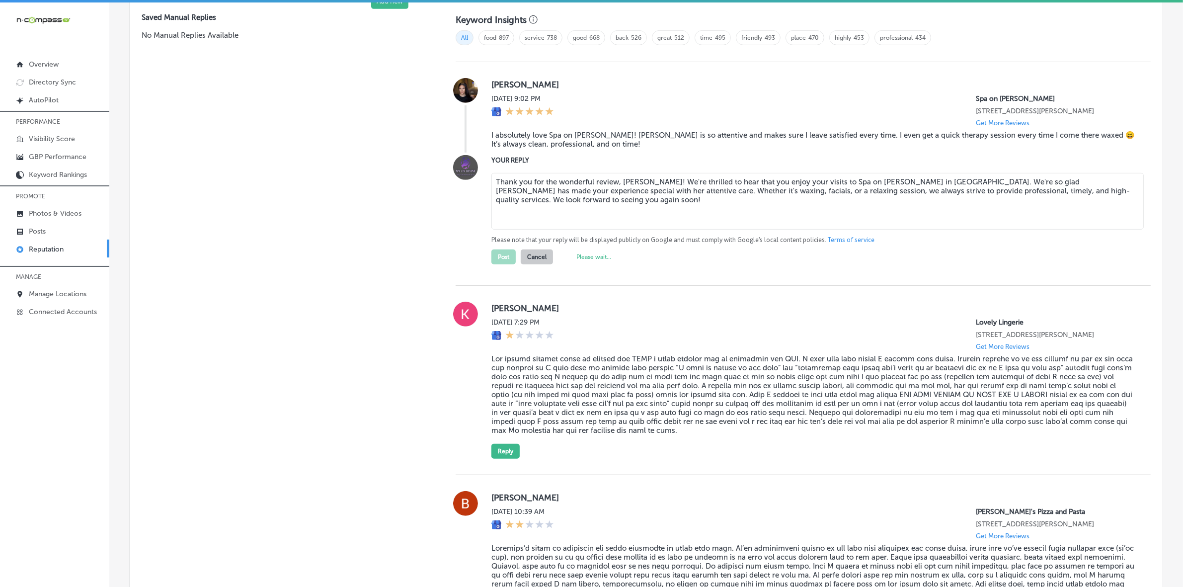
type textarea "x"
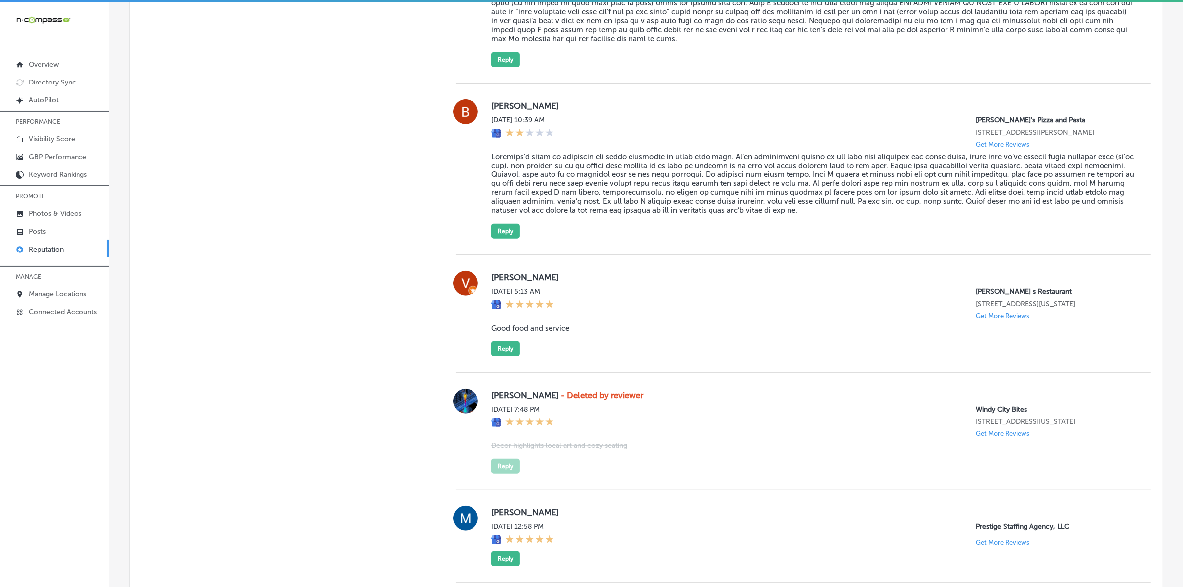
scroll to position [869, 0]
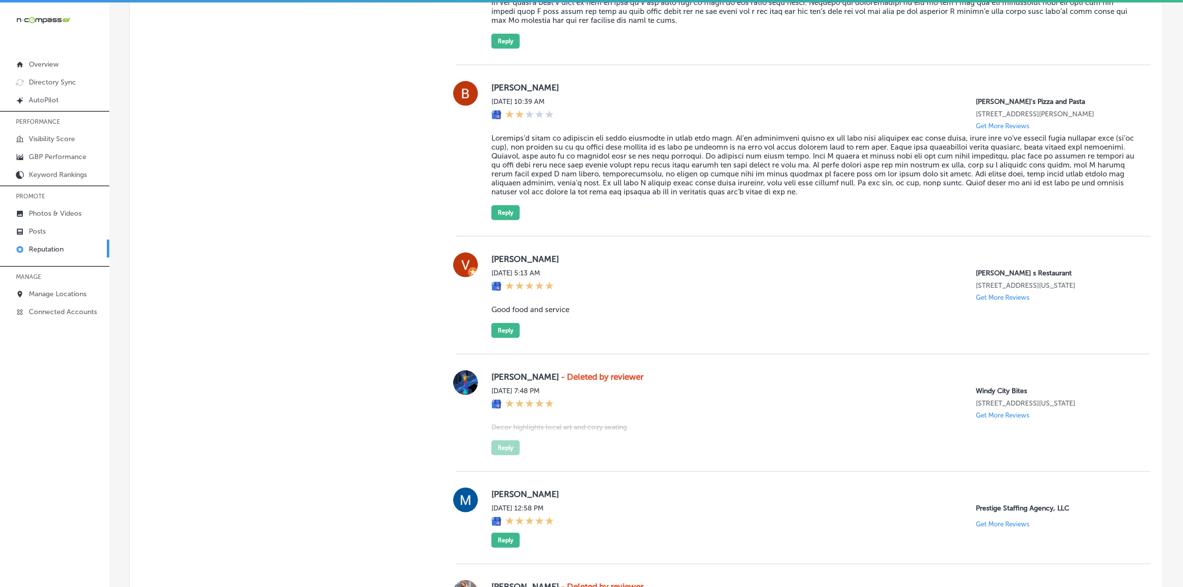
click at [497, 264] on label "[PERSON_NAME]" at bounding box center [812, 259] width 643 height 10
copy label "Vance"
click at [537, 315] on div "Vance Beyer Sat, Aug 30, 2025 5:13 AM Callahan s Restaurant 2917 Cassopolis Str…" at bounding box center [812, 294] width 643 height 85
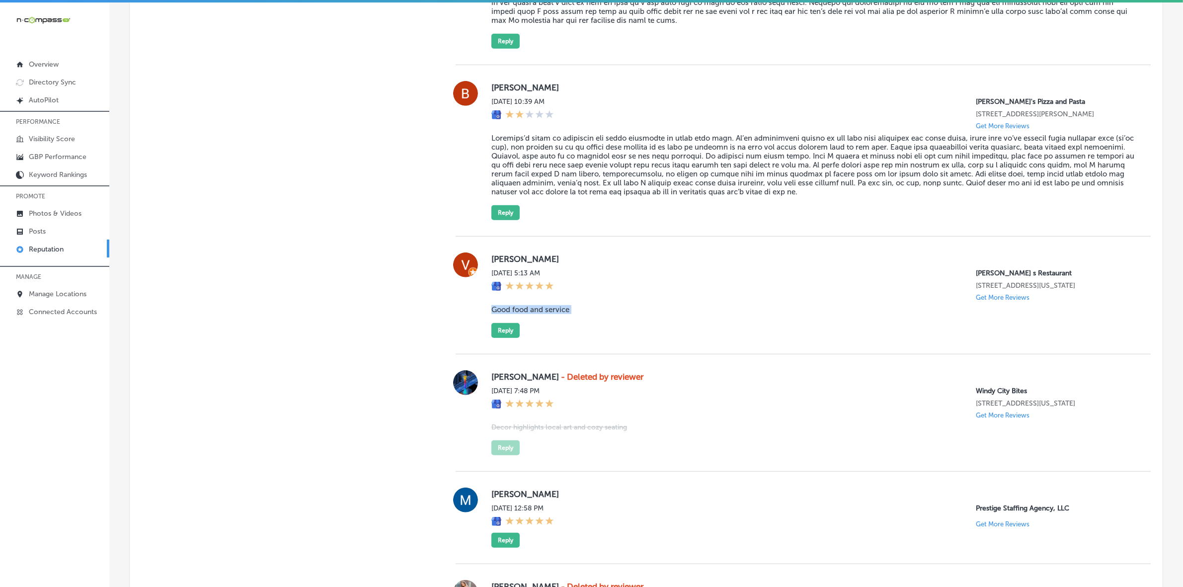
click at [537, 315] on div "Vance Beyer Sat, Aug 30, 2025 5:13 AM Callahan s Restaurant 2917 Cassopolis Str…" at bounding box center [812, 294] width 643 height 85
copy blockquote "Good food and service"
click at [493, 338] on button "Reply" at bounding box center [505, 330] width 28 height 15
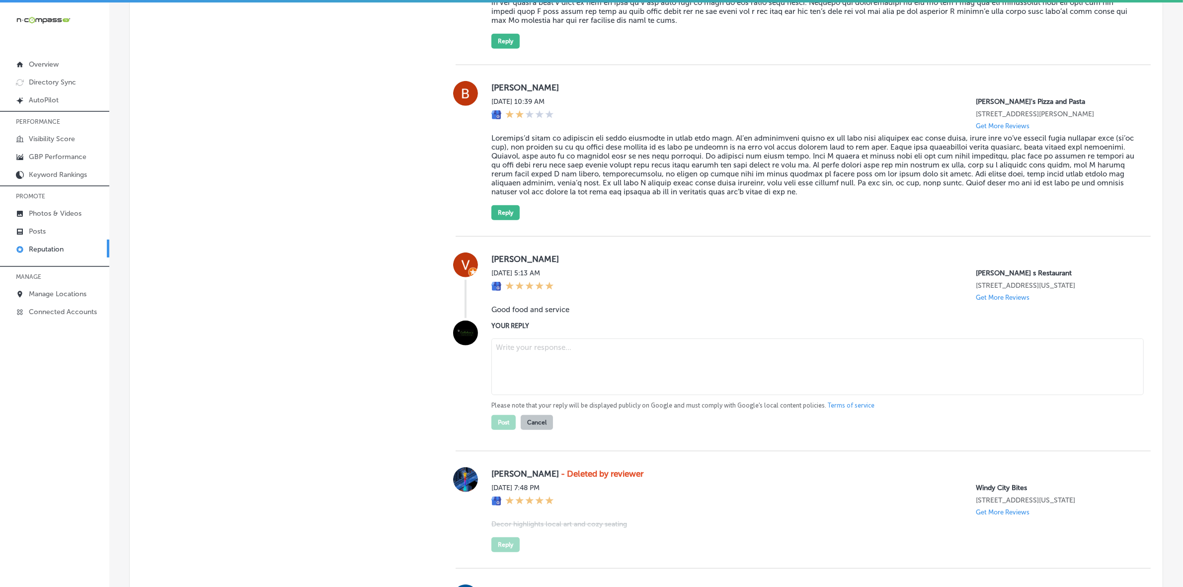
click at [557, 360] on textarea at bounding box center [817, 366] width 652 height 57
paste textarea "Thank you for your kind review, Vance! We're so glad to hear you enjoyed the go…"
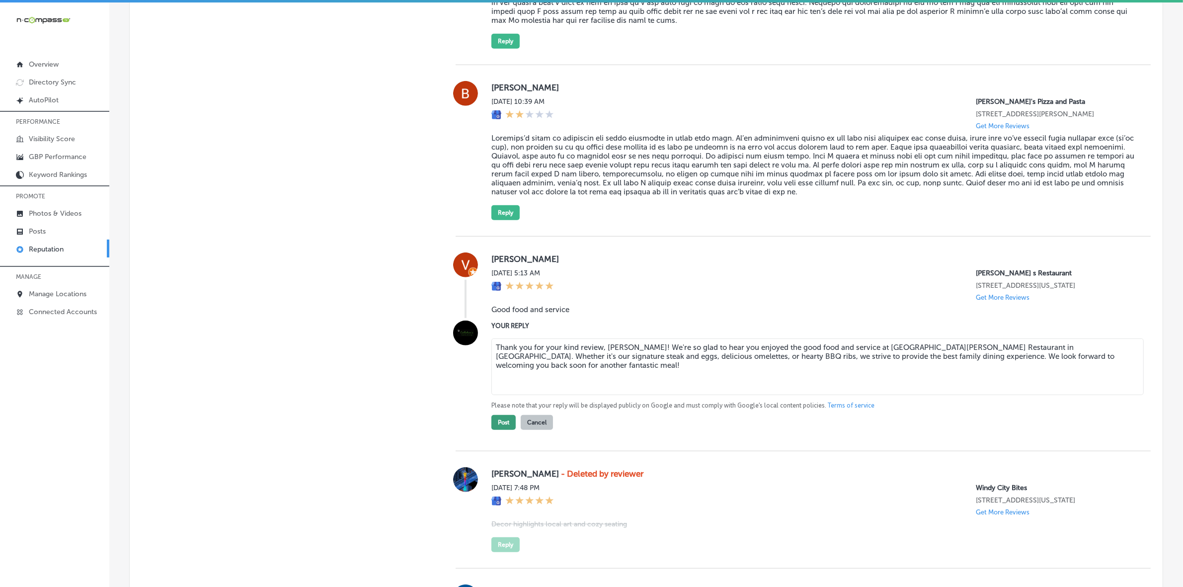
type textarea "Thank you for your kind review, Vance! We're so glad to hear you enjoyed the go…"
click at [491, 430] on button "Post" at bounding box center [503, 422] width 24 height 15
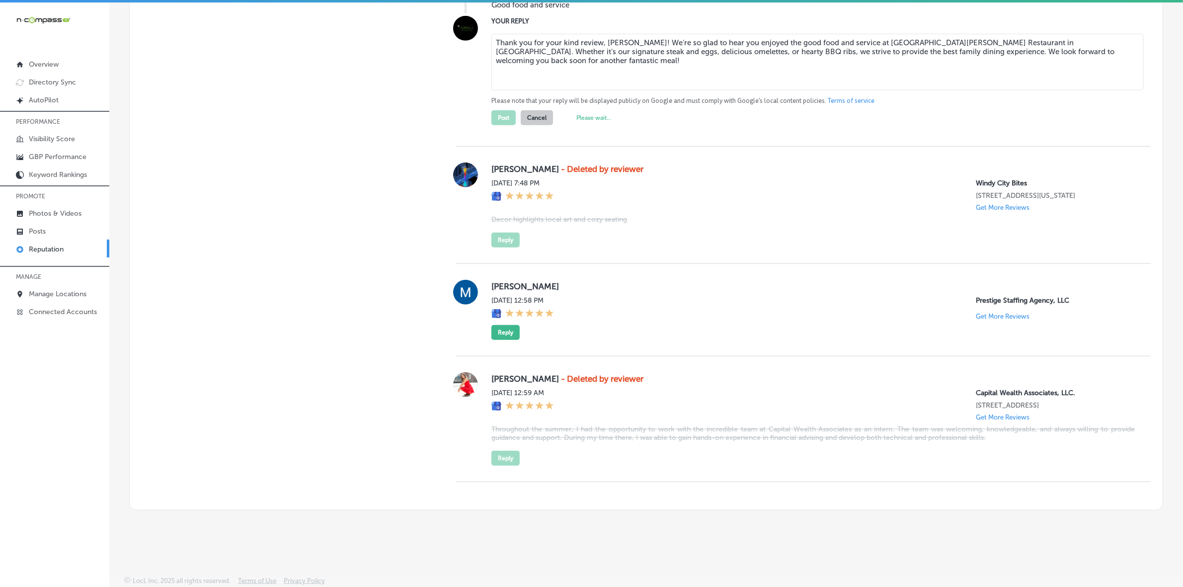
scroll to position [1192, 0]
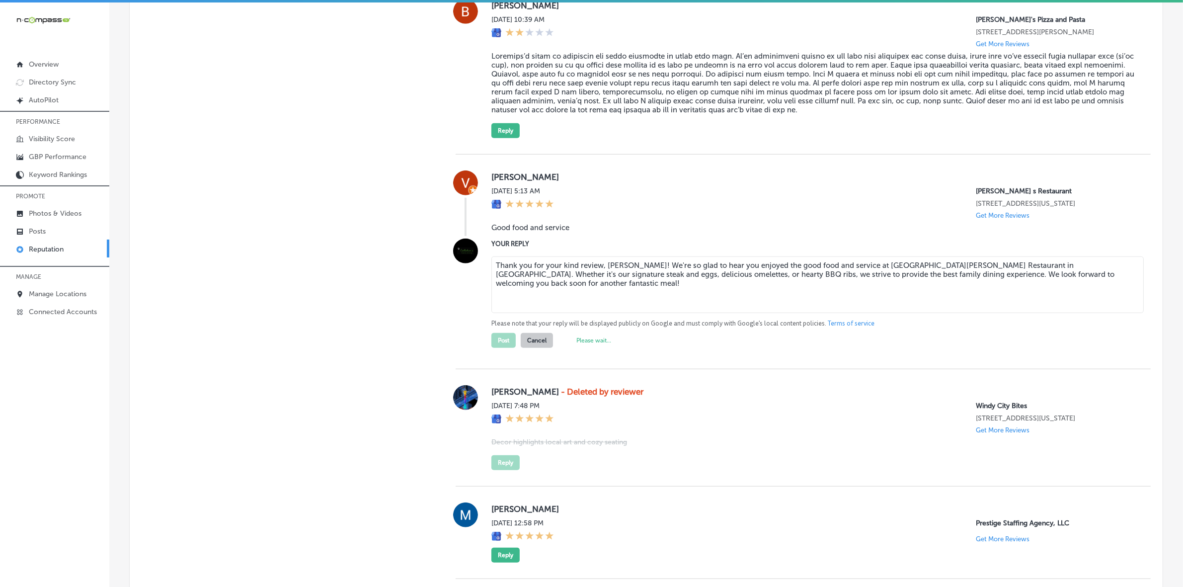
type textarea "x"
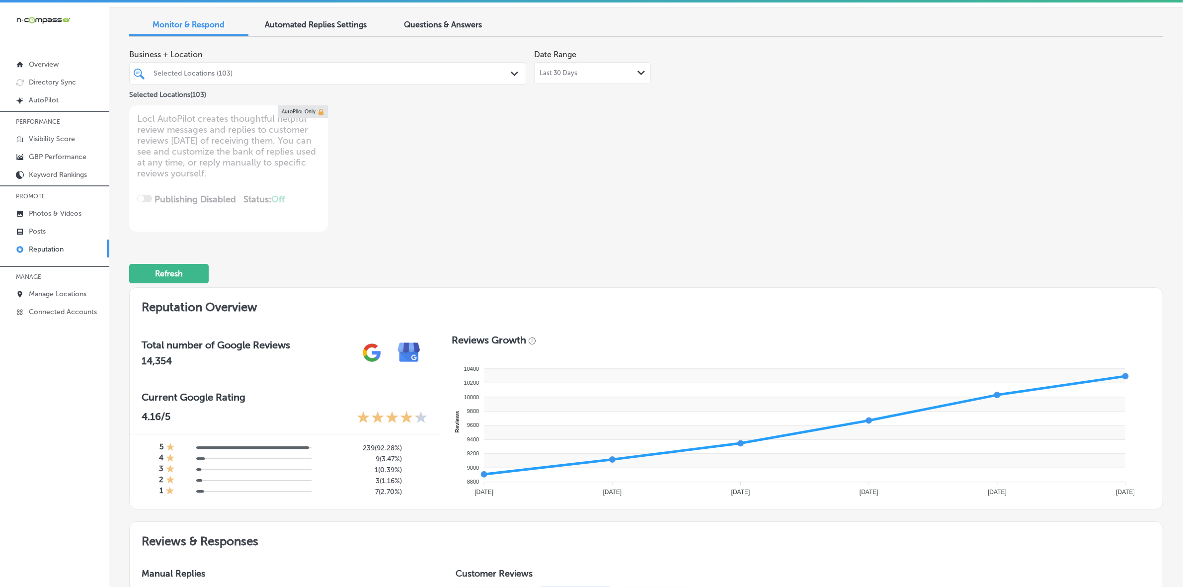
scroll to position [0, 0]
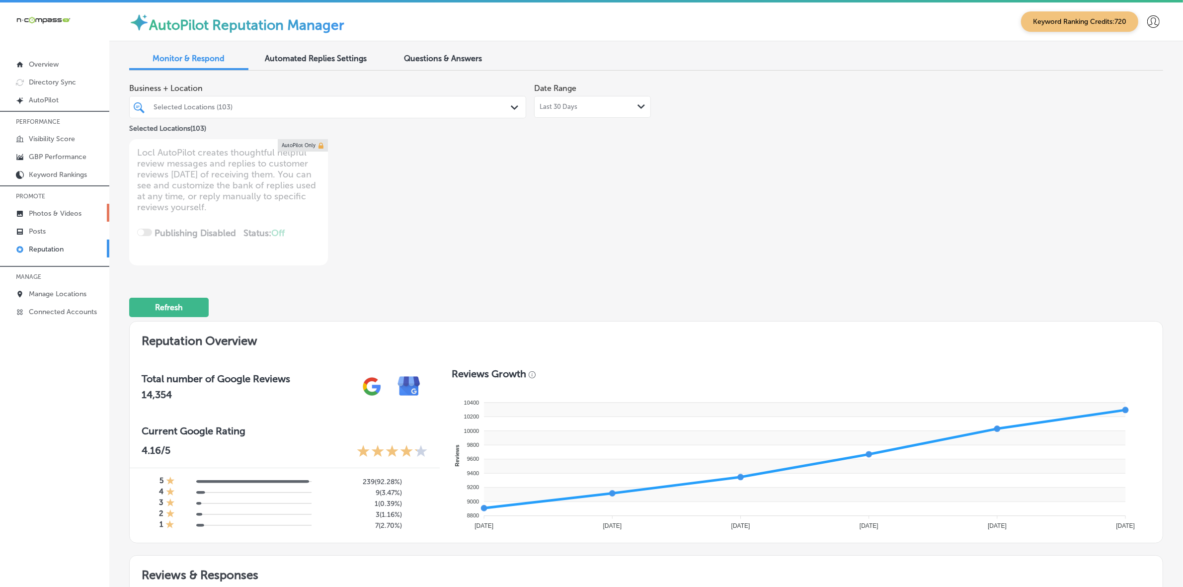
click at [64, 214] on p "Photos & Videos" at bounding box center [55, 213] width 53 height 8
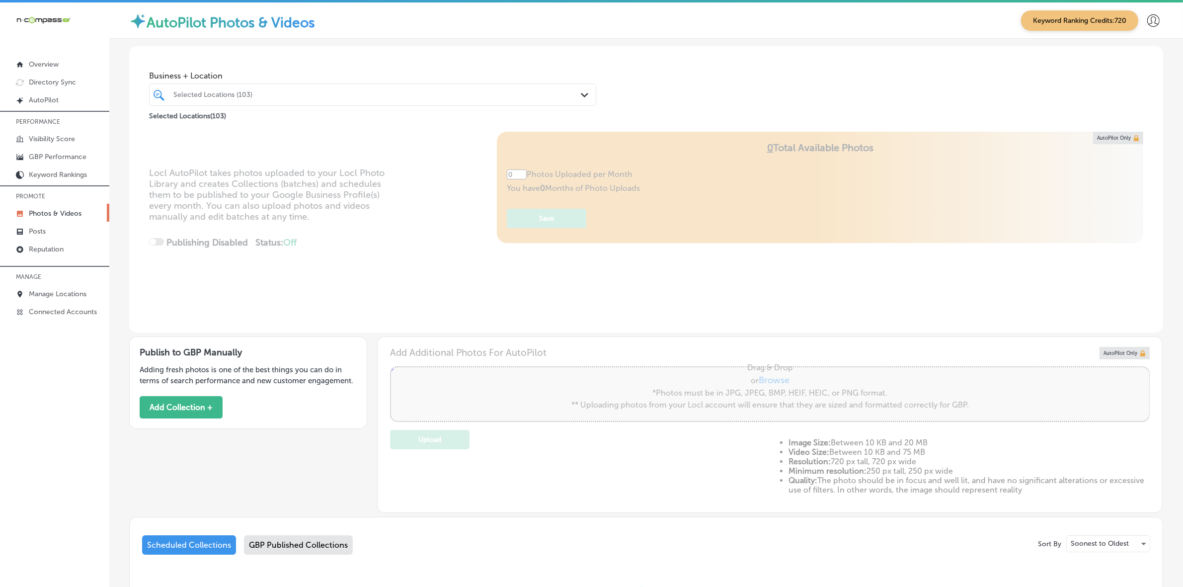
click at [305, 98] on div "Selected Locations (103)" at bounding box center [377, 94] width 408 height 8
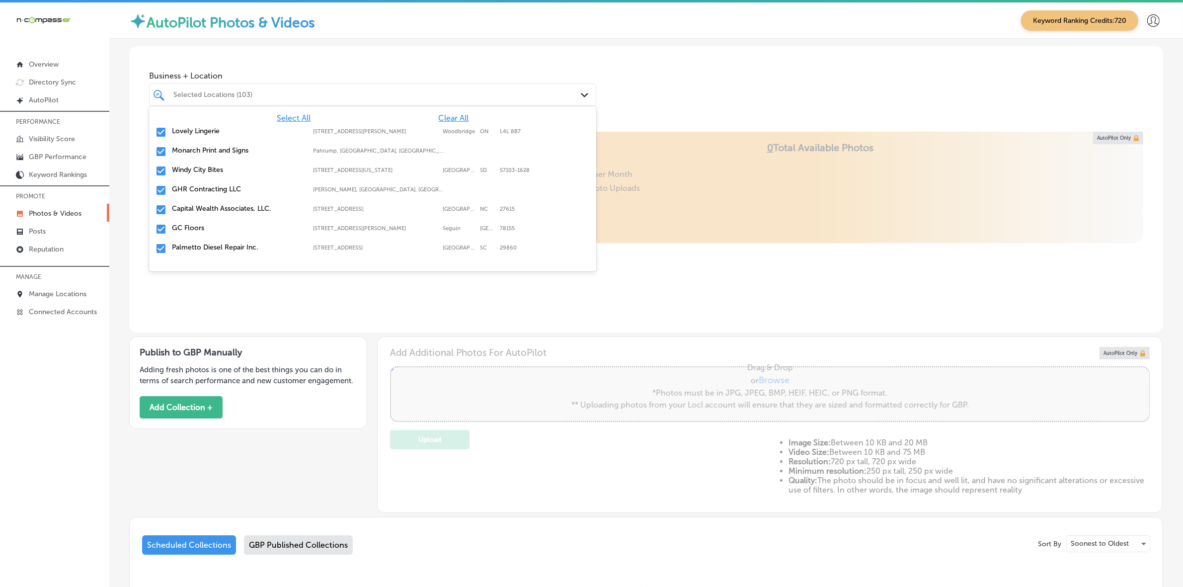
click at [452, 114] on span "Clear All" at bounding box center [453, 117] width 30 height 9
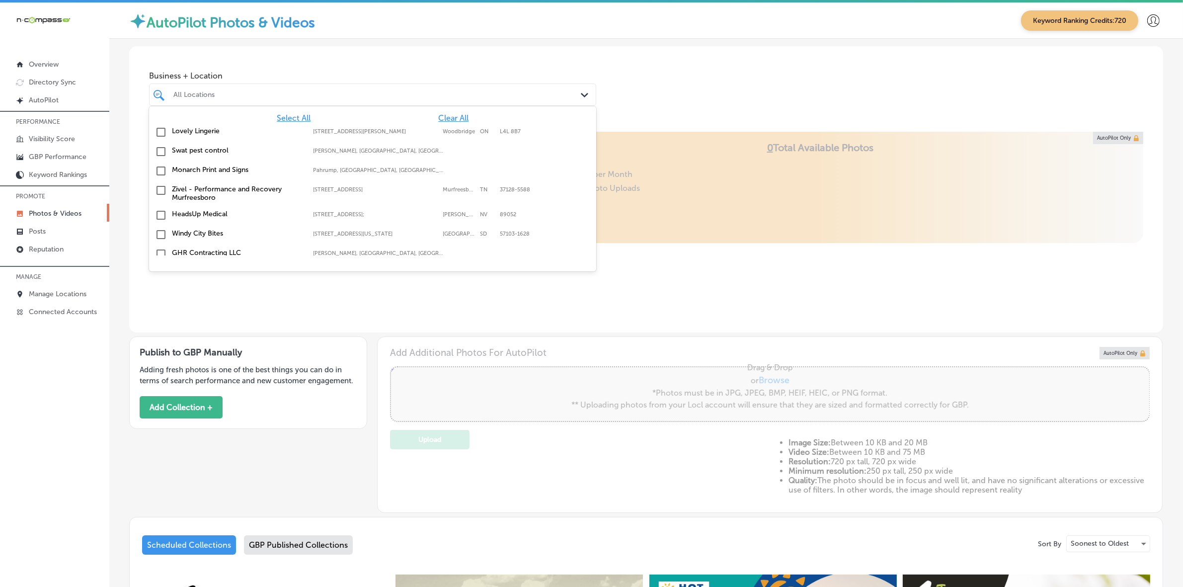
type input "5"
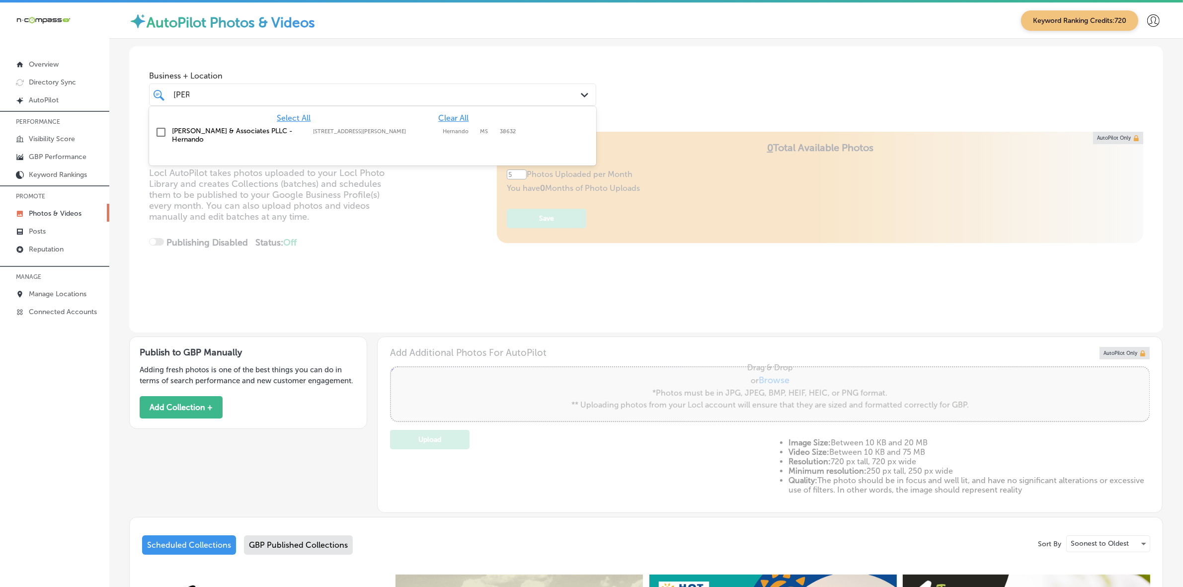
click at [255, 133] on label "[PERSON_NAME] & Associates PLLC - Hernando" at bounding box center [237, 135] width 131 height 17
type input "kyle"
click at [693, 81] on div "Business + Location option 2555 Caffey Street, selected. option 2555 Caffey Str…" at bounding box center [646, 83] width 1034 height 75
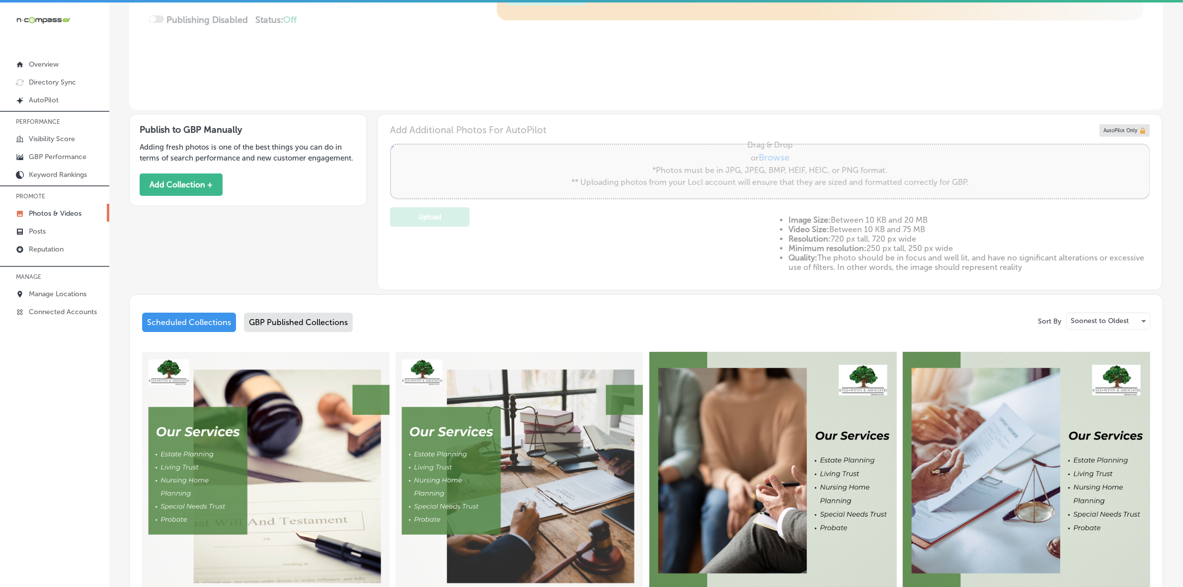
scroll to position [160, 0]
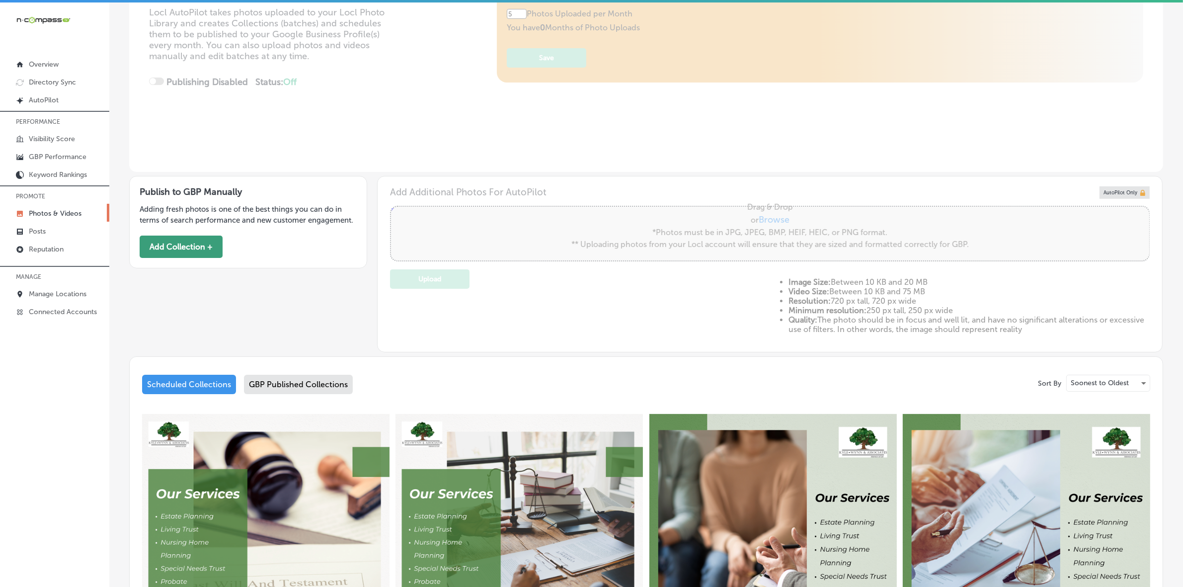
click at [195, 244] on button "Add Collection +" at bounding box center [181, 246] width 83 height 22
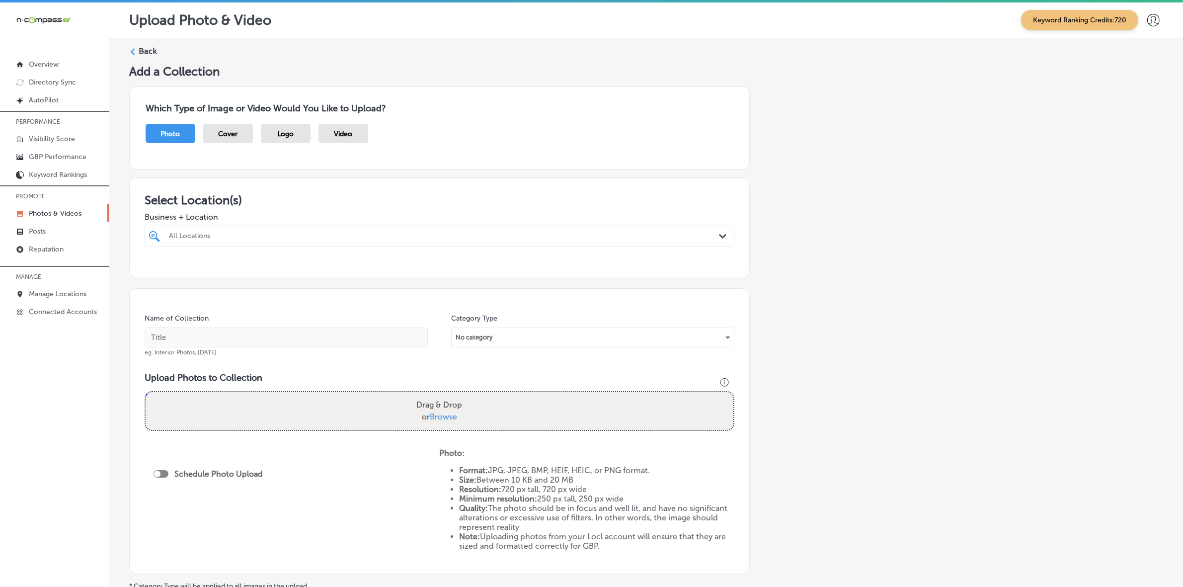
click at [279, 234] on div "All Locations" at bounding box center [444, 235] width 551 height 8
click at [307, 272] on label "[PERSON_NAME] & Associates PLLC - Hernando" at bounding box center [254, 272] width 174 height 8
type input "kyle"
click at [827, 257] on div "Add a Collection Which Type of Image or Video Would You Like to Upload? Photo C…" at bounding box center [646, 349] width 1034 height 571
click at [224, 338] on input "text" at bounding box center [286, 337] width 283 height 20
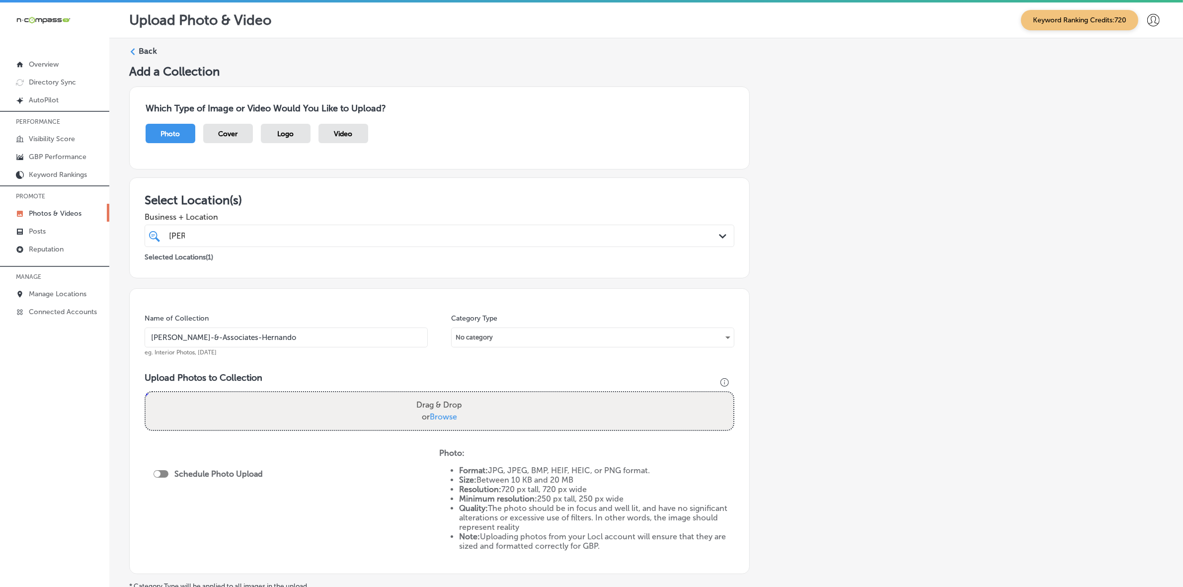
click at [304, 231] on div "kyle kyle" at bounding box center [412, 235] width 488 height 13
click at [236, 338] on input "Kyle-Wynn-&-Associates-Hernando" at bounding box center [286, 337] width 283 height 20
type input "Kyle-Wynn-&-Associates-PLLC-Hernando"
click at [282, 234] on div "kyle kyle" at bounding box center [412, 235] width 488 height 13
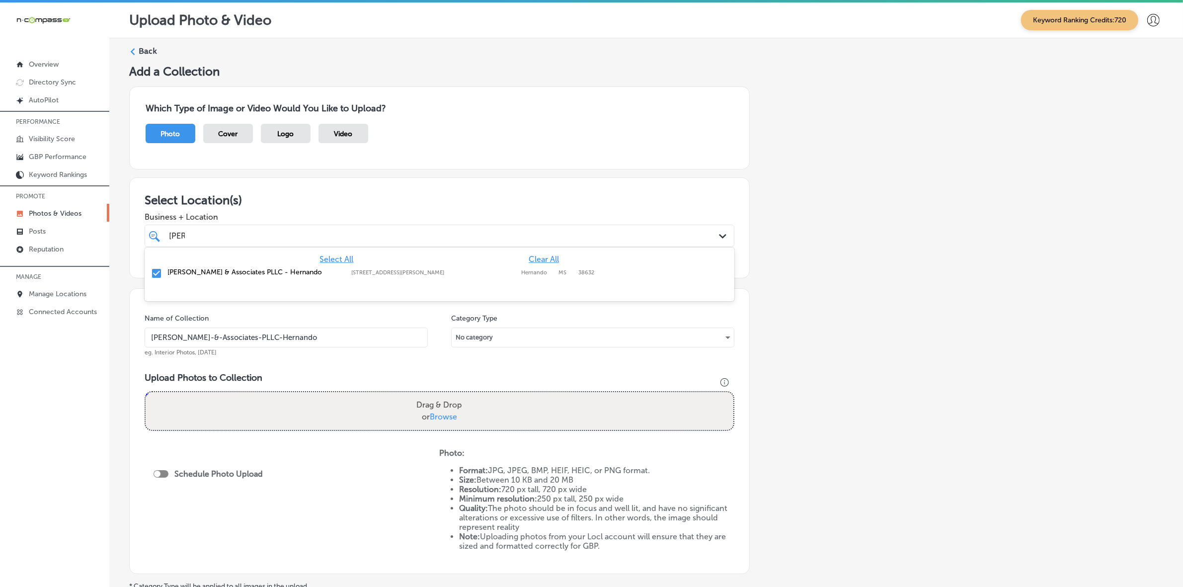
click at [311, 340] on input "Kyle-Wynn-&-Associates-PLLC-Hernando" at bounding box center [286, 337] width 283 height 20
click at [843, 304] on div "Add a Collection Which Type of Image or Video Would You Like to Upload? Photo C…" at bounding box center [646, 349] width 1034 height 571
click at [361, 233] on div "kyle kyle" at bounding box center [412, 235] width 488 height 13
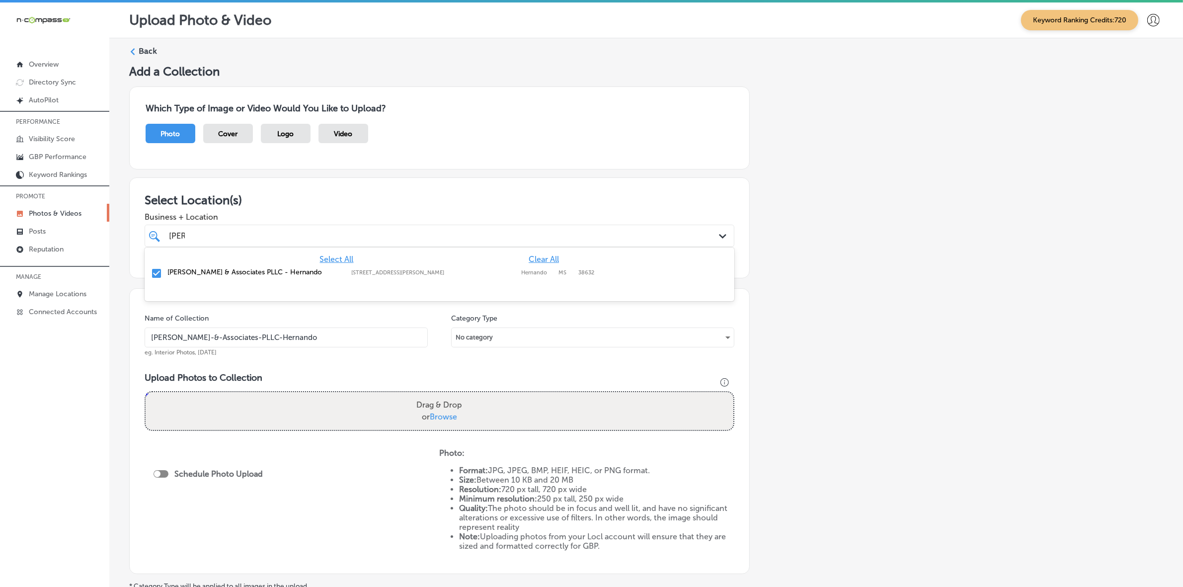
click at [361, 233] on div "kyle kyle" at bounding box center [412, 235] width 488 height 13
click at [339, 341] on input "Kyle-Wynn-&-Associates-PLLC-Hernando" at bounding box center [286, 337] width 283 height 20
click at [902, 240] on div "Add a Collection Which Type of Image or Video Would You Like to Upload? Photo C…" at bounding box center [646, 349] width 1034 height 571
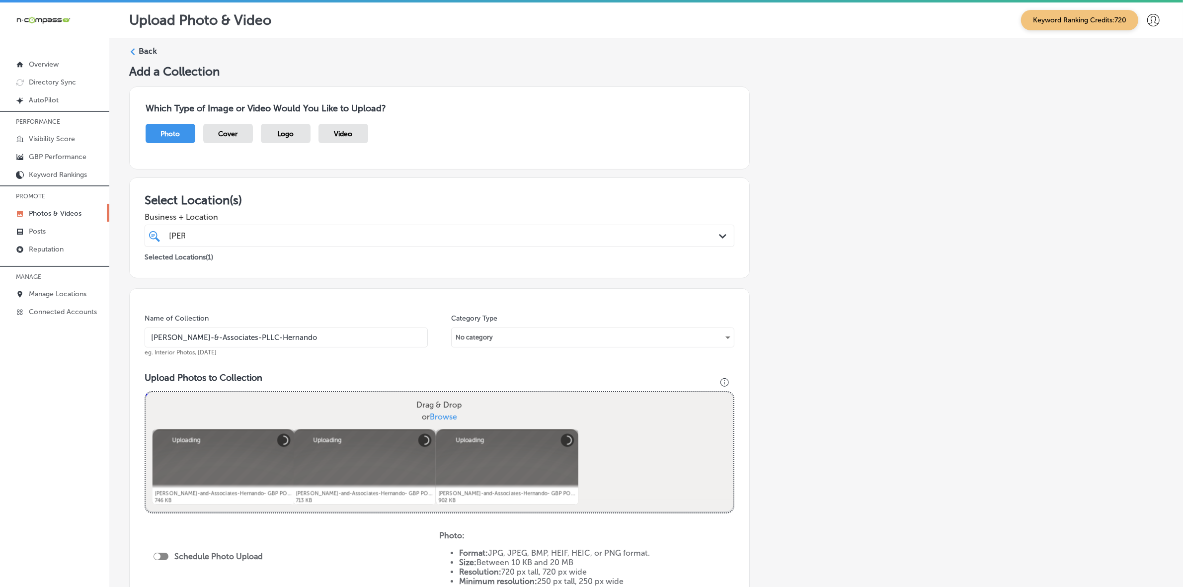
scroll to position [186, 0]
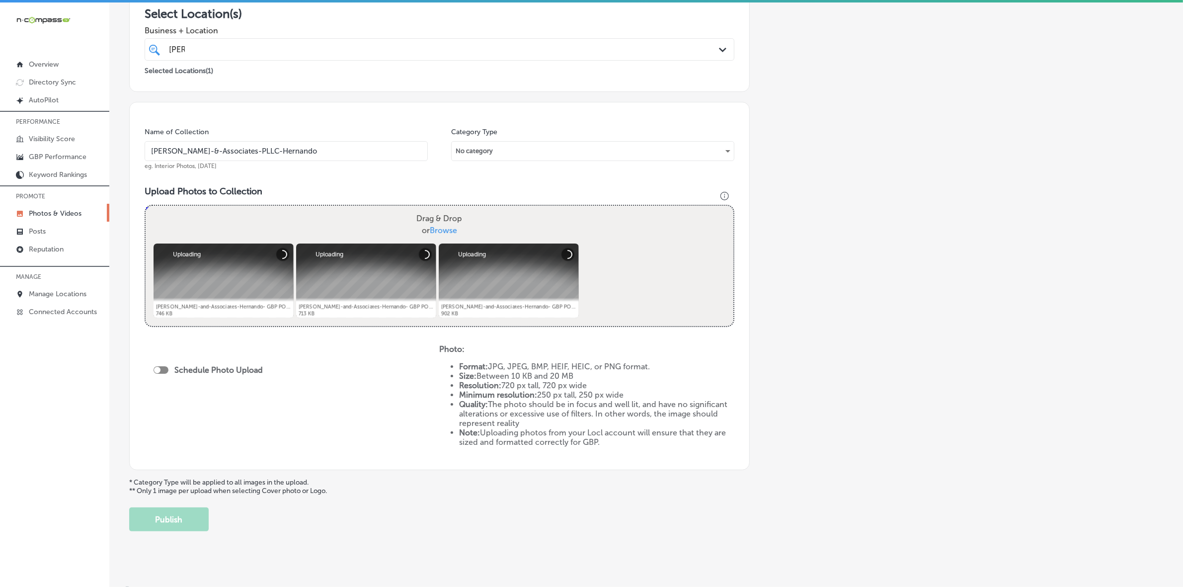
click at [162, 373] on div at bounding box center [160, 369] width 15 height 7
checkbox input "true"
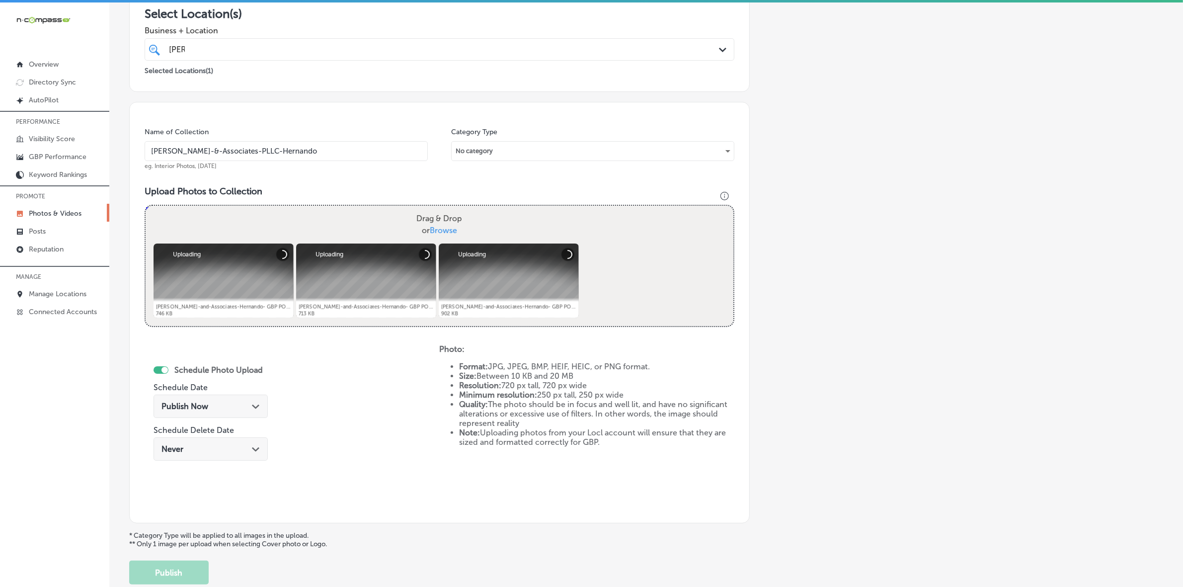
click at [232, 408] on div "Publish Now Path Created with Sketch." at bounding box center [210, 405] width 98 height 9
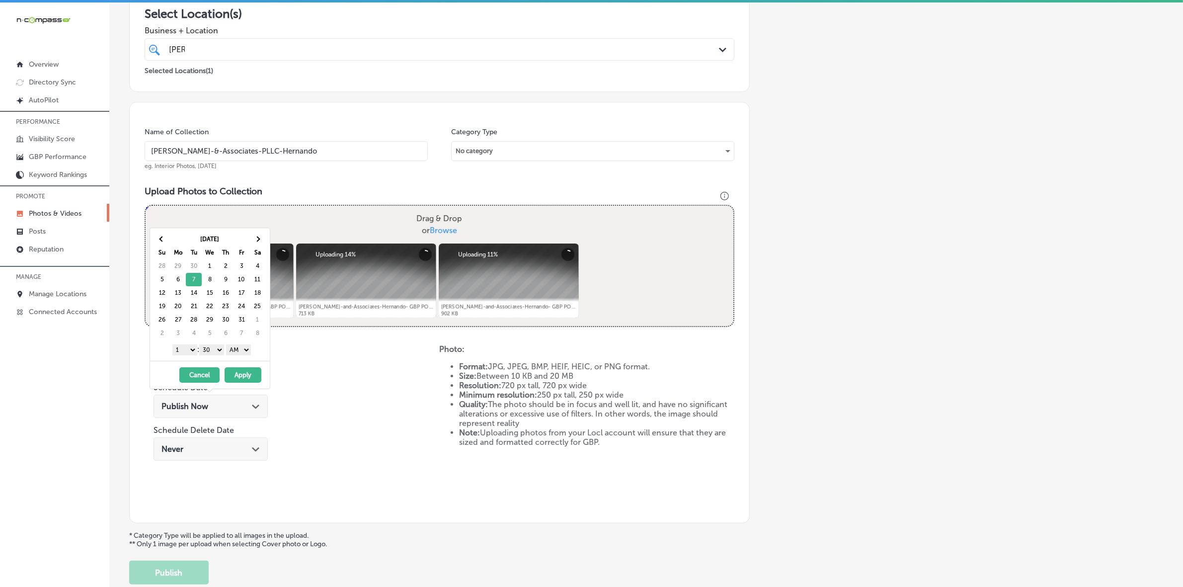
click at [186, 352] on select "1 2 3 4 5 6 7 8 9 10 11 12" at bounding box center [184, 349] width 25 height 11
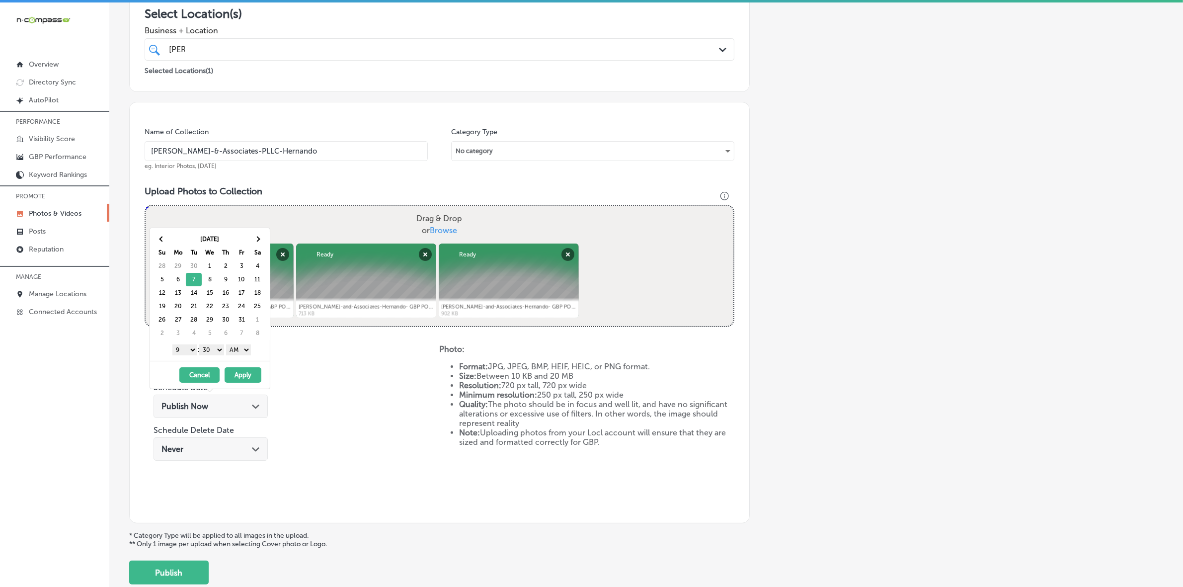
click at [223, 349] on select "00 10 20 30 40 50" at bounding box center [211, 349] width 25 height 11
drag, startPoint x: 222, startPoint y: 355, endPoint x: 243, endPoint y: 353, distance: 21.4
click at [244, 349] on select "AM PM" at bounding box center [238, 349] width 25 height 11
click at [248, 375] on button "Apply" at bounding box center [242, 374] width 37 height 15
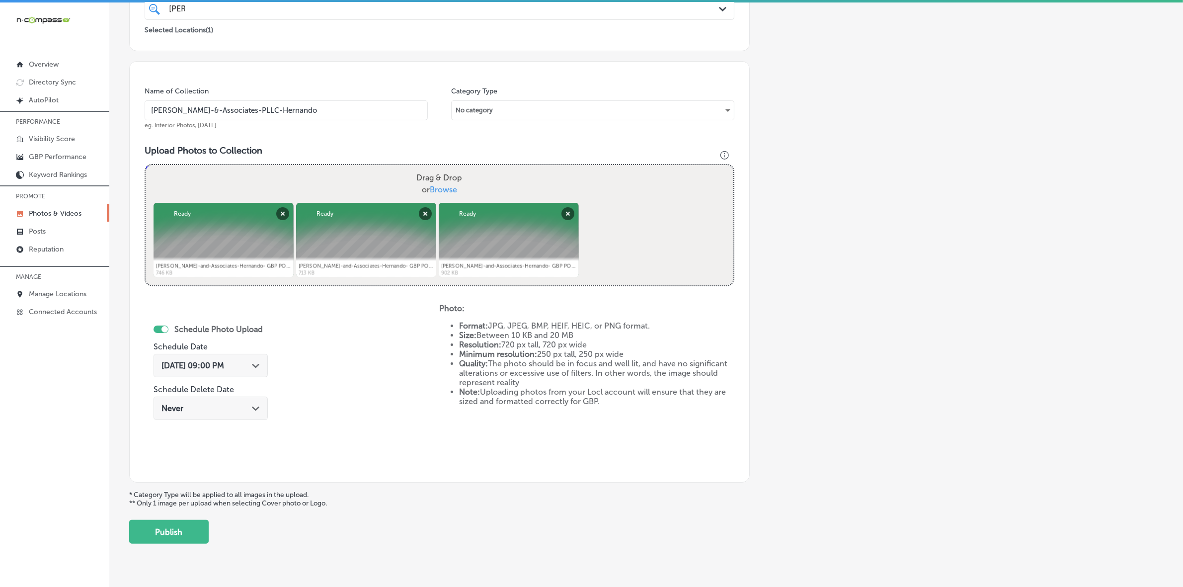
scroll to position [248, 0]
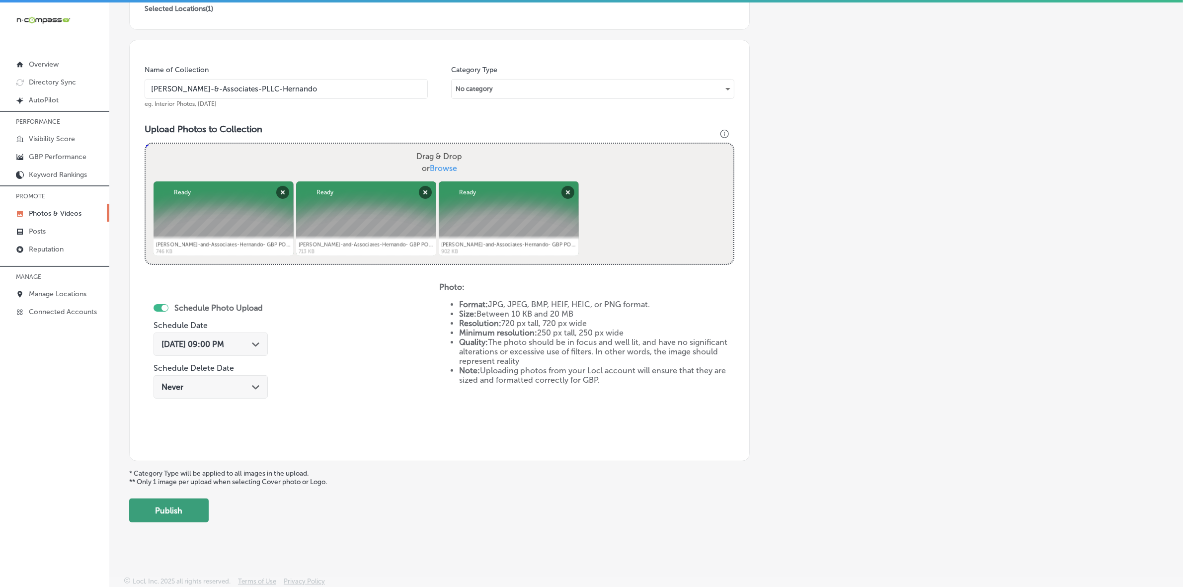
click at [169, 511] on button "Publish" at bounding box center [168, 510] width 79 height 24
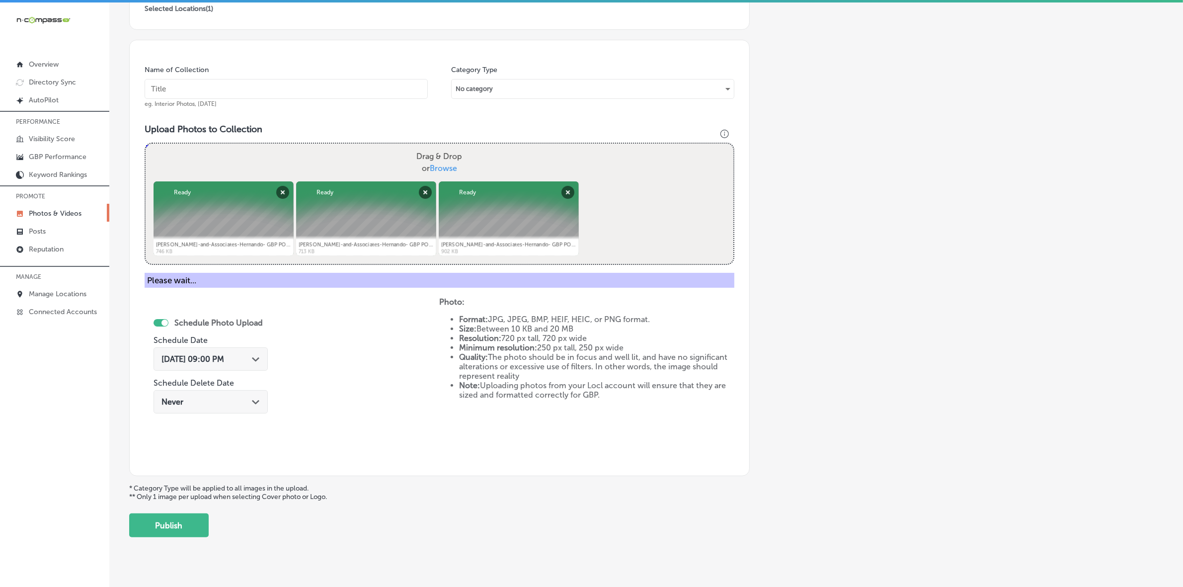
scroll to position [165, 0]
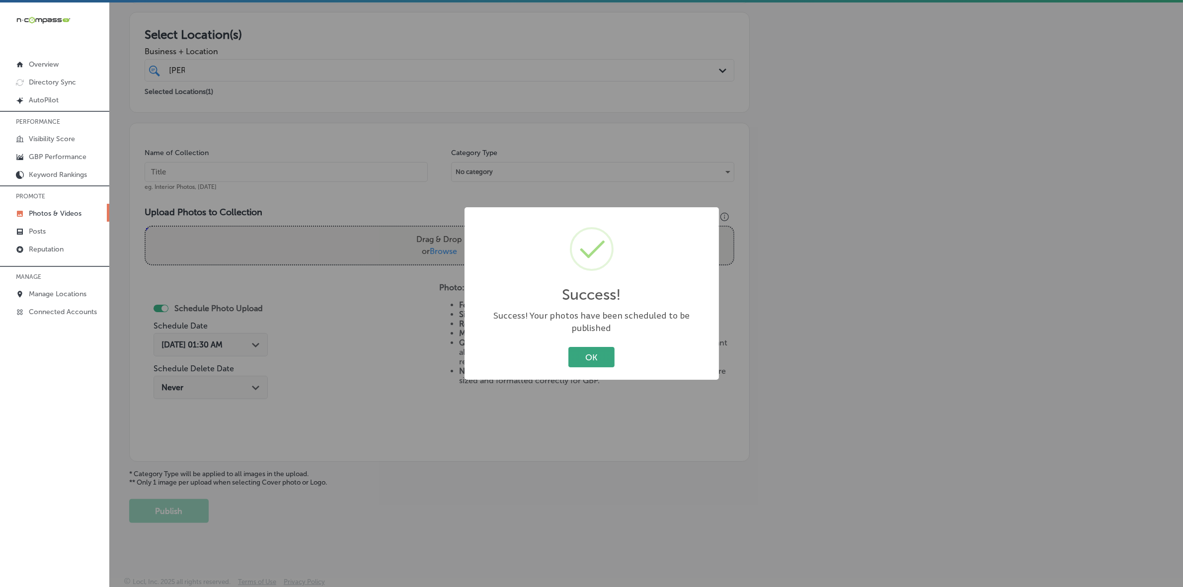
click at [578, 348] on button "OK" at bounding box center [591, 357] width 46 height 20
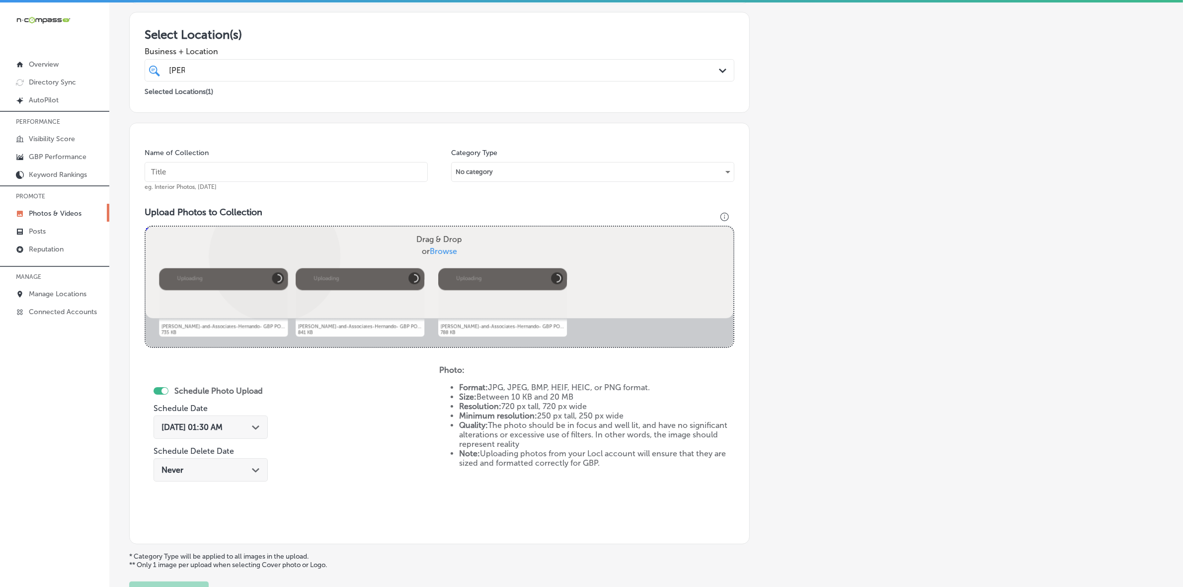
scroll to position [248, 0]
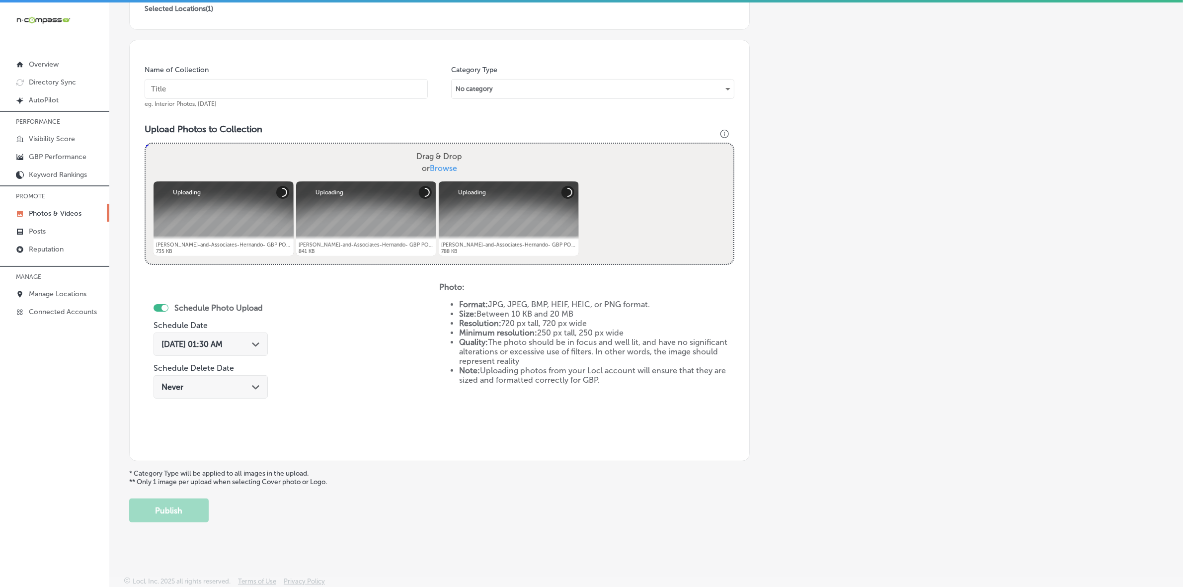
click at [361, 62] on div "Name of Collection eg. Interior Photos, March 2020 Category Type No category Up…" at bounding box center [439, 250] width 620 height 421
click at [346, 85] on input "text" at bounding box center [286, 89] width 283 height 20
paste input "Kyle-Wynn-&-Associates-PLLC-Hernando"
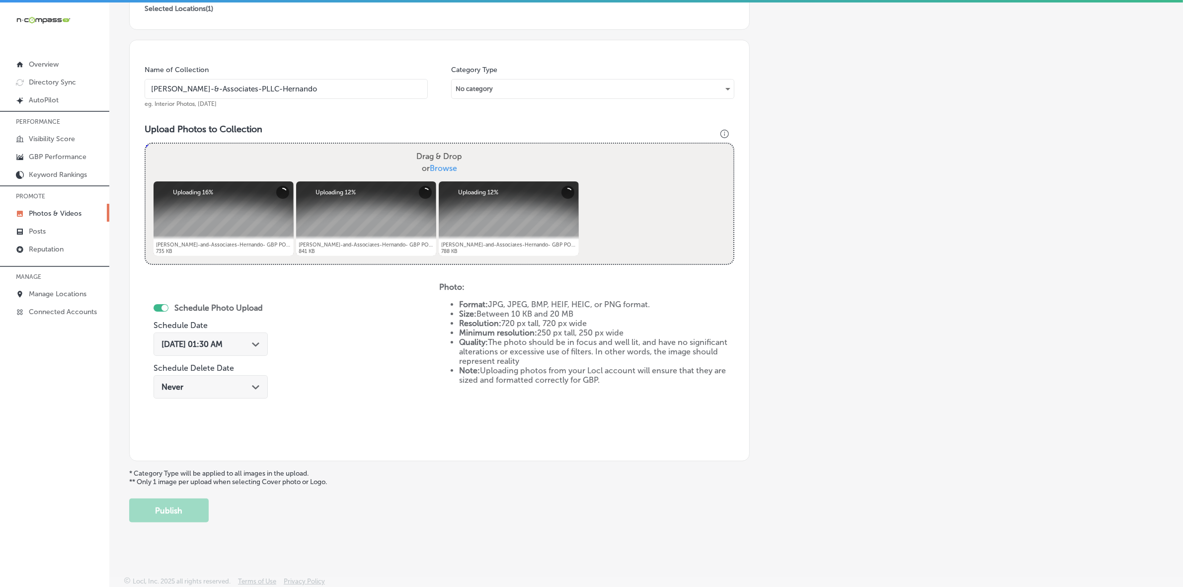
type input "Kyle-Wynn-&-Associates-PLLC-Hernando"
click at [254, 352] on div "Sep 4, 2025 01:30 AM Path Created with Sketch." at bounding box center [210, 343] width 114 height 23
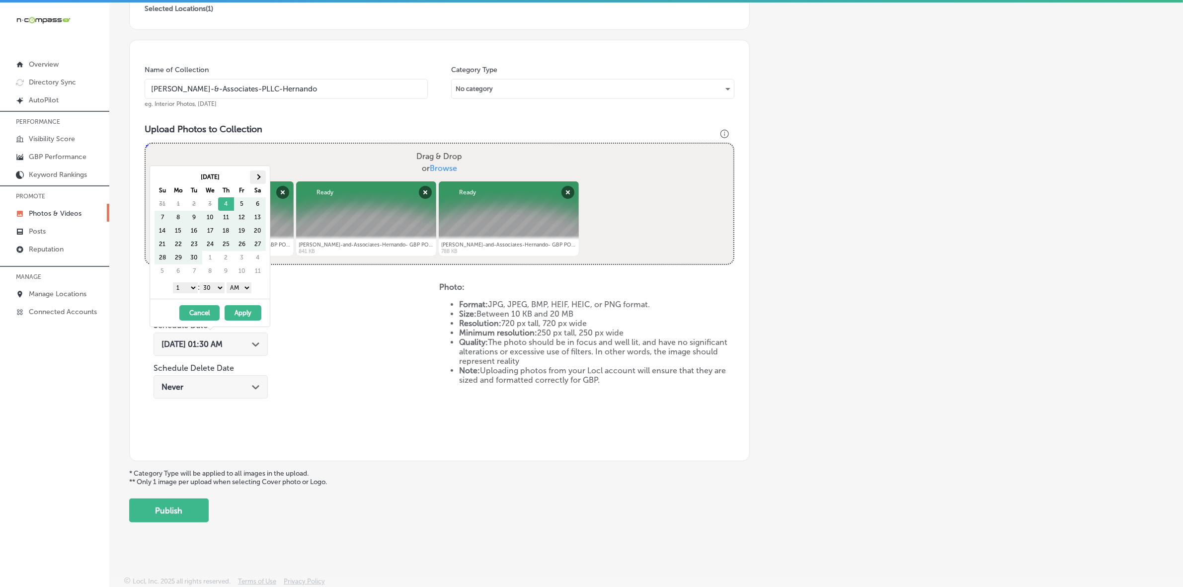
click at [256, 176] on span at bounding box center [257, 176] width 5 height 5
click at [189, 287] on select "1 2 3 4 5 6 7 8 9 10 11 12" at bounding box center [185, 287] width 25 height 11
click at [213, 291] on select "00 10 20 30 40 50" at bounding box center [212, 287] width 25 height 11
drag, startPoint x: 213, startPoint y: 292, endPoint x: 231, endPoint y: 288, distance: 19.3
click at [231, 286] on select "AM PM" at bounding box center [238, 287] width 25 height 11
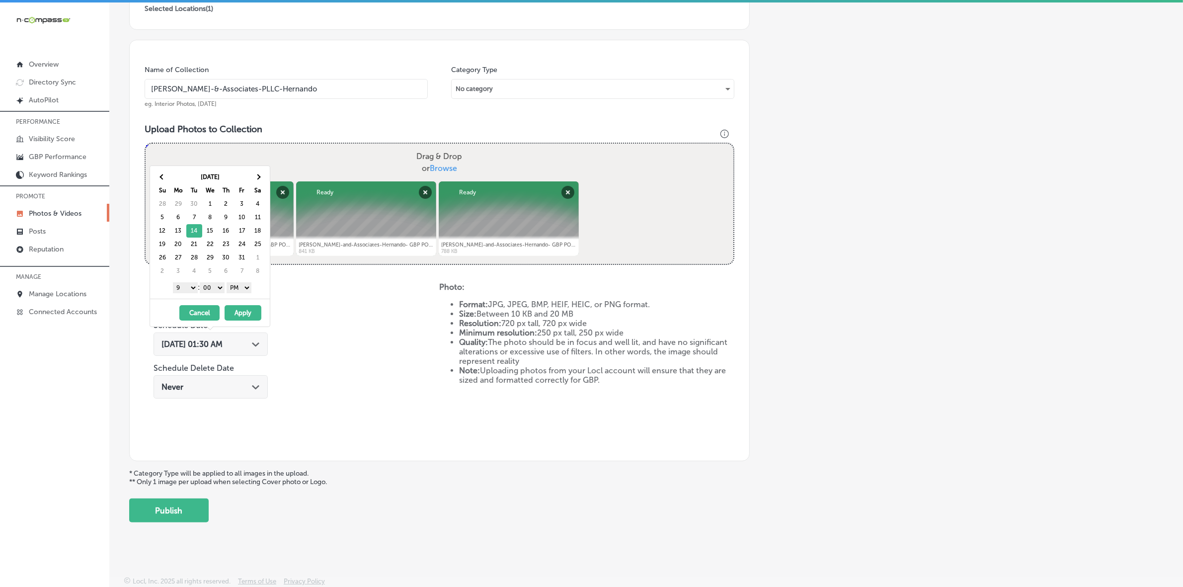
click at [238, 311] on button "Apply" at bounding box center [242, 312] width 37 height 15
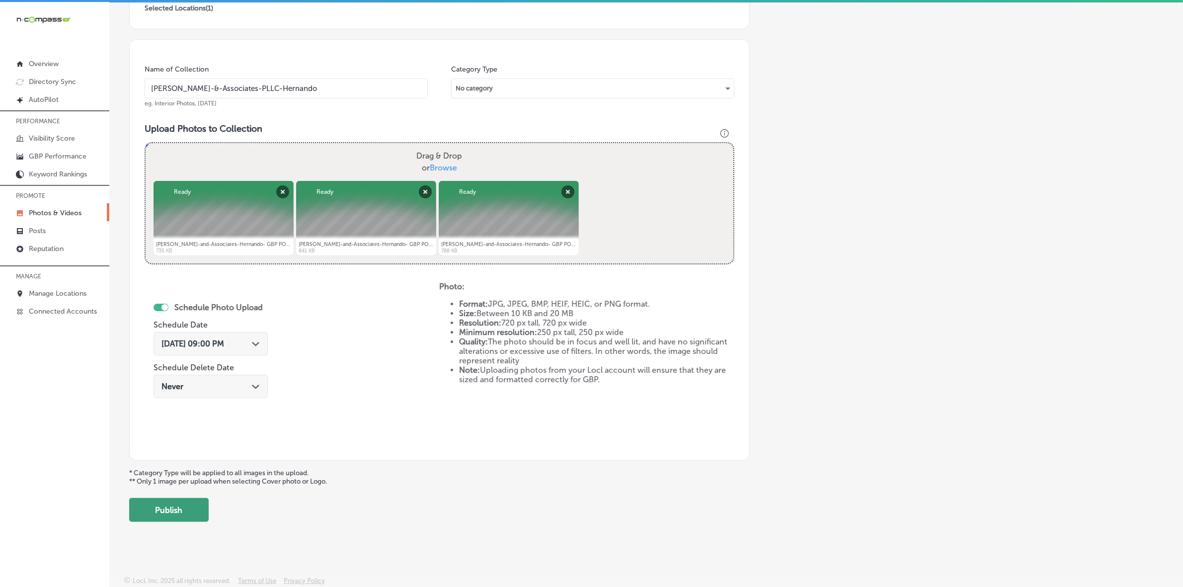
scroll to position [2, 0]
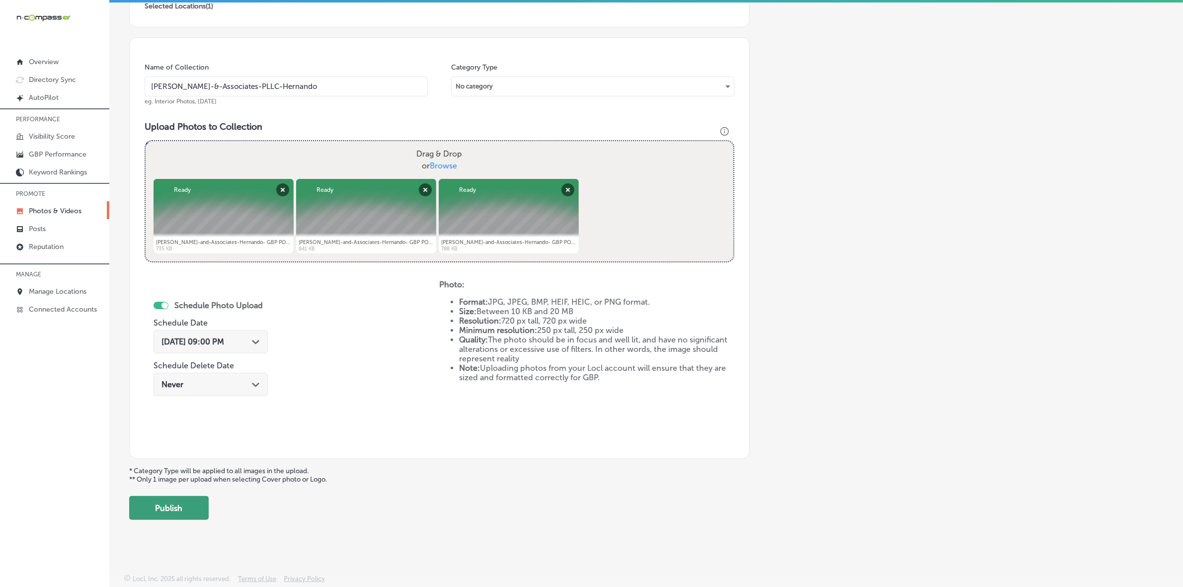
click at [185, 518] on button "Publish" at bounding box center [168, 508] width 79 height 24
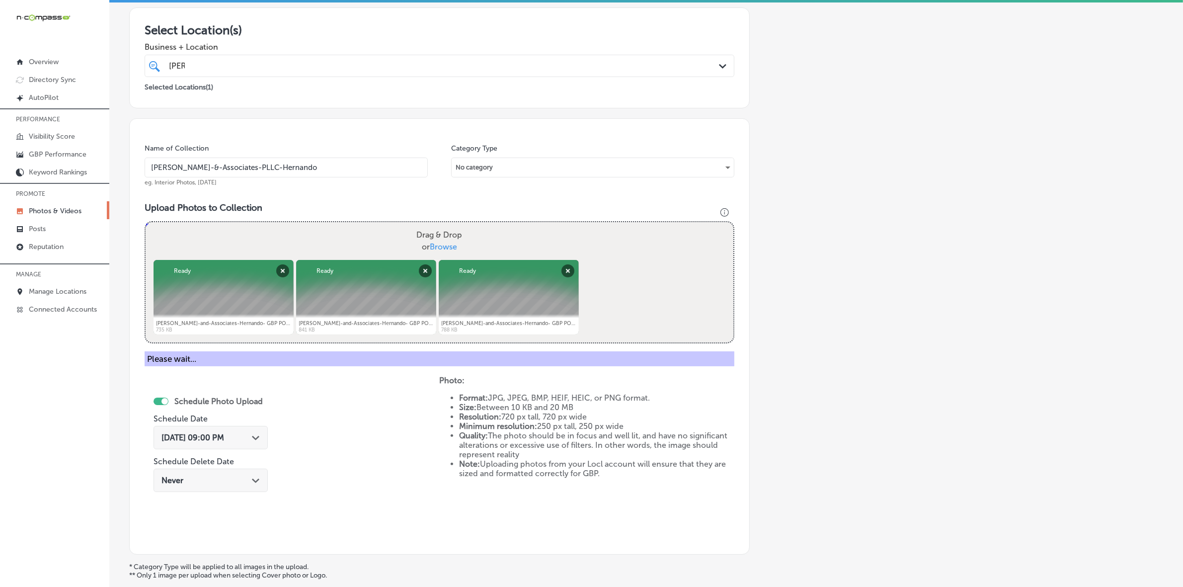
scroll to position [62, 0]
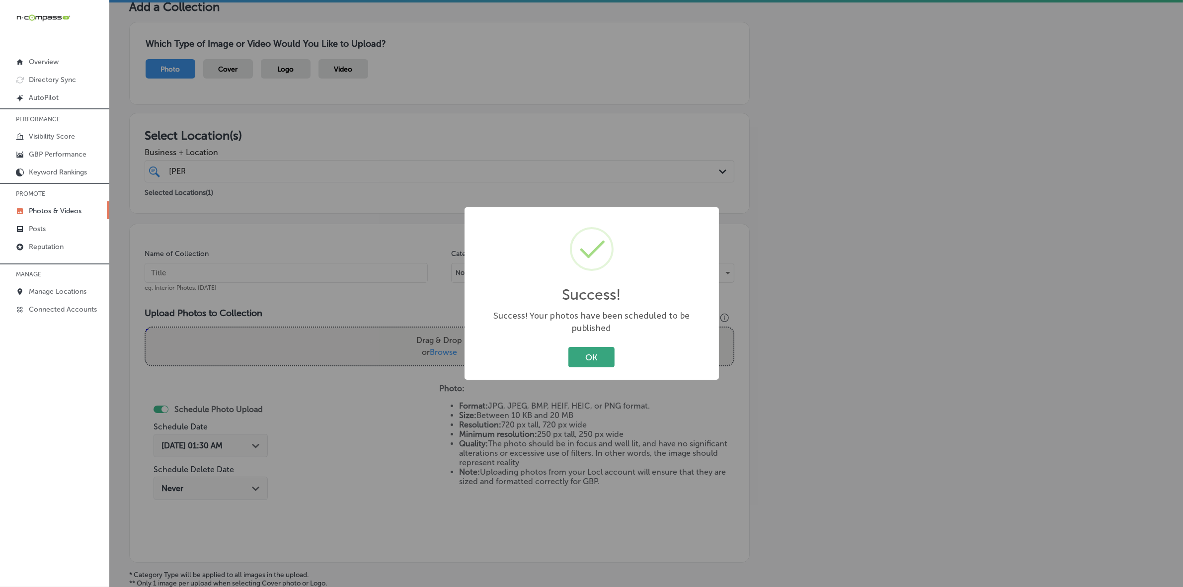
click at [580, 348] on button "OK" at bounding box center [591, 357] width 46 height 20
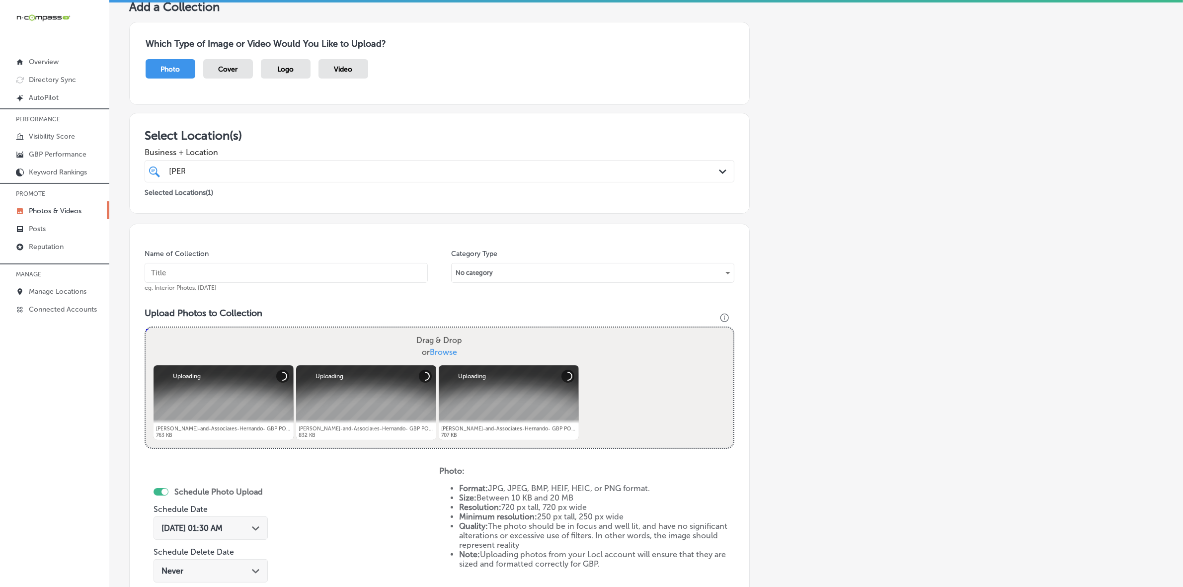
click at [383, 264] on input "text" at bounding box center [286, 273] width 283 height 20
paste input "Kyle-Wynn-&-Associates-PLLC-Hernando"
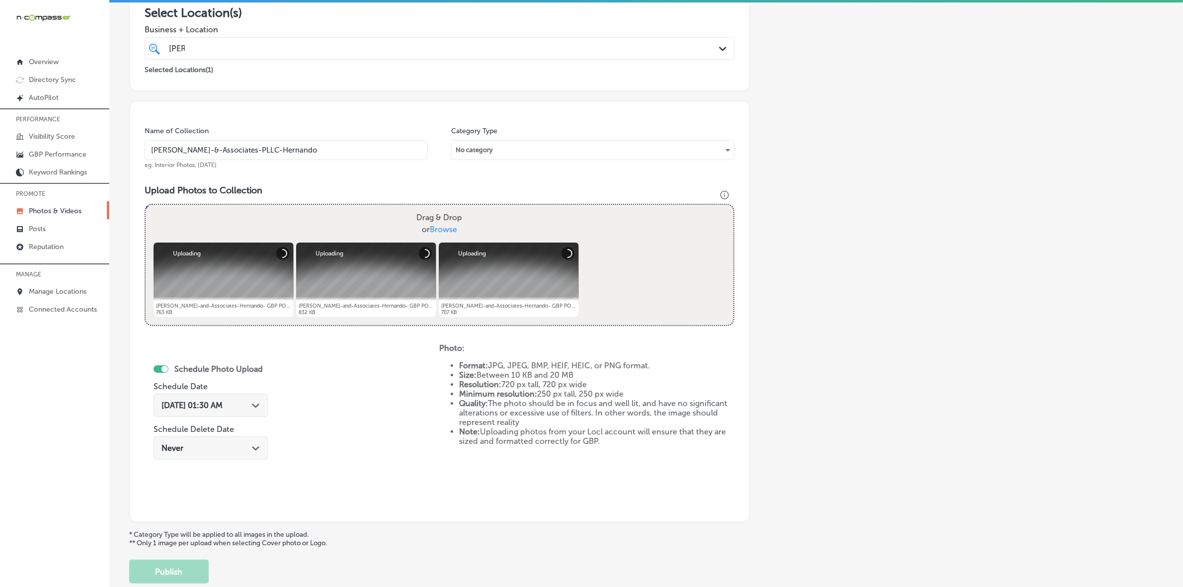
scroll to position [186, 0]
type input "Kyle-Wynn-&-Associates-PLLC-Hernando"
click at [255, 403] on icon "Path Created with Sketch." at bounding box center [255, 404] width 7 height 4
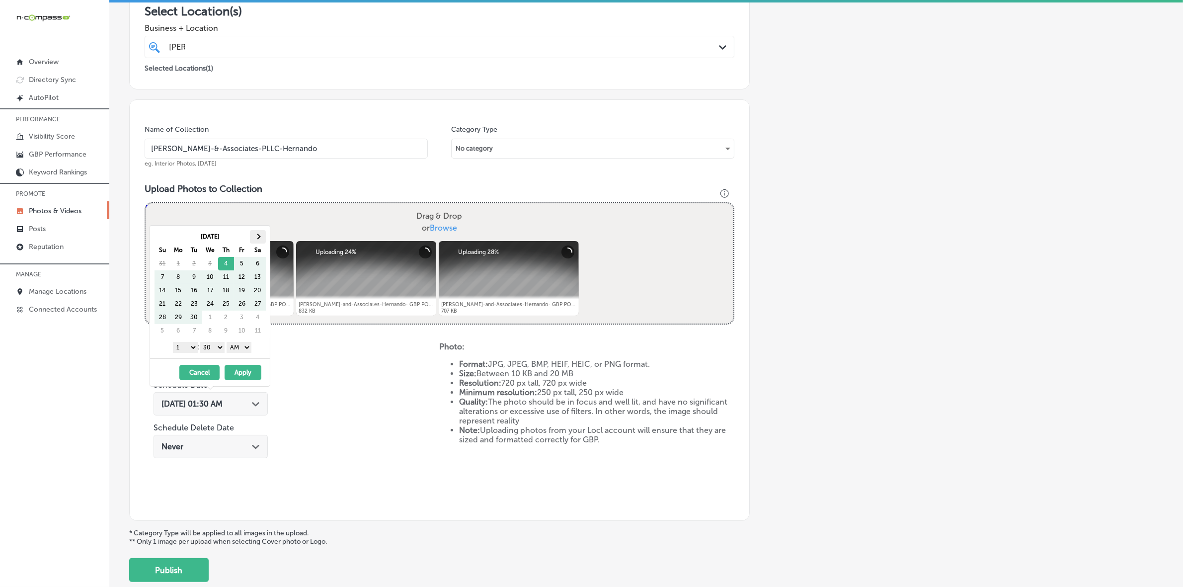
click at [261, 241] on th at bounding box center [258, 236] width 16 height 13
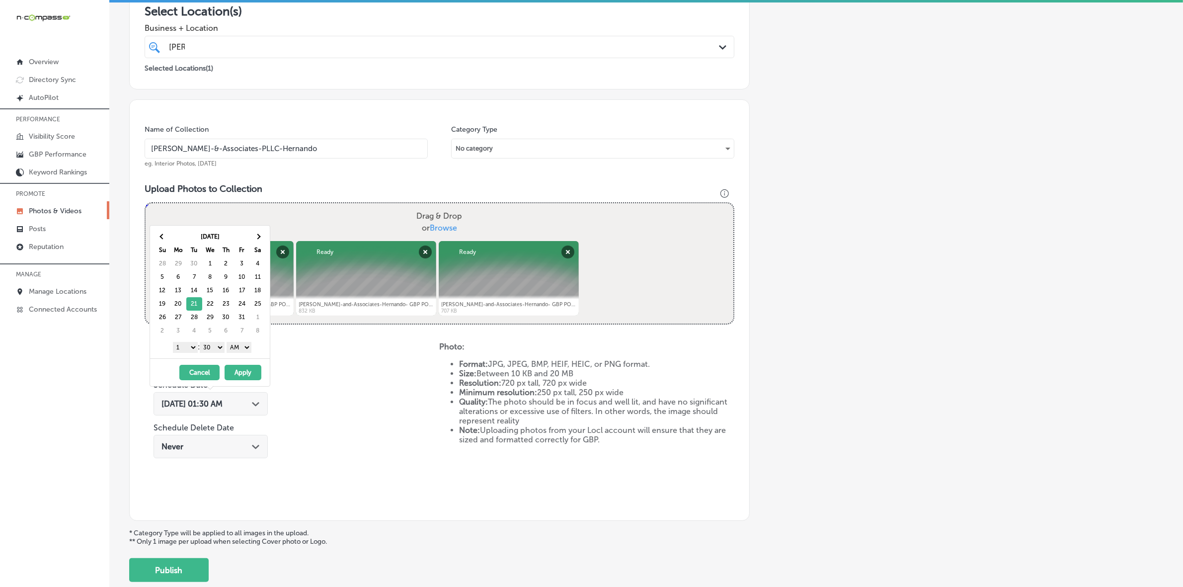
drag, startPoint x: 190, startPoint y: 346, endPoint x: 191, endPoint y: 353, distance: 7.1
click at [190, 346] on select "1 2 3 4 5 6 7 8 9 10 11 12" at bounding box center [185, 347] width 25 height 11
click at [218, 351] on select "00 10 20 30 40 50" at bounding box center [212, 347] width 25 height 11
click at [247, 348] on select "AM PM" at bounding box center [238, 347] width 25 height 11
click at [243, 369] on button "Apply" at bounding box center [242, 372] width 37 height 15
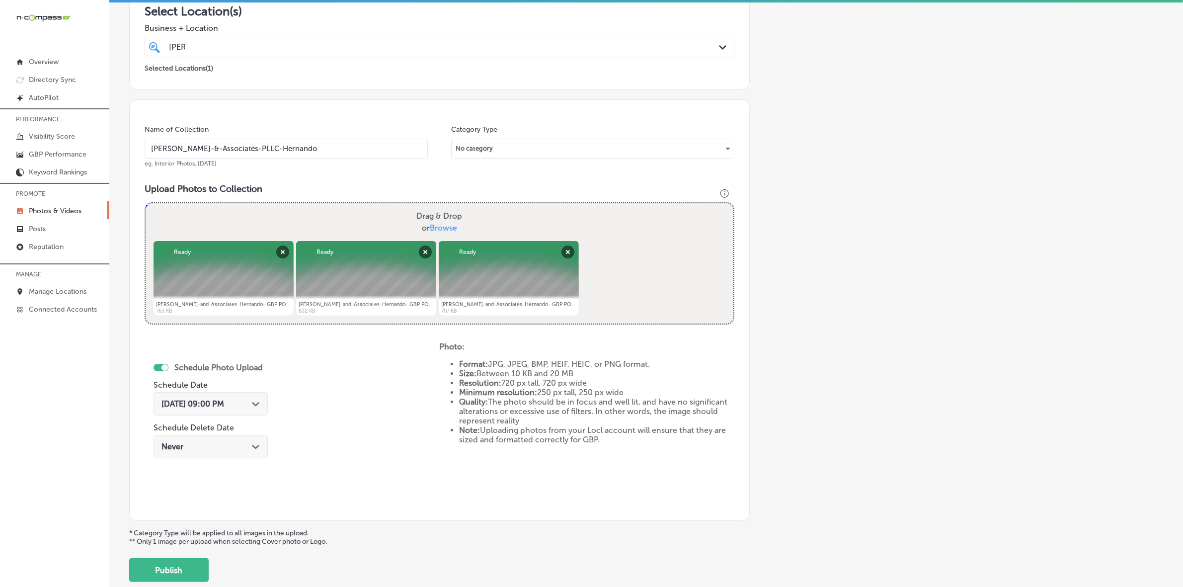
scroll to position [248, 0]
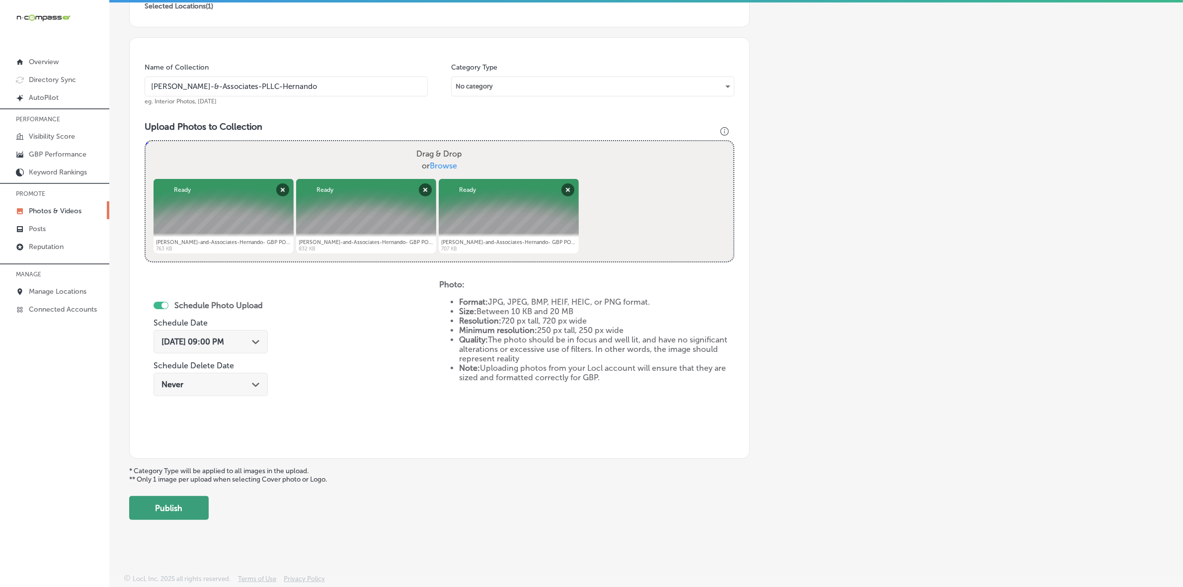
click at [174, 507] on button "Publish" at bounding box center [168, 508] width 79 height 24
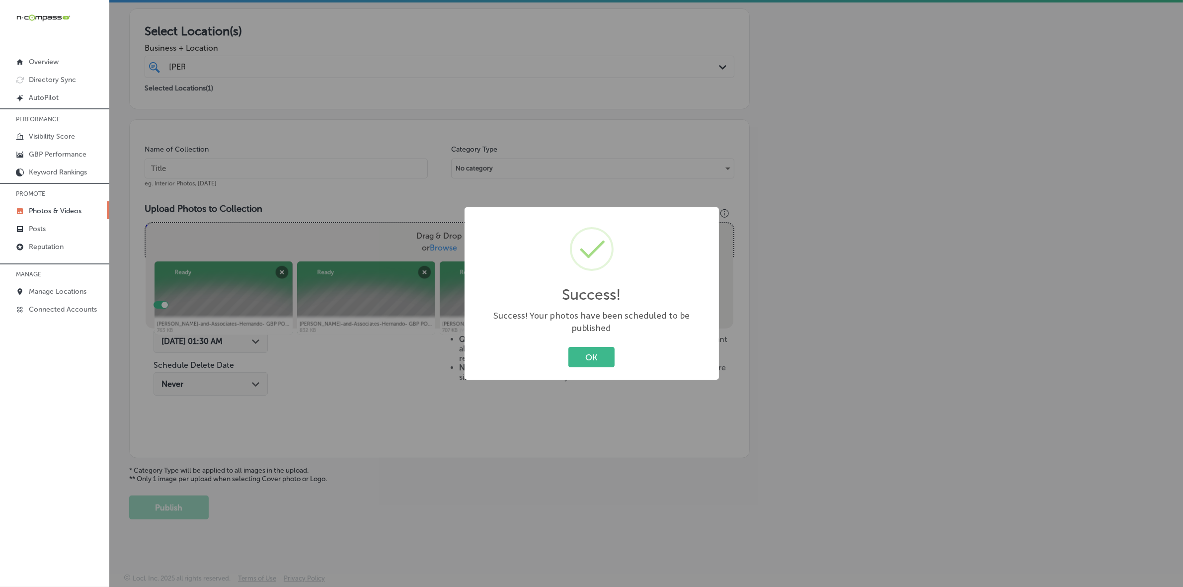
scroll to position [165, 0]
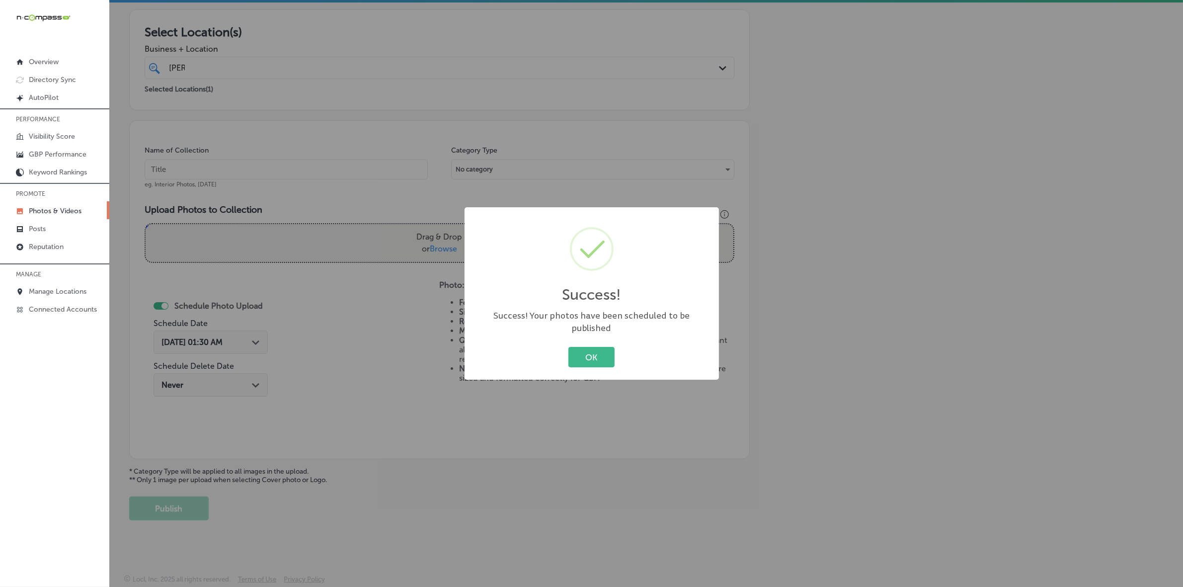
click at [568, 347] on button "OK" at bounding box center [591, 357] width 46 height 20
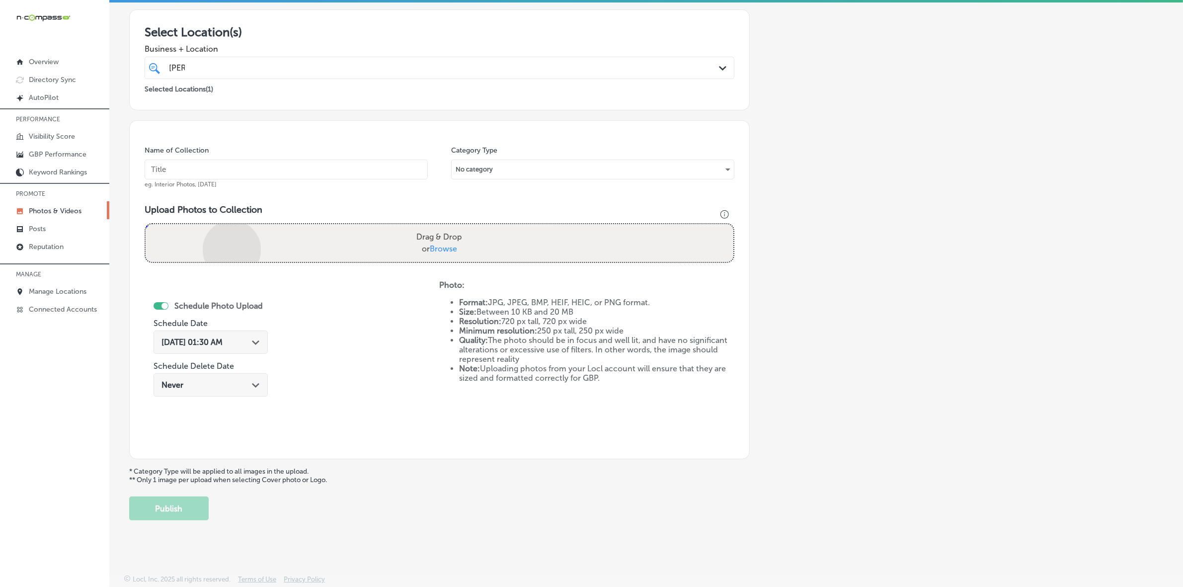
scroll to position [248, 0]
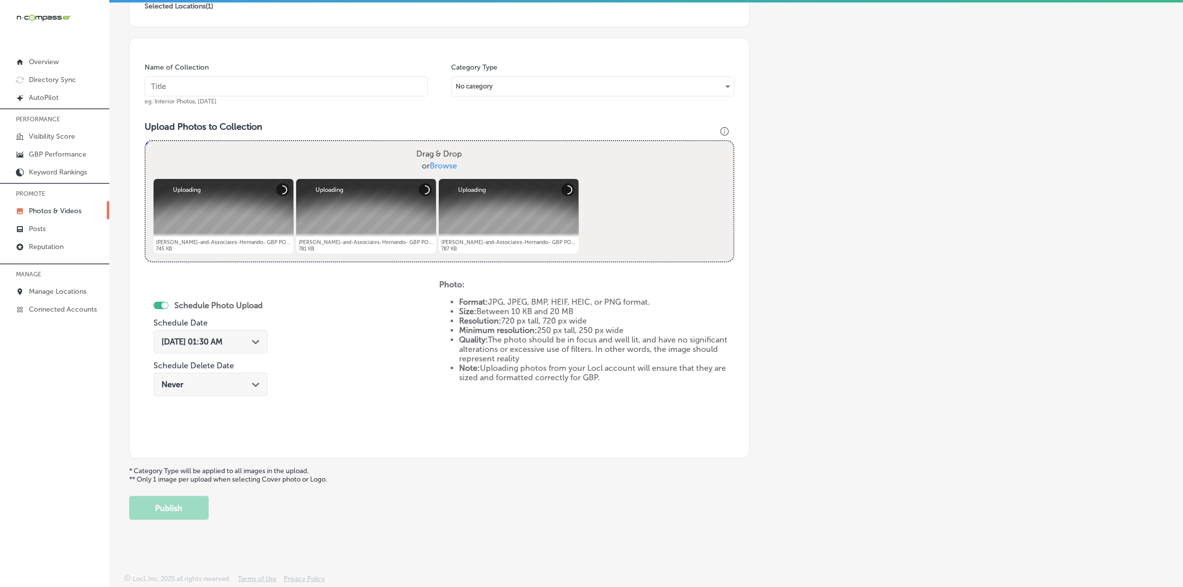
click at [281, 97] on div "Name of Collection eg. Interior Photos, March 2020" at bounding box center [286, 84] width 283 height 43
click at [266, 83] on input "text" at bounding box center [286, 86] width 283 height 20
paste input "Kyle-Wynn-&-Associates-PLLC-Hernando"
type input "Kyle-Wynn-&-Associates-PLLC-Hernando"
click at [258, 344] on div "Path Created with Sketch." at bounding box center [256, 341] width 8 height 8
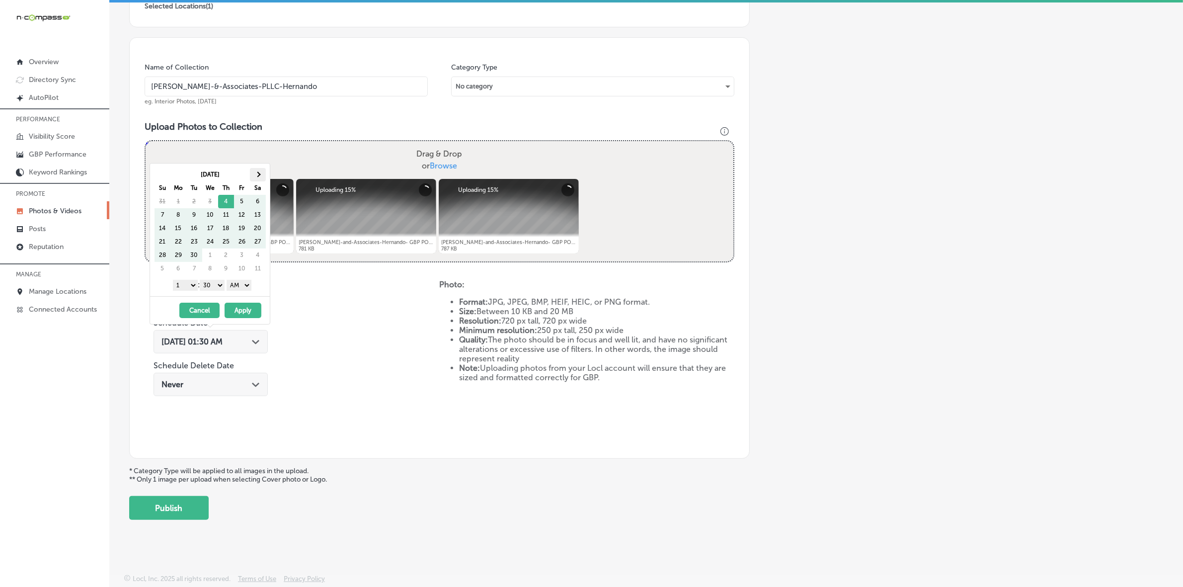
click at [260, 175] on th at bounding box center [258, 174] width 16 height 13
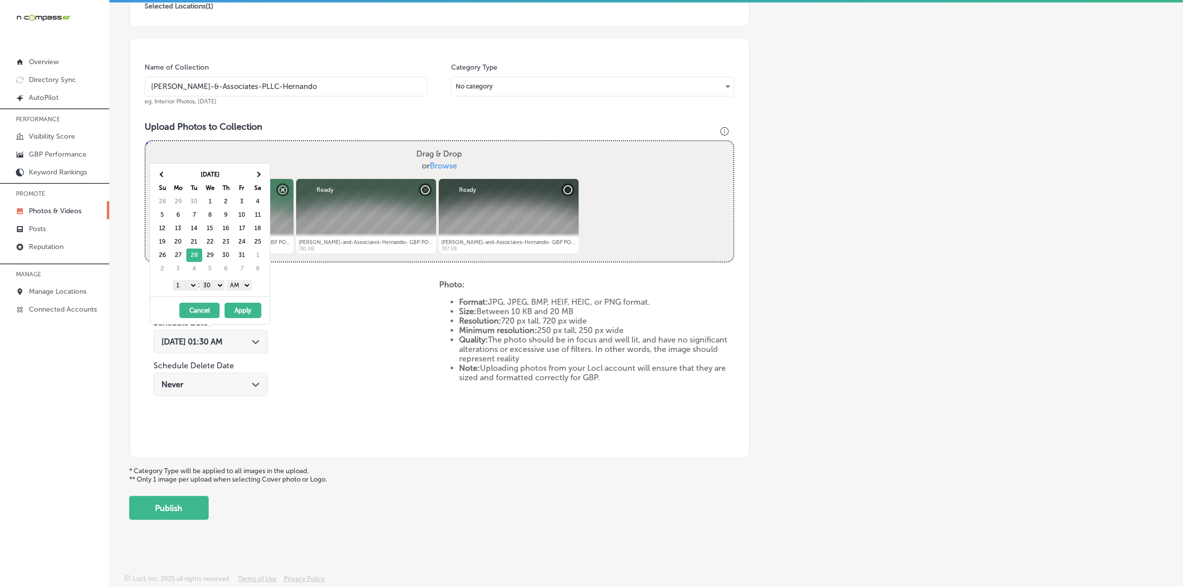
click at [190, 286] on select "1 2 3 4 5 6 7 8 9 10 11 12" at bounding box center [185, 285] width 25 height 11
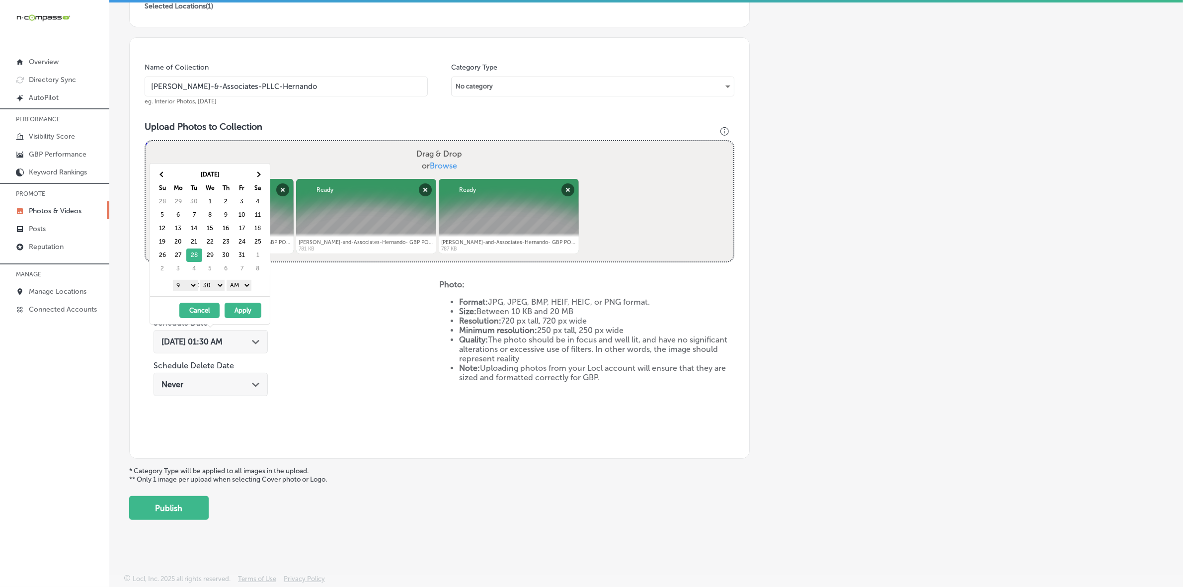
click at [216, 287] on select "00 10 20 30 40 50" at bounding box center [212, 285] width 25 height 11
click at [251, 287] on select "AM PM" at bounding box center [238, 285] width 25 height 11
click at [242, 313] on button "Apply" at bounding box center [242, 309] width 37 height 15
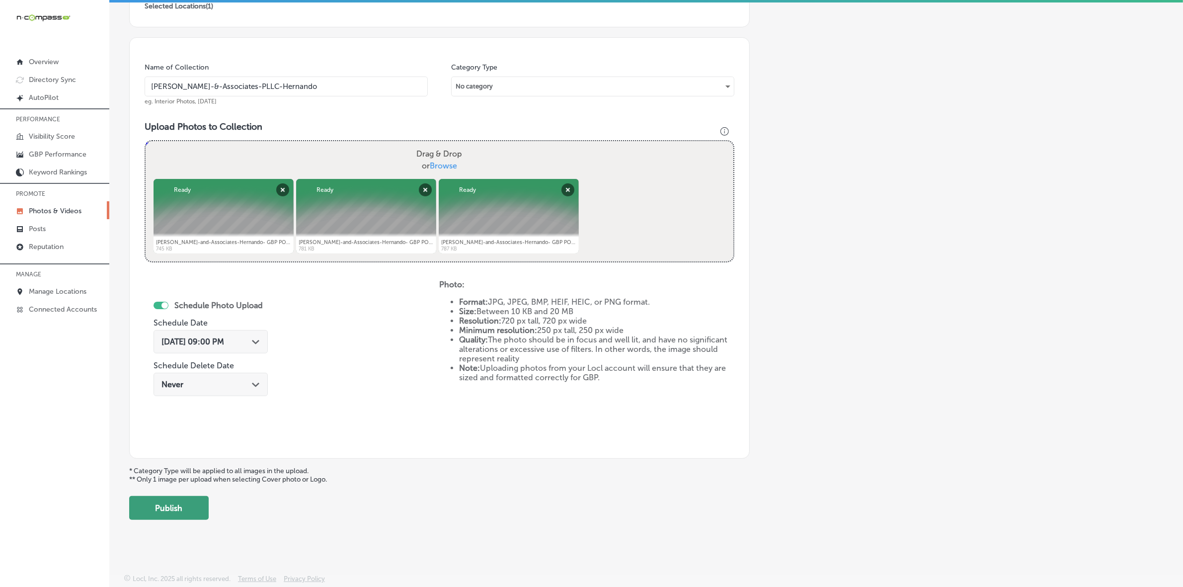
click at [189, 504] on button "Publish" at bounding box center [168, 508] width 79 height 24
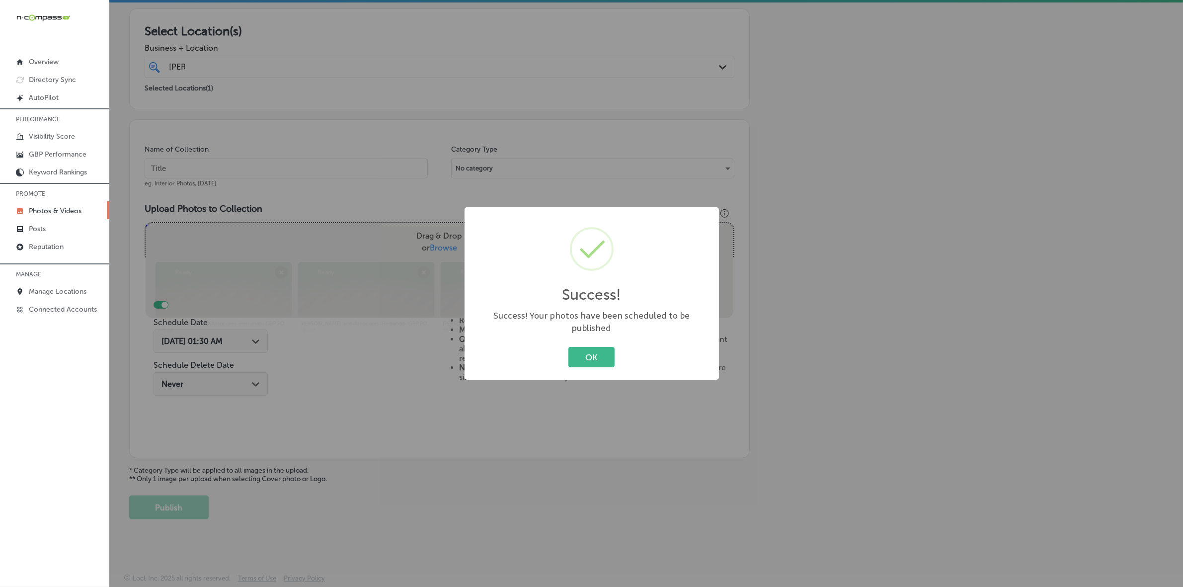
scroll to position [165, 0]
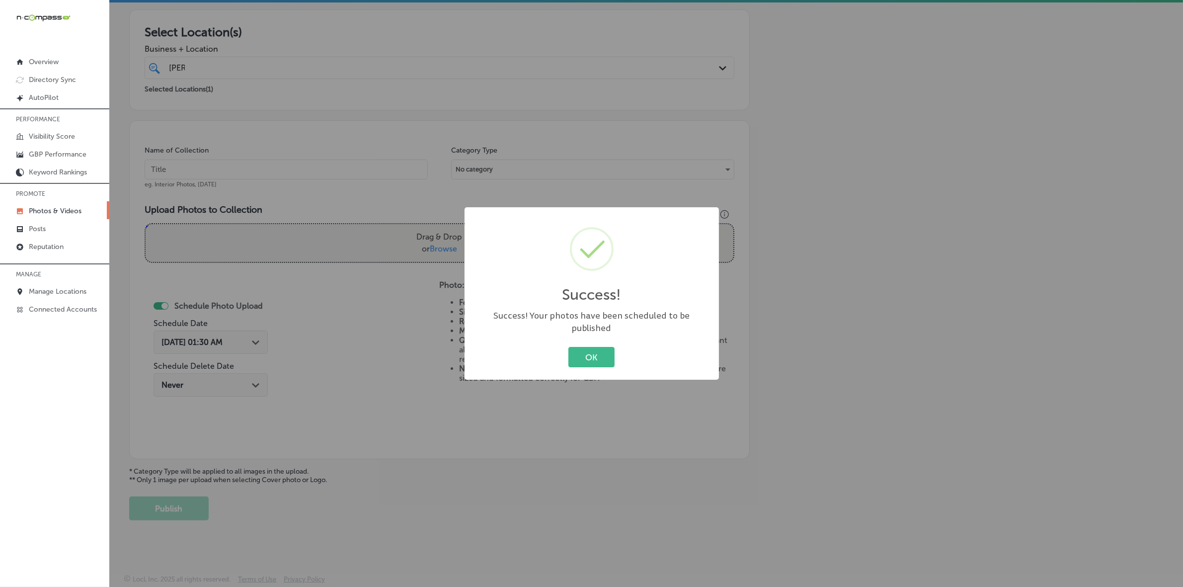
click at [568, 347] on button "OK" at bounding box center [591, 357] width 46 height 20
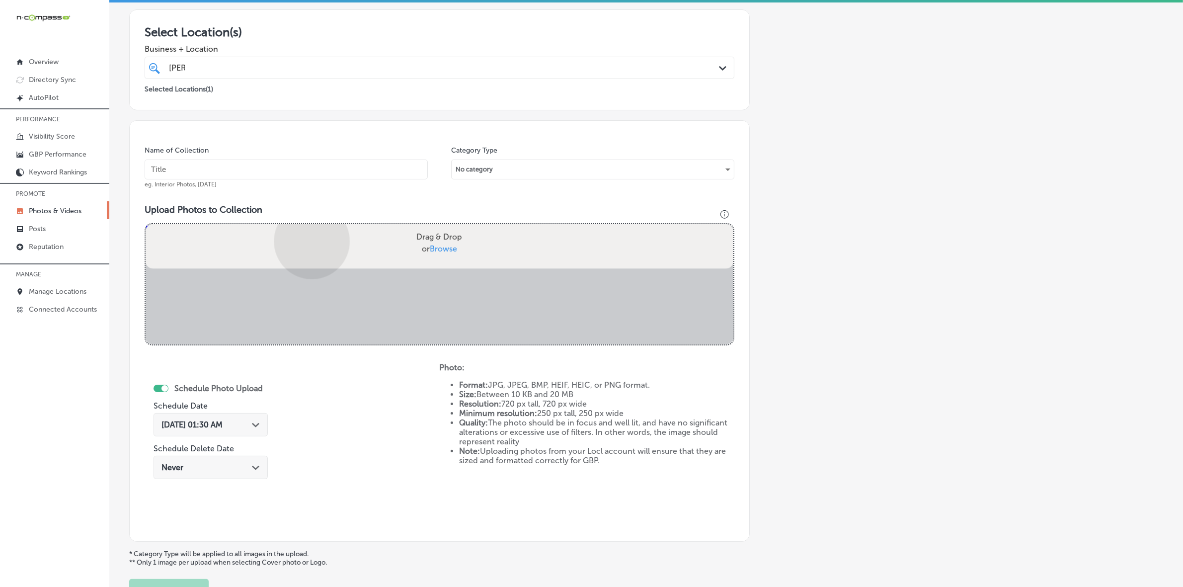
scroll to position [248, 0]
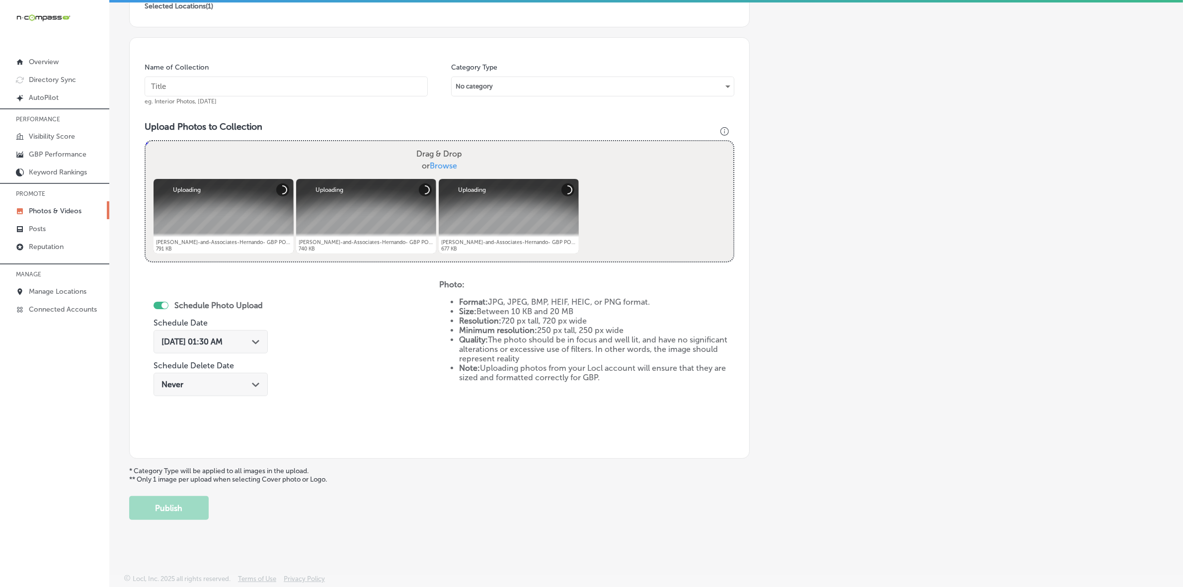
click at [359, 85] on input "text" at bounding box center [286, 86] width 283 height 20
paste input "Kyle-Wynn-&-Associates-PLLC-Hernando"
type input "Kyle-Wynn-&-Associates-PLLC-Hernando"
drag, startPoint x: 247, startPoint y: 343, endPoint x: 258, endPoint y: 298, distance: 45.5
click at [247, 342] on div "Sep 4, 2025 01:30 AM Path Created with Sketch." at bounding box center [210, 341] width 98 height 9
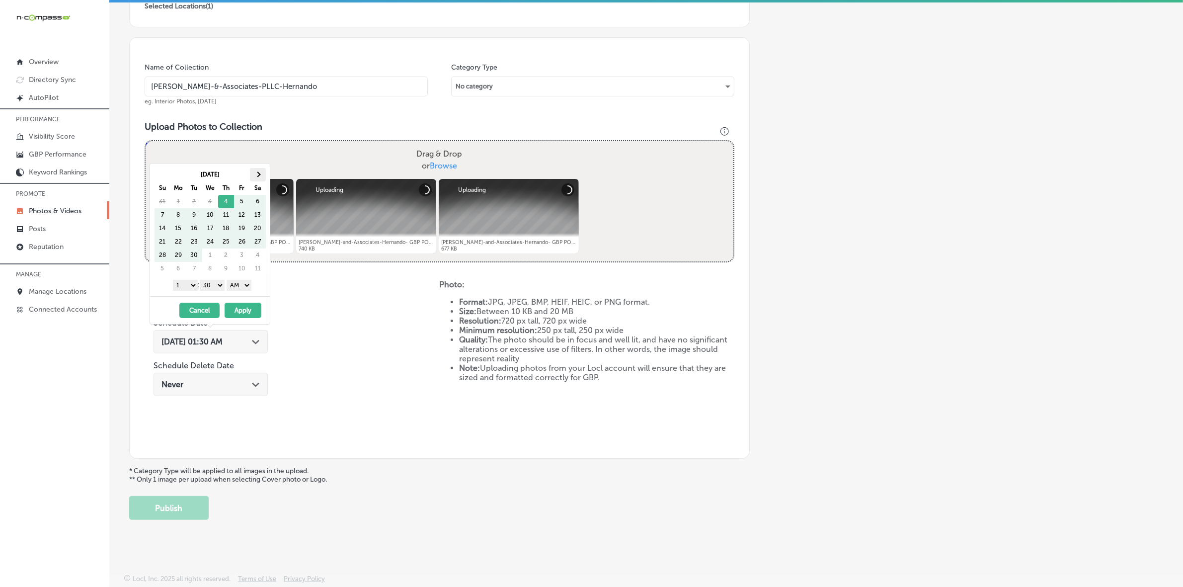
click at [260, 175] on th at bounding box center [258, 174] width 16 height 13
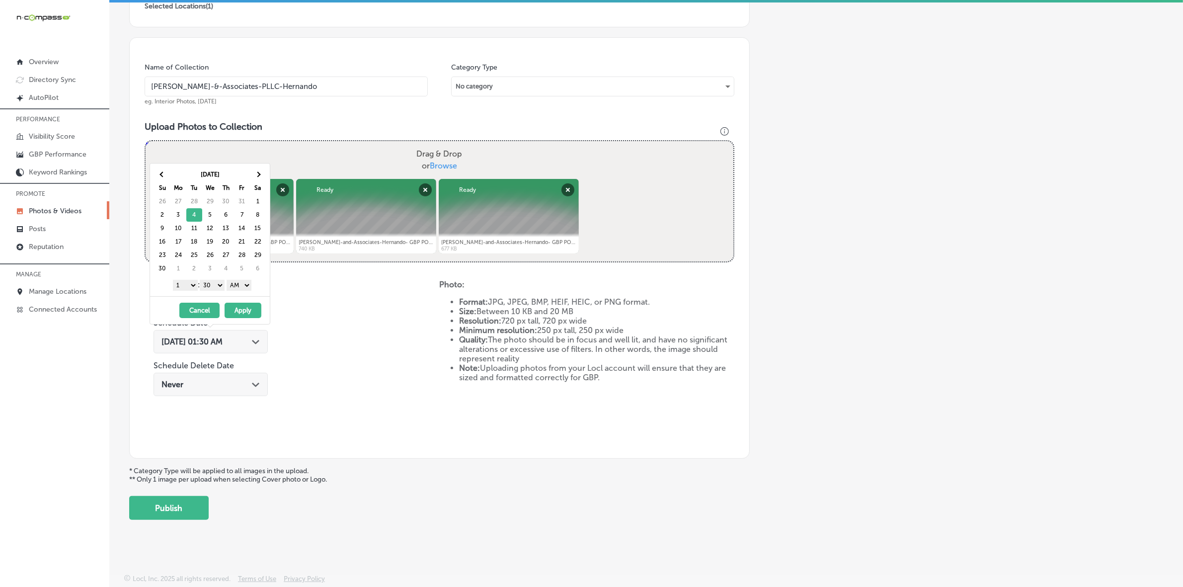
click at [187, 289] on select "1 2 3 4 5 6 7 8 9 10 11 12" at bounding box center [185, 285] width 25 height 11
click at [217, 284] on select "00 10 20 30 40 50" at bounding box center [212, 285] width 25 height 11
click at [243, 289] on select "AM PM" at bounding box center [238, 285] width 25 height 11
click at [241, 312] on button "Apply" at bounding box center [242, 309] width 37 height 15
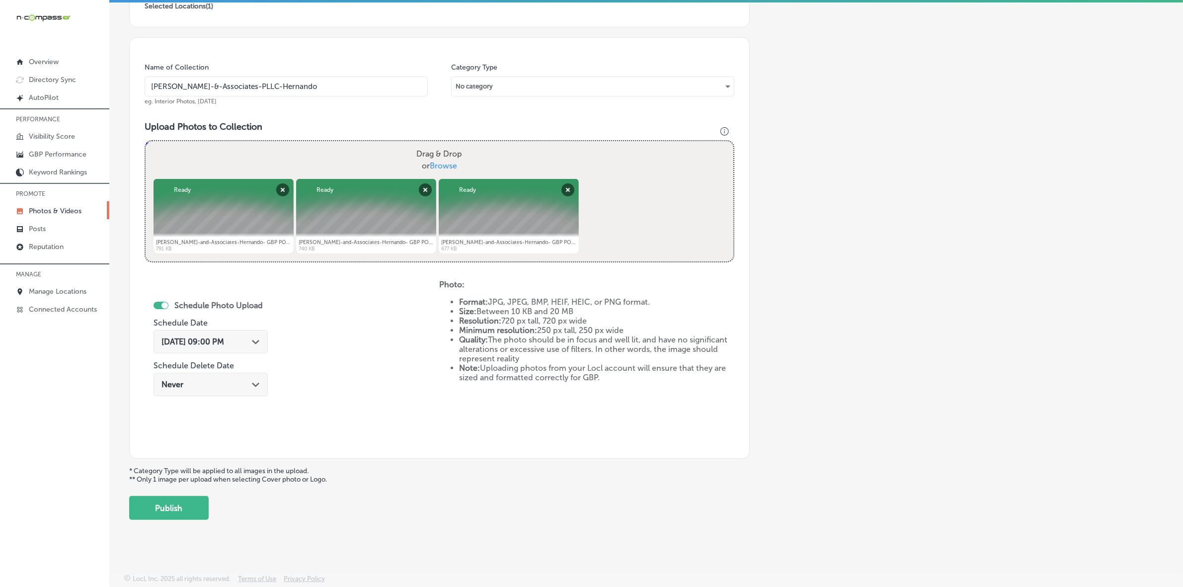
click at [163, 509] on button "Publish" at bounding box center [168, 508] width 79 height 24
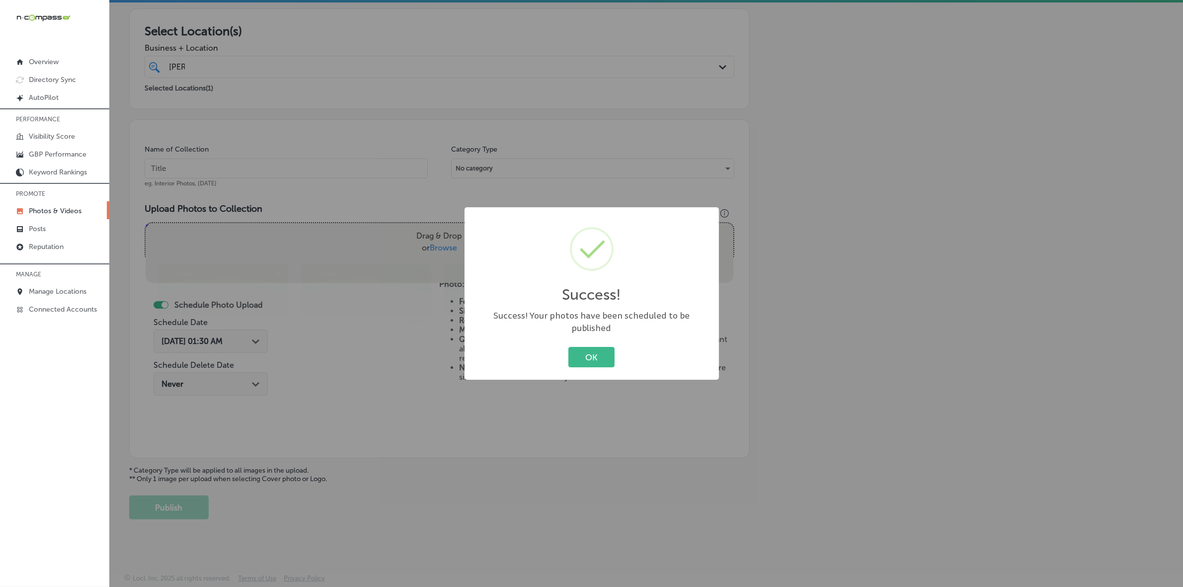
scroll to position [165, 0]
click at [568, 347] on button "OK" at bounding box center [591, 357] width 46 height 20
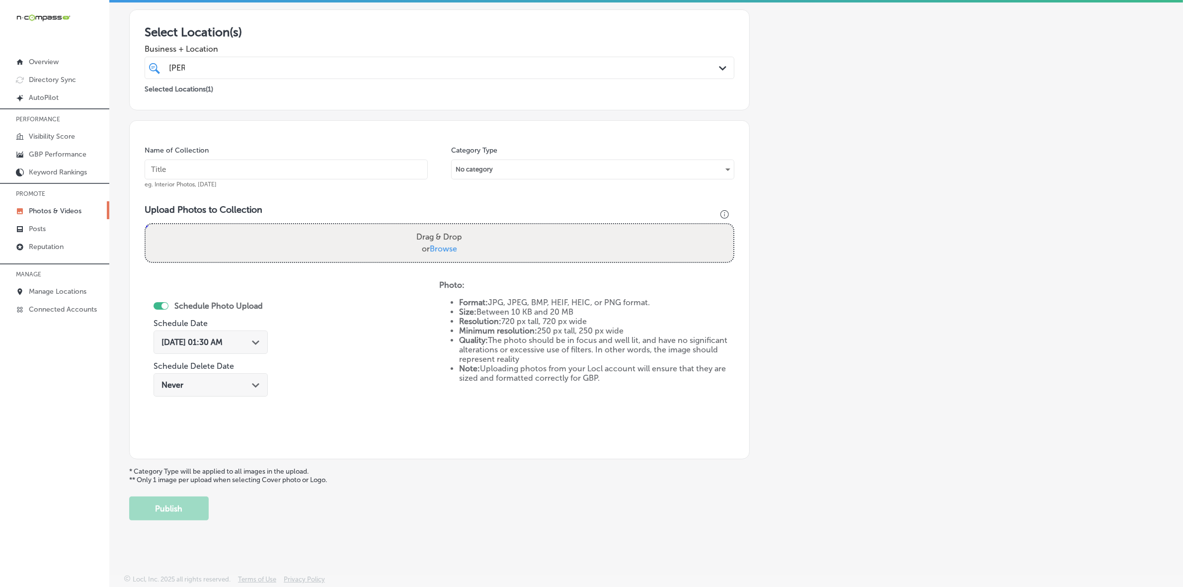
click at [74, 210] on p "Photos & Videos" at bounding box center [55, 211] width 53 height 8
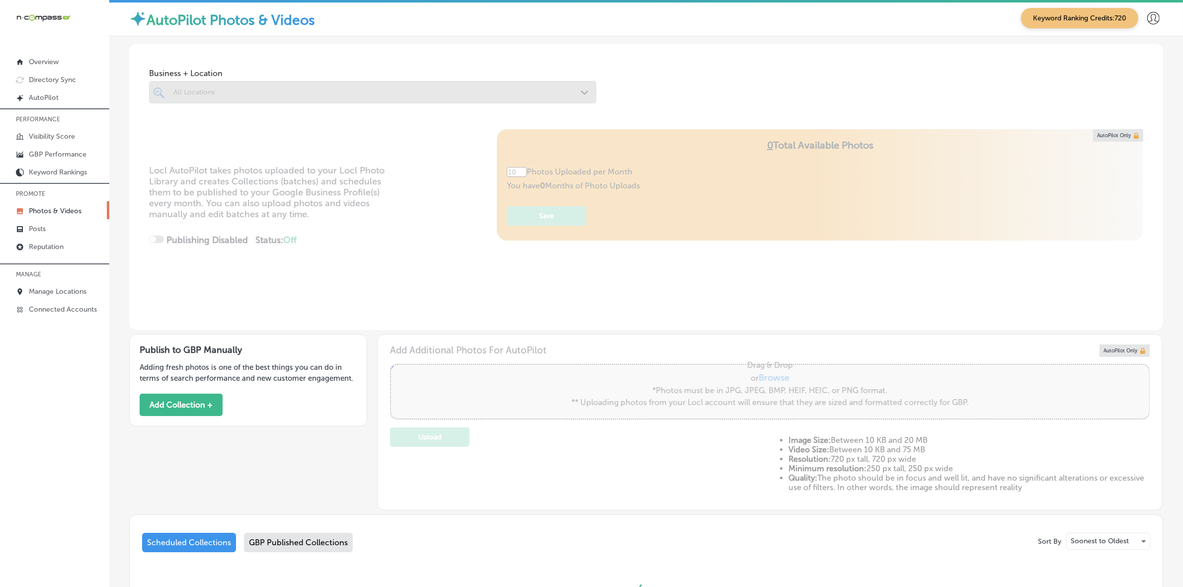
type input "5"
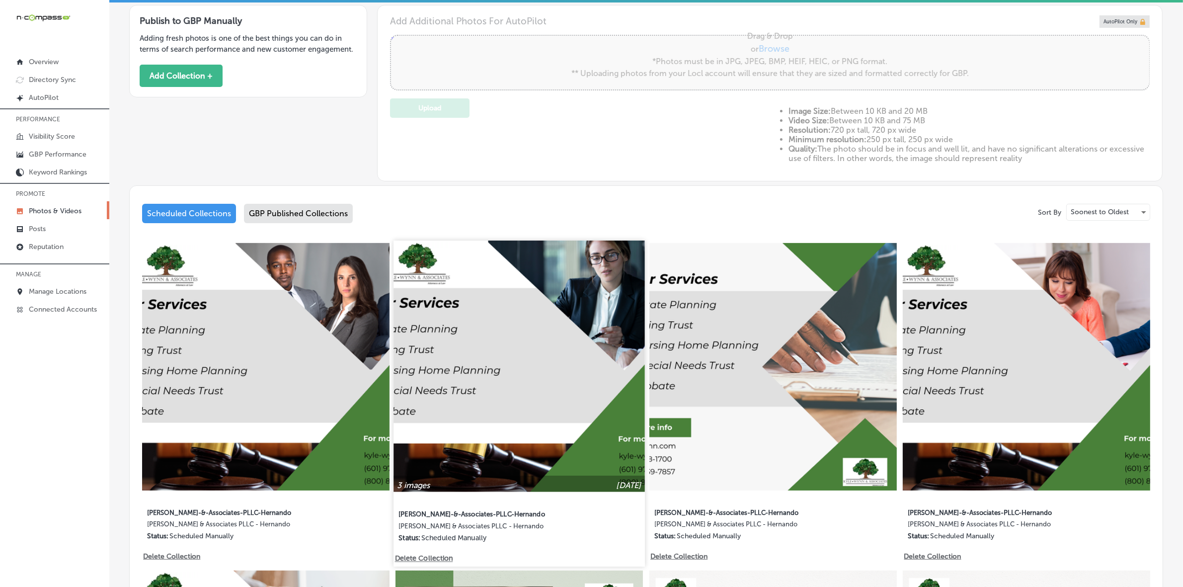
scroll to position [372, 0]
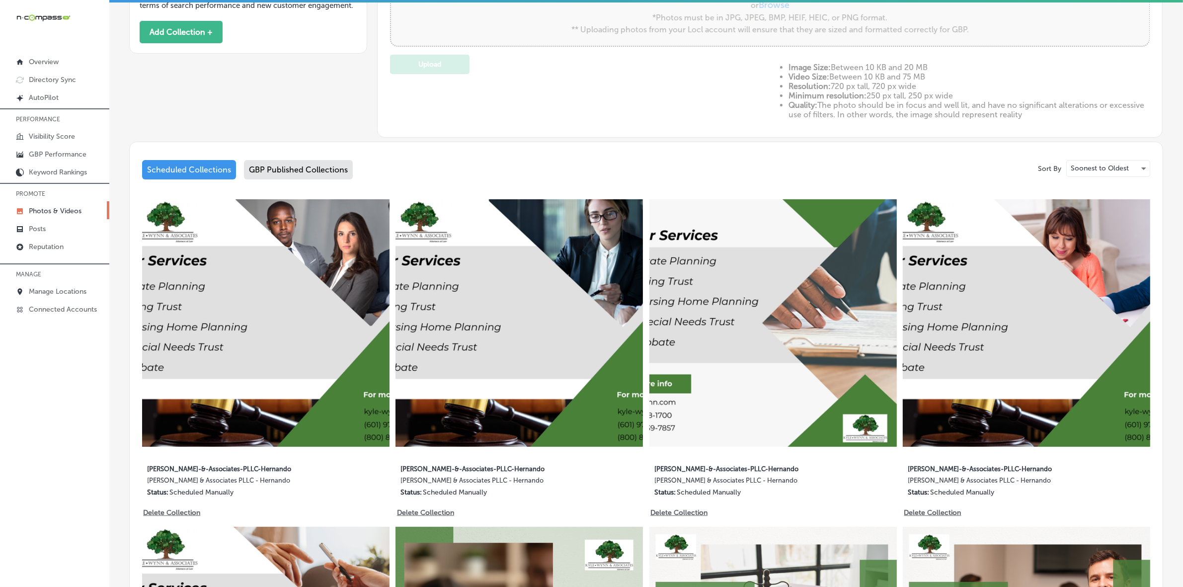
click at [291, 332] on img at bounding box center [265, 322] width 247 height 247
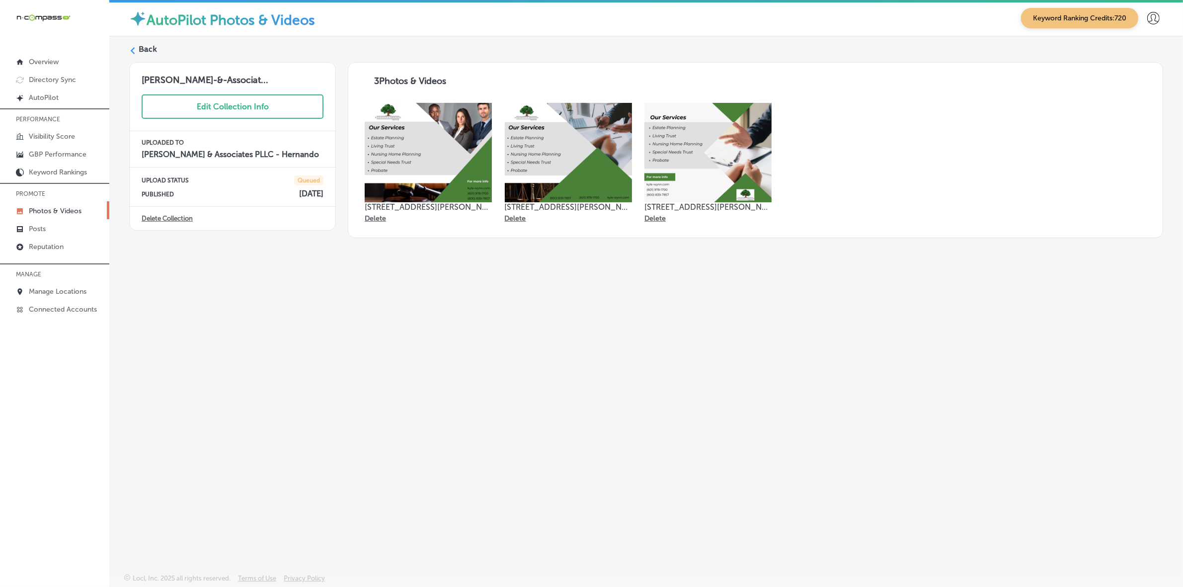
click at [76, 210] on p "Photos & Videos" at bounding box center [55, 211] width 53 height 8
click at [131, 52] on icon at bounding box center [132, 50] width 7 height 7
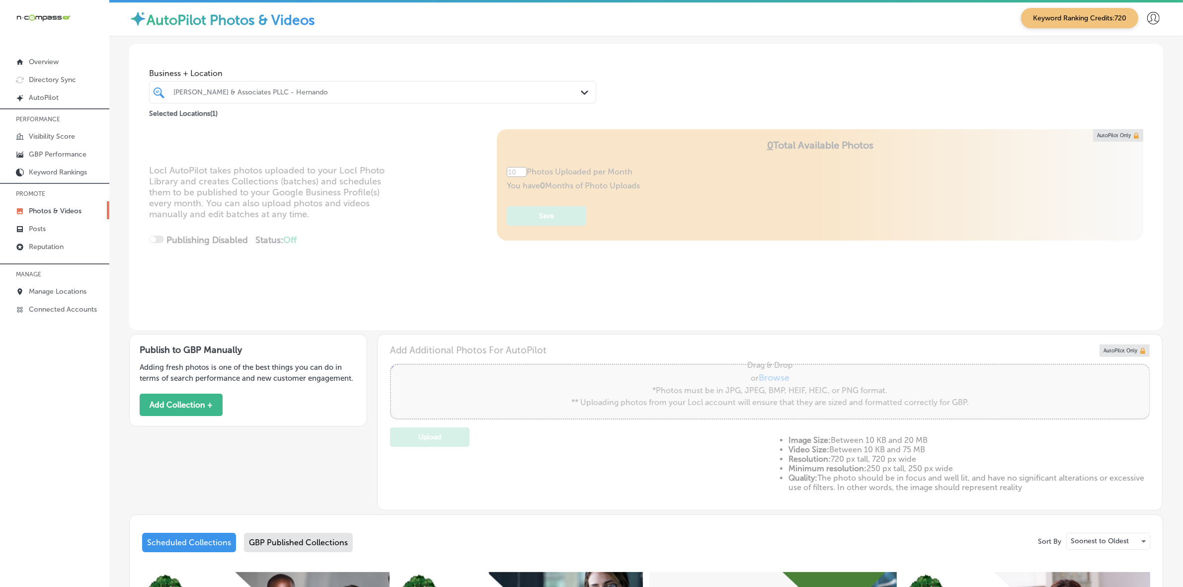
type input "5"
click at [209, 406] on button "Add Collection +" at bounding box center [181, 404] width 83 height 22
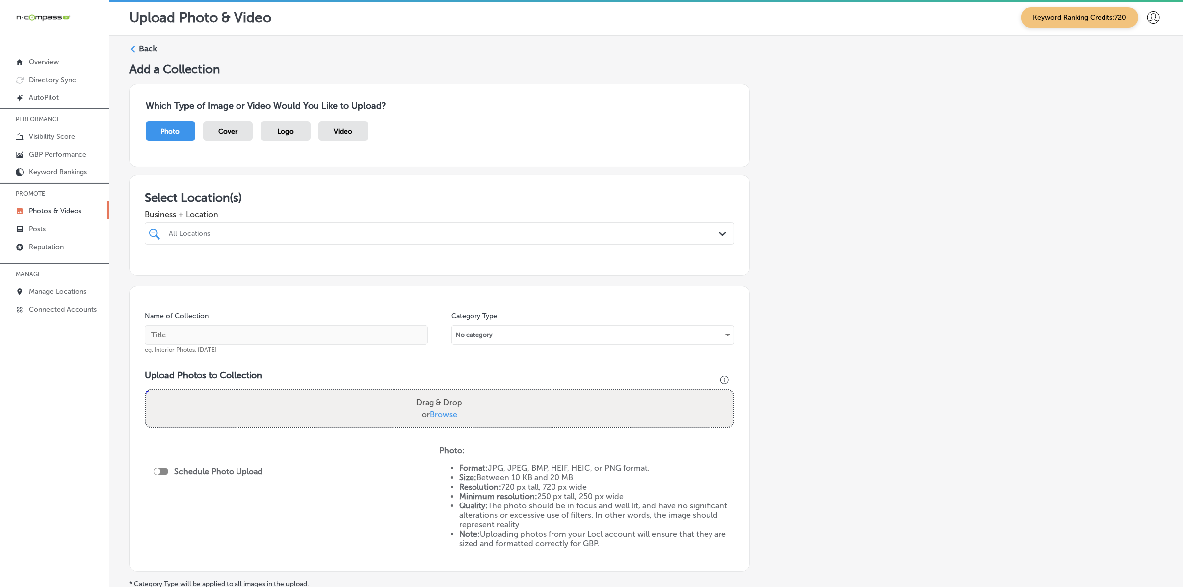
click at [51, 213] on p "Photos & Videos" at bounding box center [55, 211] width 53 height 8
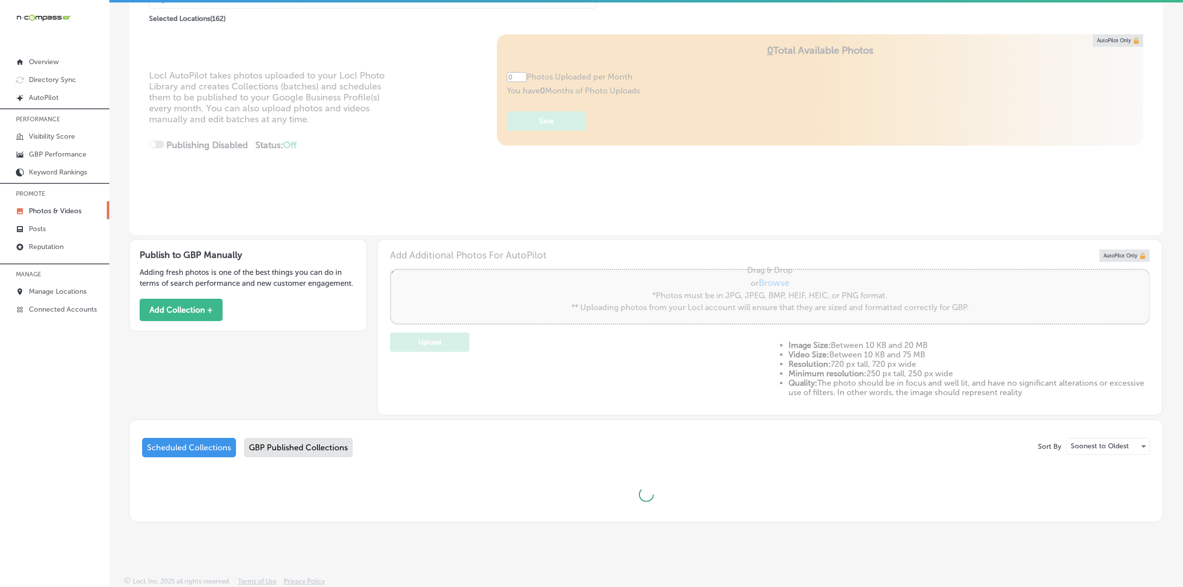
scroll to position [104, 0]
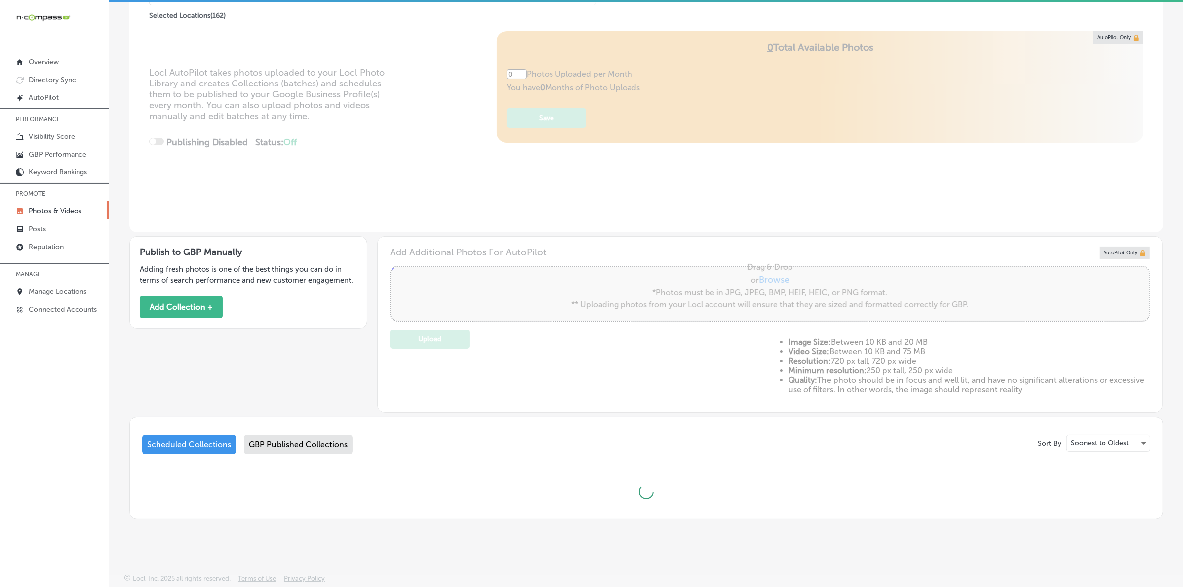
type input "5"
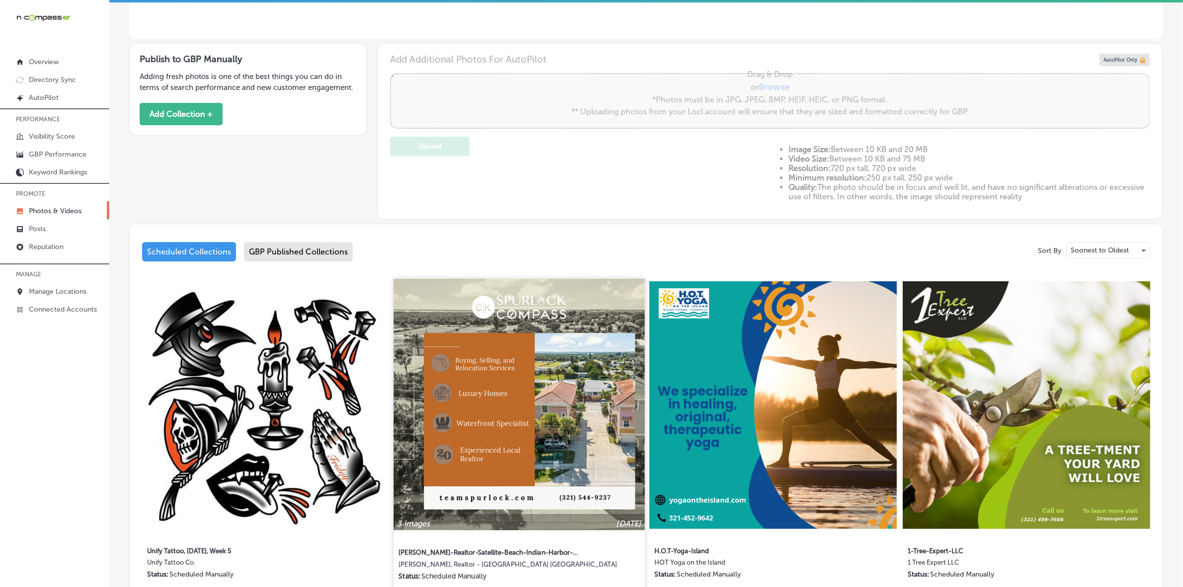
scroll to position [0, 0]
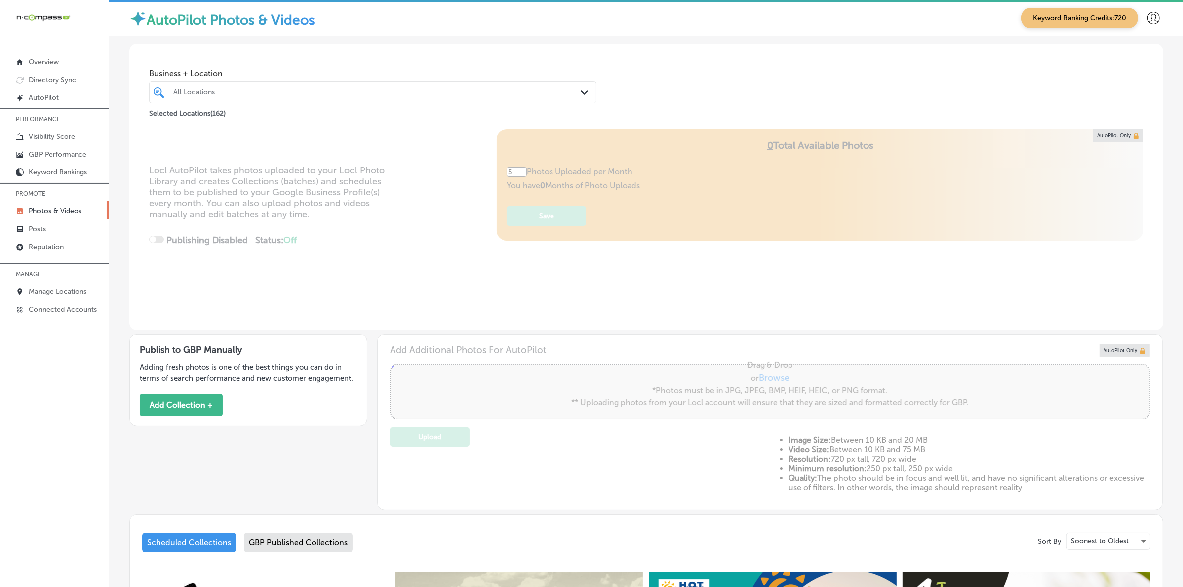
click at [362, 89] on div "All Locations" at bounding box center [377, 92] width 408 height 8
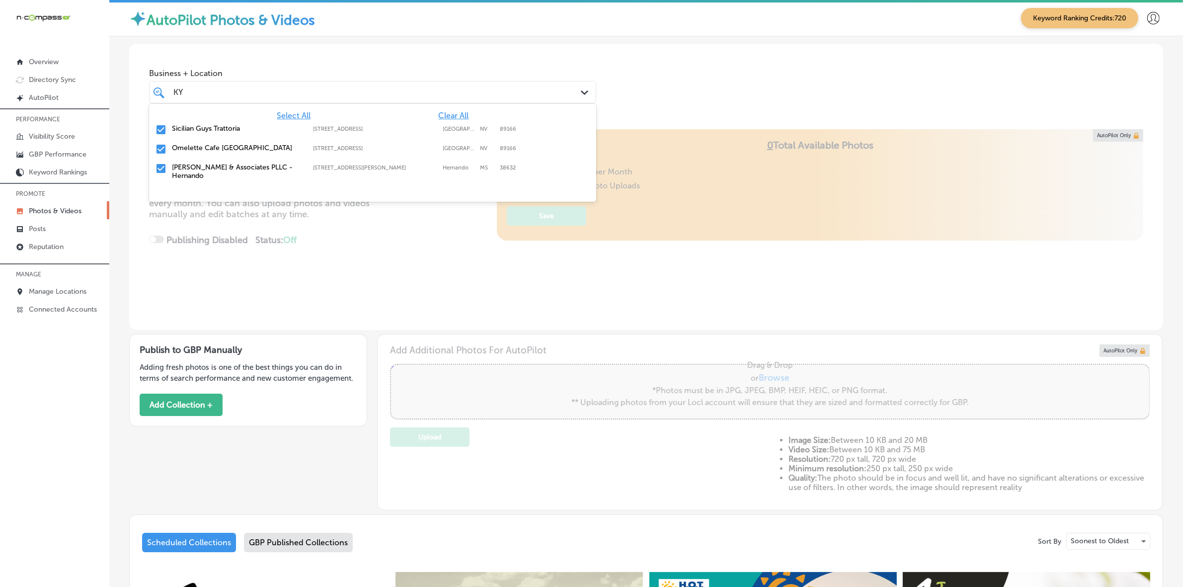
click at [239, 168] on label "[PERSON_NAME] & Associates PLLC - Hernando" at bounding box center [237, 171] width 131 height 17
click at [457, 113] on span "Clear All" at bounding box center [453, 115] width 30 height 9
click at [231, 165] on label "[PERSON_NAME] & Associates PLLC - Hernando" at bounding box center [237, 171] width 131 height 17
type input "KY"
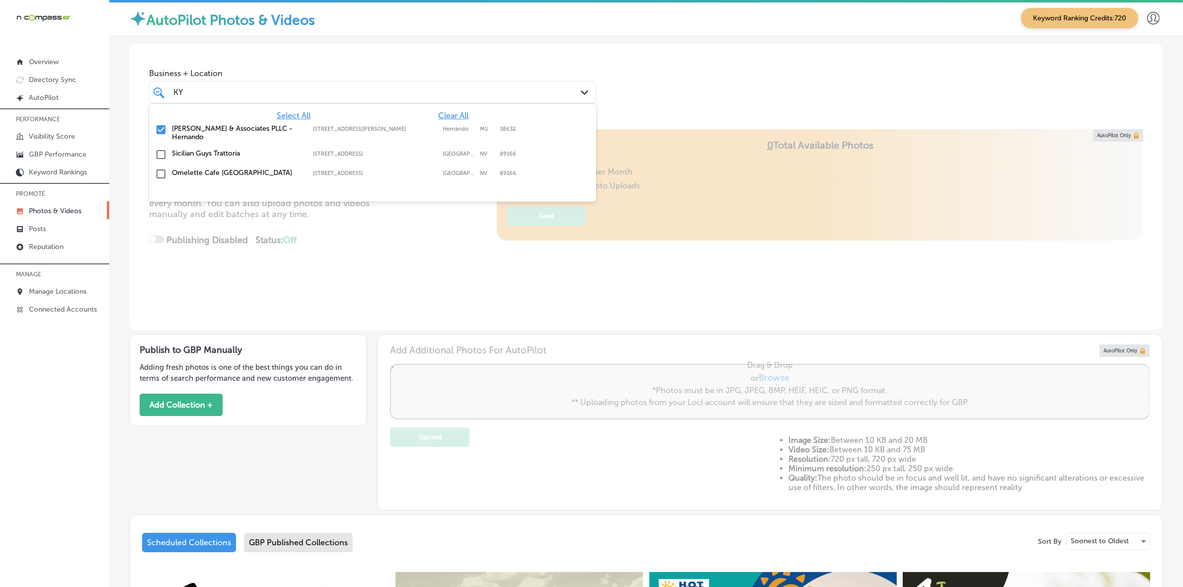
click at [761, 97] on div "Business + Location option 2555 Caffey Street, selected. option 2555 Caffey Str…" at bounding box center [646, 81] width 1034 height 75
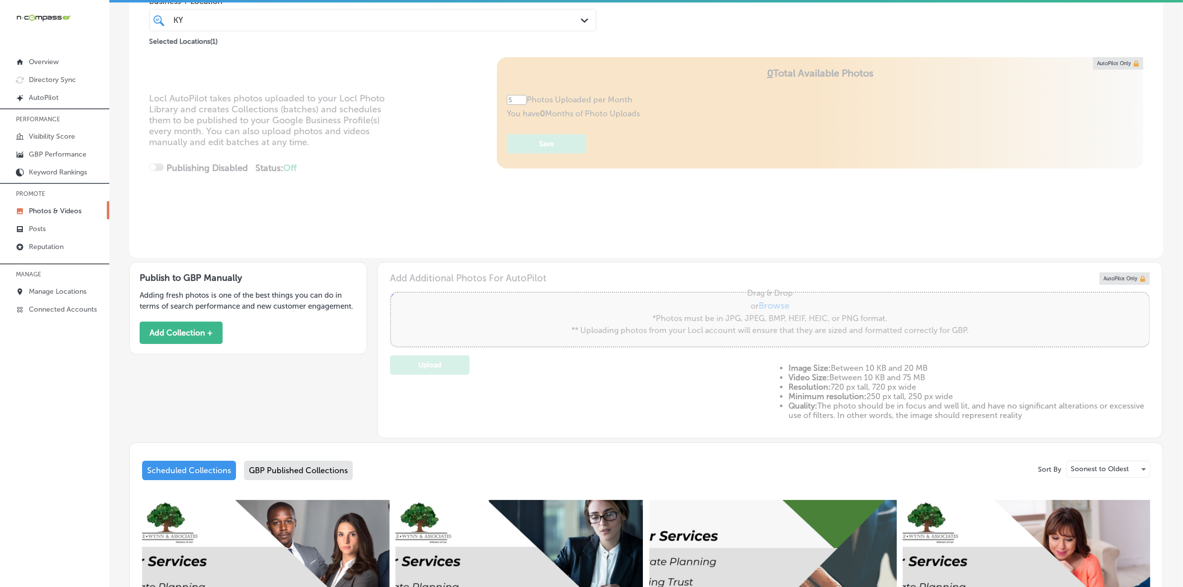
scroll to position [310, 0]
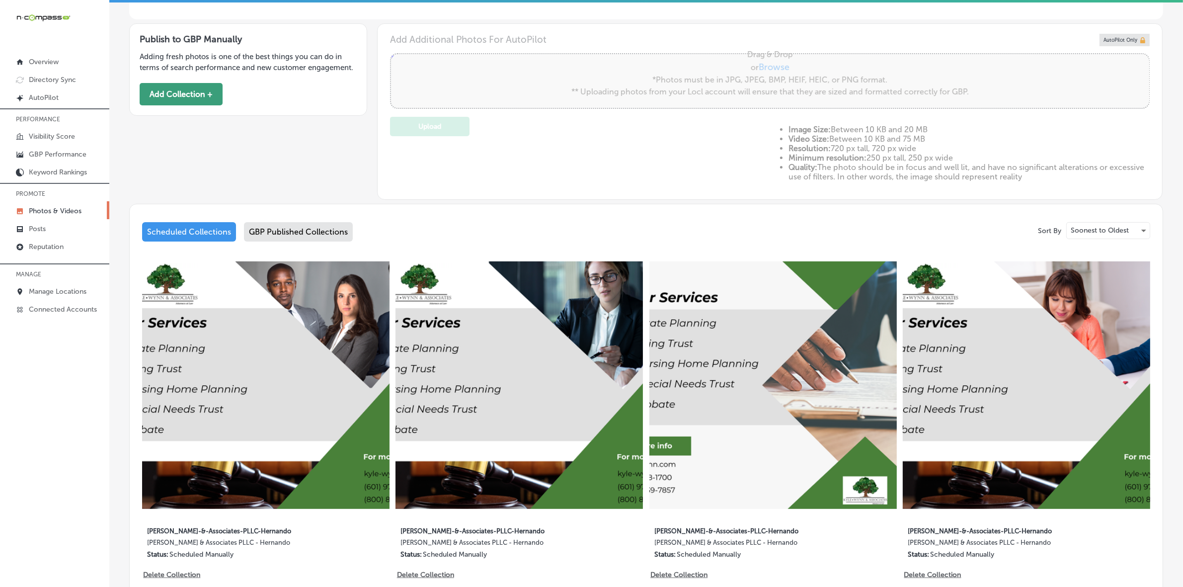
click at [185, 89] on button "Add Collection +" at bounding box center [181, 94] width 83 height 22
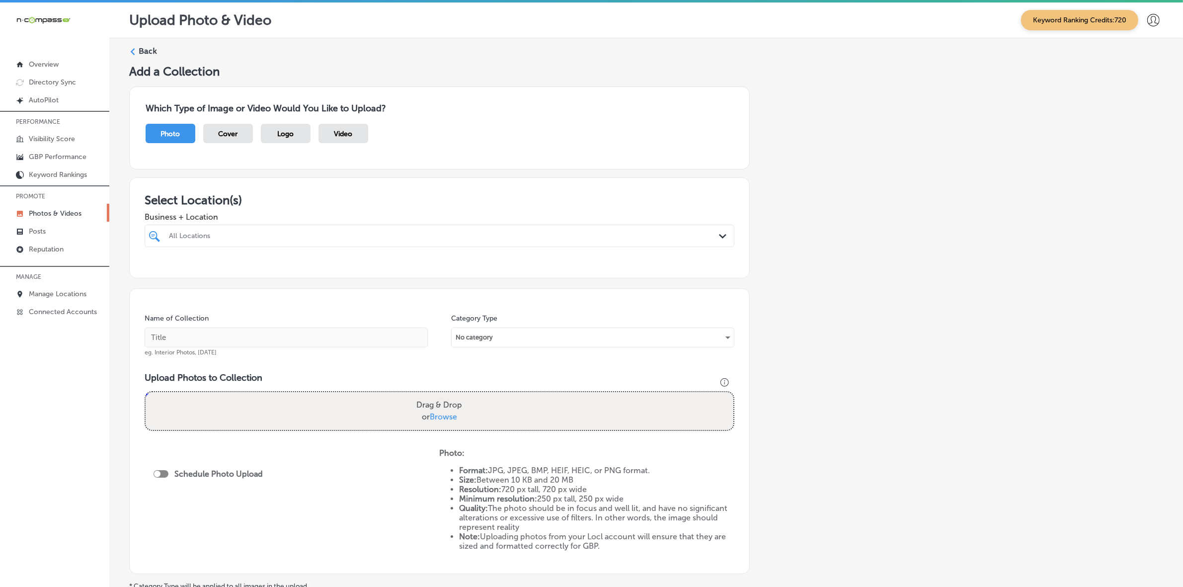
click at [324, 236] on div "All Locations" at bounding box center [444, 235] width 551 height 8
click at [281, 277] on div "Kyle-Wynn & Associates PLLC - Hernando 2555 Caffey Street, Hernando, MS, 38632 …" at bounding box center [440, 273] width 582 height 15
type input "KYL"
drag, startPoint x: 864, startPoint y: 228, endPoint x: 853, endPoint y: 227, distance: 11.5
click at [865, 228] on div "Add a Collection Which Type of Image or Video Would You Like to Upload? Photo C…" at bounding box center [646, 349] width 1034 height 571
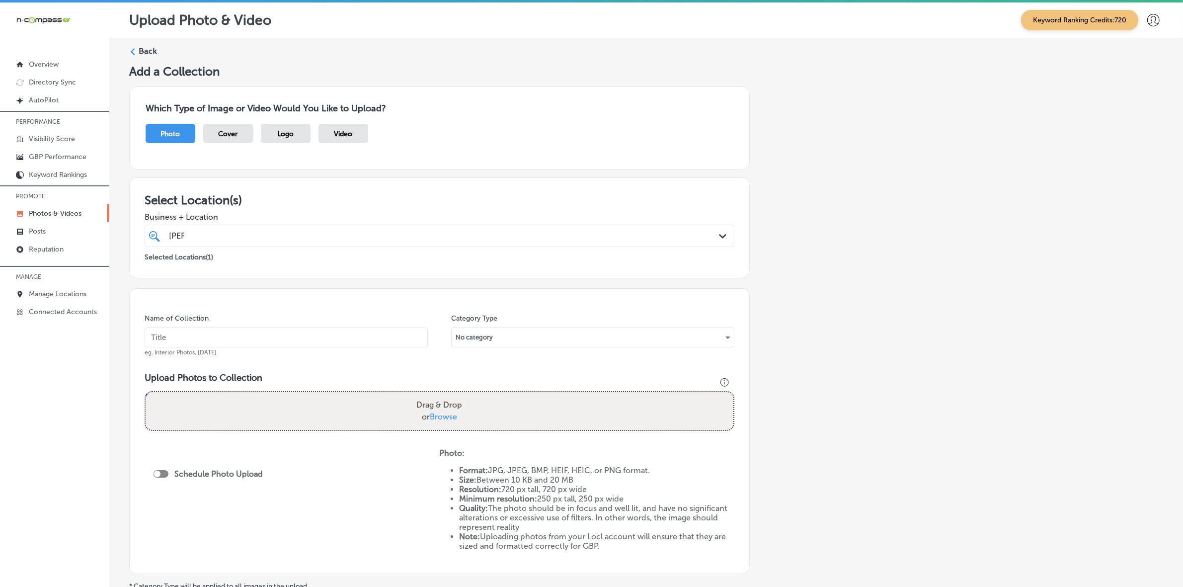
click at [345, 336] on input "text" at bounding box center [286, 337] width 283 height 20
paste input "Kyle-Wynn-&-Associates-PLLC-Hernando"
type input "Kyle-Wynn-&-Associates-PLLC-Hernando"
click at [822, 311] on div "Add a Collection Which Type of Image or Video Would You Like to Upload? Photo C…" at bounding box center [646, 349] width 1034 height 571
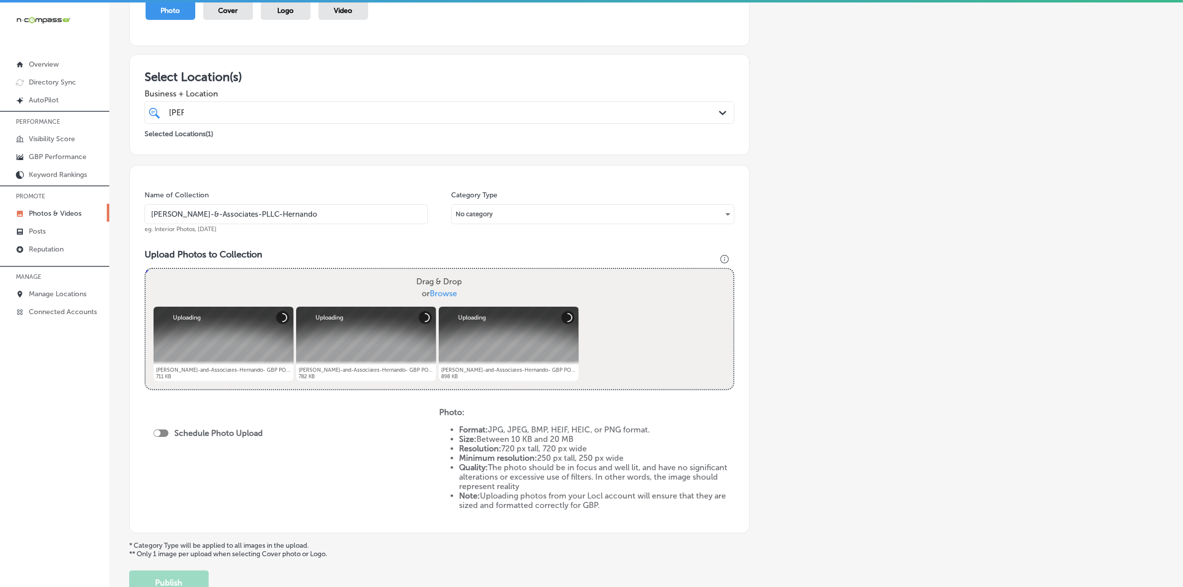
scroll to position [124, 0]
click at [160, 431] on div at bounding box center [160, 431] width 15 height 7
checkbox input "true"
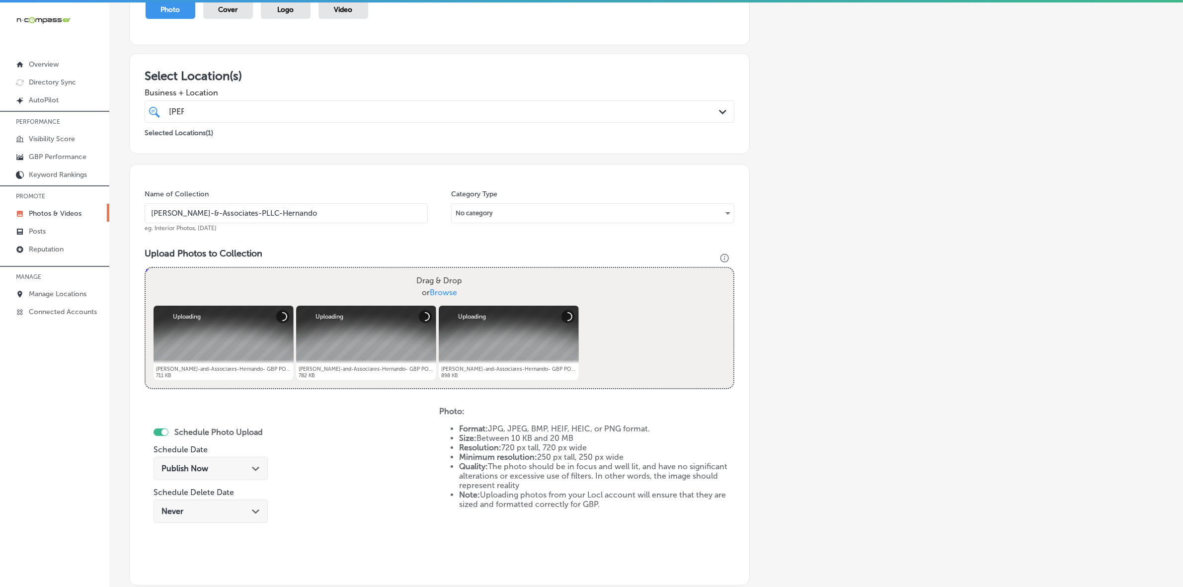
click at [241, 470] on div "Publish Now Path Created with Sketch." at bounding box center [210, 467] width 98 height 9
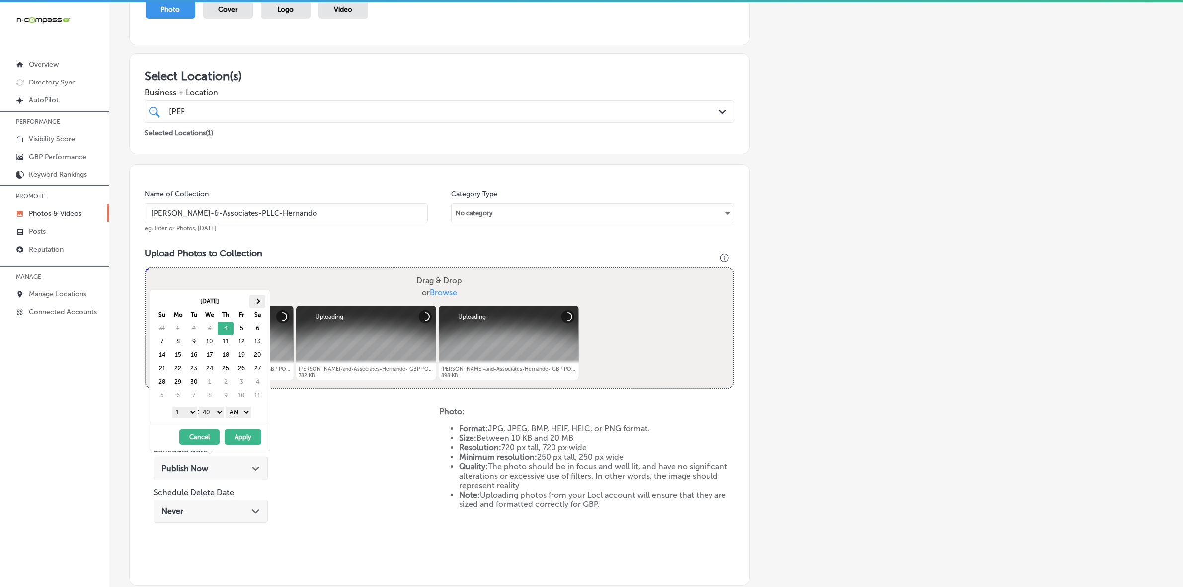
click at [260, 300] on th at bounding box center [257, 301] width 16 height 13
drag, startPoint x: 185, startPoint y: 415, endPoint x: 190, endPoint y: 426, distance: 12.3
click at [185, 415] on select "1 2 3 4 5 6 7 8 9 10 11 12" at bounding box center [184, 411] width 25 height 11
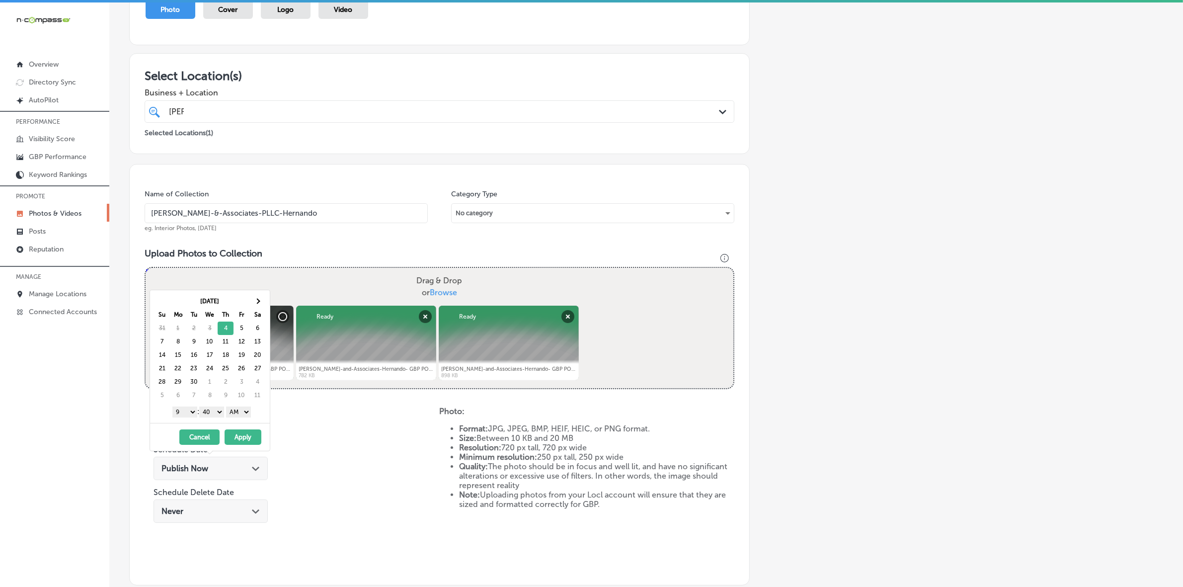
drag, startPoint x: 220, startPoint y: 408, endPoint x: 219, endPoint y: 416, distance: 8.0
click at [220, 408] on select "00 10 20 30 40 50" at bounding box center [211, 411] width 25 height 11
click at [239, 416] on select "AM PM" at bounding box center [238, 411] width 25 height 11
click at [262, 300] on th at bounding box center [257, 301] width 16 height 13
click at [257, 304] on span at bounding box center [256, 300] width 5 height 5
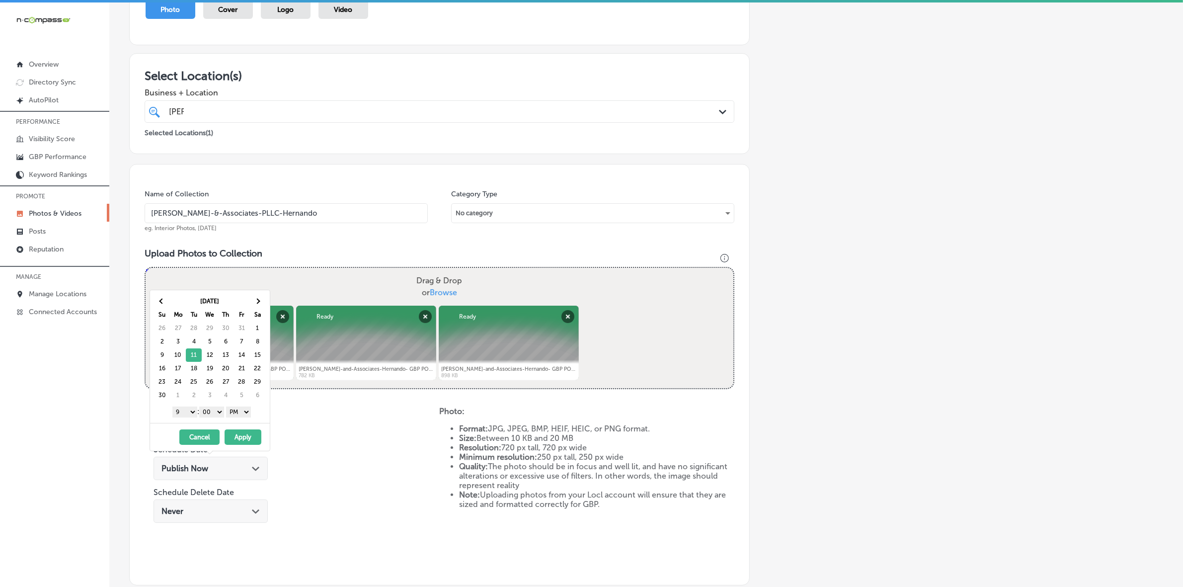
drag, startPoint x: 234, startPoint y: 436, endPoint x: 261, endPoint y: 452, distance: 31.4
click at [235, 436] on button "Apply" at bounding box center [242, 436] width 37 height 15
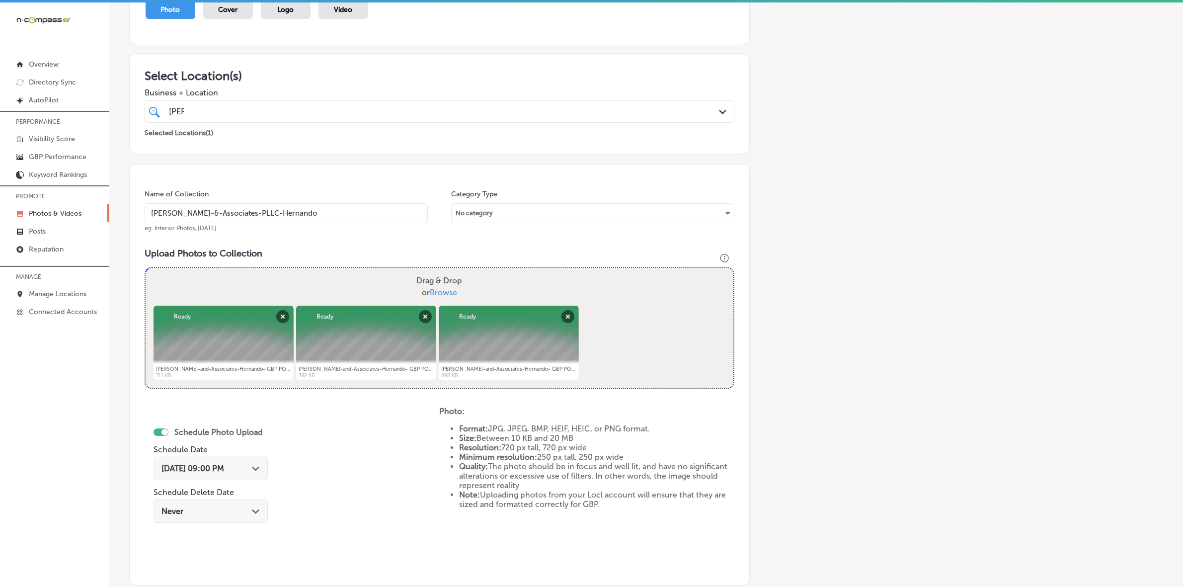
scroll to position [248, 0]
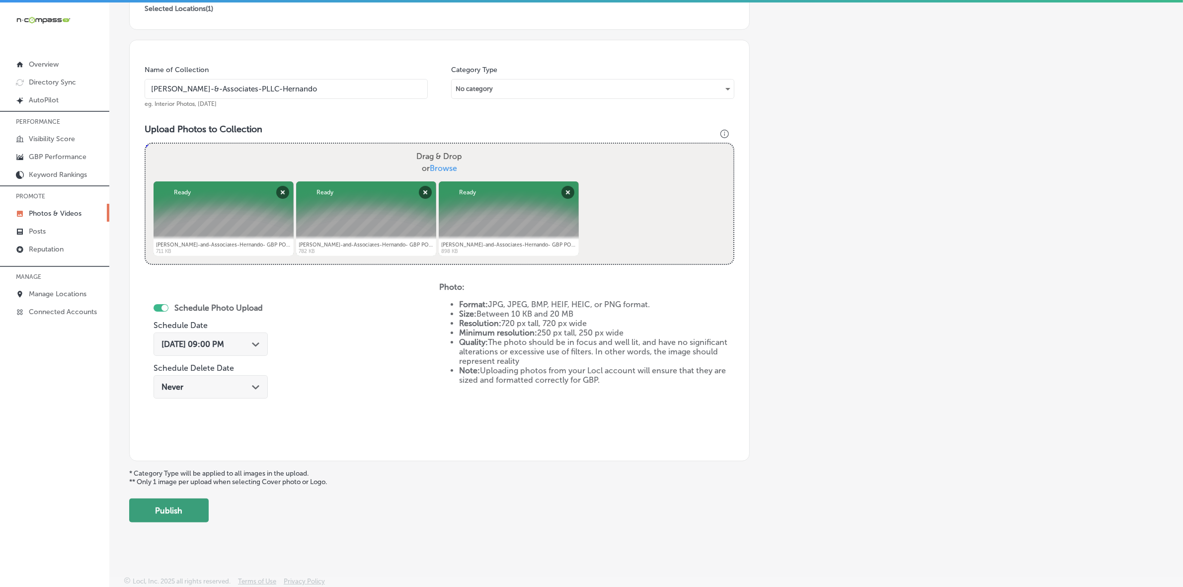
click at [160, 502] on button "Publish" at bounding box center [168, 510] width 79 height 24
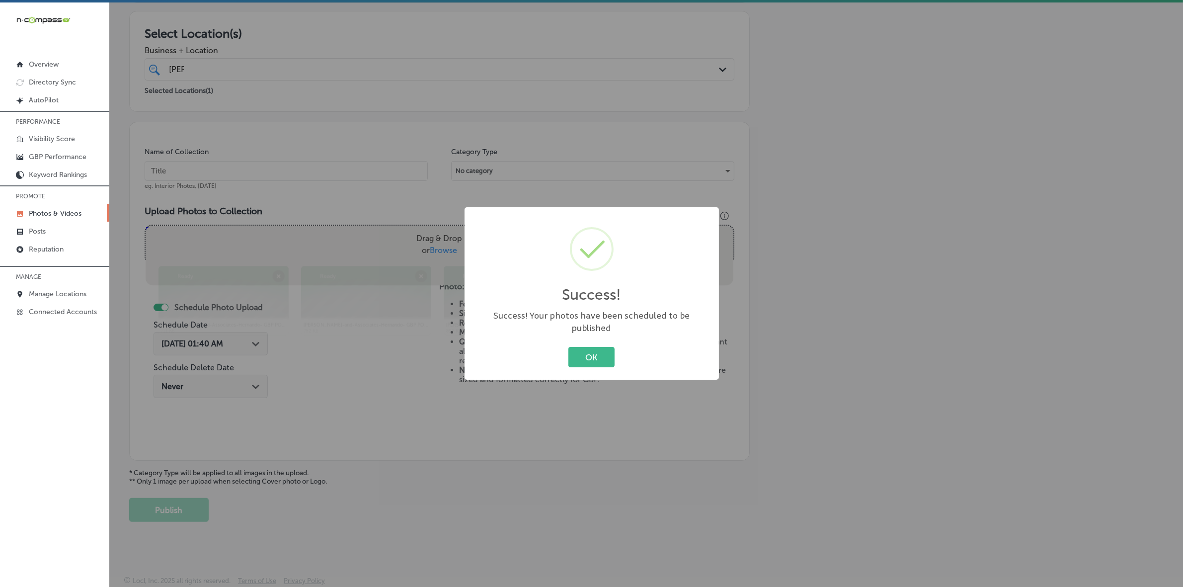
scroll to position [165, 0]
click at [568, 347] on button "OK" at bounding box center [591, 357] width 46 height 20
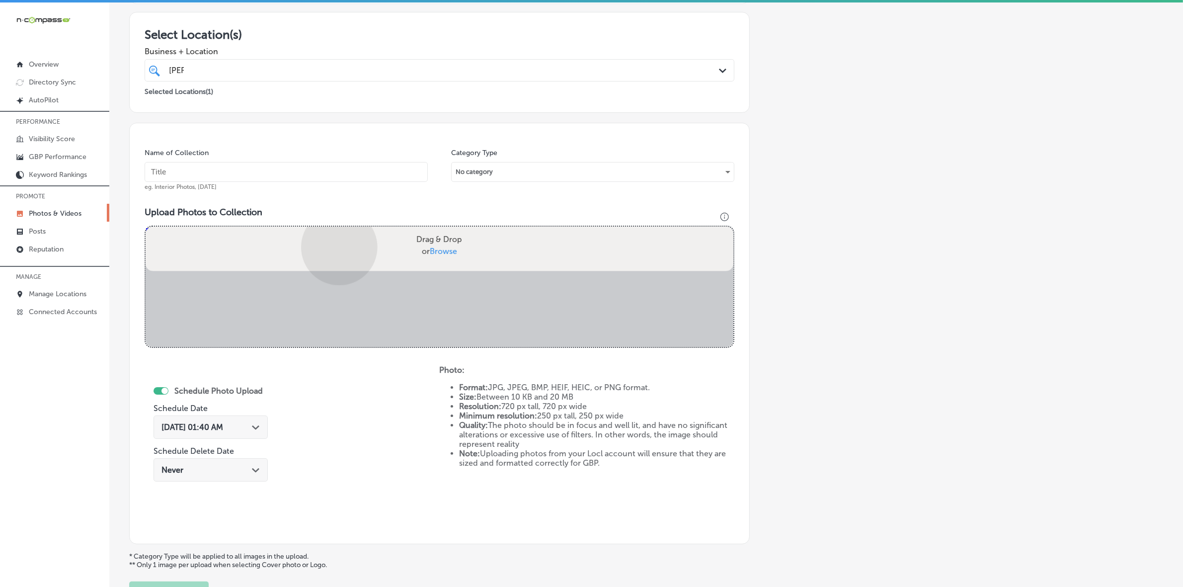
scroll to position [248, 0]
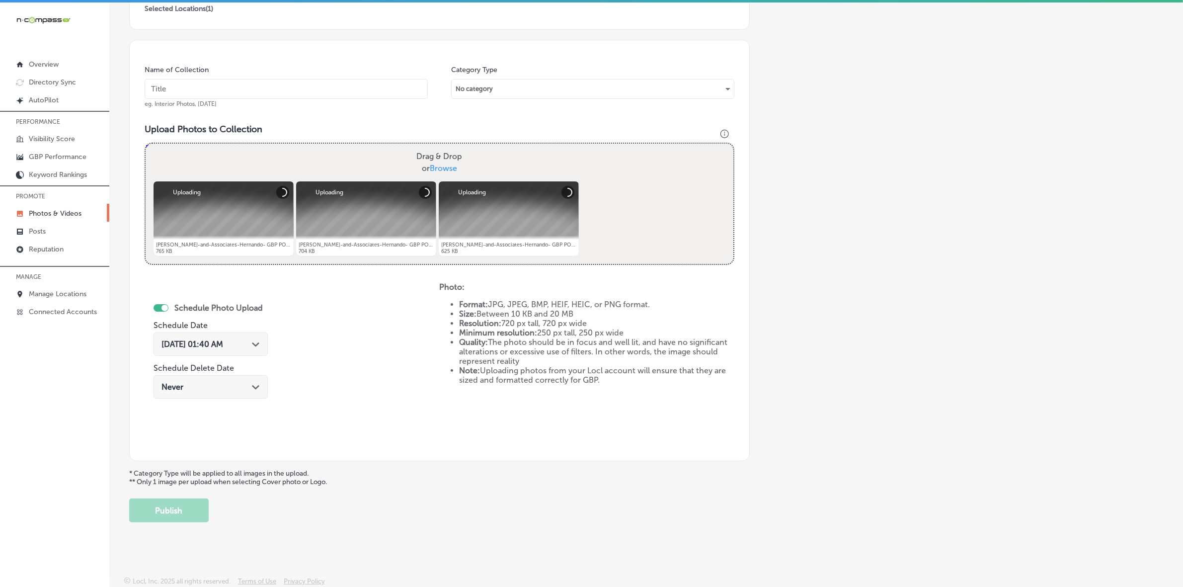
click at [387, 87] on input "text" at bounding box center [286, 89] width 283 height 20
paste input "Kyle-Wynn-&-Associates-PLLC-Hernando"
type input "Kyle-Wynn-&-Associates-PLLC-Hernando"
click at [256, 345] on icon "Path Created with Sketch." at bounding box center [255, 344] width 7 height 4
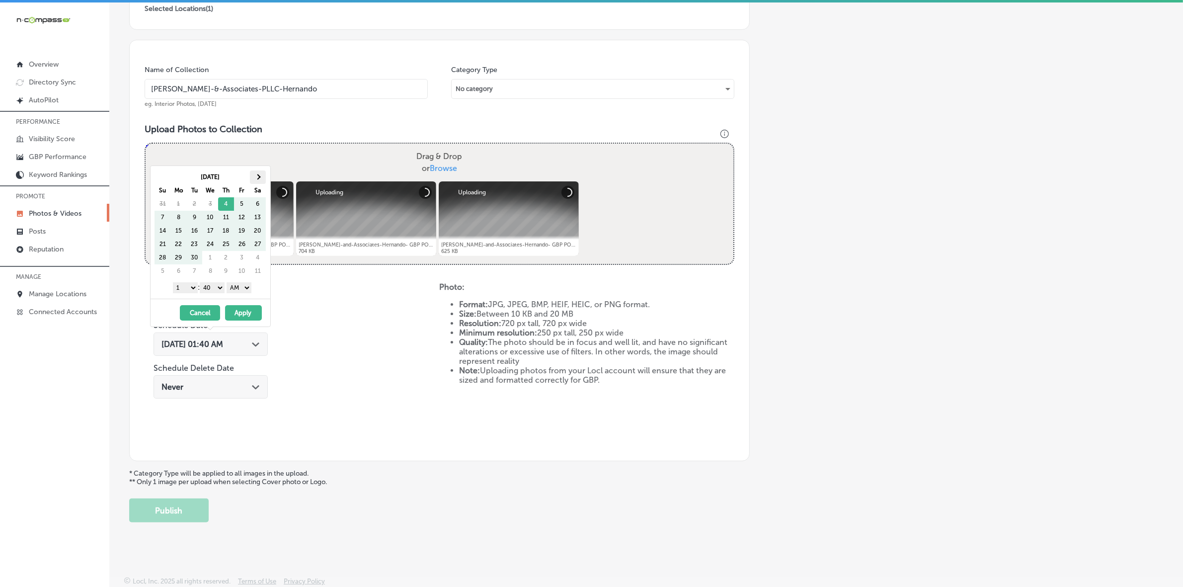
click at [257, 175] on span at bounding box center [257, 176] width 5 height 5
click at [190, 287] on select "1 2 3 4 5 6 7 8 9 10 11 12" at bounding box center [185, 287] width 25 height 11
click at [223, 288] on select "00 10 20 30 40 50" at bounding box center [212, 287] width 25 height 11
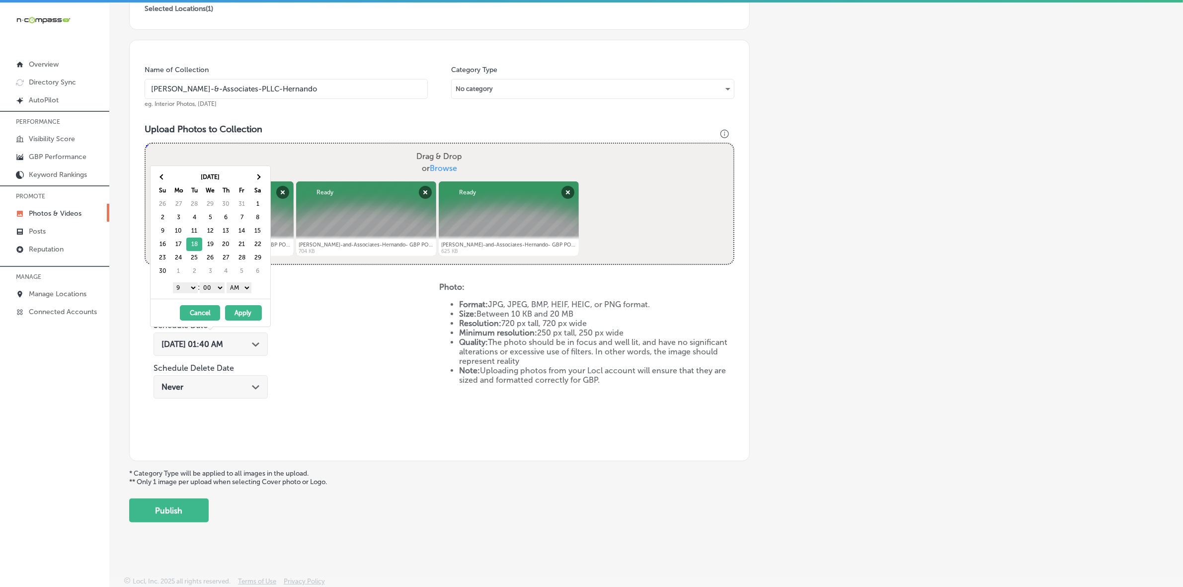
click at [245, 289] on select "AM PM" at bounding box center [238, 287] width 25 height 11
click at [242, 315] on button "Apply" at bounding box center [243, 312] width 37 height 15
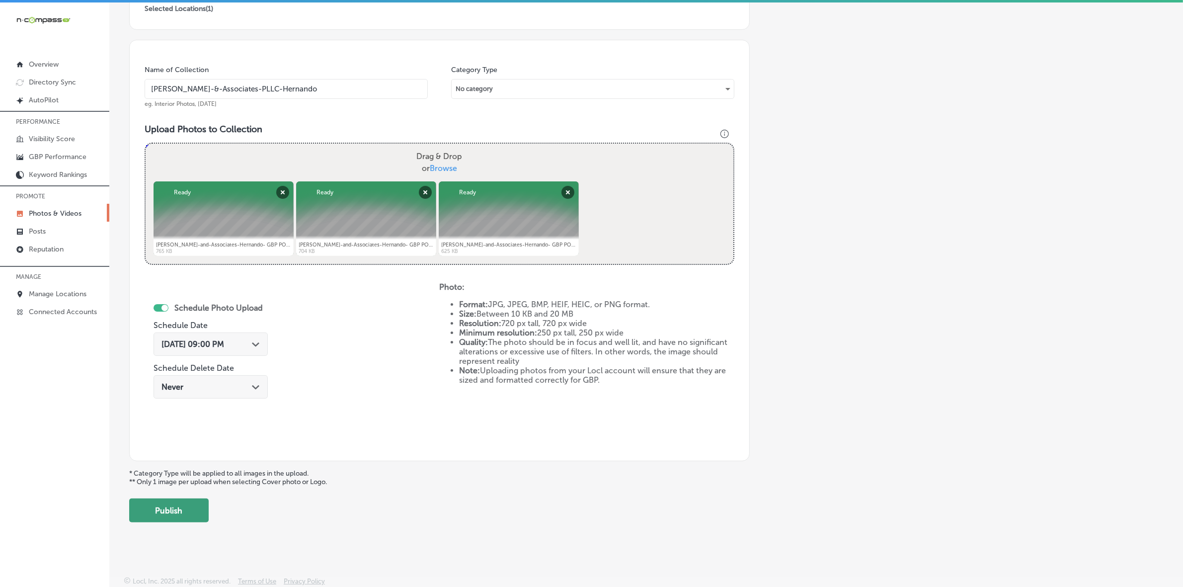
click at [179, 513] on button "Publish" at bounding box center [168, 510] width 79 height 24
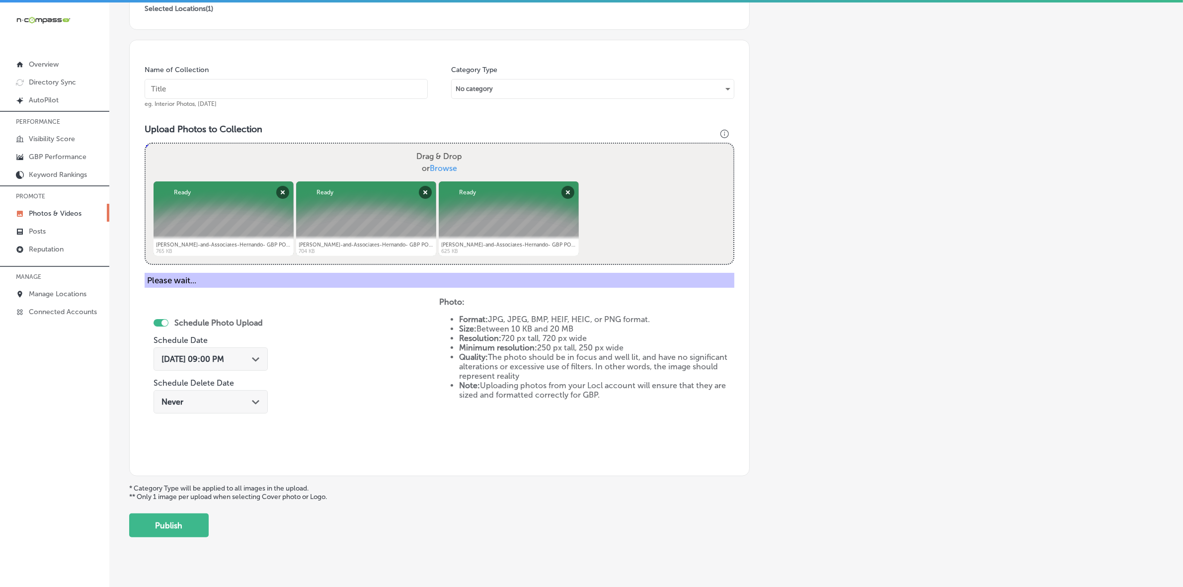
scroll to position [165, 0]
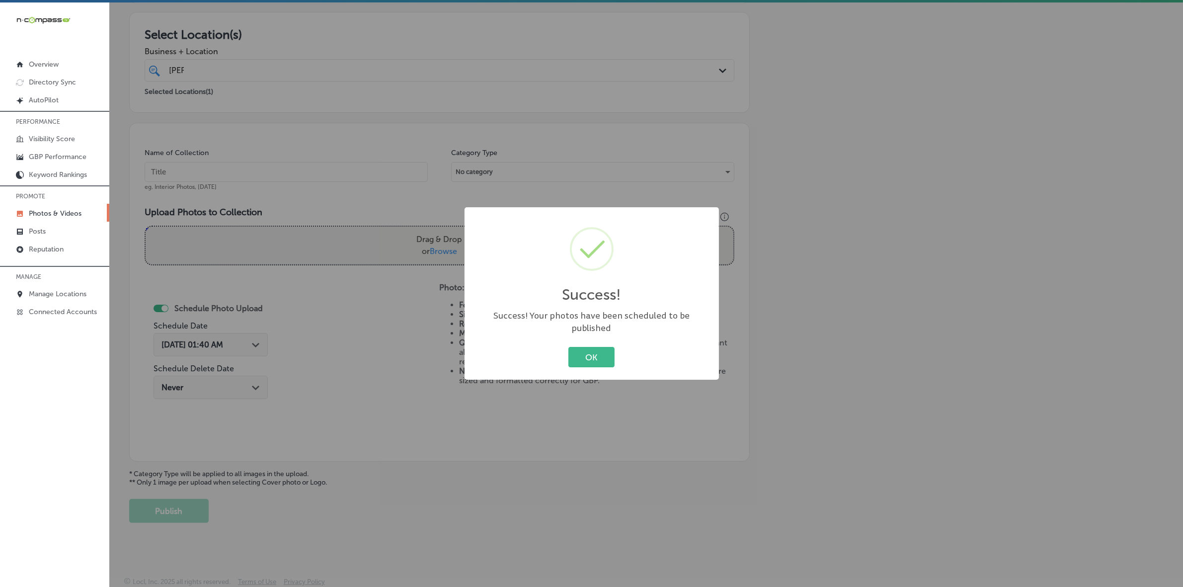
click at [568, 347] on button "OK" at bounding box center [591, 357] width 46 height 20
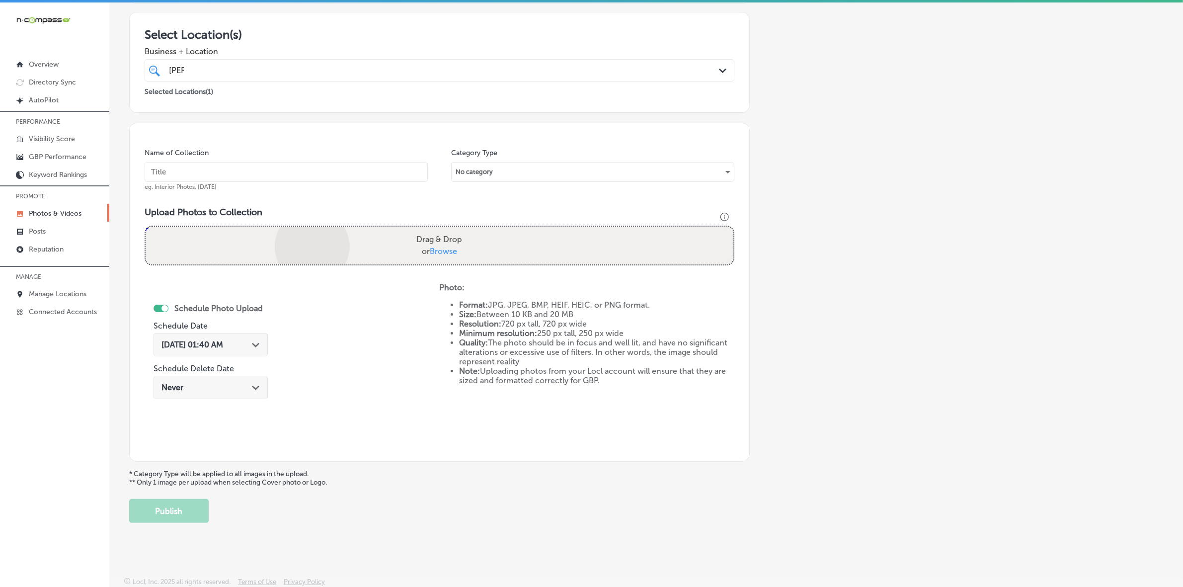
scroll to position [248, 0]
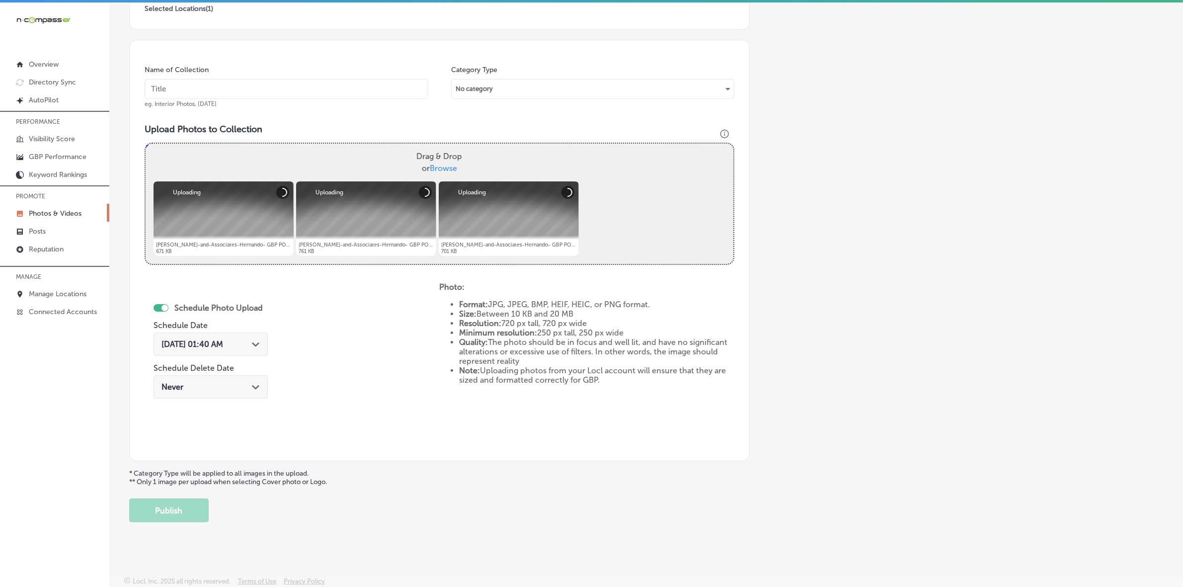
click at [358, 85] on input "text" at bounding box center [286, 89] width 283 height 20
paste input "Kyle-Wynn-&-Associates-PLLC-Hernando"
type input "Kyle-Wynn-&-Associates-PLLC-Hernando"
click at [245, 346] on div "Sep 4, 2025 01:40 AM Path Created with Sketch." at bounding box center [210, 343] width 98 height 9
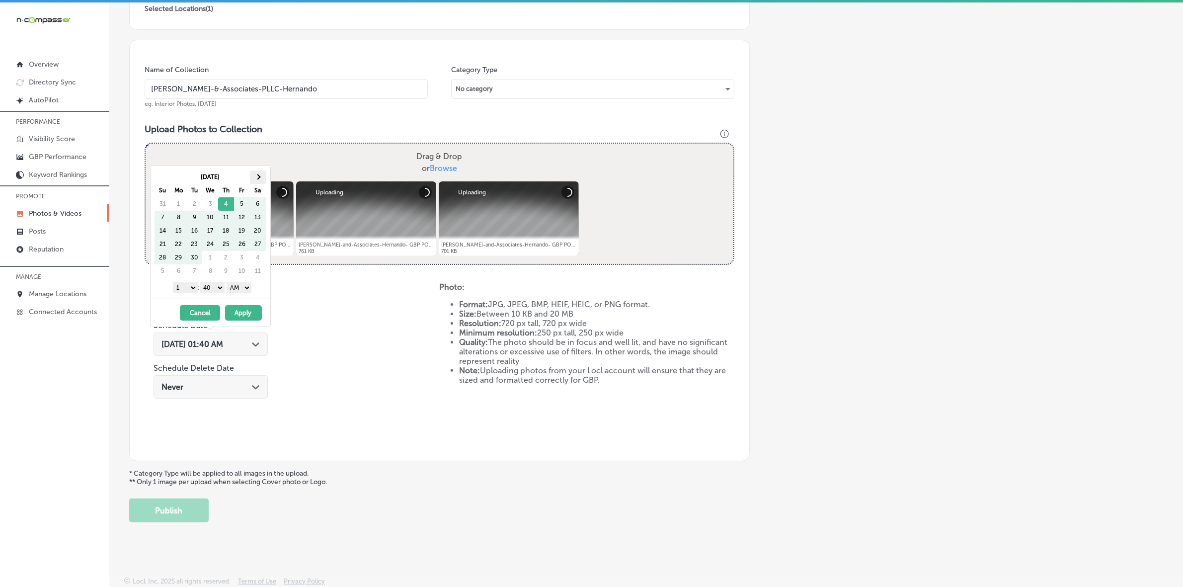
click at [259, 172] on th at bounding box center [258, 176] width 16 height 13
click at [185, 284] on select "1 2 3 4 5 6 7 8 9 10 11 12" at bounding box center [185, 287] width 25 height 11
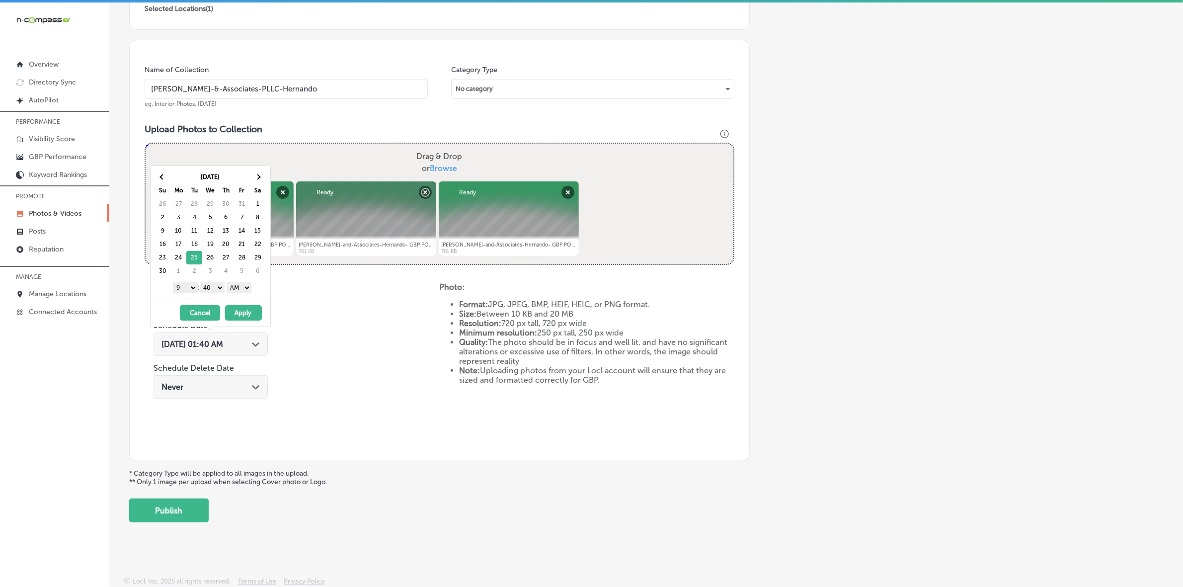
click at [214, 287] on select "00 10 20 30 40 50" at bounding box center [212, 287] width 25 height 11
click at [236, 287] on select "AM PM" at bounding box center [238, 287] width 25 height 11
click at [242, 313] on button "Apply" at bounding box center [243, 312] width 37 height 15
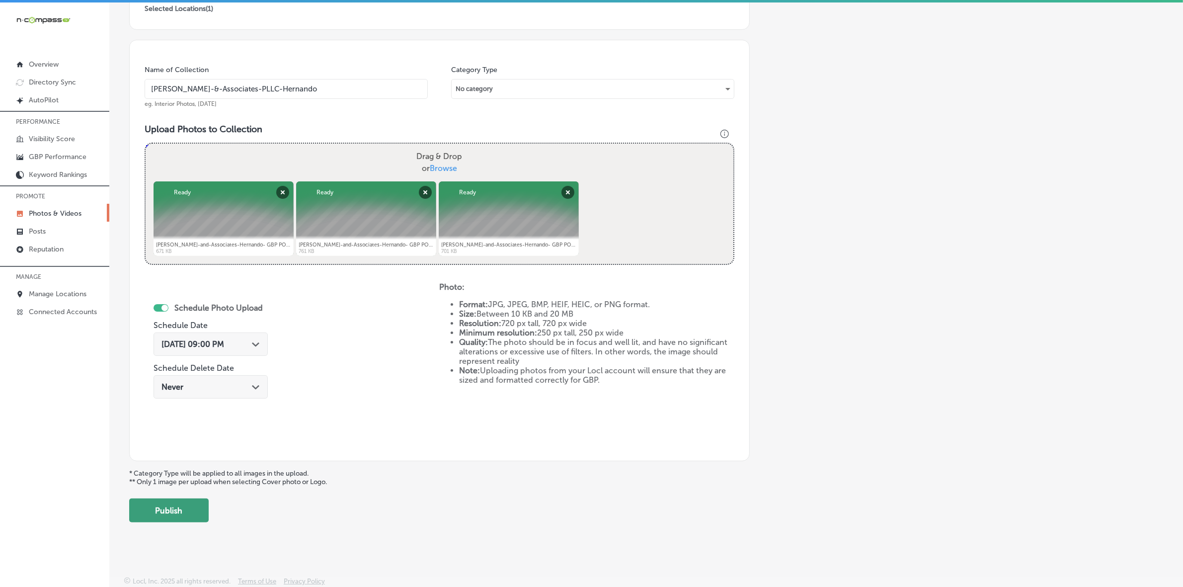
click at [193, 510] on button "Publish" at bounding box center [168, 510] width 79 height 24
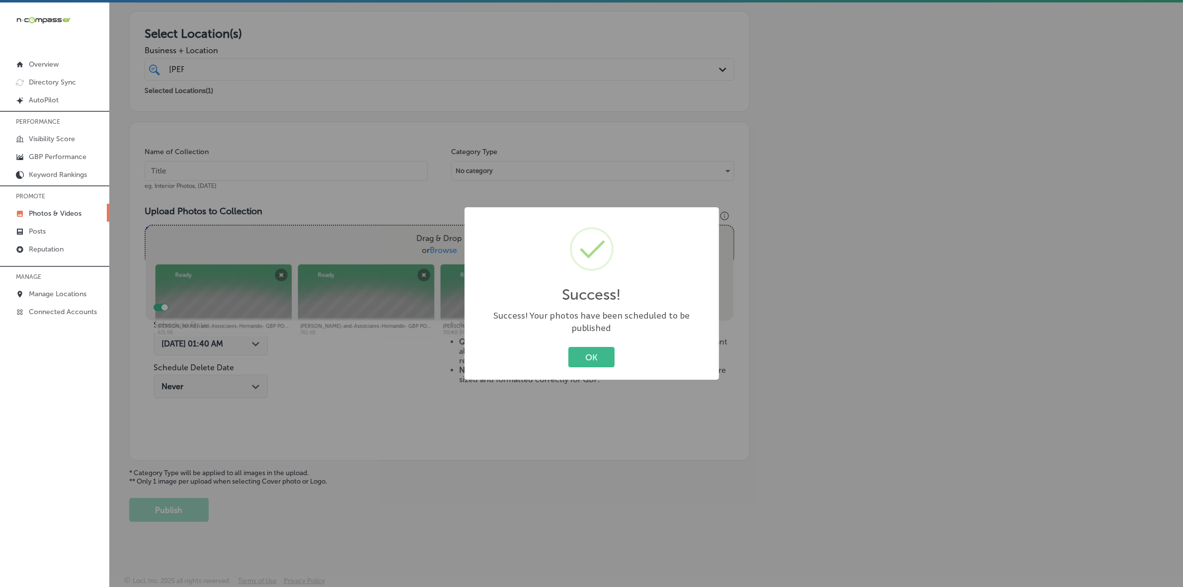
scroll to position [165, 0]
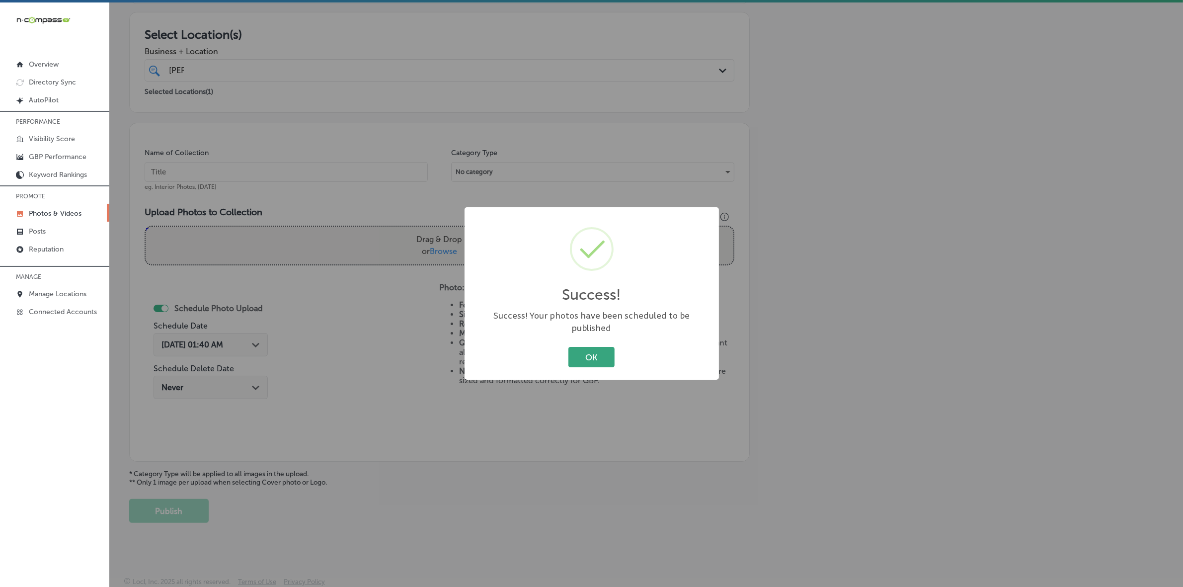
click at [595, 347] on button "OK" at bounding box center [591, 357] width 46 height 20
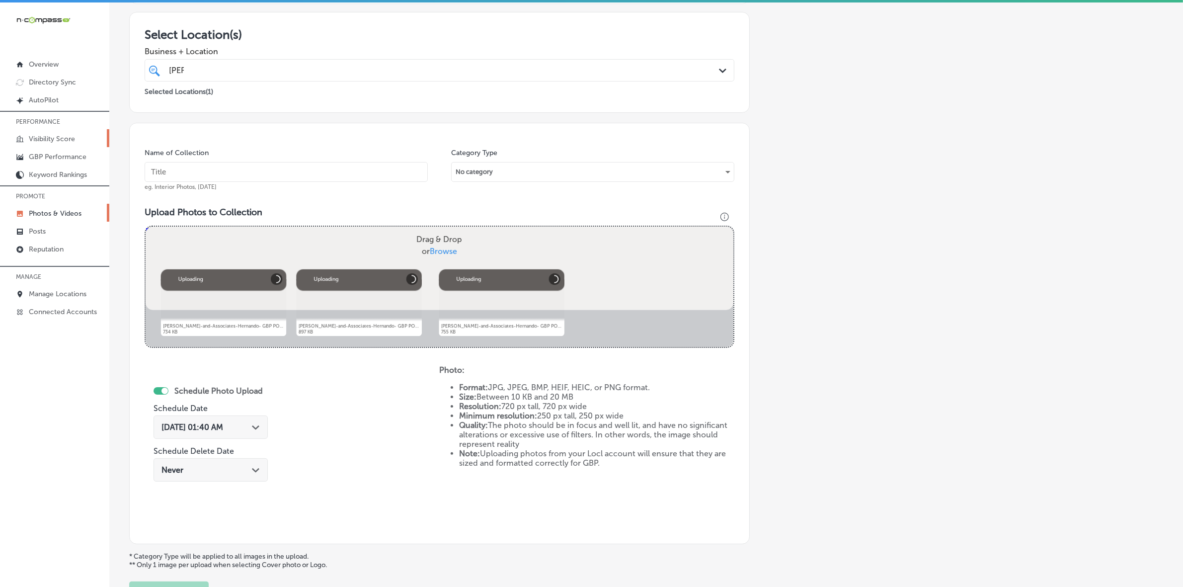
scroll to position [248, 0]
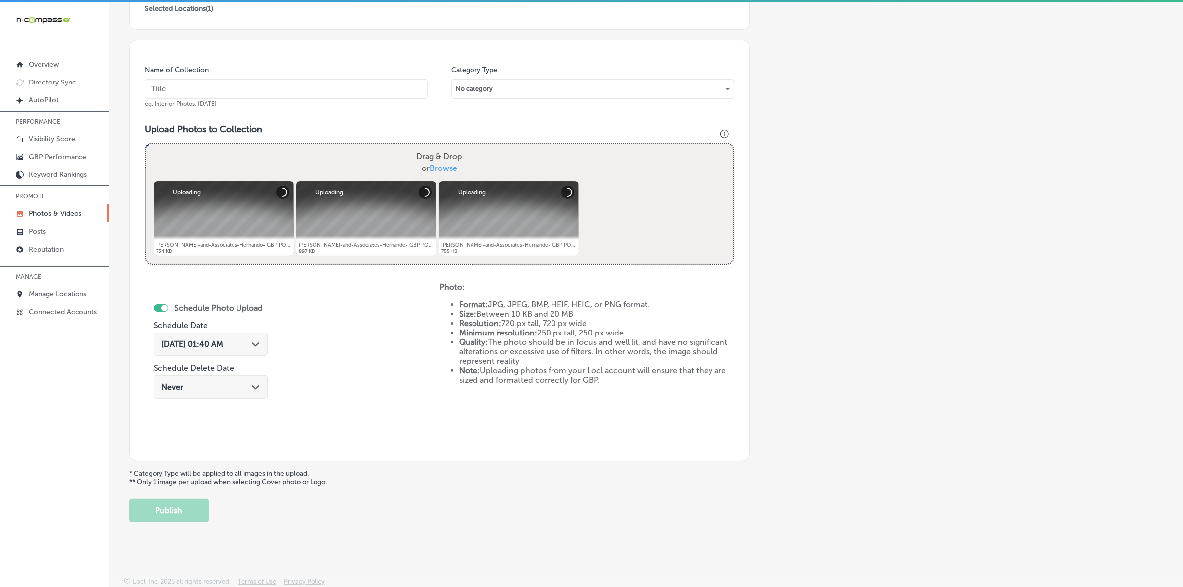
click at [258, 344] on icon "Path Created with Sketch." at bounding box center [255, 344] width 7 height 4
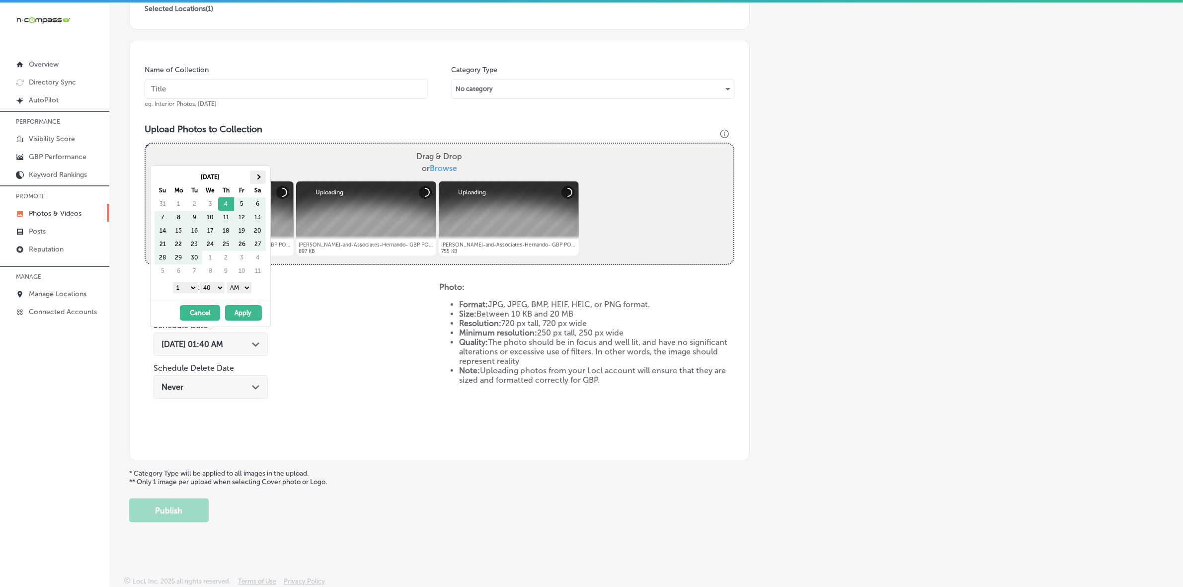
click at [261, 180] on th at bounding box center [258, 176] width 16 height 13
click at [186, 287] on select "1 2 3 4 5 6 7 8 9 10 11 12" at bounding box center [185, 287] width 25 height 11
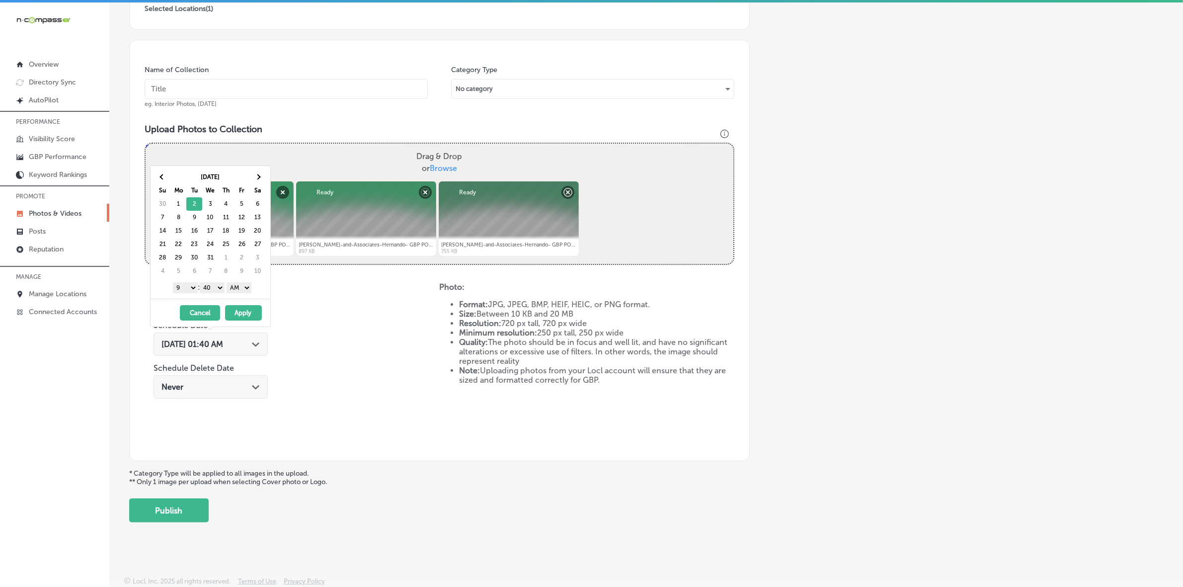
click at [211, 288] on select "00 10 20 30 40 50" at bounding box center [212, 287] width 25 height 11
click at [236, 288] on select "AM PM" at bounding box center [238, 287] width 25 height 11
click at [250, 309] on button "Apply" at bounding box center [243, 312] width 37 height 15
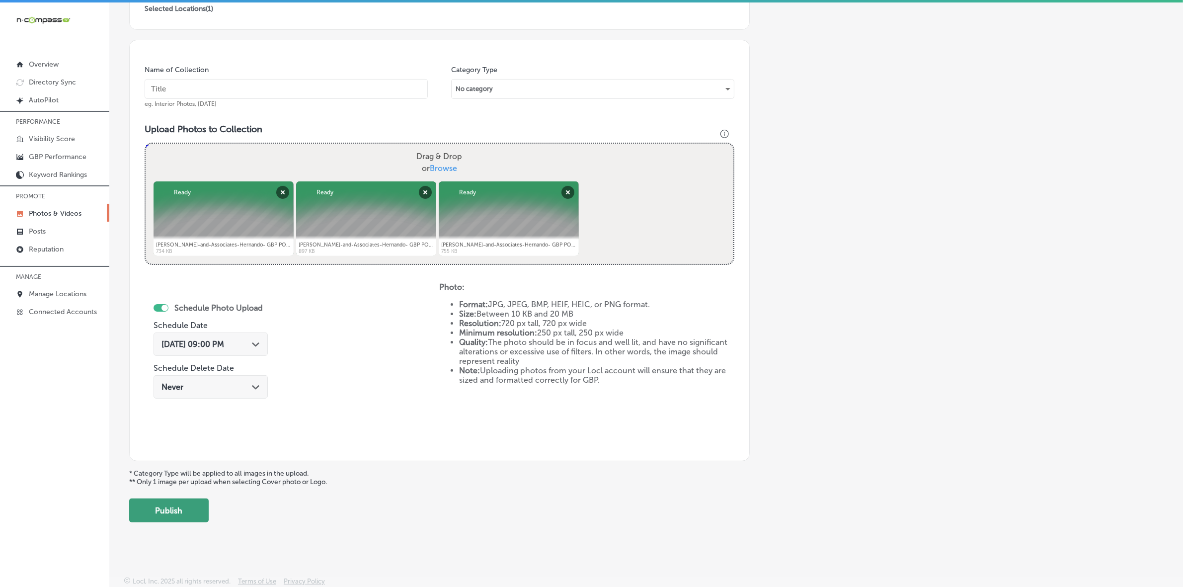
click at [158, 505] on button "Publish" at bounding box center [168, 510] width 79 height 24
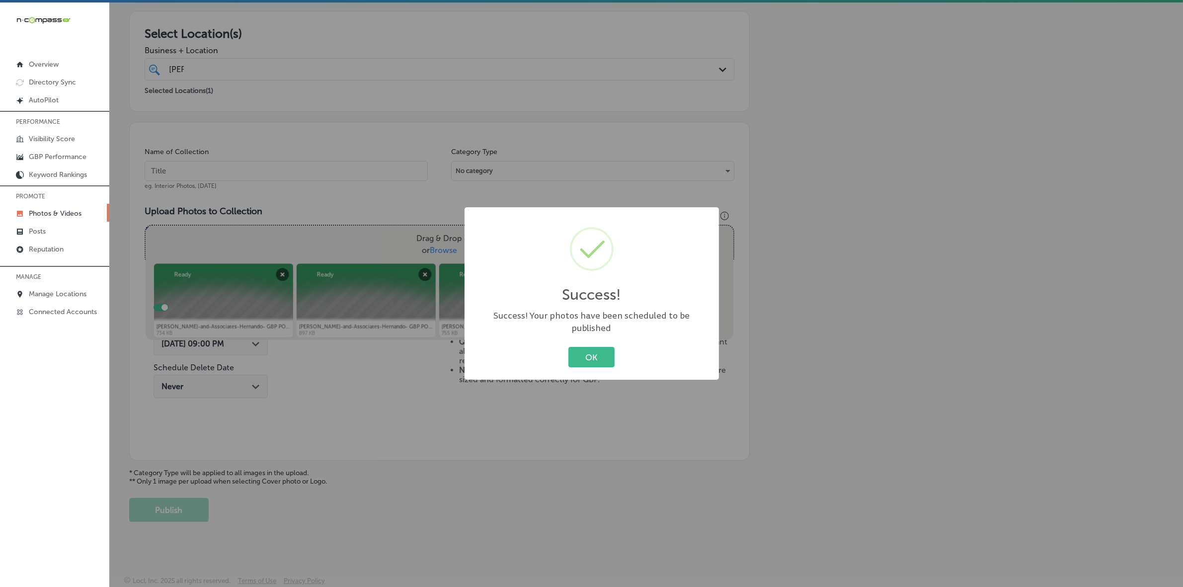
scroll to position [165, 0]
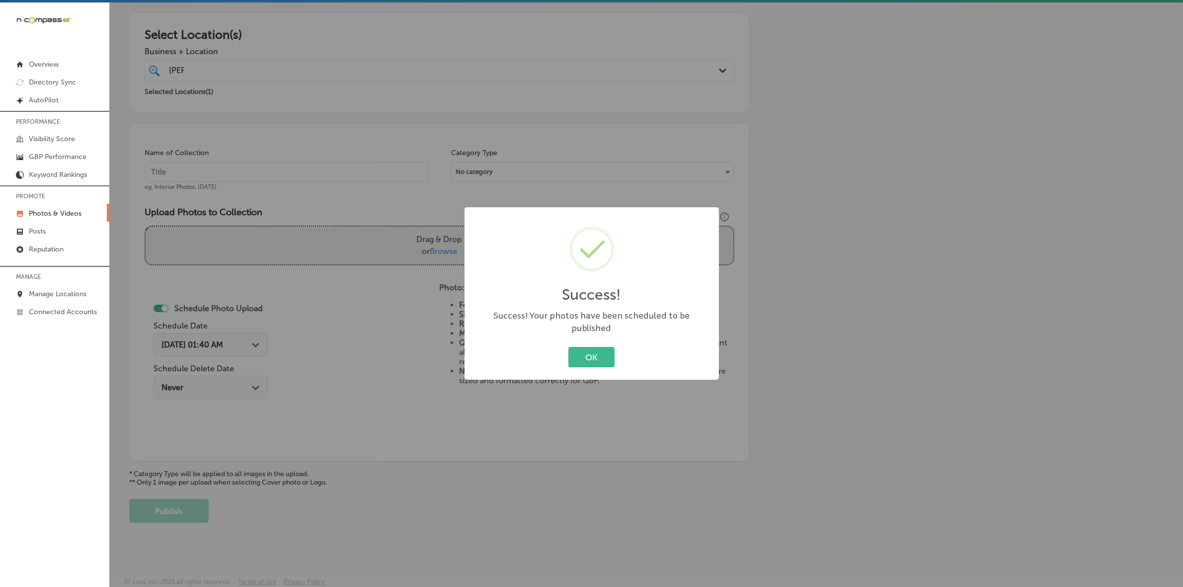
click at [568, 347] on button "OK" at bounding box center [591, 357] width 46 height 20
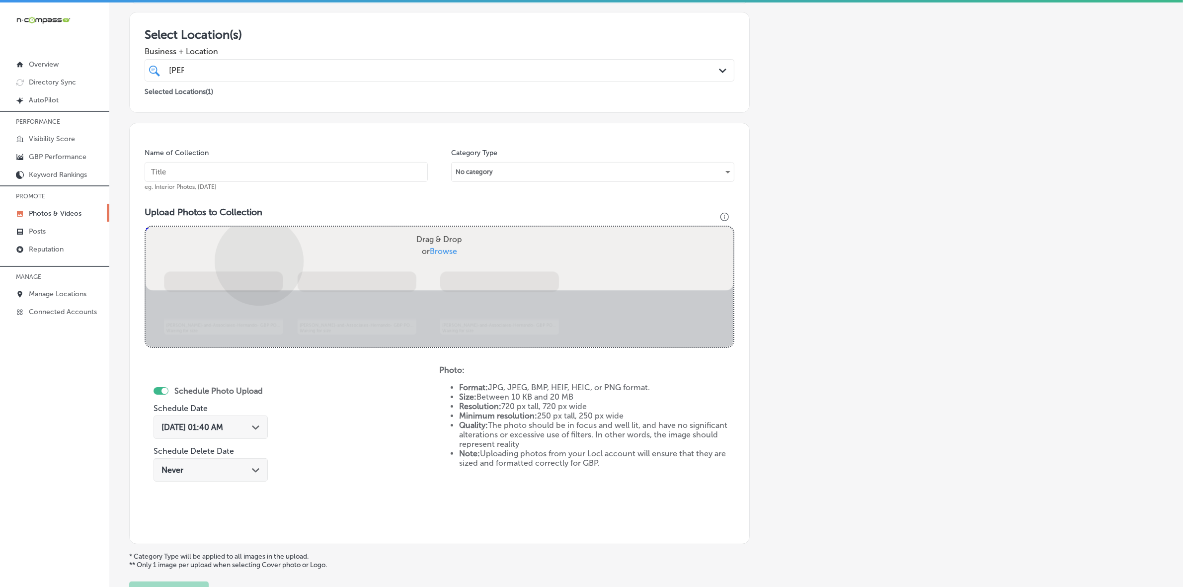
scroll to position [248, 0]
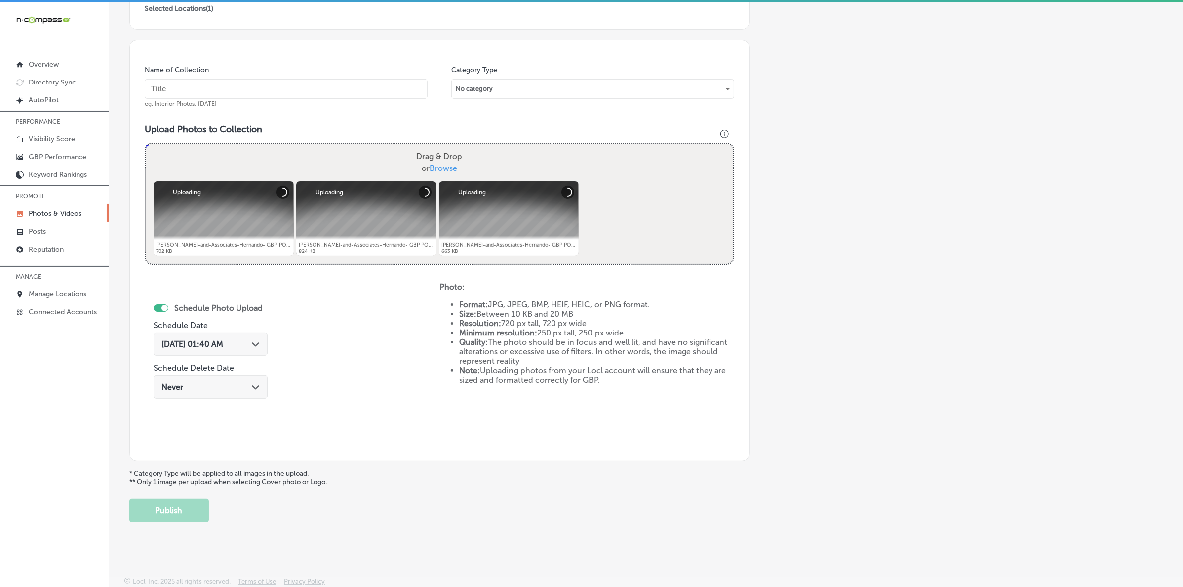
click at [358, 95] on input "text" at bounding box center [286, 89] width 283 height 20
paste input "Kyle-Wynn-&-Associates-PLLC-Hernando"
type input "Kyle-Wynn-&-Associates-PLLC-Hernando"
click at [252, 339] on div "Path Created with Sketch." at bounding box center [256, 343] width 8 height 8
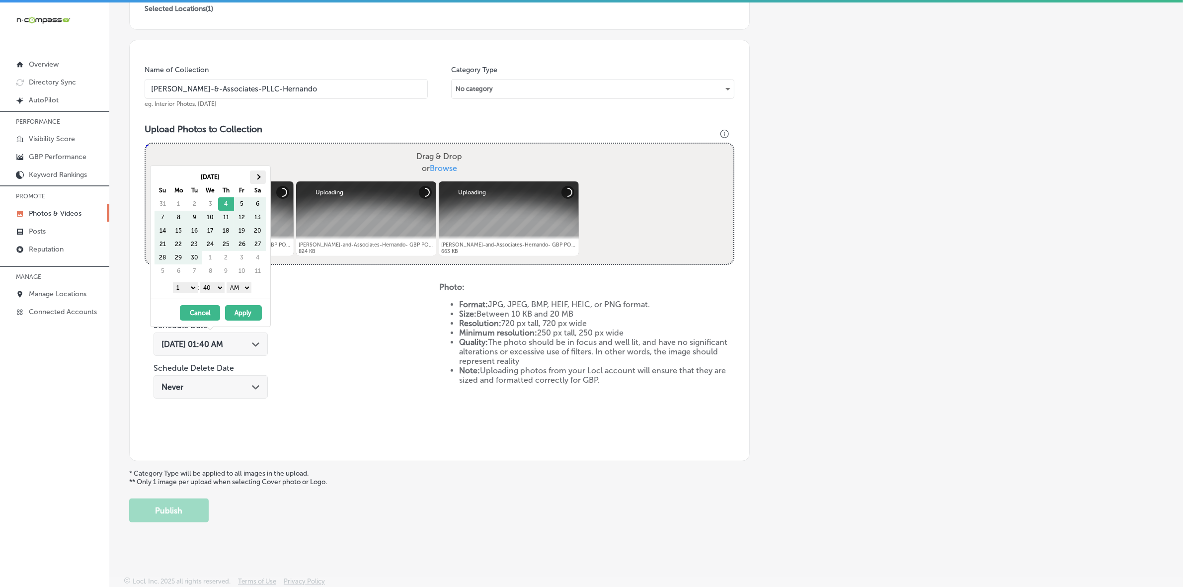
click at [261, 180] on th at bounding box center [258, 176] width 16 height 13
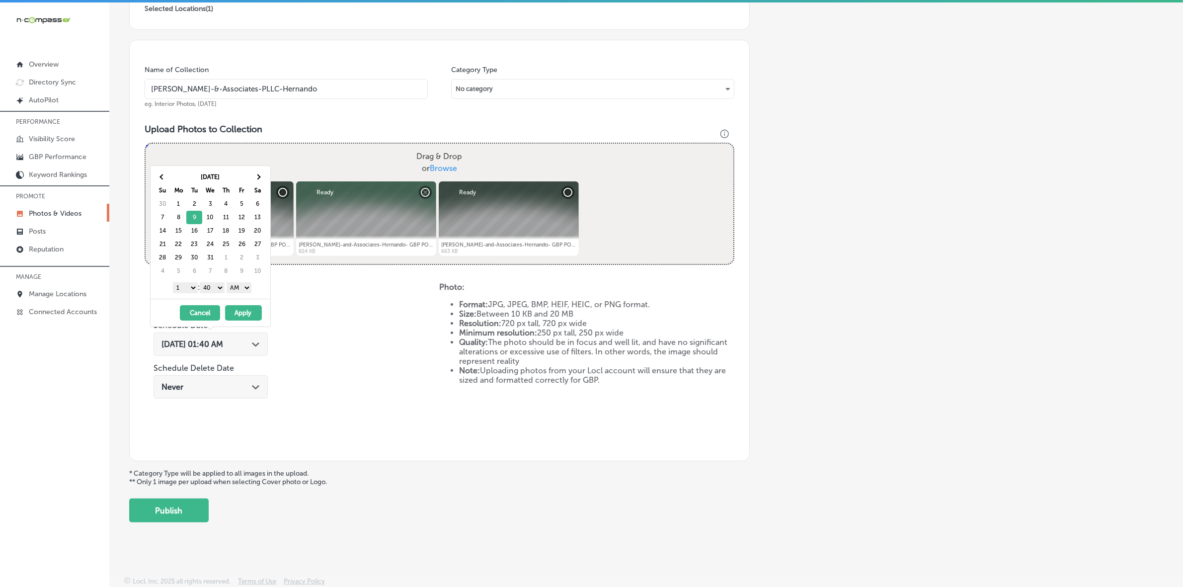
click at [183, 292] on select "1 2 3 4 5 6 7 8 9 10 11 12" at bounding box center [185, 287] width 25 height 11
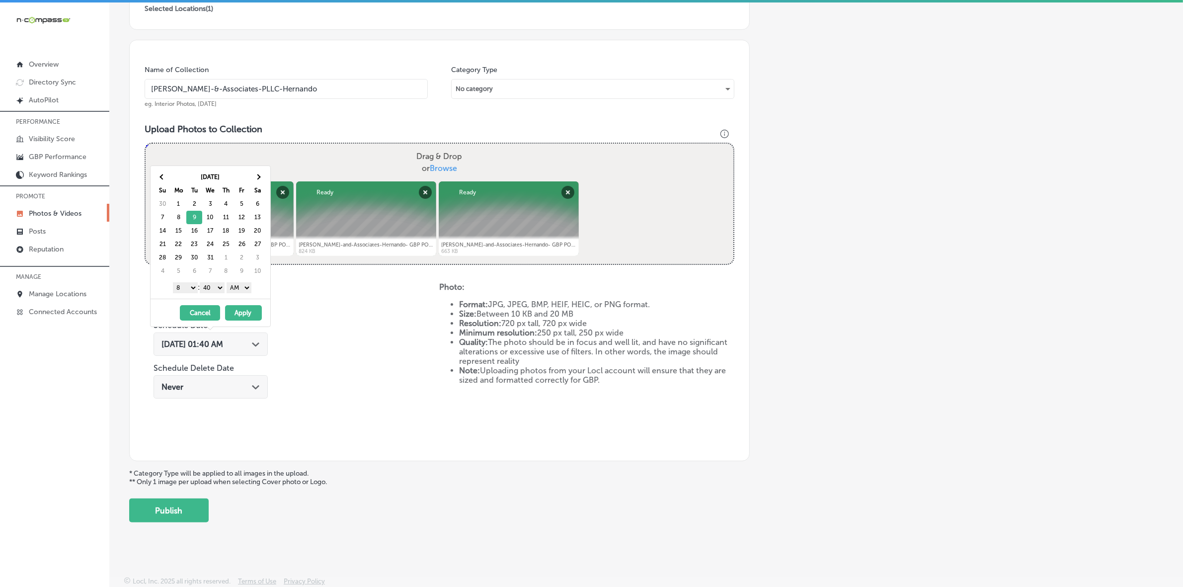
click at [191, 287] on select "1 2 3 4 5 6 7 8 9 10 11 12" at bounding box center [185, 287] width 25 height 11
click at [217, 291] on select "00 10 20 30 40 50" at bounding box center [212, 287] width 25 height 11
click at [247, 292] on select "AM PM" at bounding box center [238, 287] width 25 height 11
click at [243, 314] on button "Apply" at bounding box center [243, 312] width 37 height 15
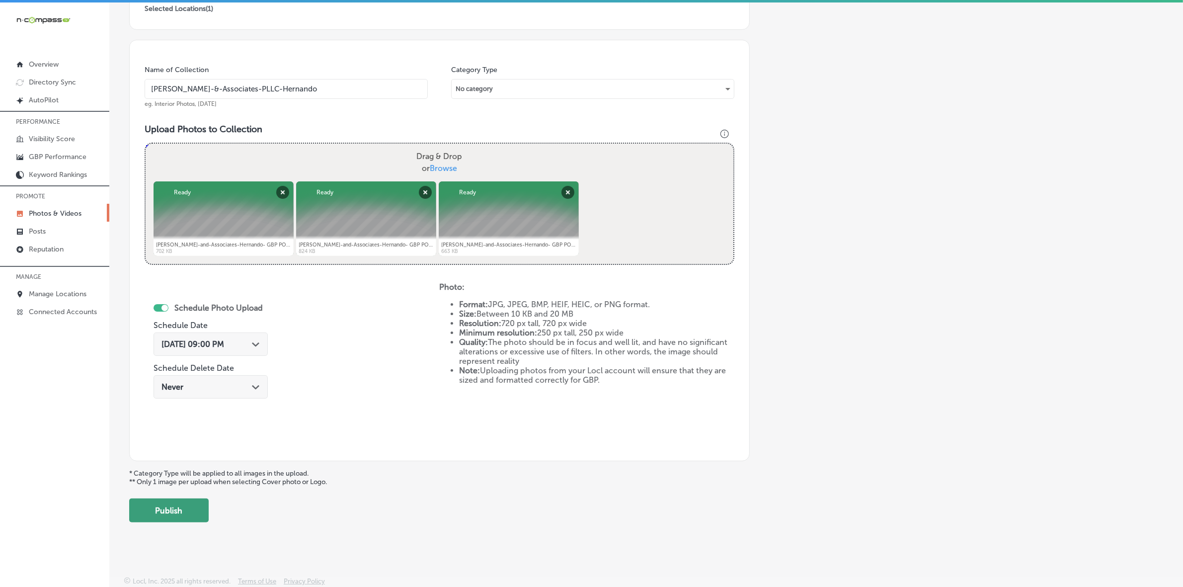
click at [186, 511] on button "Publish" at bounding box center [168, 510] width 79 height 24
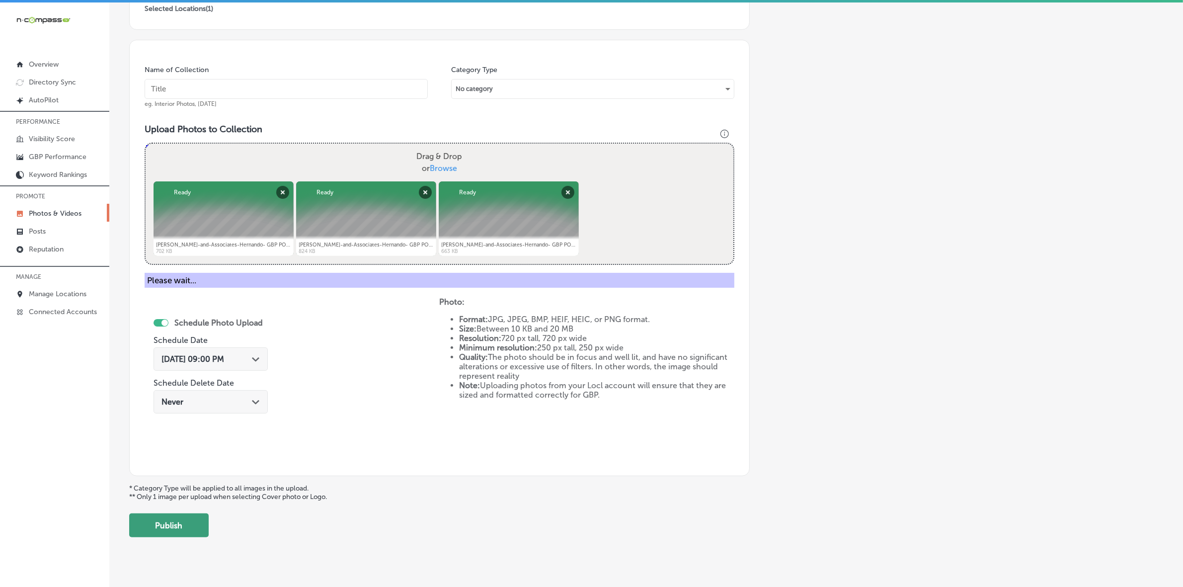
scroll to position [165, 0]
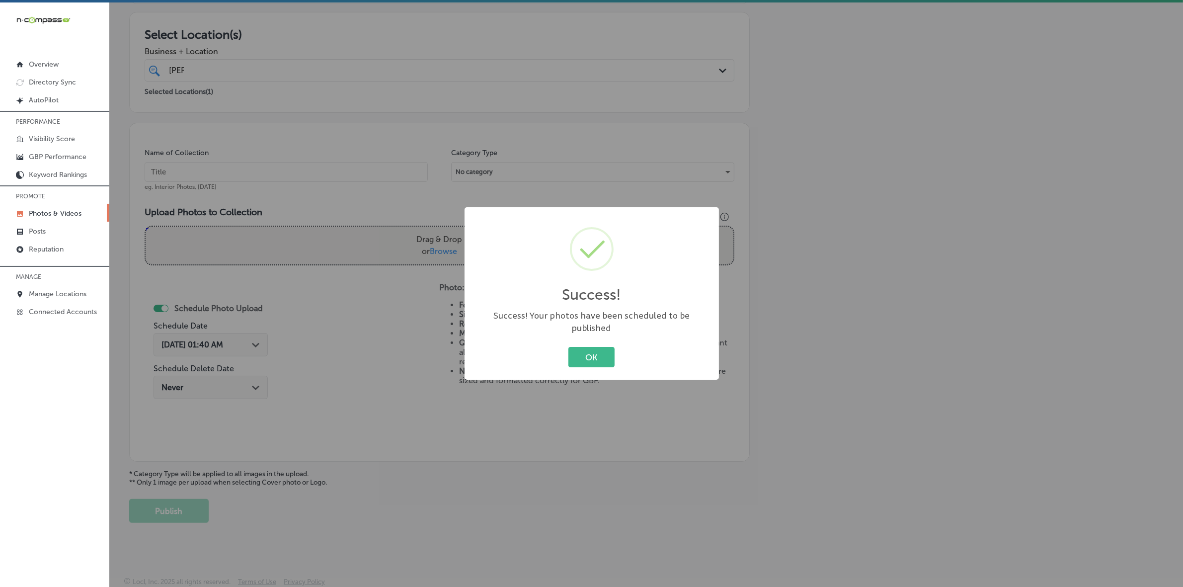
click at [568, 347] on button "OK" at bounding box center [591, 357] width 46 height 20
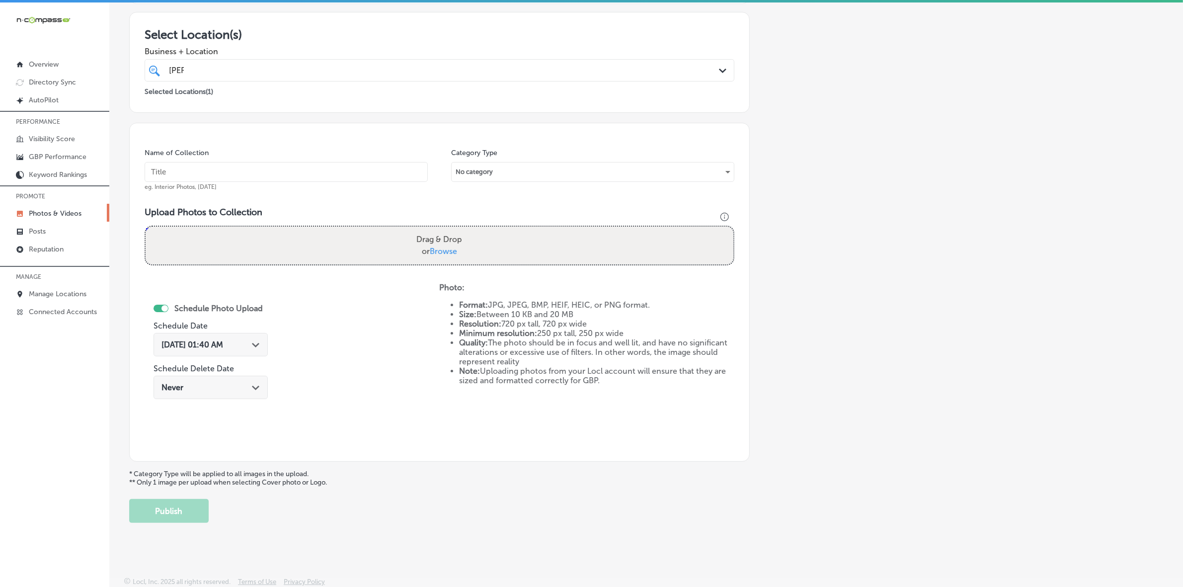
click at [53, 210] on p "Photos & Videos" at bounding box center [55, 213] width 53 height 8
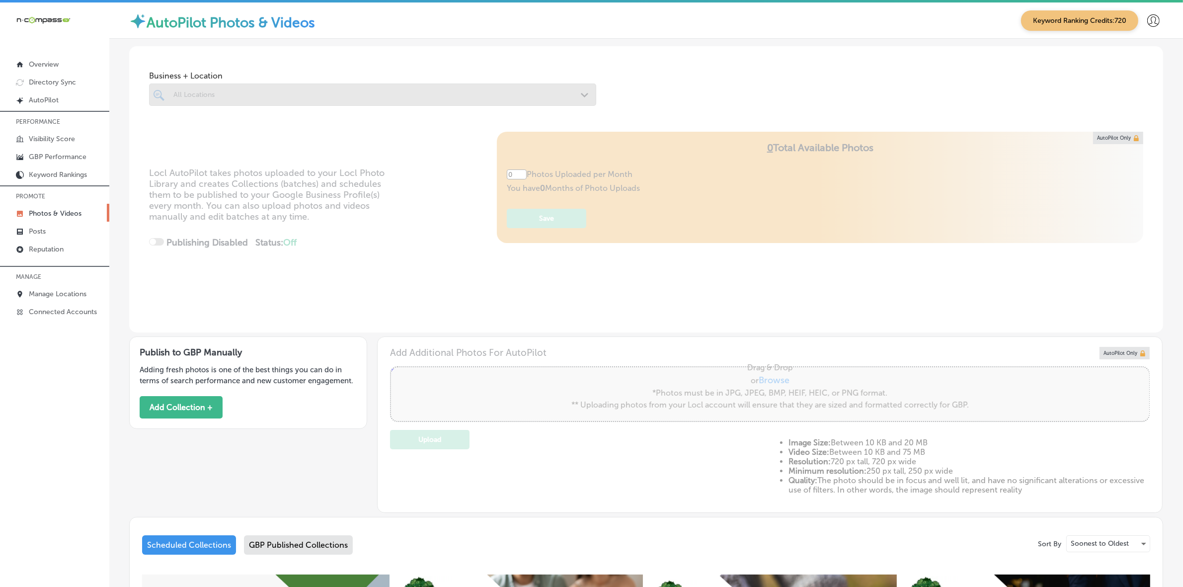
type input "5"
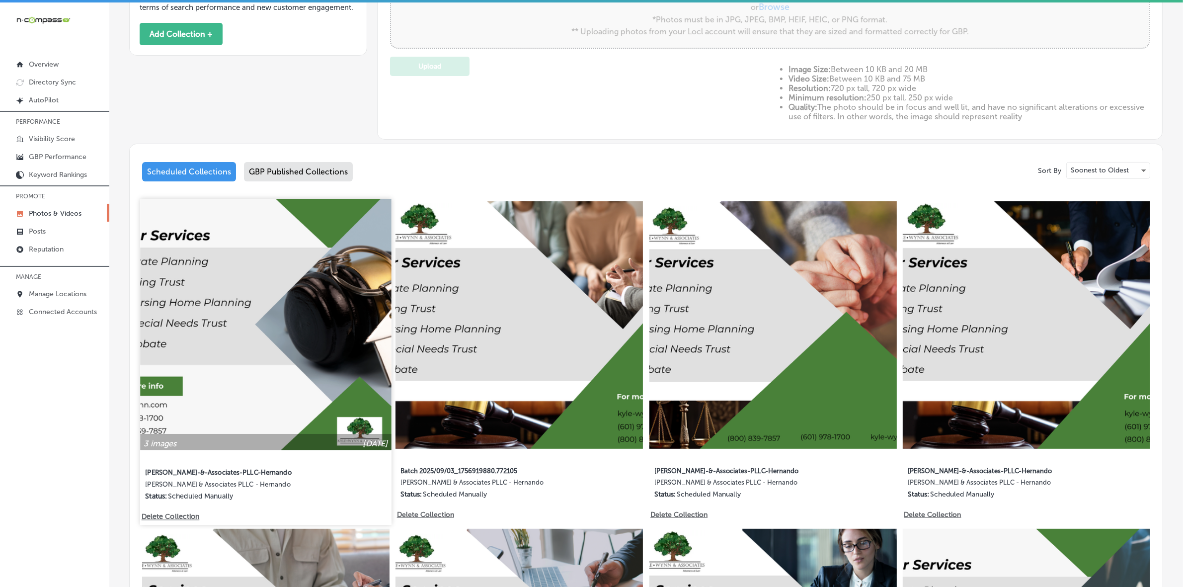
scroll to position [372, 0]
